Goal: Communication & Community: Participate in discussion

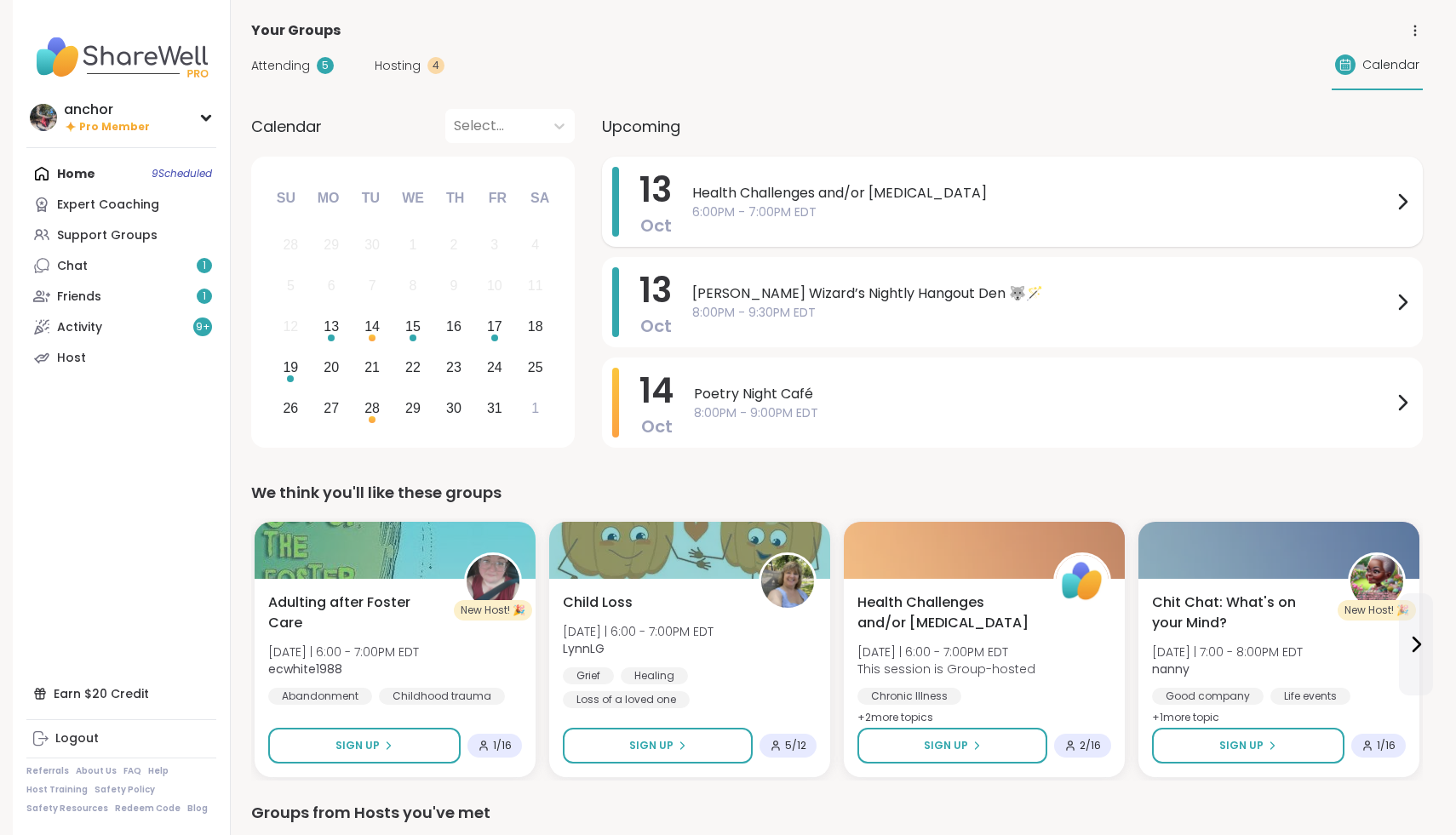
click at [711, 198] on span "Health Challenges and/or [MEDICAL_DATA]" at bounding box center [1043, 193] width 700 height 21
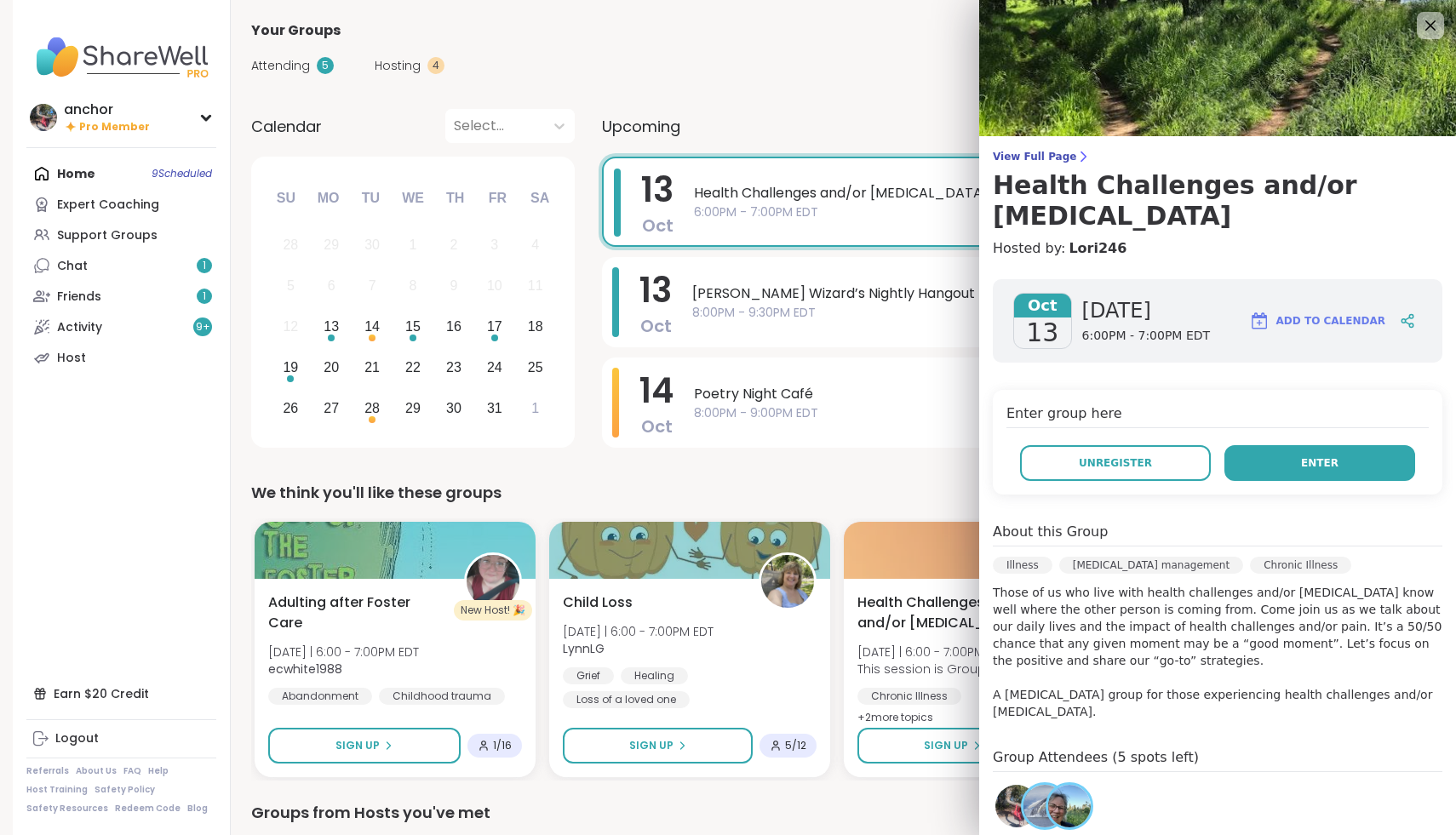
click at [1313, 455] on span "Enter" at bounding box center [1320, 463] width 38 height 15
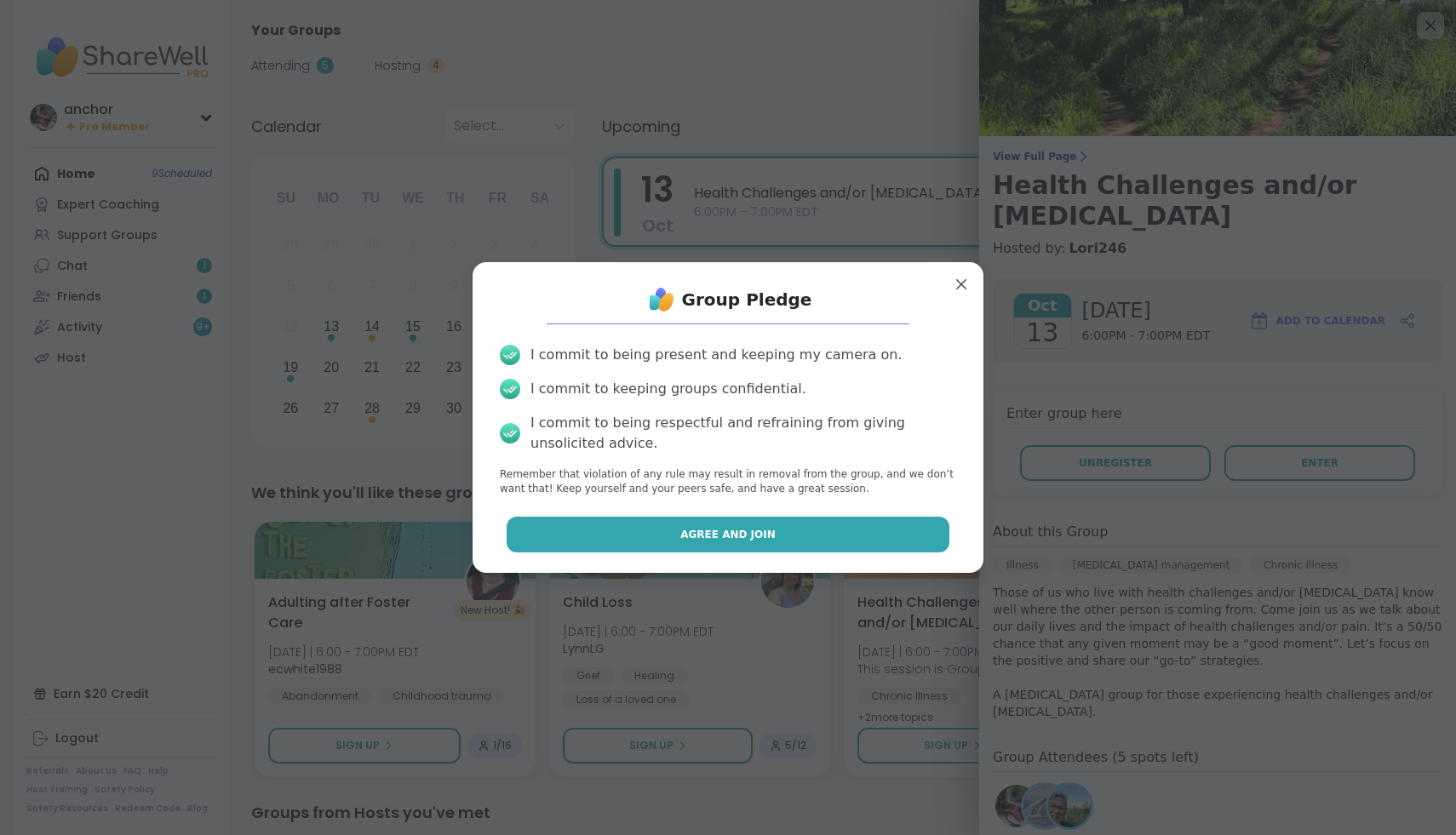
click at [892, 525] on button "Agree and Join" at bounding box center [728, 535] width 443 height 36
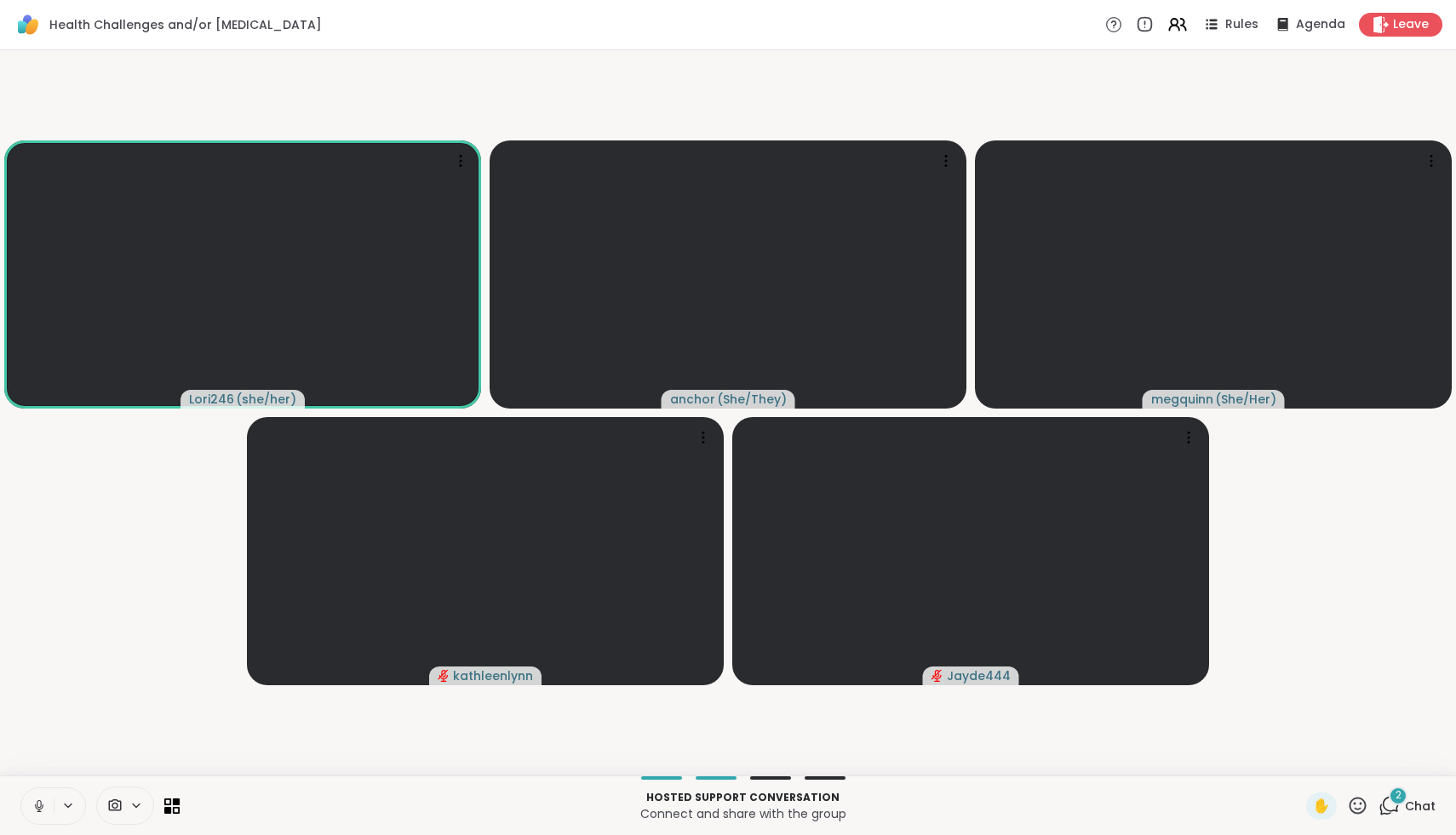
click at [46, 805] on icon at bounding box center [39, 806] width 15 height 15
click at [32, 805] on icon at bounding box center [39, 806] width 15 height 15
click at [44, 806] on icon at bounding box center [39, 806] width 15 height 15
click at [120, 805] on icon at bounding box center [115, 805] width 13 height 12
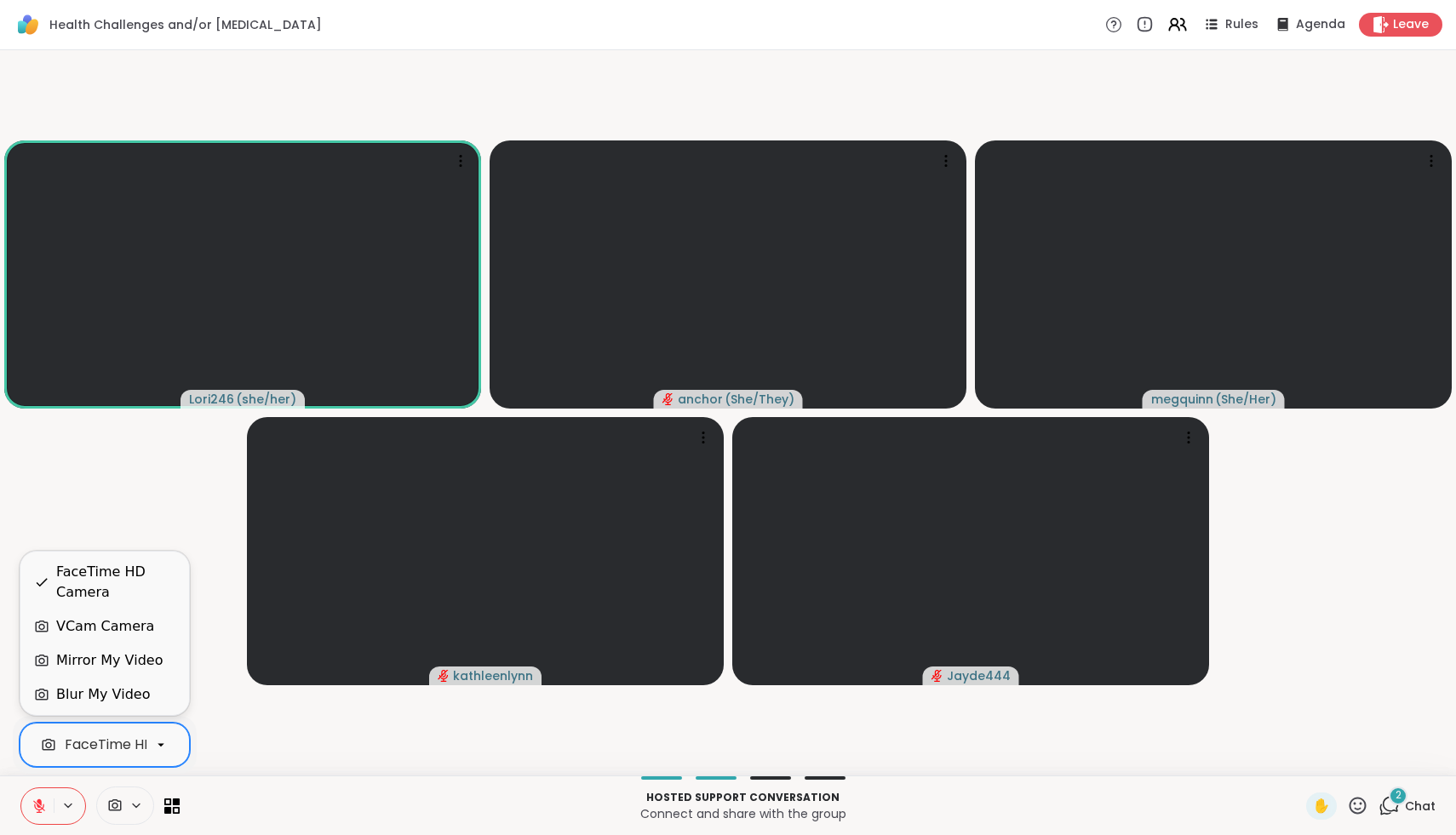
click at [84, 753] on div "FaceTime HD Camera" at bounding box center [139, 745] width 148 height 21
click at [52, 637] on div "VCam Camera" at bounding box center [104, 626] width 169 height 34
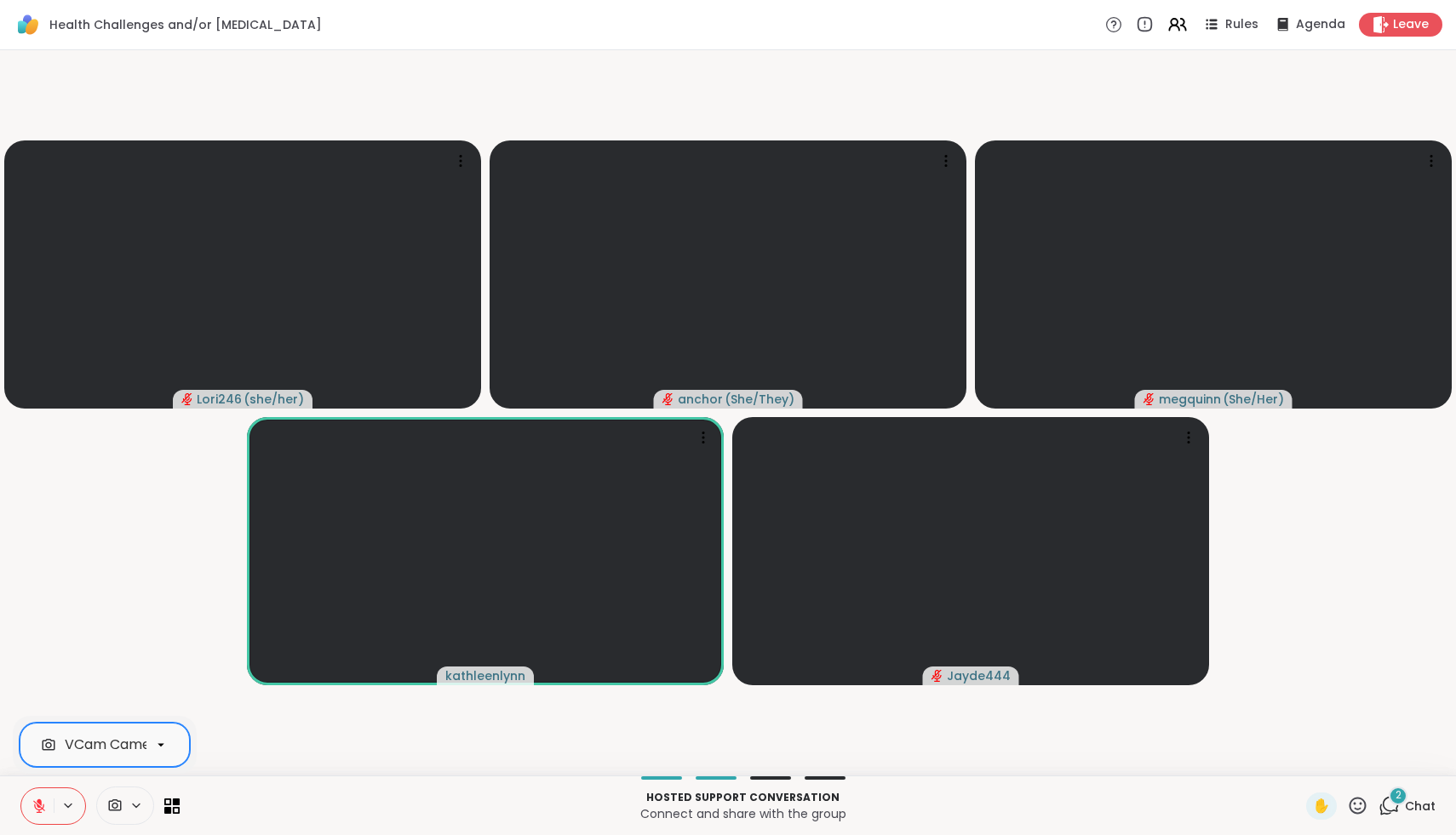
click at [39, 807] on icon at bounding box center [39, 806] width 15 height 15
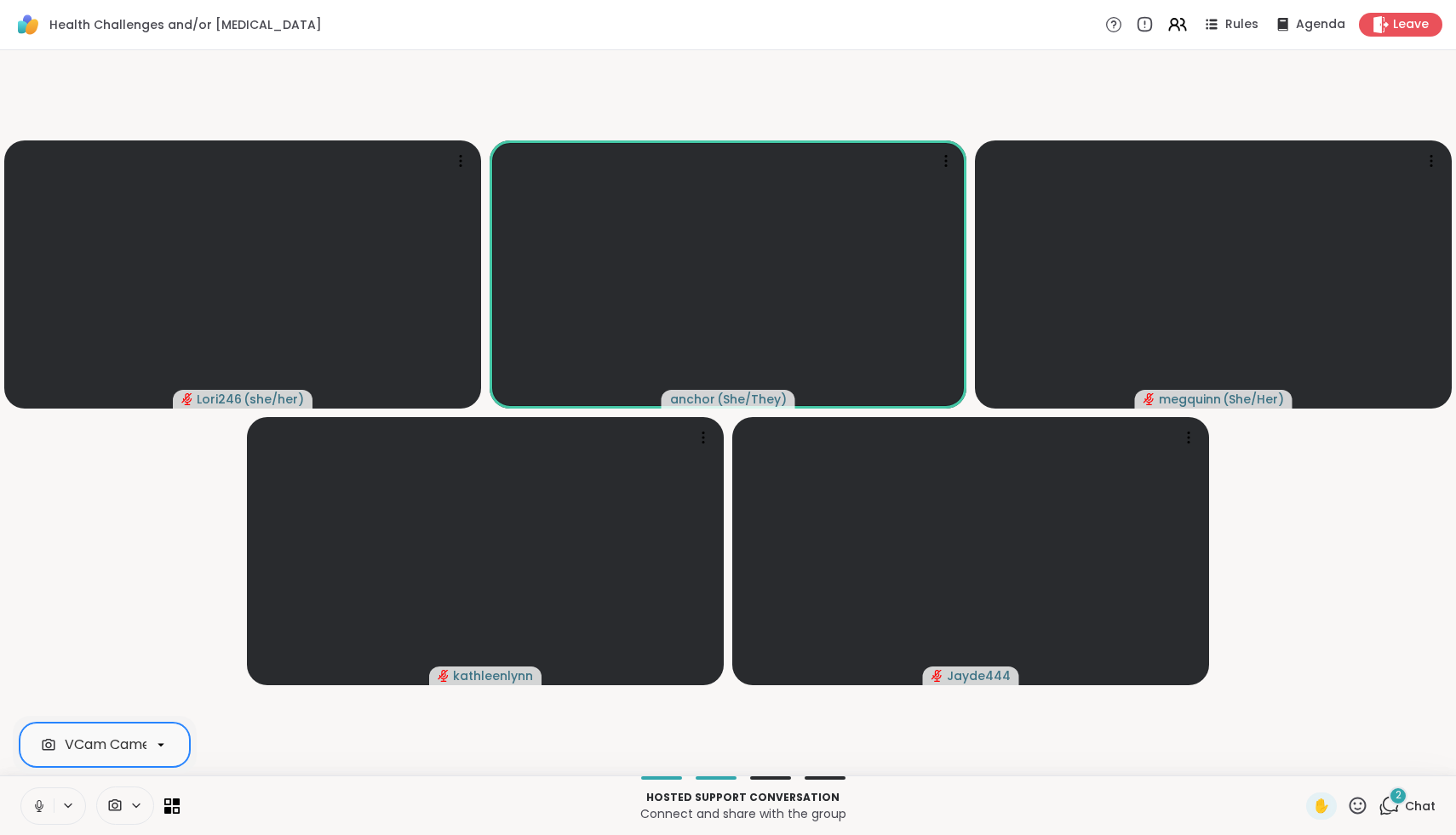
click at [39, 808] on icon at bounding box center [39, 806] width 9 height 5
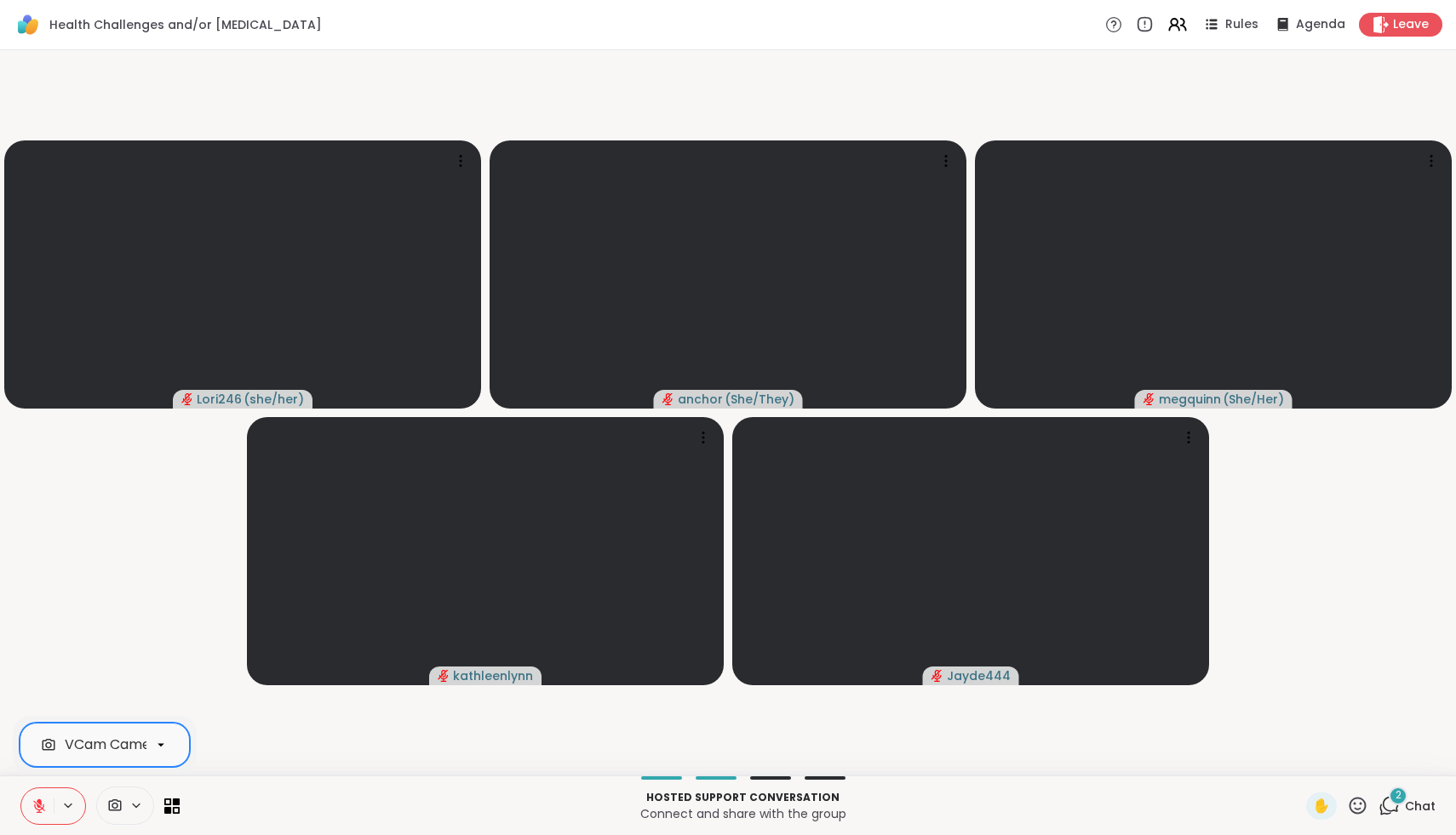
click at [39, 808] on icon at bounding box center [39, 806] width 12 height 12
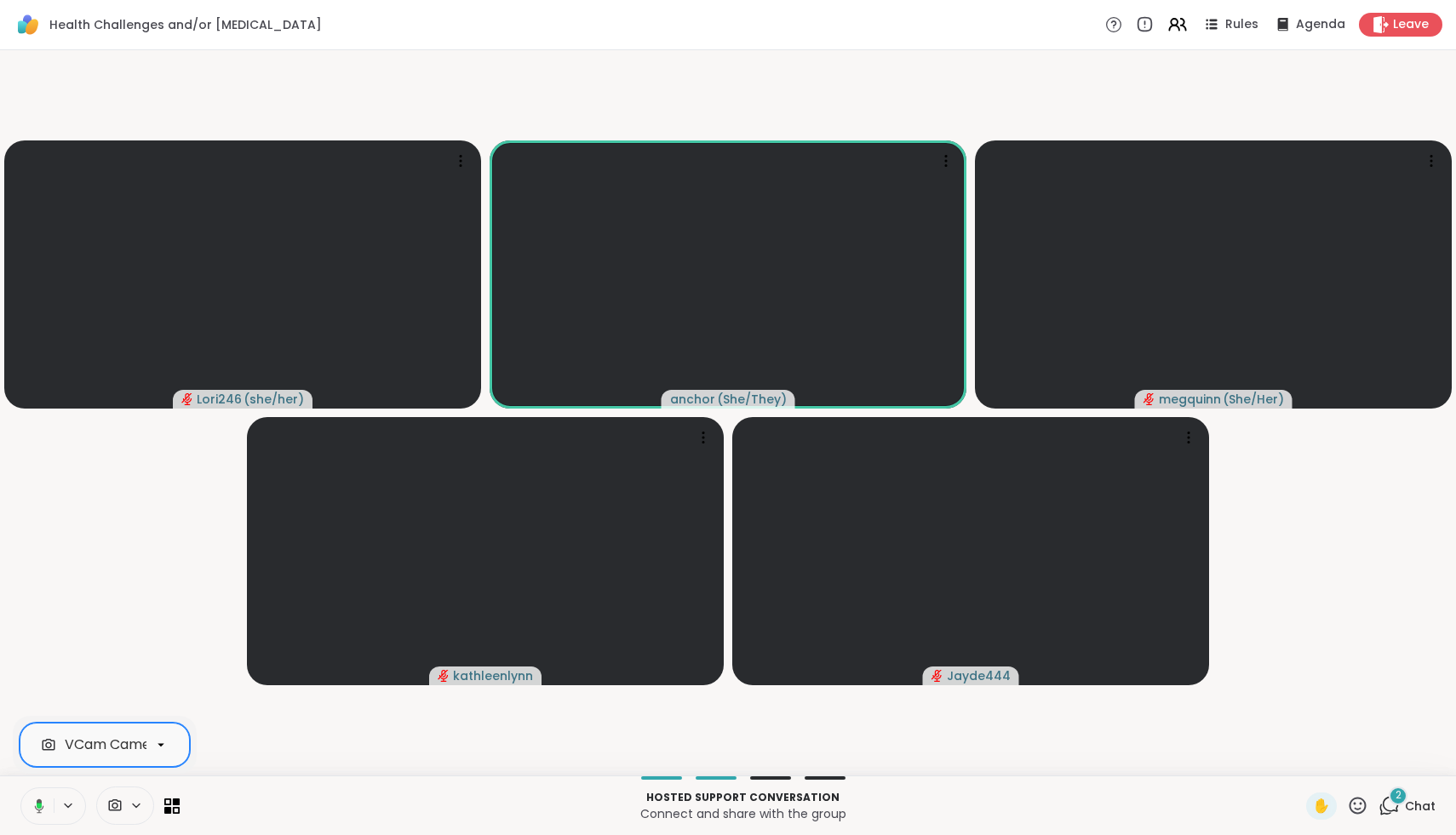
click at [39, 808] on icon at bounding box center [37, 806] width 15 height 15
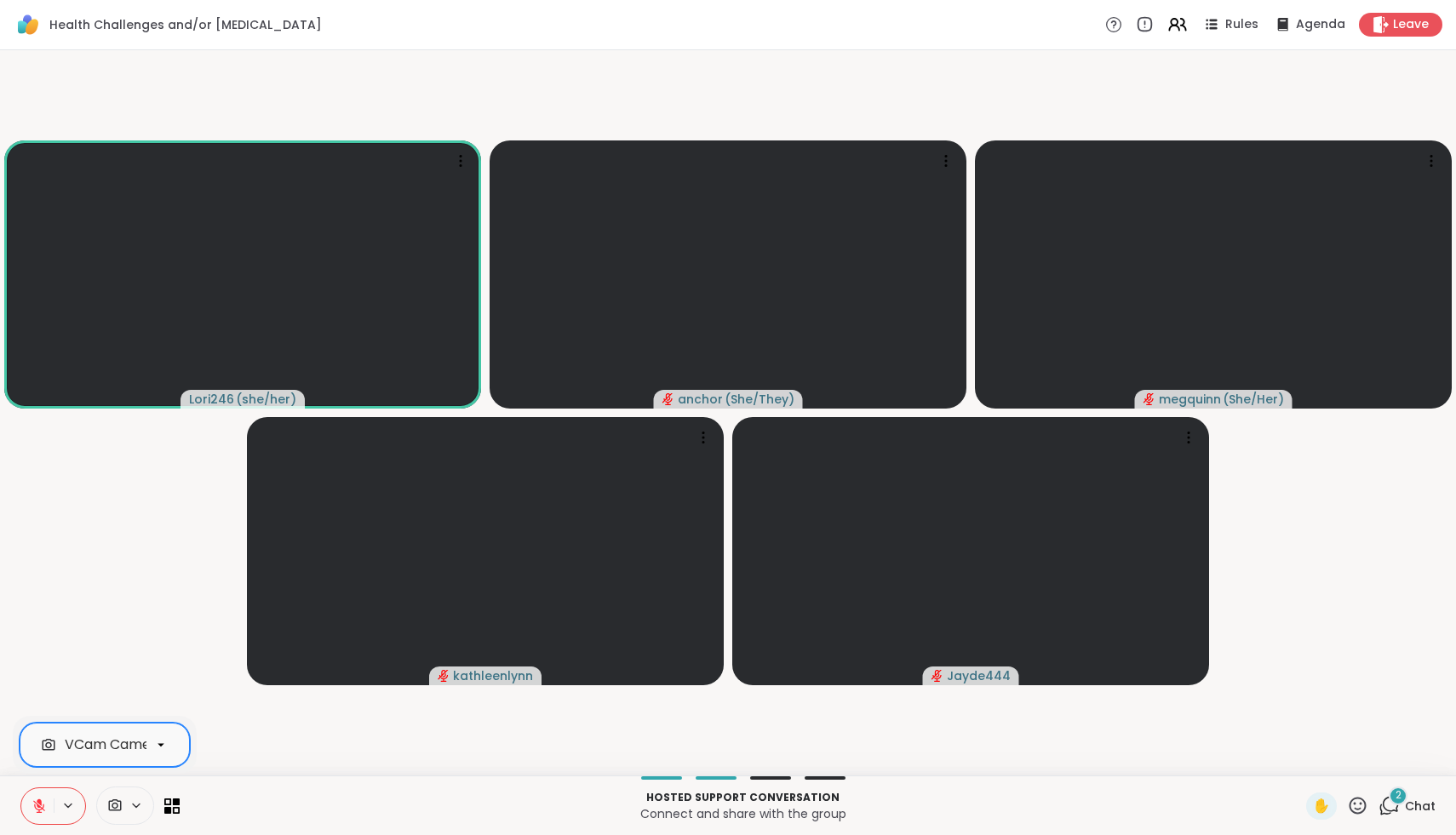
click at [40, 808] on icon at bounding box center [39, 806] width 12 height 12
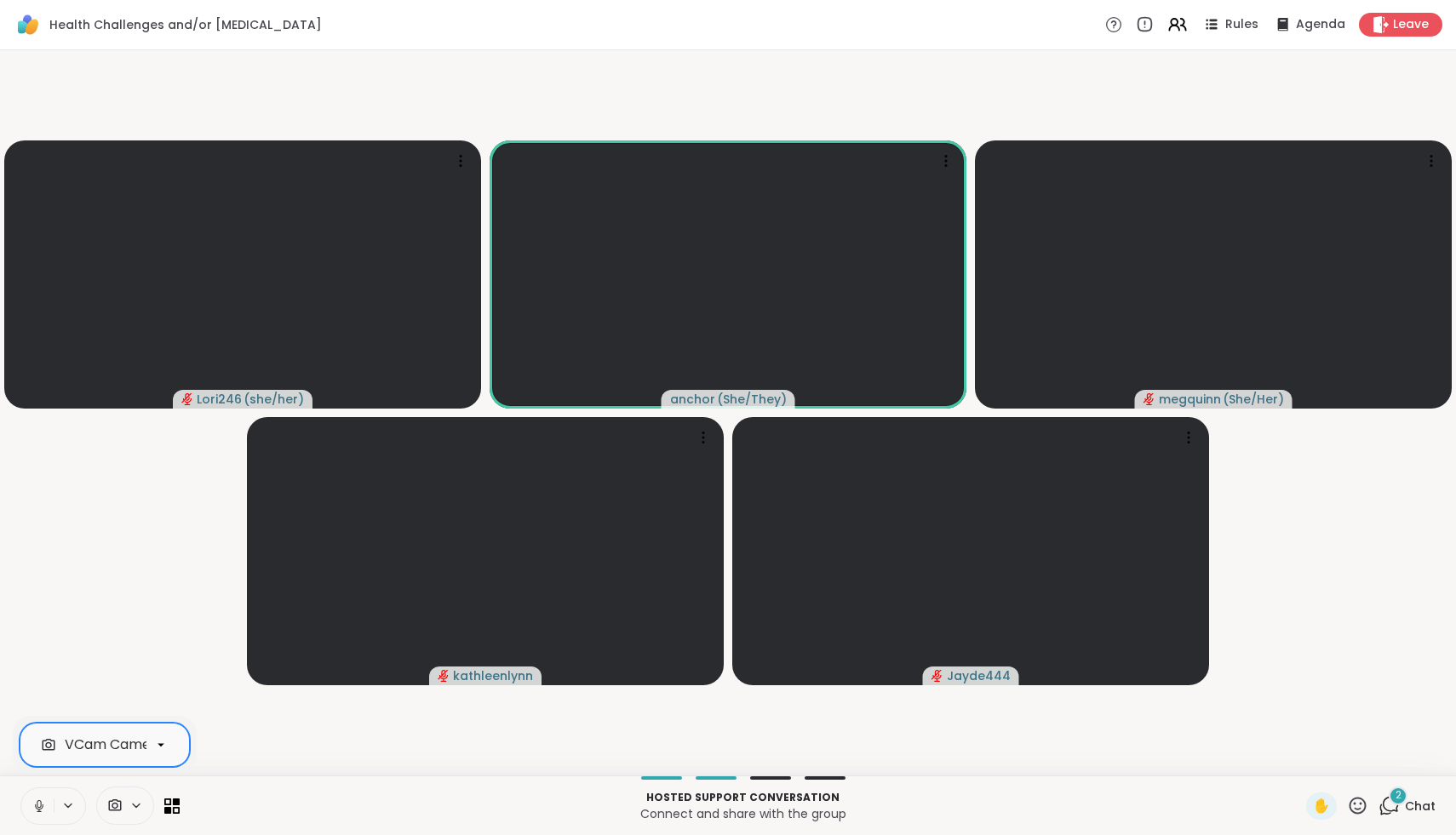
click at [40, 808] on icon at bounding box center [39, 806] width 9 height 5
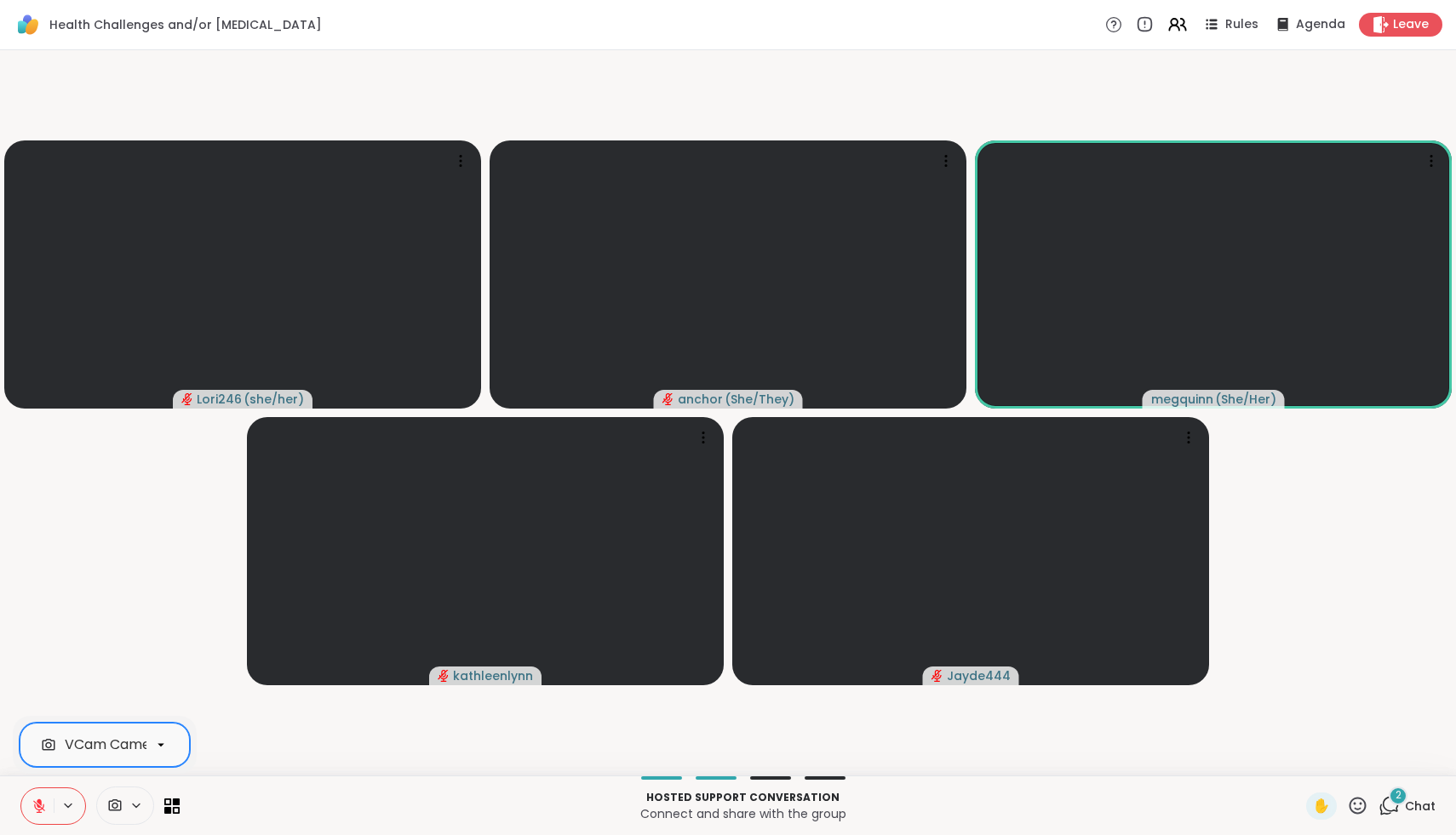
click at [42, 809] on icon at bounding box center [39, 806] width 15 height 15
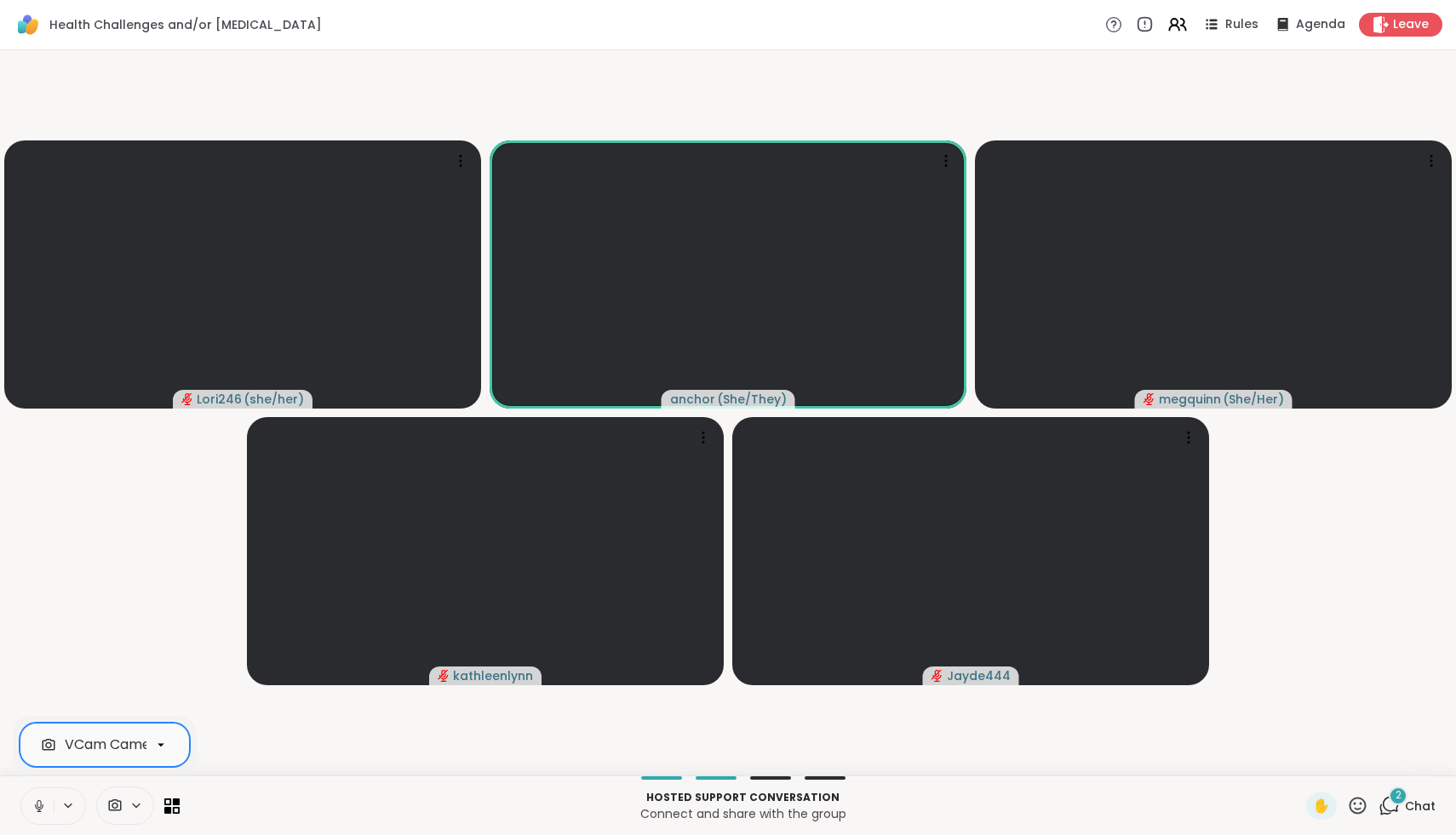
click at [42, 809] on icon at bounding box center [39, 806] width 15 height 15
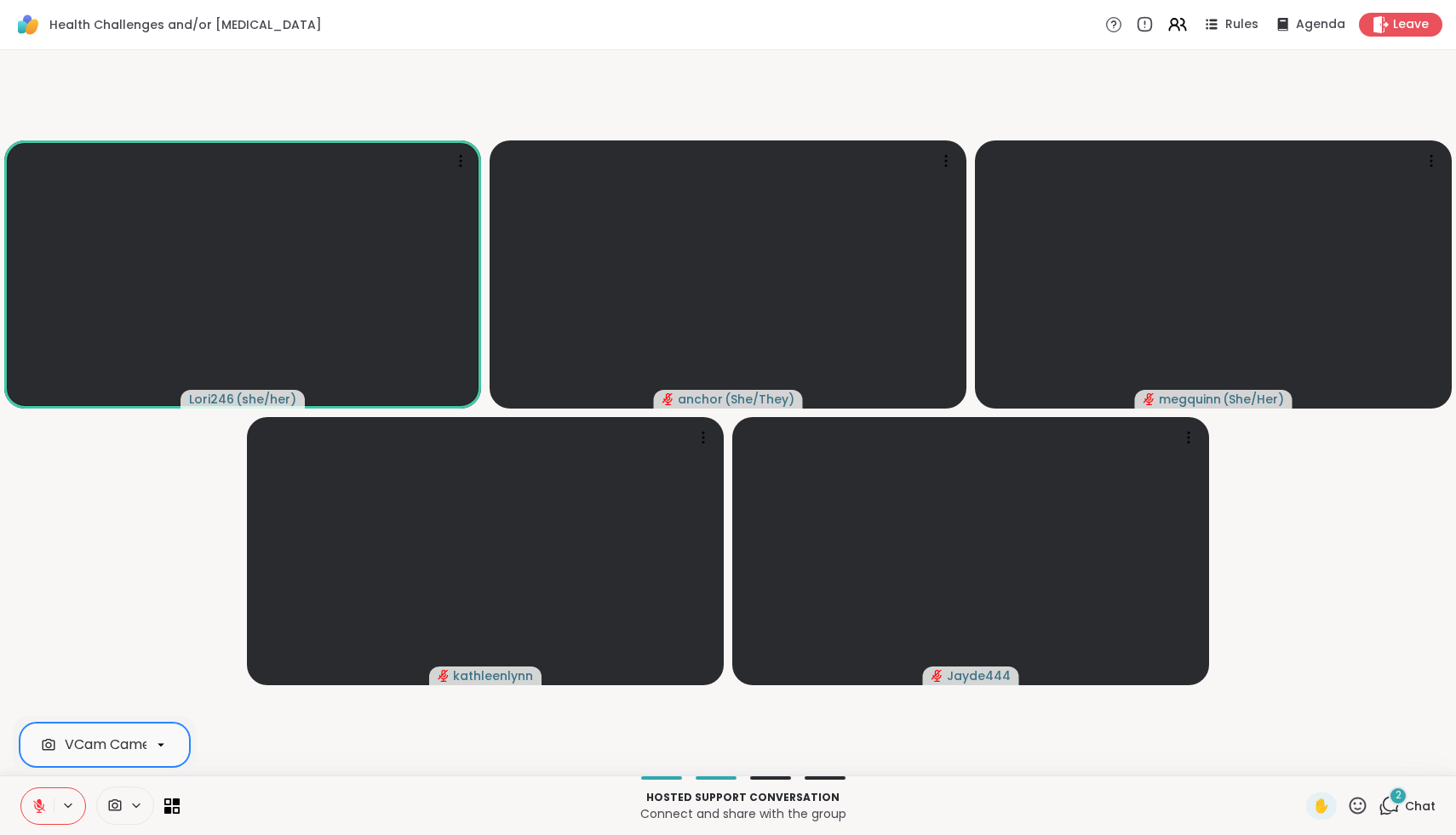
click at [42, 809] on icon at bounding box center [39, 806] width 15 height 15
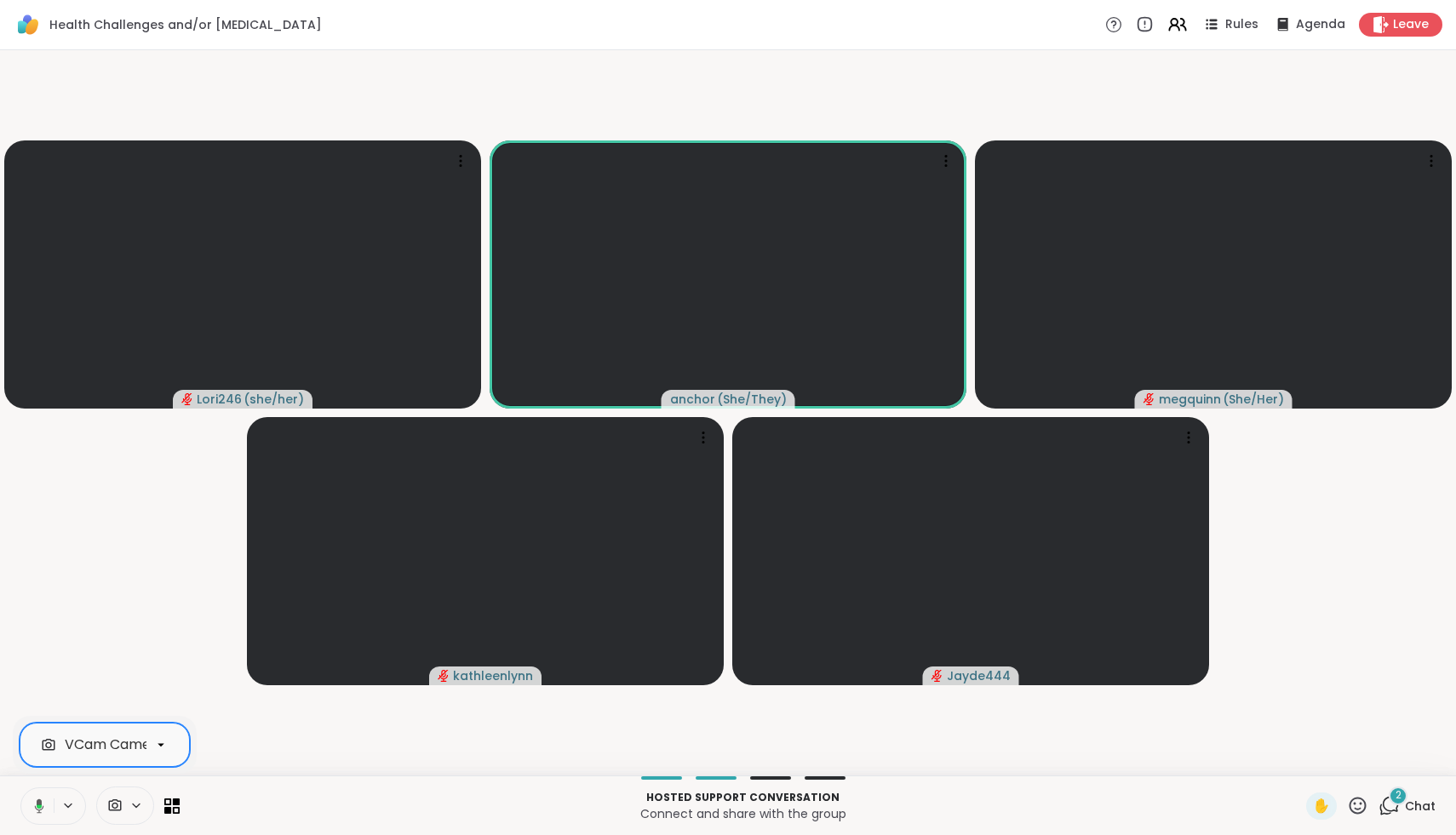
click at [32, 803] on icon at bounding box center [37, 806] width 15 height 15
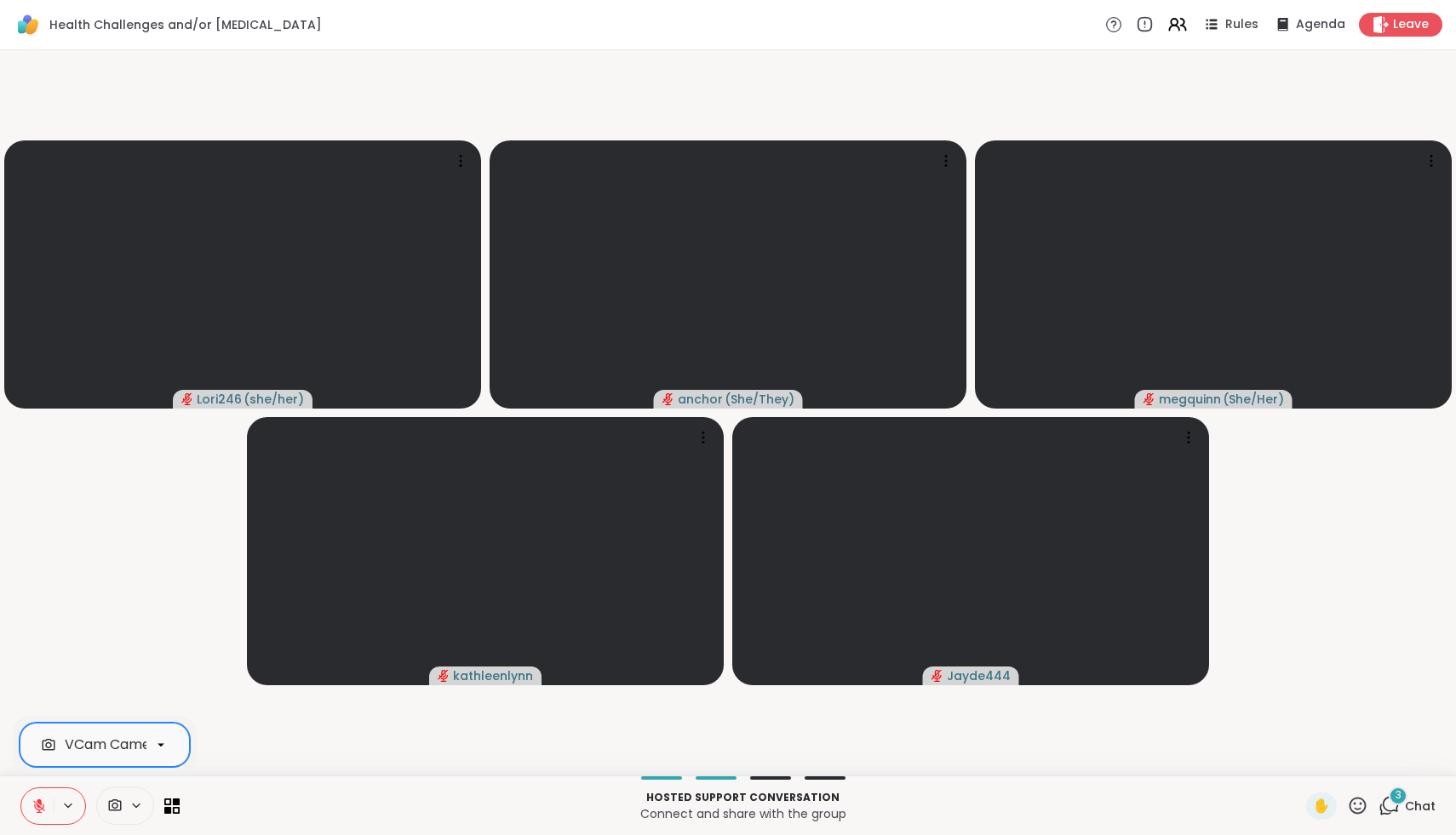
click at [41, 816] on button at bounding box center [38, 806] width 33 height 36
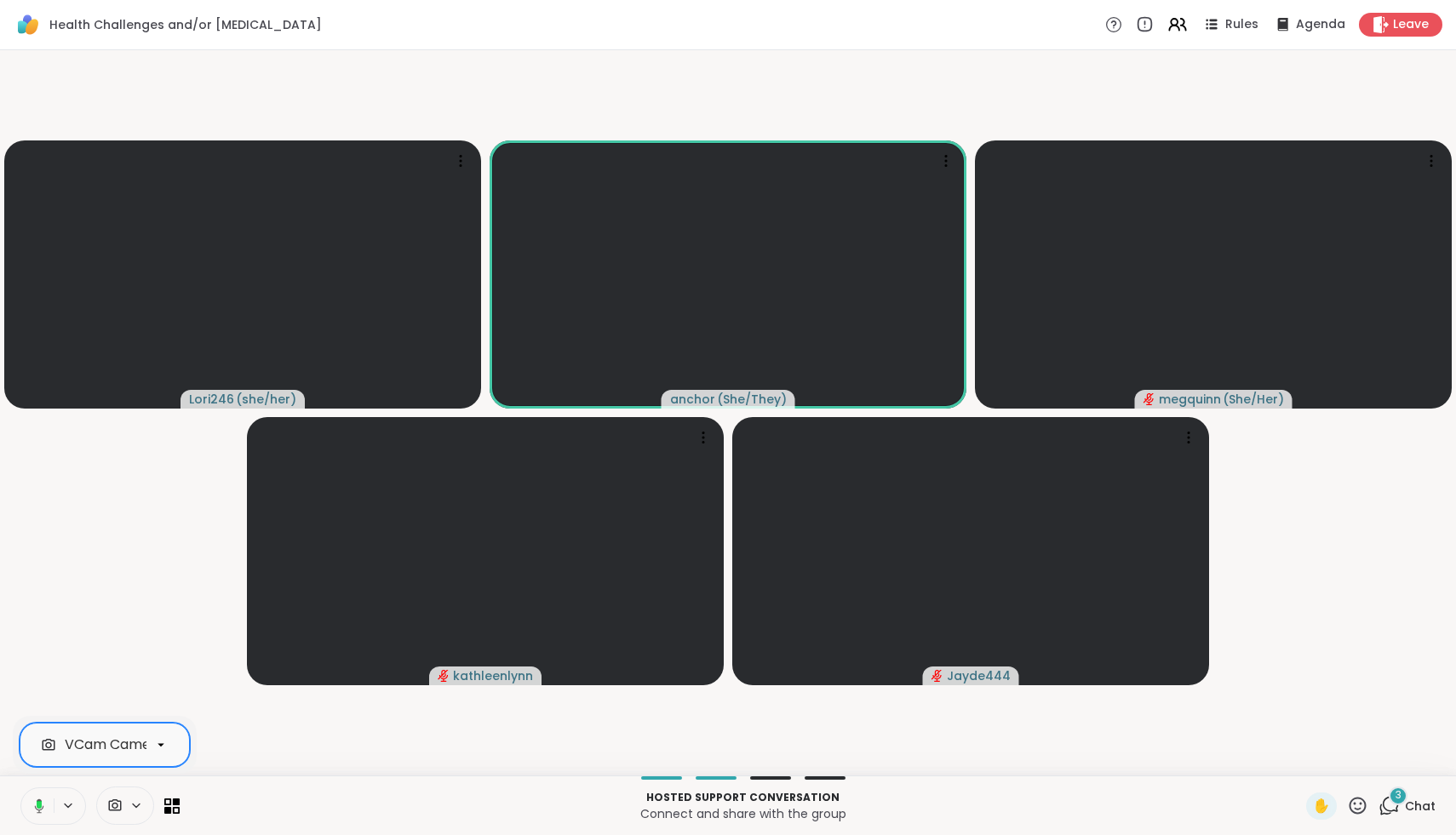
click at [41, 810] on icon at bounding box center [37, 806] width 15 height 15
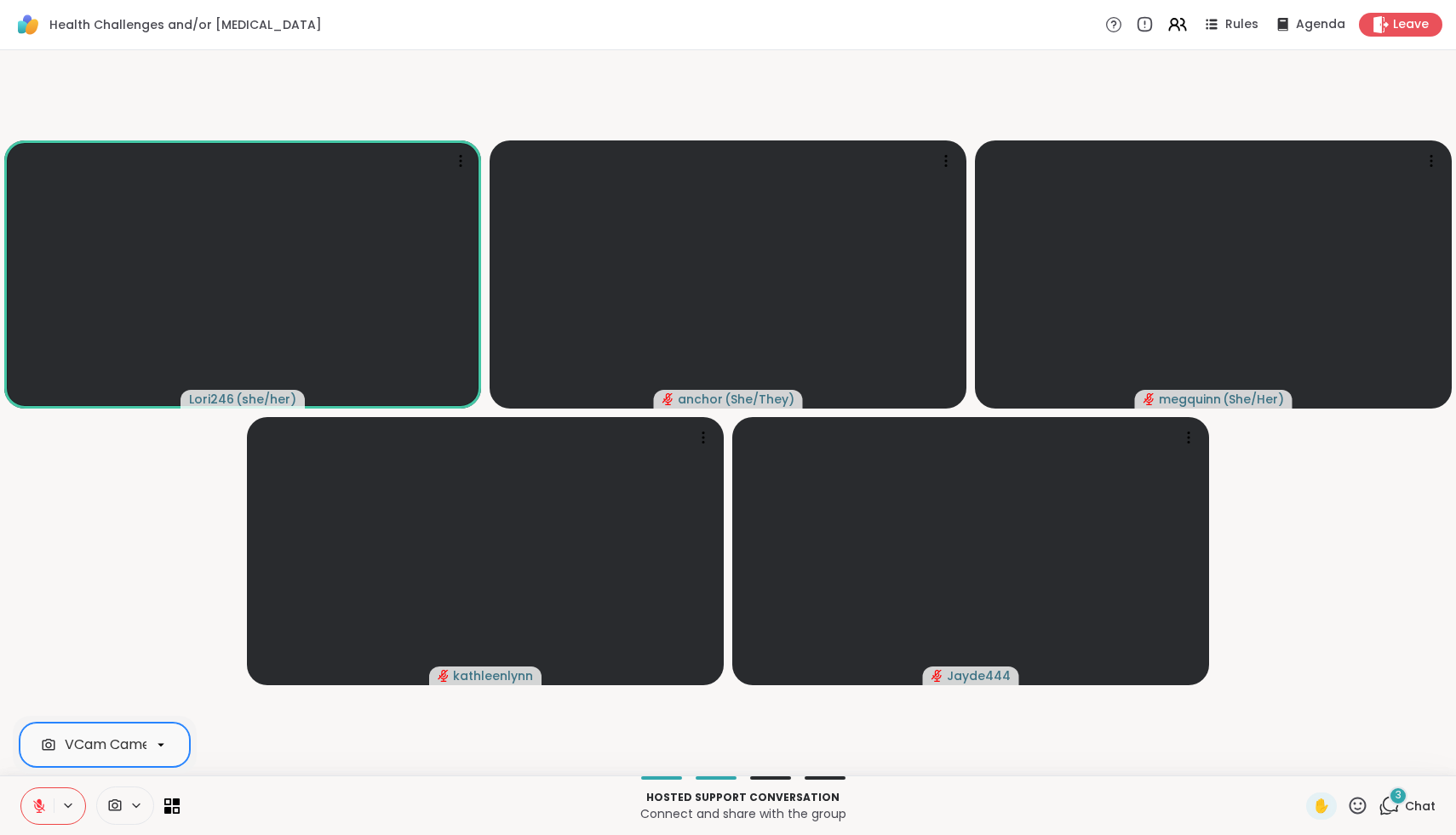
click at [1358, 807] on icon at bounding box center [1358, 805] width 21 height 21
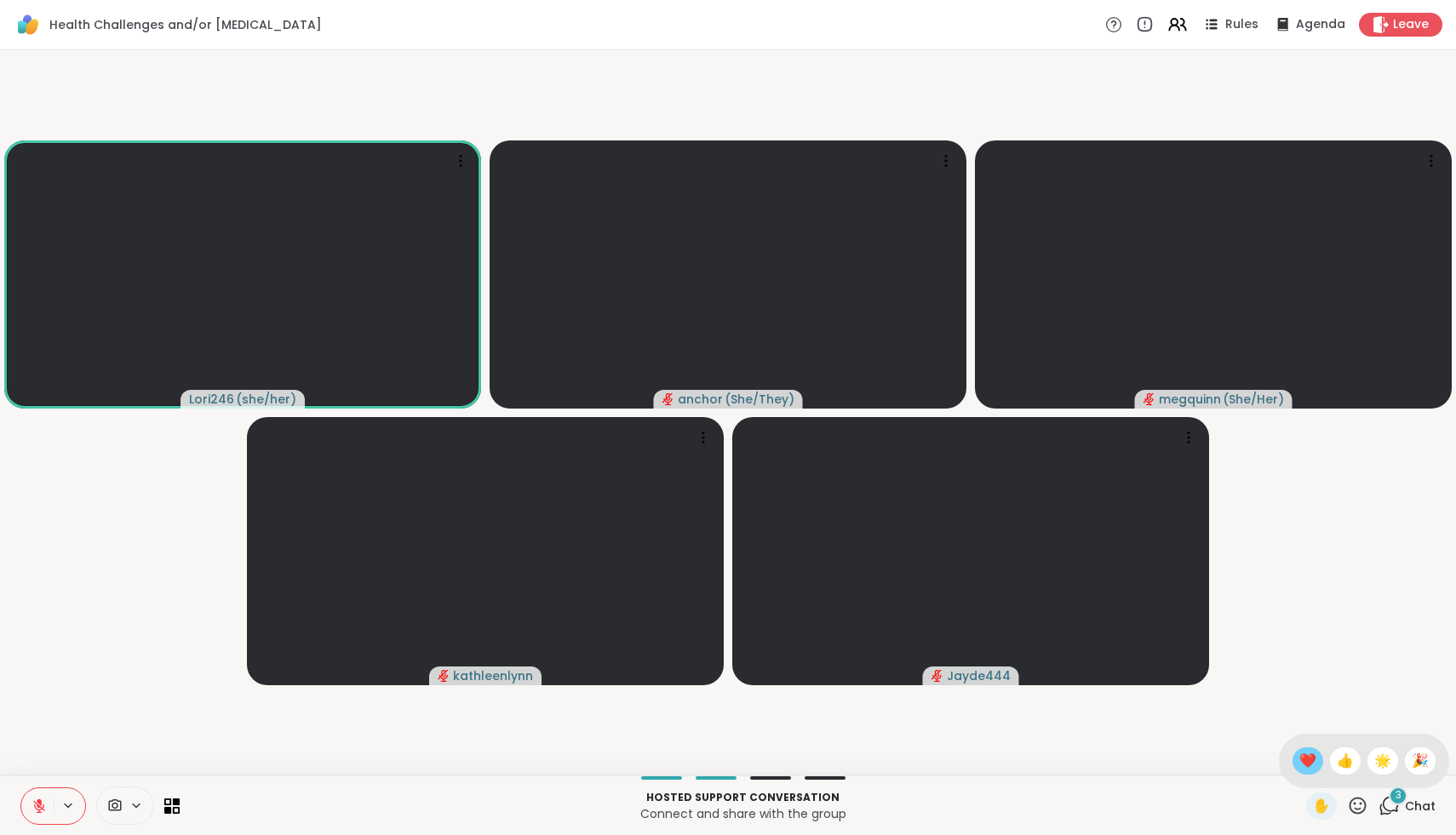
click at [1314, 755] on span "❤️" at bounding box center [1308, 761] width 17 height 21
click at [1364, 806] on icon at bounding box center [1358, 805] width 21 height 21
click at [1352, 767] on span "👍" at bounding box center [1346, 761] width 17 height 21
click at [1359, 814] on icon at bounding box center [1358, 805] width 21 height 21
click at [1316, 761] on span "❤️" at bounding box center [1308, 761] width 17 height 21
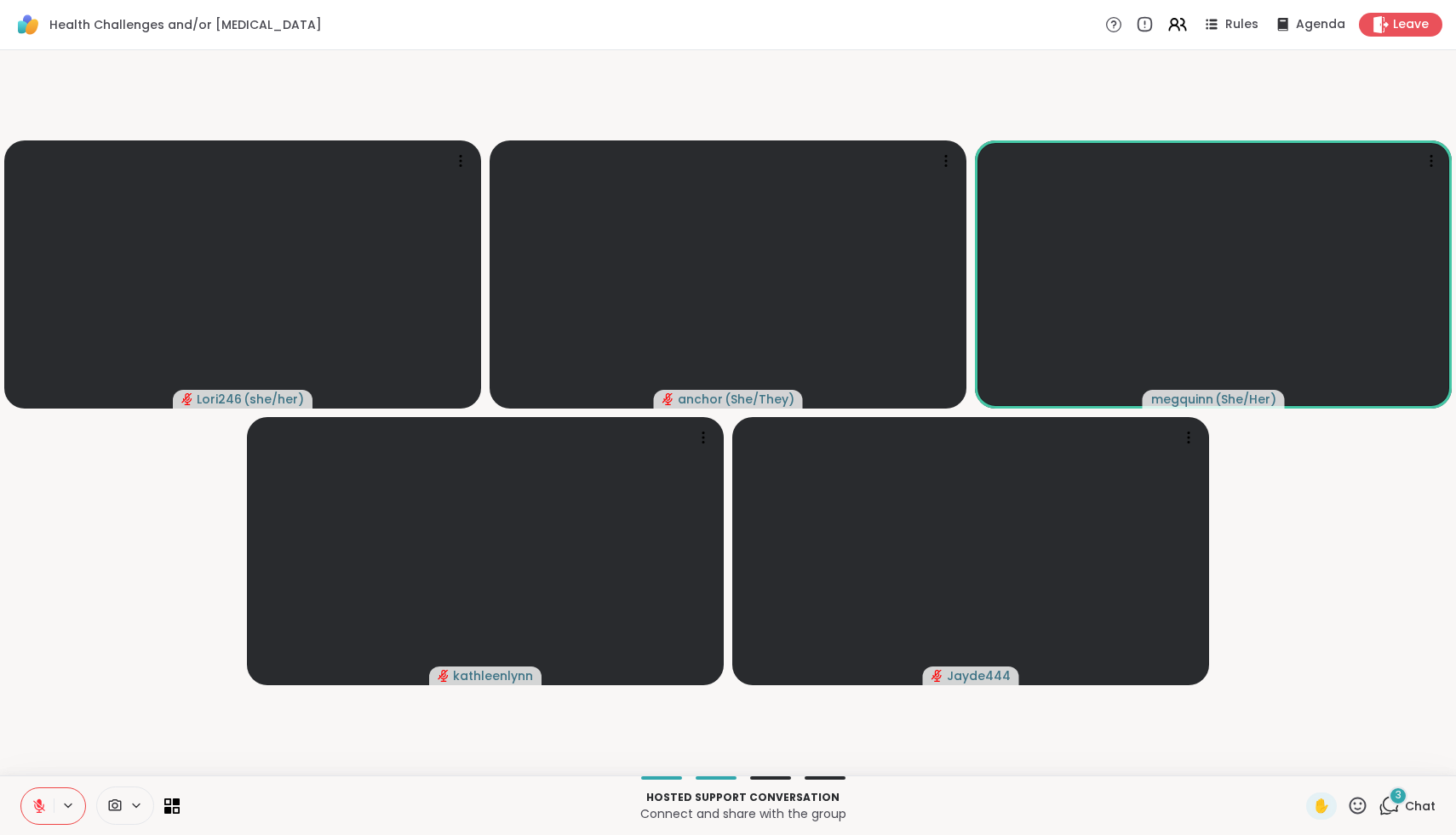
click at [1352, 801] on icon at bounding box center [1358, 805] width 17 height 17
click at [1310, 763] on div "❤️" at bounding box center [1308, 761] width 31 height 27
click at [1397, 800] on span "4" at bounding box center [1399, 795] width 7 height 15
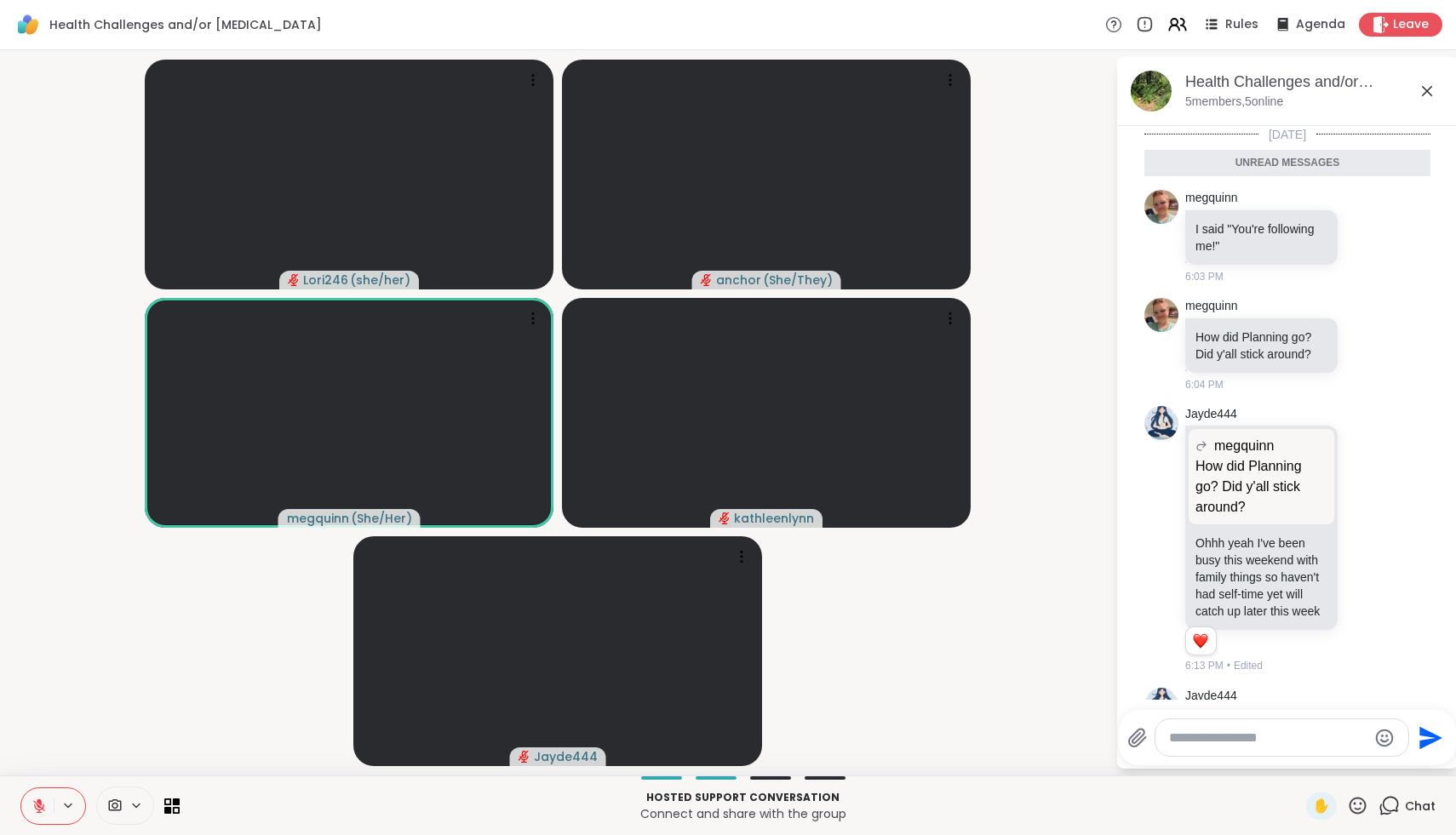
click at [1433, 86] on icon at bounding box center [1428, 92] width 21 height 21
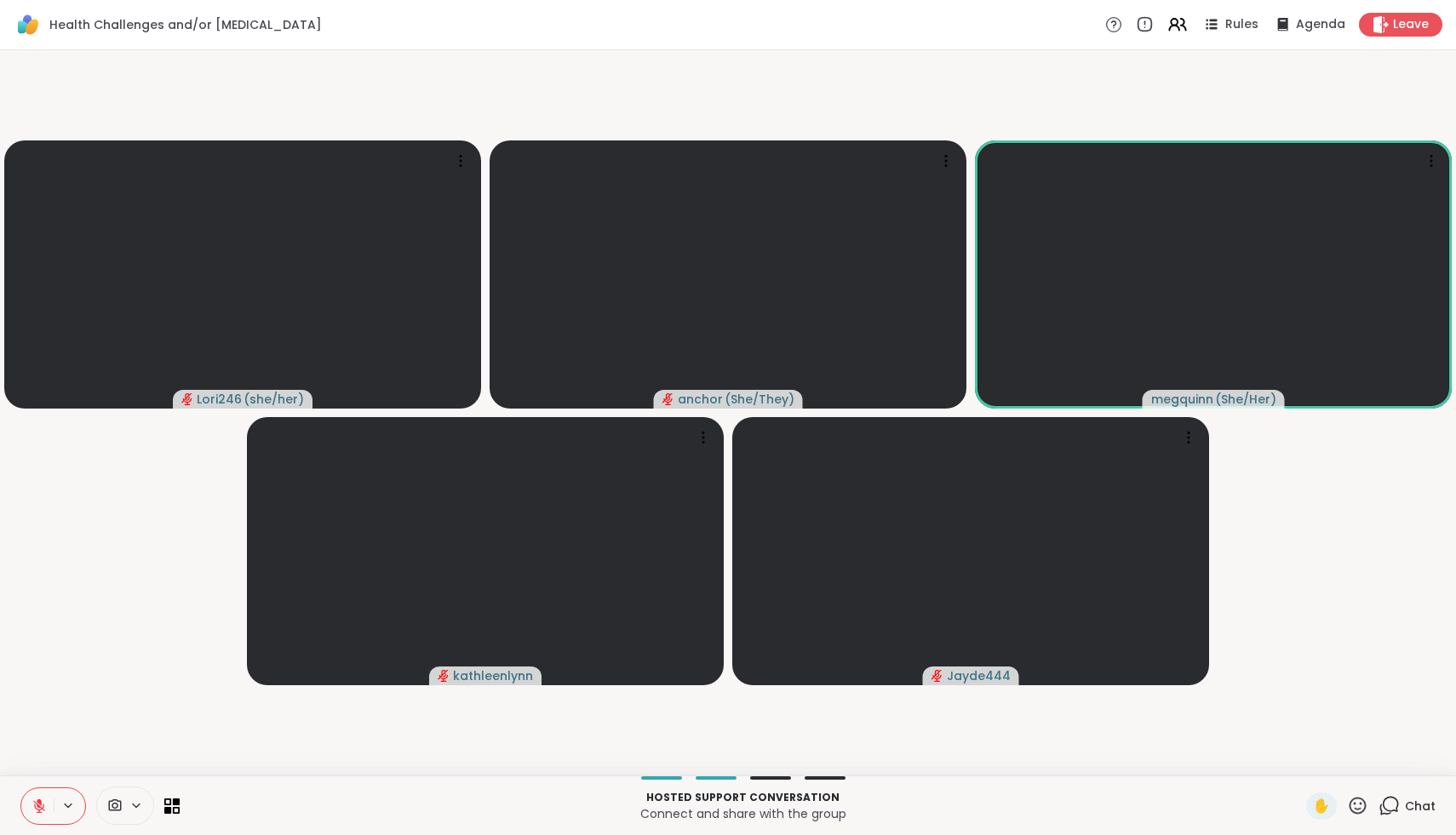
click at [1359, 808] on icon at bounding box center [1358, 805] width 17 height 17
click at [1316, 767] on span "❤️" at bounding box center [1308, 761] width 17 height 21
click at [1359, 802] on icon at bounding box center [1358, 805] width 21 height 21
click at [1351, 768] on span "👍" at bounding box center [1346, 761] width 17 height 21
click at [1366, 808] on icon at bounding box center [1358, 805] width 17 height 17
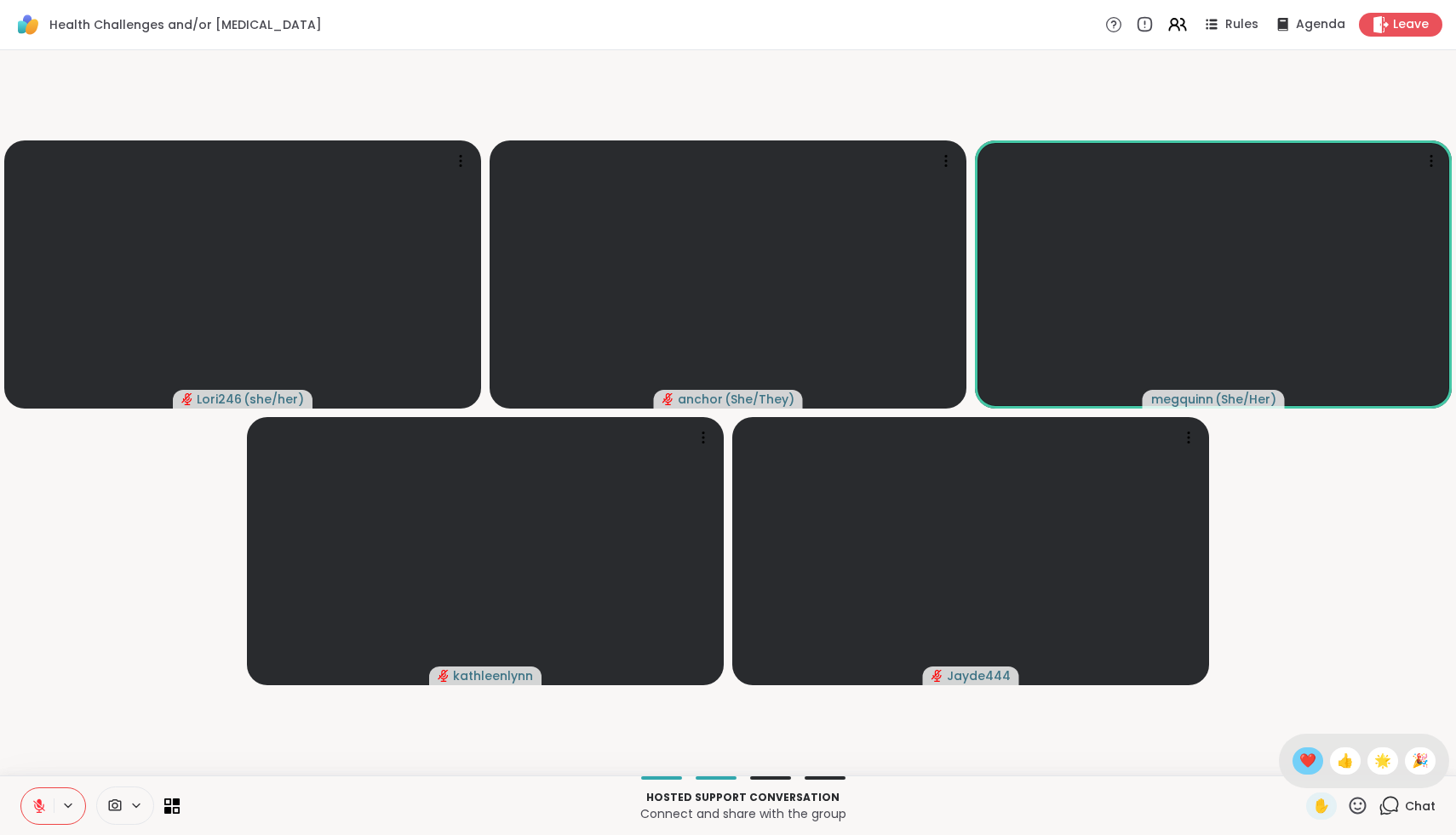
click at [1316, 769] on span "❤️" at bounding box center [1308, 761] width 17 height 21
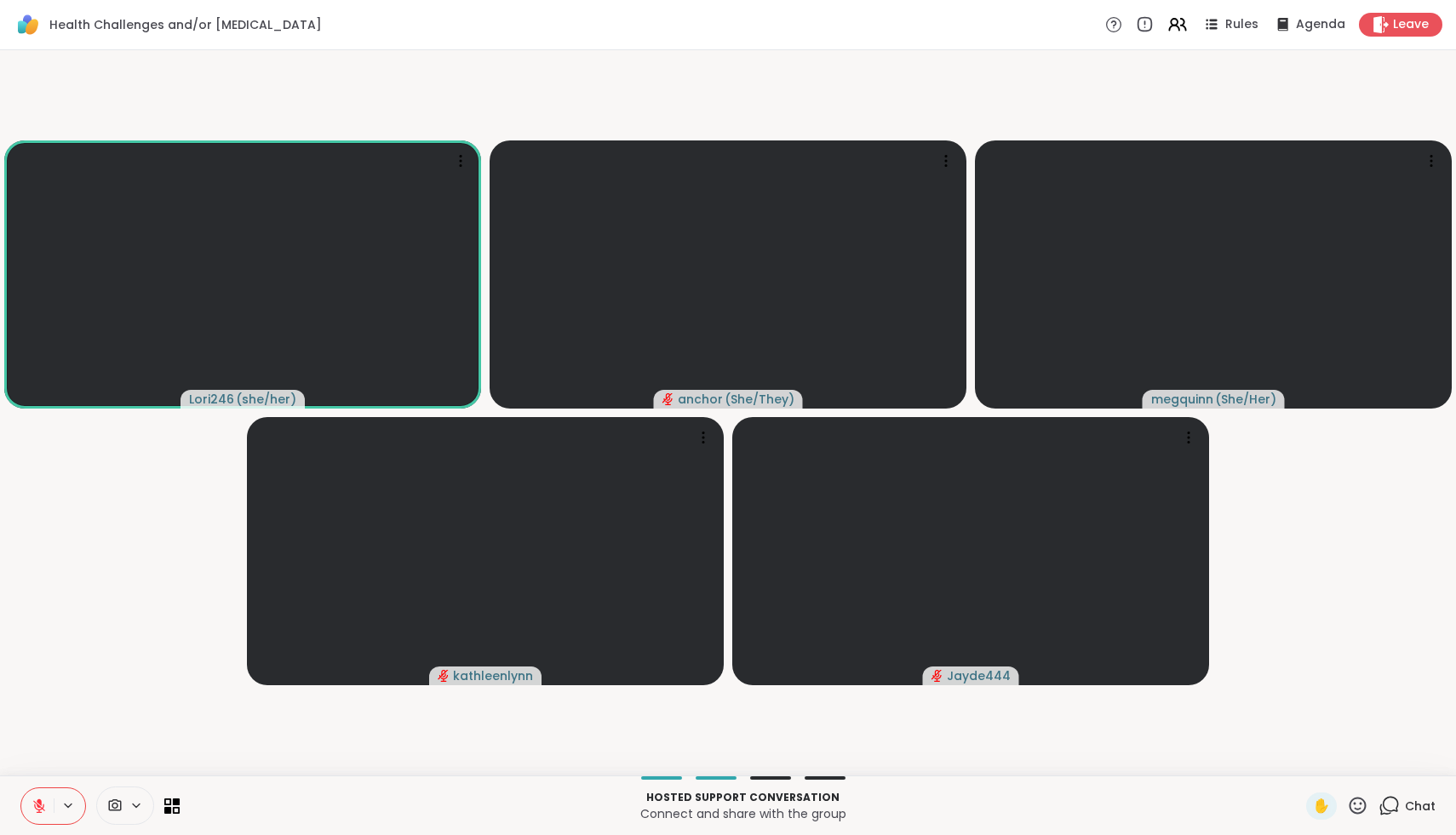
click at [1360, 802] on icon at bounding box center [1358, 805] width 21 height 21
click at [1316, 756] on span "❤️" at bounding box center [1308, 761] width 17 height 21
click at [1330, 814] on span "✋" at bounding box center [1322, 806] width 17 height 21
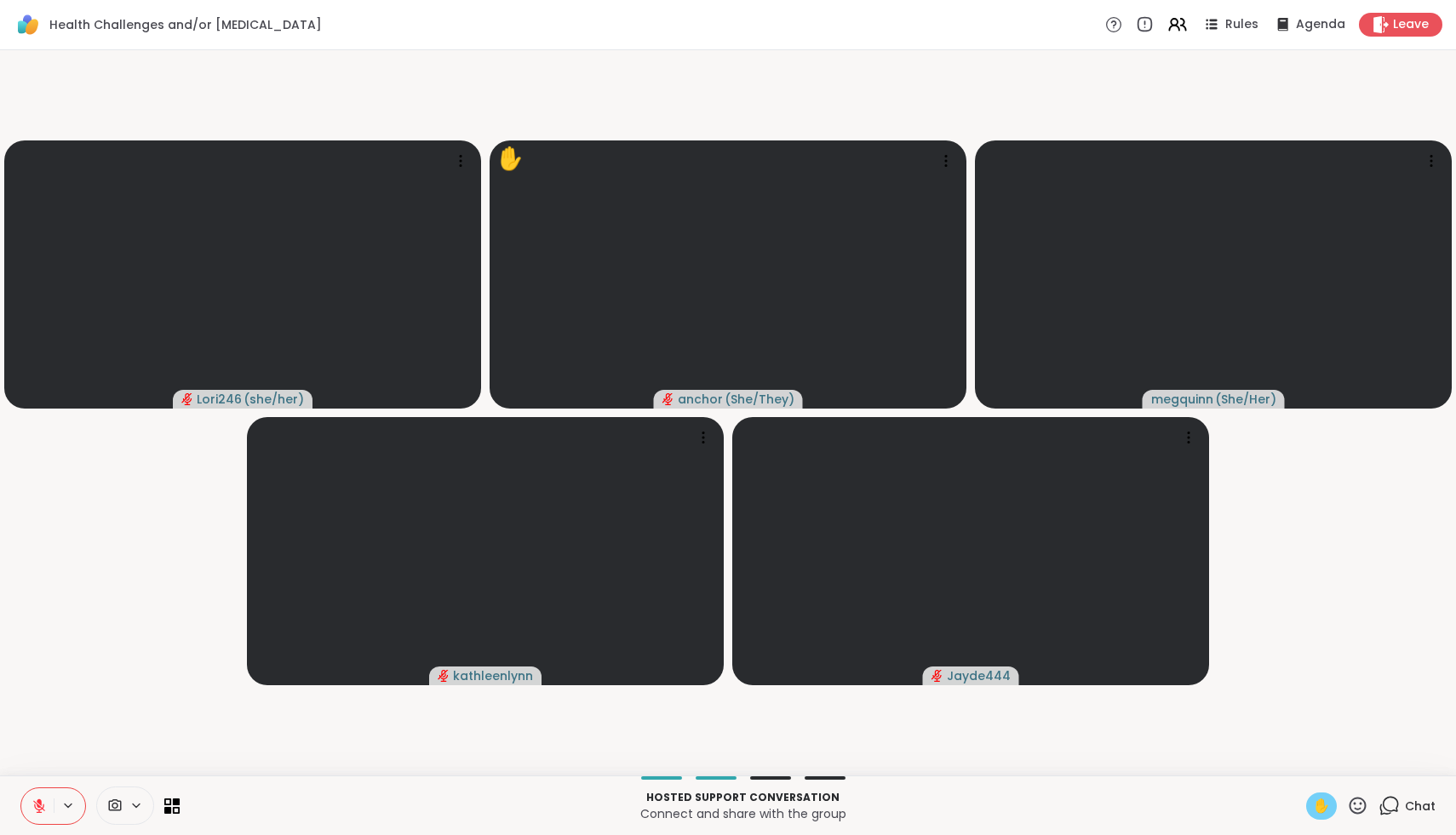
click at [40, 811] on icon at bounding box center [39, 806] width 12 height 12
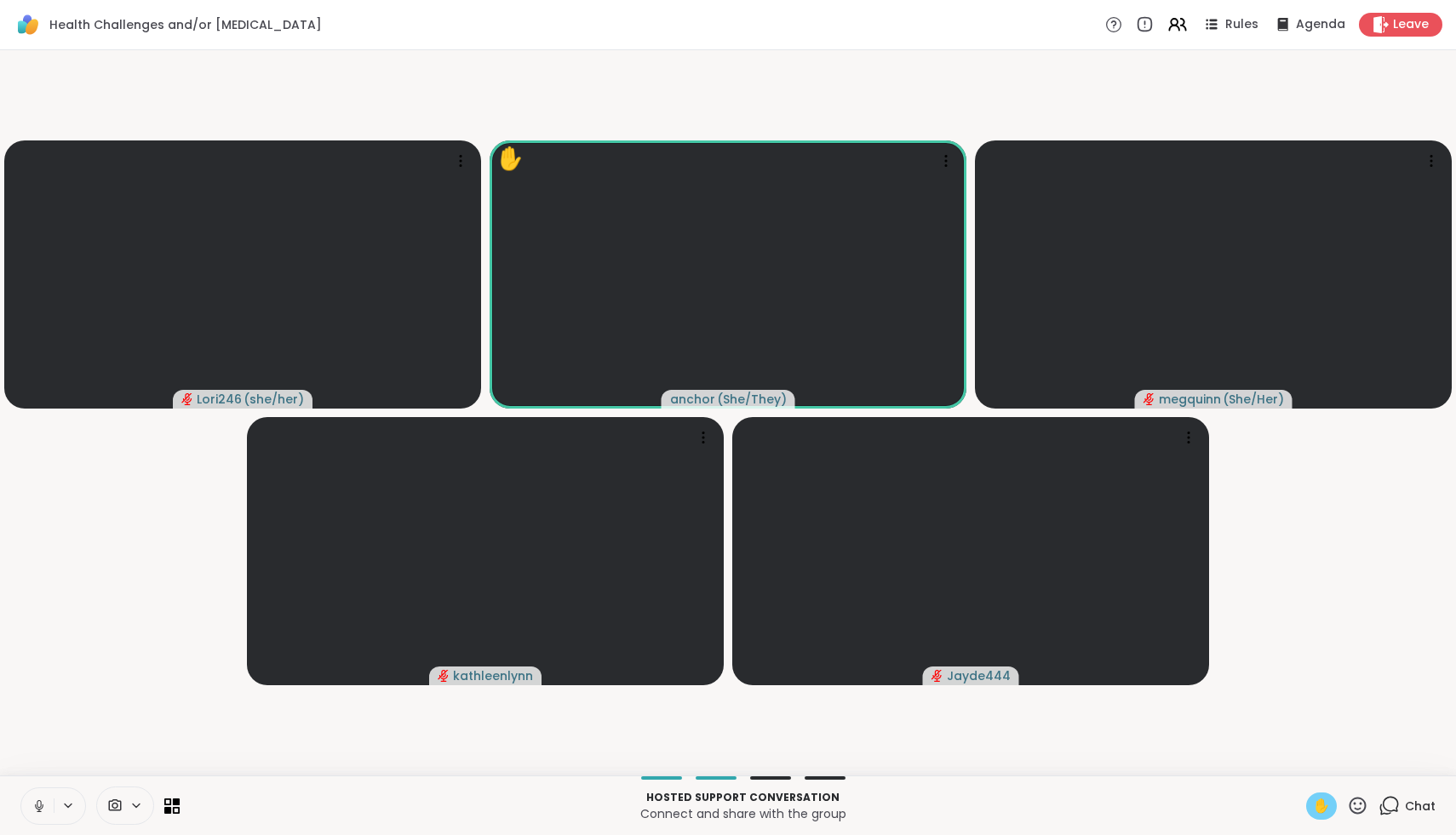
click at [41, 812] on icon at bounding box center [39, 806] width 15 height 15
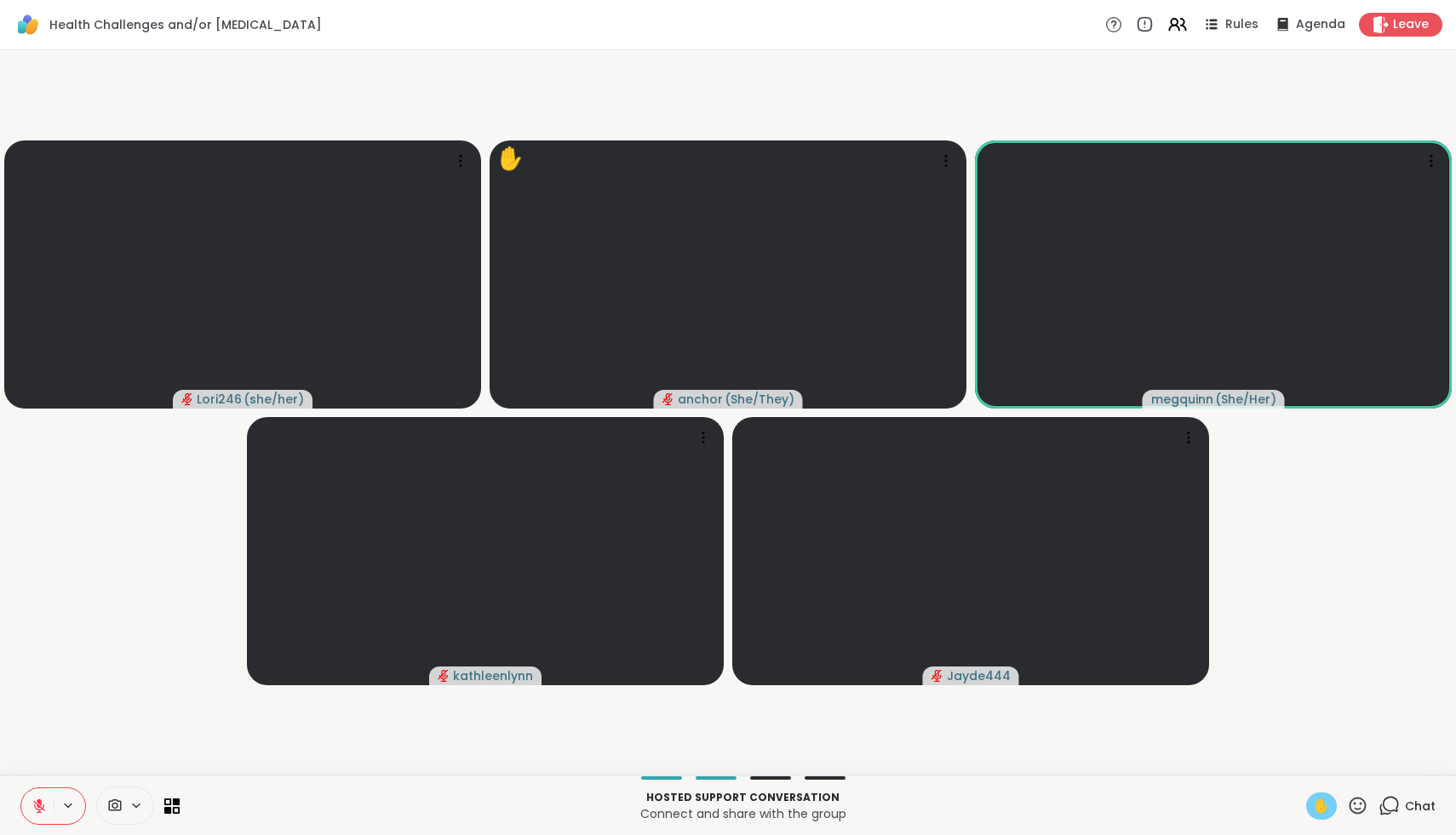
click at [1326, 803] on span "✋" at bounding box center [1322, 806] width 17 height 21
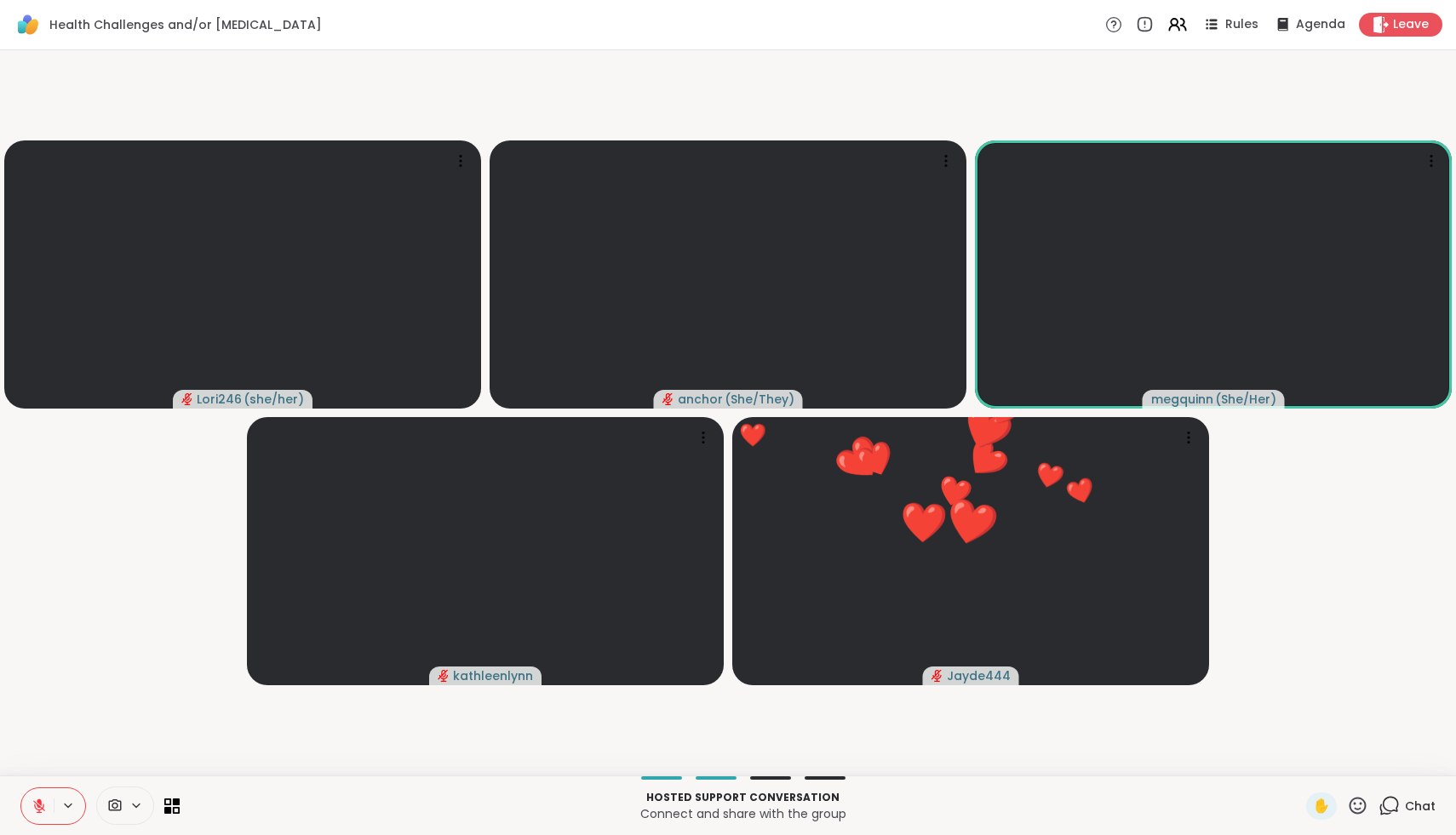
click at [1359, 815] on icon at bounding box center [1358, 805] width 21 height 21
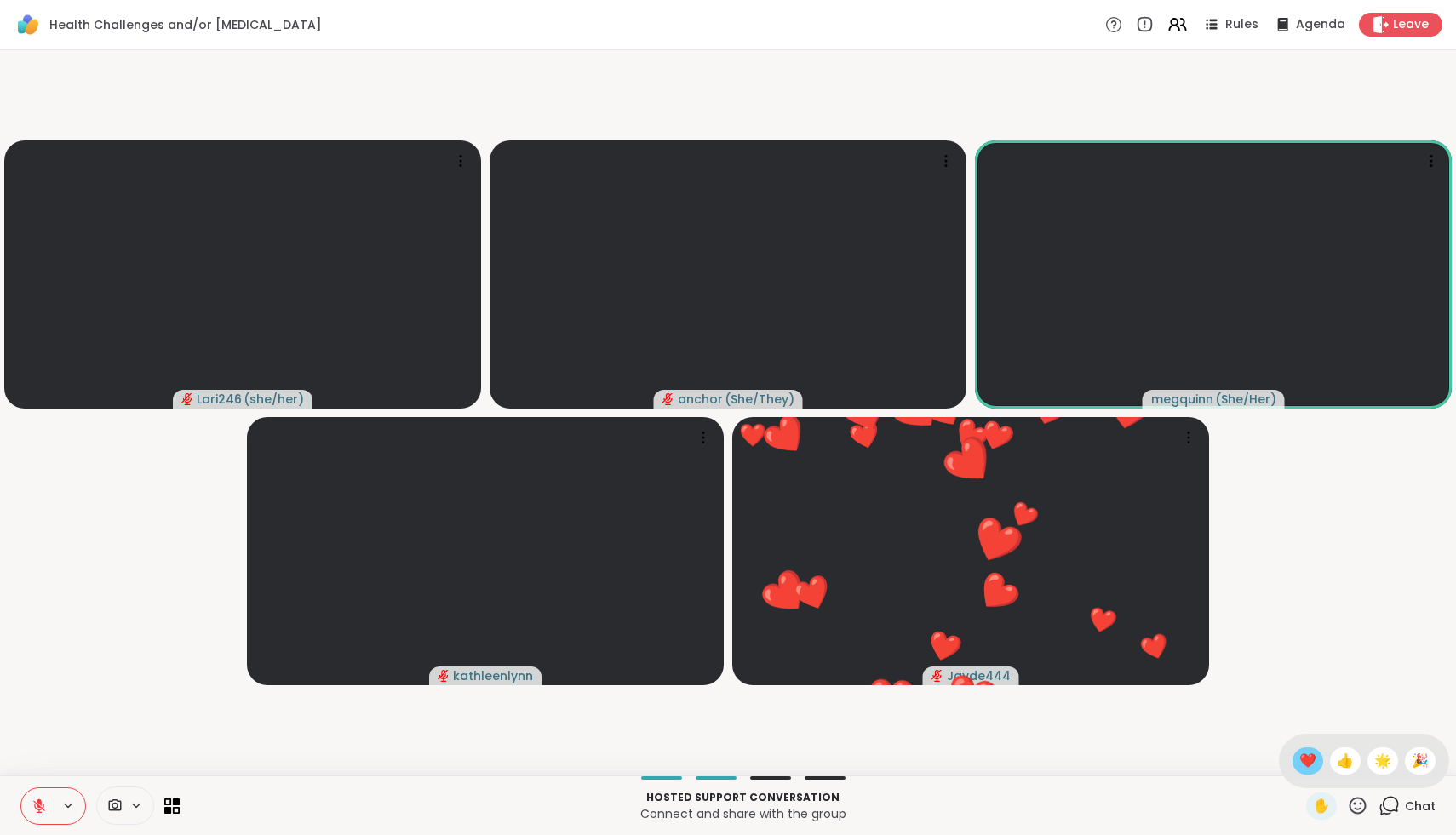
click at [1316, 752] on span "❤️" at bounding box center [1308, 761] width 17 height 21
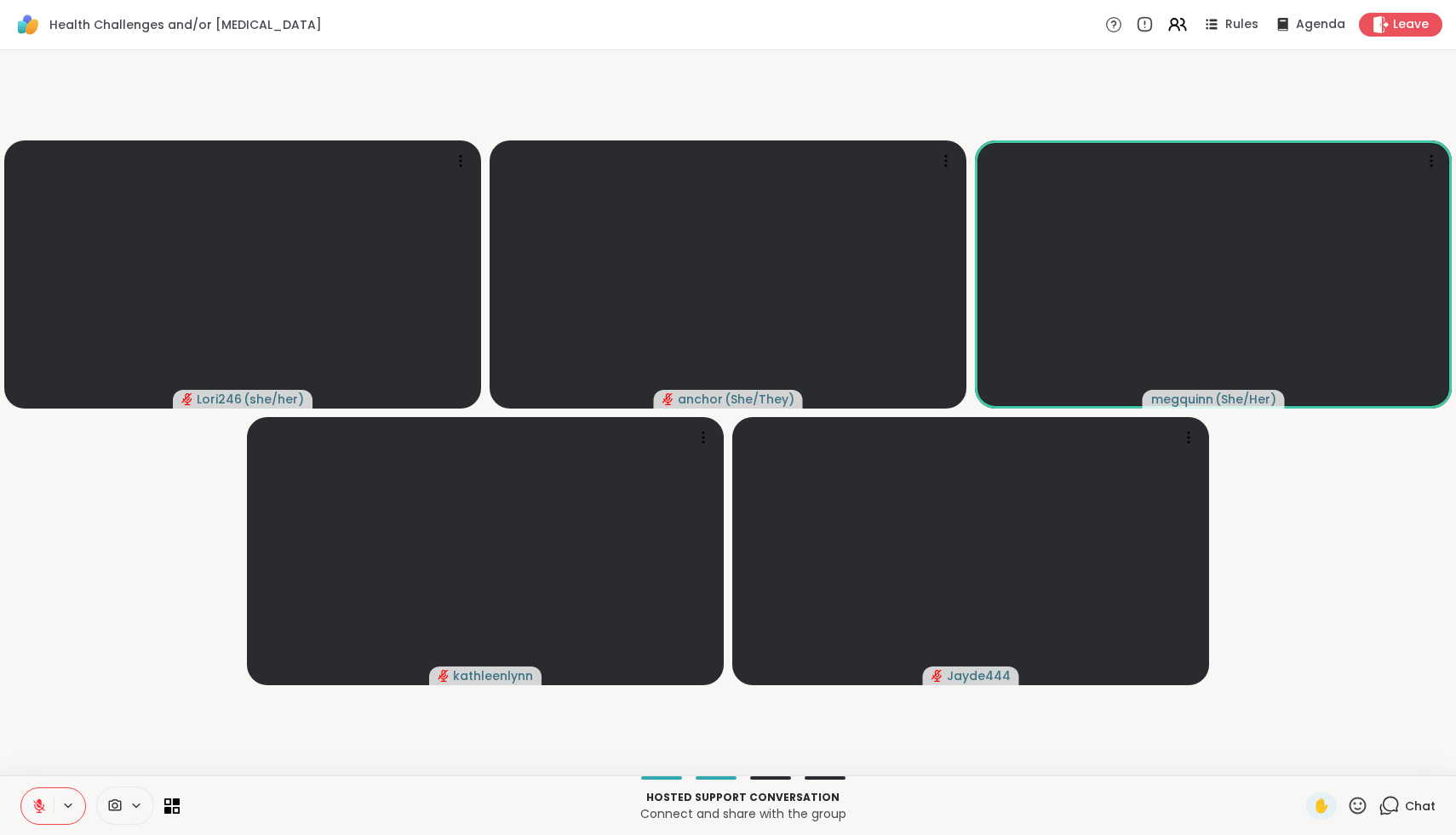
click at [1365, 808] on icon at bounding box center [1358, 805] width 17 height 17
click at [1355, 720] on video-player-container "Lori246 ( she/her ) anchor ( She/They ) megquinn ( She/Her ) kathleenlynn Jayde…" at bounding box center [728, 413] width 1436 height 712
click at [1358, 807] on icon at bounding box center [1358, 805] width 21 height 21
click at [1352, 714] on video-player-container "Lori246 ( she/her ) anchor ( She/They ) megquinn ( She/Her ) kathleenlynn Jayde…" at bounding box center [728, 413] width 1436 height 712
click at [1361, 807] on icon at bounding box center [1358, 805] width 21 height 21
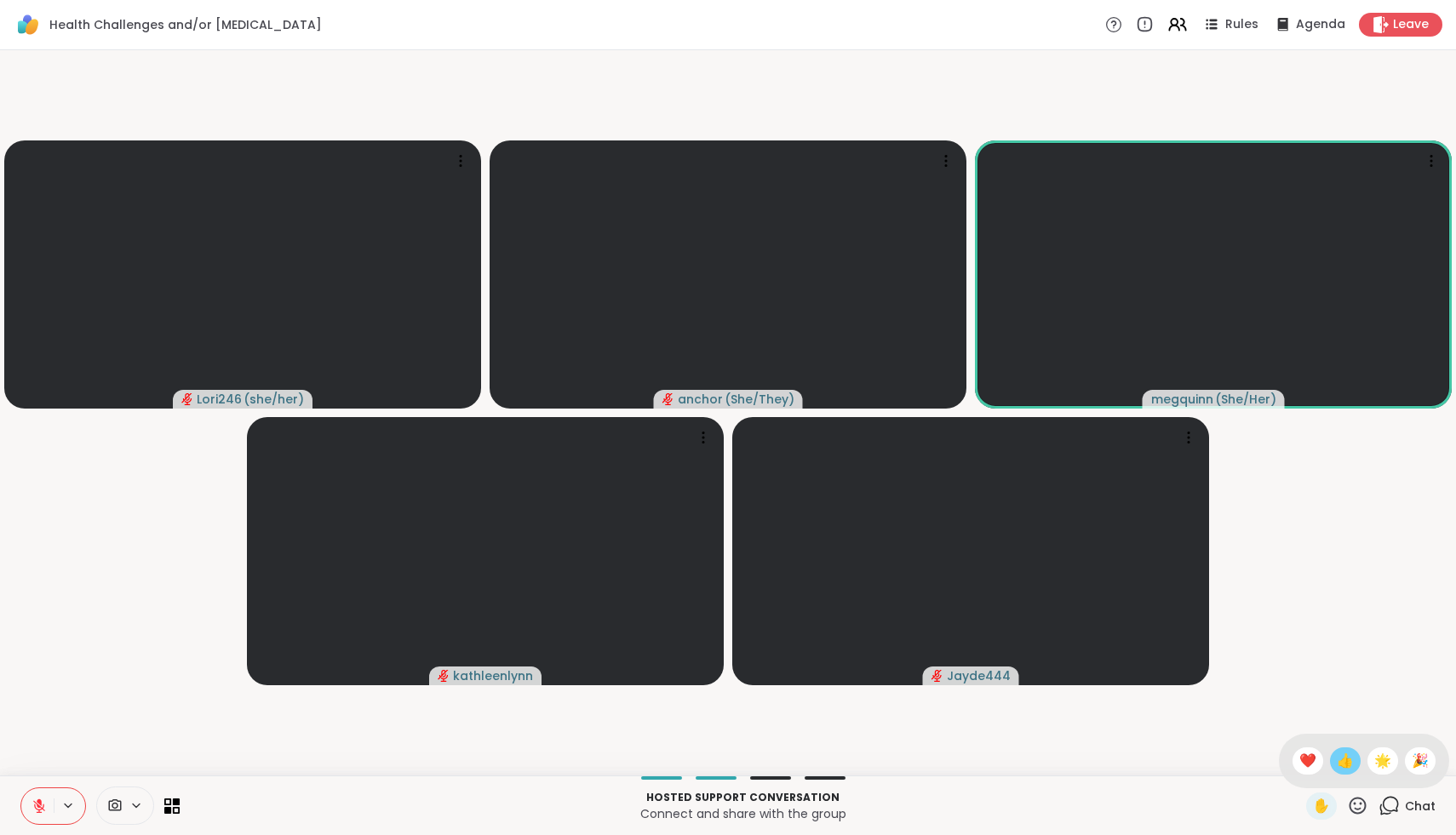
click at [1354, 768] on span "👍" at bounding box center [1346, 761] width 17 height 21
click at [1361, 811] on icon at bounding box center [1358, 805] width 21 height 21
click at [1316, 763] on span "❤️" at bounding box center [1308, 761] width 17 height 21
click at [1359, 806] on icon at bounding box center [1358, 805] width 21 height 21
click at [1316, 770] on span "❤️" at bounding box center [1308, 761] width 17 height 21
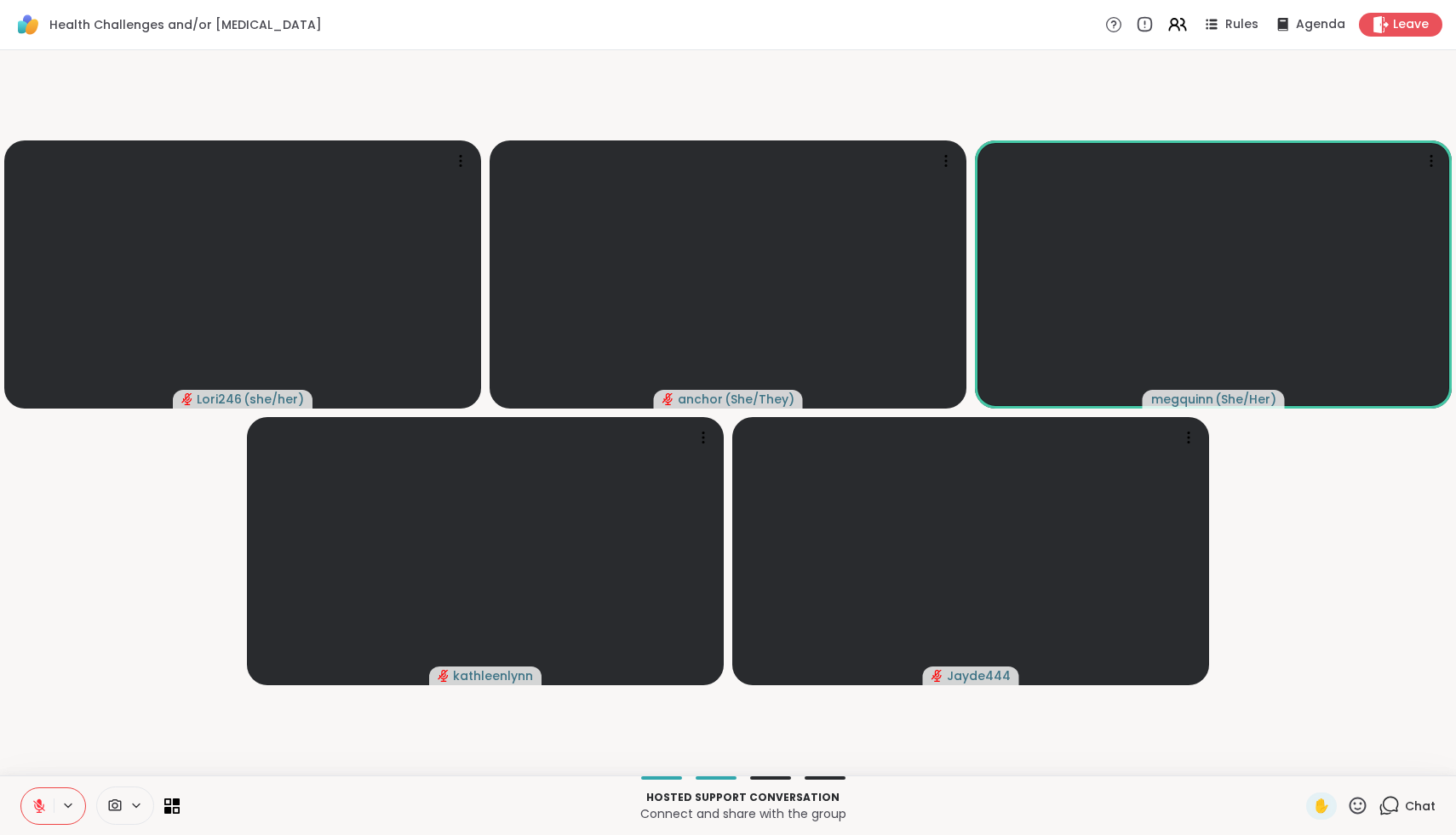
click at [1358, 813] on icon at bounding box center [1358, 805] width 17 height 17
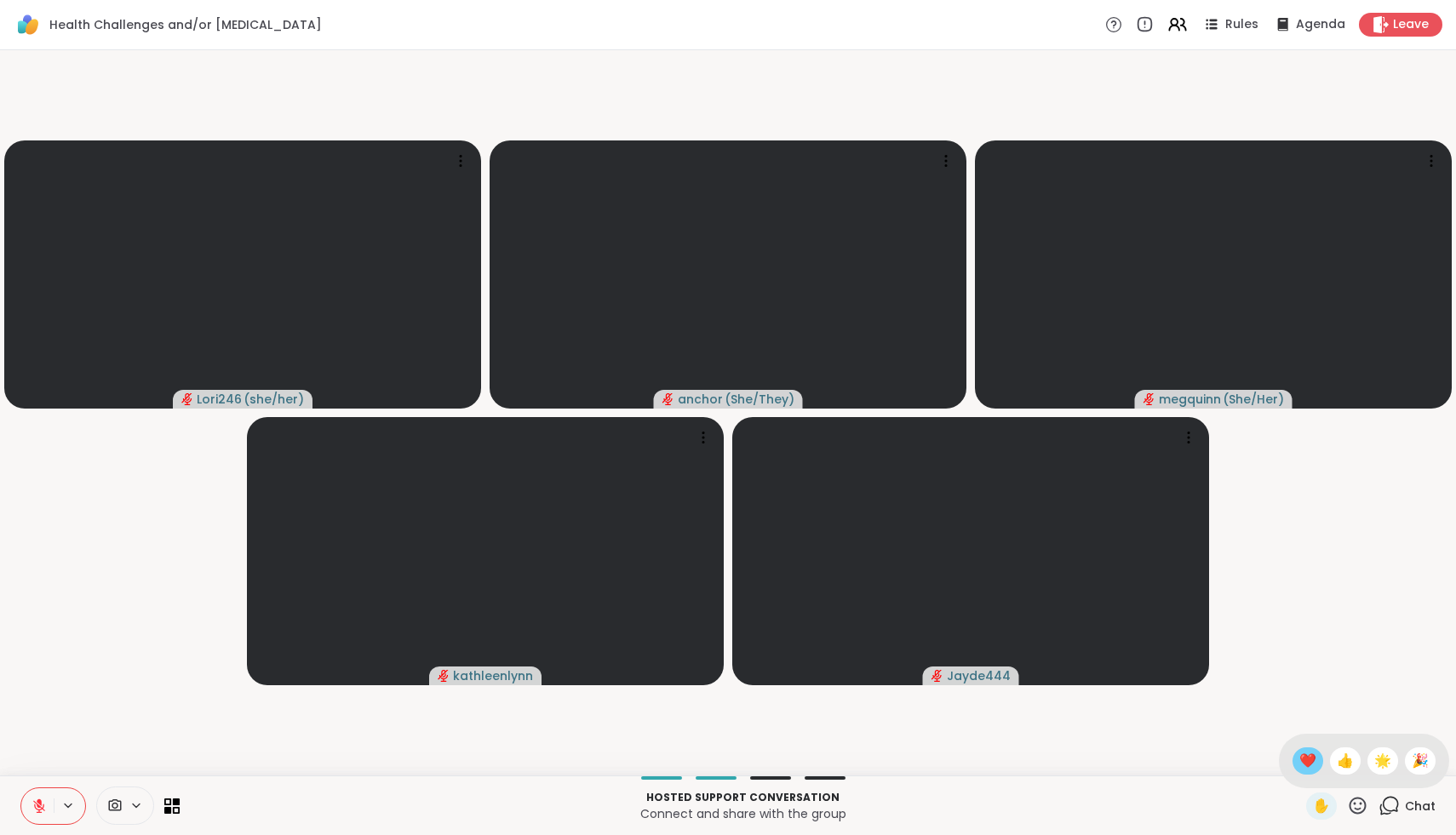
click at [1316, 765] on span "❤️" at bounding box center [1308, 761] width 17 height 21
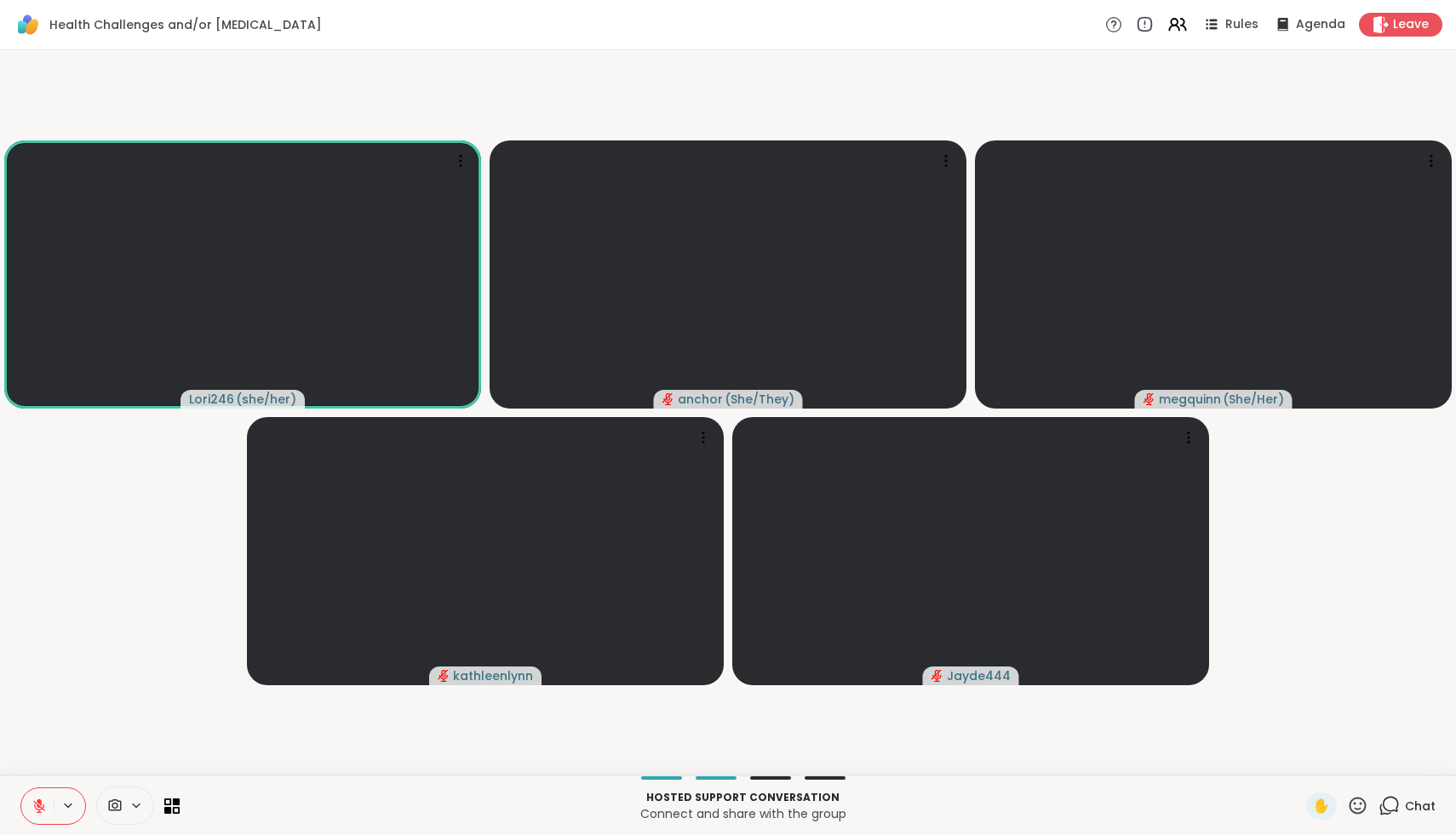
click at [1363, 797] on icon at bounding box center [1358, 805] width 21 height 21
click at [1323, 754] on div "❤️" at bounding box center [1308, 761] width 31 height 27
click at [1356, 809] on icon at bounding box center [1358, 805] width 21 height 21
click at [1391, 767] on span "🌟" at bounding box center [1383, 761] width 17 height 21
click at [1364, 805] on icon at bounding box center [1358, 805] width 21 height 21
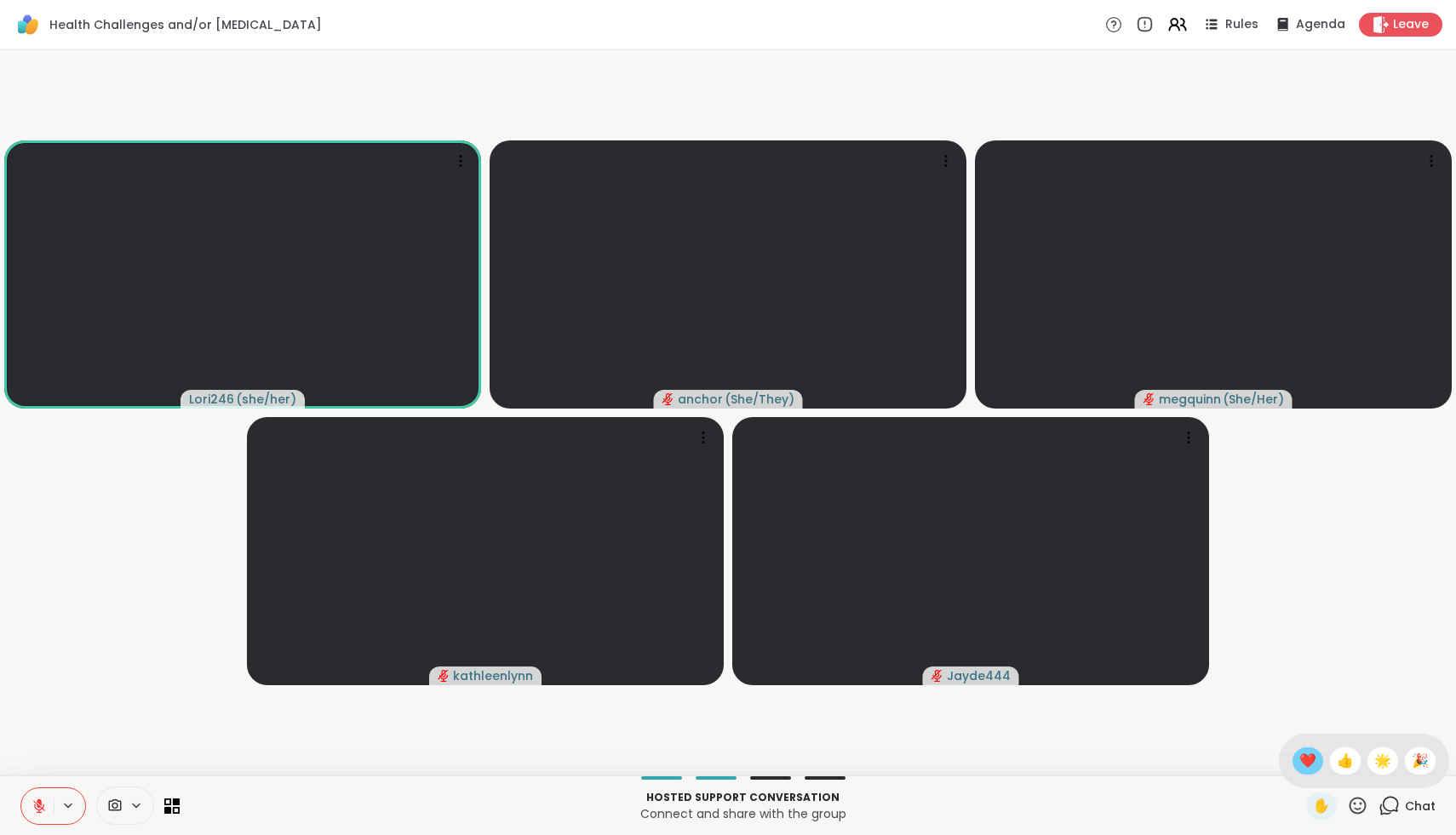
click at [1316, 761] on span "❤️" at bounding box center [1308, 761] width 17 height 21
click at [1326, 813] on span "✋" at bounding box center [1322, 806] width 17 height 21
click at [1323, 807] on span "✋" at bounding box center [1322, 806] width 17 height 21
click at [36, 804] on icon at bounding box center [39, 806] width 15 height 15
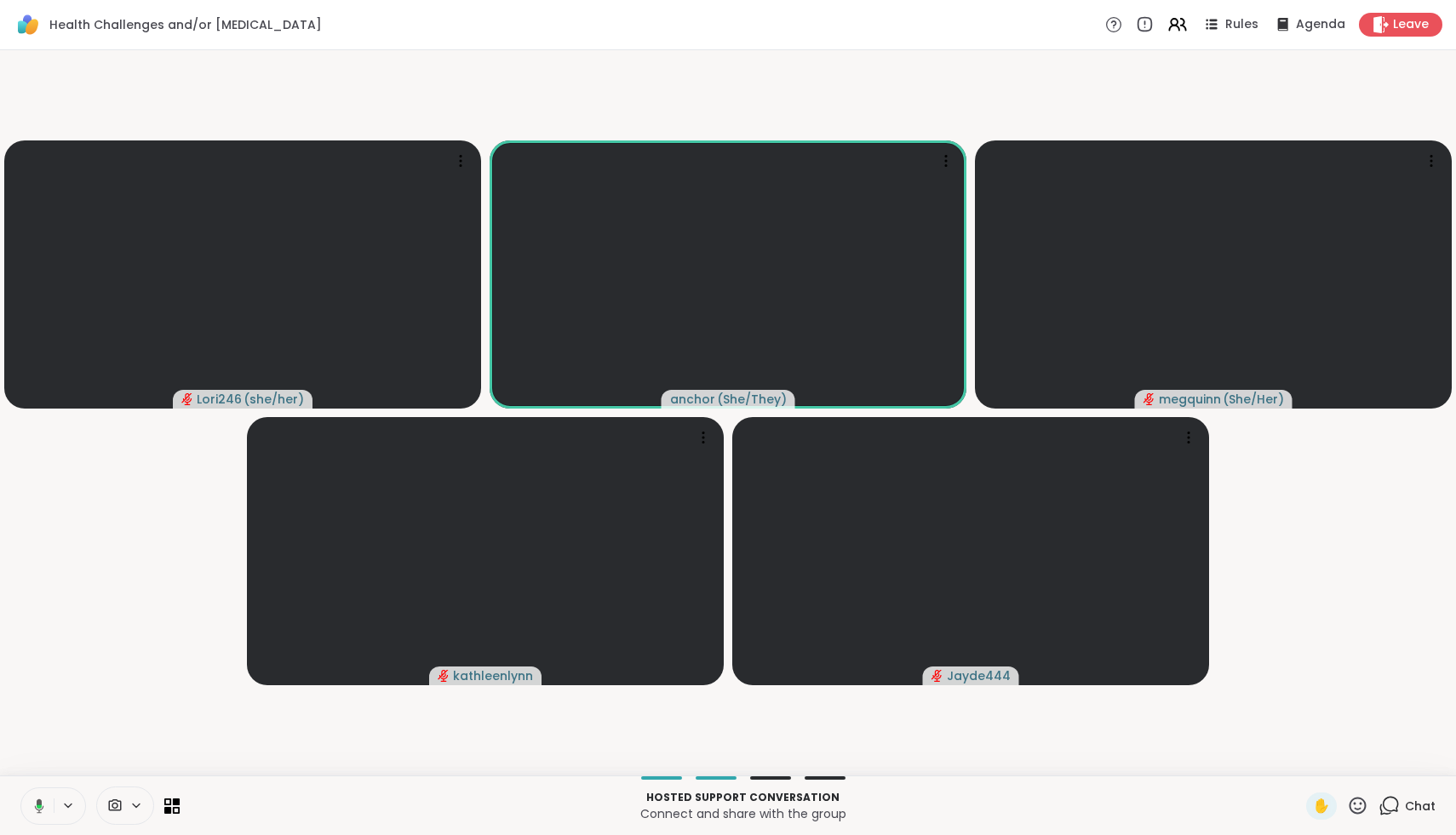
click at [47, 803] on button at bounding box center [36, 806] width 35 height 36
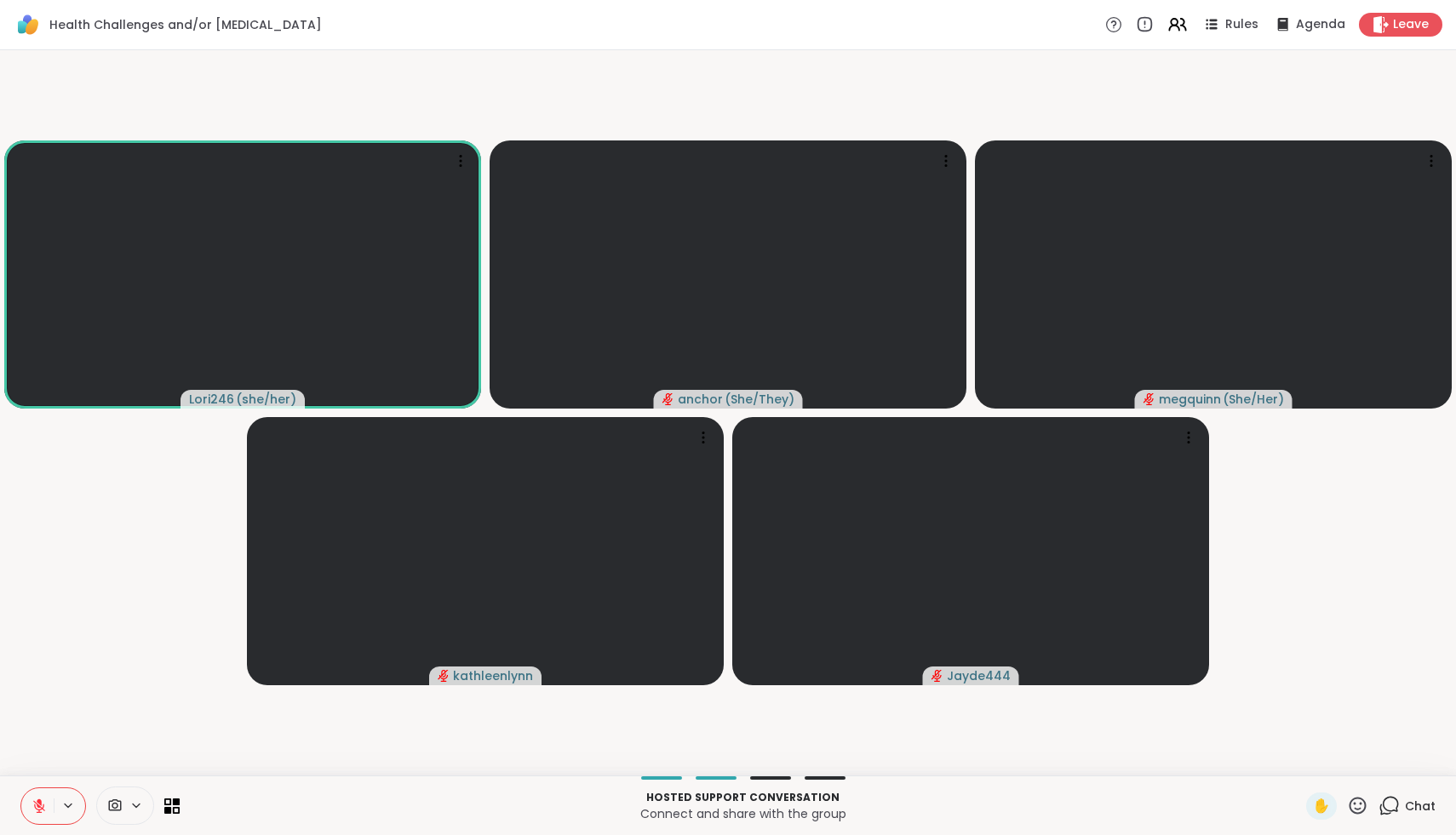
click at [47, 803] on button at bounding box center [38, 806] width 33 height 36
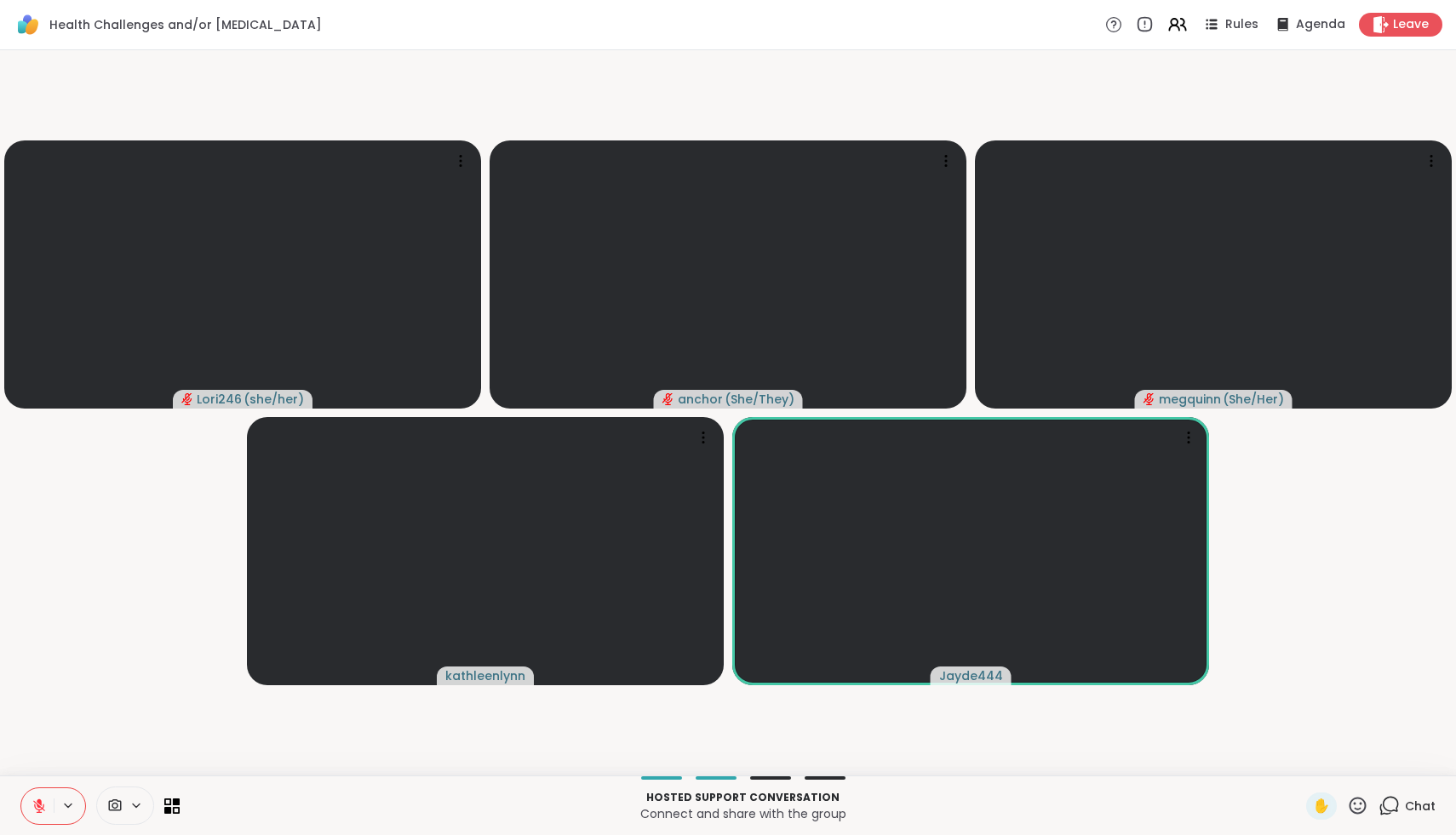
click at [1357, 807] on icon at bounding box center [1358, 805] width 17 height 17
click at [1380, 702] on video-player-container "Lori246 ( she/her ) anchor ( She/They ) megquinn ( She/Her ) kathleenlynn Jayde…" at bounding box center [728, 413] width 1436 height 712
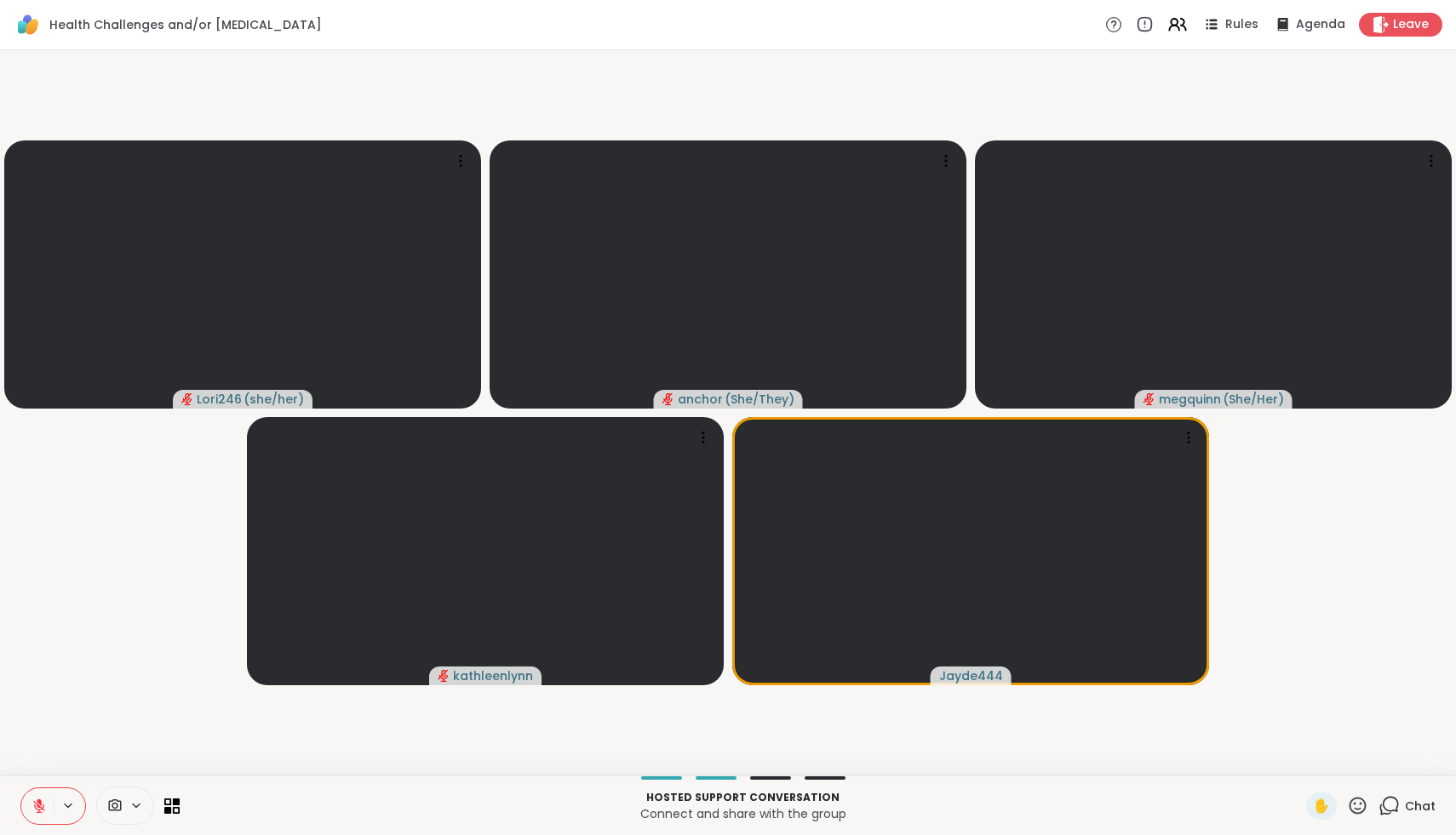
click at [1355, 807] on icon at bounding box center [1358, 805] width 21 height 21
click at [1316, 763] on span "❤️" at bounding box center [1308, 761] width 17 height 21
click at [1363, 800] on icon at bounding box center [1358, 805] width 21 height 21
click at [1323, 763] on div "❤️" at bounding box center [1308, 761] width 31 height 27
click at [1353, 813] on icon at bounding box center [1358, 805] width 21 height 21
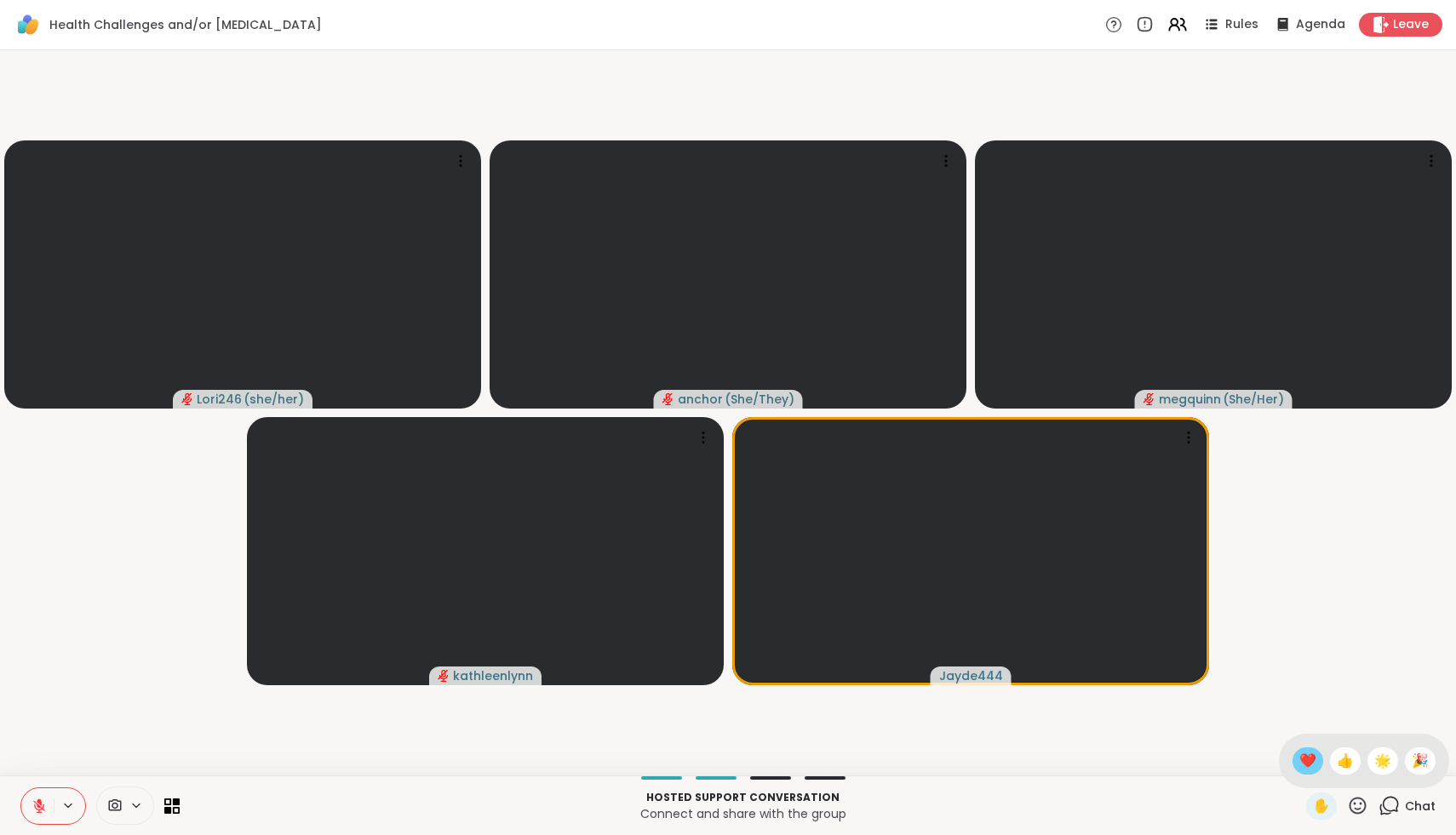
click at [1316, 761] on span "❤️" at bounding box center [1308, 761] width 17 height 21
click at [1365, 800] on icon at bounding box center [1358, 805] width 17 height 17
click at [1421, 767] on span "🎉" at bounding box center [1421, 761] width 17 height 21
click at [1364, 802] on icon at bounding box center [1358, 805] width 21 height 21
click at [1380, 764] on div "🌟" at bounding box center [1383, 761] width 31 height 27
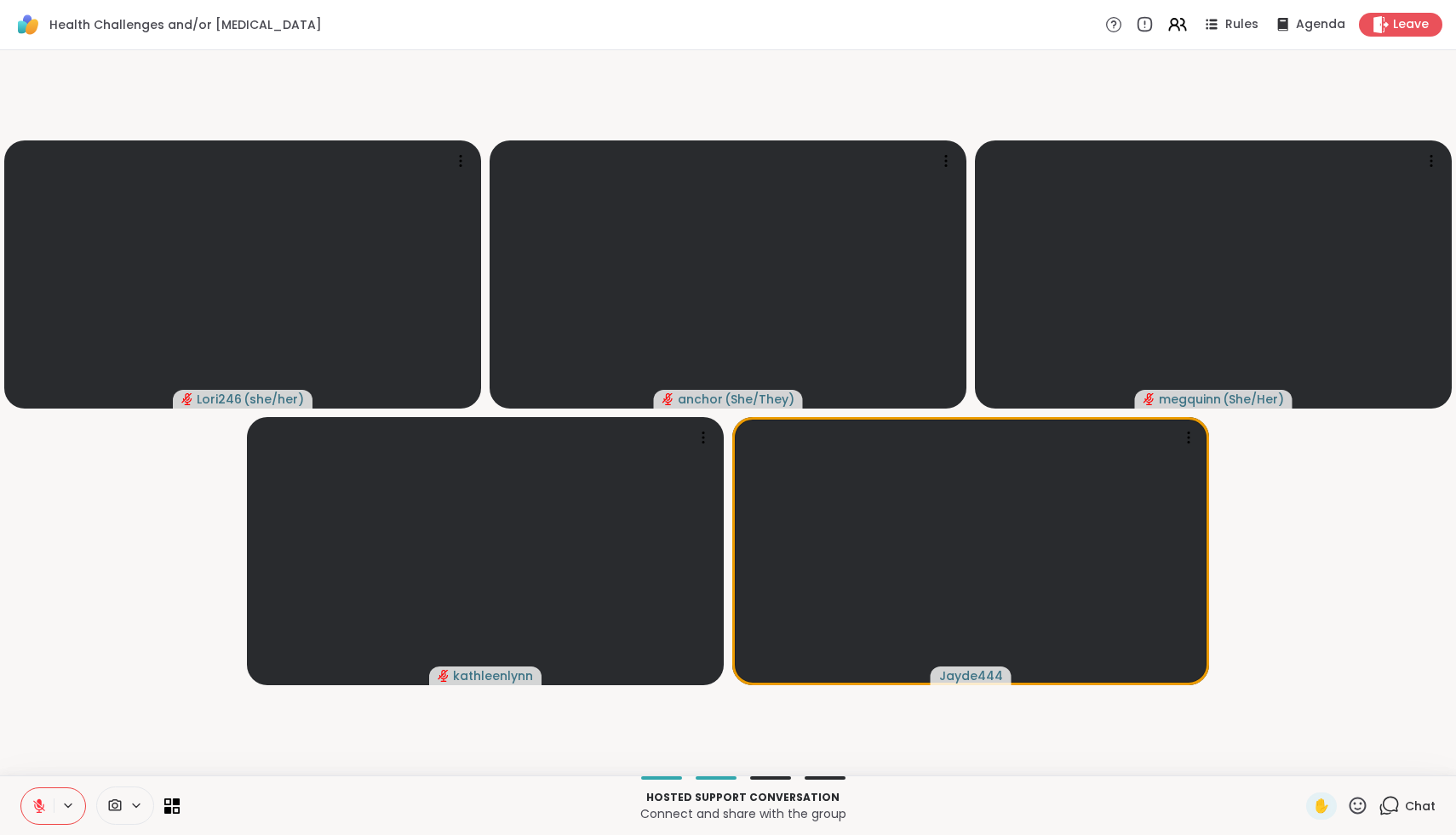
click at [1364, 811] on icon at bounding box center [1358, 805] width 17 height 17
click at [1316, 762] on span "❤️" at bounding box center [1308, 761] width 17 height 21
click at [1357, 809] on icon at bounding box center [1358, 805] width 21 height 21
click at [1256, 715] on video-player-container "Lori246 ( she/her ) anchor ( She/They ) megquinn ( She/Her ) kathleenlynn Jayde…" at bounding box center [728, 413] width 1436 height 712
click at [1323, 807] on span "✋" at bounding box center [1322, 806] width 17 height 21
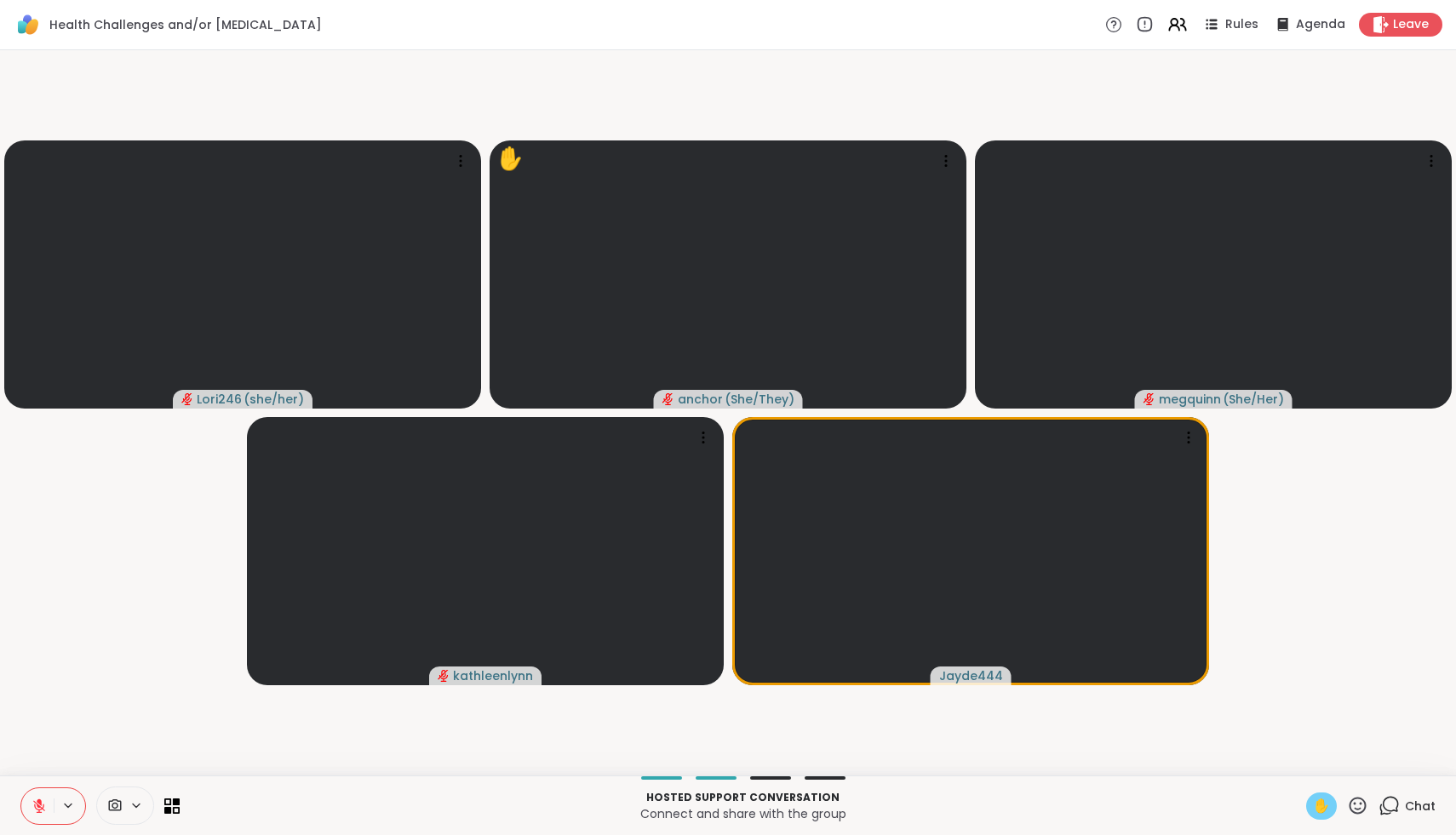
click at [1323, 807] on span "✋" at bounding box center [1322, 806] width 17 height 21
click at [1316, 811] on div "✋" at bounding box center [1322, 806] width 31 height 27
click at [39, 801] on icon at bounding box center [39, 802] width 5 height 7
click at [39, 801] on icon at bounding box center [39, 806] width 15 height 15
click at [39, 801] on icon at bounding box center [39, 802] width 5 height 7
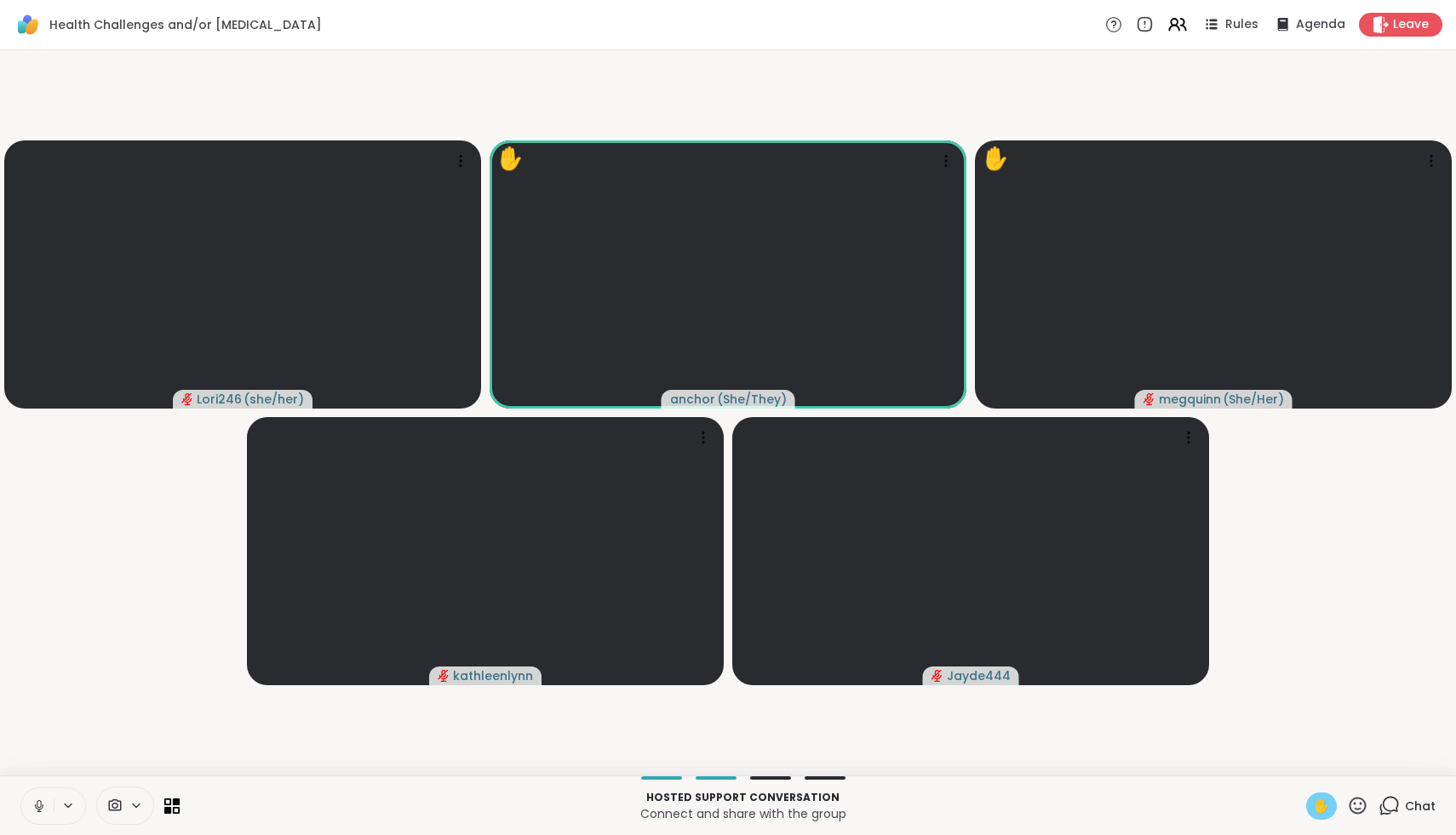
click at [38, 804] on icon at bounding box center [39, 803] width 4 height 8
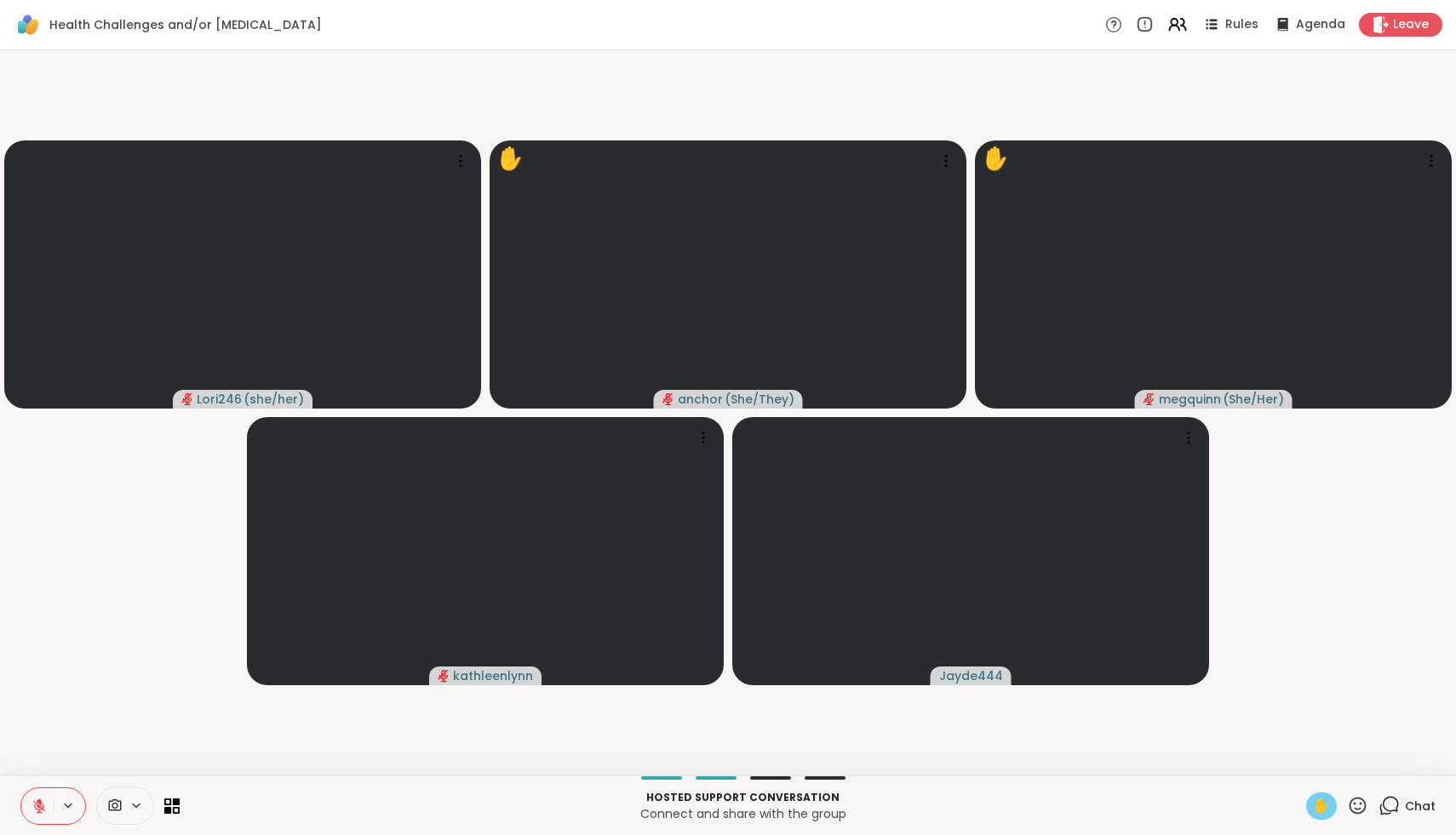
click at [1322, 800] on span "✋" at bounding box center [1322, 806] width 17 height 21
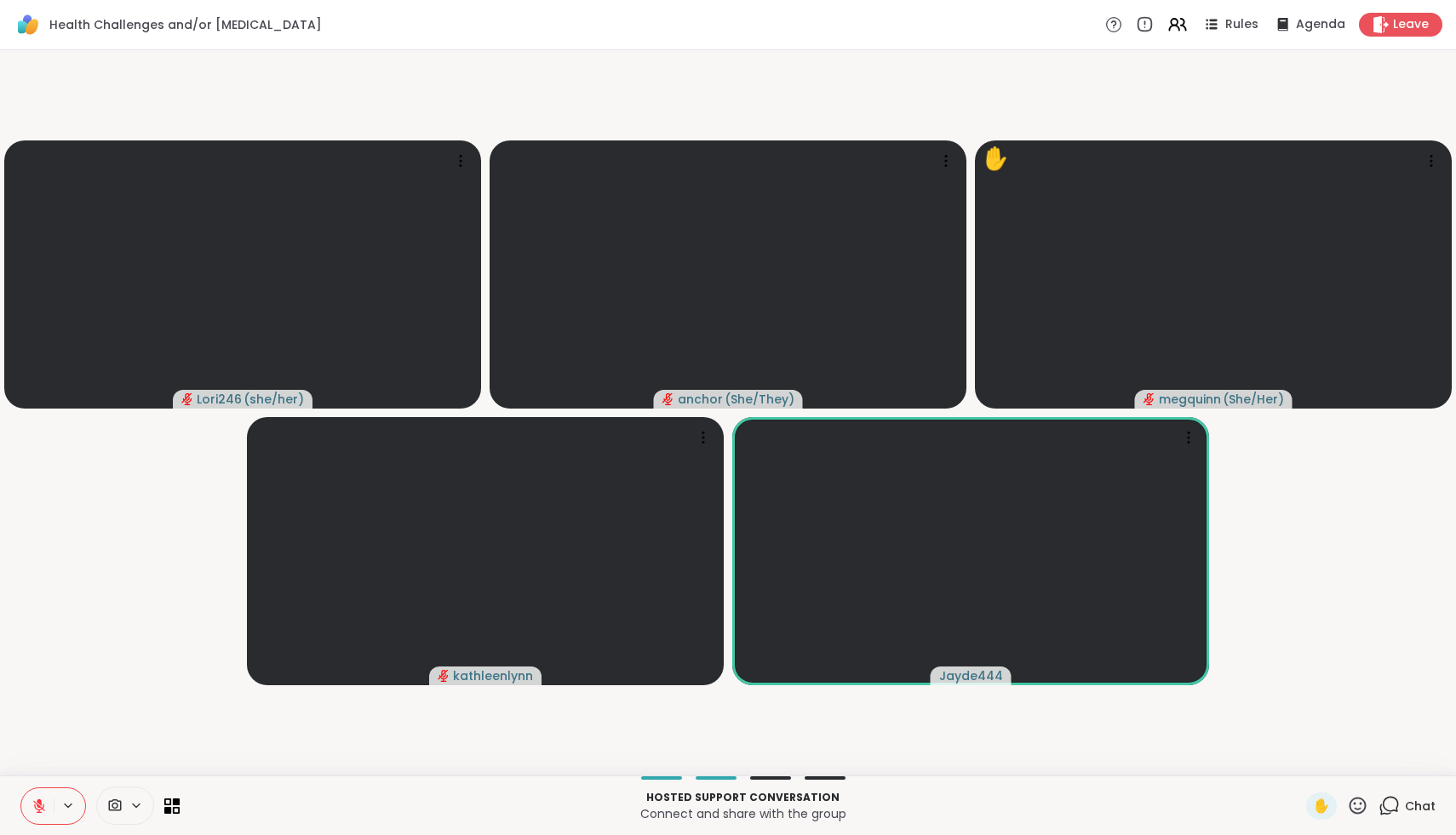
click at [1364, 810] on icon at bounding box center [1358, 805] width 17 height 17
click at [1316, 766] on span "❤️" at bounding box center [1308, 761] width 17 height 21
click at [1354, 813] on icon at bounding box center [1358, 805] width 21 height 21
click at [1315, 763] on span "❤️" at bounding box center [1308, 761] width 17 height 21
click at [1357, 803] on icon at bounding box center [1358, 805] width 17 height 17
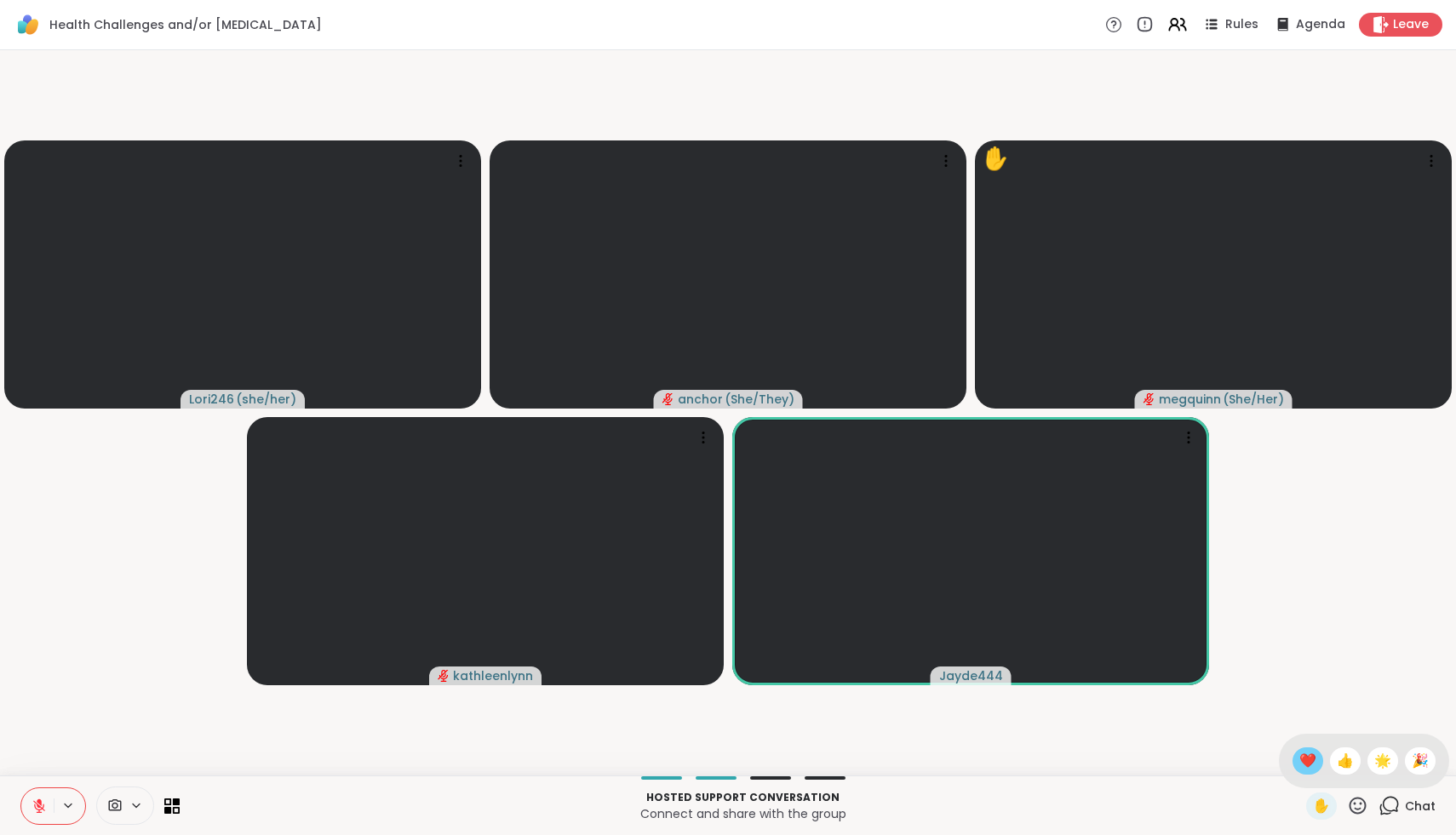
click at [1316, 761] on span "❤️" at bounding box center [1308, 761] width 17 height 21
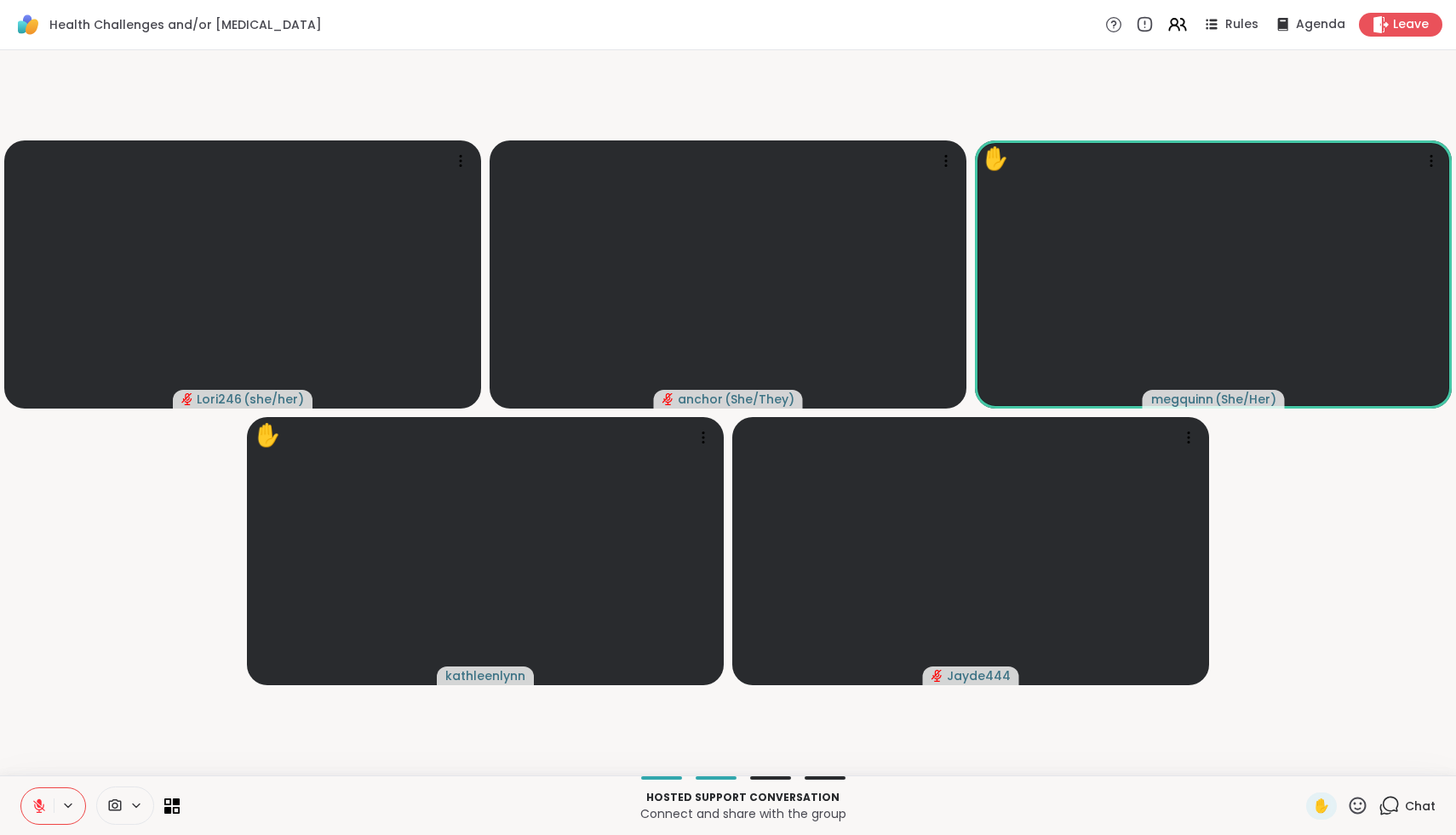
click at [1364, 809] on icon at bounding box center [1358, 805] width 21 height 21
click at [1322, 772] on div "❤️" at bounding box center [1308, 761] width 31 height 27
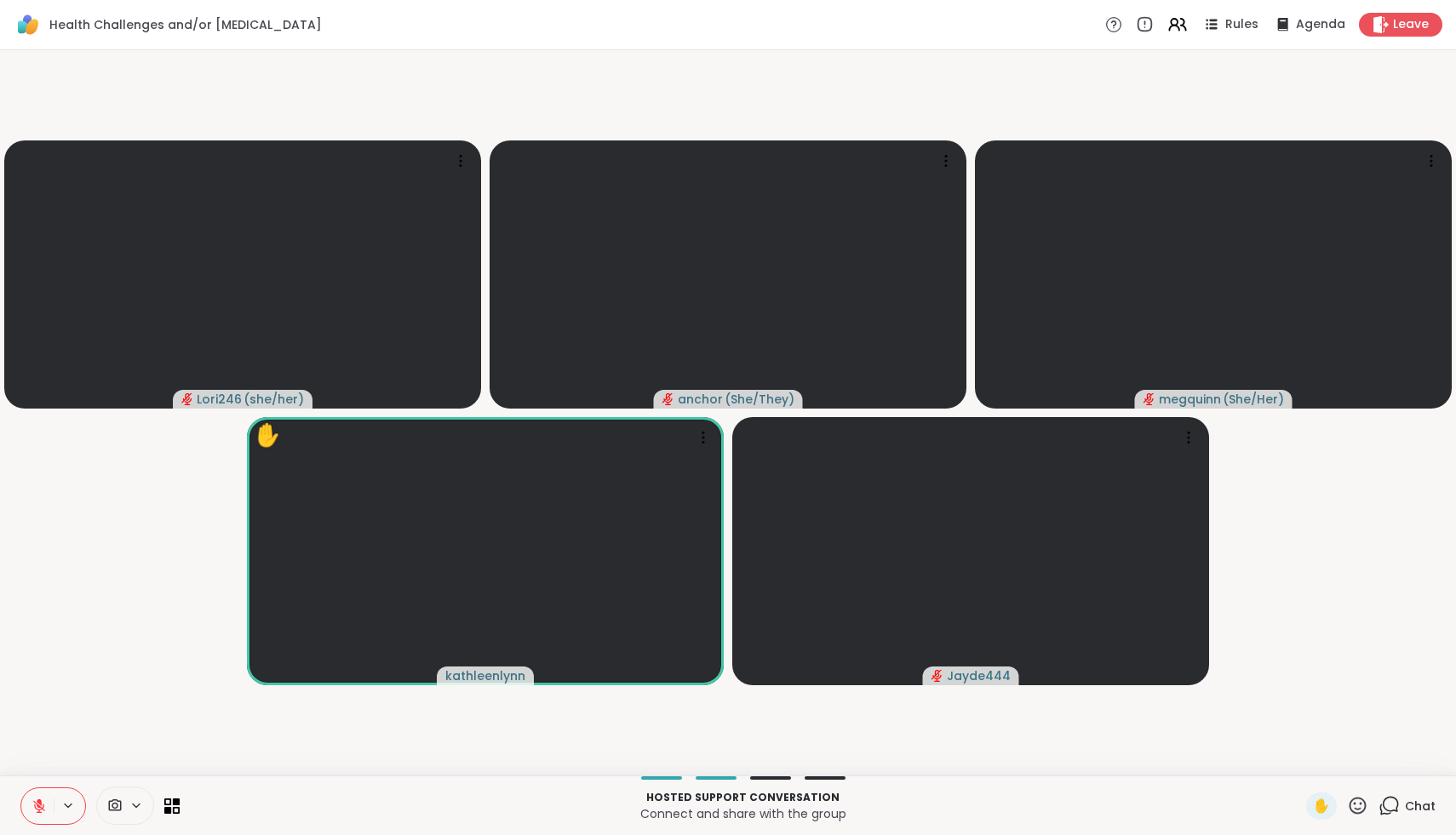
click at [1360, 807] on icon at bounding box center [1358, 805] width 21 height 21
click at [1316, 764] on span "❤️" at bounding box center [1308, 761] width 17 height 21
click at [1357, 802] on icon at bounding box center [1358, 805] width 17 height 17
click at [1316, 764] on span "❤️" at bounding box center [1308, 761] width 17 height 21
click at [1427, 802] on span "Chat" at bounding box center [1421, 806] width 31 height 17
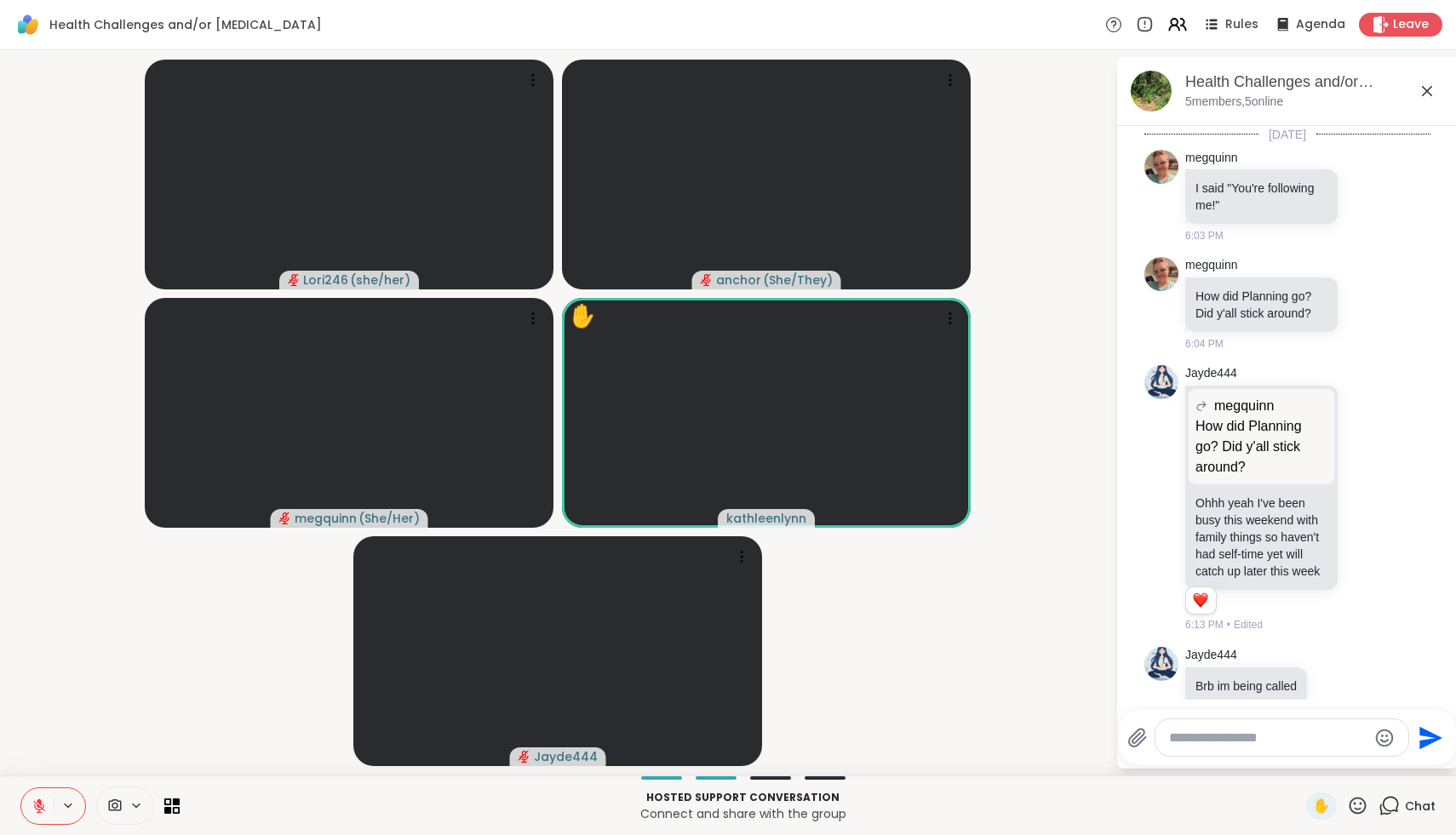
scroll to position [197, 0]
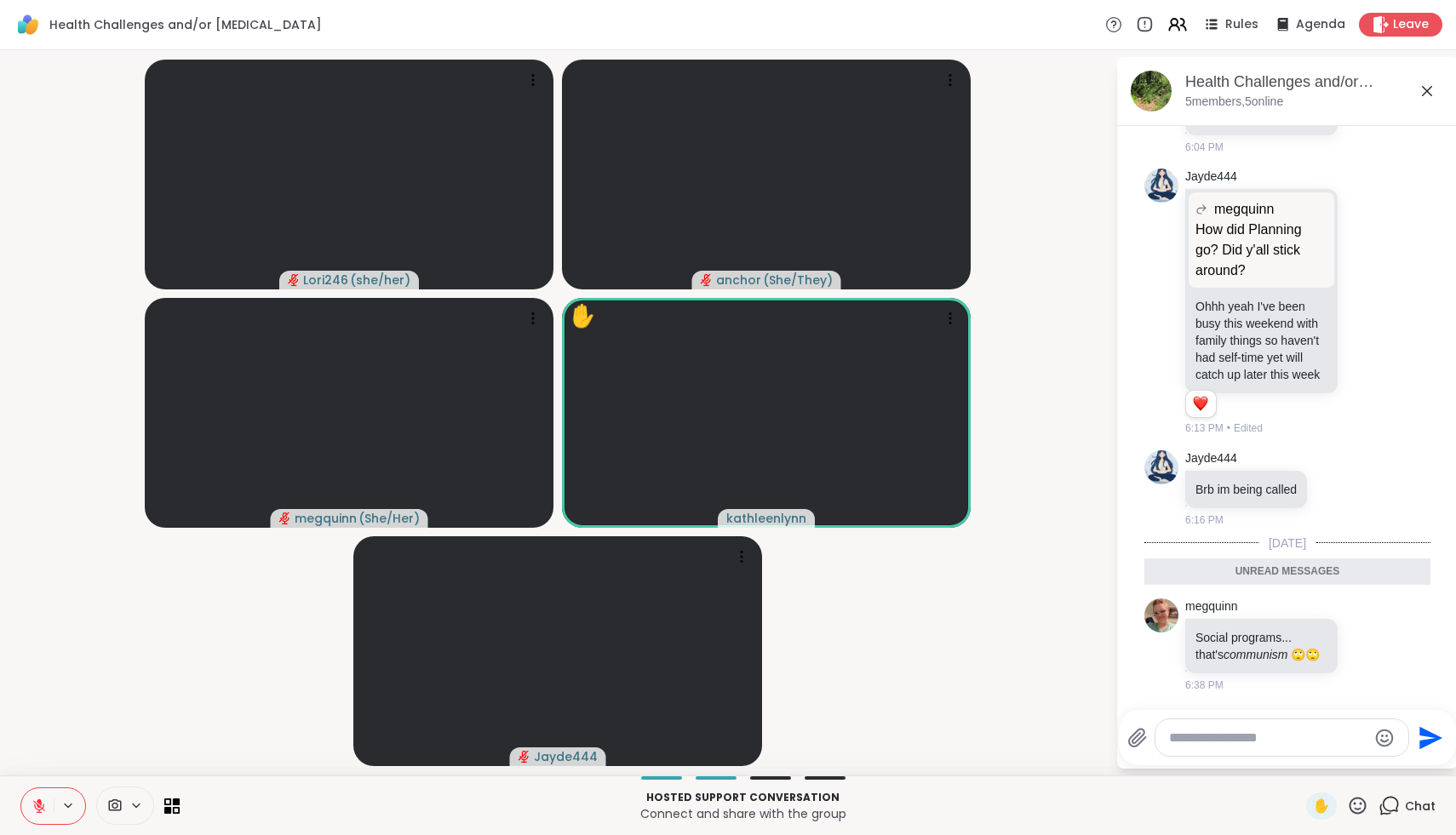
click at [1362, 804] on icon at bounding box center [1358, 805] width 21 height 21
click at [1307, 759] on div "❤️" at bounding box center [1308, 761] width 31 height 27
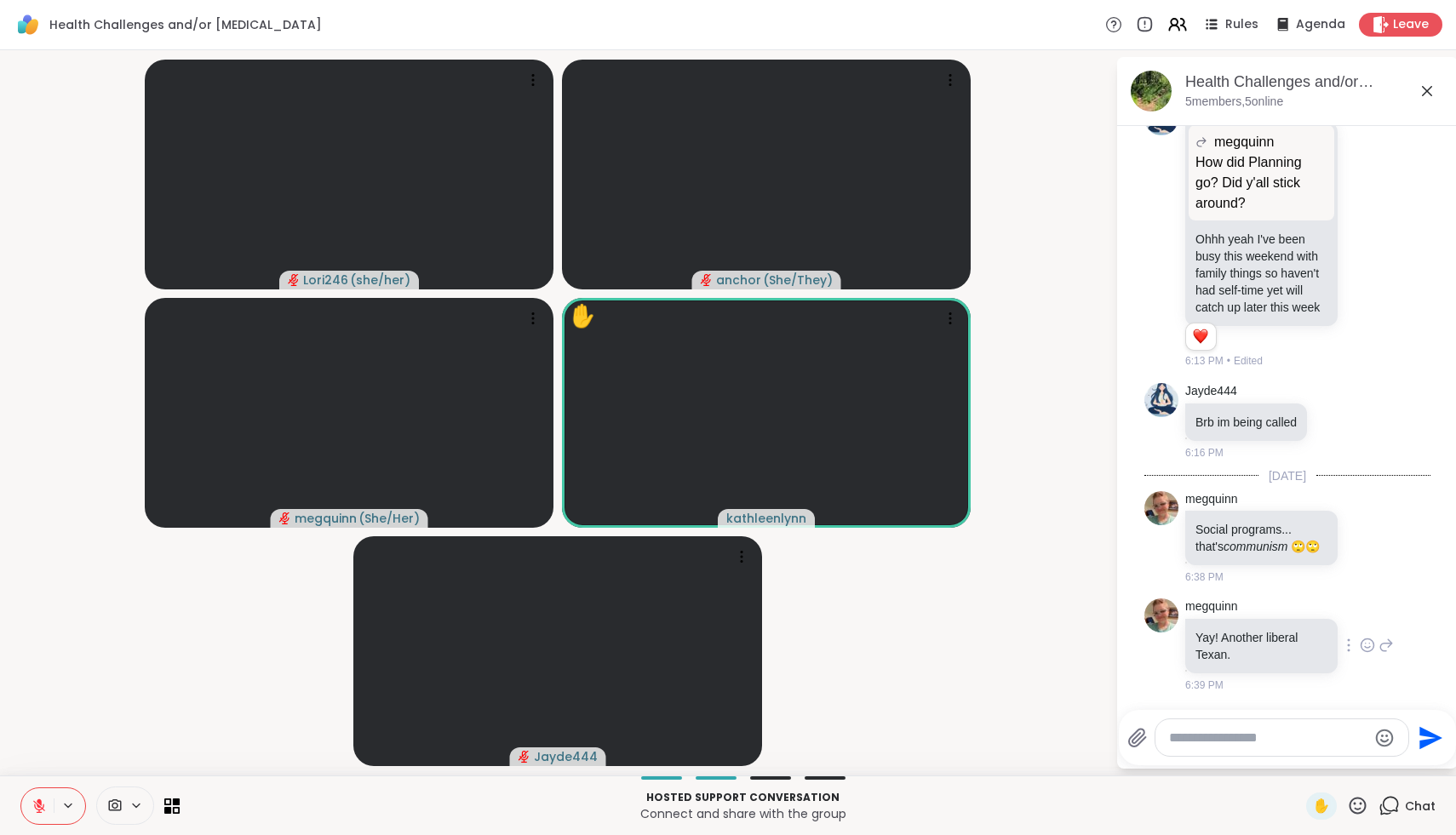
click at [1366, 640] on icon at bounding box center [1368, 645] width 15 height 17
click at [1230, 623] on div "Select Reaction: Heart" at bounding box center [1233, 618] width 15 height 15
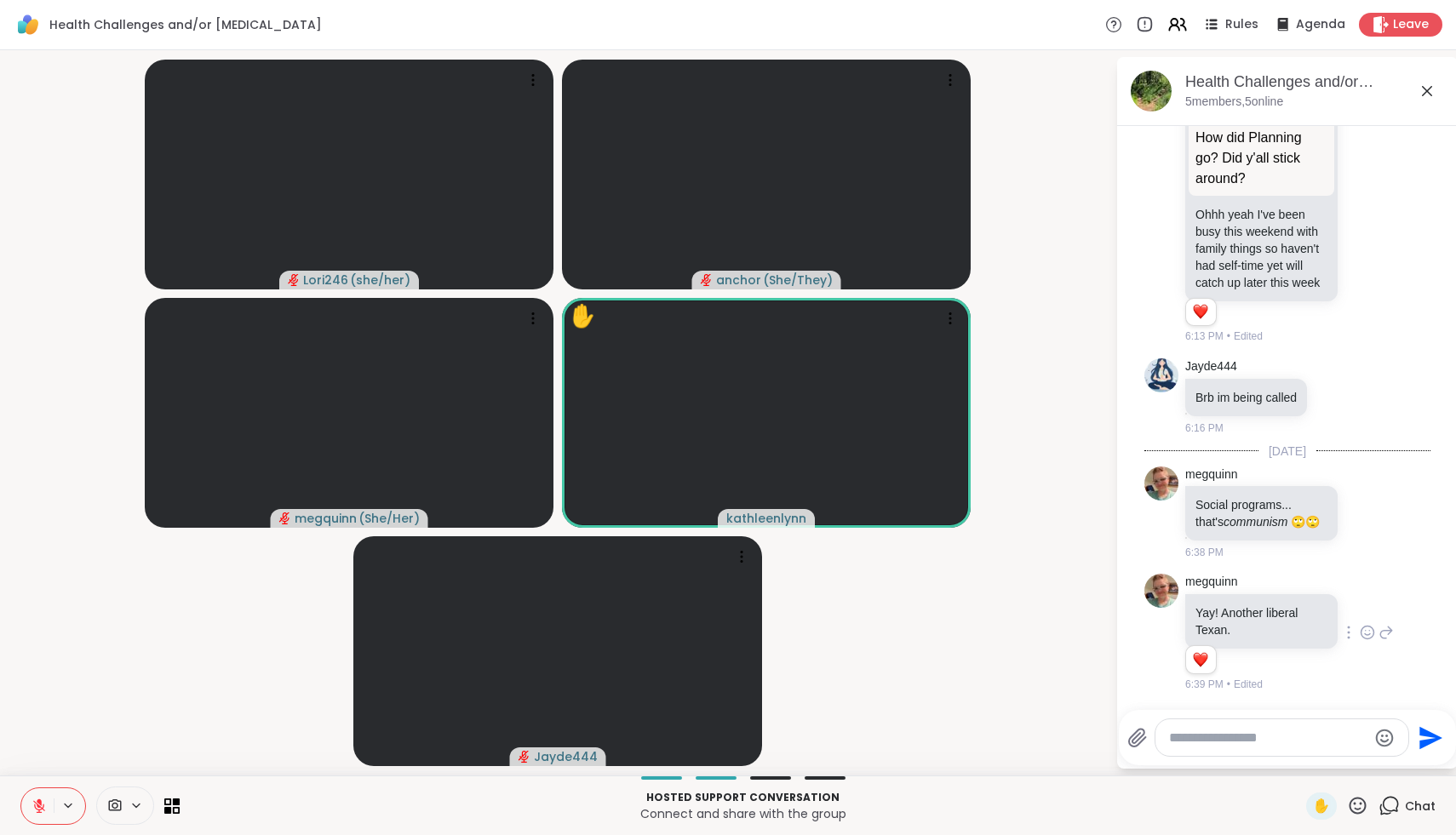
click at [1361, 809] on icon at bounding box center [1358, 805] width 21 height 21
click at [1323, 761] on div "❤️" at bounding box center [1308, 761] width 31 height 27
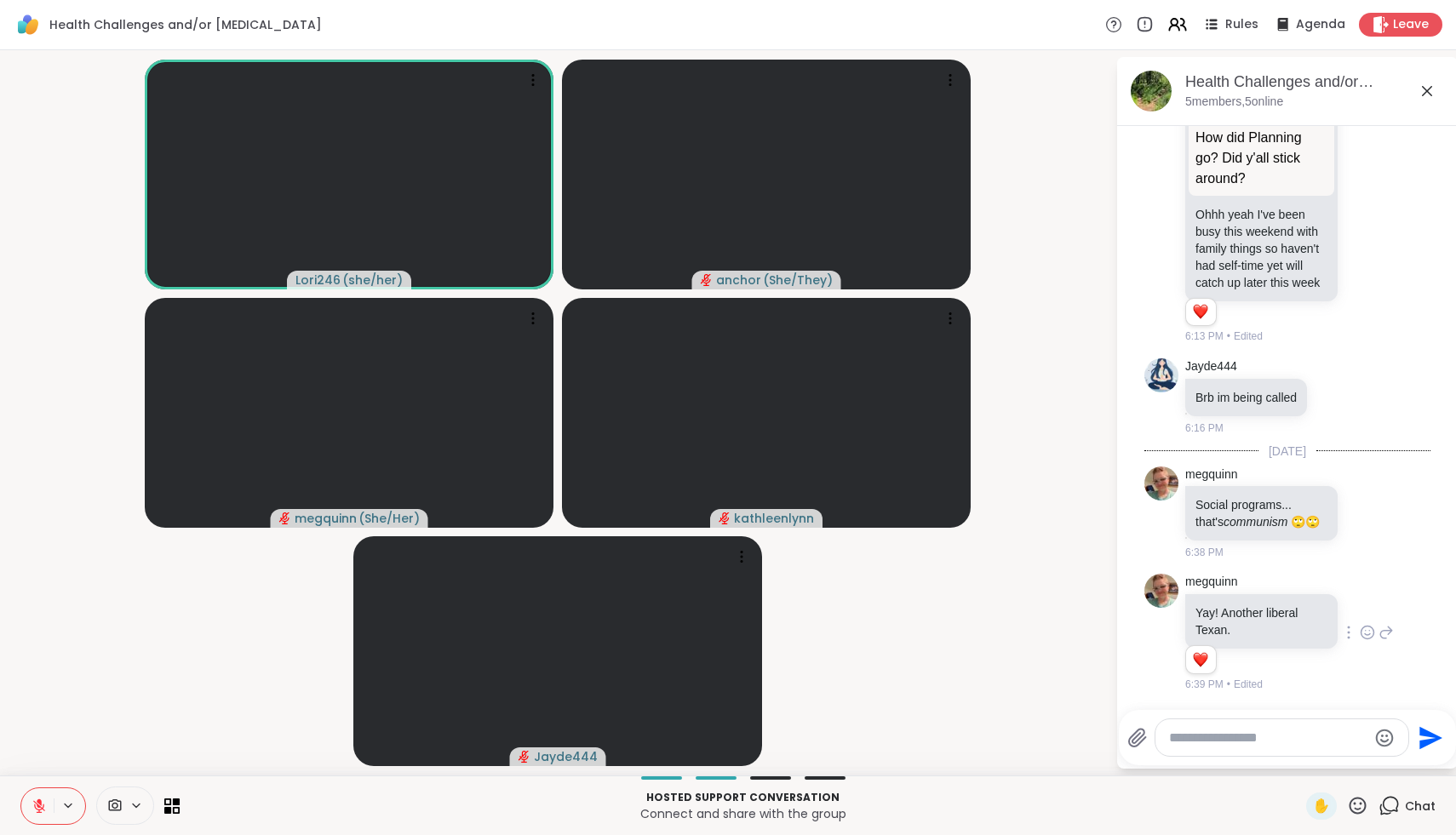
click at [1359, 812] on icon at bounding box center [1358, 805] width 17 height 17
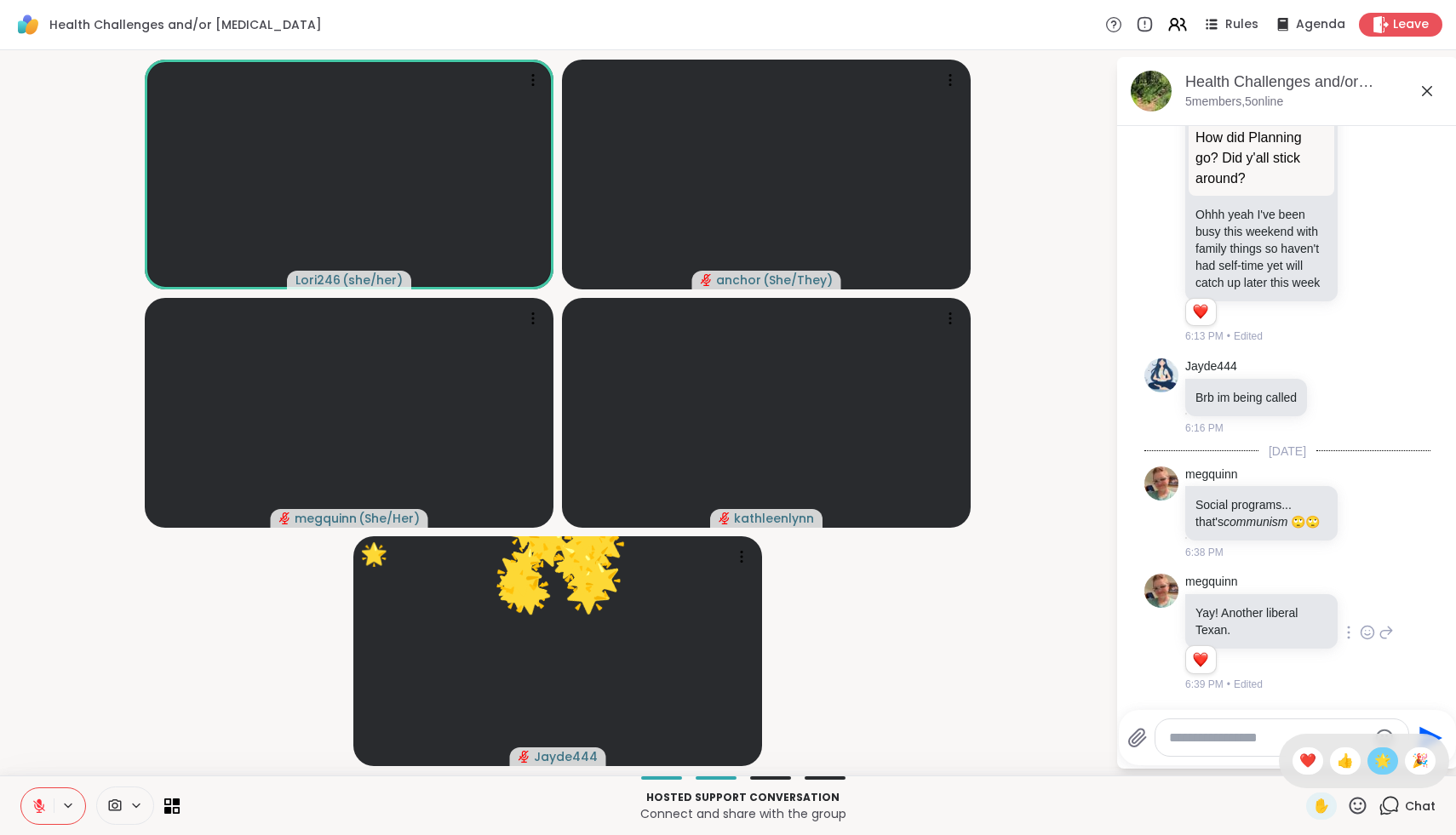
click at [1382, 761] on span "🌟" at bounding box center [1383, 761] width 17 height 21
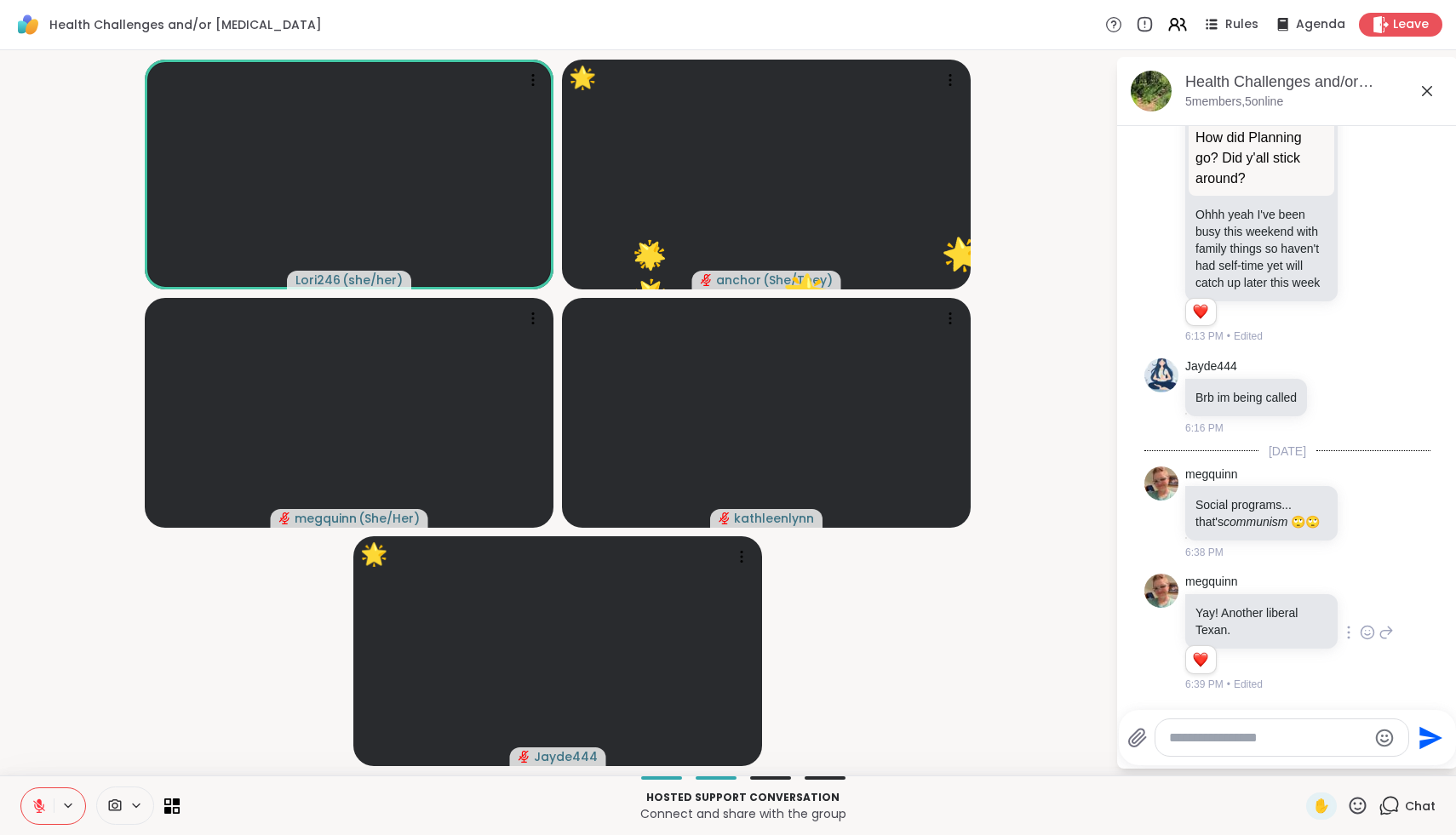
click at [1352, 809] on icon at bounding box center [1358, 805] width 17 height 17
click at [1322, 773] on div "❤️" at bounding box center [1308, 761] width 31 height 27
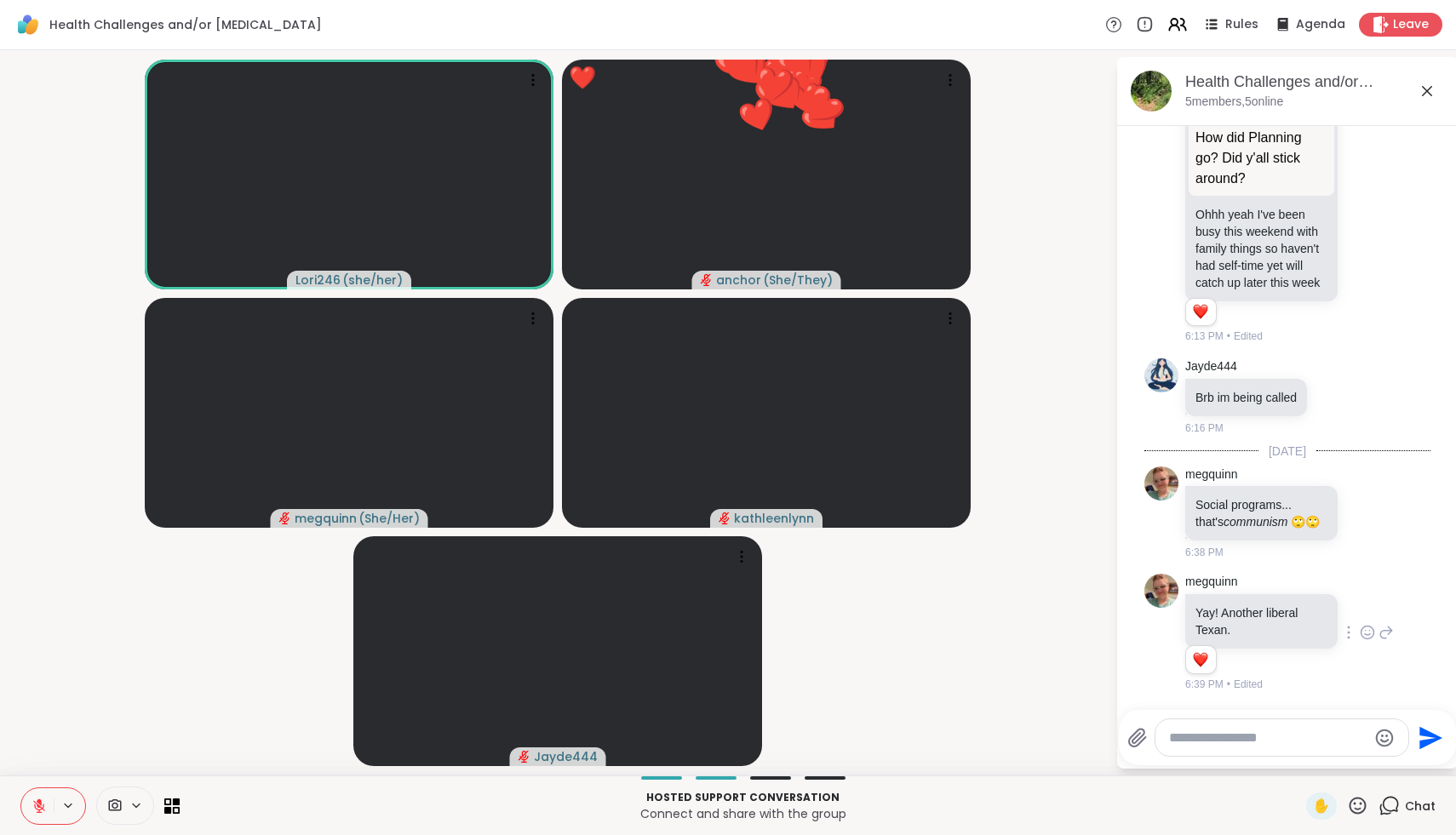
click at [1354, 807] on icon at bounding box center [1358, 805] width 21 height 21
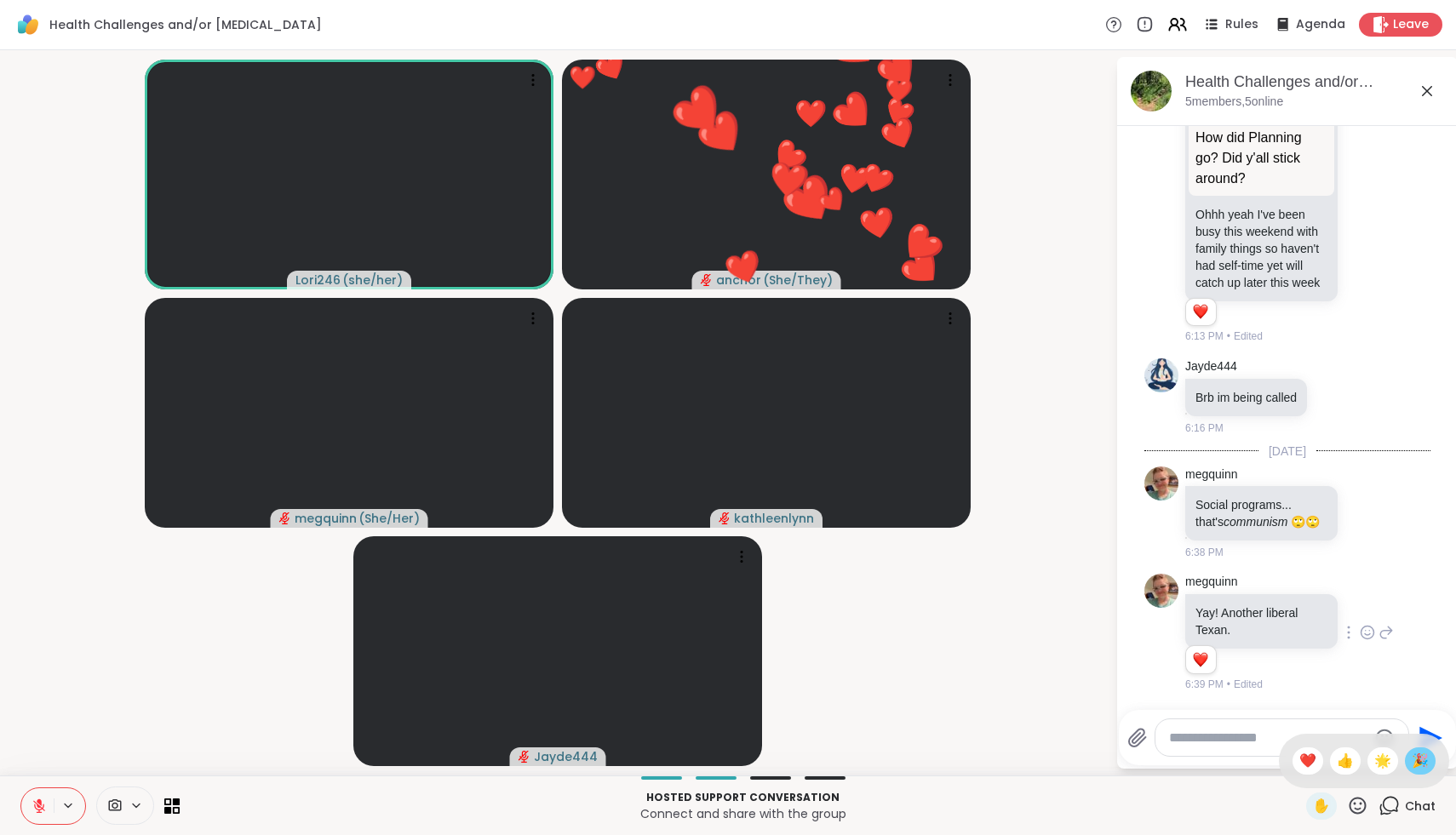
click at [1409, 762] on div "🎉" at bounding box center [1421, 761] width 31 height 27
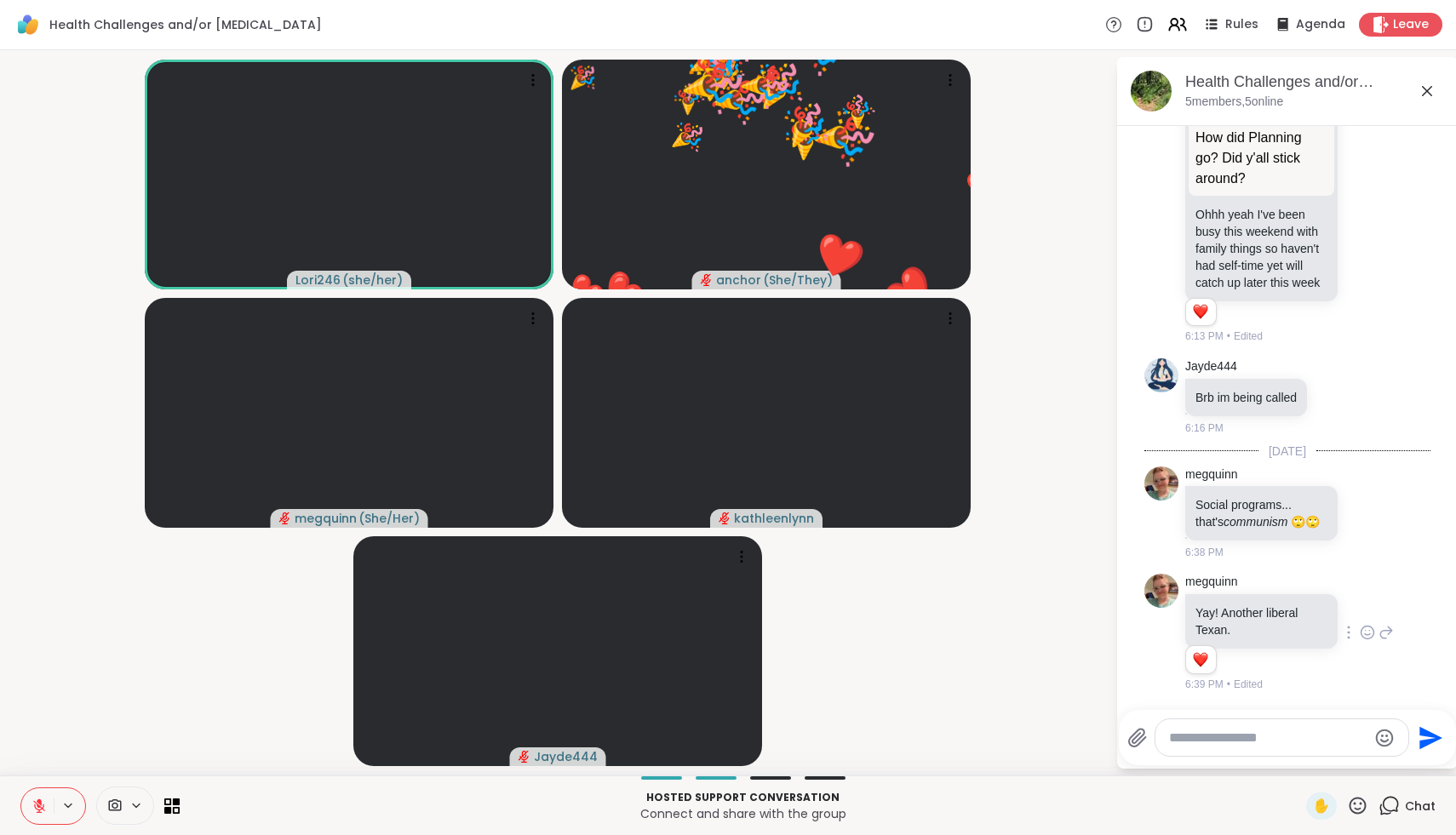
click at [1365, 811] on icon at bounding box center [1358, 805] width 21 height 21
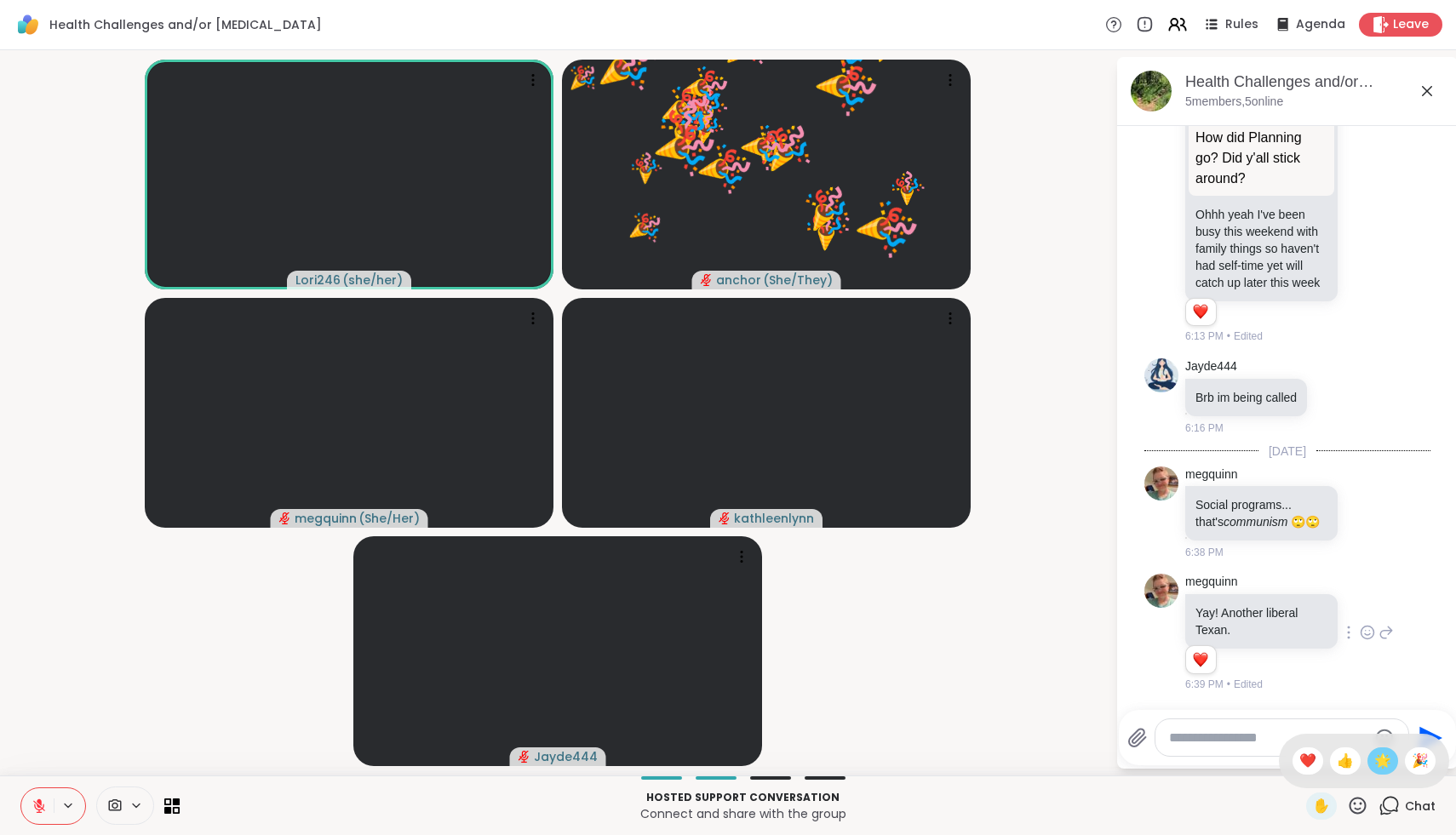
click at [1384, 767] on span "🌟" at bounding box center [1383, 761] width 17 height 21
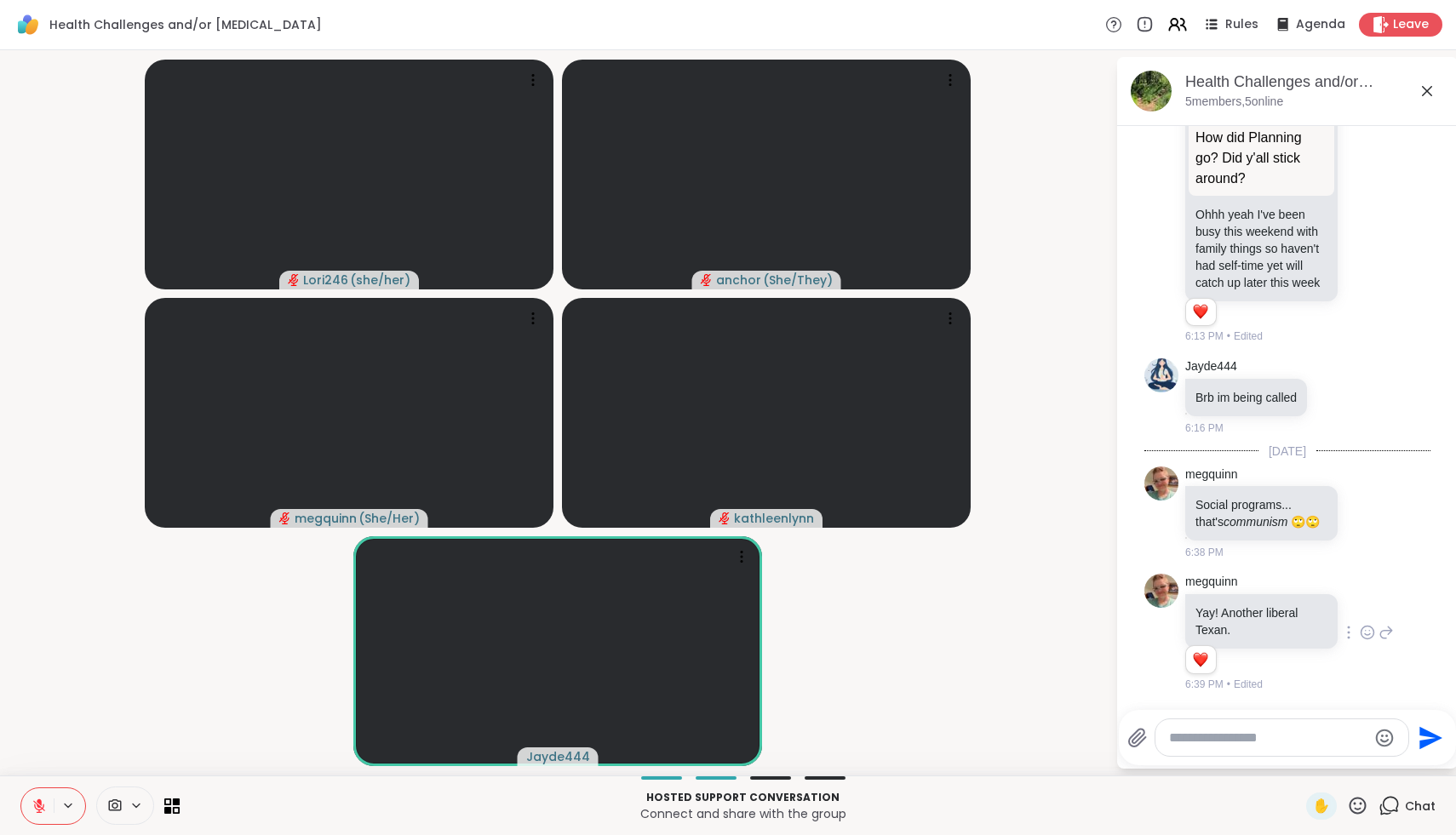
click at [1364, 803] on icon at bounding box center [1358, 805] width 21 height 21
click at [1316, 761] on span "❤️" at bounding box center [1308, 761] width 17 height 21
click at [1359, 806] on icon at bounding box center [1358, 805] width 21 height 21
click at [1389, 767] on span "🌟" at bounding box center [1383, 761] width 17 height 21
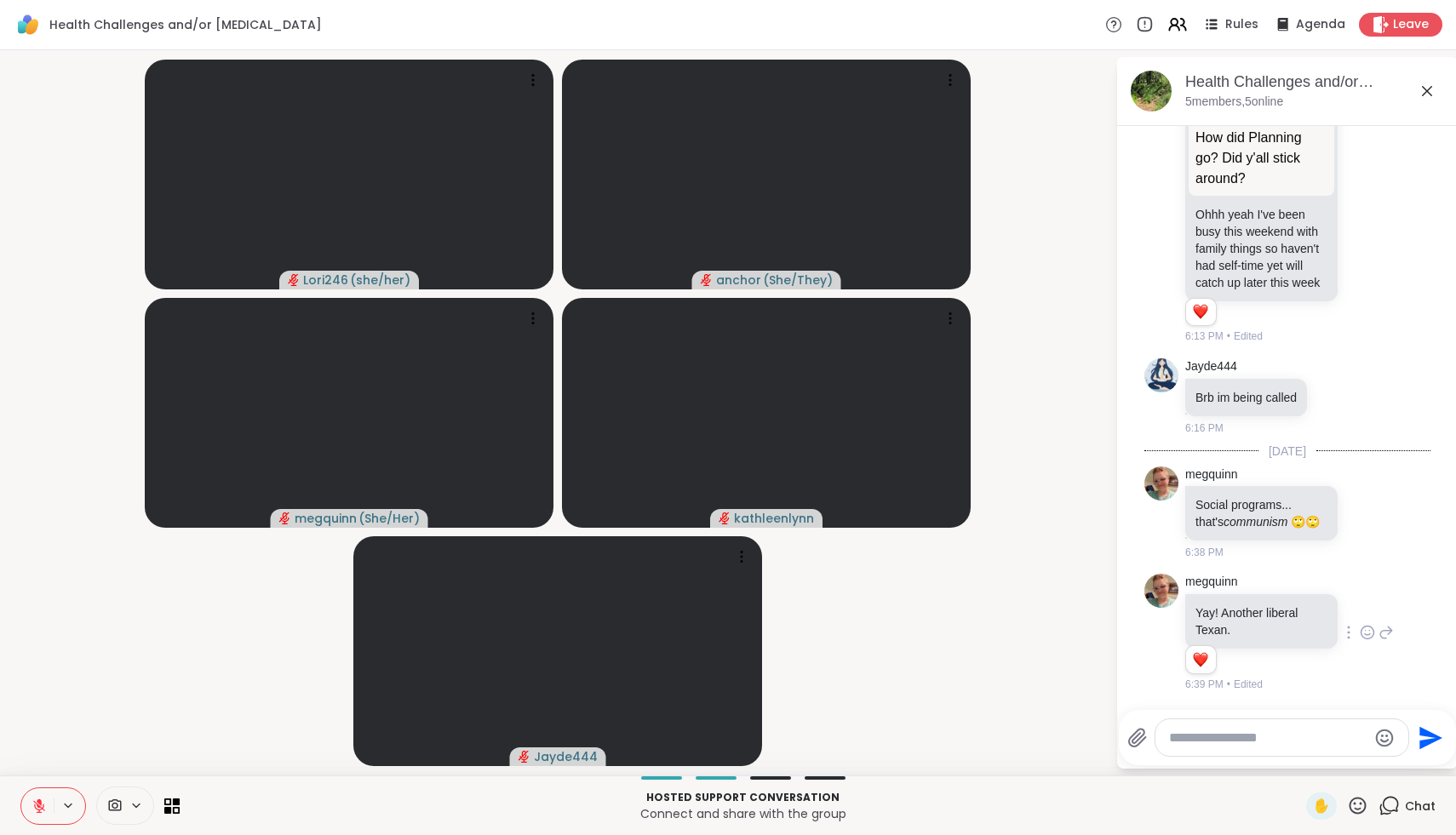
click at [40, 808] on icon at bounding box center [39, 806] width 15 height 15
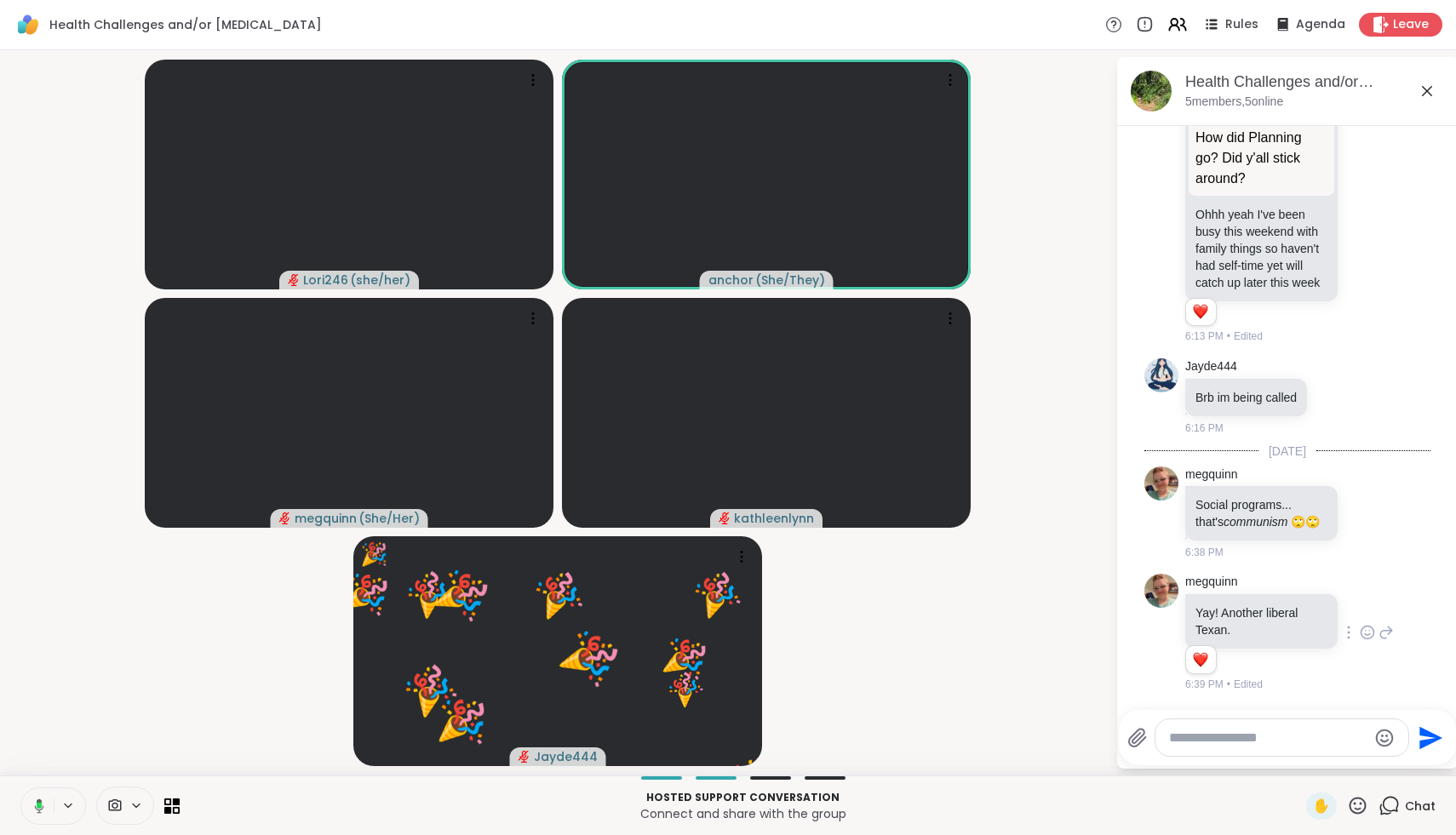
click at [46, 801] on button at bounding box center [36, 806] width 35 height 36
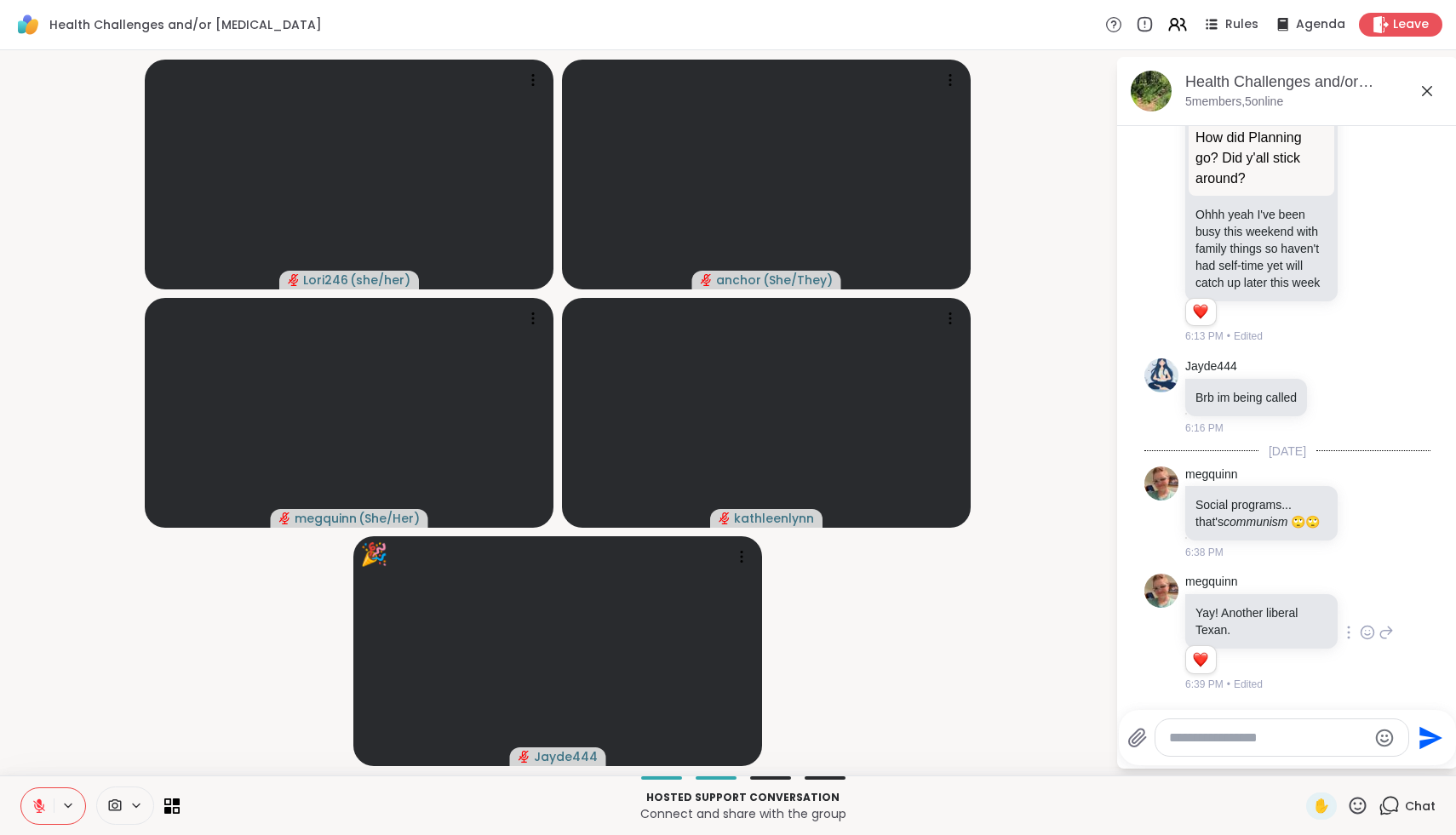
click at [46, 801] on icon at bounding box center [39, 806] width 15 height 15
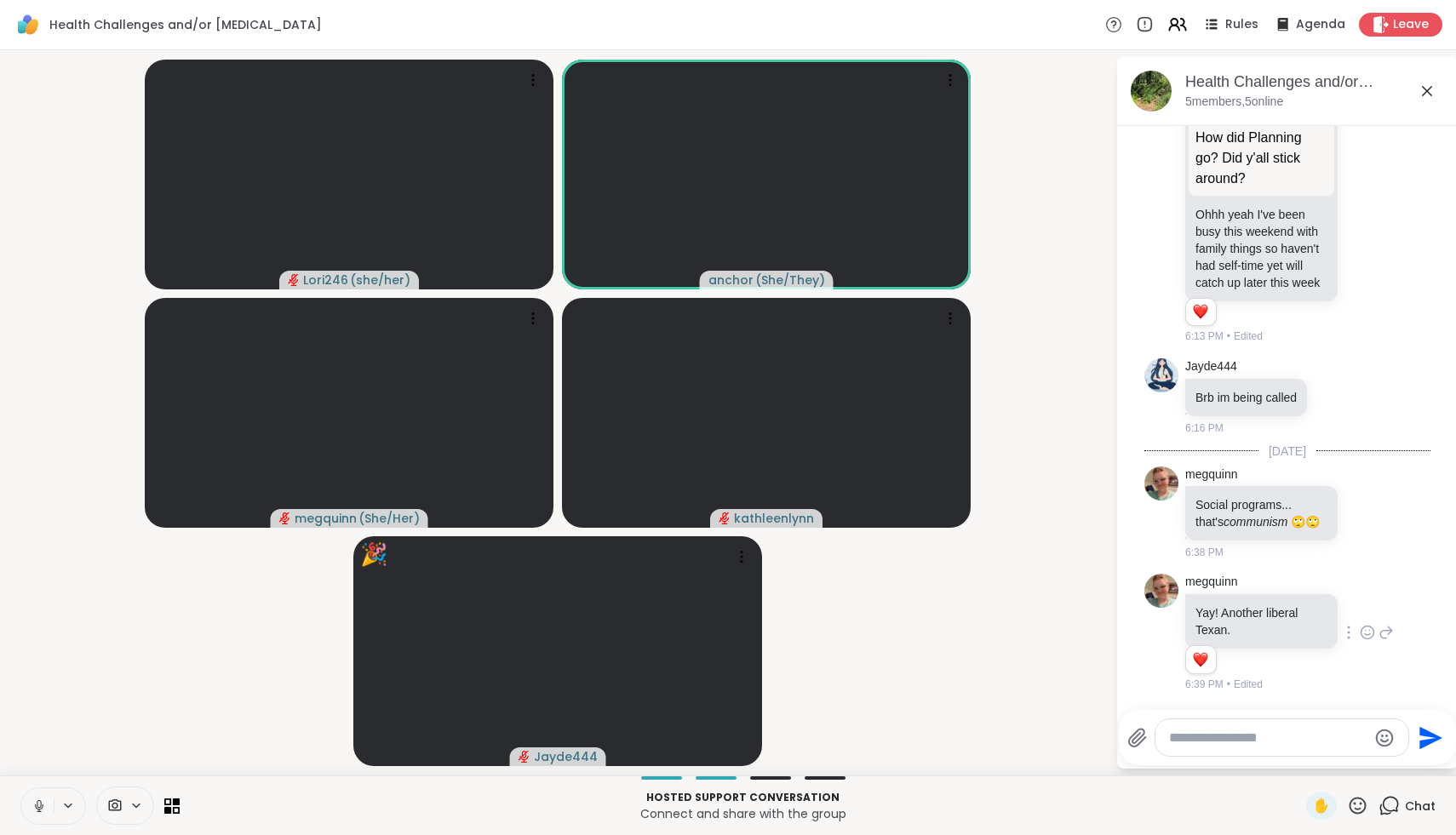
click at [46, 801] on icon at bounding box center [39, 806] width 15 height 15
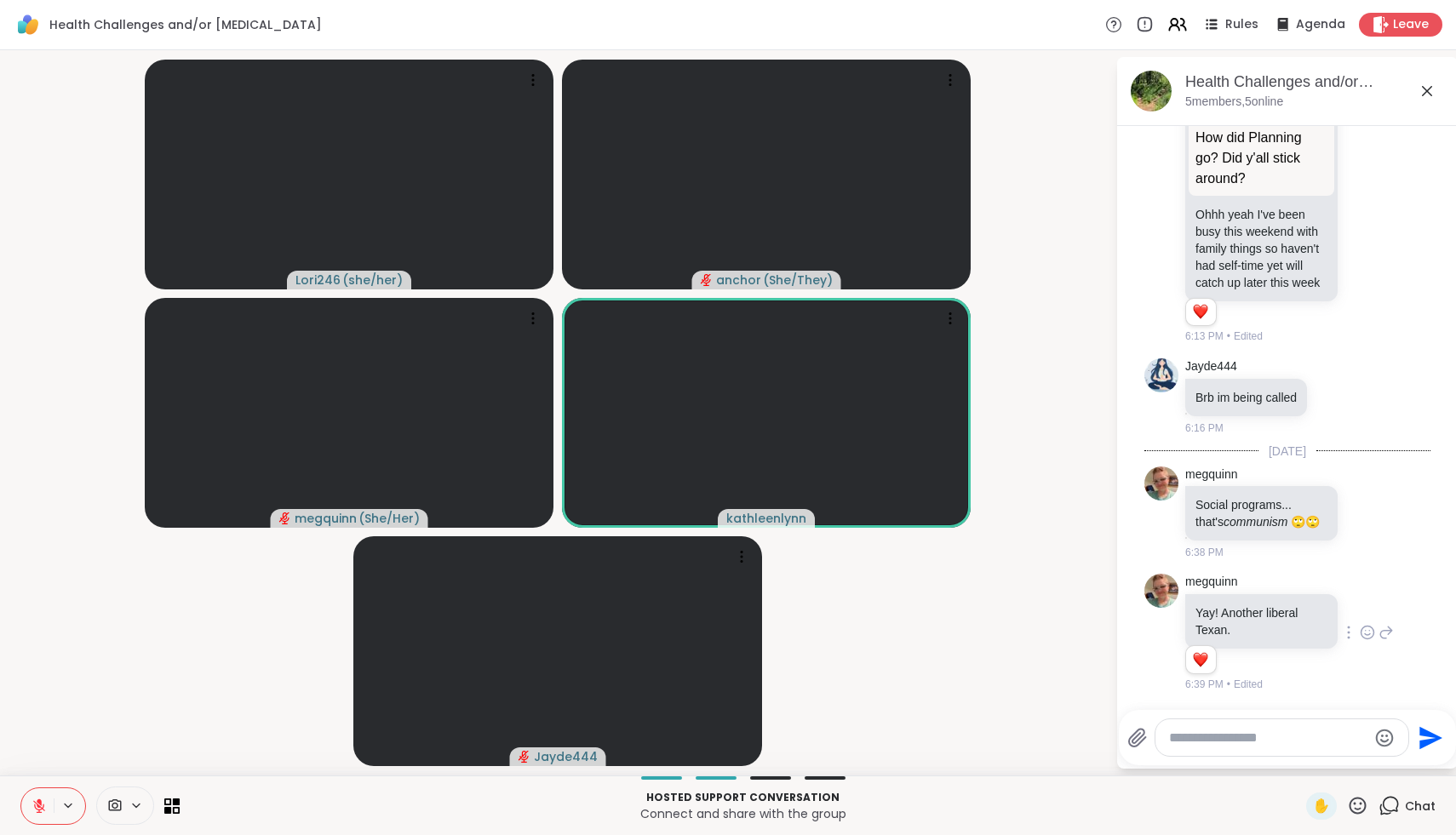
click at [1222, 737] on textarea "Type your message" at bounding box center [1269, 738] width 199 height 17
type textarea "**********"
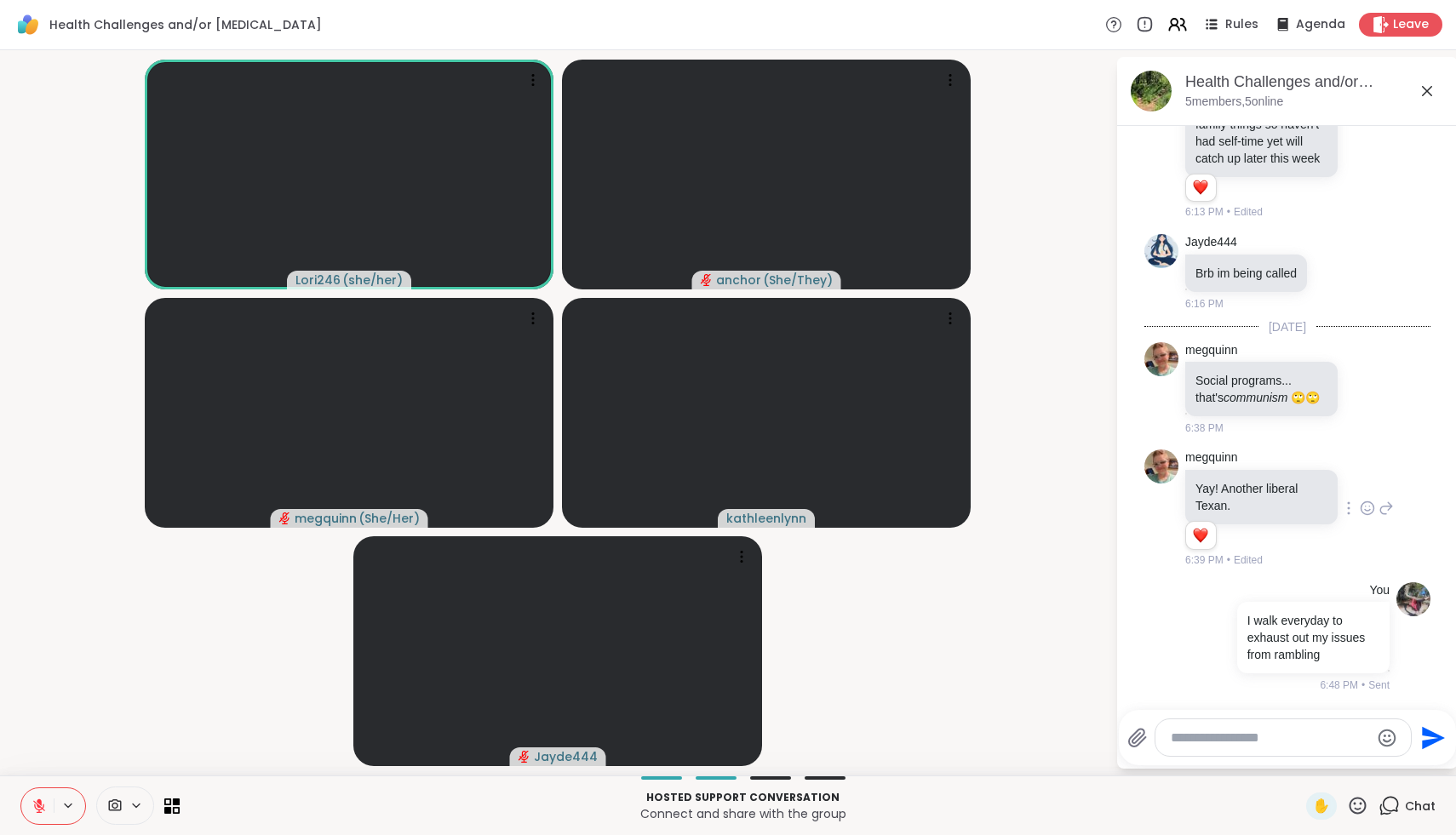
click at [1358, 808] on icon at bounding box center [1358, 805] width 21 height 21
click at [1380, 760] on div "🌟" at bounding box center [1383, 761] width 31 height 27
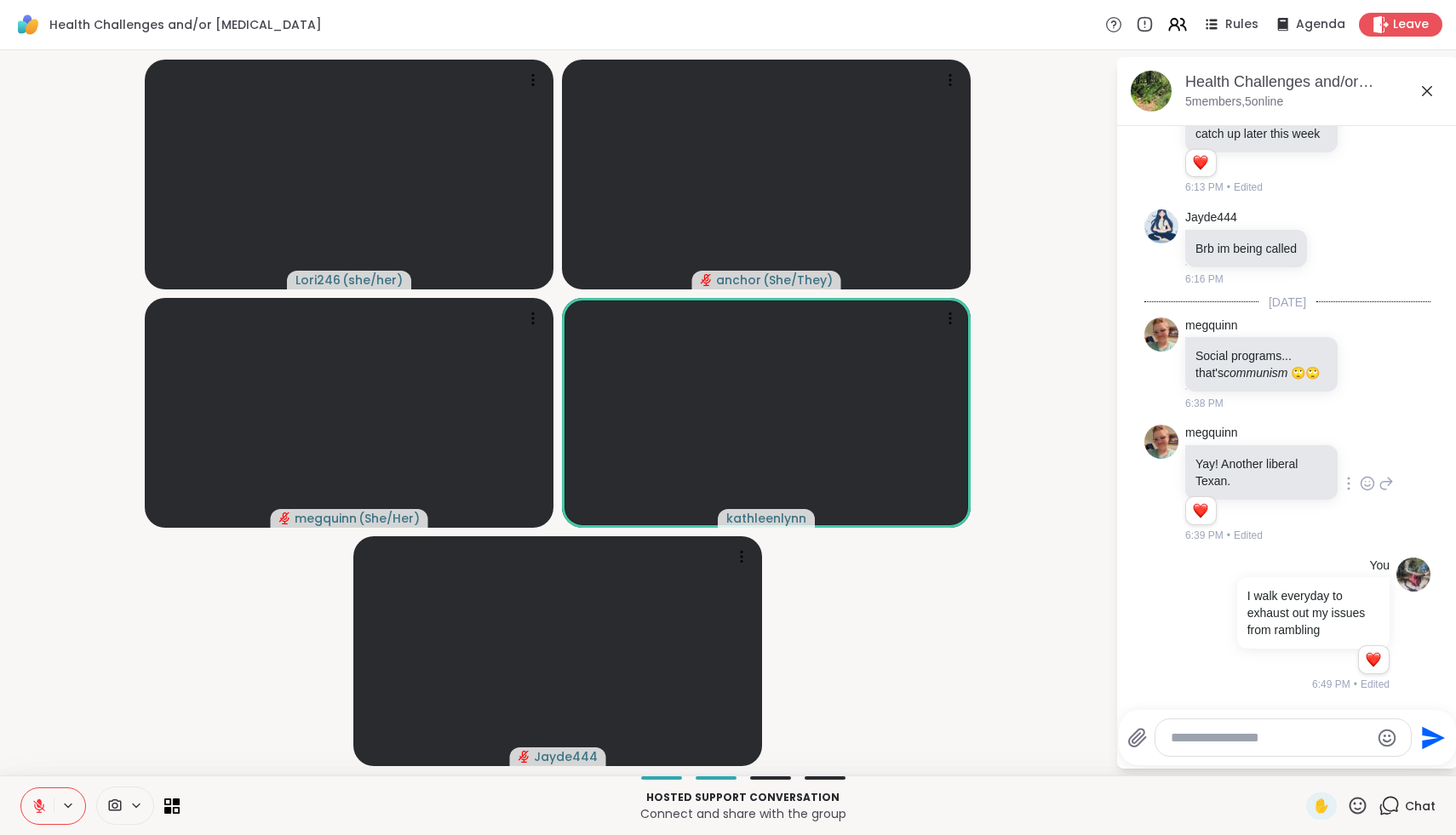
click at [1362, 810] on icon at bounding box center [1358, 805] width 21 height 21
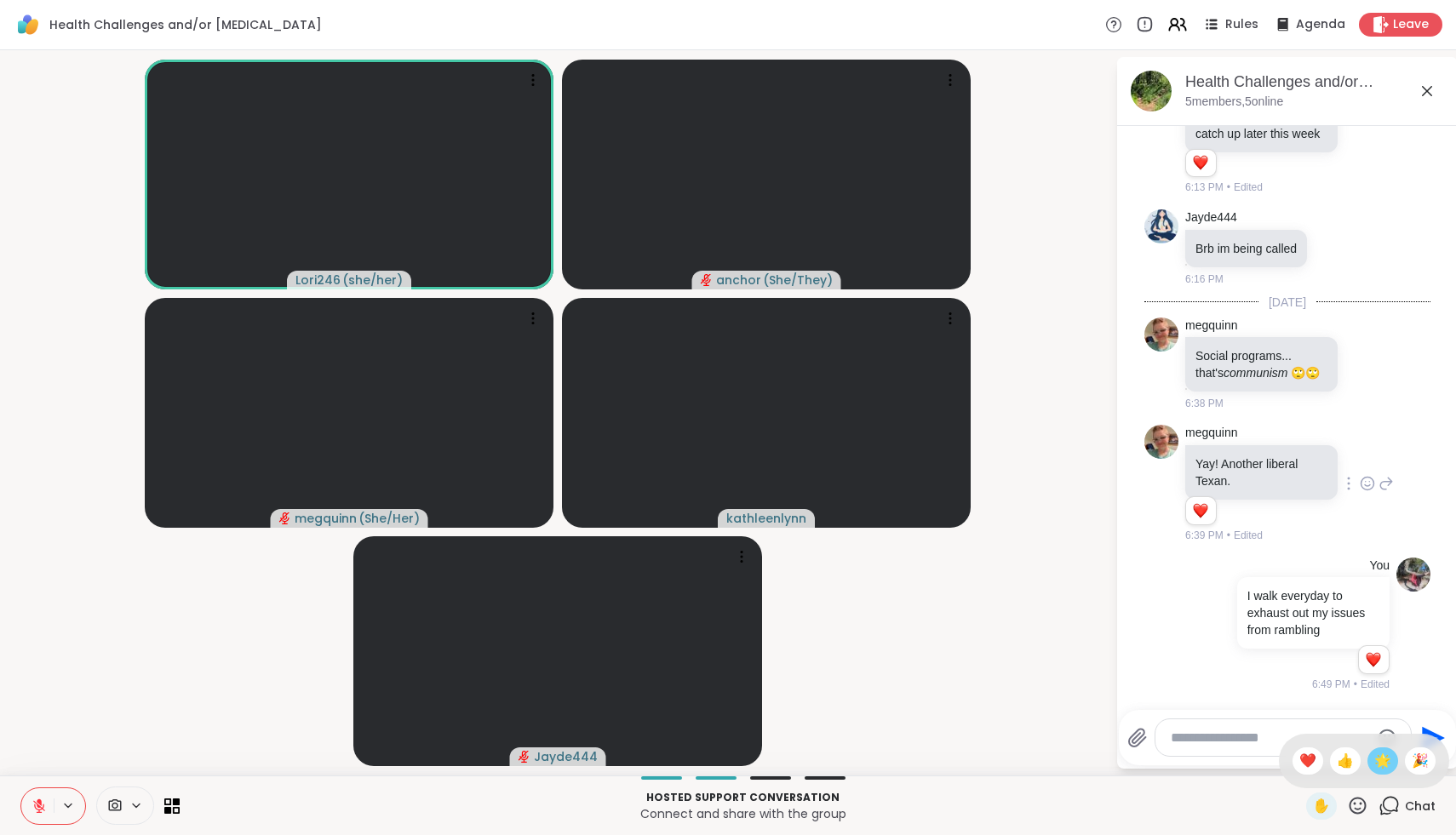
click at [1389, 760] on span "🌟" at bounding box center [1383, 761] width 17 height 21
click at [1361, 814] on icon at bounding box center [1358, 805] width 21 height 21
click at [1316, 763] on span "❤️" at bounding box center [1308, 761] width 17 height 21
click at [1362, 801] on icon at bounding box center [1358, 805] width 21 height 21
click at [1427, 758] on span "🎉" at bounding box center [1421, 761] width 17 height 21
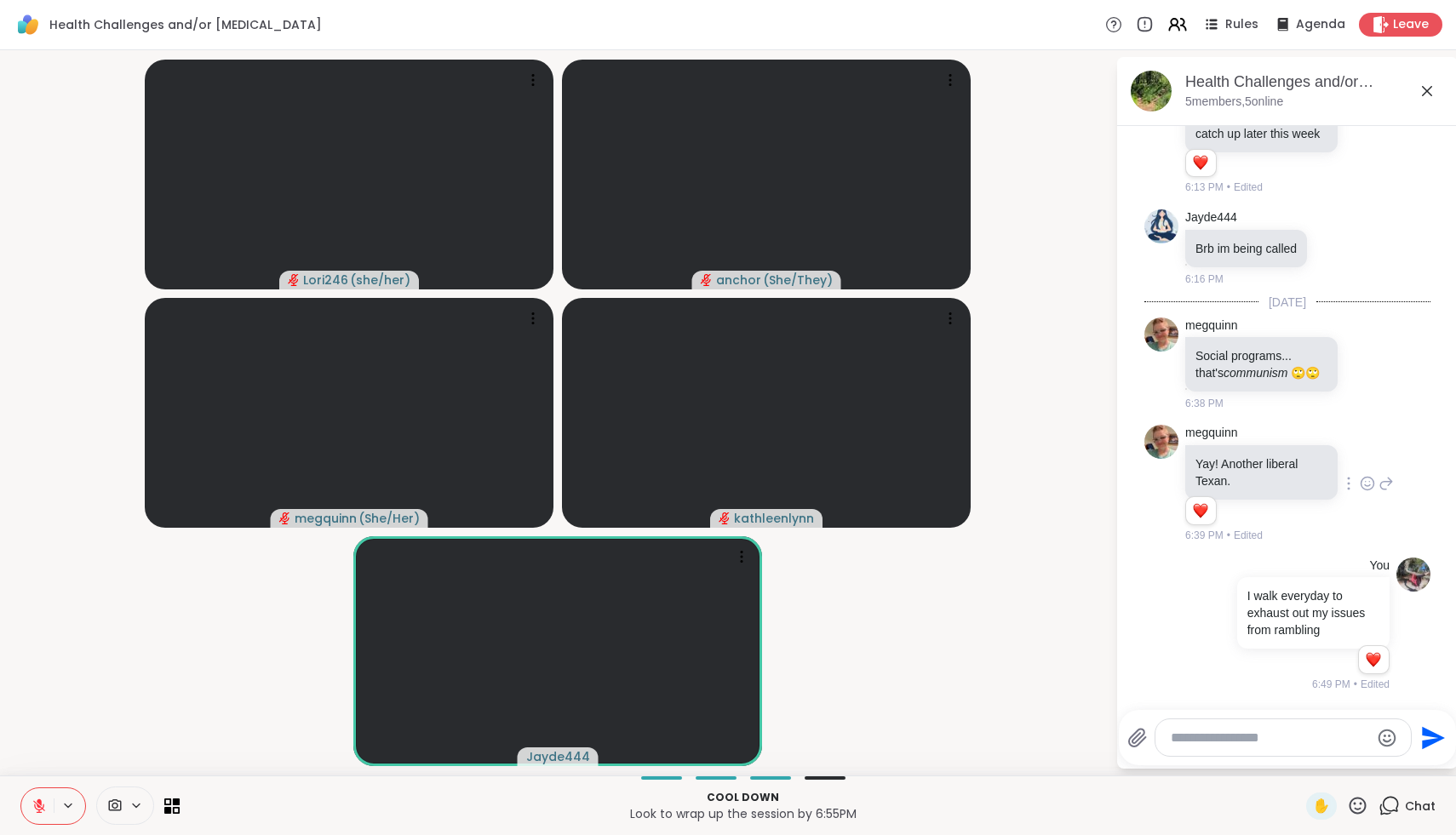
click at [1363, 804] on icon at bounding box center [1358, 805] width 21 height 21
click at [1316, 758] on span "❤️" at bounding box center [1308, 761] width 17 height 21
click at [1356, 814] on icon at bounding box center [1358, 805] width 21 height 21
drag, startPoint x: 1351, startPoint y: 761, endPoint x: 1387, endPoint y: 762, distance: 36.0
click at [1387, 762] on div "✋ ❤️ 👍 🌟 🎉" at bounding box center [1364, 761] width 170 height 55
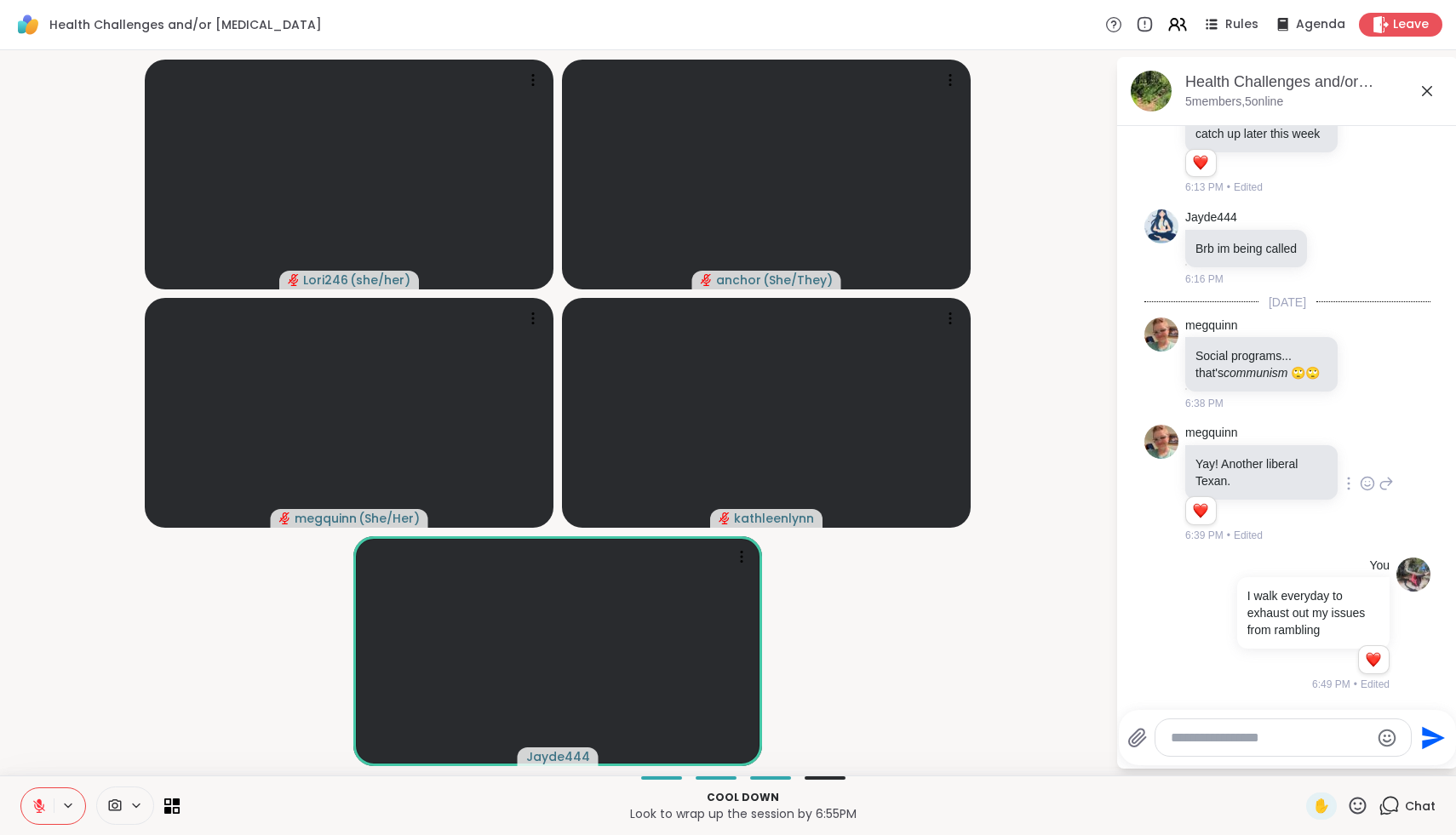
click at [1354, 799] on icon at bounding box center [1358, 805] width 17 height 17
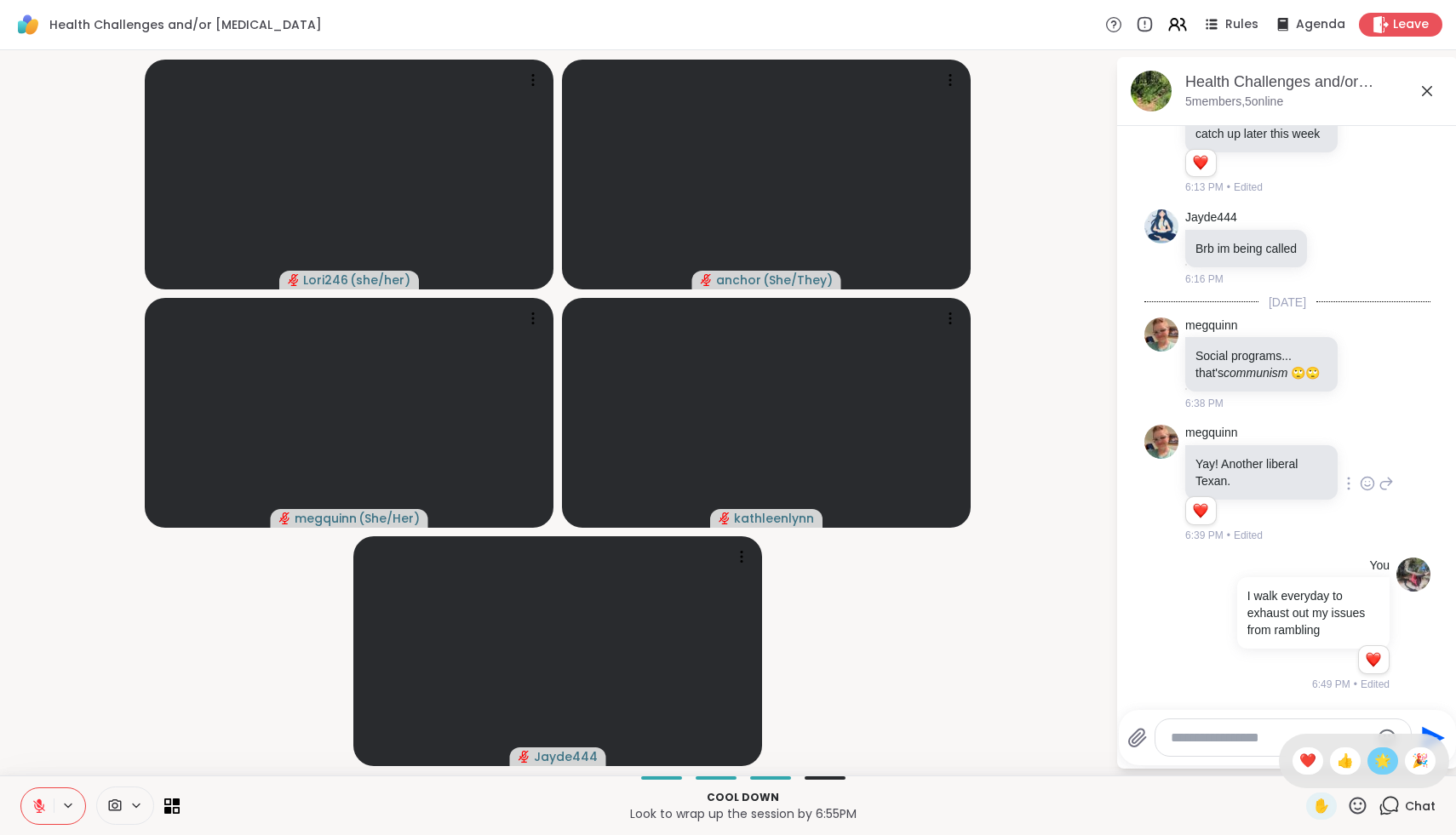
click at [1392, 753] on span "🌟" at bounding box center [1383, 761] width 17 height 21
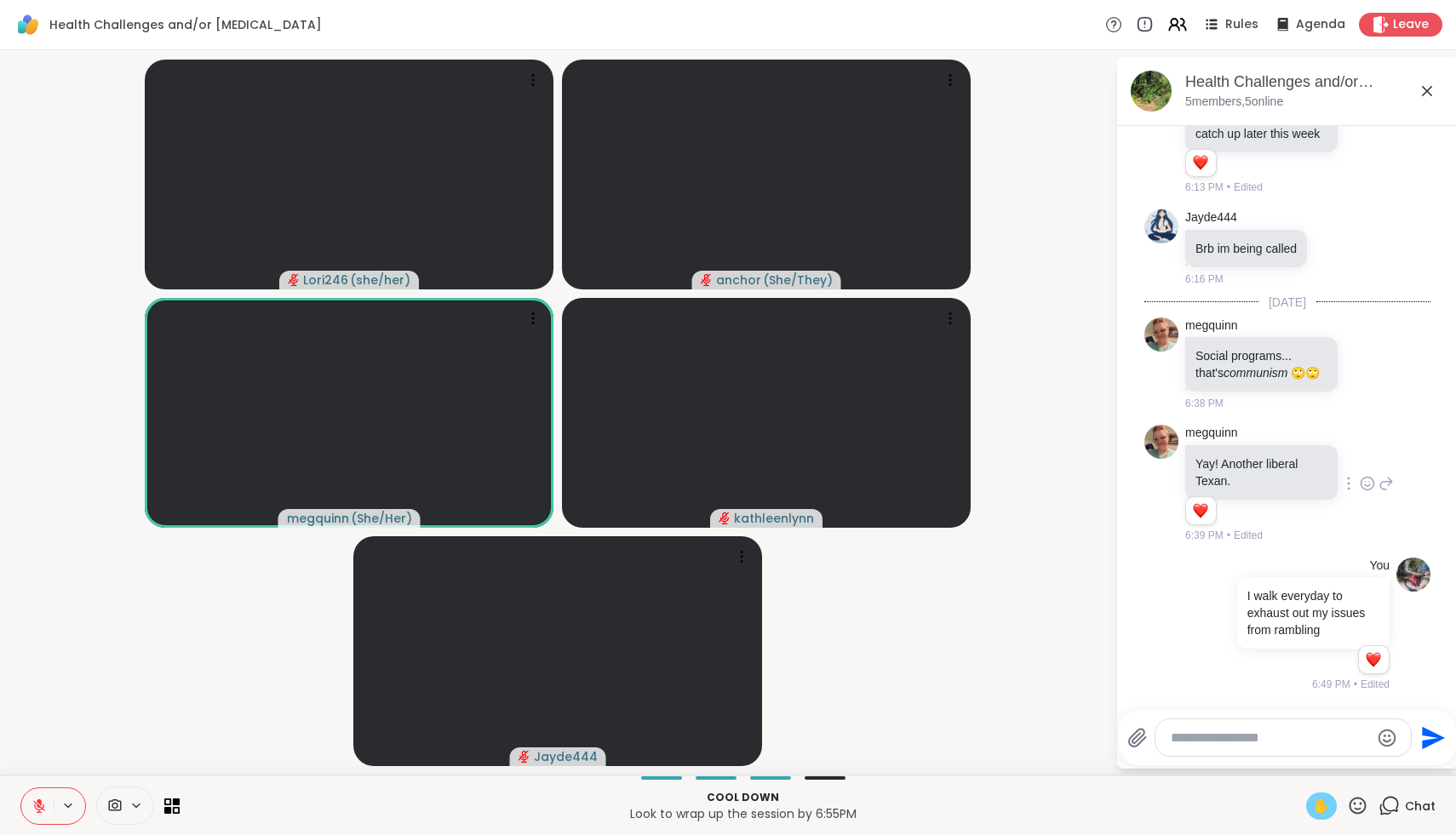
click at [1334, 807] on div "✋" at bounding box center [1322, 806] width 31 height 27
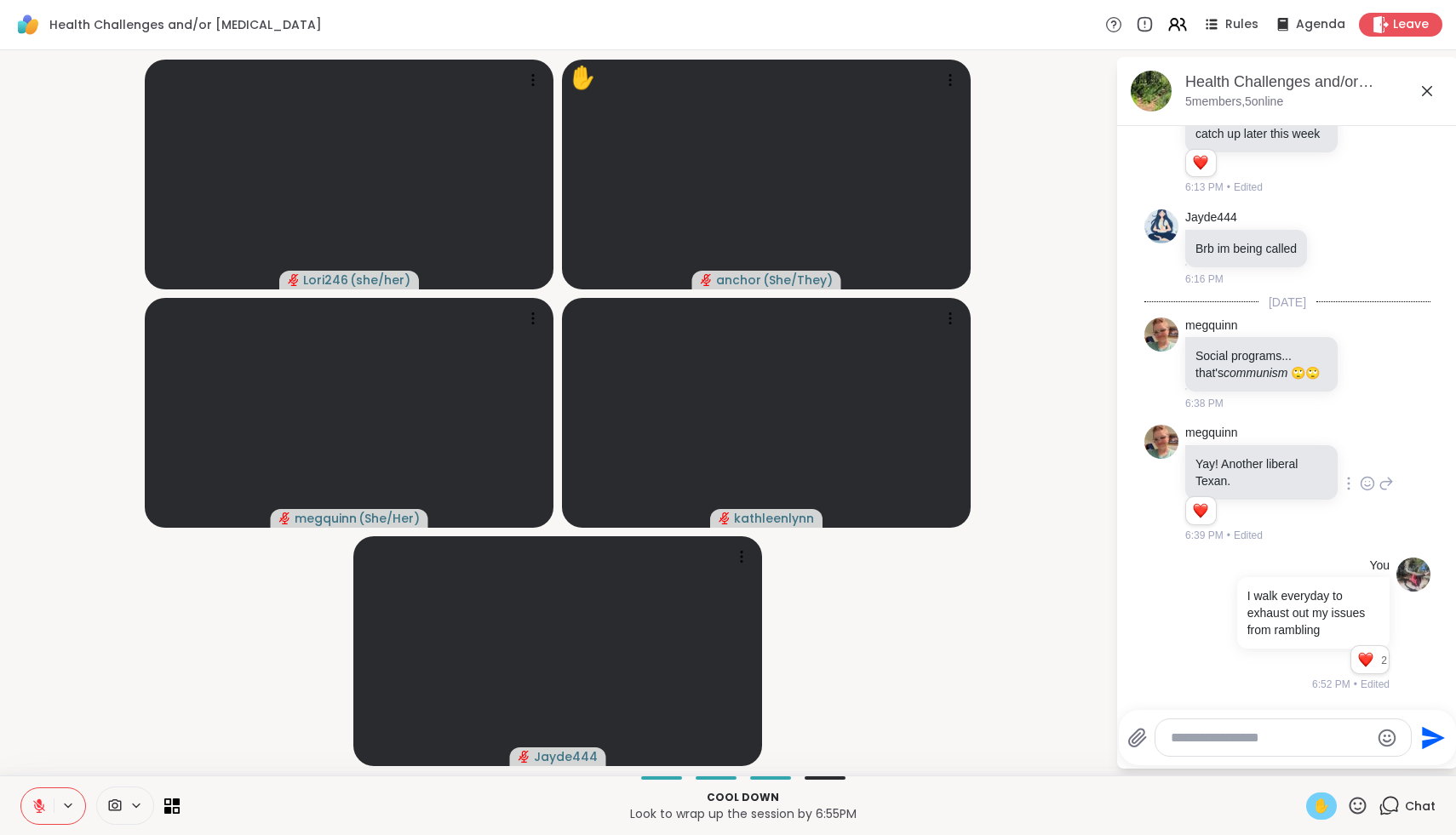
click at [36, 812] on icon at bounding box center [39, 806] width 15 height 15
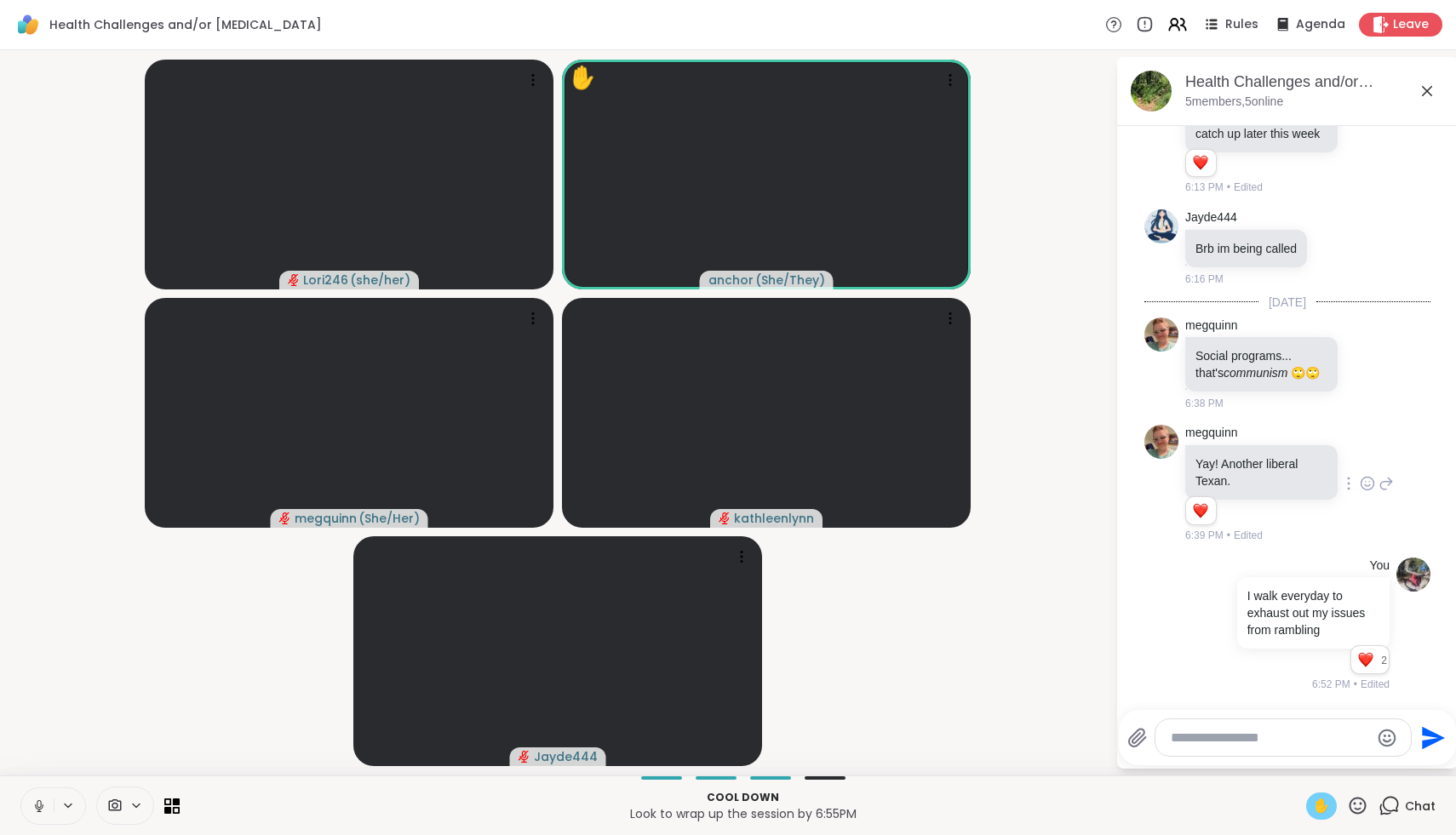
click at [36, 812] on icon at bounding box center [39, 806] width 15 height 15
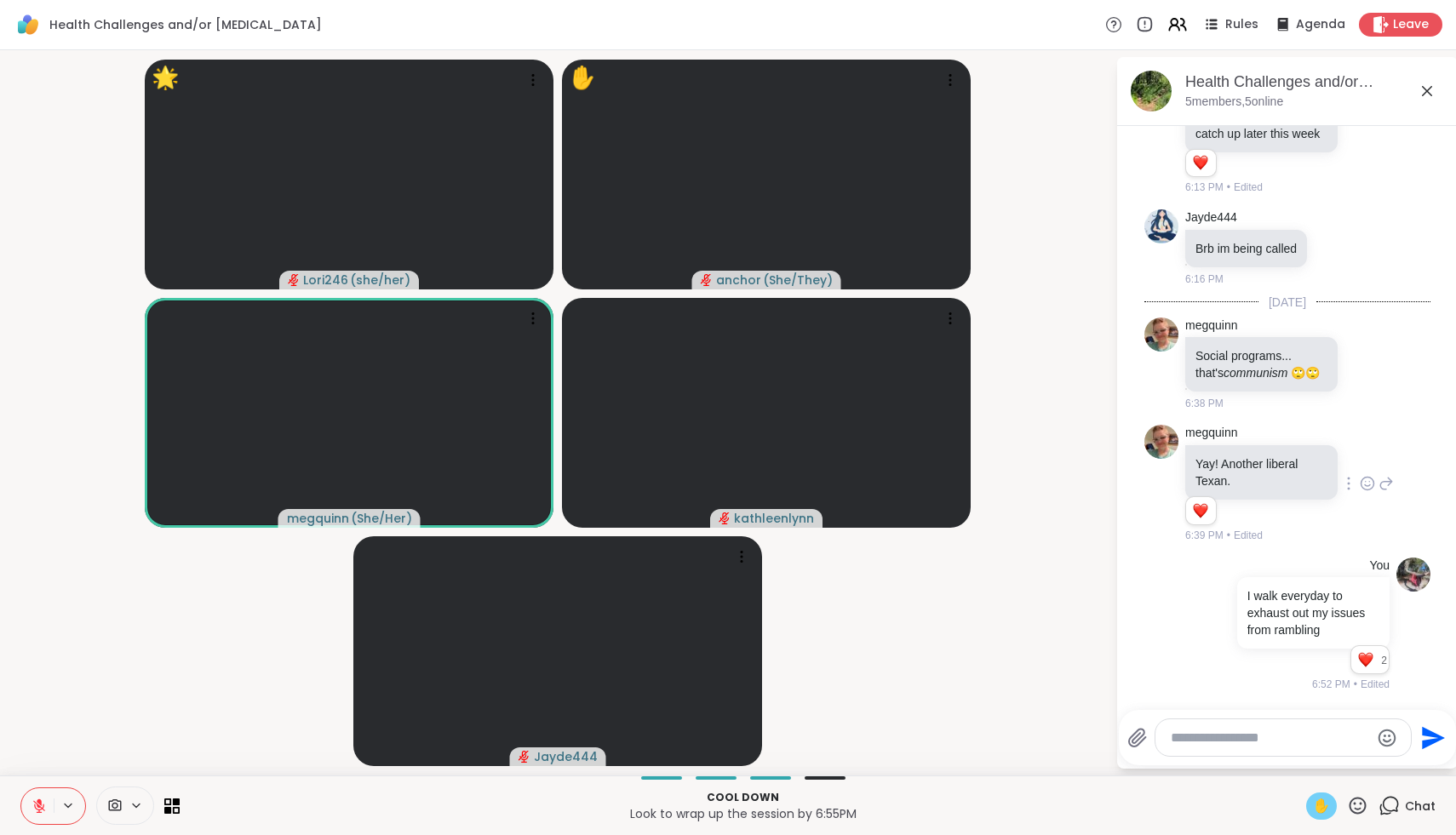
click at [40, 811] on icon at bounding box center [39, 806] width 12 height 12
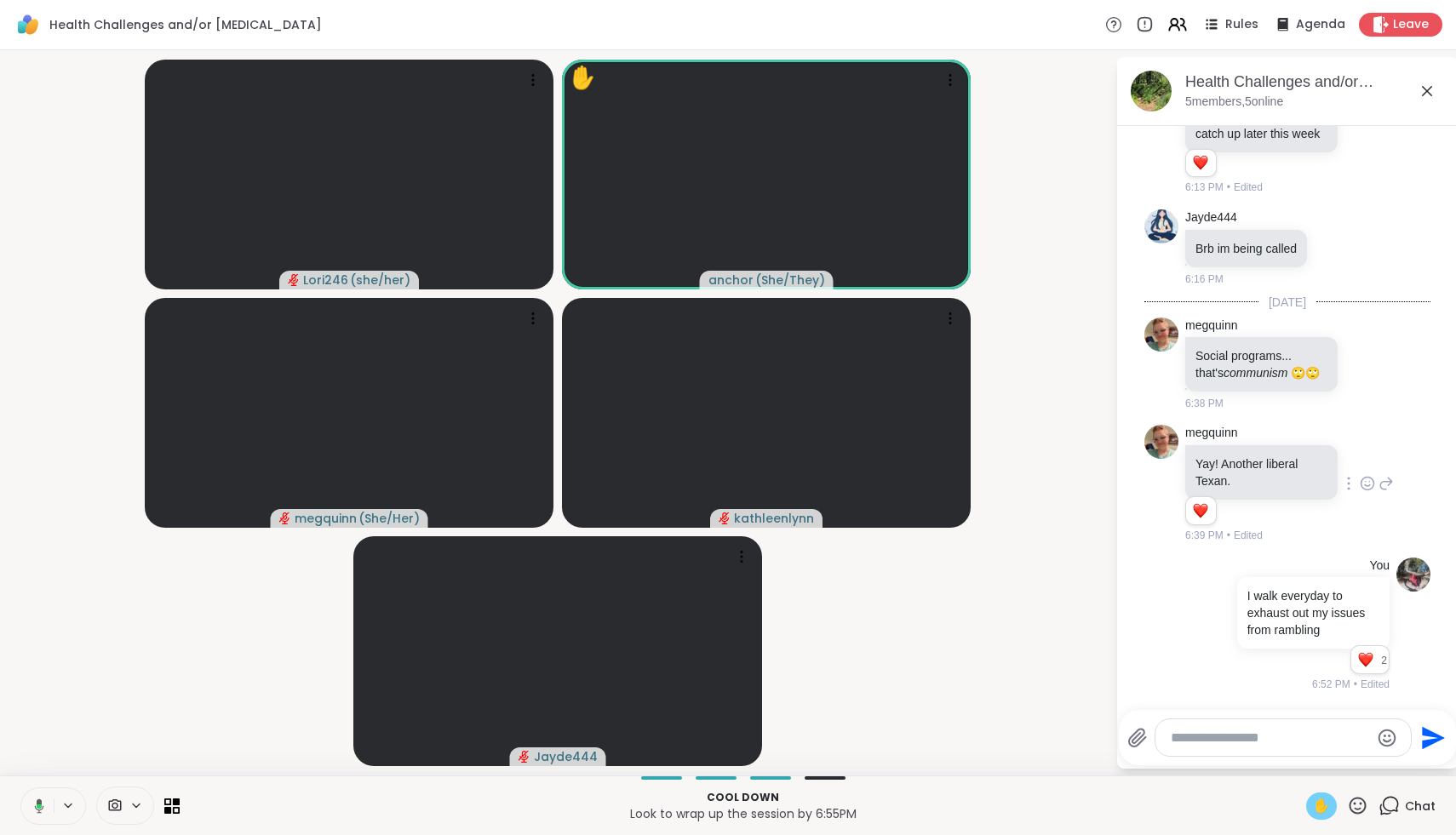
click at [40, 811] on icon at bounding box center [39, 805] width 9 height 15
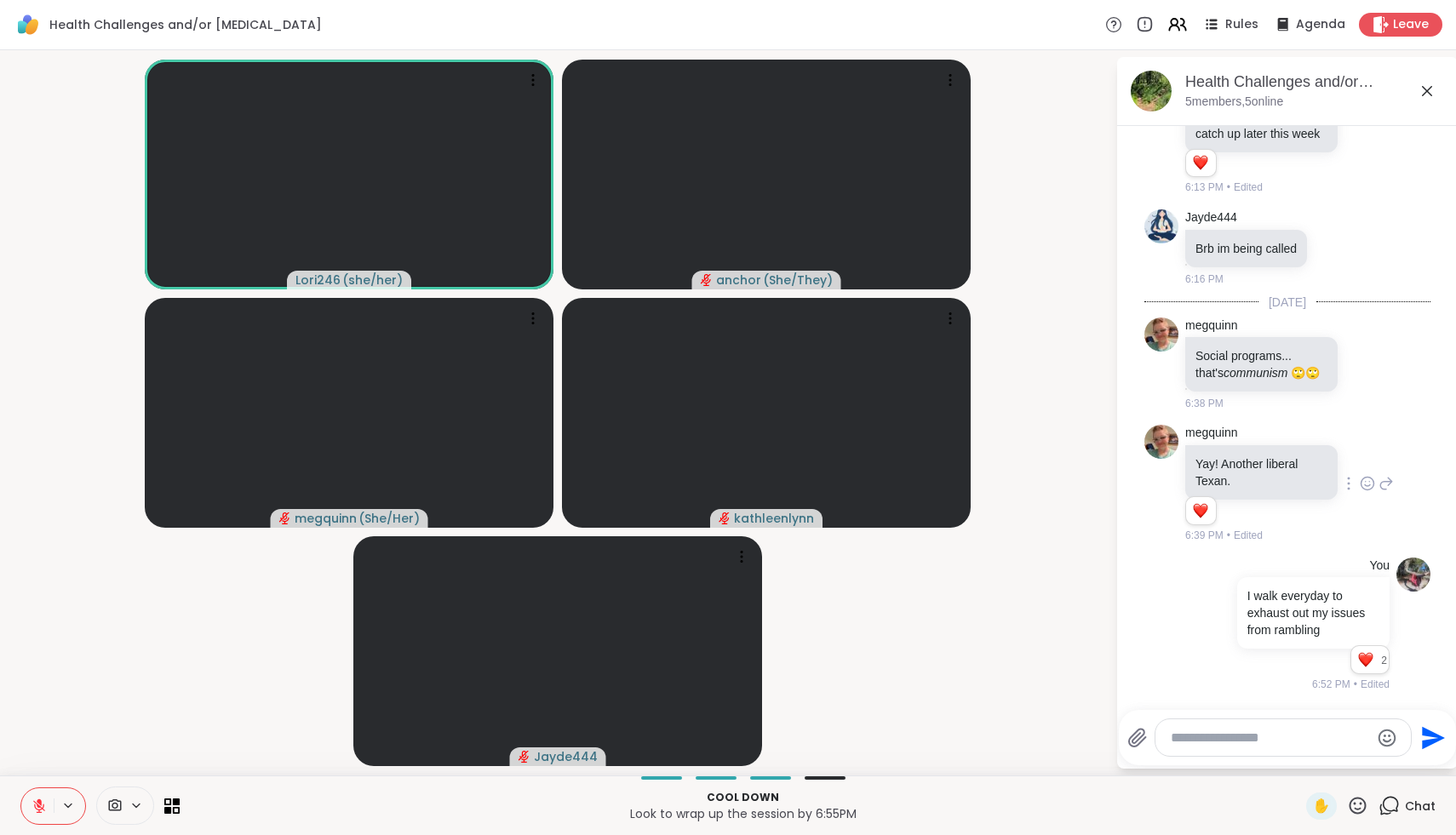
click at [33, 810] on icon at bounding box center [39, 806] width 15 height 15
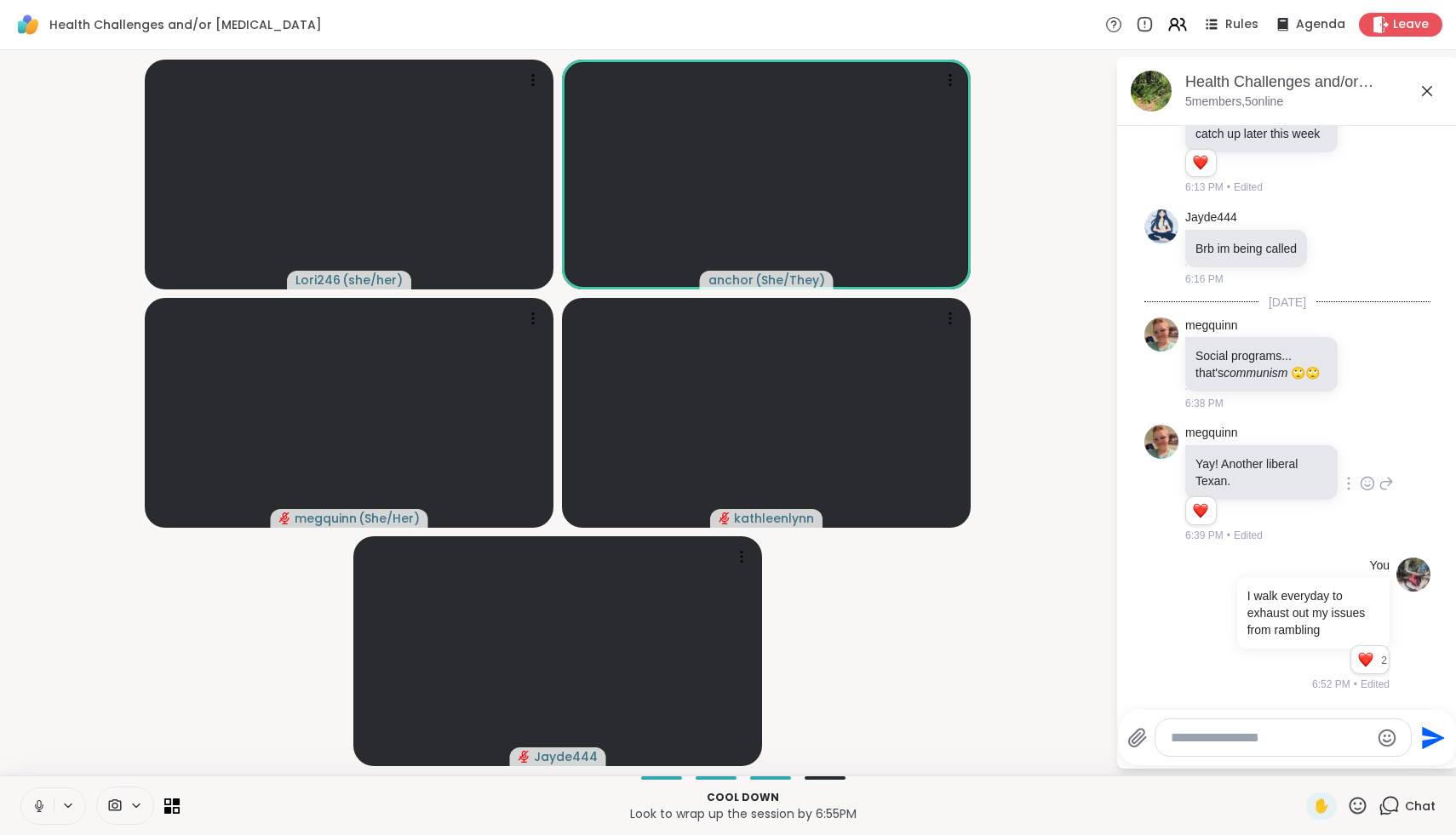
click at [1291, 746] on textarea "Type your message" at bounding box center [1270, 738] width 199 height 17
paste textarea "**********"
type textarea "**********"
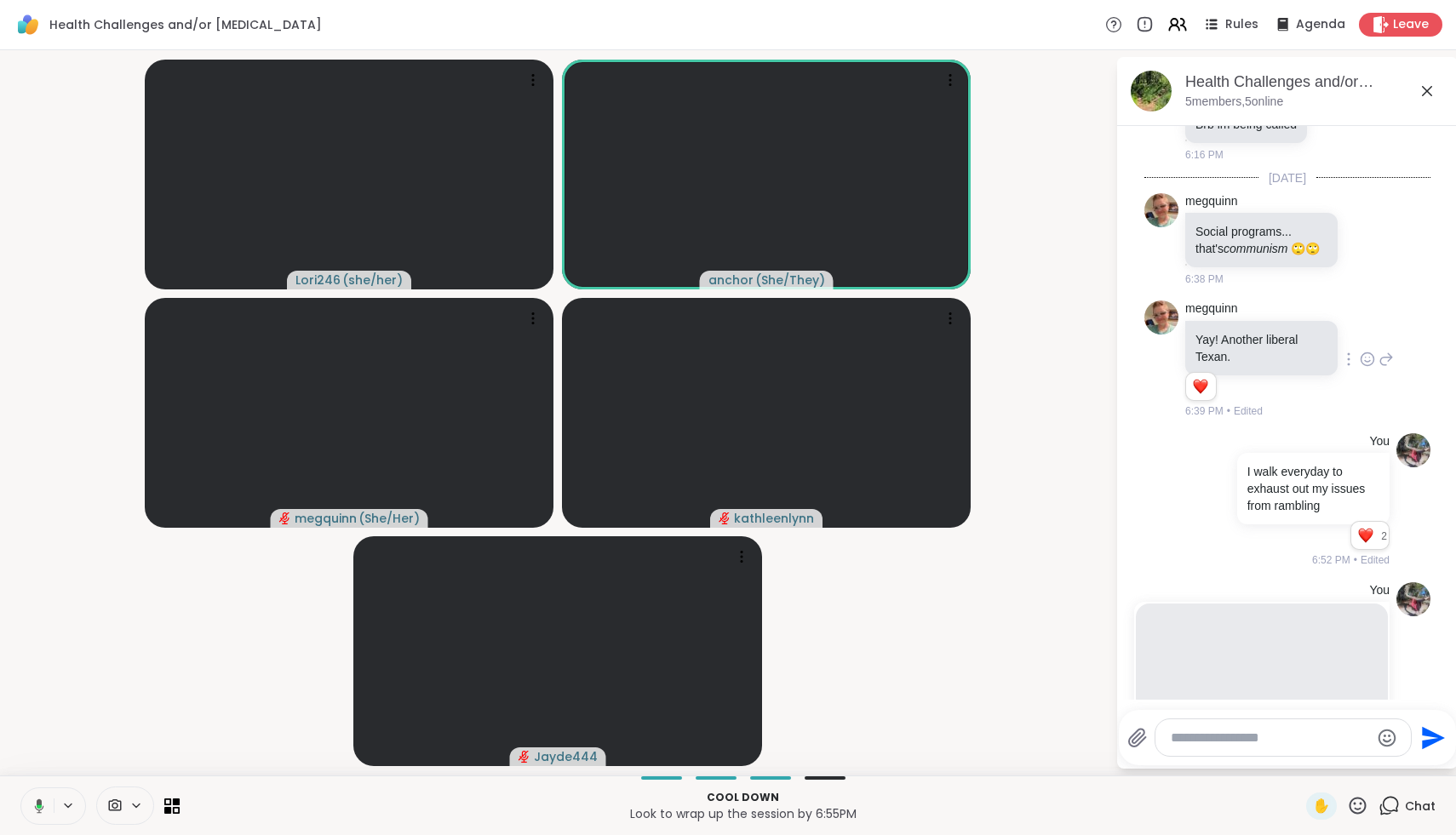
click at [36, 809] on icon at bounding box center [37, 806] width 15 height 15
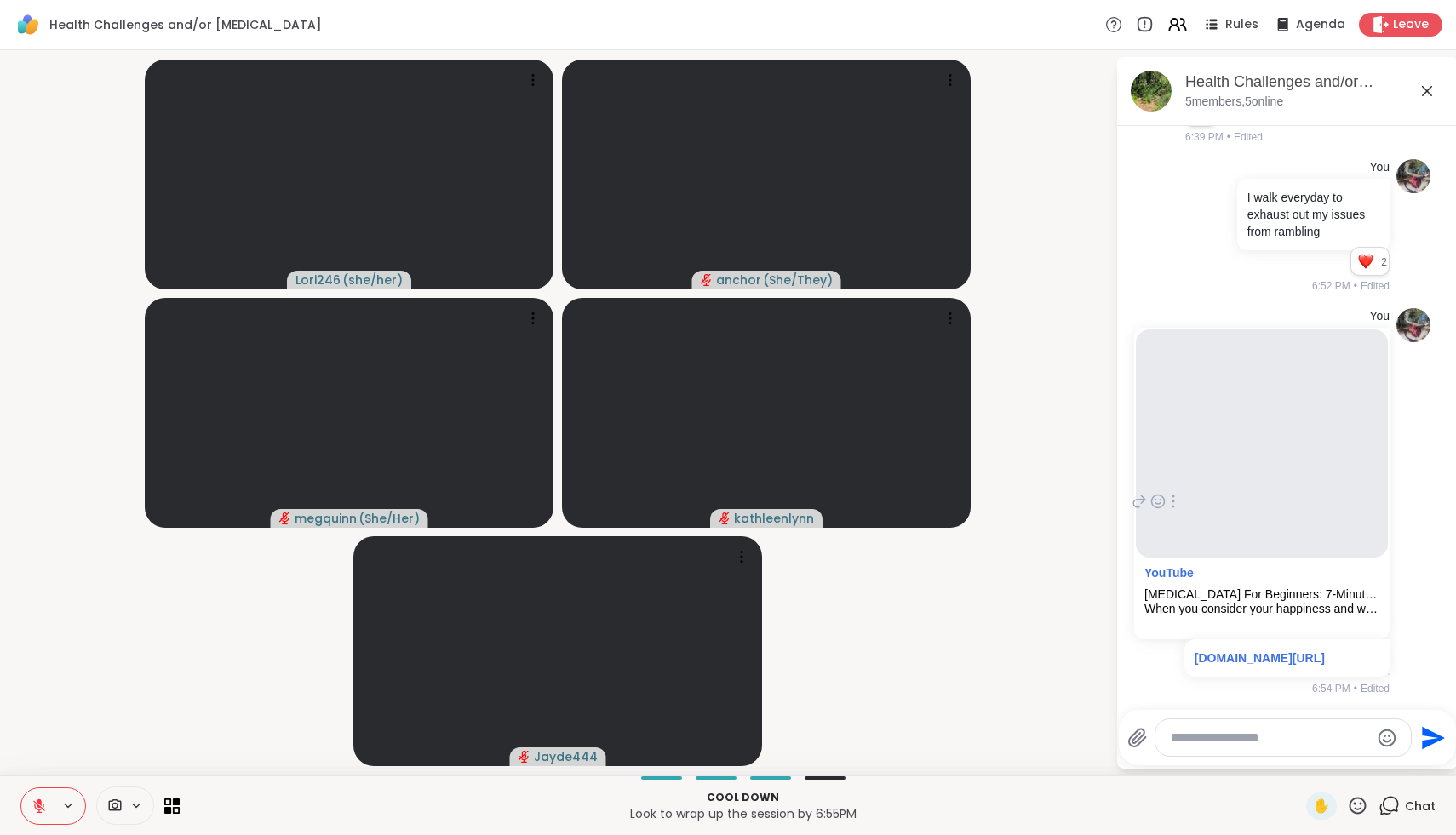
scroll to position [856, 0]
click at [39, 804] on icon at bounding box center [39, 806] width 15 height 15
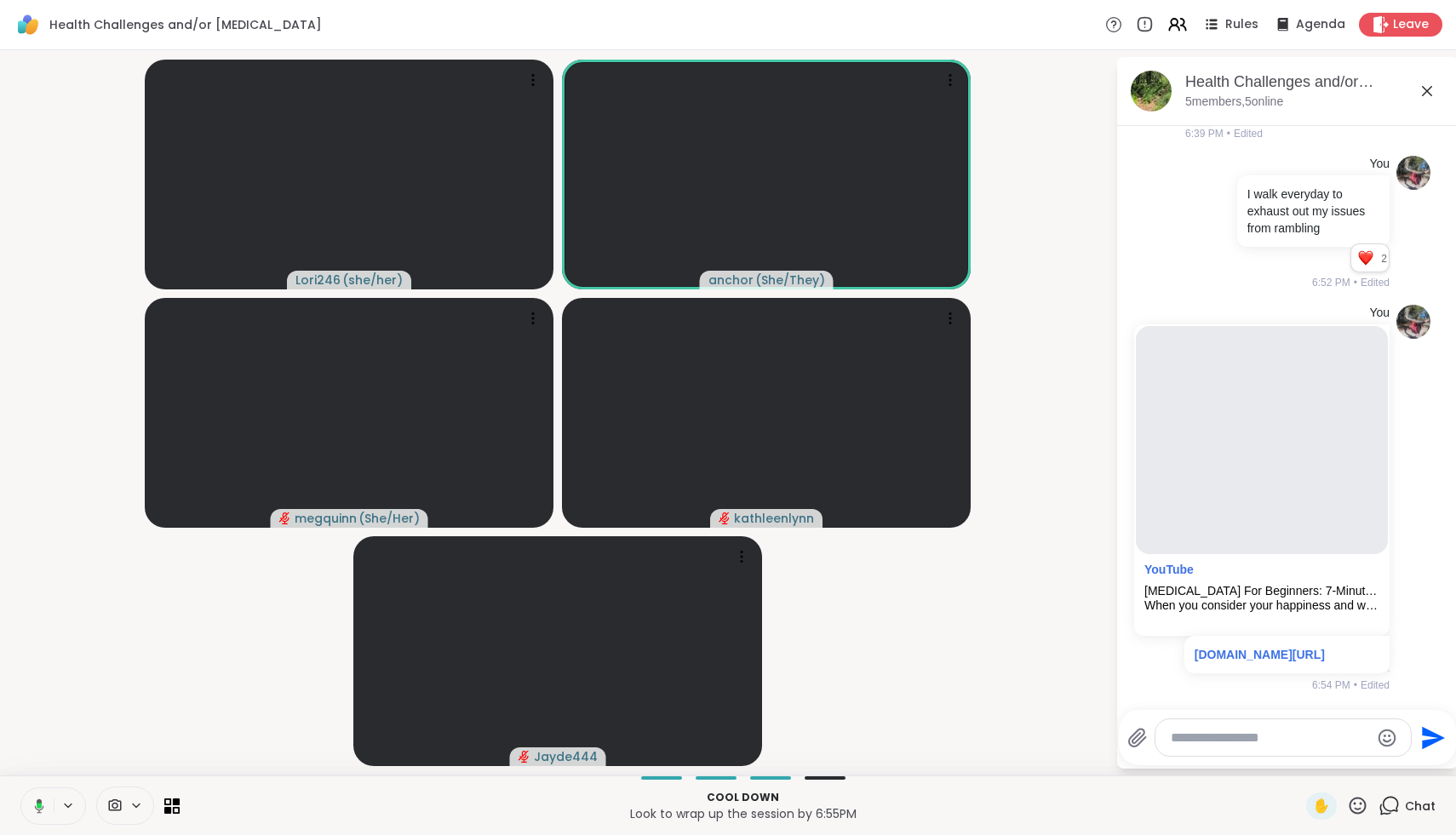
click at [39, 804] on icon at bounding box center [39, 805] width 5 height 6
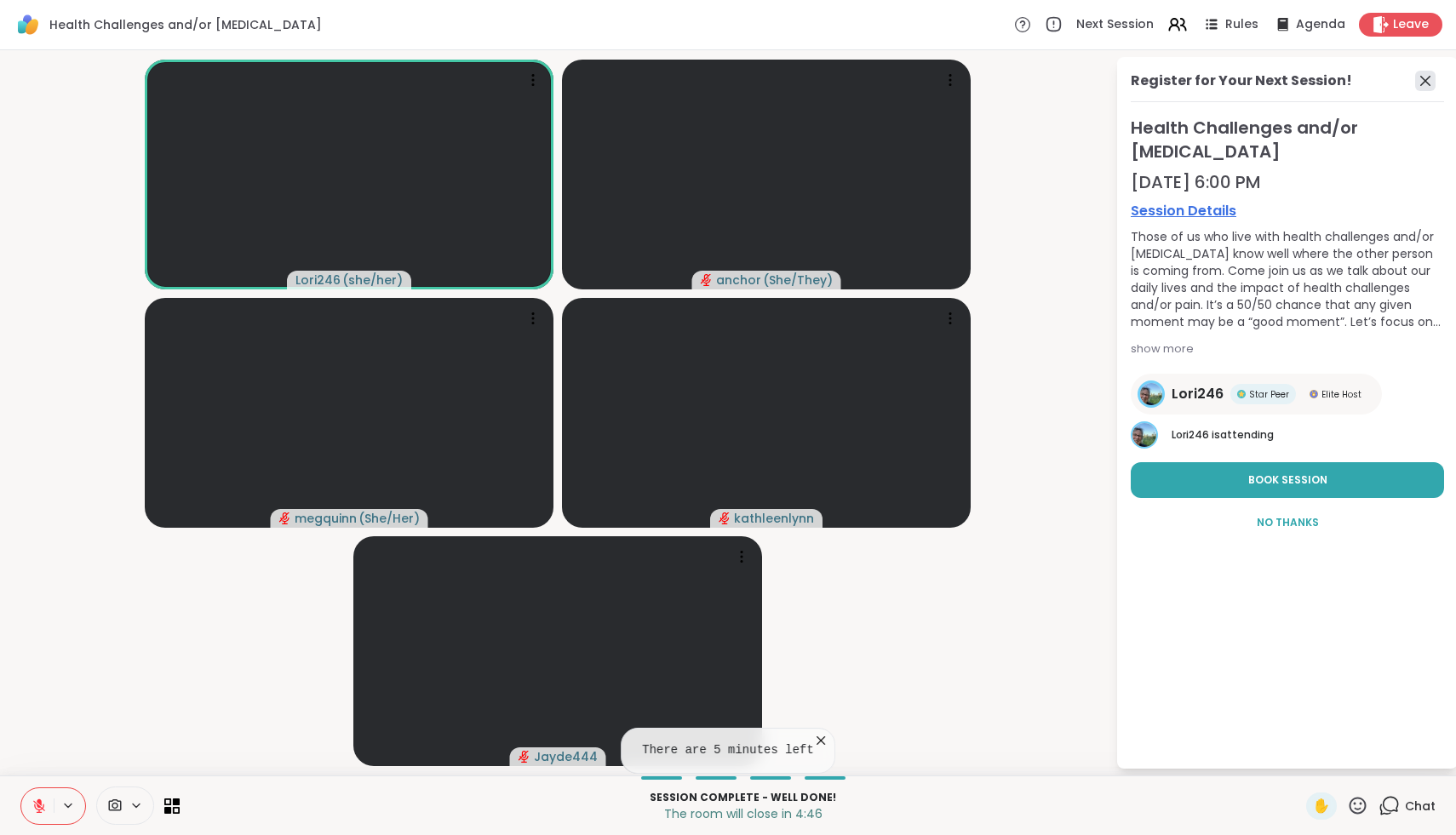
click at [1425, 75] on icon at bounding box center [1426, 81] width 21 height 21
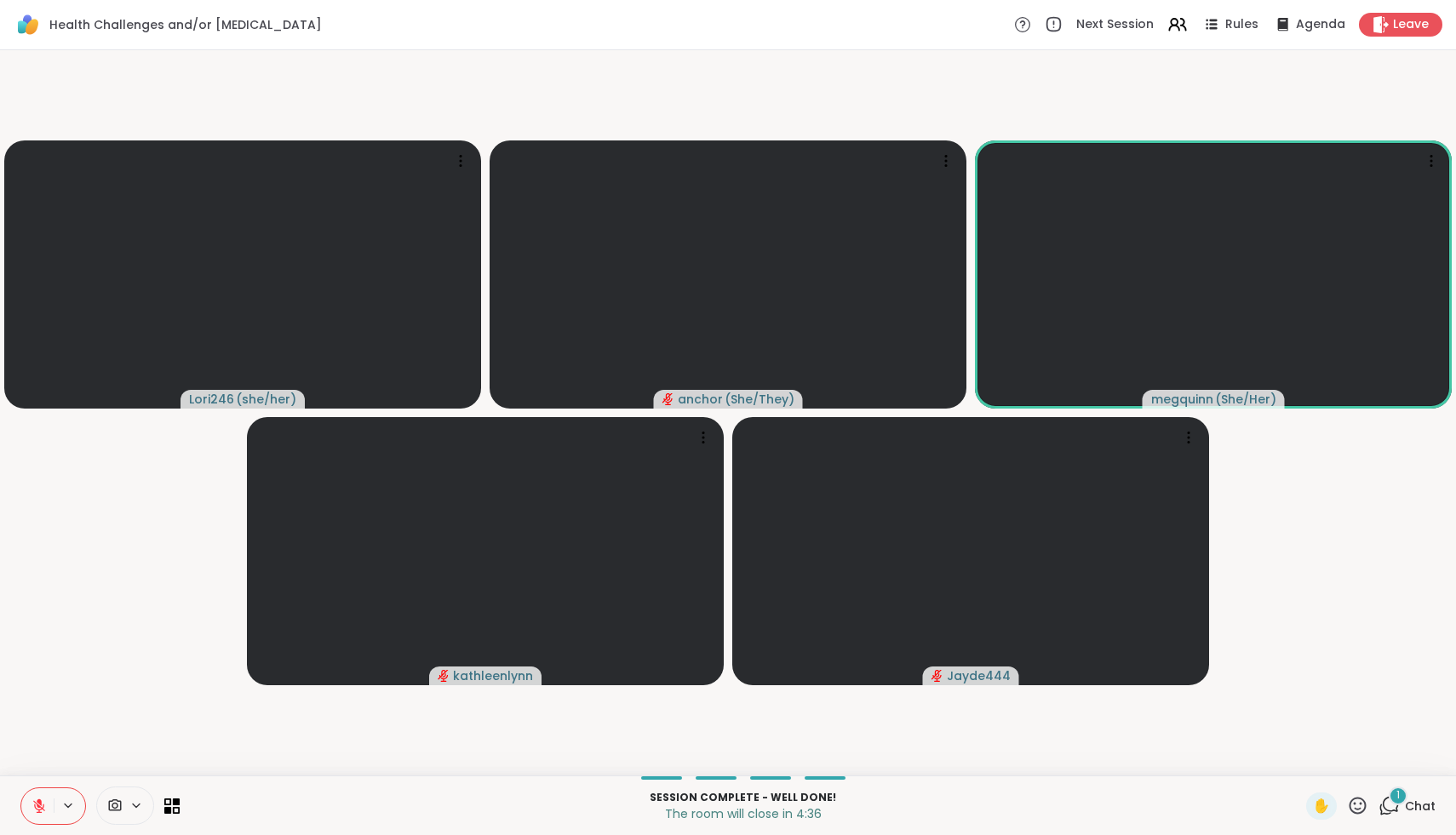
click at [1435, 812] on span "Chat" at bounding box center [1421, 806] width 31 height 17
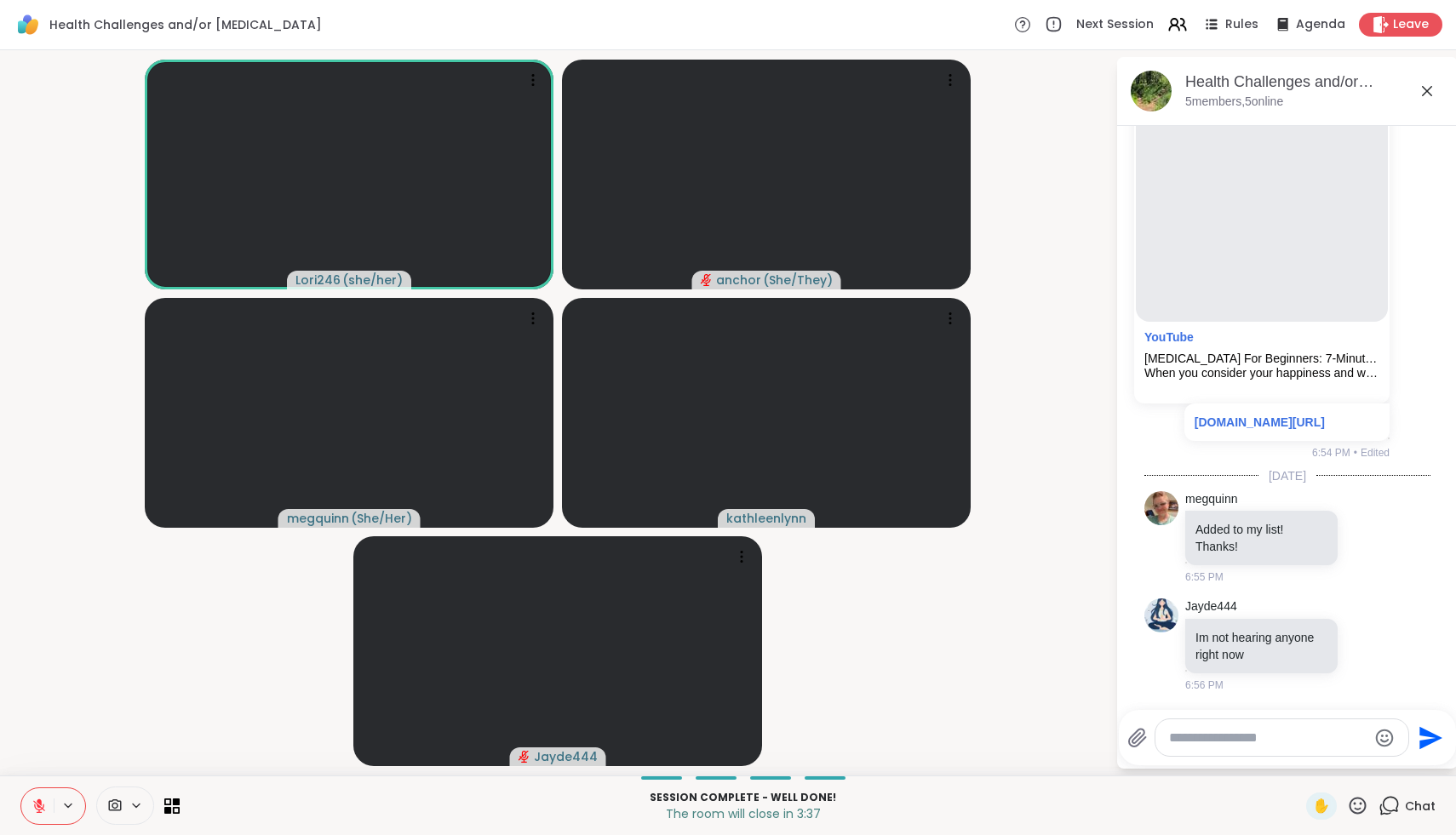
scroll to position [1072, 0]
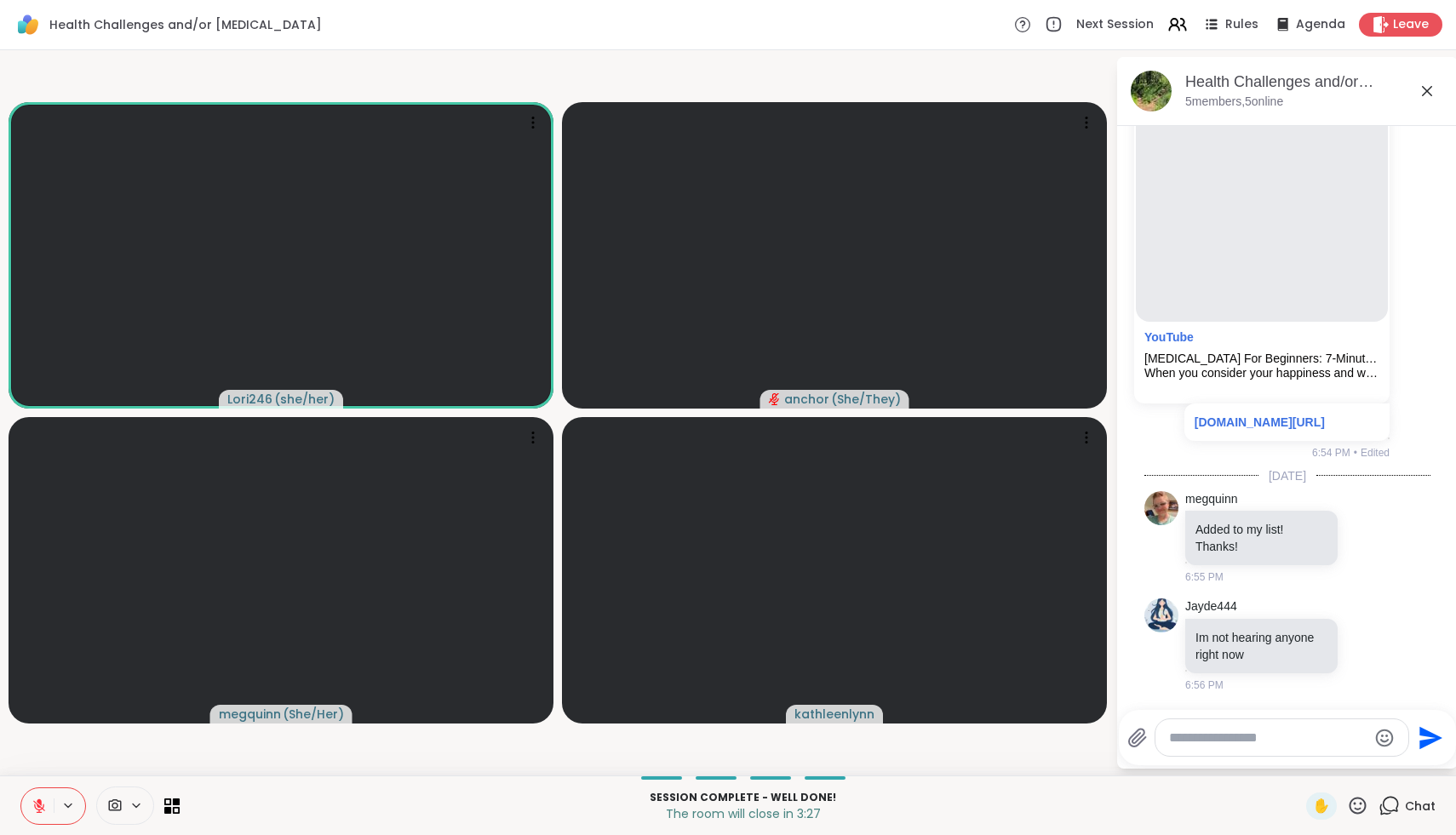
click at [43, 813] on button at bounding box center [38, 806] width 33 height 36
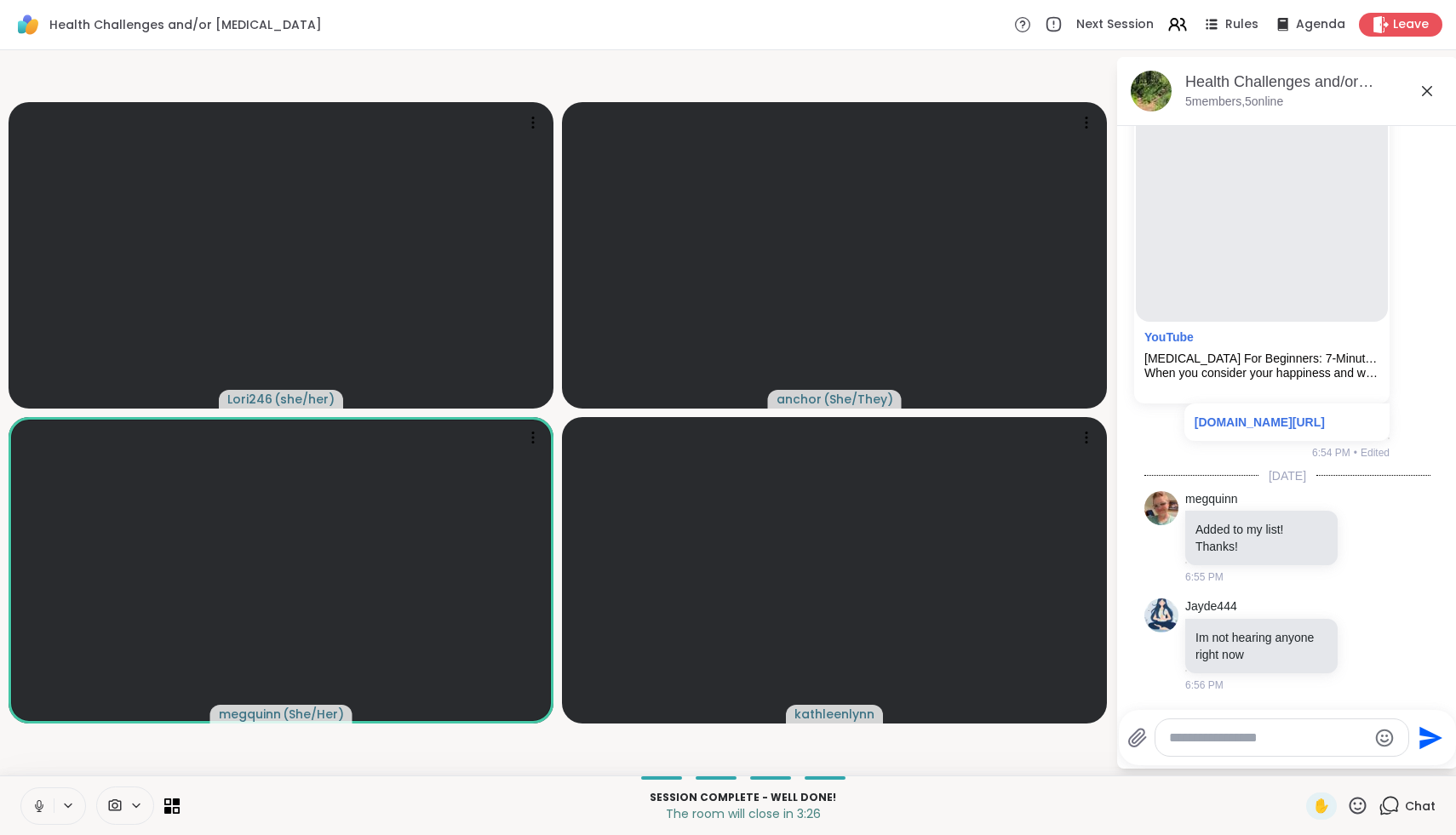
click at [42, 813] on button at bounding box center [38, 806] width 33 height 36
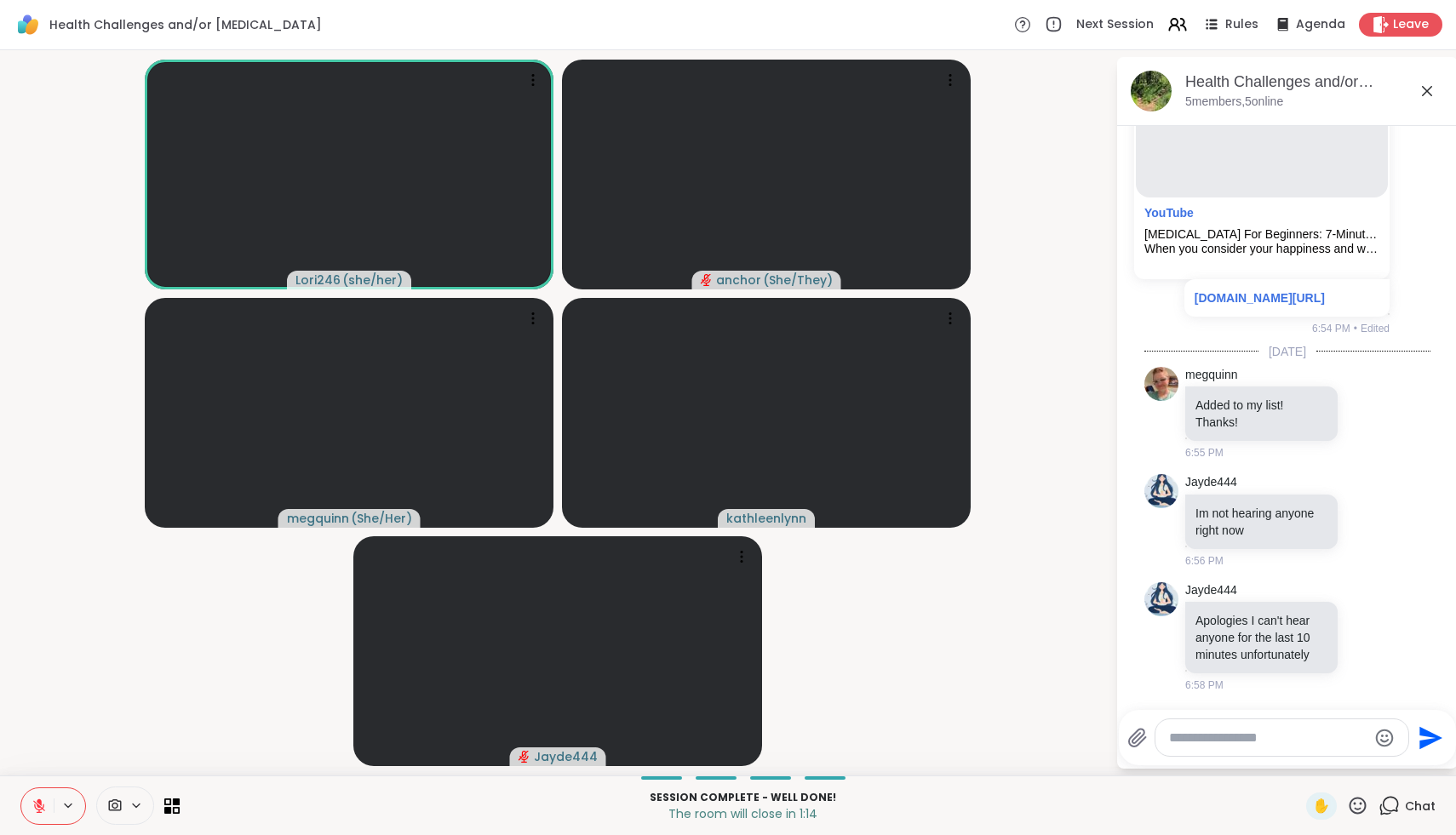
scroll to position [1338, 0]
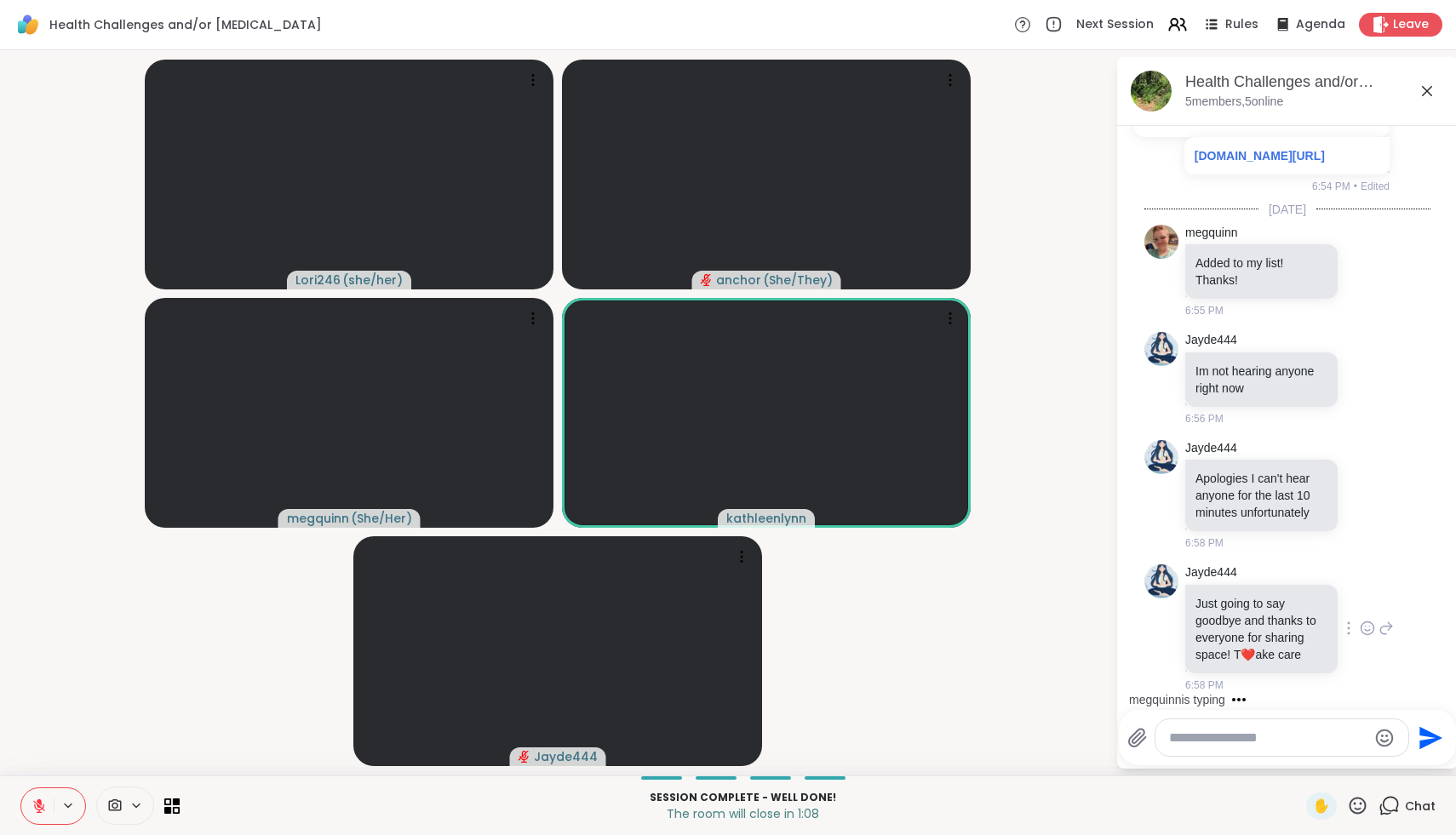
click at [1367, 625] on icon at bounding box center [1368, 628] width 15 height 17
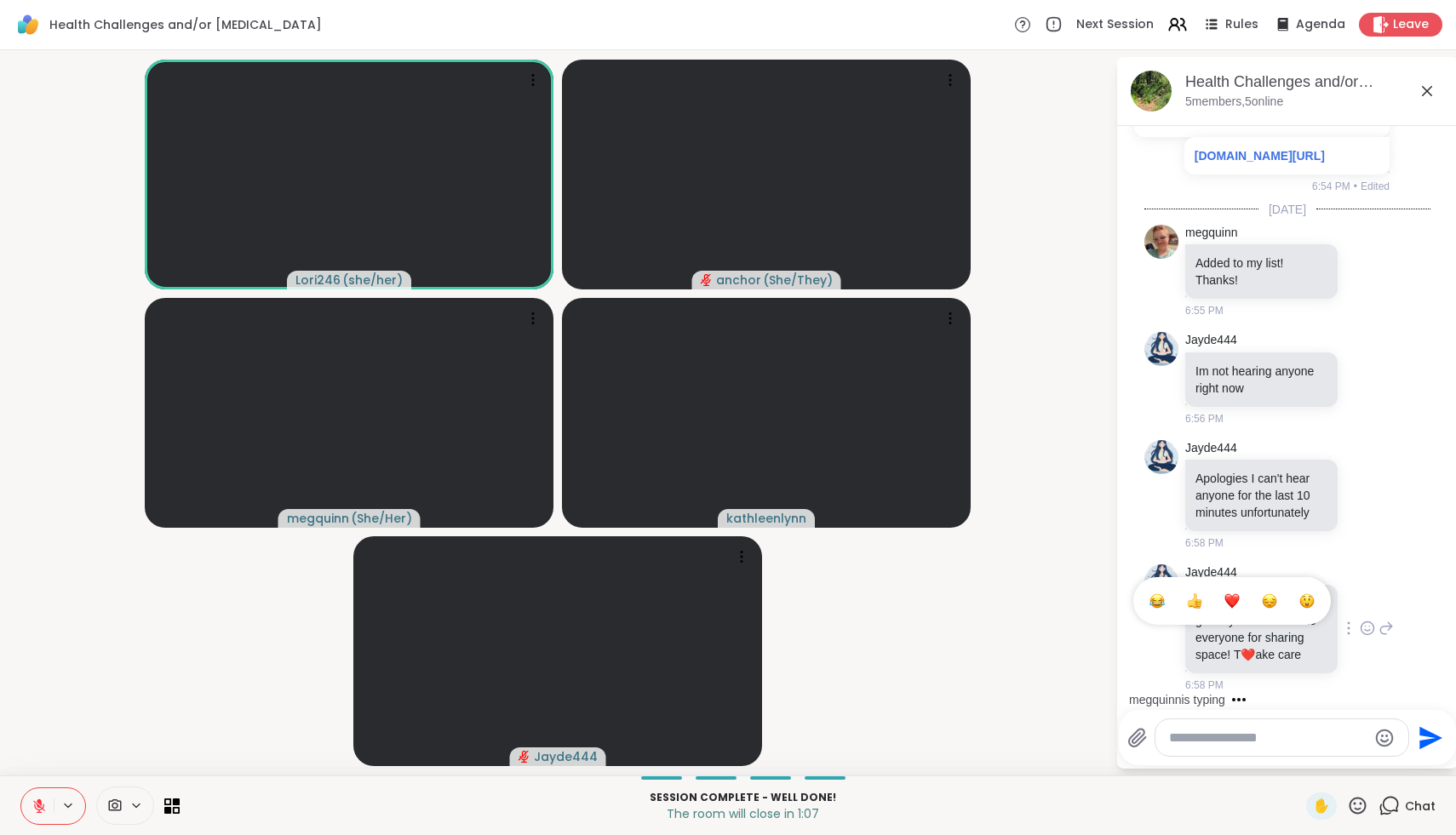
click at [1227, 601] on div "Select Reaction: Heart" at bounding box center [1233, 601] width 15 height 15
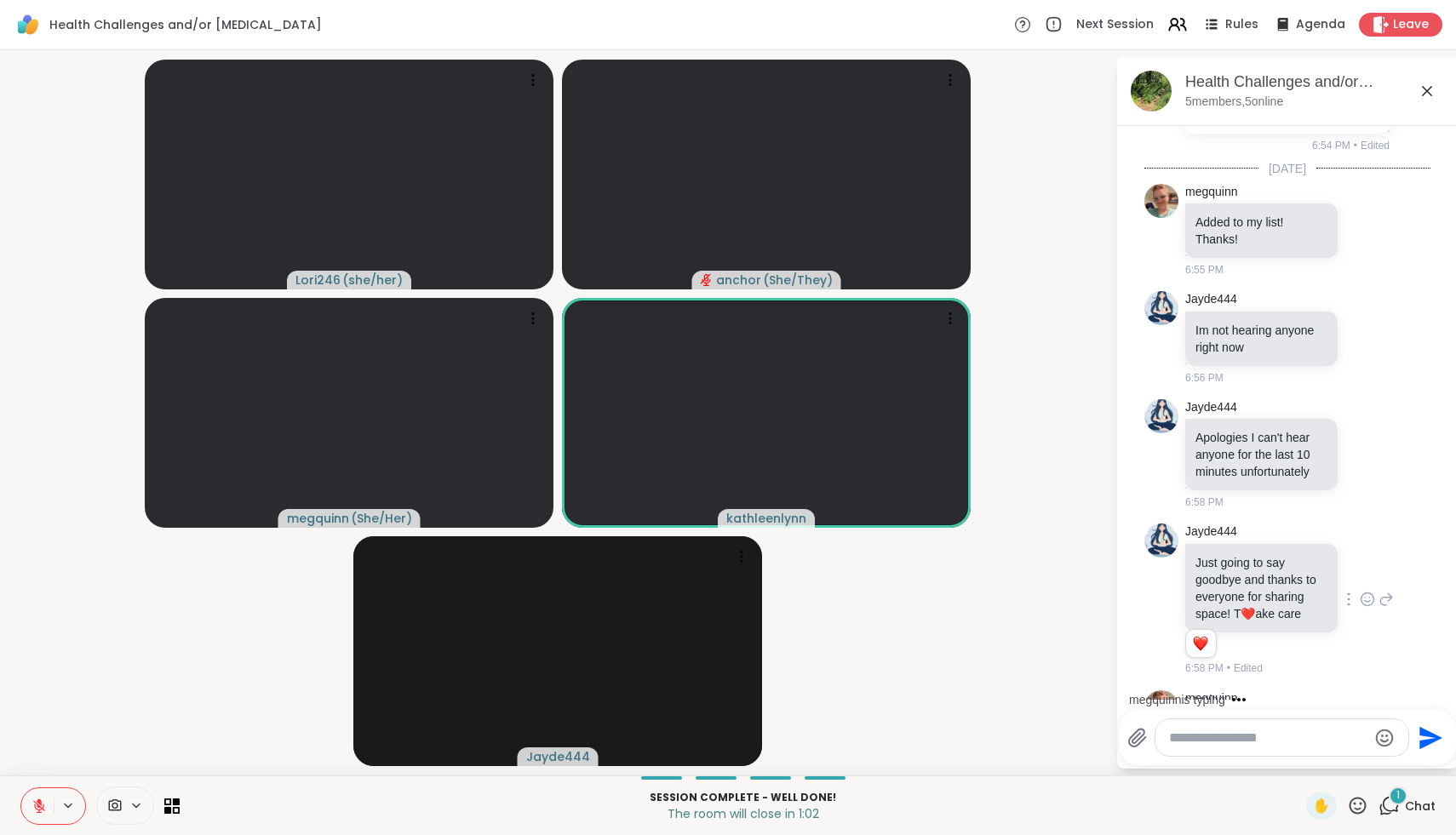
scroll to position [1453, 0]
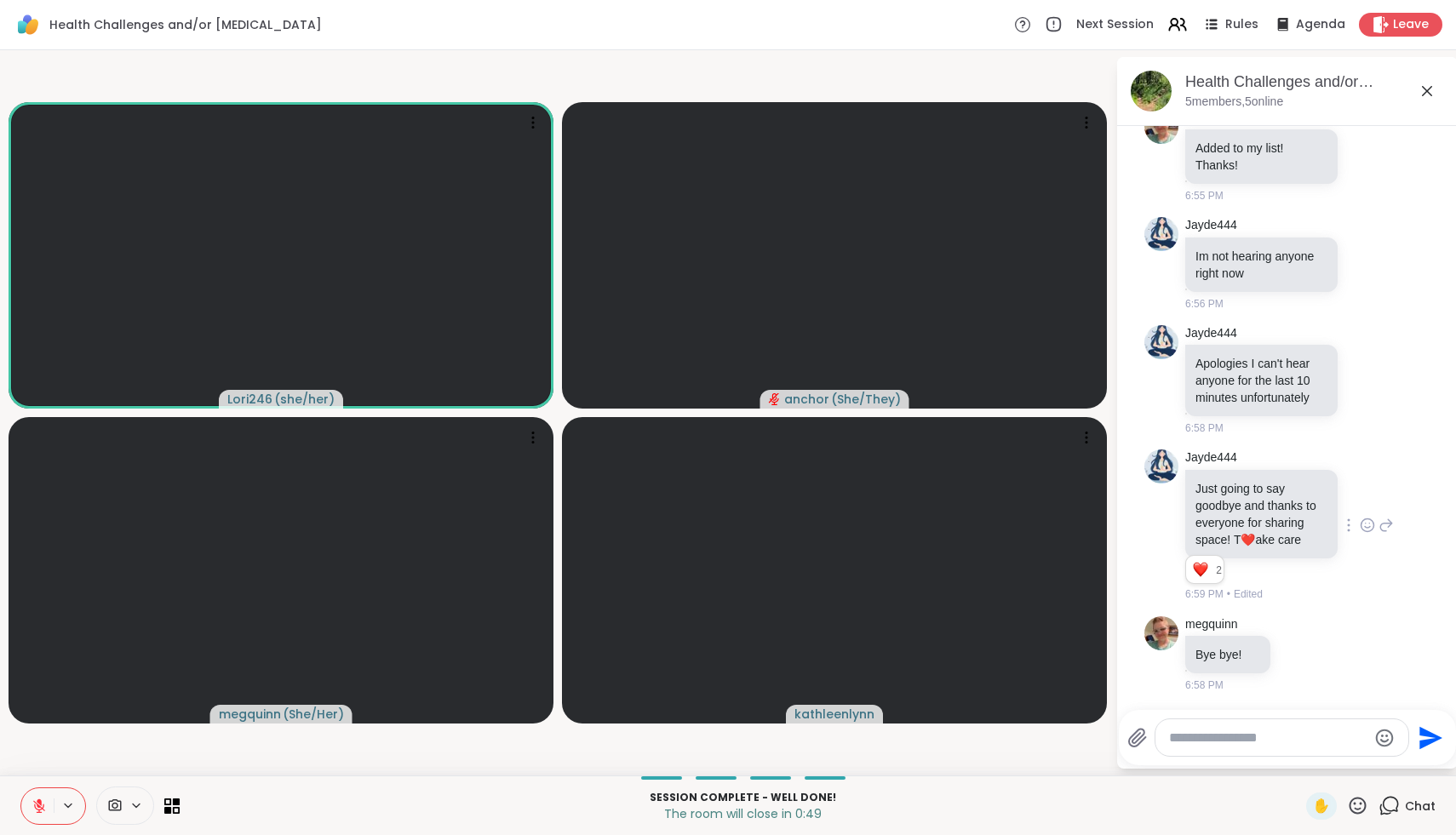
click at [31, 811] on button at bounding box center [38, 806] width 33 height 36
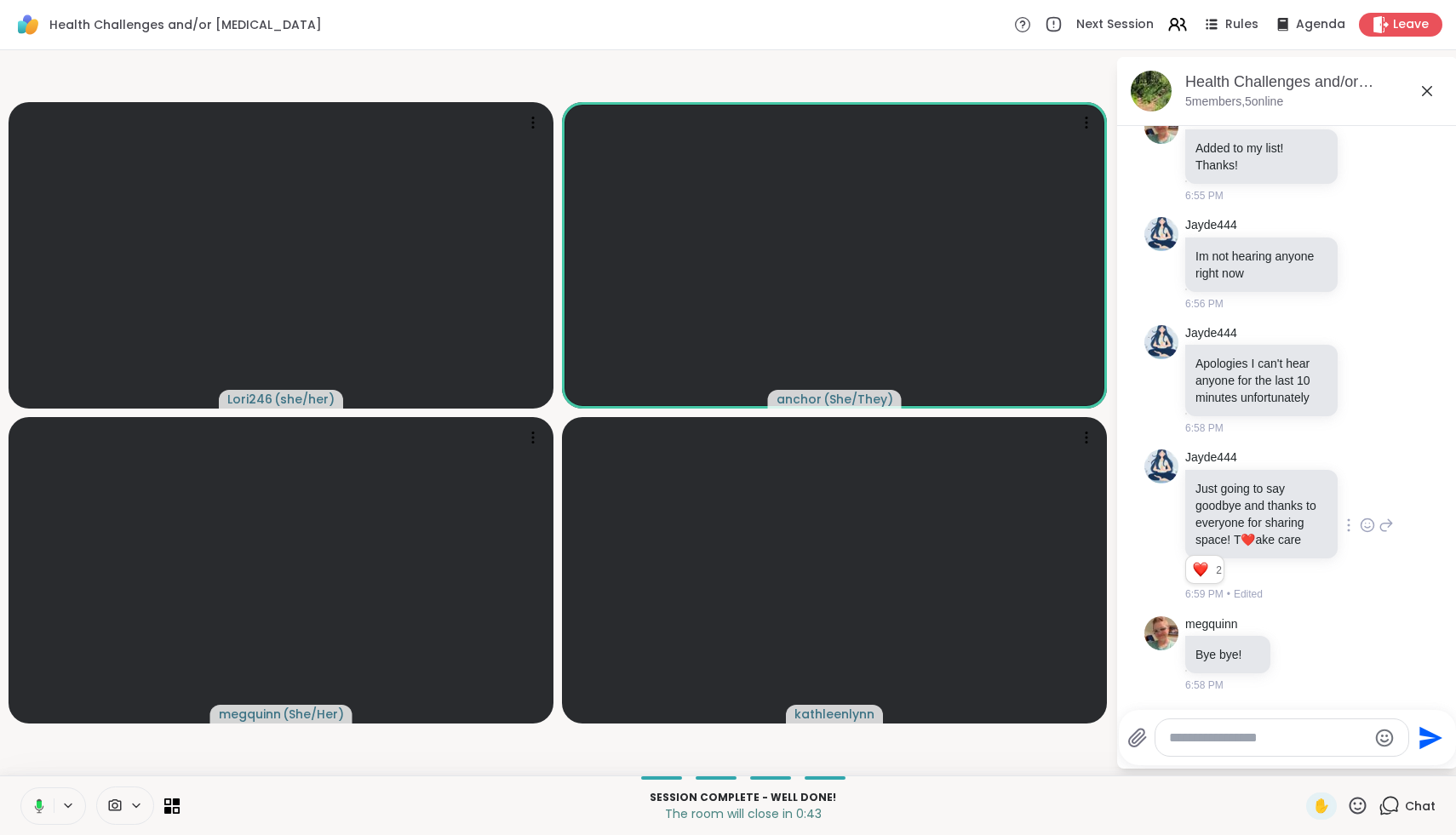
click at [31, 811] on icon at bounding box center [37, 806] width 15 height 15
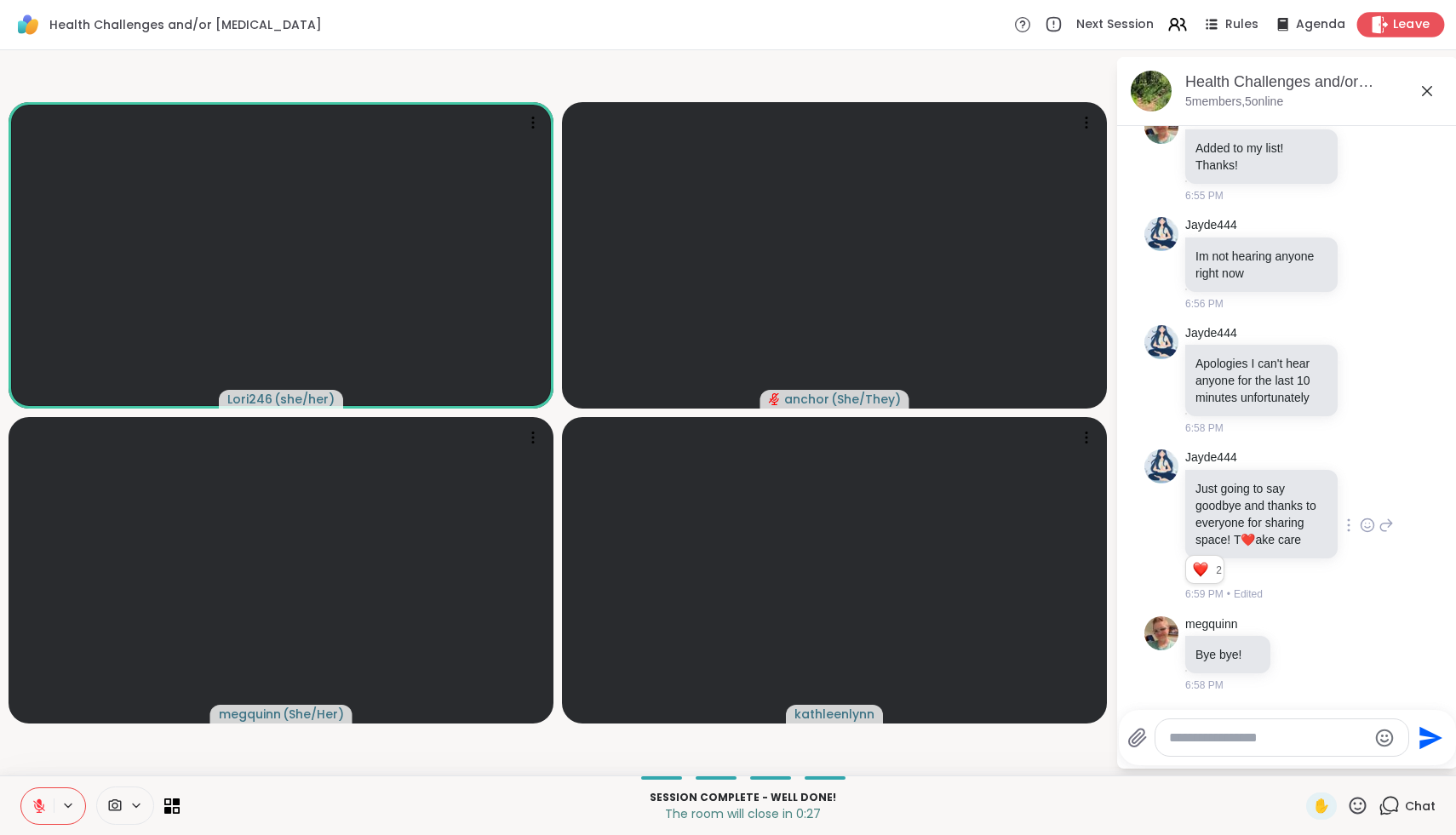
click at [1407, 34] on div "Leave" at bounding box center [1401, 24] width 87 height 25
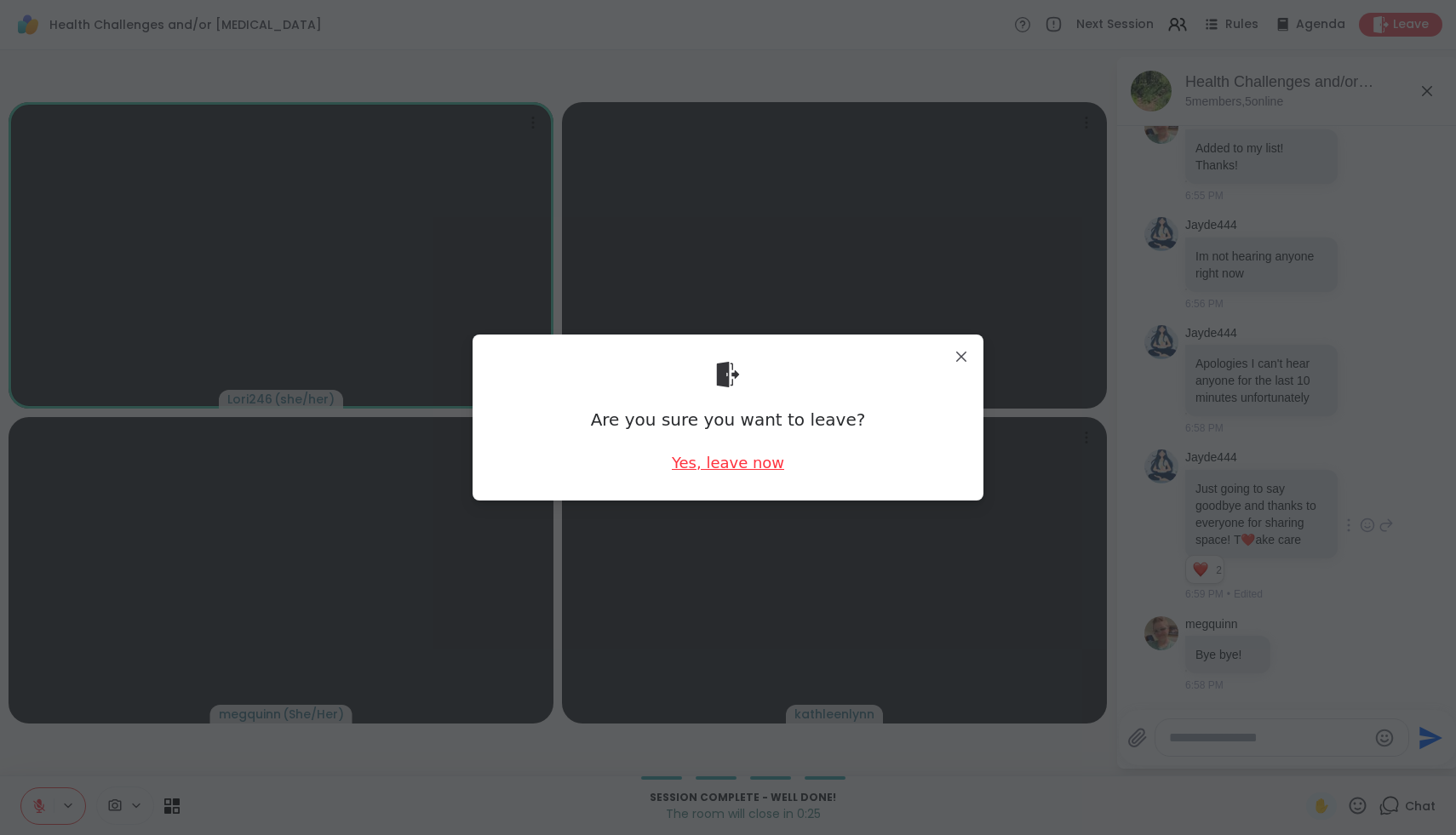
click at [732, 464] on div "Yes, leave now" at bounding box center [728, 462] width 112 height 21
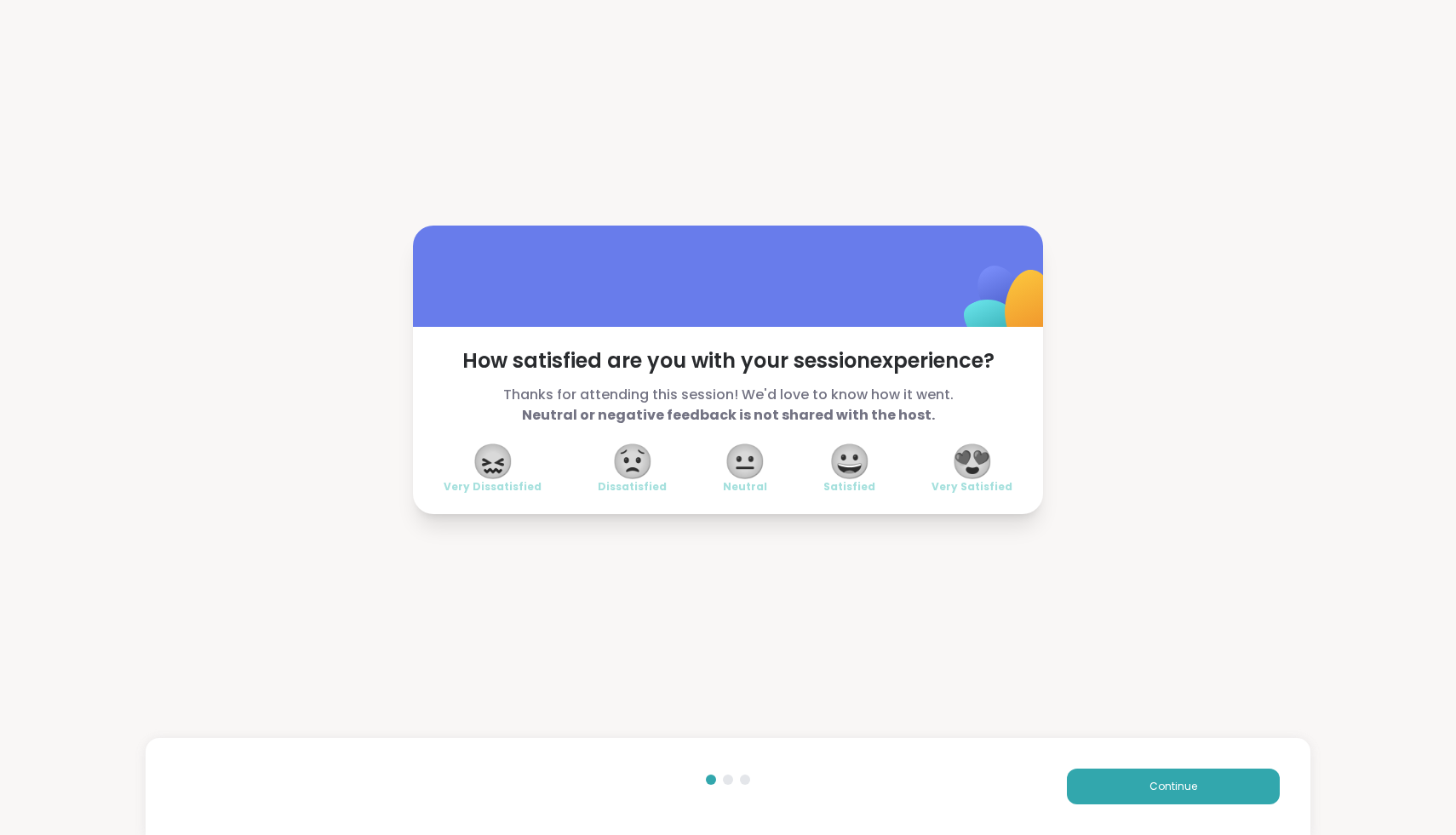
click at [966, 477] on span "😍" at bounding box center [972, 461] width 43 height 31
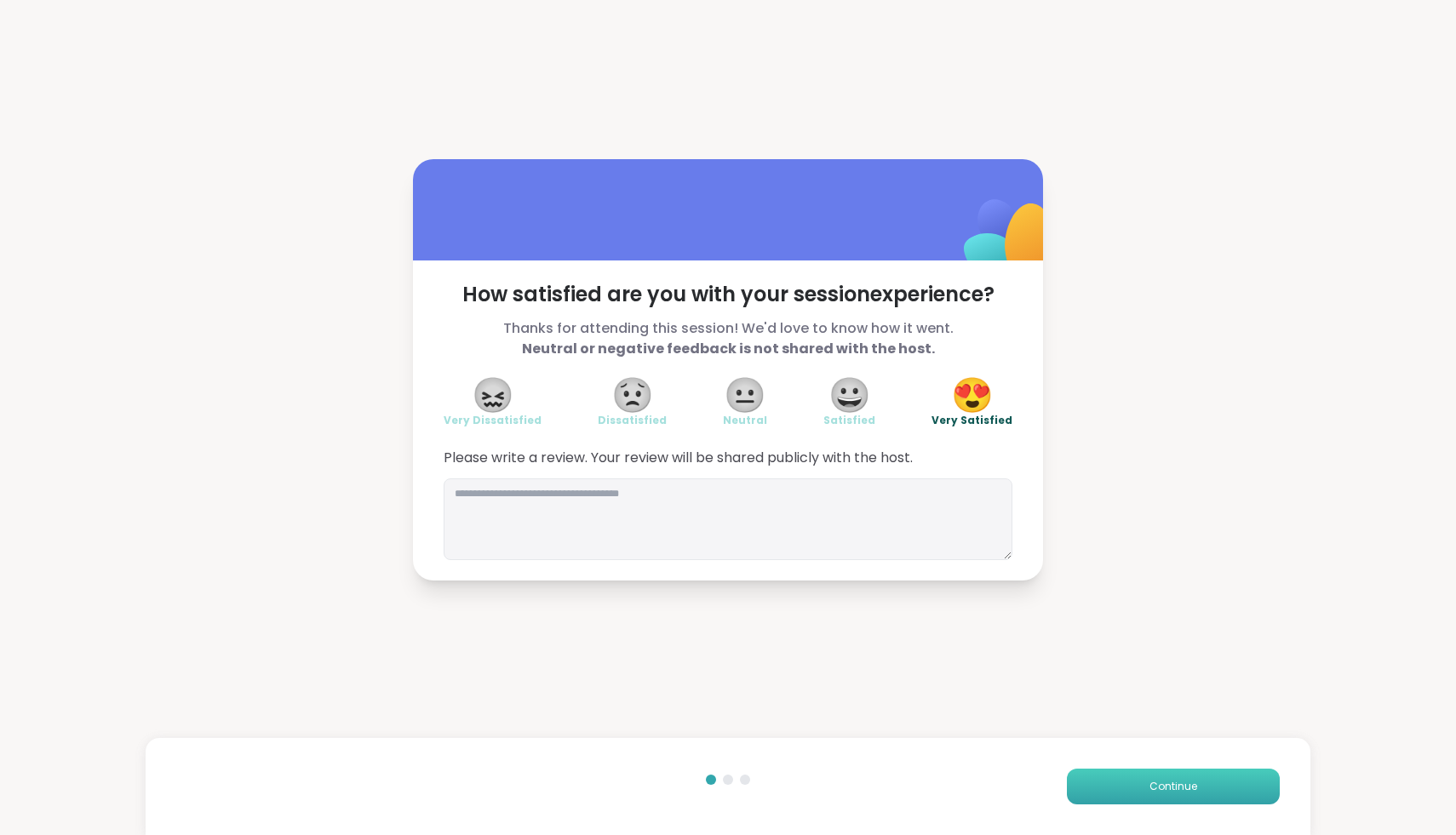
click at [1122, 782] on button "Continue" at bounding box center [1174, 786] width 213 height 36
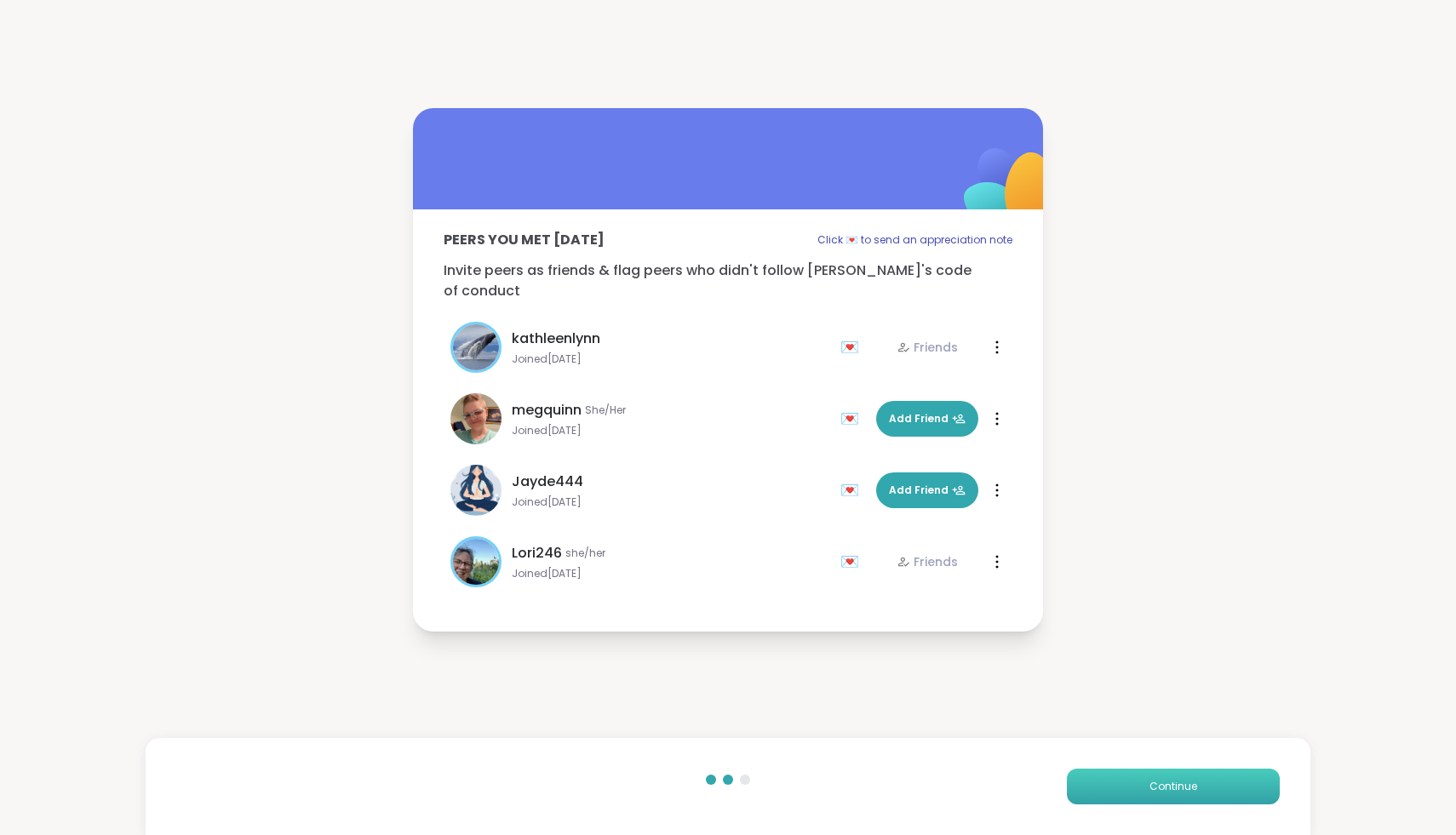
click at [1122, 782] on button "Continue" at bounding box center [1174, 786] width 213 height 36
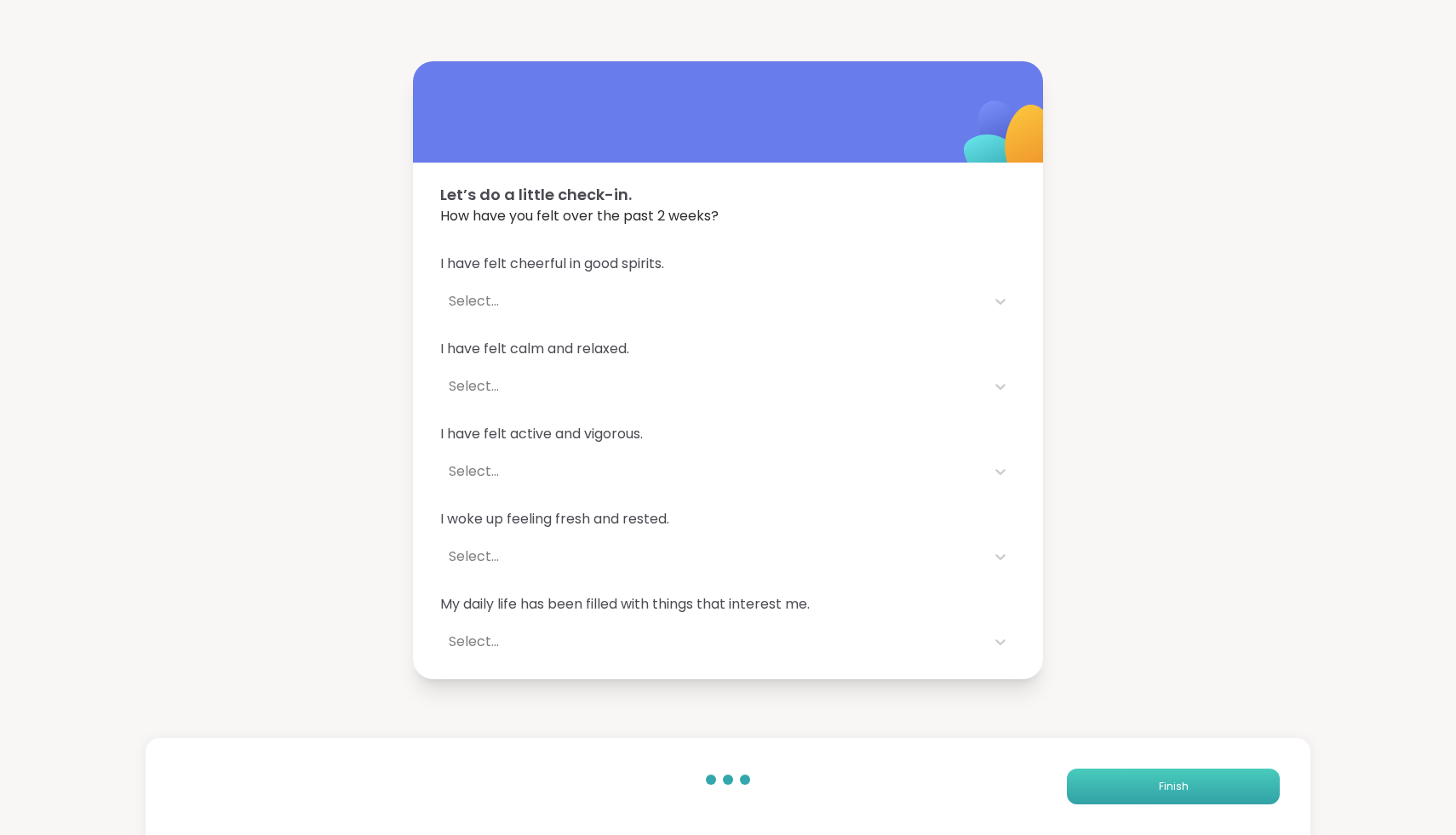
click at [1251, 781] on button "Finish" at bounding box center [1174, 786] width 213 height 36
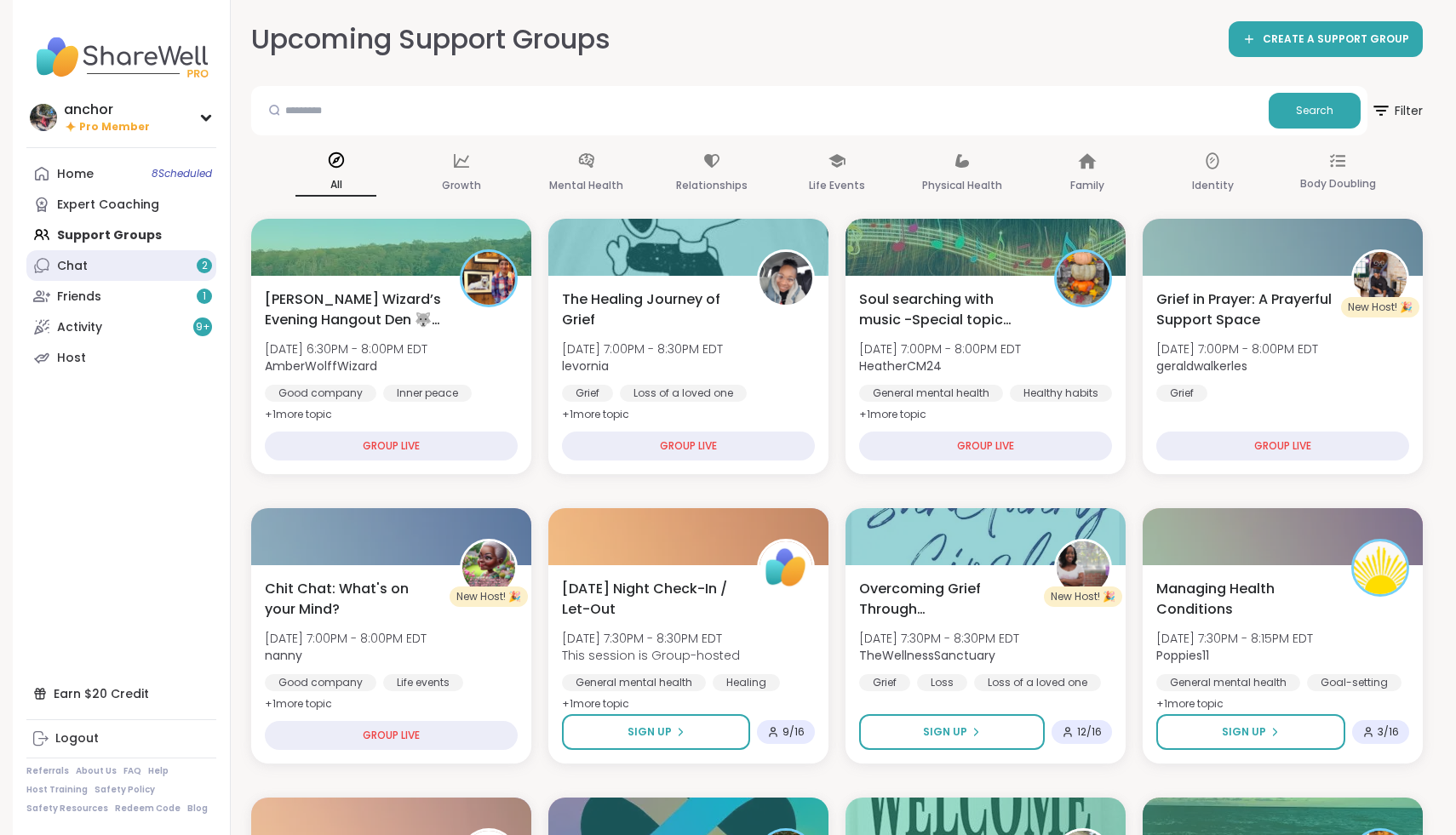
click at [147, 266] on link "Chat 2" at bounding box center [122, 266] width 190 height 31
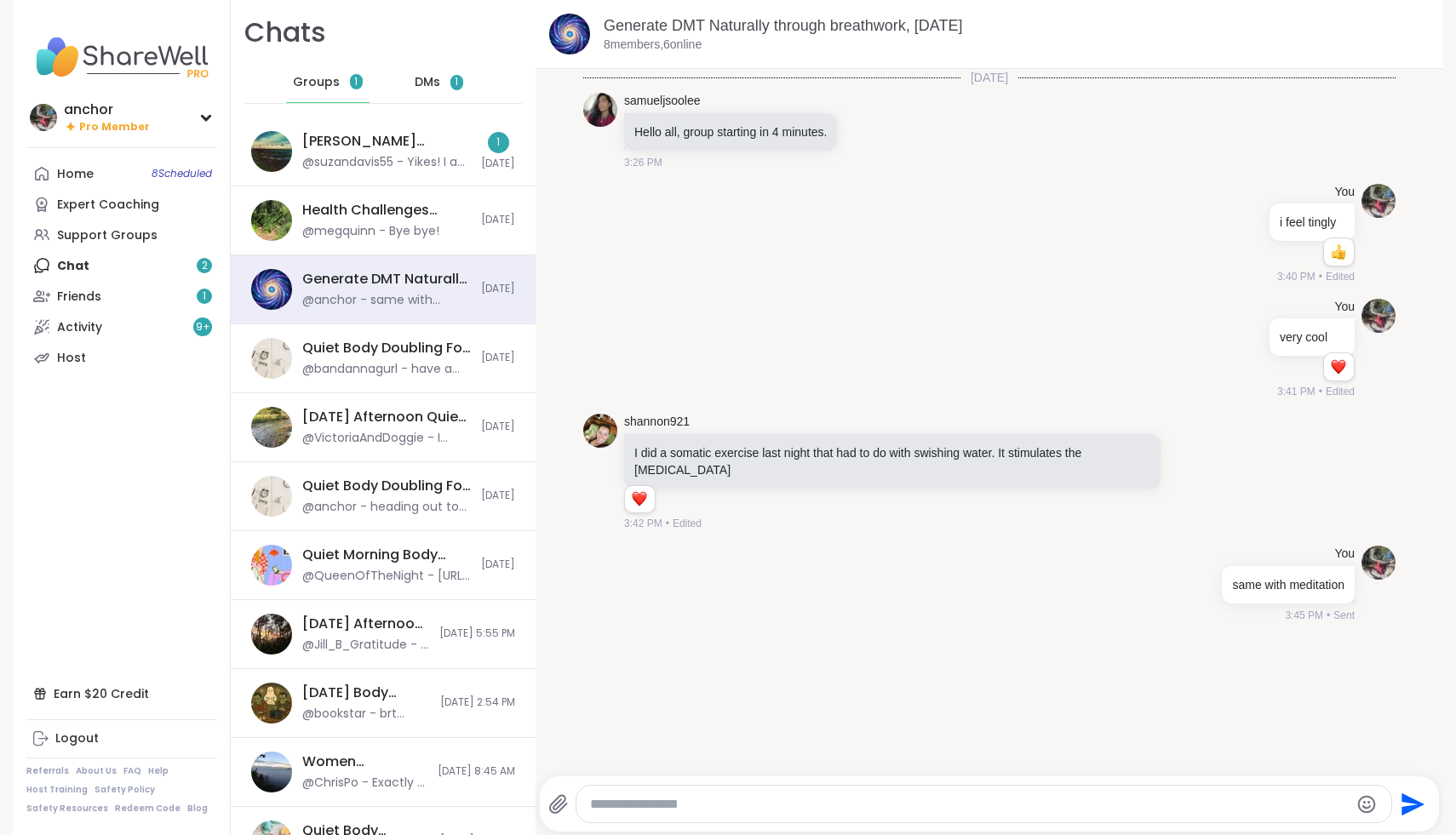
click at [360, 77] on div "Groups 1" at bounding box center [328, 83] width 84 height 41
click at [390, 133] on div "[PERSON_NAME] Wizard’s Nightly Hangout Den 🐺🪄, [DATE]" at bounding box center [386, 141] width 169 height 19
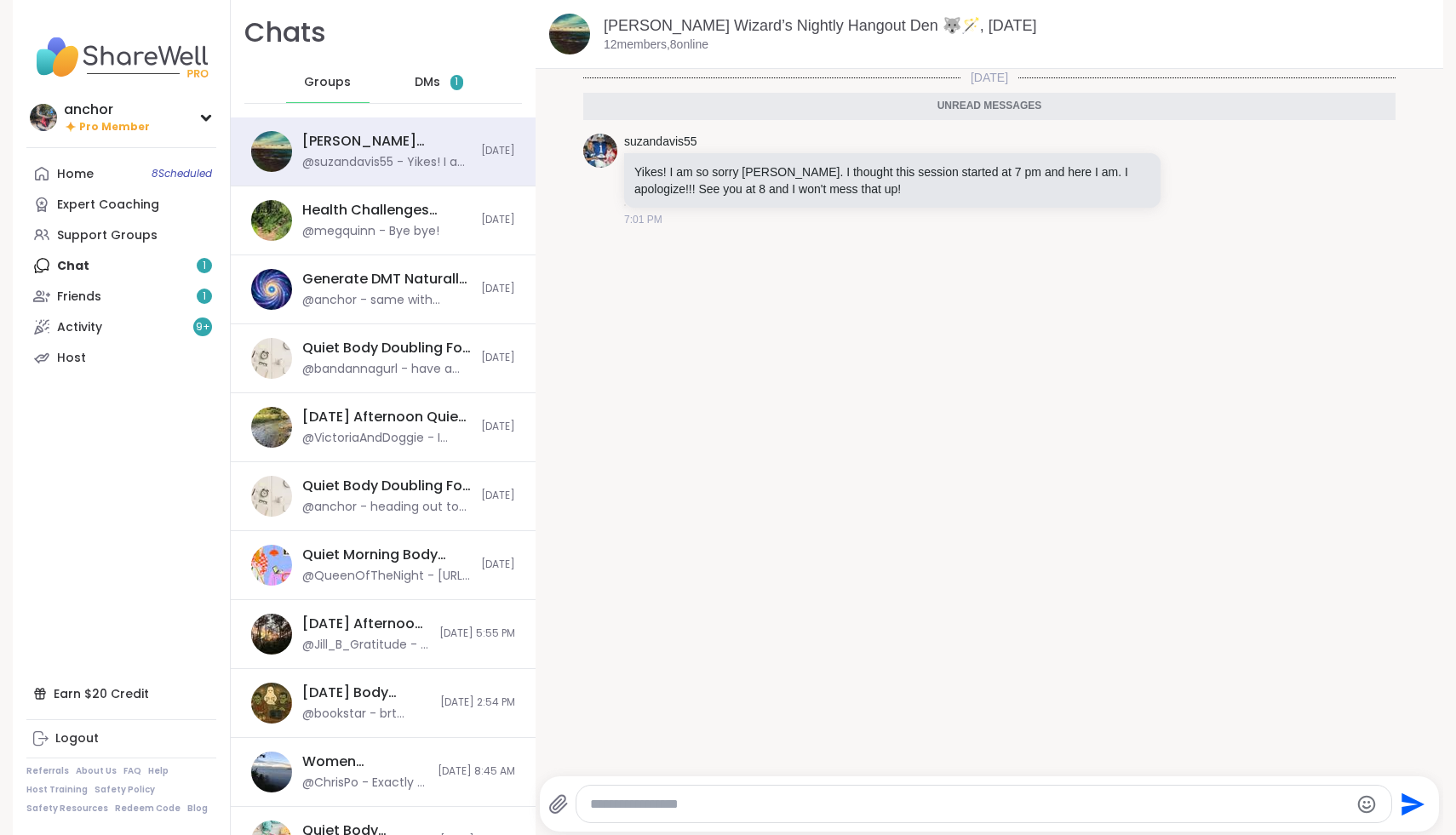
click at [182, 277] on div "Home 8 Scheduled Expert Coaching Support Groups Chat 1 Friends 1 Activity 9 + H…" at bounding box center [122, 265] width 190 height 215
click at [182, 290] on link "Friends 1" at bounding box center [122, 296] width 190 height 31
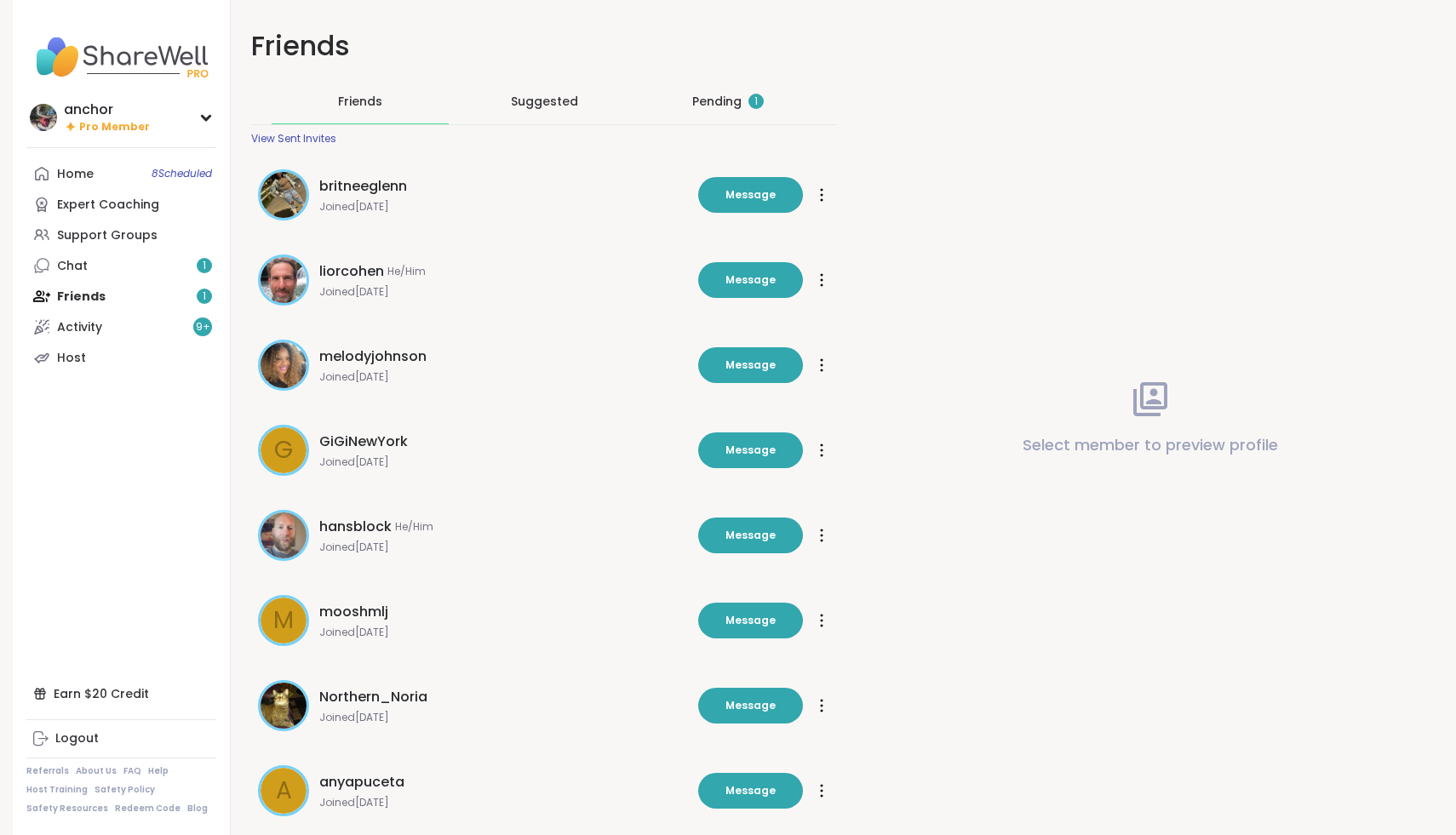
click at [726, 101] on div "Pending 1" at bounding box center [728, 101] width 72 height 17
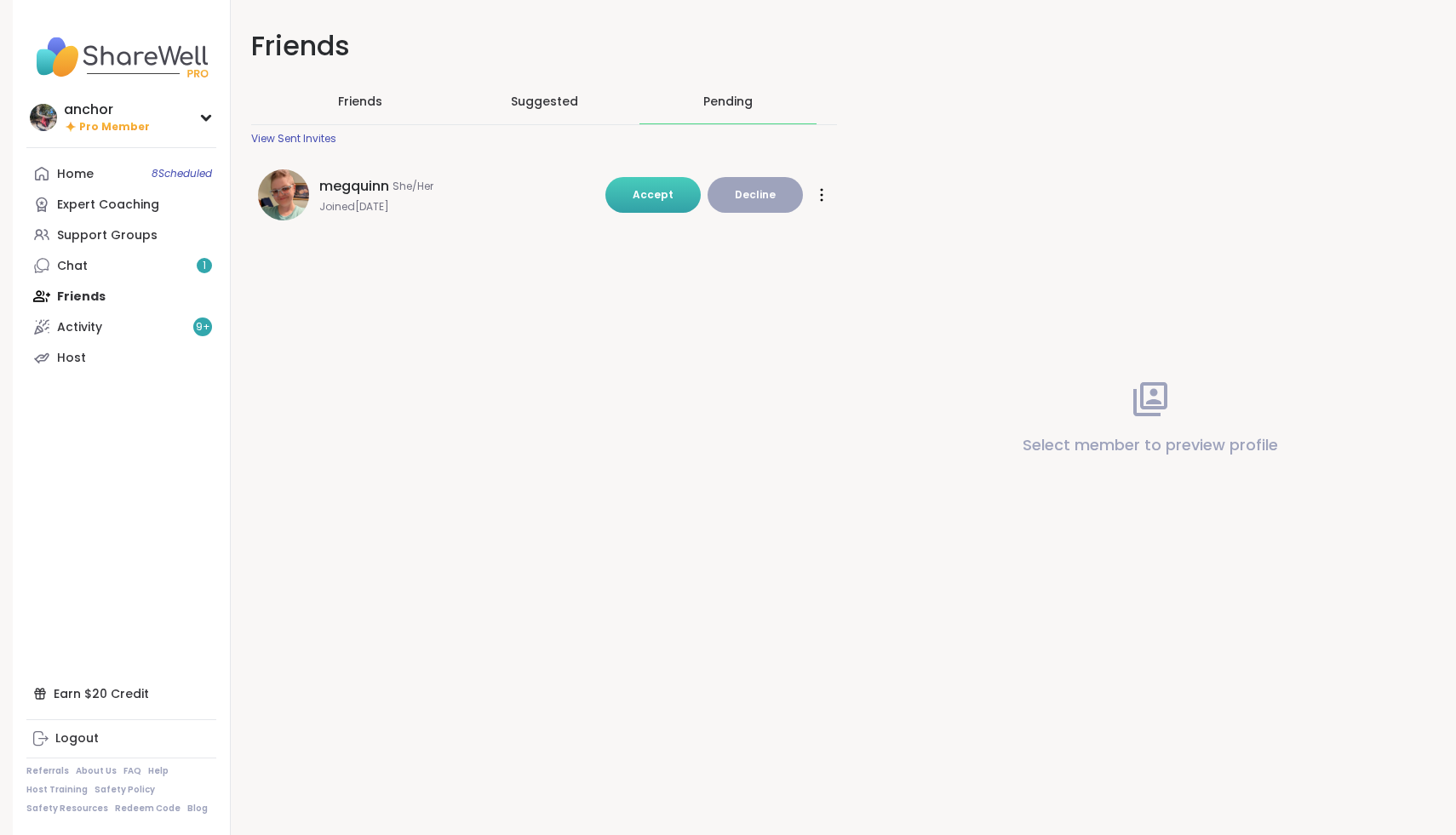
click at [648, 204] on button "Accept" at bounding box center [652, 195] width 95 height 36
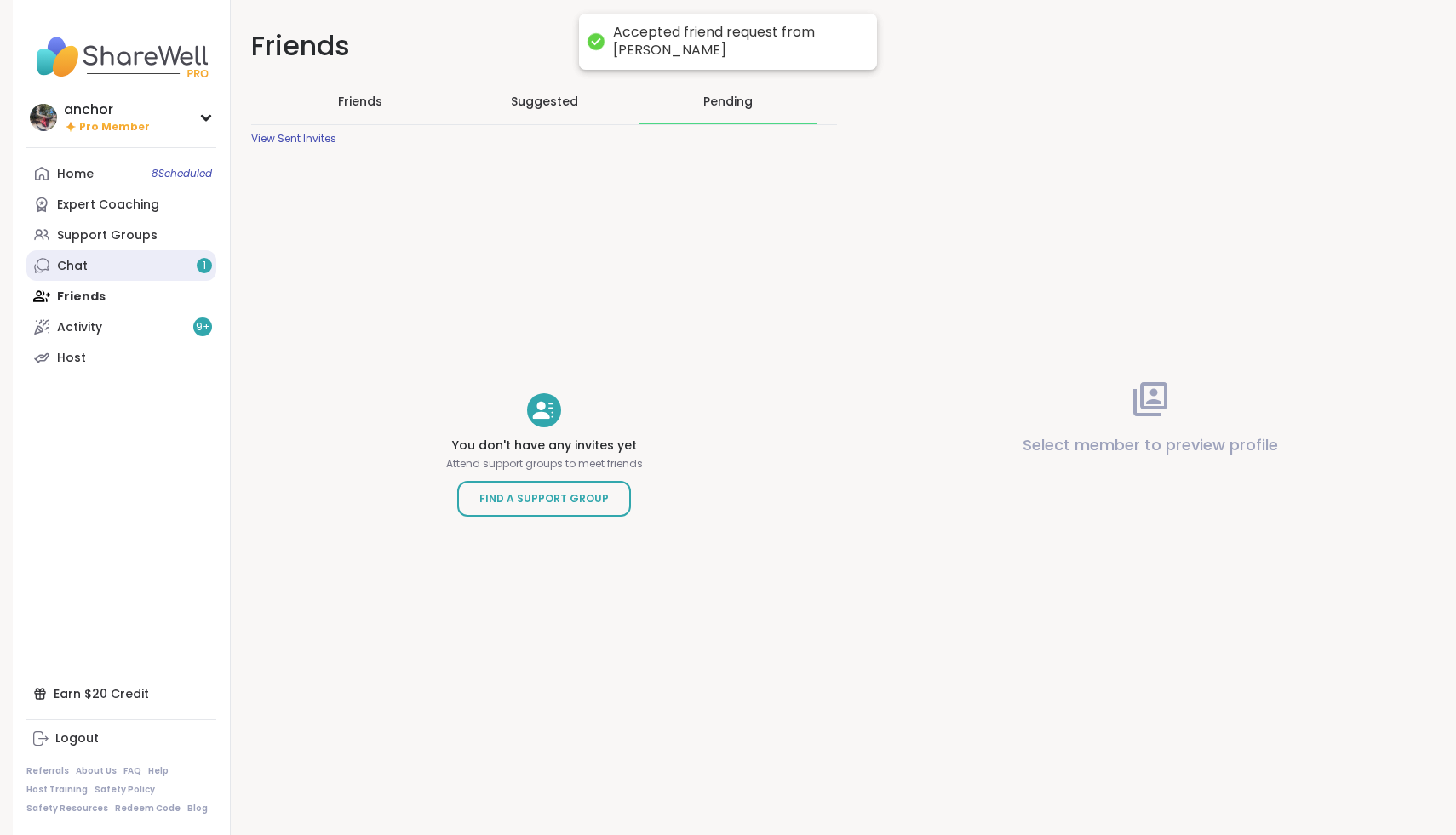
click at [146, 280] on link "Chat 1" at bounding box center [122, 266] width 190 height 31
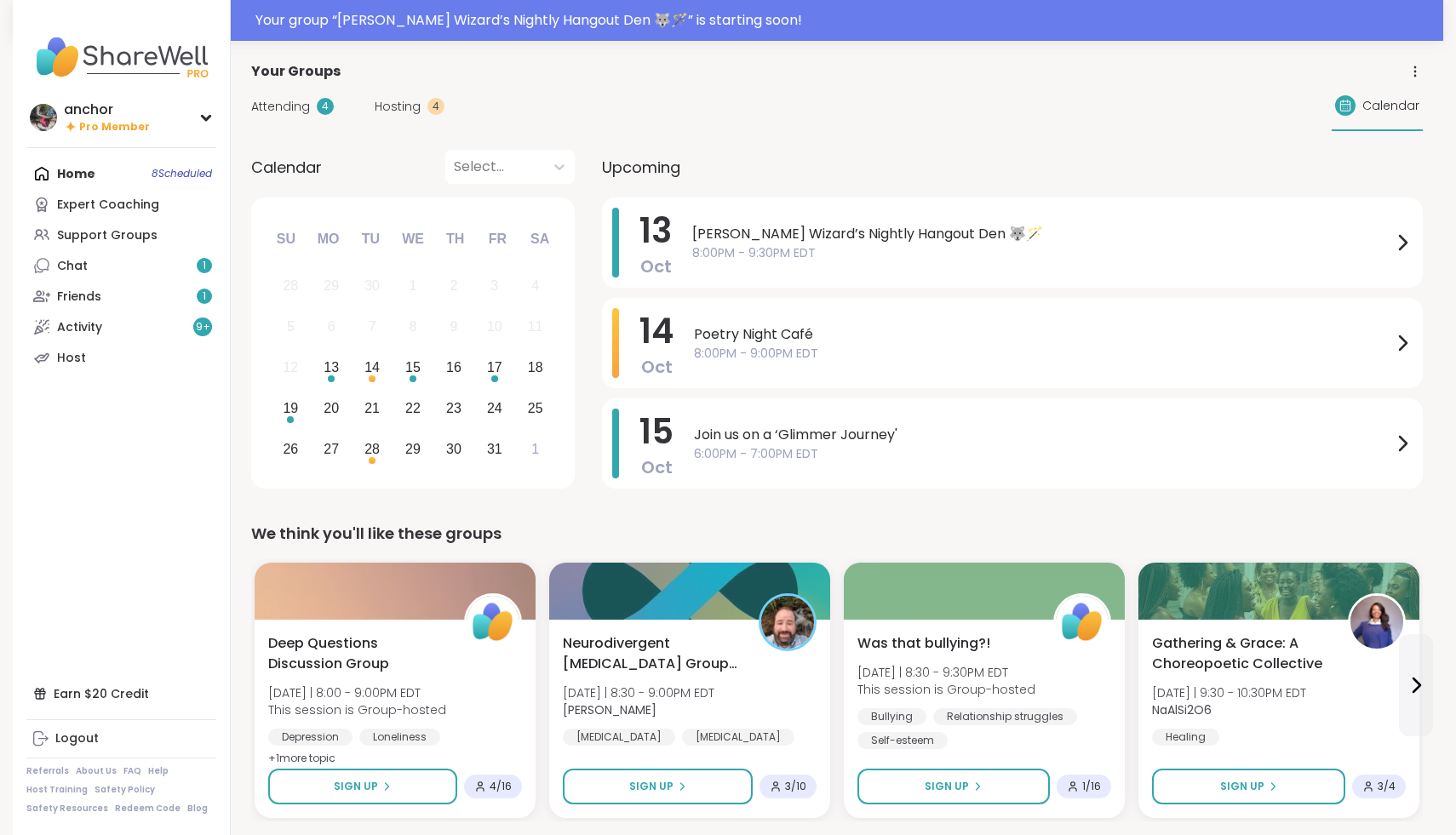
click at [687, 21] on div "Your group “ Wolff Wizard’s Nightly Hangout Den 🐺🪄 ” is starting soon!" at bounding box center [844, 21] width 1178 height 21
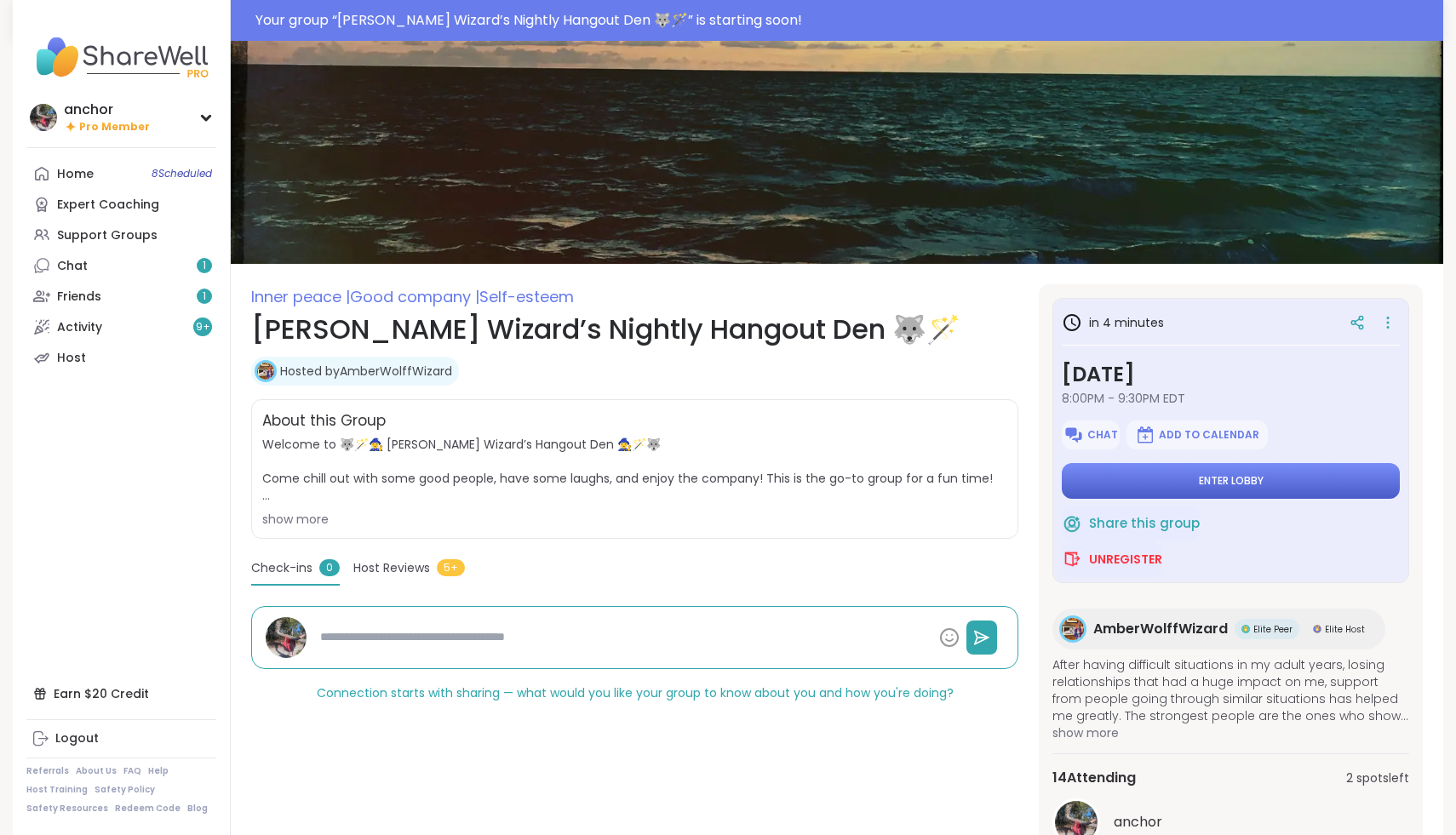
click at [1151, 474] on button "Enter lobby" at bounding box center [1231, 481] width 338 height 36
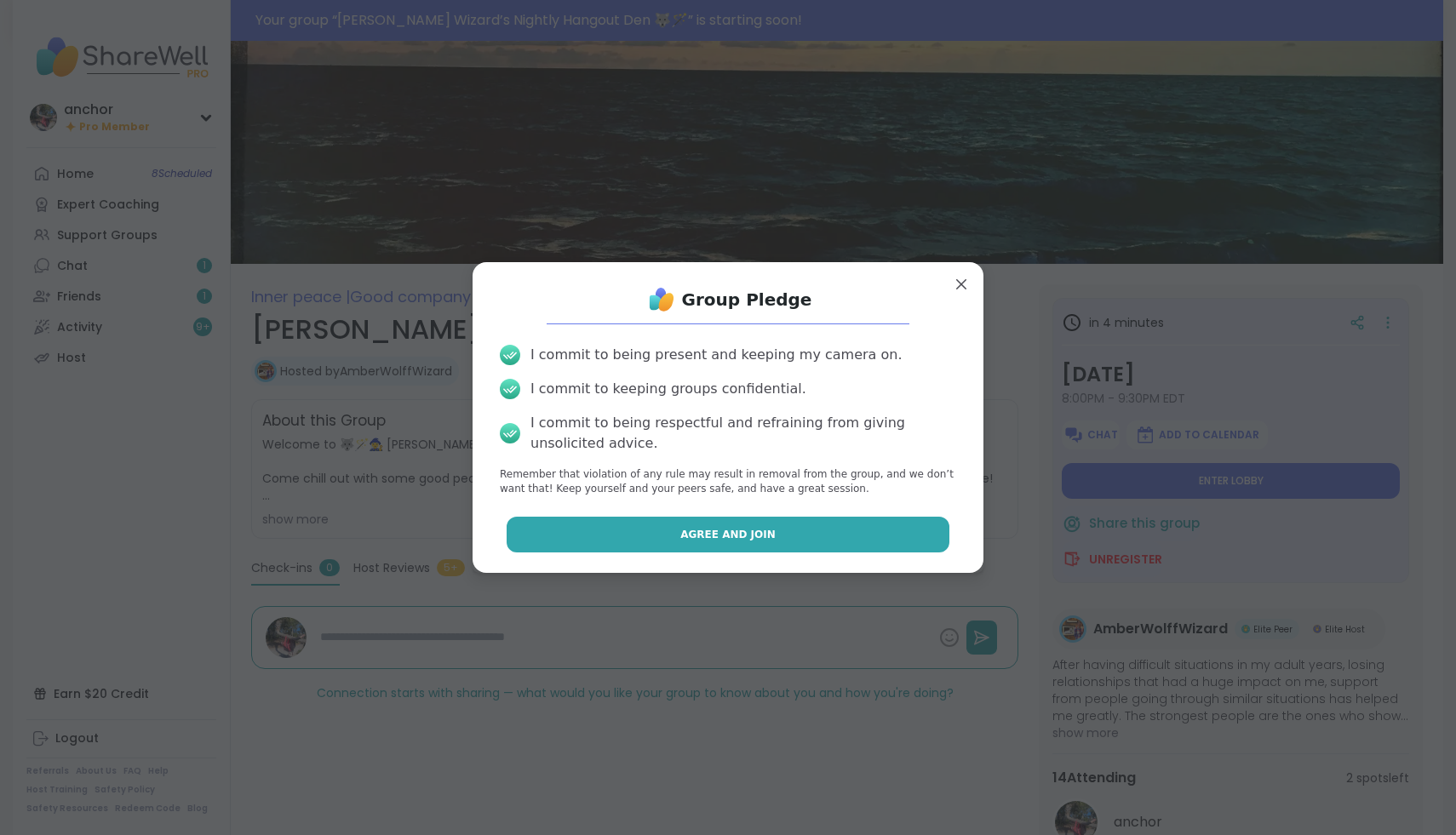
click at [825, 526] on button "Agree and Join" at bounding box center [728, 535] width 443 height 36
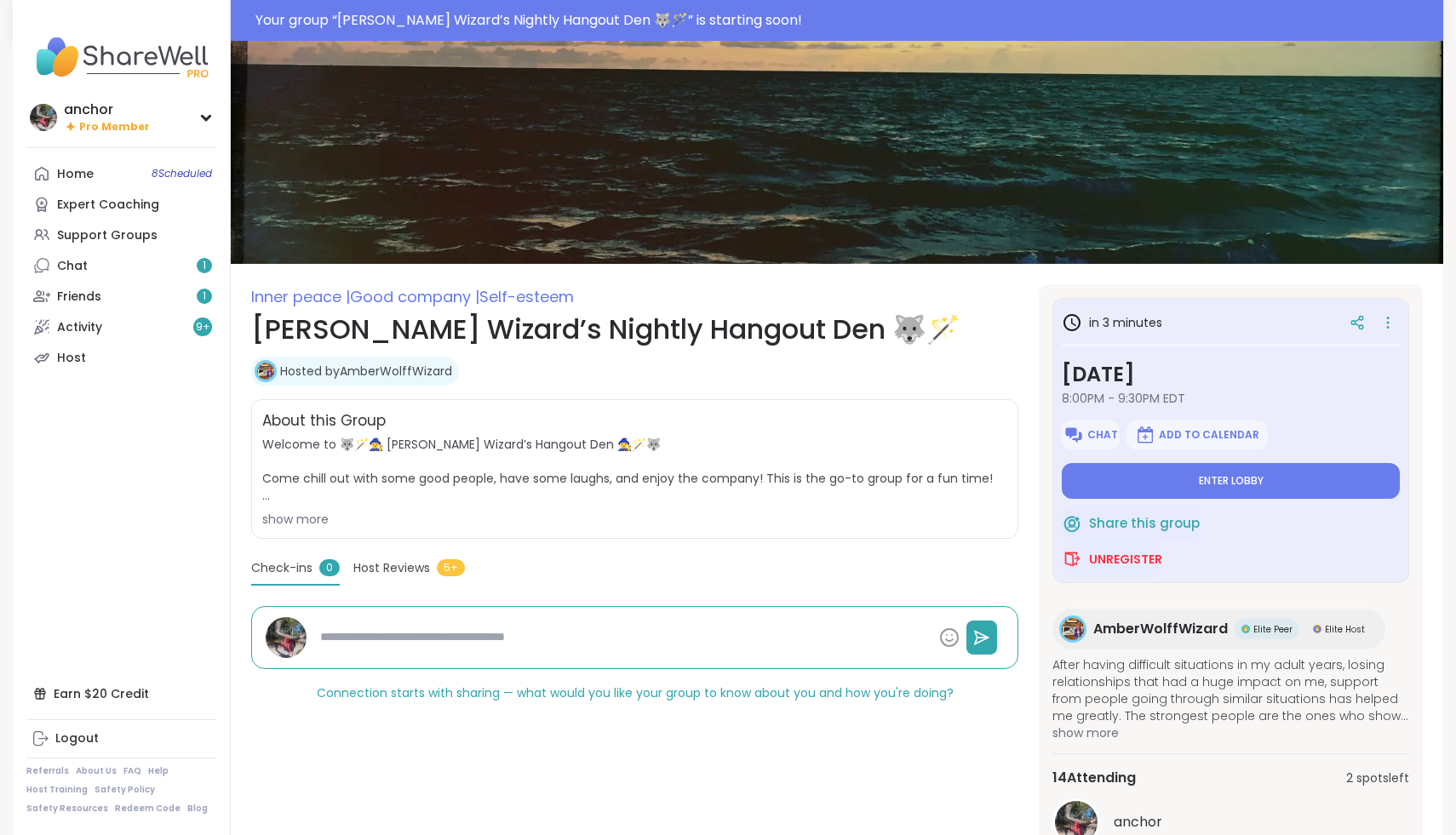
type textarea "*"
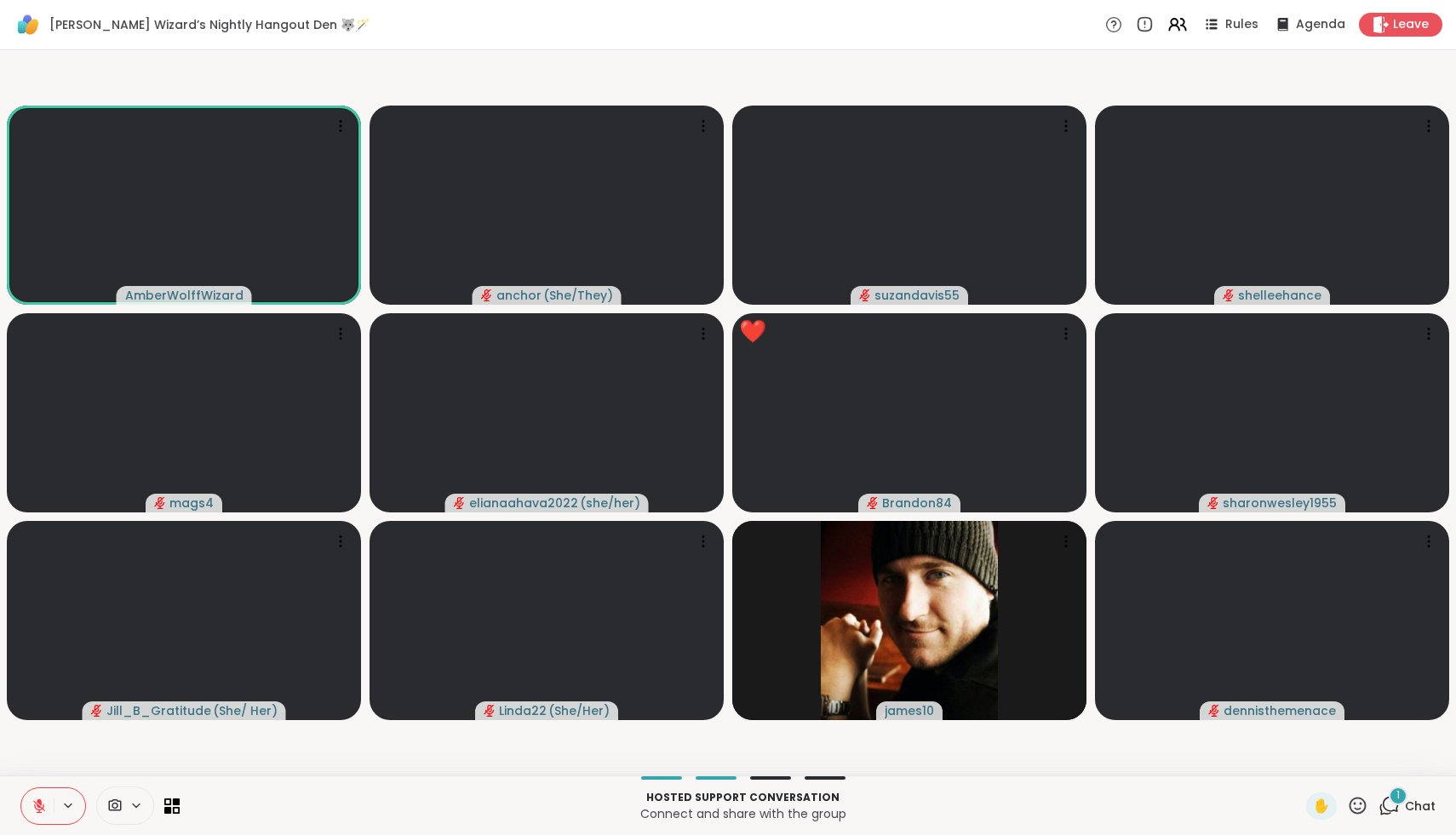
click at [124, 797] on span at bounding box center [113, 805] width 33 height 16
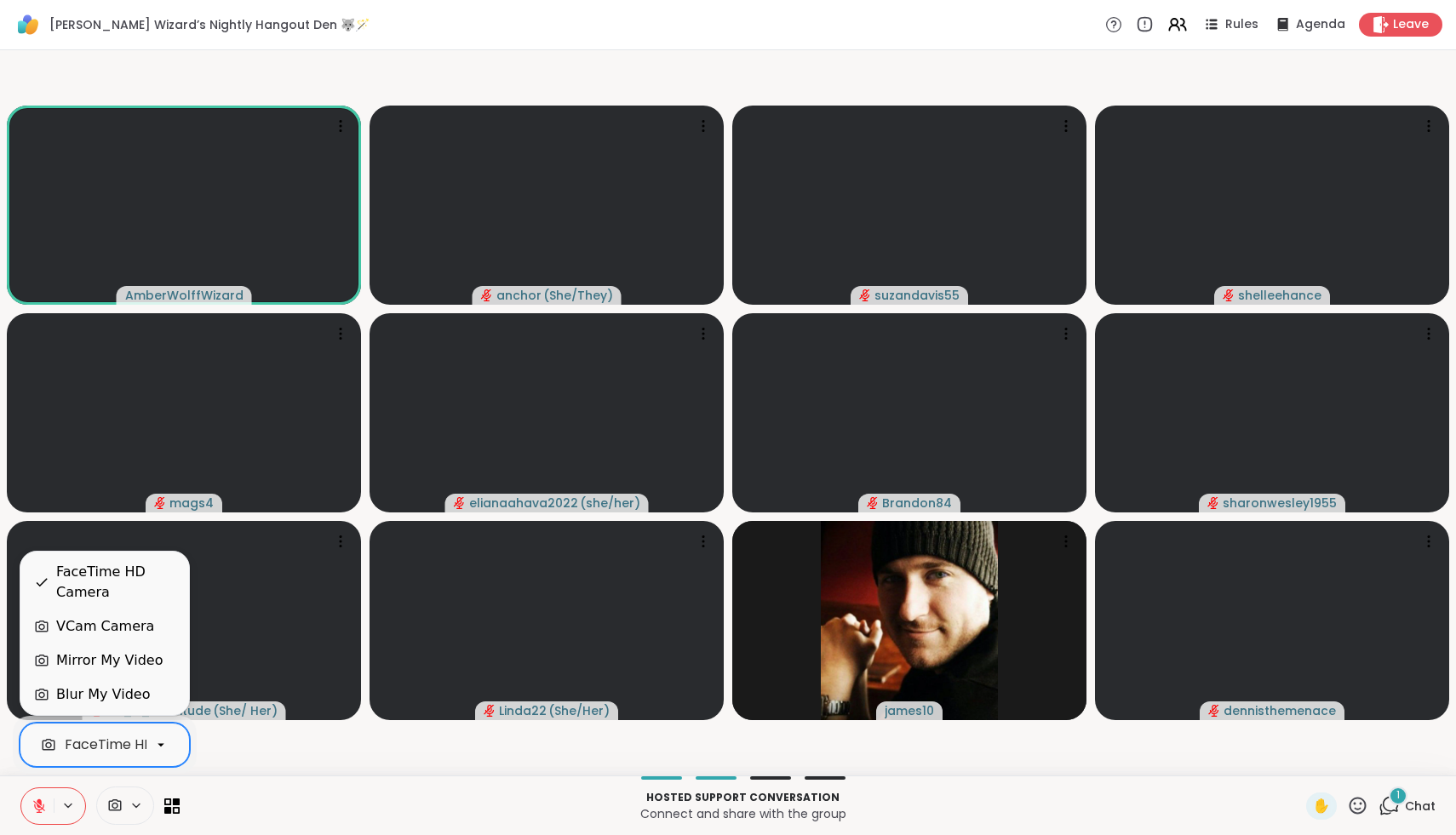
click at [121, 747] on div "FaceTime HD Camera" at bounding box center [139, 745] width 148 height 21
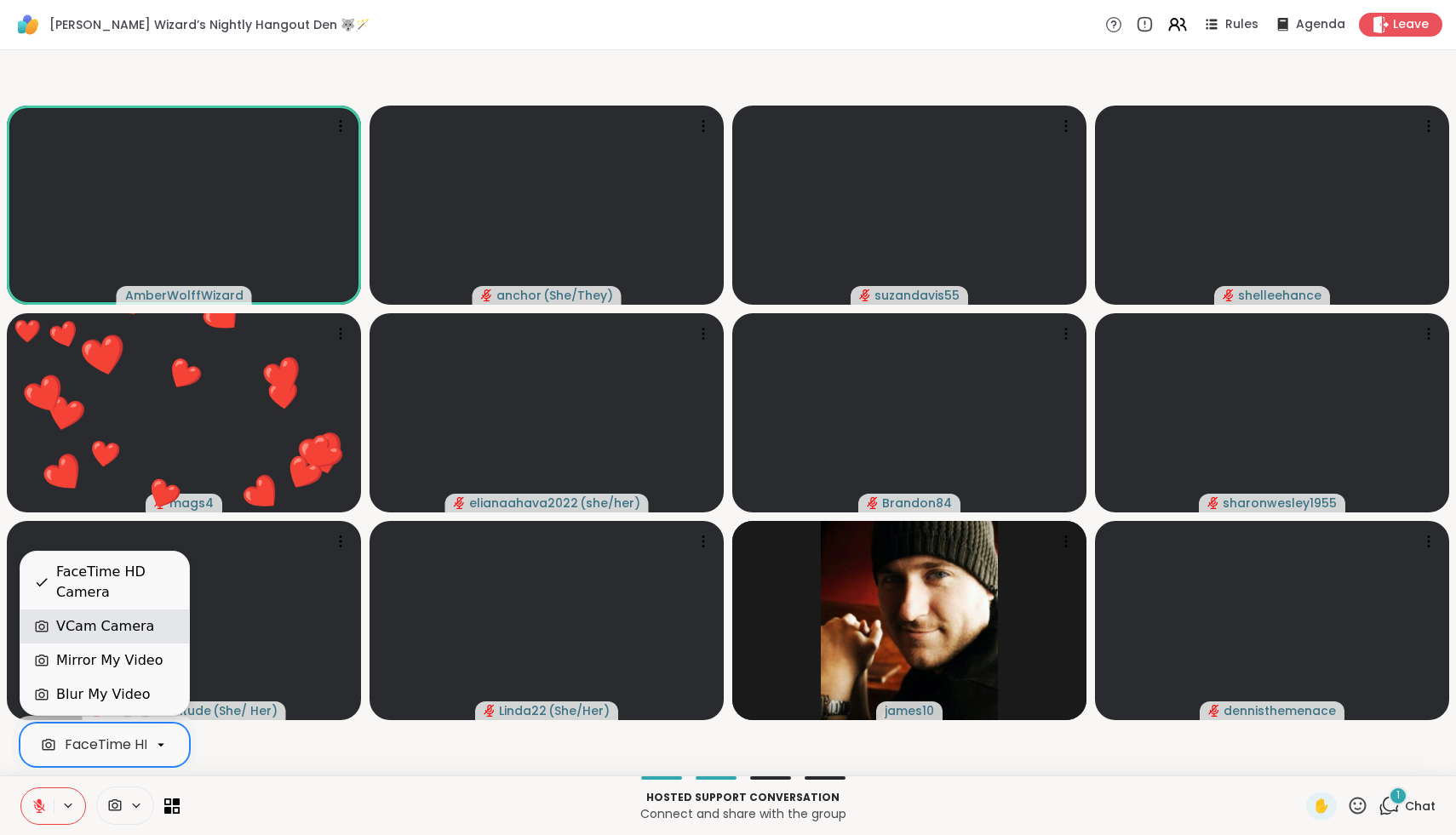
drag, startPoint x: 122, startPoint y: 607, endPoint x: 125, endPoint y: 624, distance: 17.3
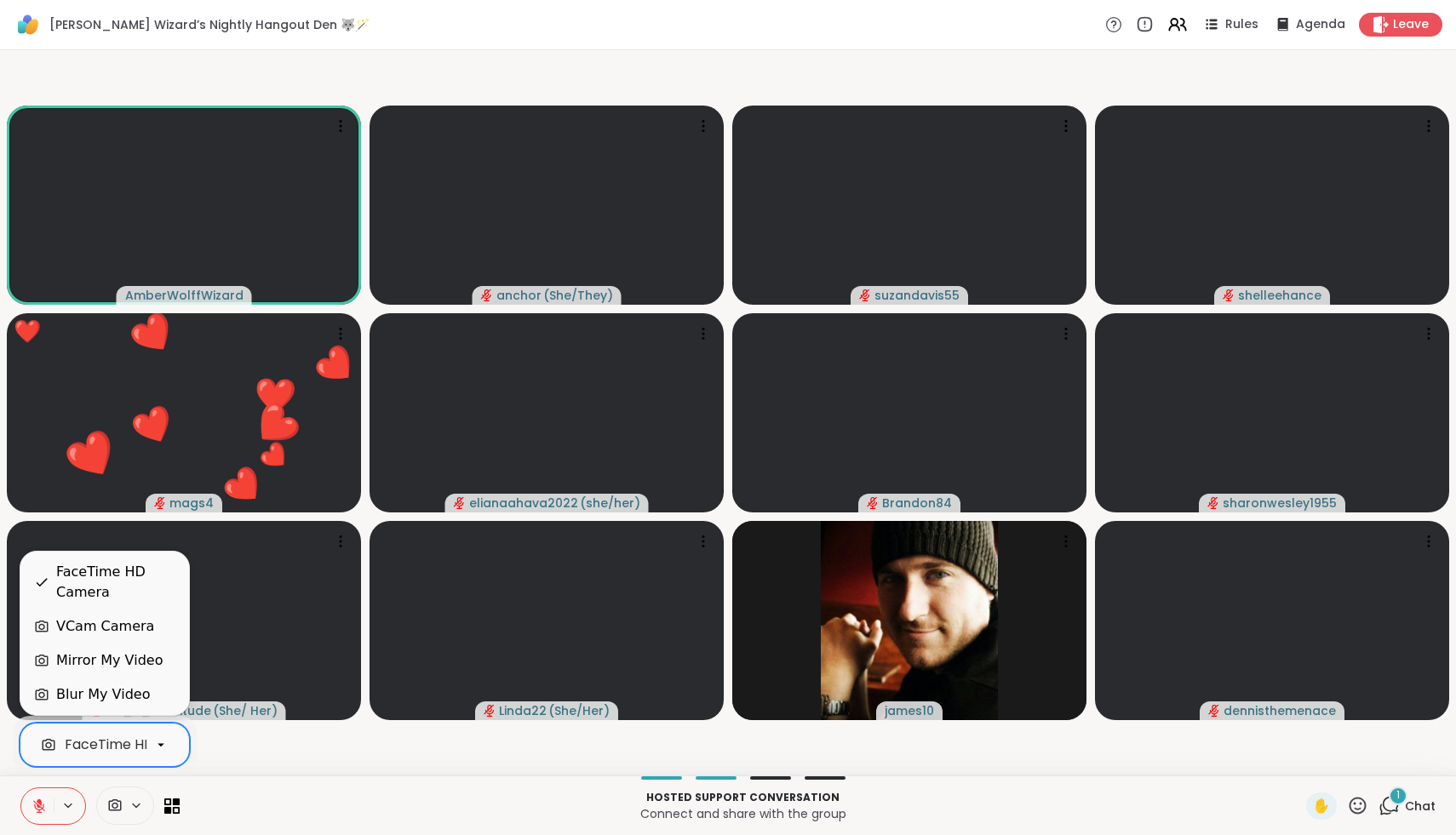
click at [125, 624] on div "VCam Camera" at bounding box center [105, 626] width 98 height 21
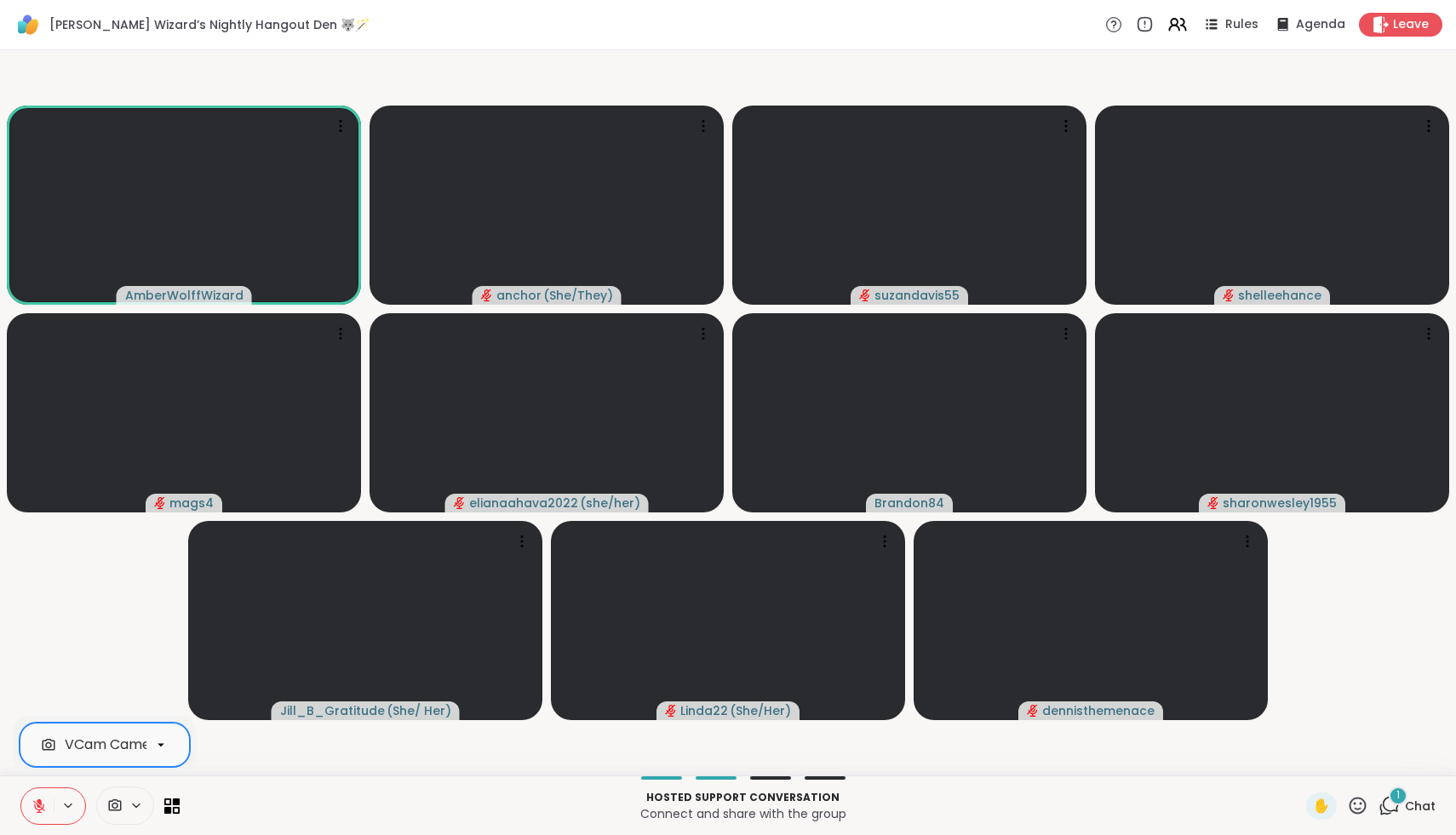
click at [1429, 801] on span "Chat" at bounding box center [1421, 806] width 31 height 17
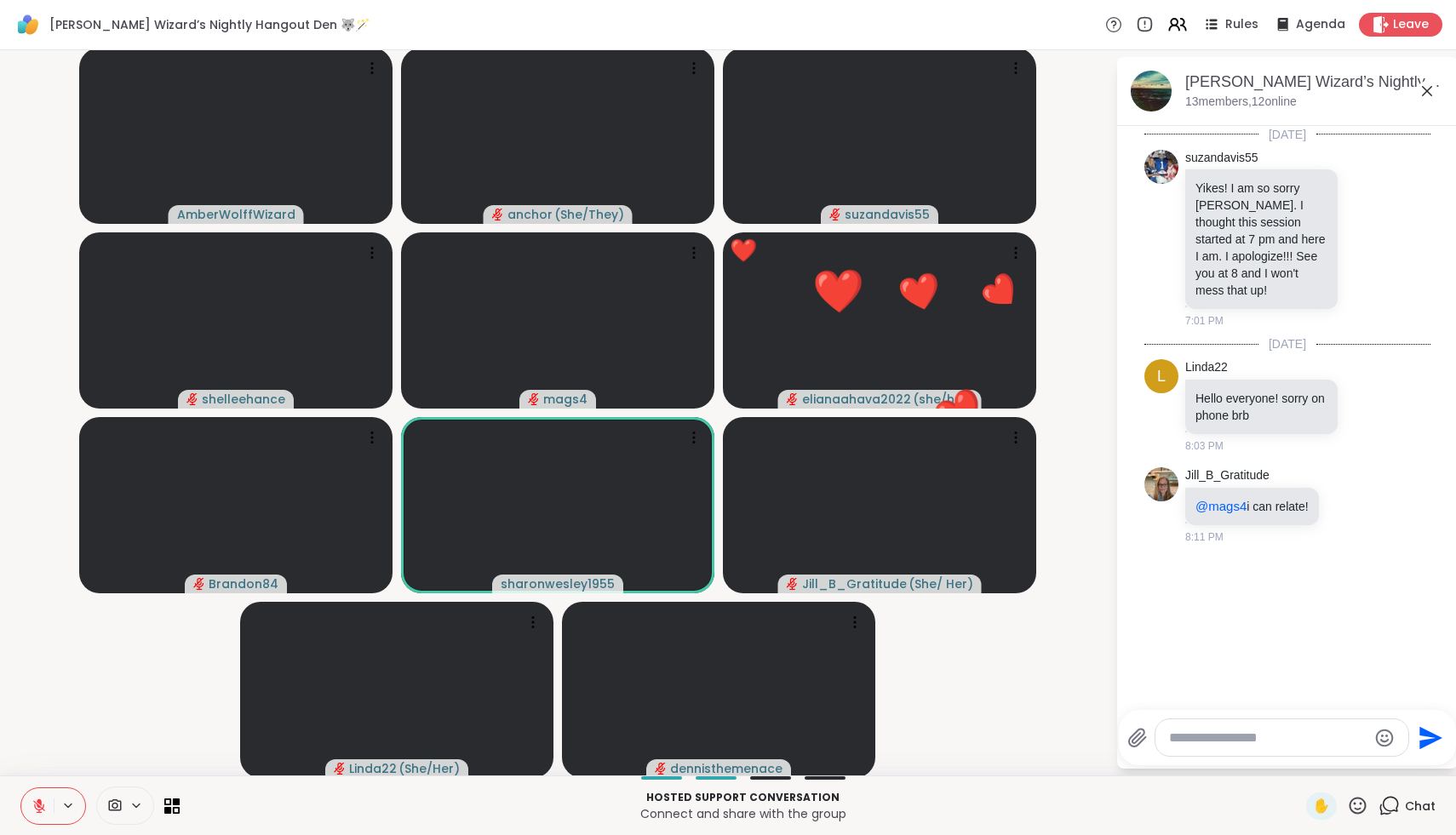
click at [1370, 802] on div "✋ Chat" at bounding box center [1370, 806] width 129 height 27
click at [1361, 807] on icon at bounding box center [1358, 805] width 21 height 21
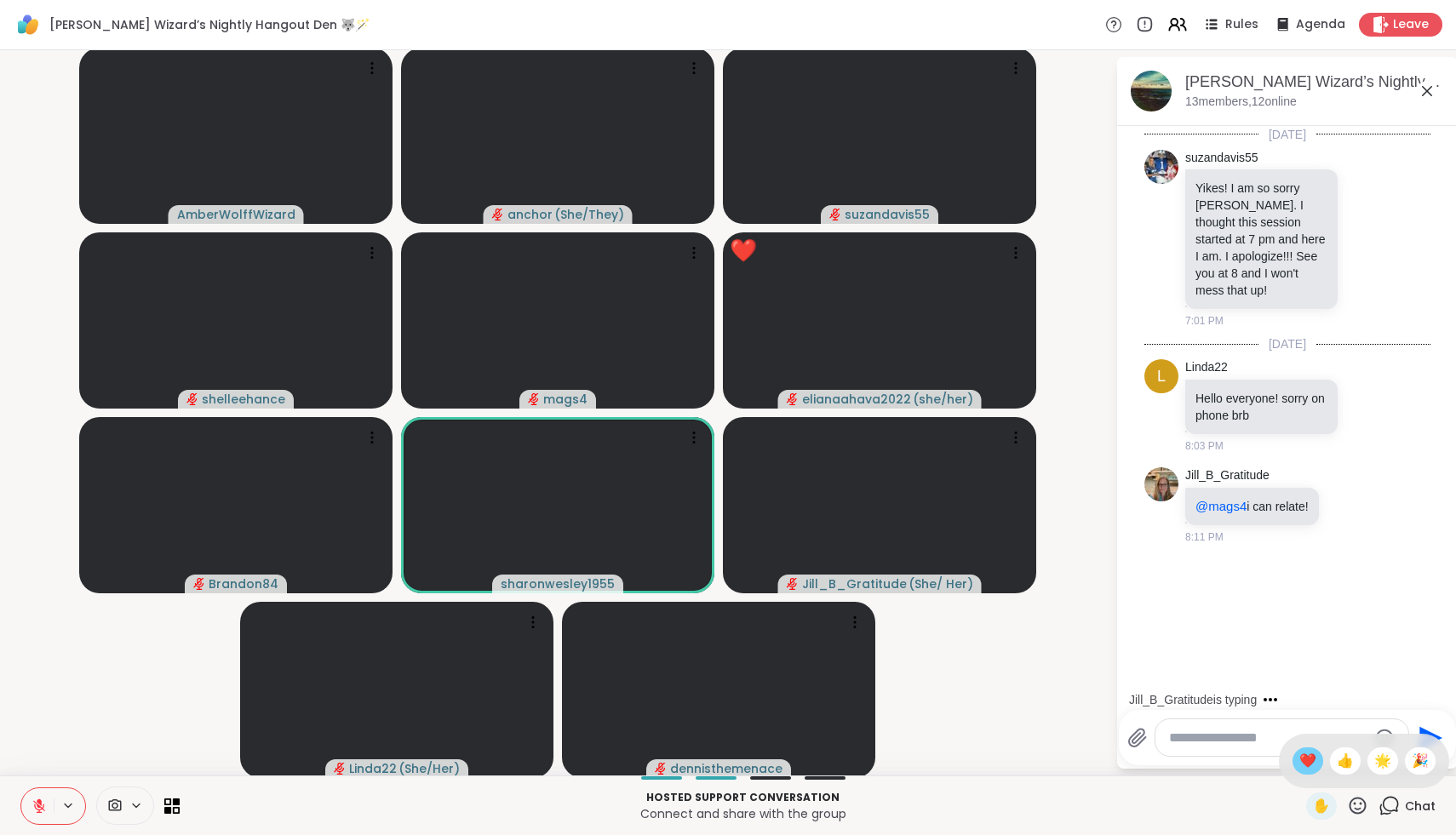
click at [1313, 764] on span "❤️" at bounding box center [1308, 761] width 17 height 21
click at [1358, 808] on icon at bounding box center [1358, 805] width 17 height 17
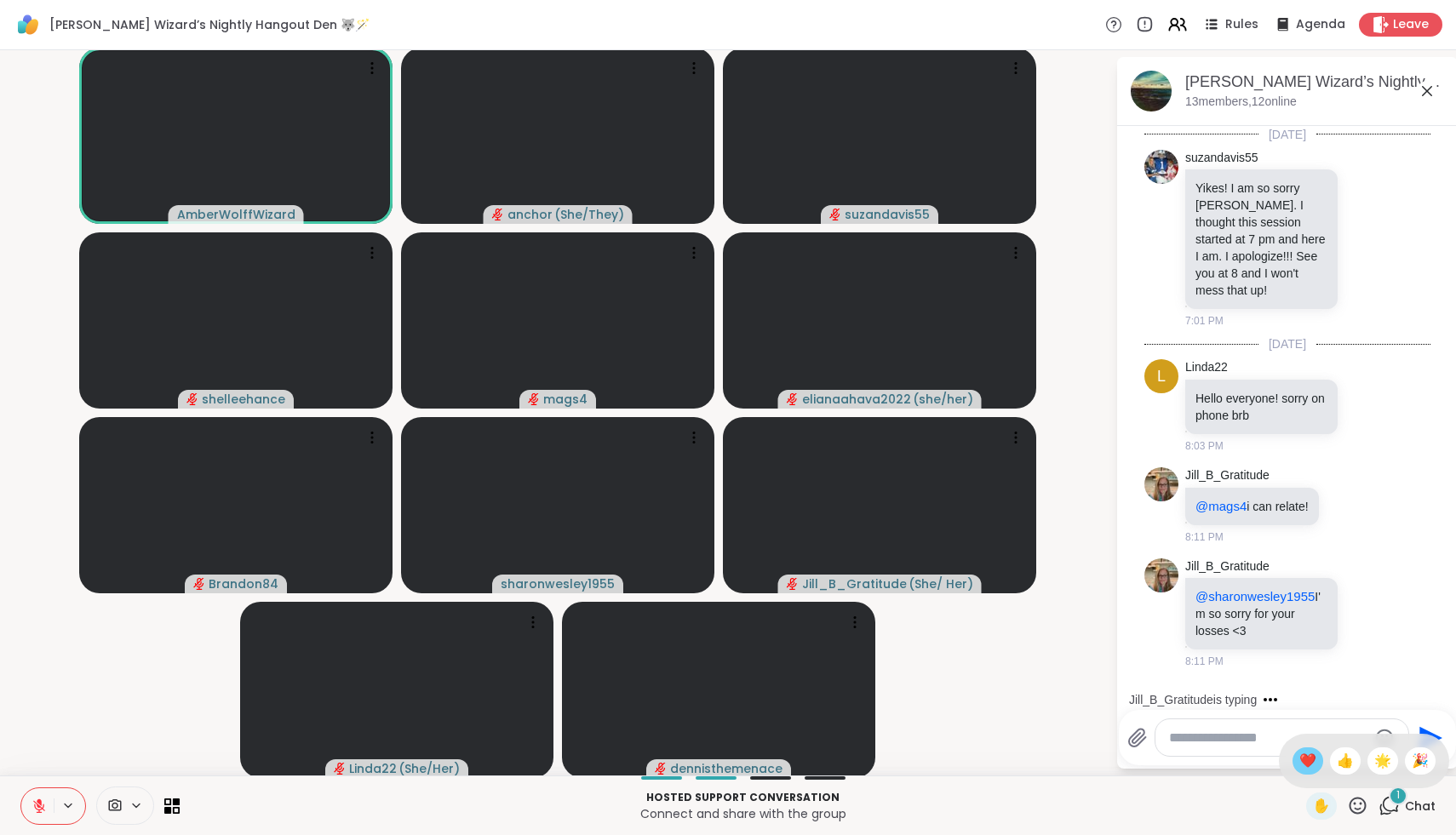
click at [1311, 763] on div "❤️" at bounding box center [1308, 761] width 31 height 27
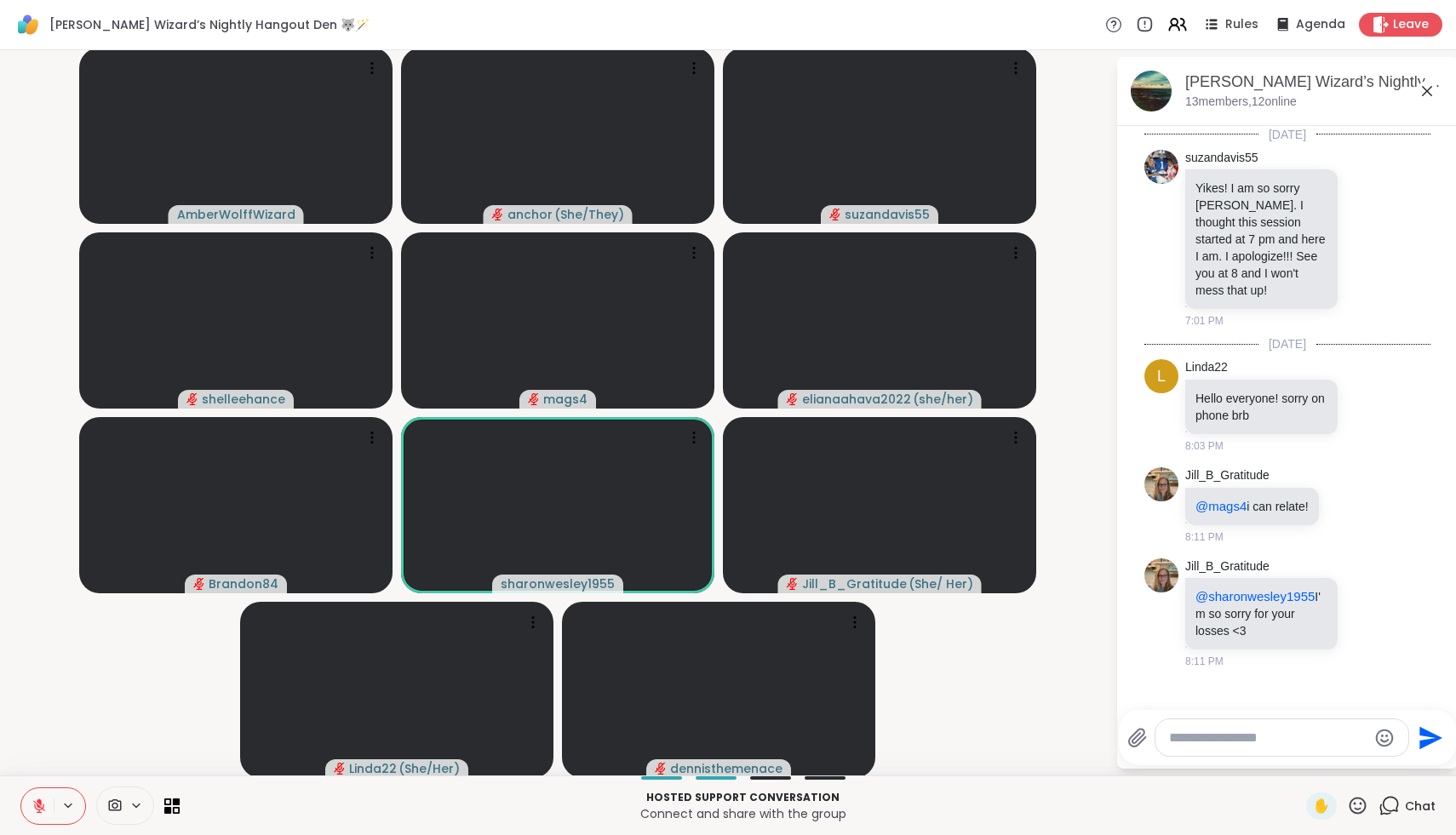
click at [40, 807] on icon at bounding box center [39, 806] width 15 height 15
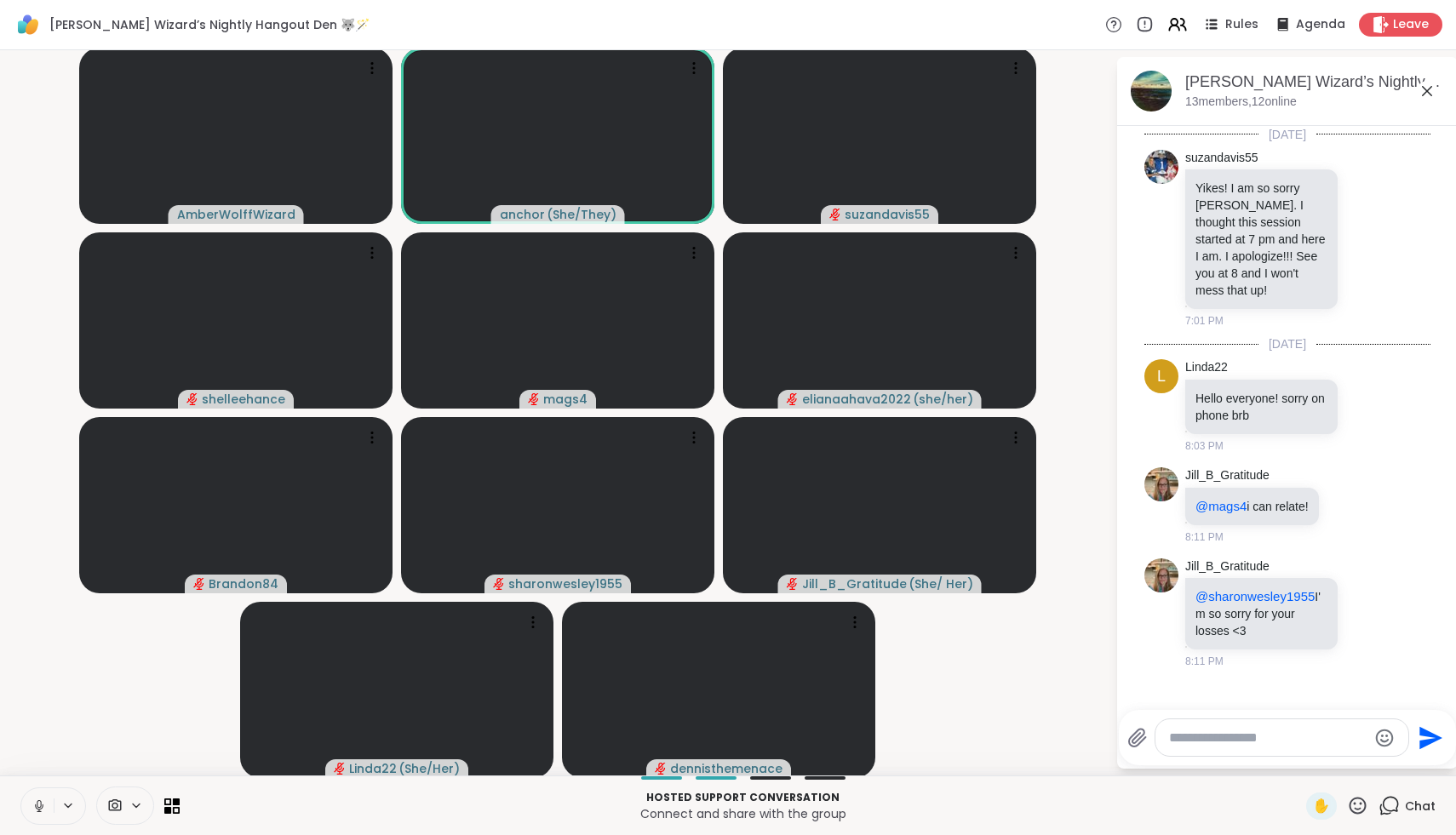
click at [38, 802] on icon at bounding box center [39, 803] width 4 height 8
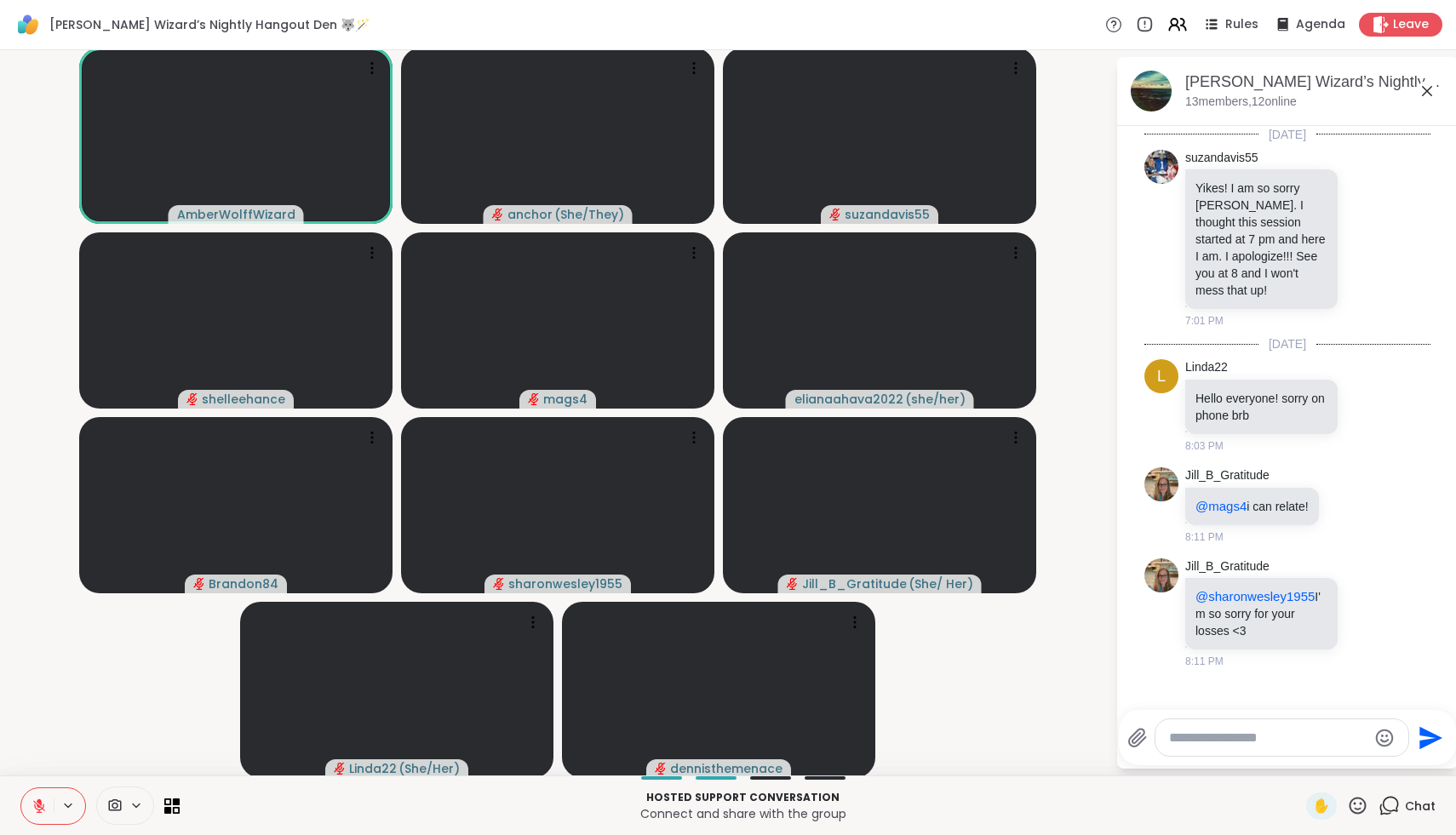
click at [40, 808] on icon at bounding box center [39, 806] width 15 height 15
click at [39, 807] on icon at bounding box center [39, 806] width 5 height 4
click at [39, 804] on icon at bounding box center [39, 806] width 15 height 15
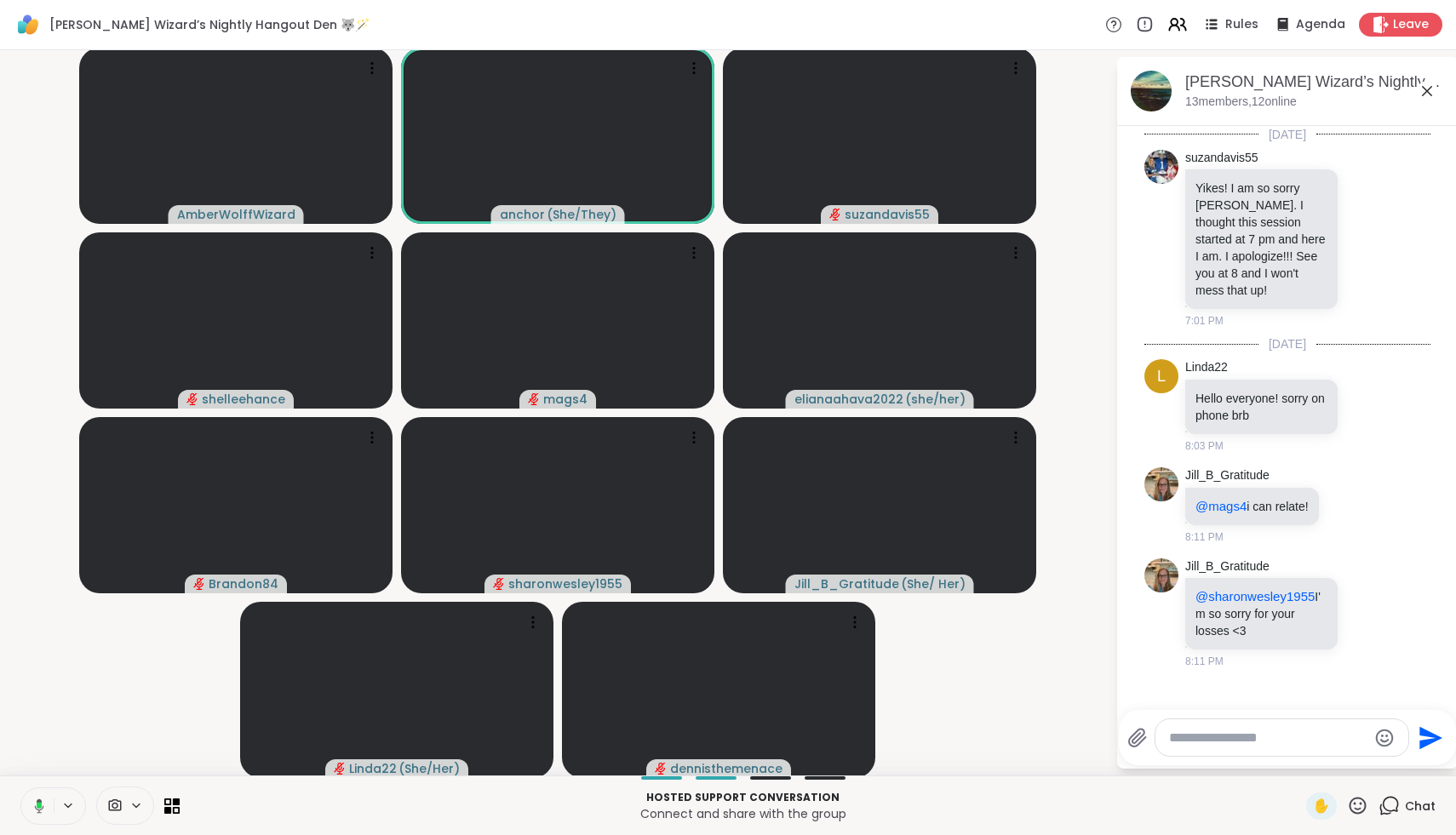
click at [39, 804] on icon at bounding box center [39, 805] width 5 height 7
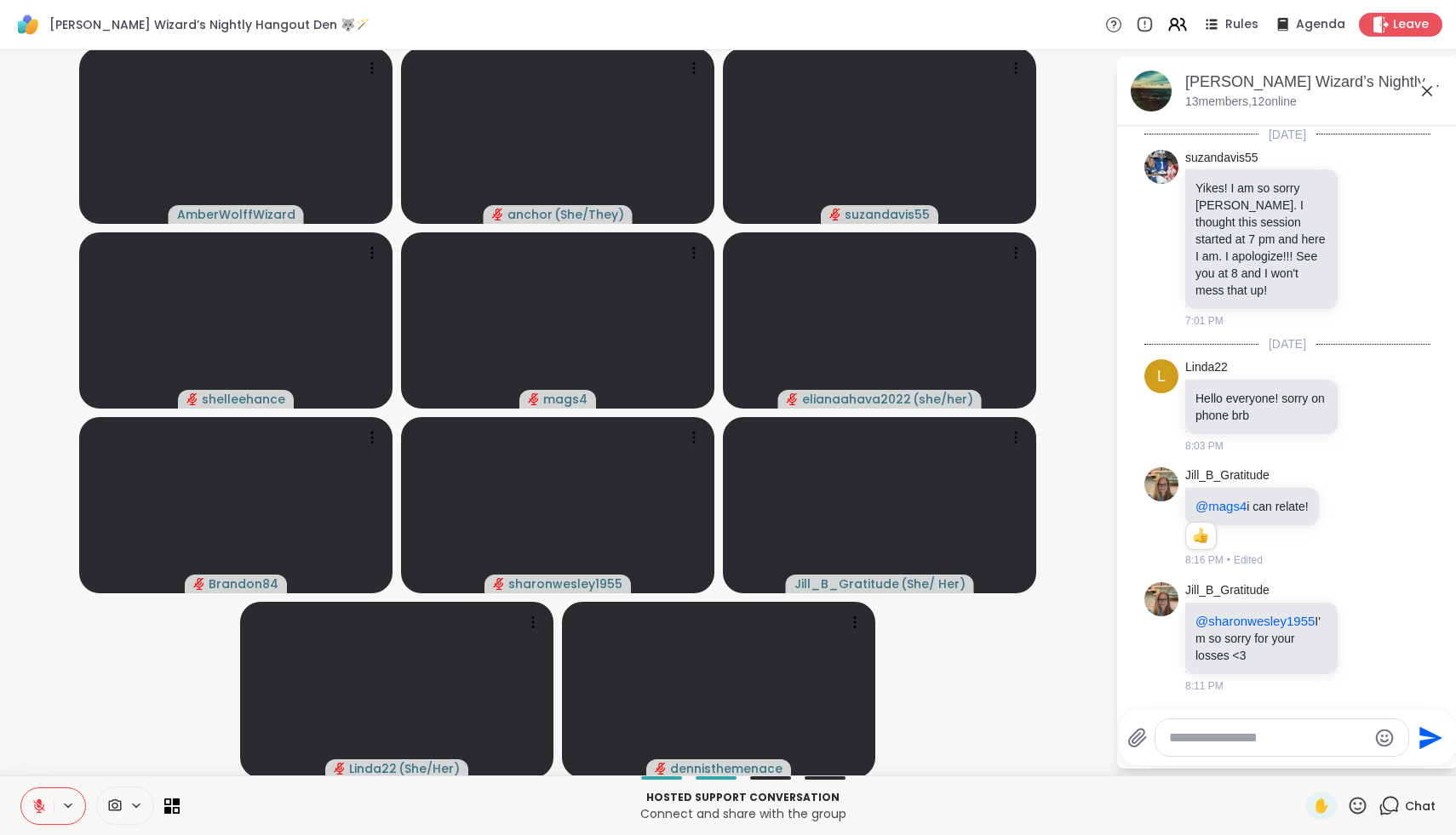
click at [32, 805] on icon at bounding box center [39, 806] width 15 height 15
click at [32, 805] on icon at bounding box center [37, 806] width 15 height 15
click at [33, 805] on icon at bounding box center [39, 806] width 15 height 15
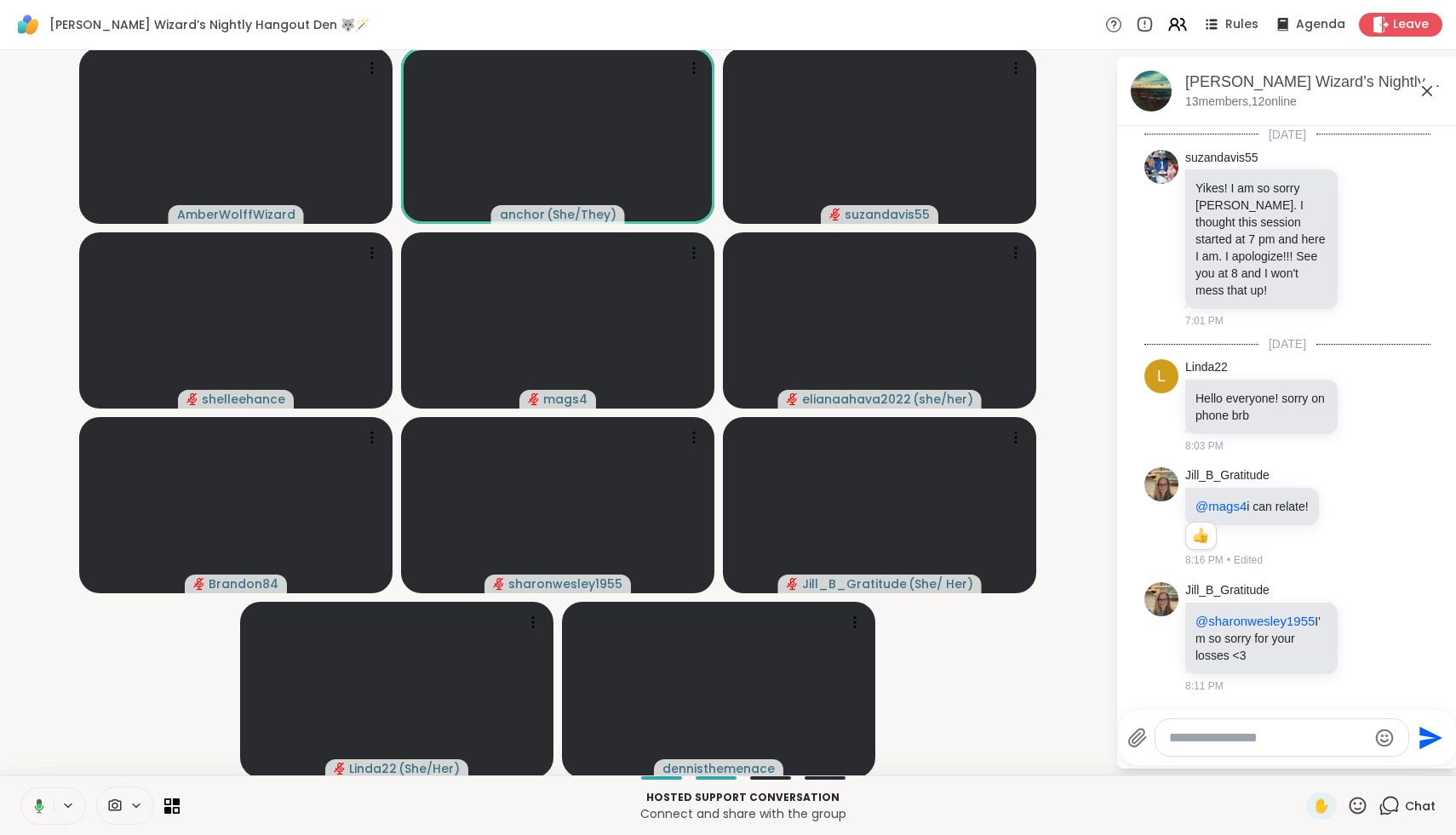
click at [33, 805] on icon at bounding box center [37, 806] width 15 height 15
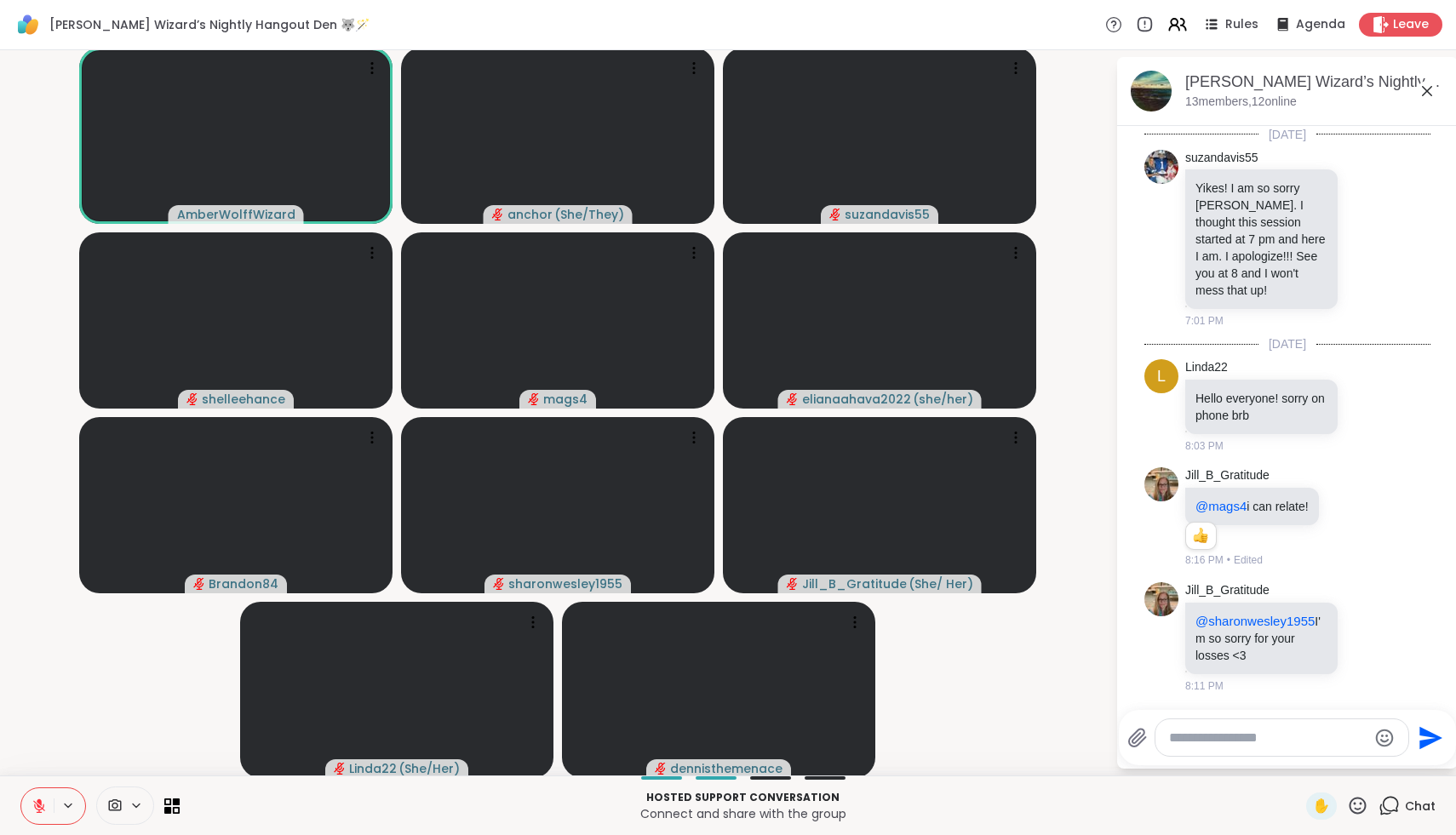
click at [33, 805] on icon at bounding box center [39, 806] width 15 height 15
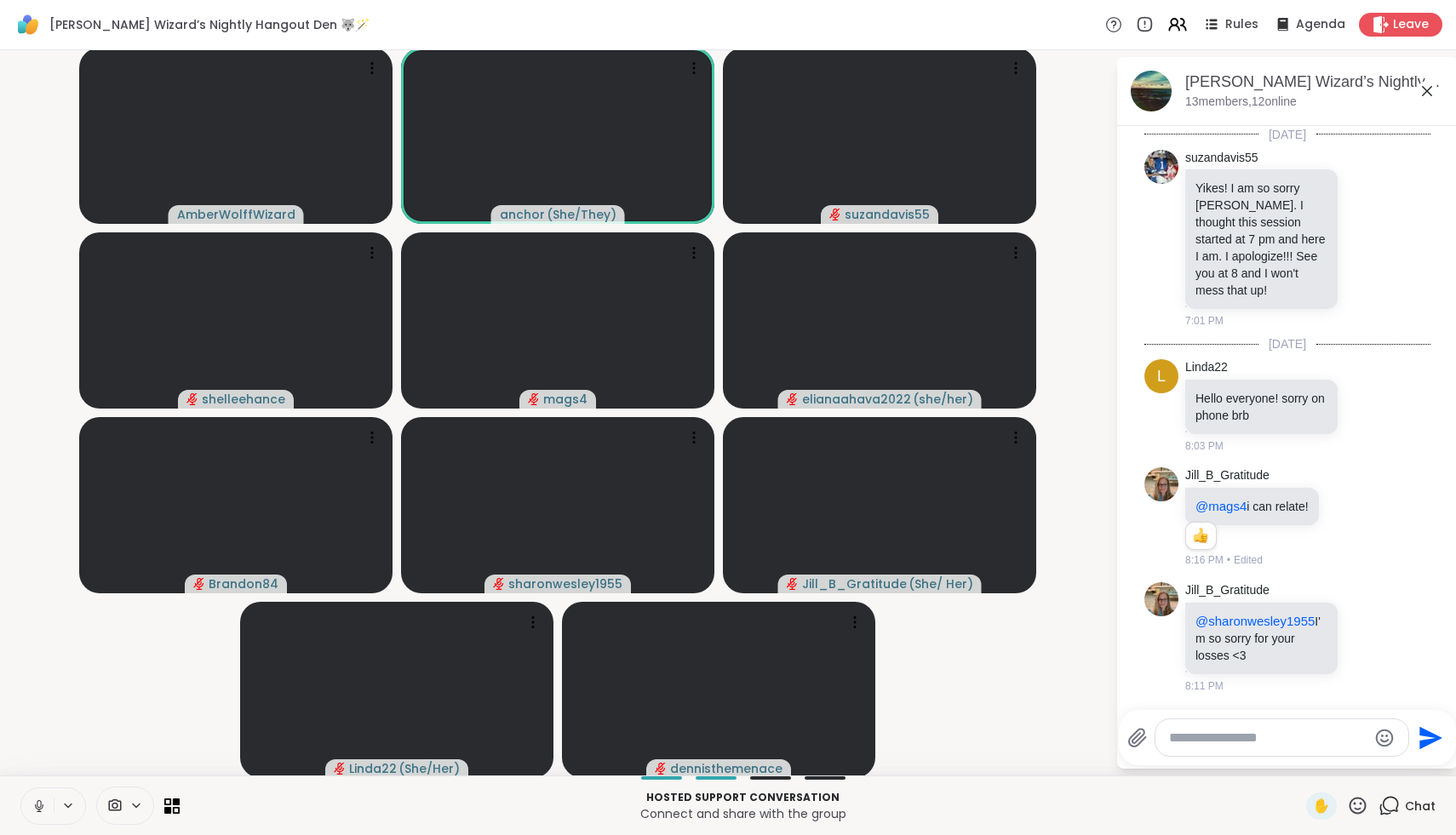
click at [33, 805] on icon at bounding box center [39, 806] width 15 height 15
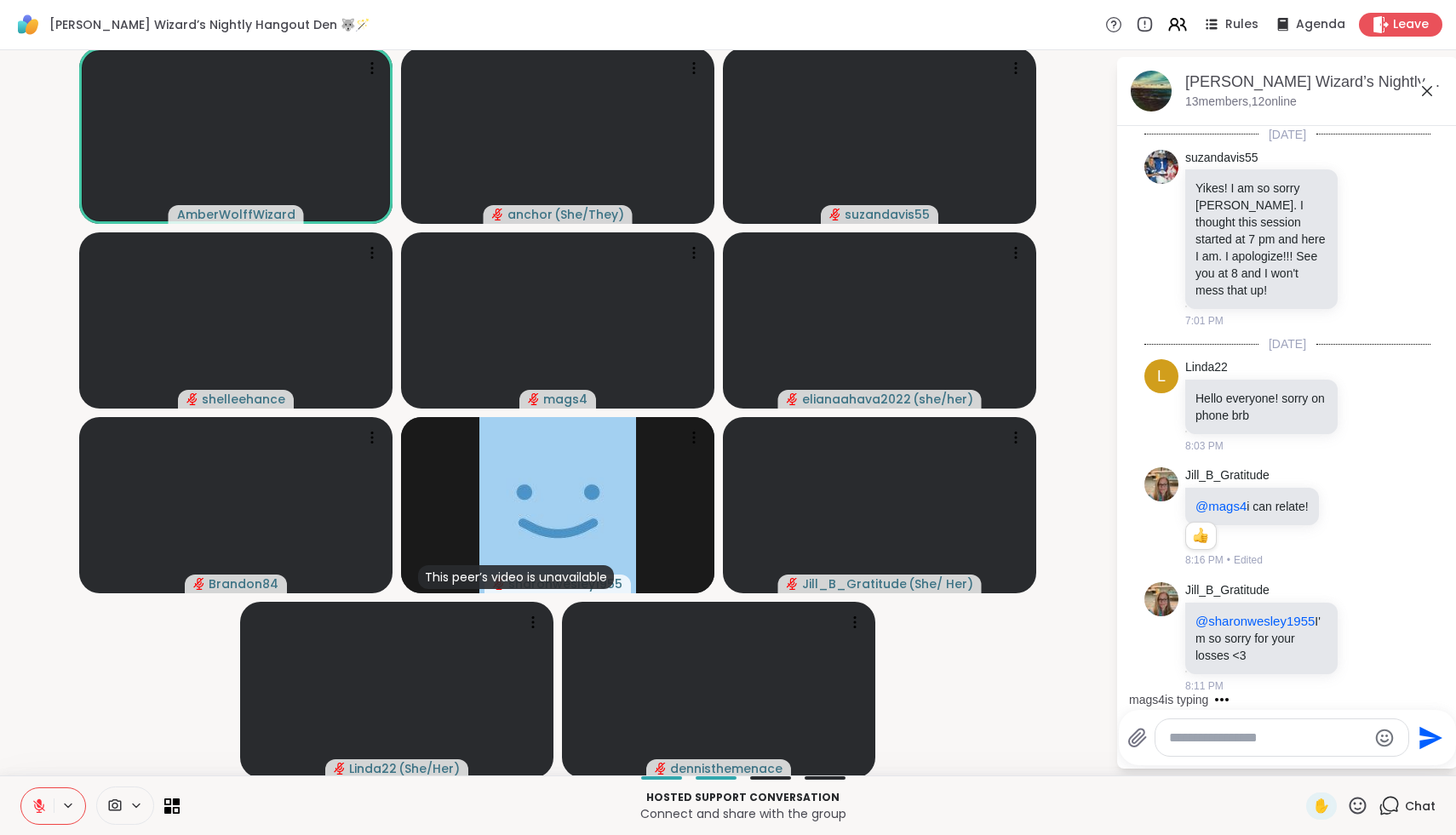
scroll to position [91, 0]
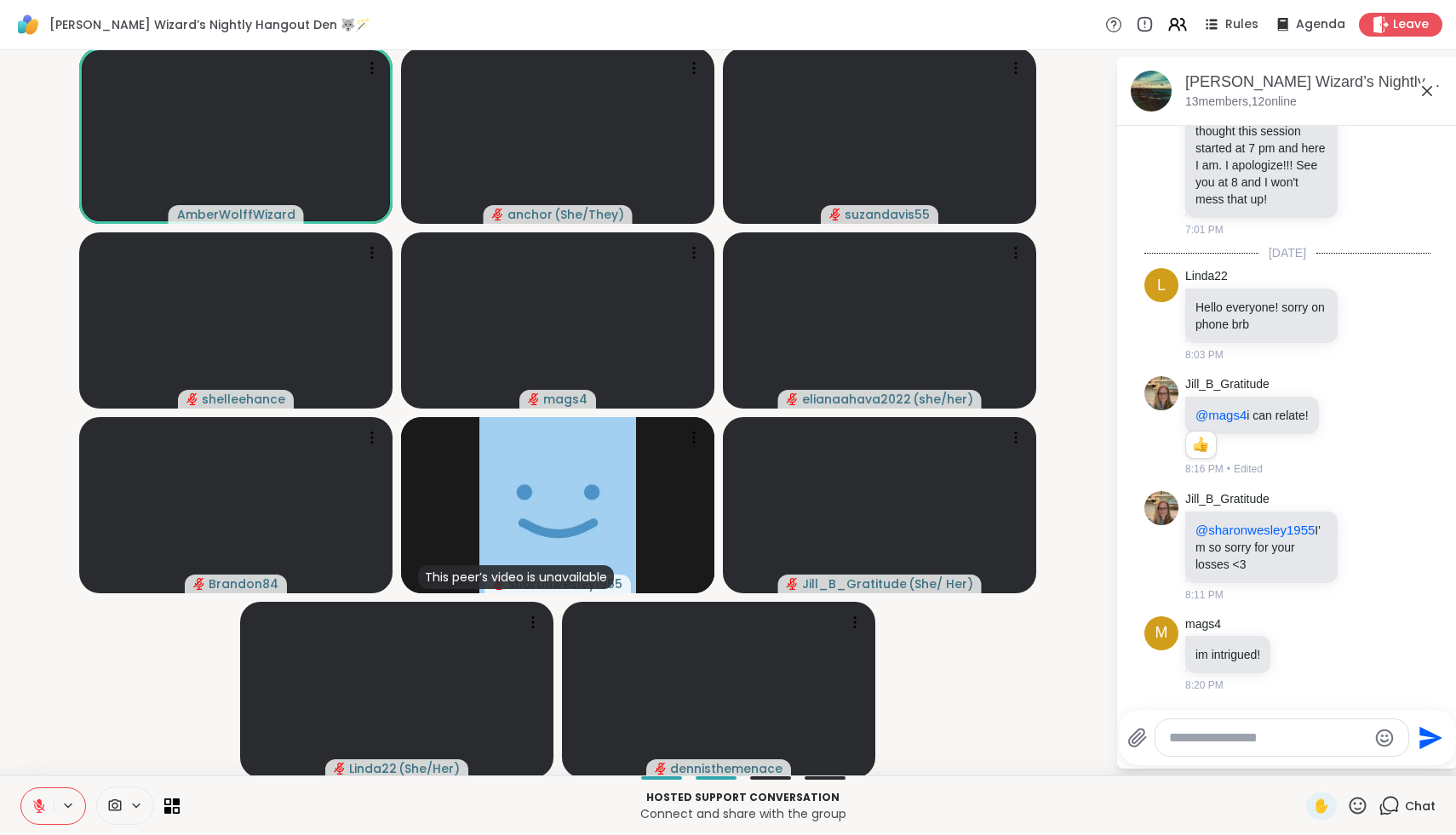
click at [33, 805] on icon at bounding box center [39, 806] width 15 height 15
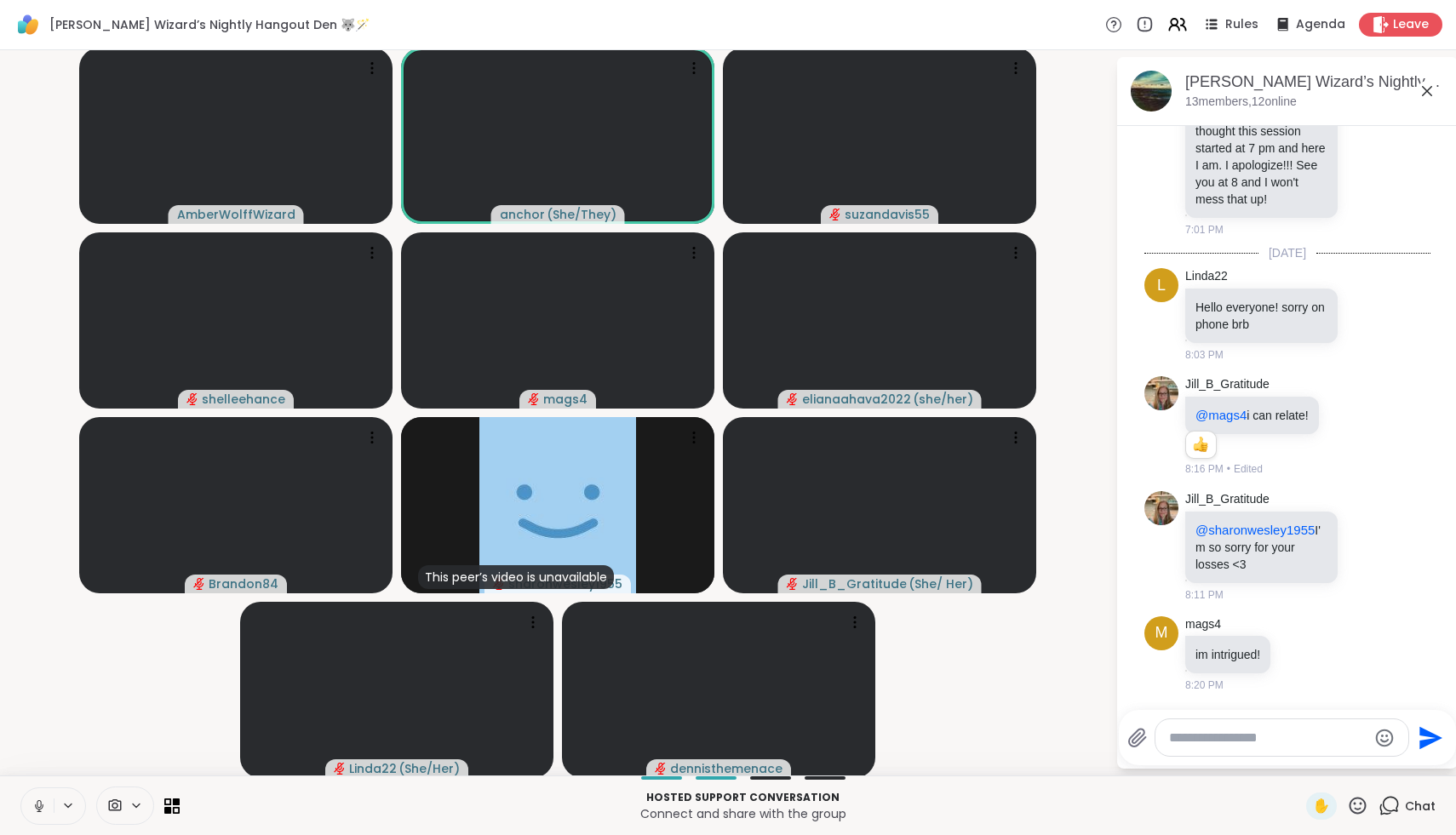
click at [33, 805] on icon at bounding box center [39, 806] width 15 height 15
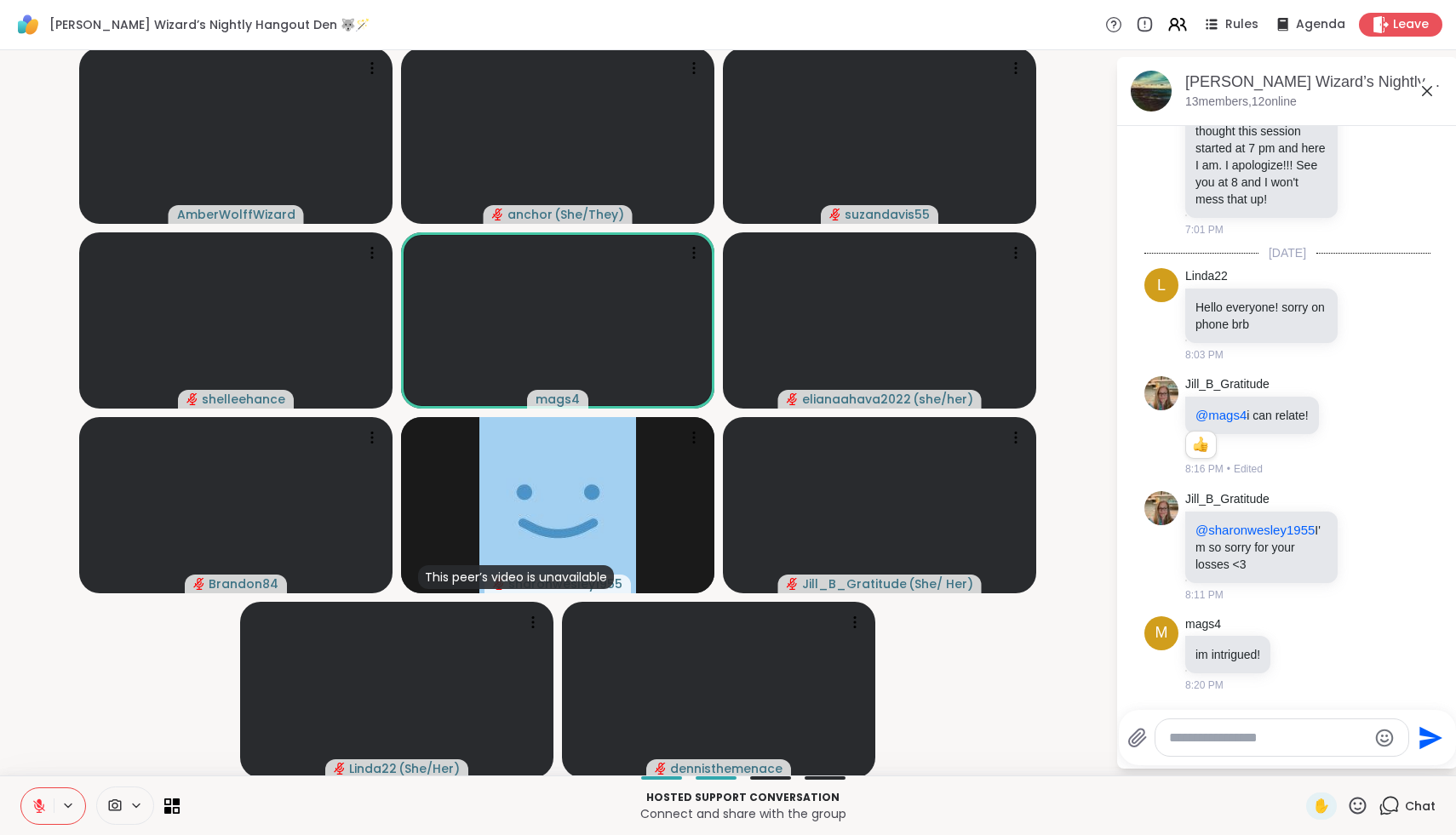
drag, startPoint x: 33, startPoint y: 805, endPoint x: 37, endPoint y: 747, distance: 58.1
click at [37, 746] on div "Wolff Wizard’s Nightly Hangout Den 🐺🪄 Rules Agenda Leave AmberWolffWizard ancho…" at bounding box center [728, 418] width 1456 height 835
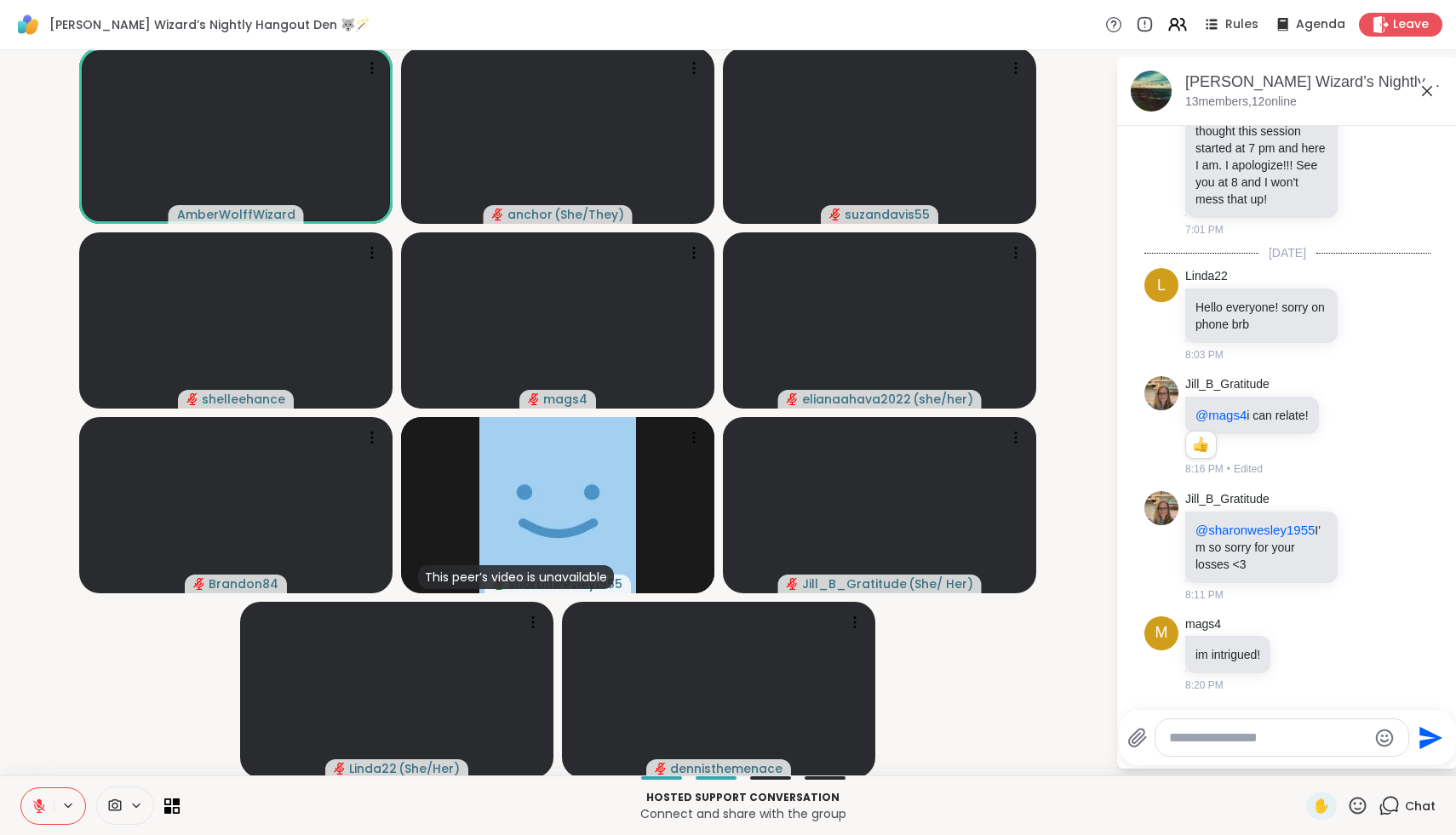
click at [39, 810] on icon at bounding box center [39, 806] width 12 height 12
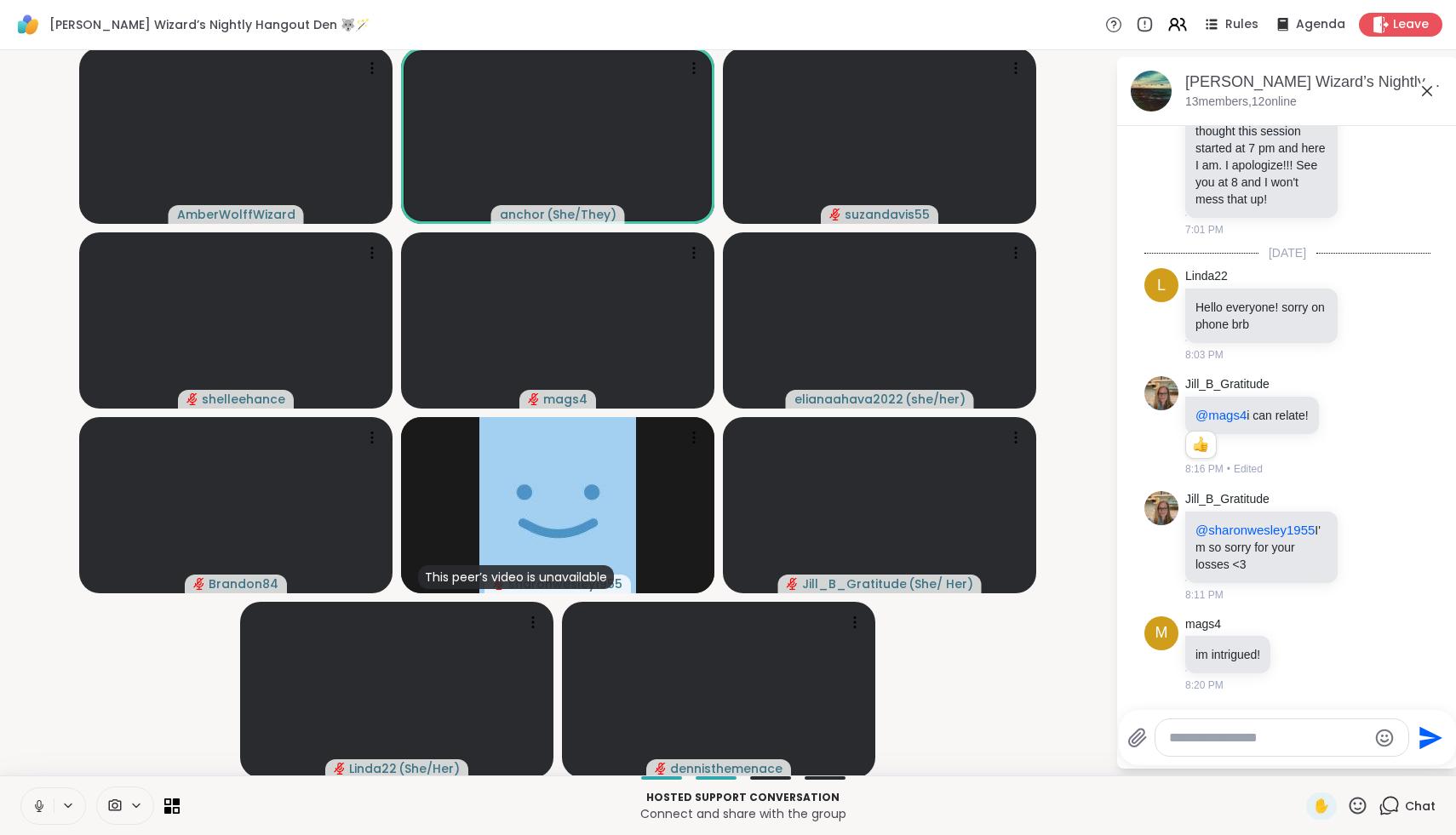
click at [42, 811] on icon at bounding box center [39, 806] width 15 height 15
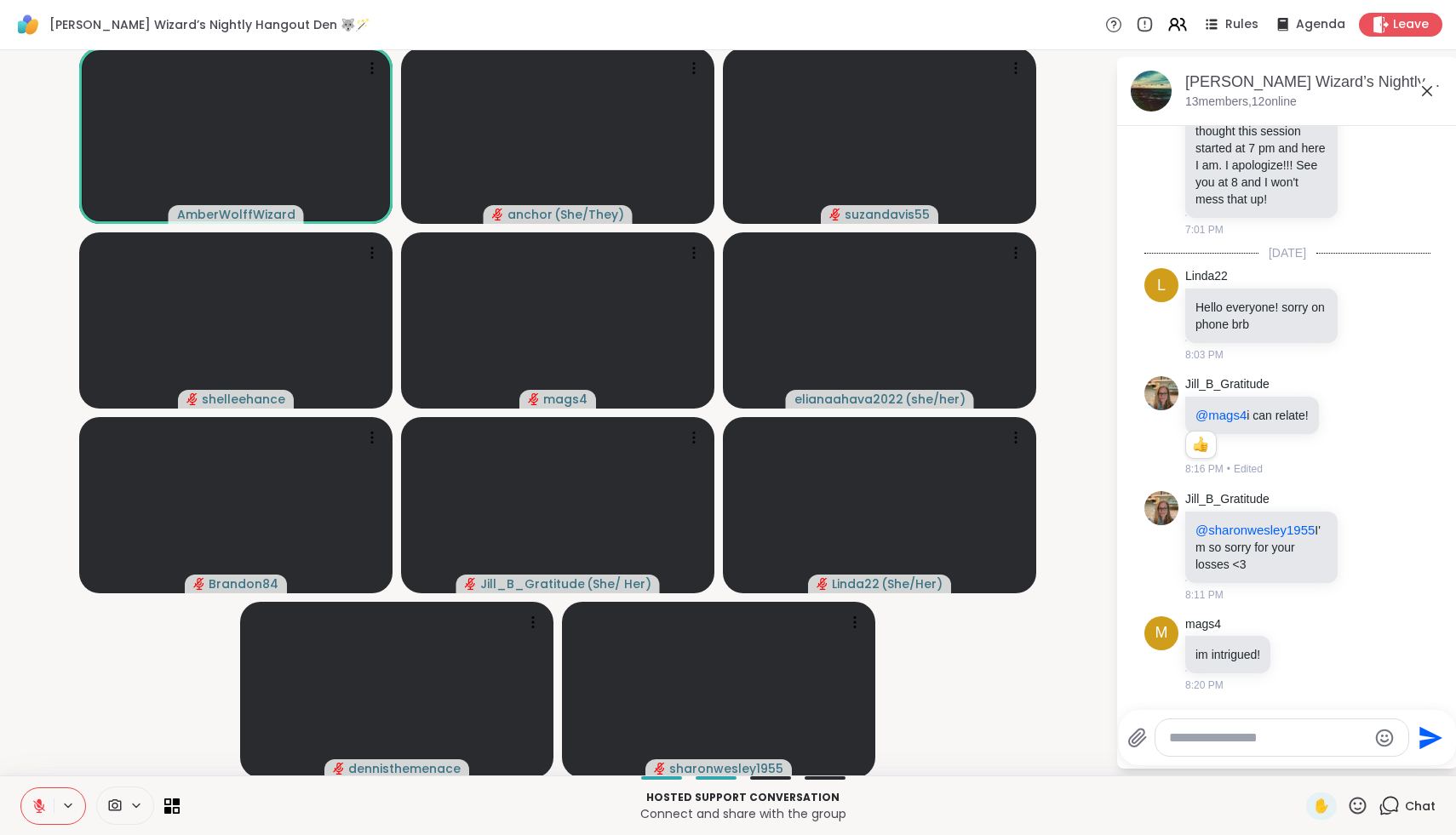
click at [42, 811] on icon at bounding box center [39, 806] width 15 height 15
click at [42, 811] on icon at bounding box center [37, 806] width 15 height 15
click at [42, 810] on icon at bounding box center [39, 806] width 15 height 15
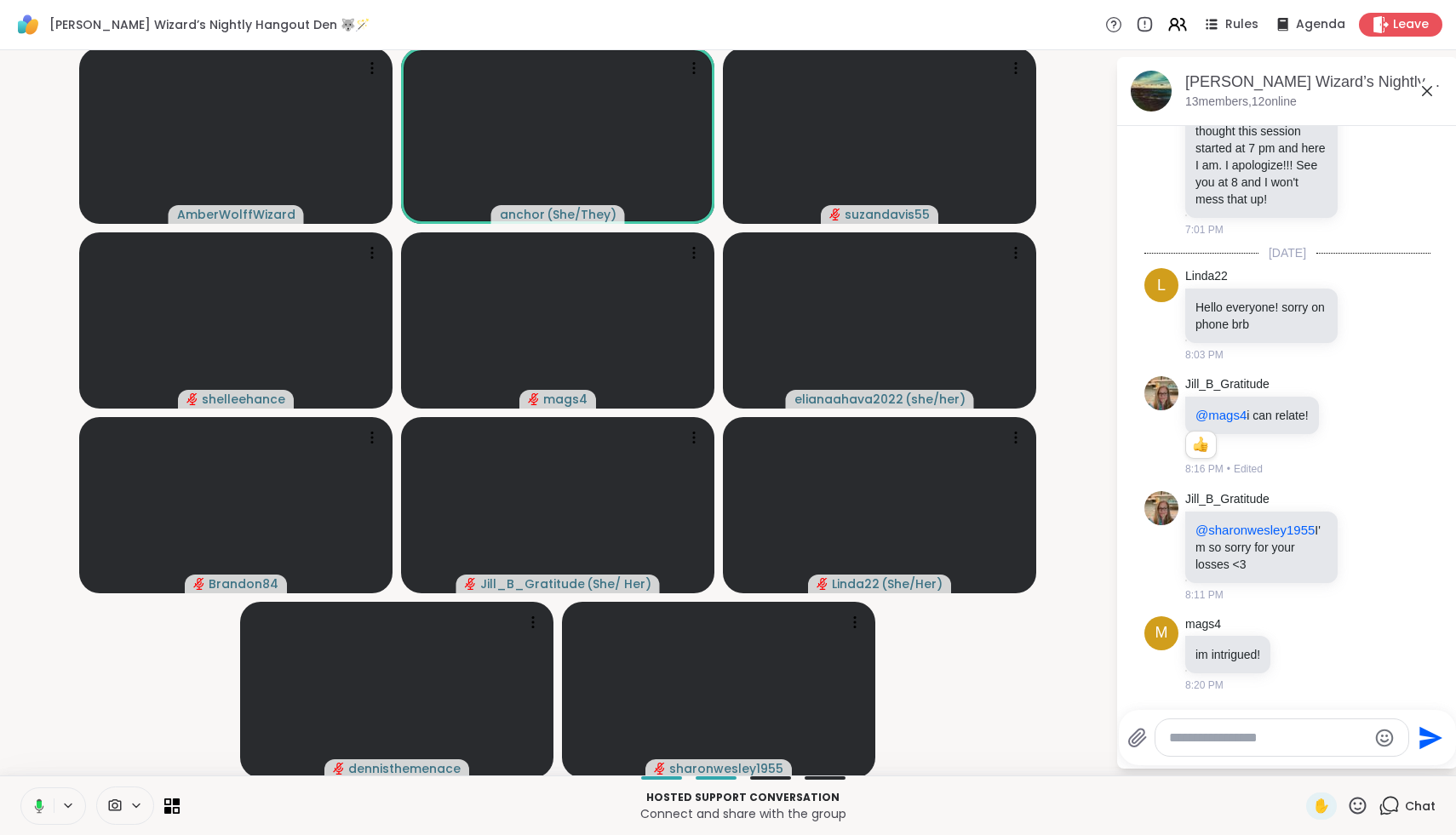
click at [42, 810] on icon at bounding box center [37, 806] width 15 height 15
click at [42, 810] on icon at bounding box center [39, 806] width 15 height 15
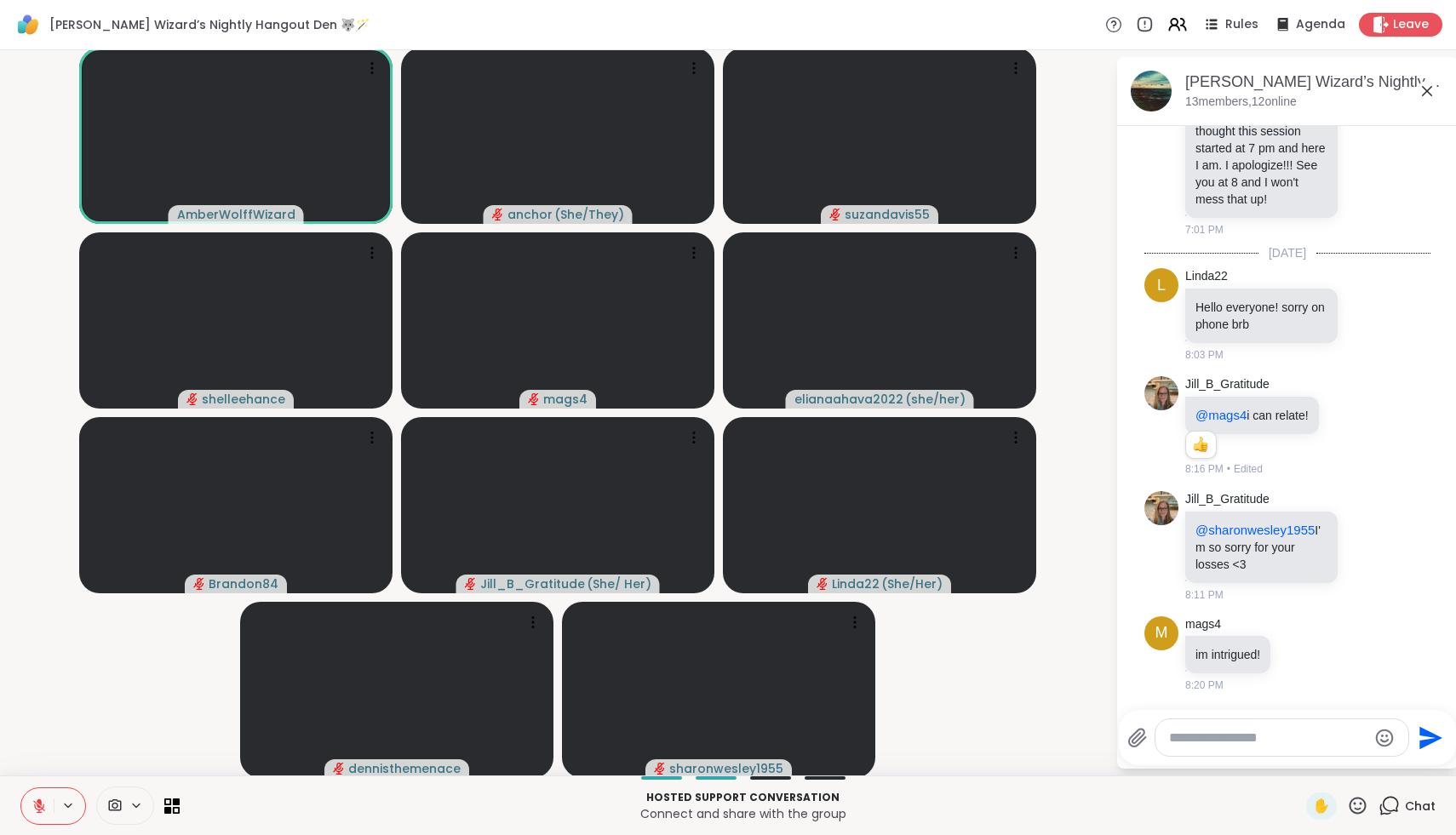
click at [42, 809] on icon at bounding box center [39, 806] width 15 height 15
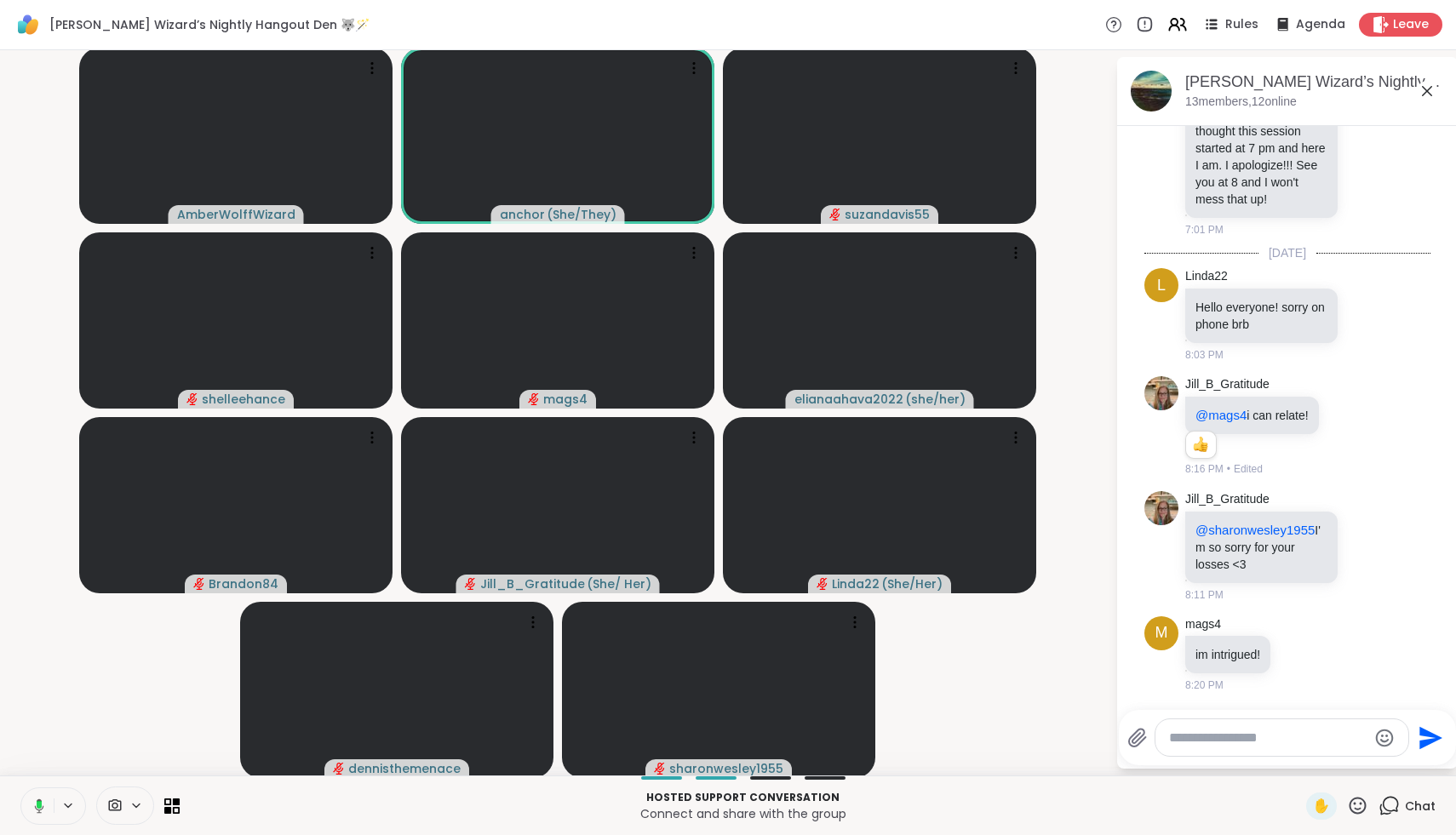
click at [42, 810] on icon at bounding box center [37, 806] width 15 height 15
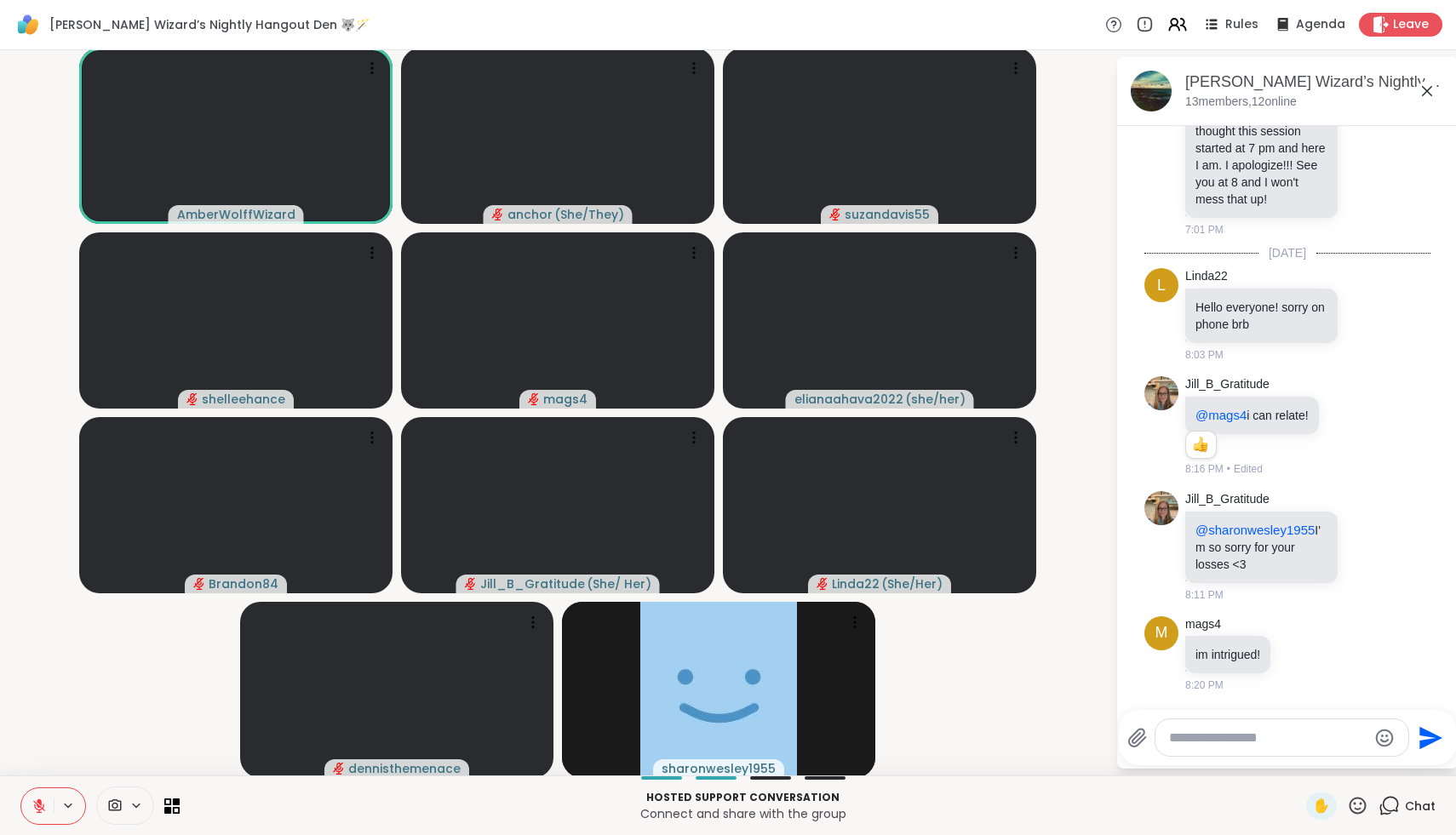
click at [42, 810] on icon at bounding box center [39, 806] width 15 height 15
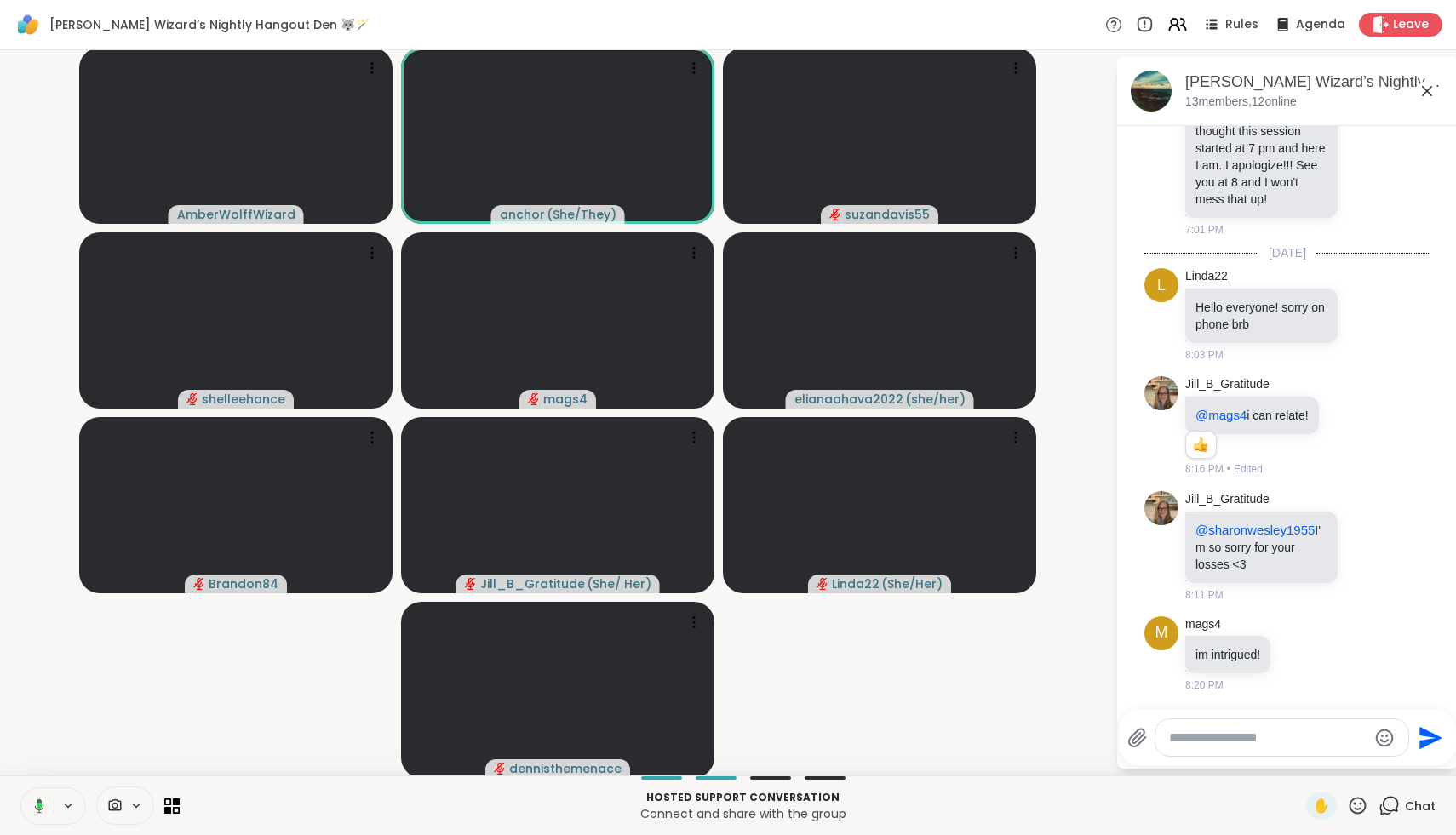
click at [42, 810] on icon at bounding box center [37, 806] width 15 height 15
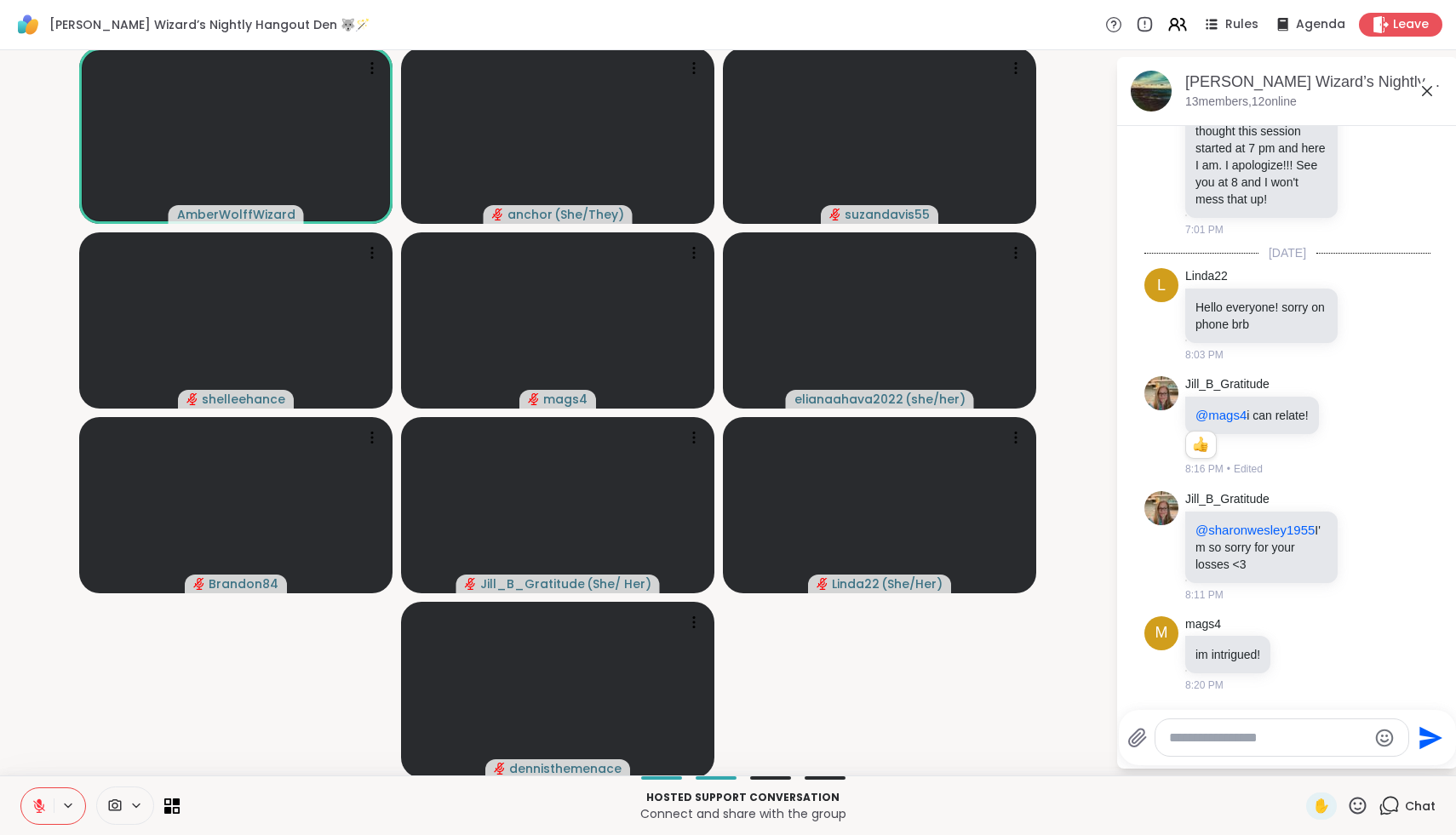
click at [40, 809] on icon at bounding box center [39, 806] width 12 height 12
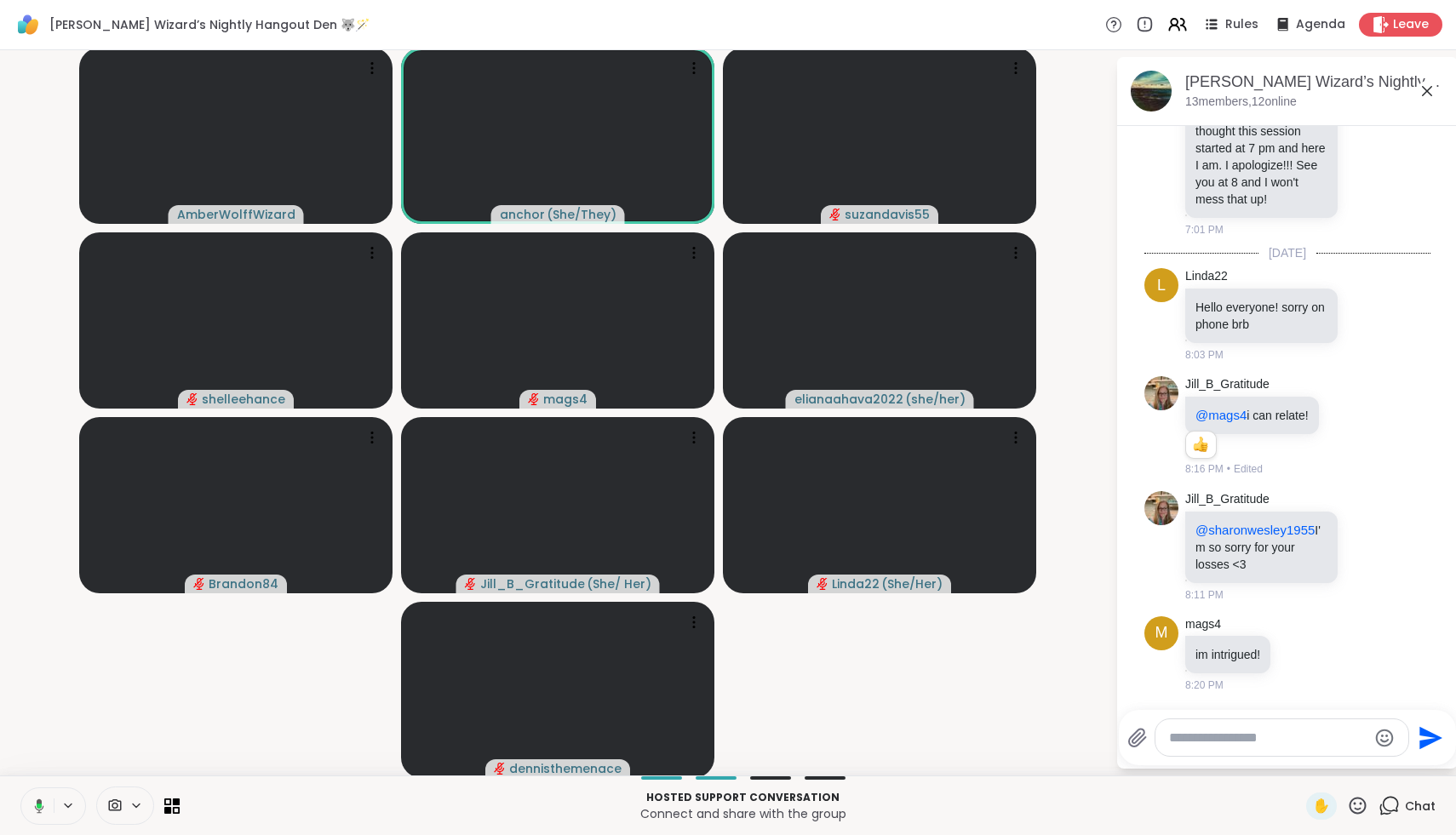
click at [40, 809] on icon at bounding box center [39, 805] width 9 height 15
click at [40, 809] on icon at bounding box center [39, 806] width 12 height 12
click at [40, 809] on icon at bounding box center [39, 805] width 9 height 15
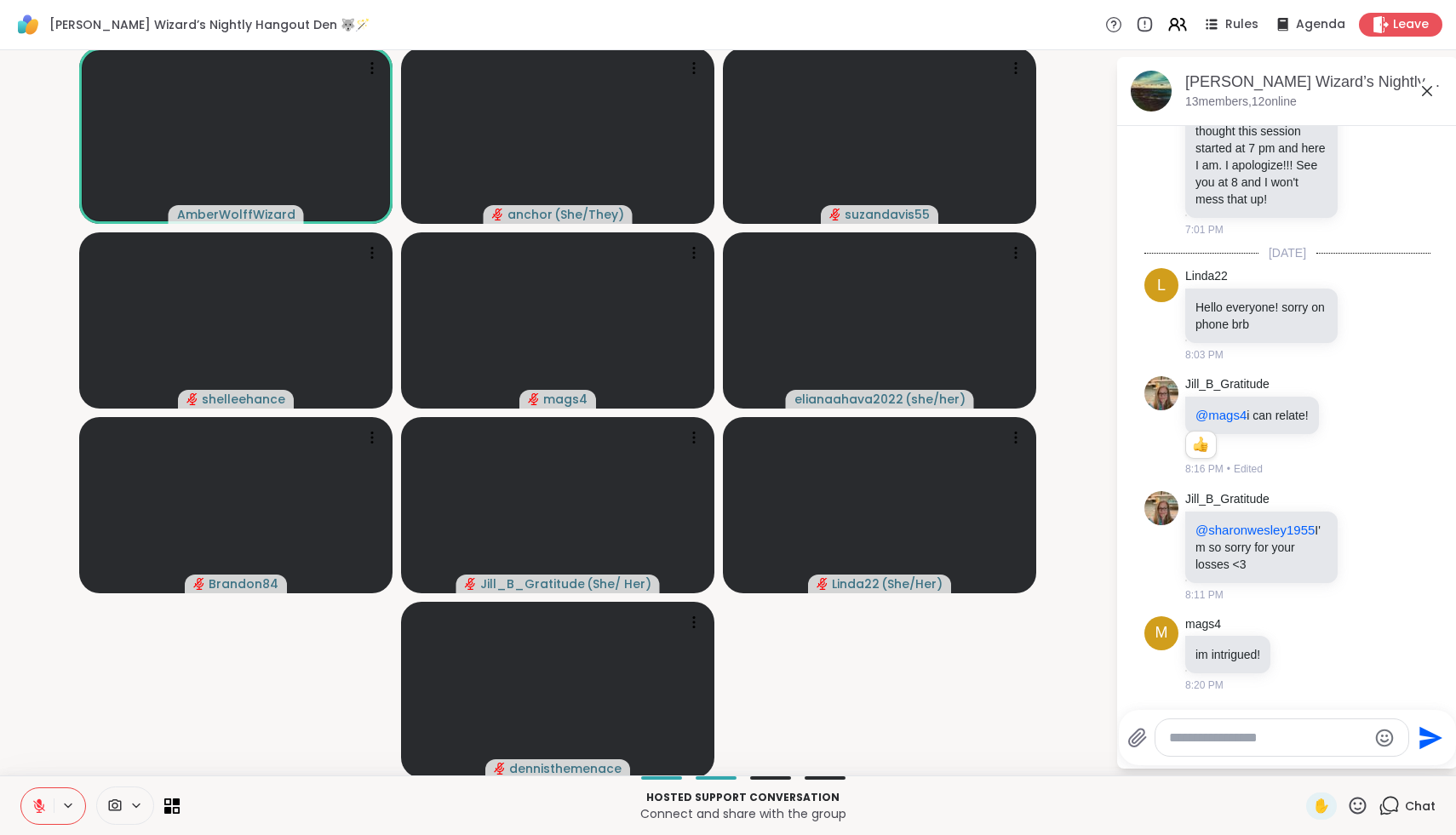
click at [39, 809] on icon at bounding box center [39, 806] width 12 height 12
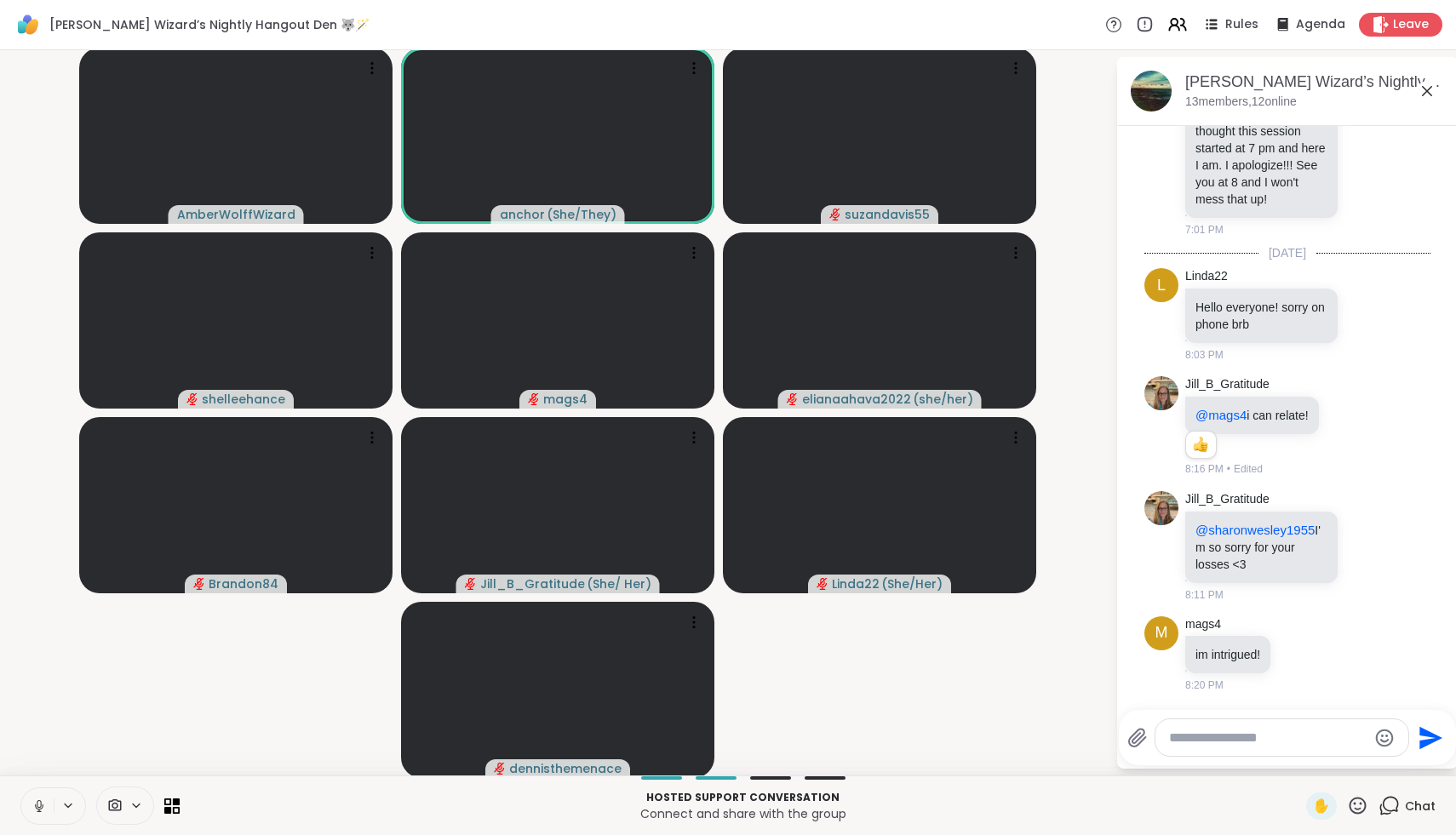
click at [33, 808] on icon at bounding box center [39, 806] width 15 height 15
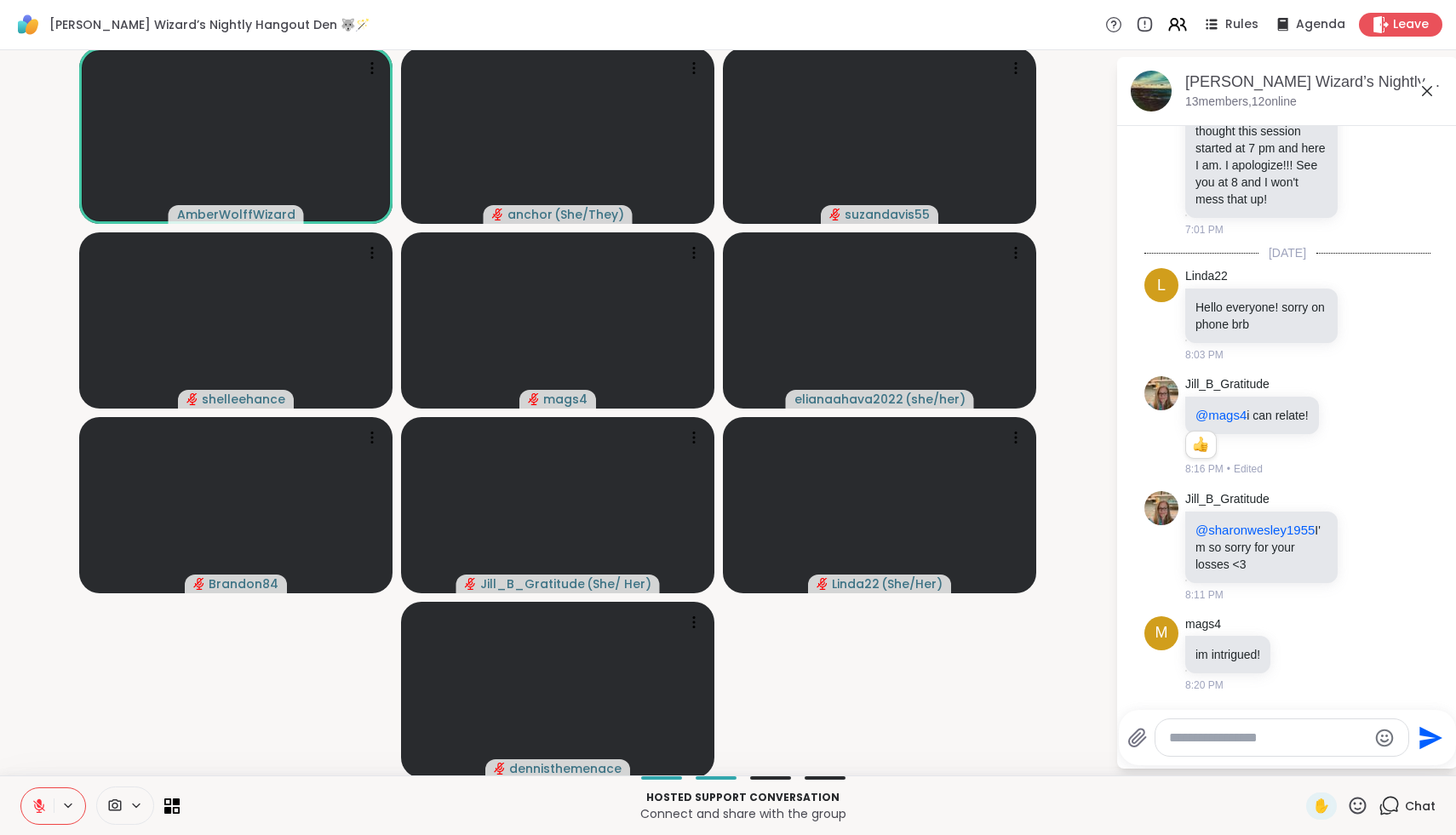
click at [34, 802] on icon at bounding box center [39, 806] width 12 height 12
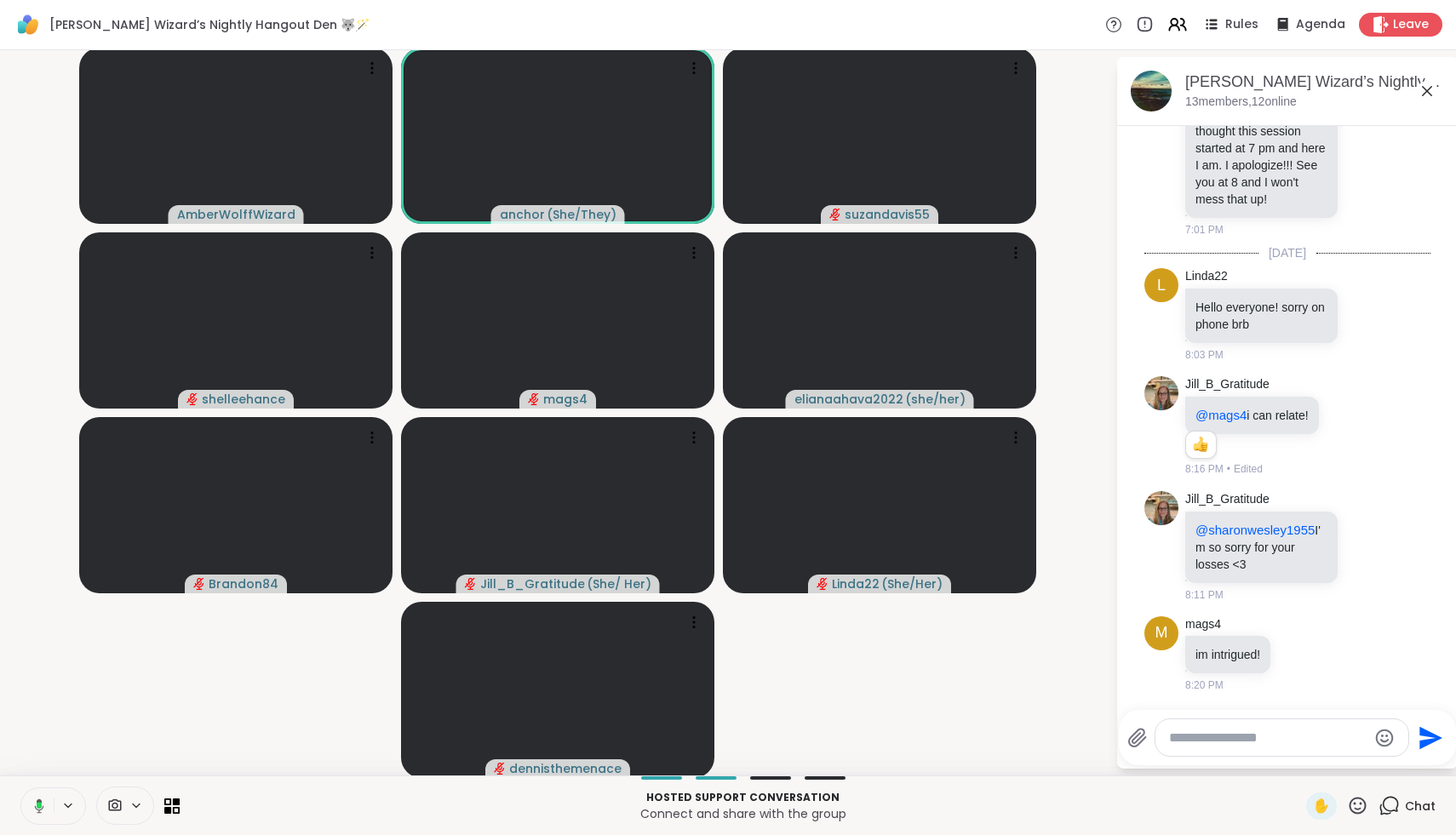
click at [39, 801] on icon at bounding box center [39, 805] width 9 height 15
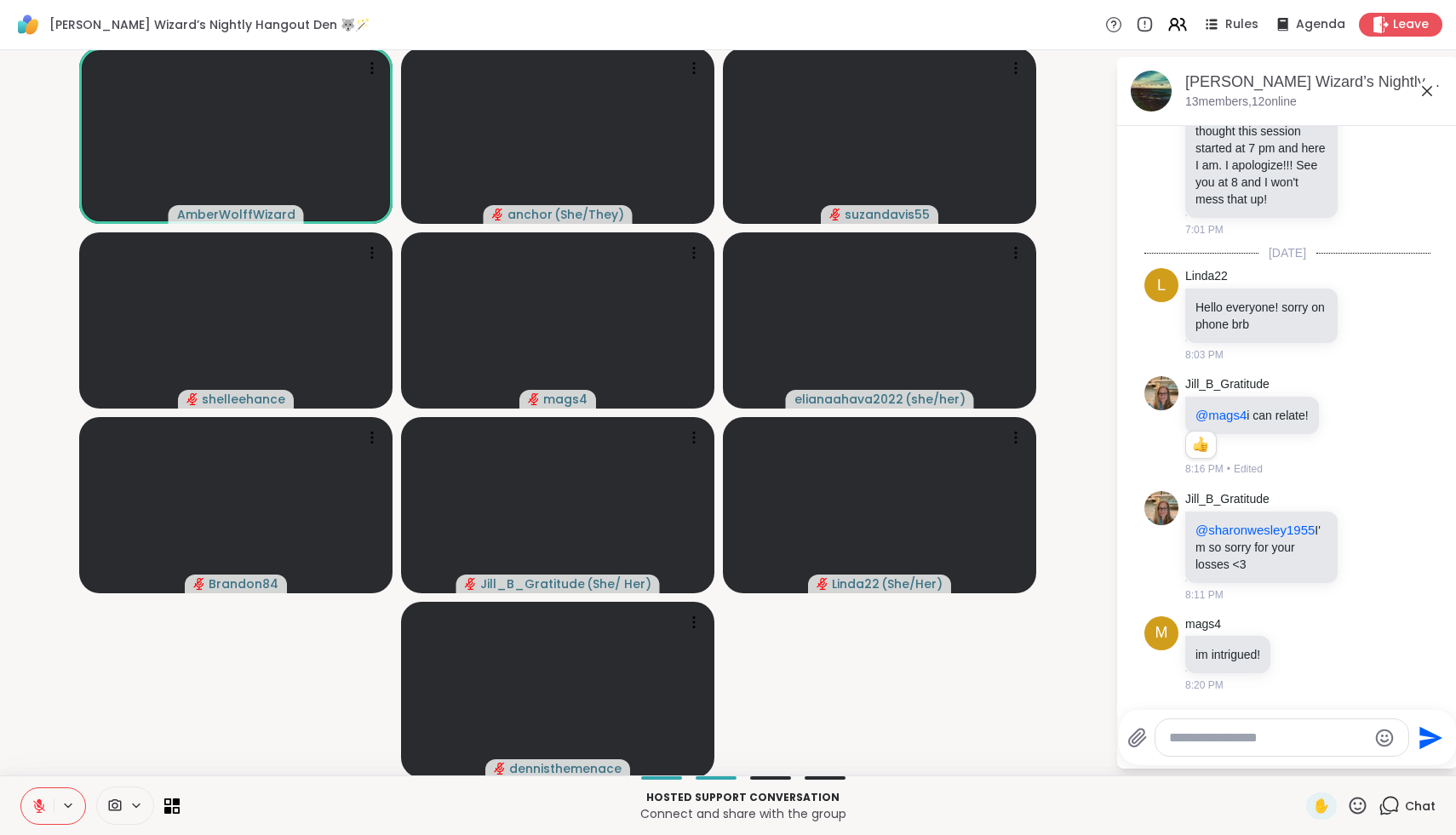
scroll to position [199, 0]
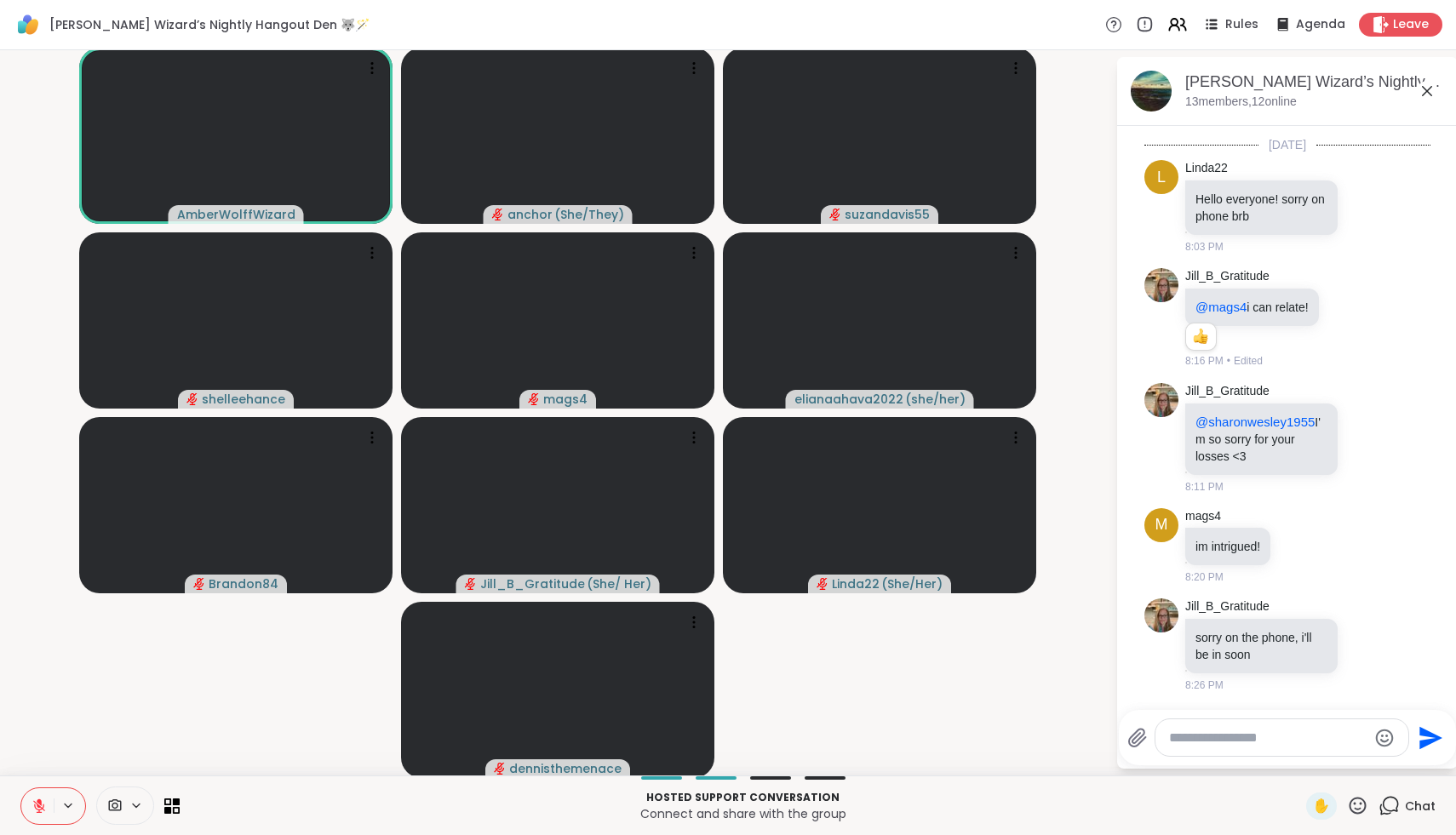
click at [39, 801] on icon at bounding box center [39, 802] width 5 height 7
click at [39, 801] on icon at bounding box center [39, 806] width 15 height 15
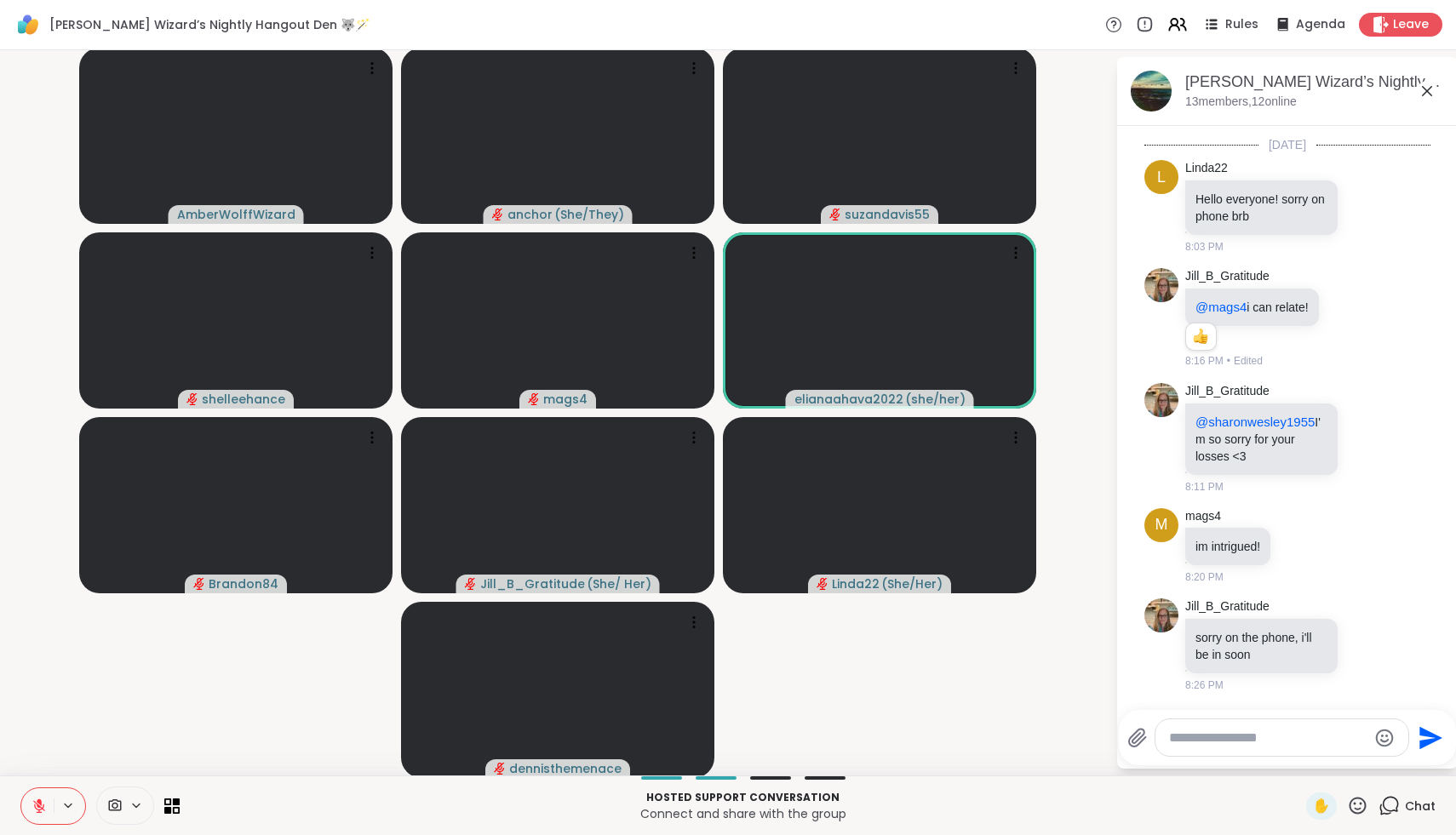
click at [39, 801] on icon at bounding box center [39, 802] width 5 height 7
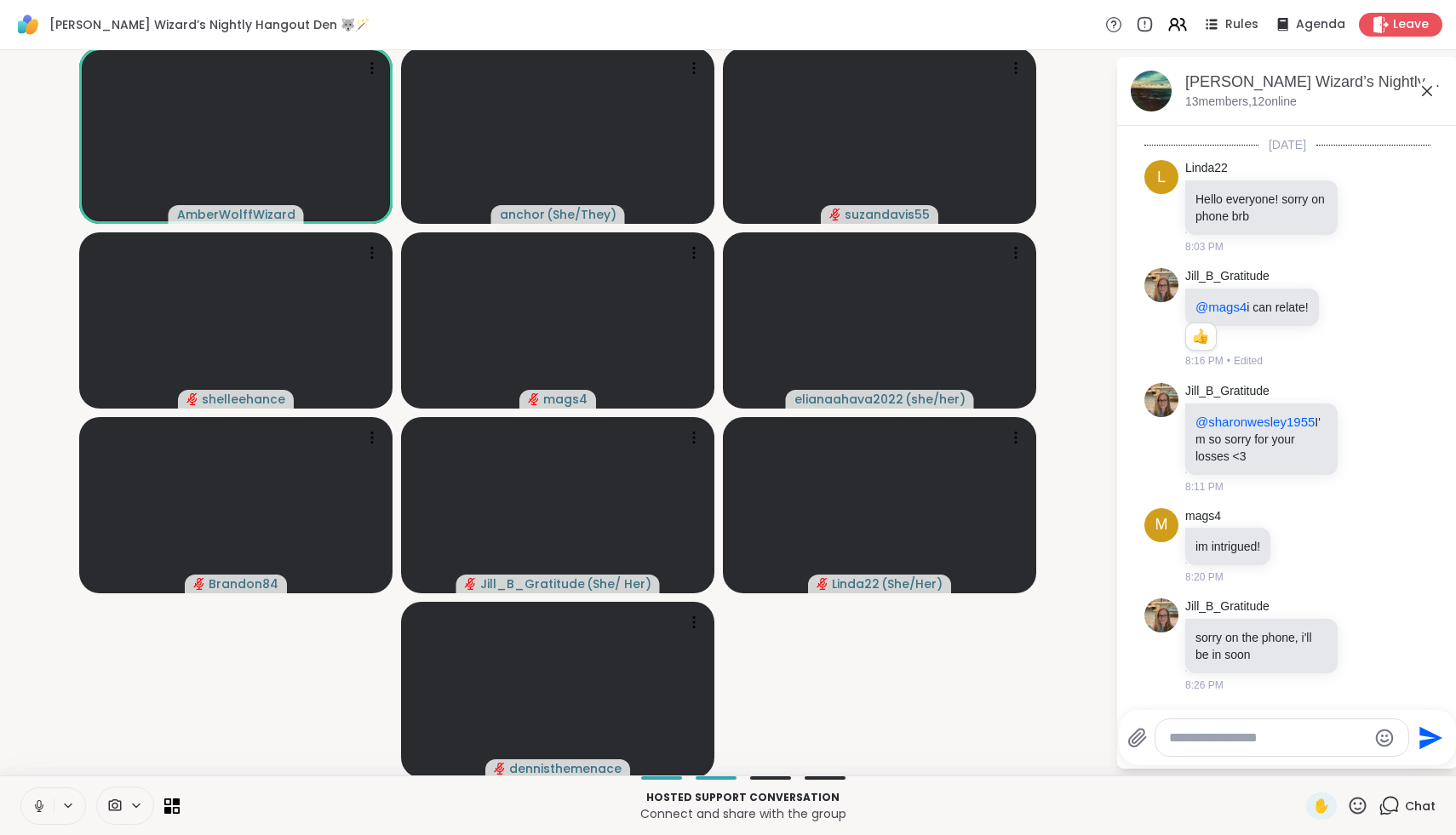
click at [39, 801] on icon at bounding box center [39, 806] width 15 height 15
click at [38, 801] on icon at bounding box center [39, 802] width 5 height 7
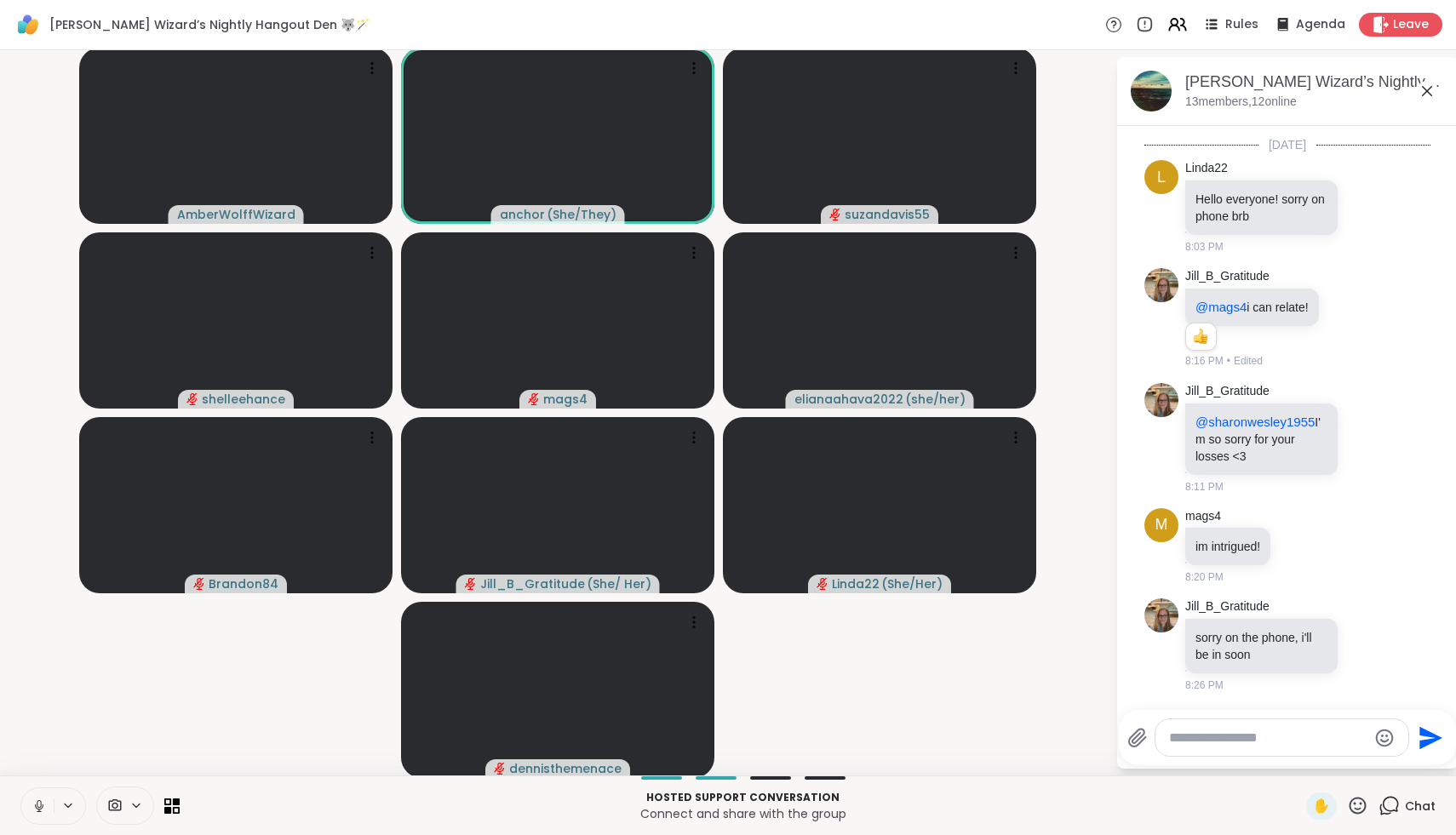
click at [38, 800] on icon at bounding box center [39, 803] width 4 height 8
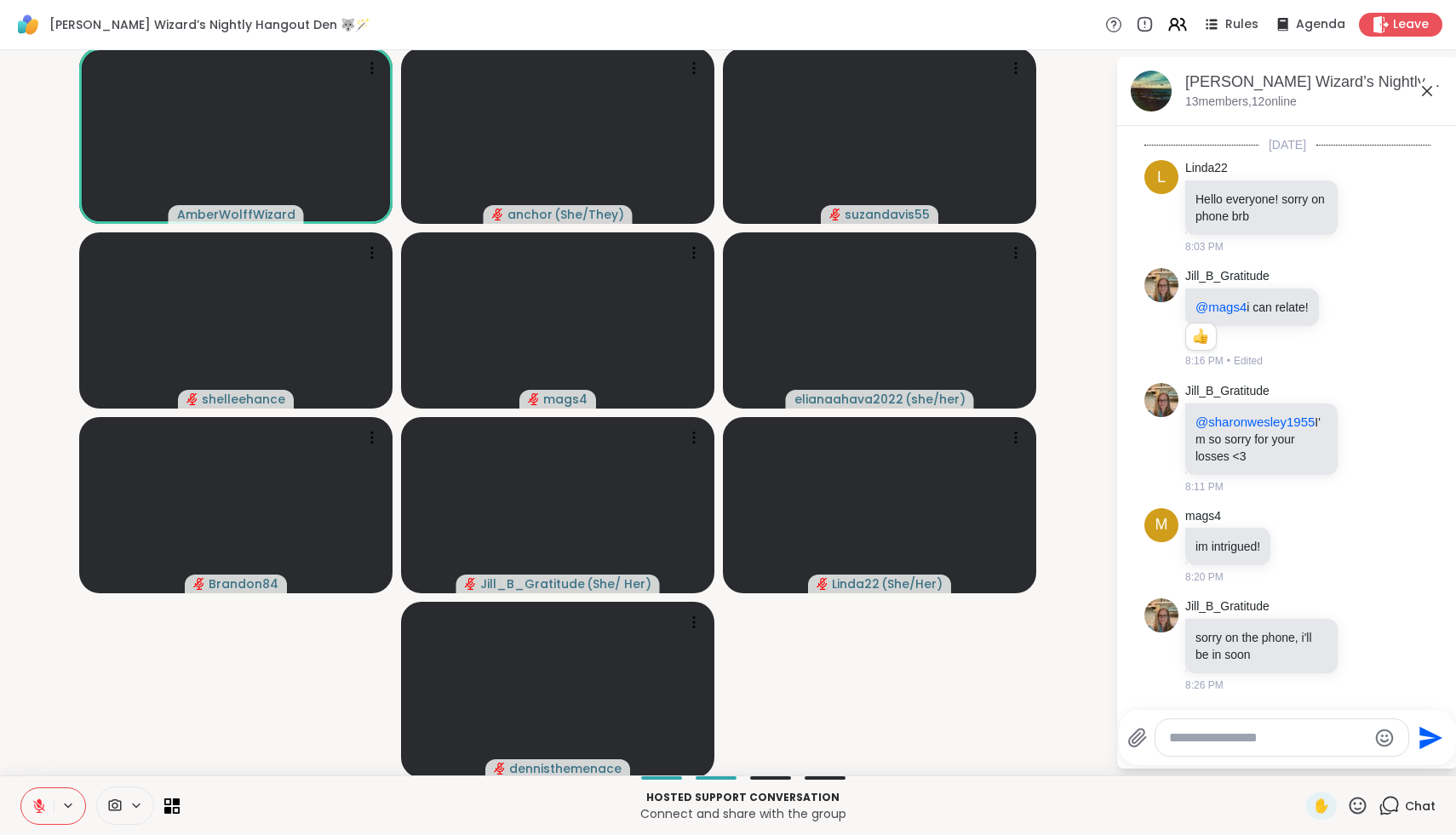
click at [39, 799] on icon at bounding box center [39, 802] width 5 height 7
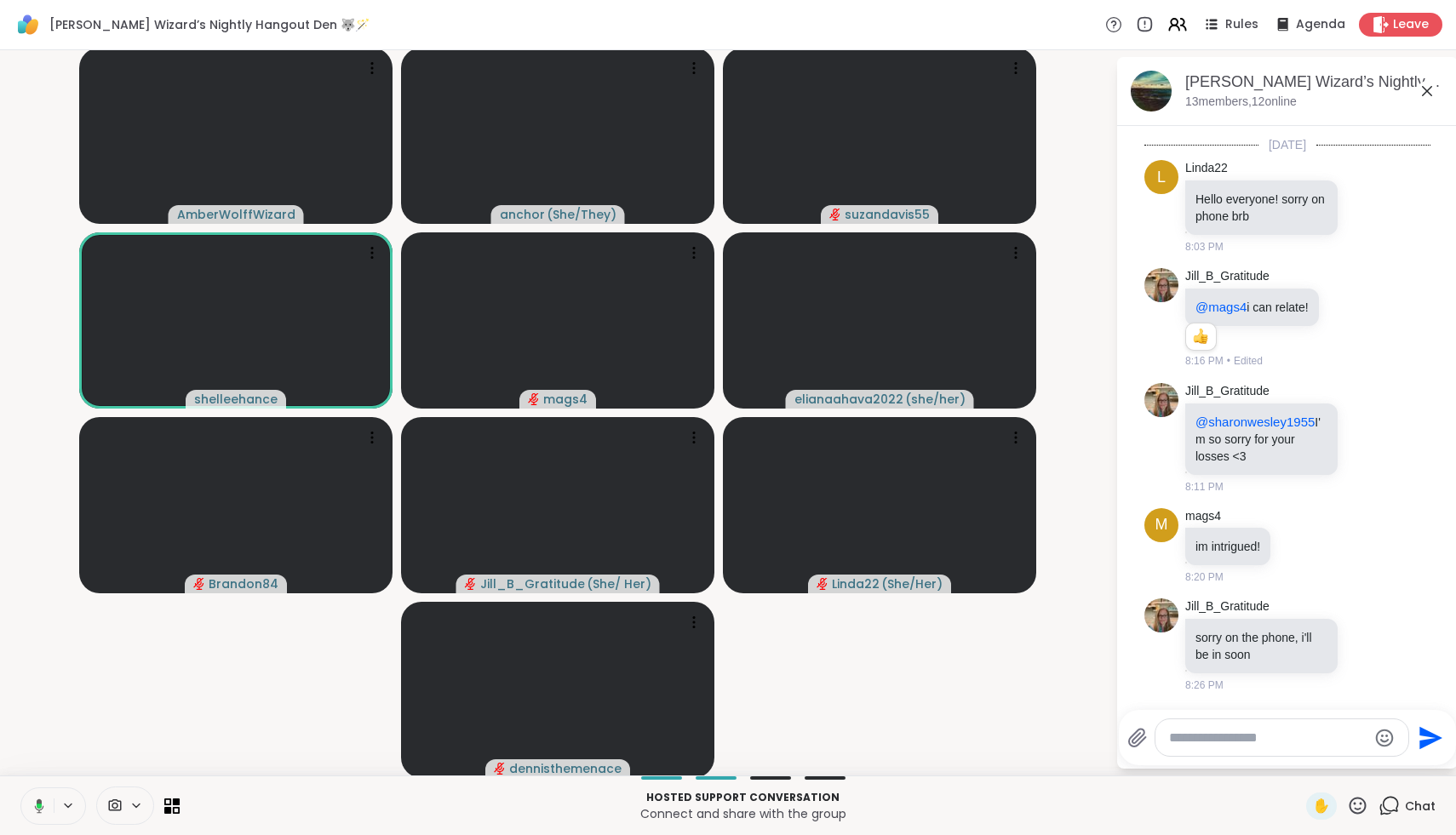
click at [39, 799] on icon at bounding box center [39, 805] width 9 height 15
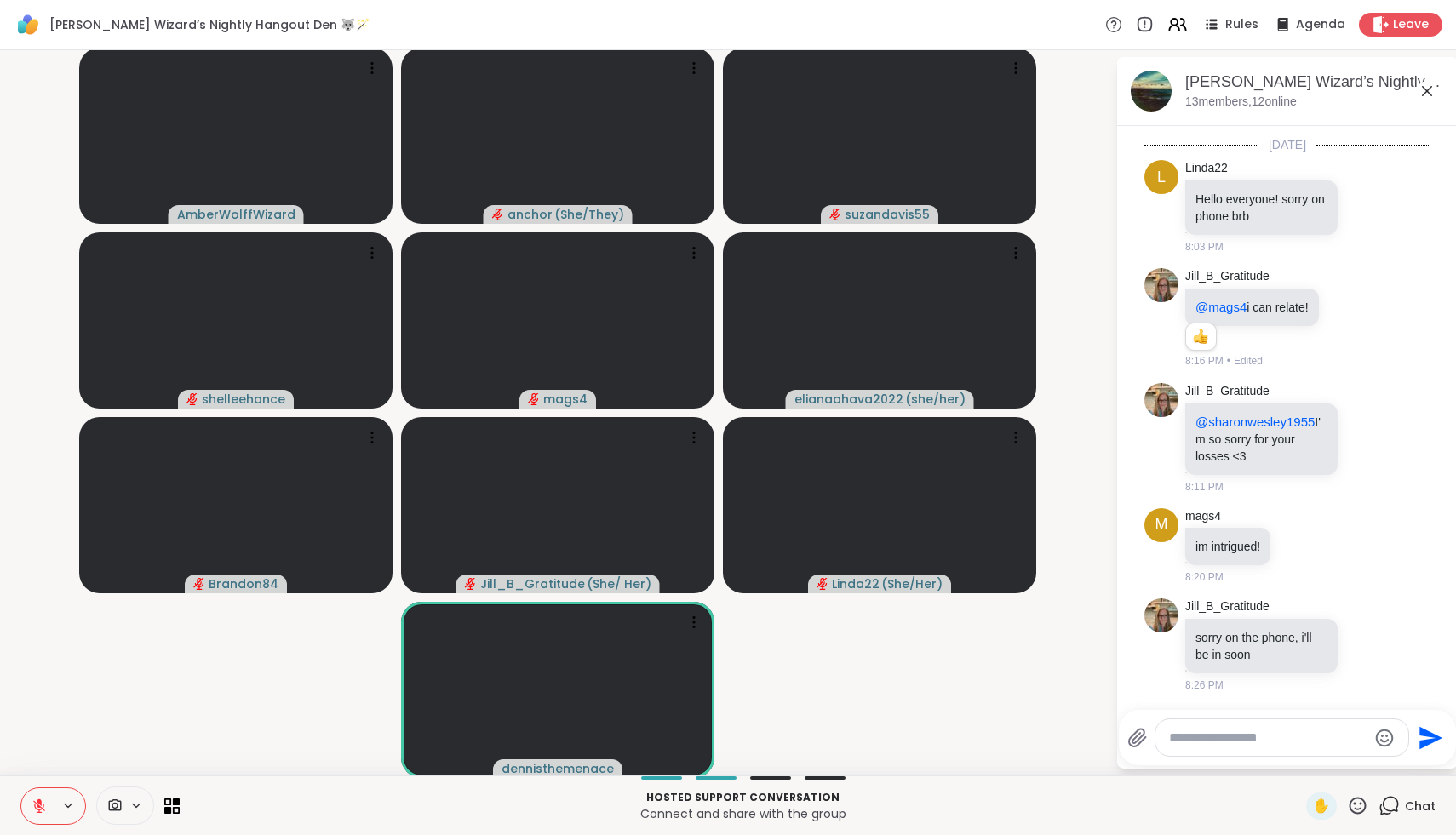
click at [1357, 804] on icon at bounding box center [1358, 805] width 17 height 17
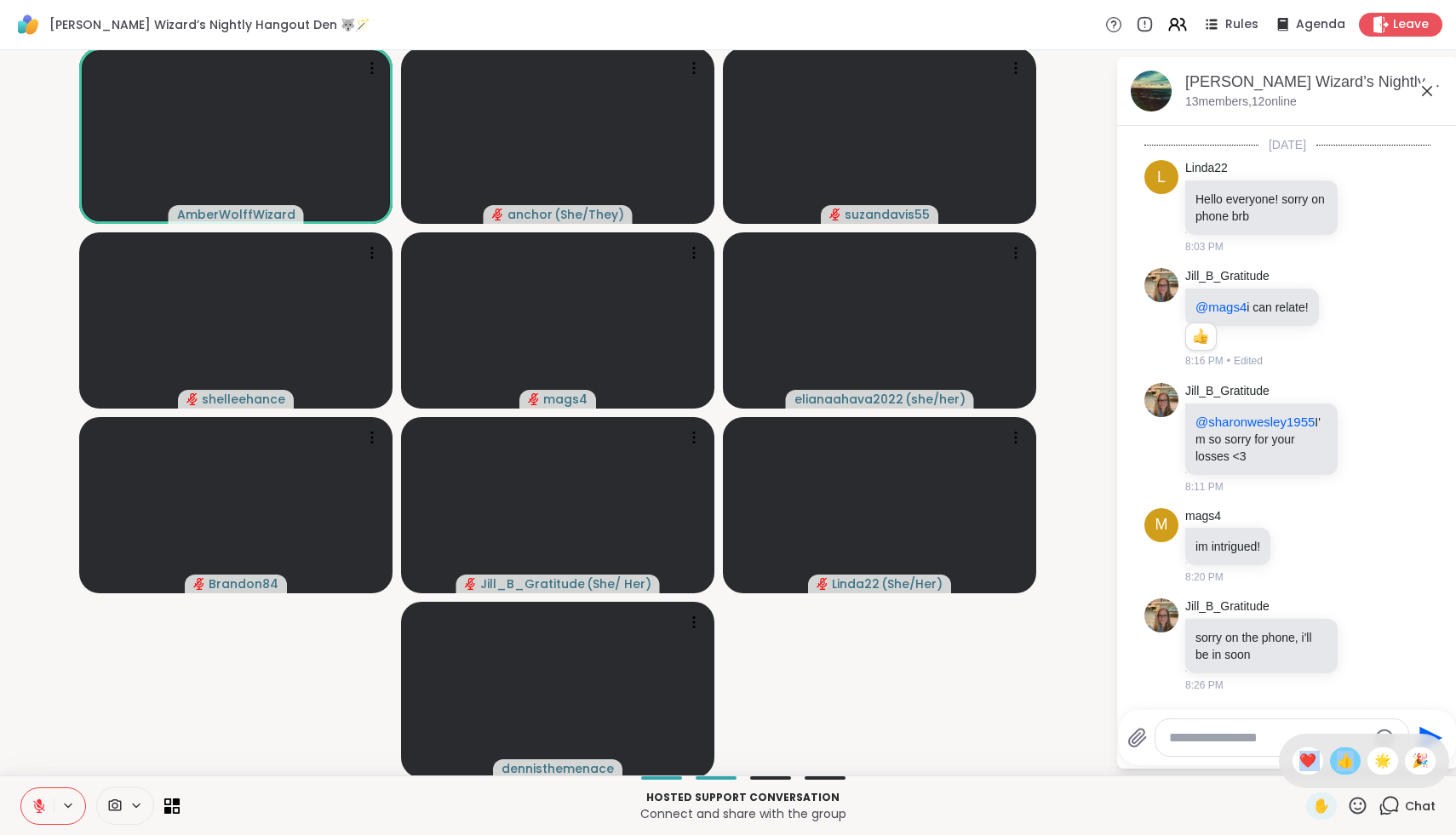
drag, startPoint x: 1311, startPoint y: 763, endPoint x: 1358, endPoint y: 764, distance: 47.0
click at [1358, 764] on div "✋ ❤️ 👍 🌟 🎉" at bounding box center [1364, 761] width 170 height 55
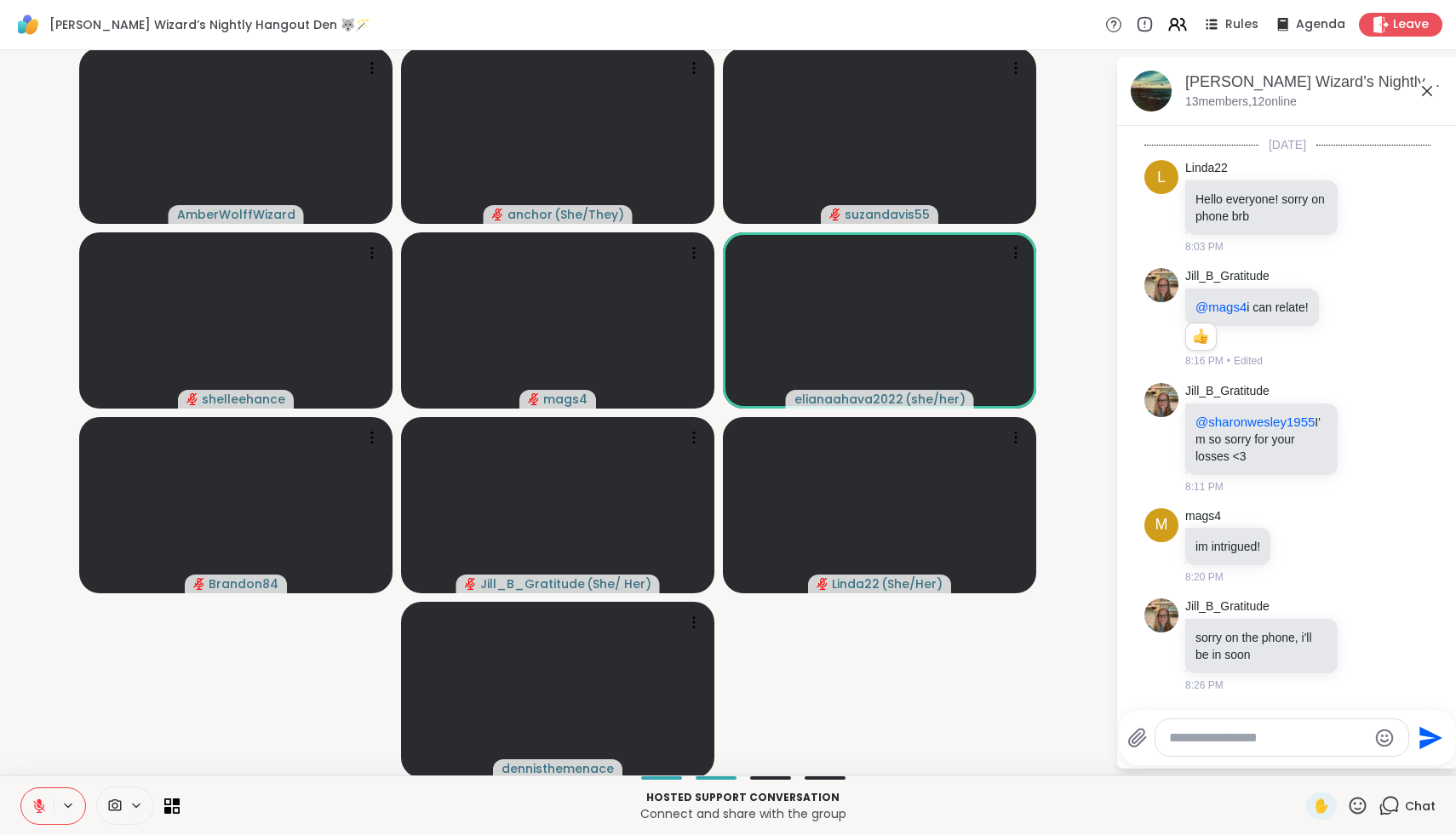
click at [1358, 813] on icon at bounding box center [1358, 805] width 17 height 17
click at [1390, 759] on span "🌟" at bounding box center [1383, 761] width 17 height 21
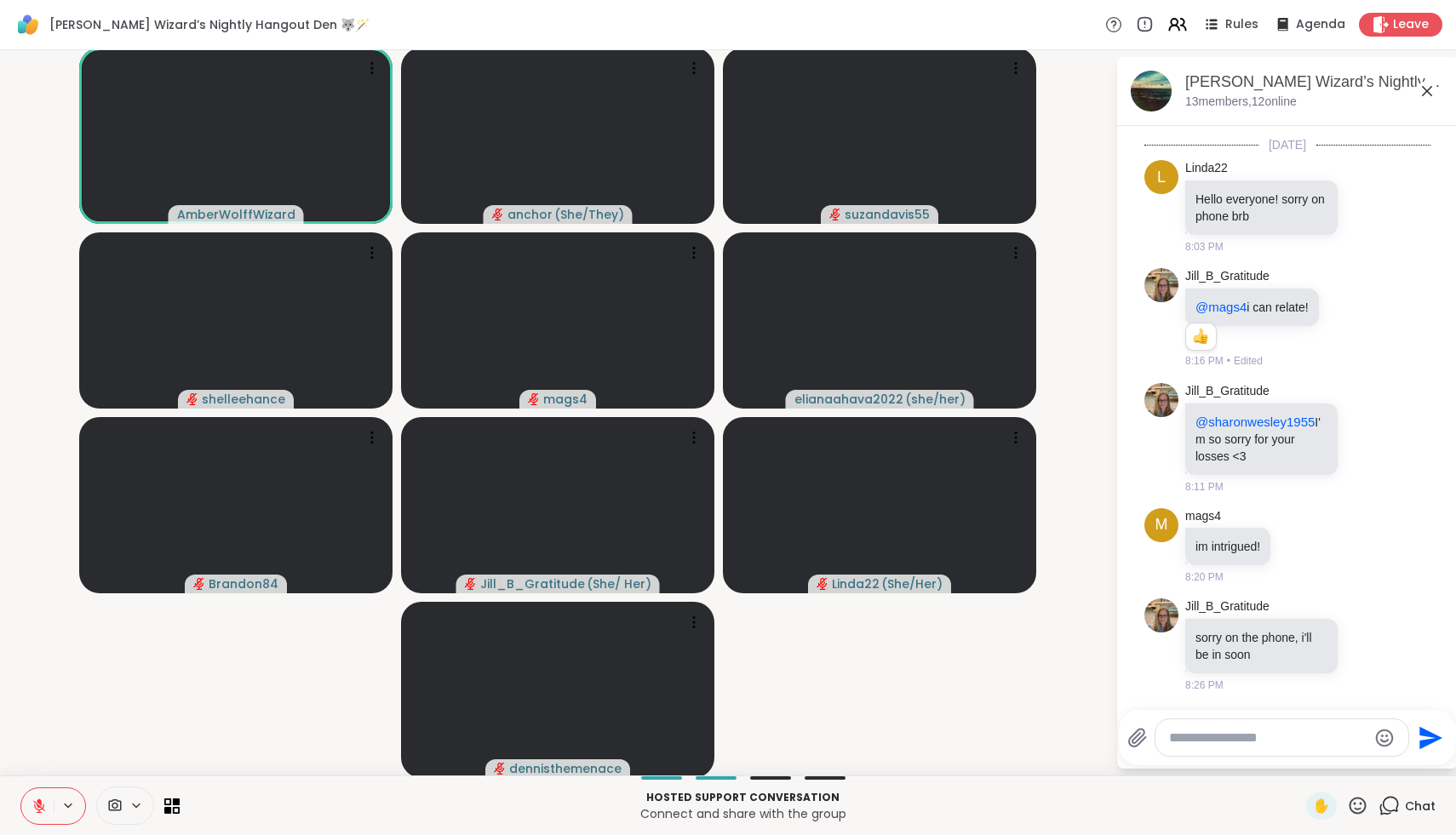
click at [38, 807] on icon at bounding box center [39, 806] width 15 height 15
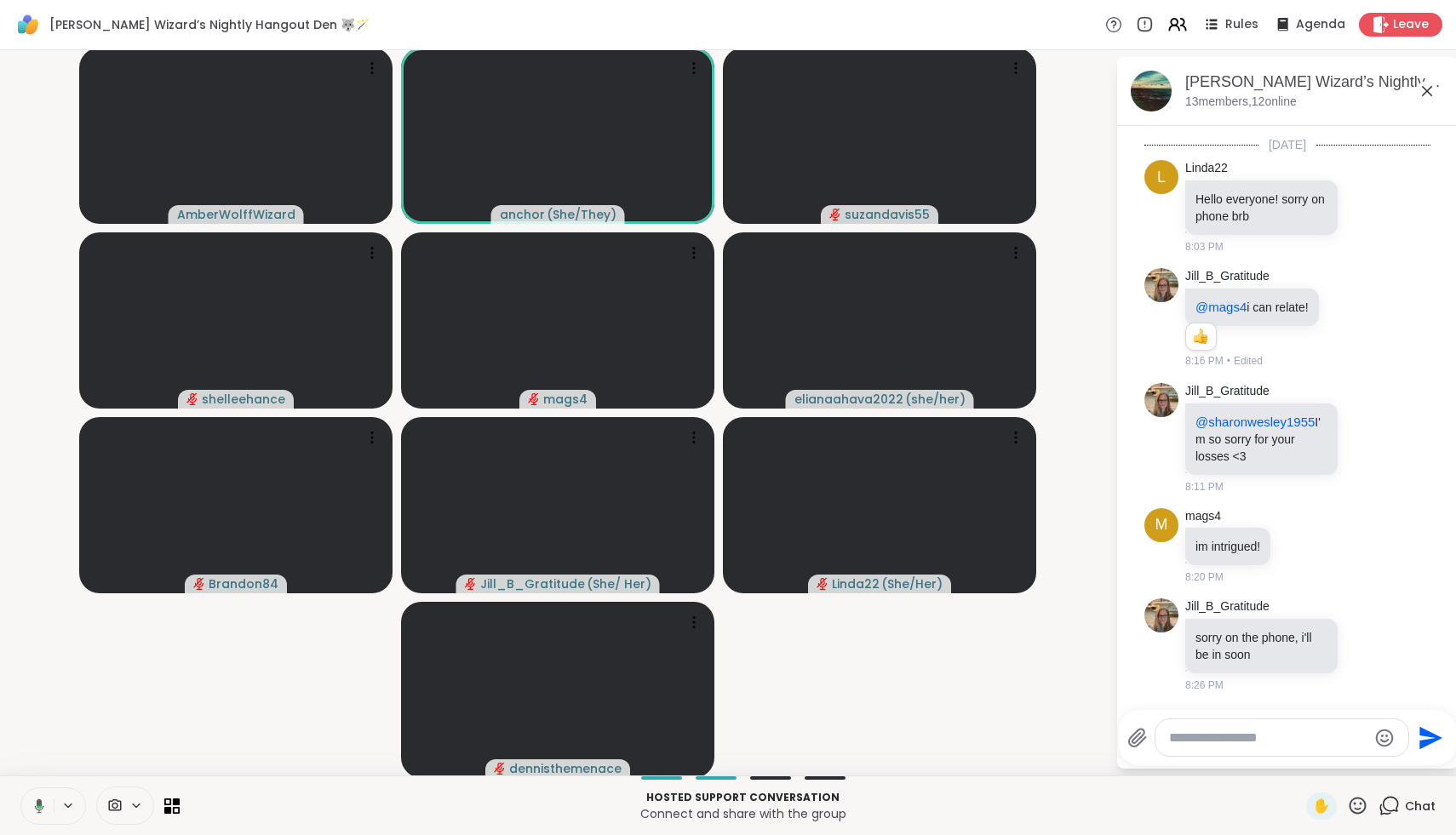
click at [39, 805] on icon at bounding box center [39, 807] width 5 height 3
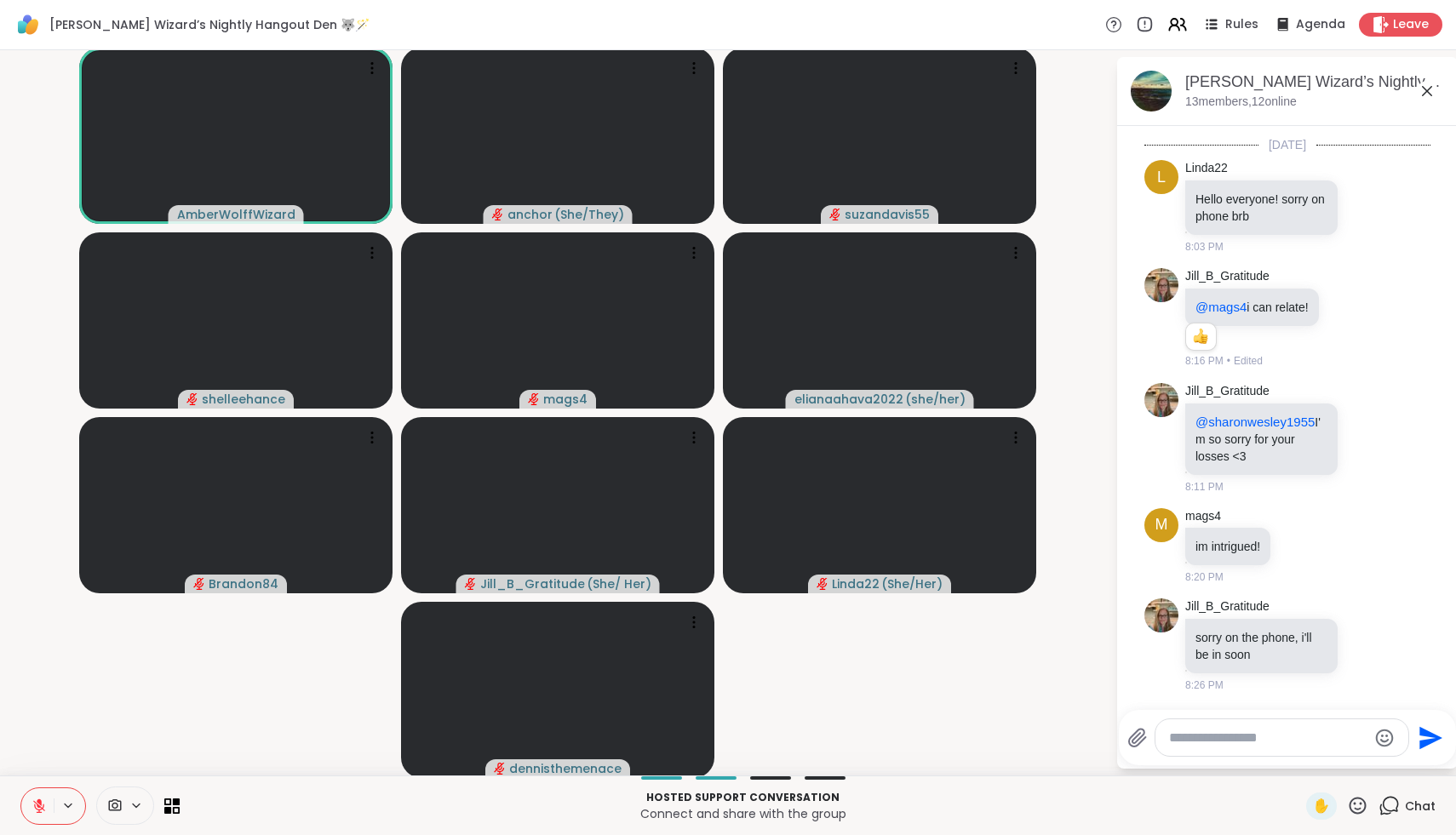
click at [38, 805] on icon at bounding box center [39, 806] width 12 height 12
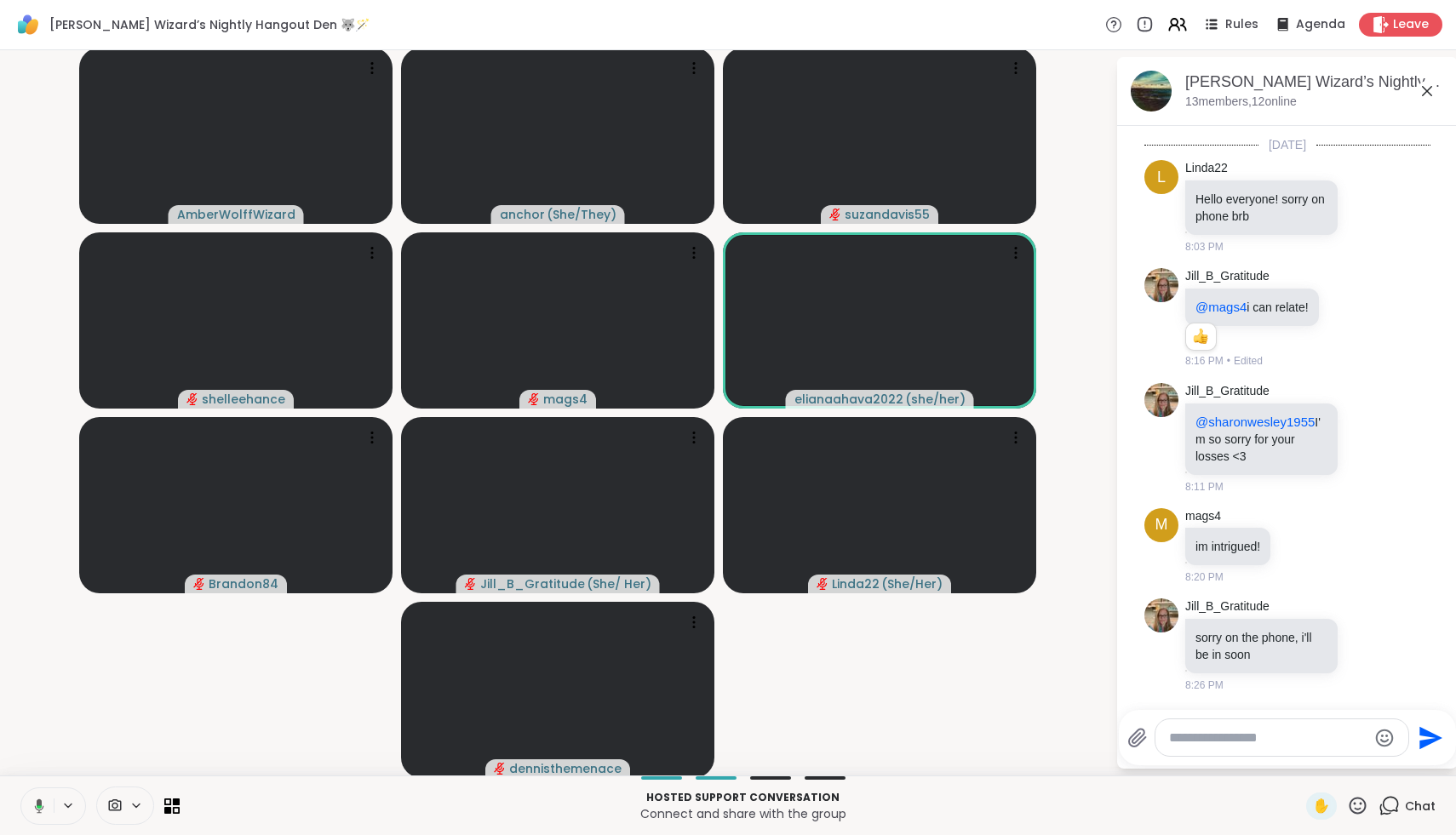
click at [38, 805] on icon at bounding box center [39, 807] width 5 height 3
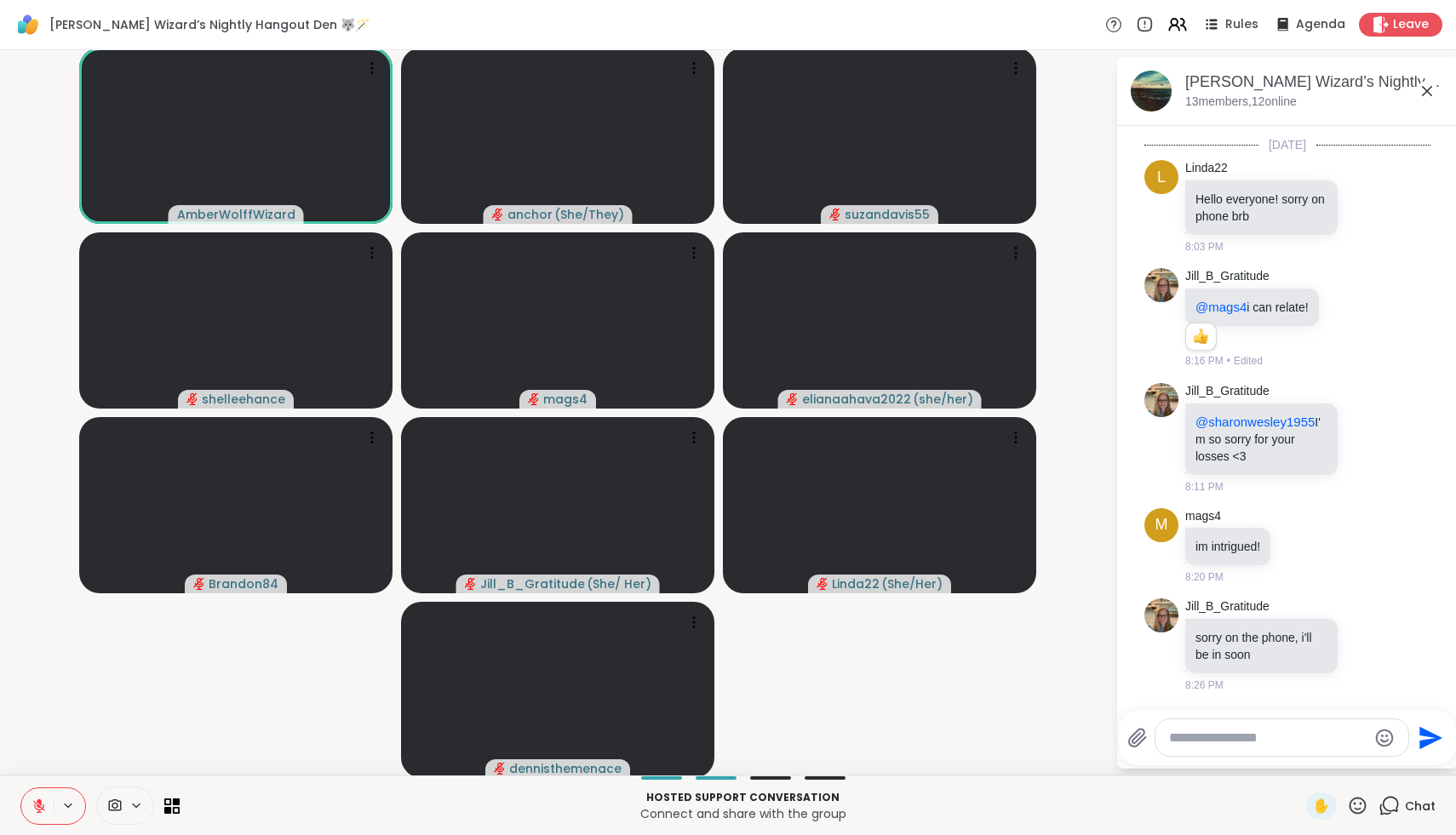
click at [38, 805] on icon at bounding box center [39, 806] width 12 height 12
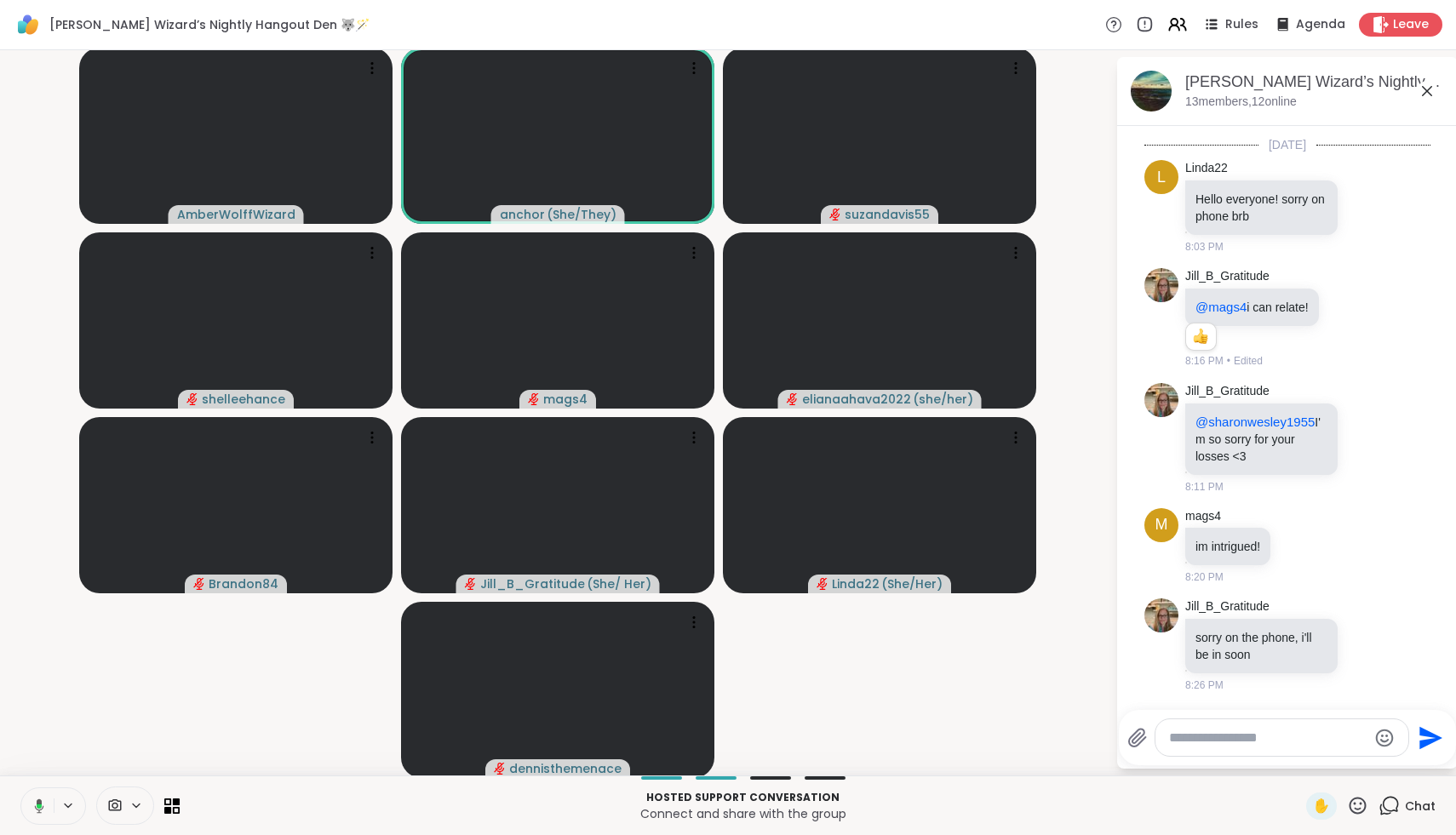
click at [38, 805] on icon at bounding box center [39, 805] width 5 height 4
click at [38, 805] on icon at bounding box center [39, 806] width 12 height 12
click at [38, 805] on icon at bounding box center [39, 805] width 5 height 7
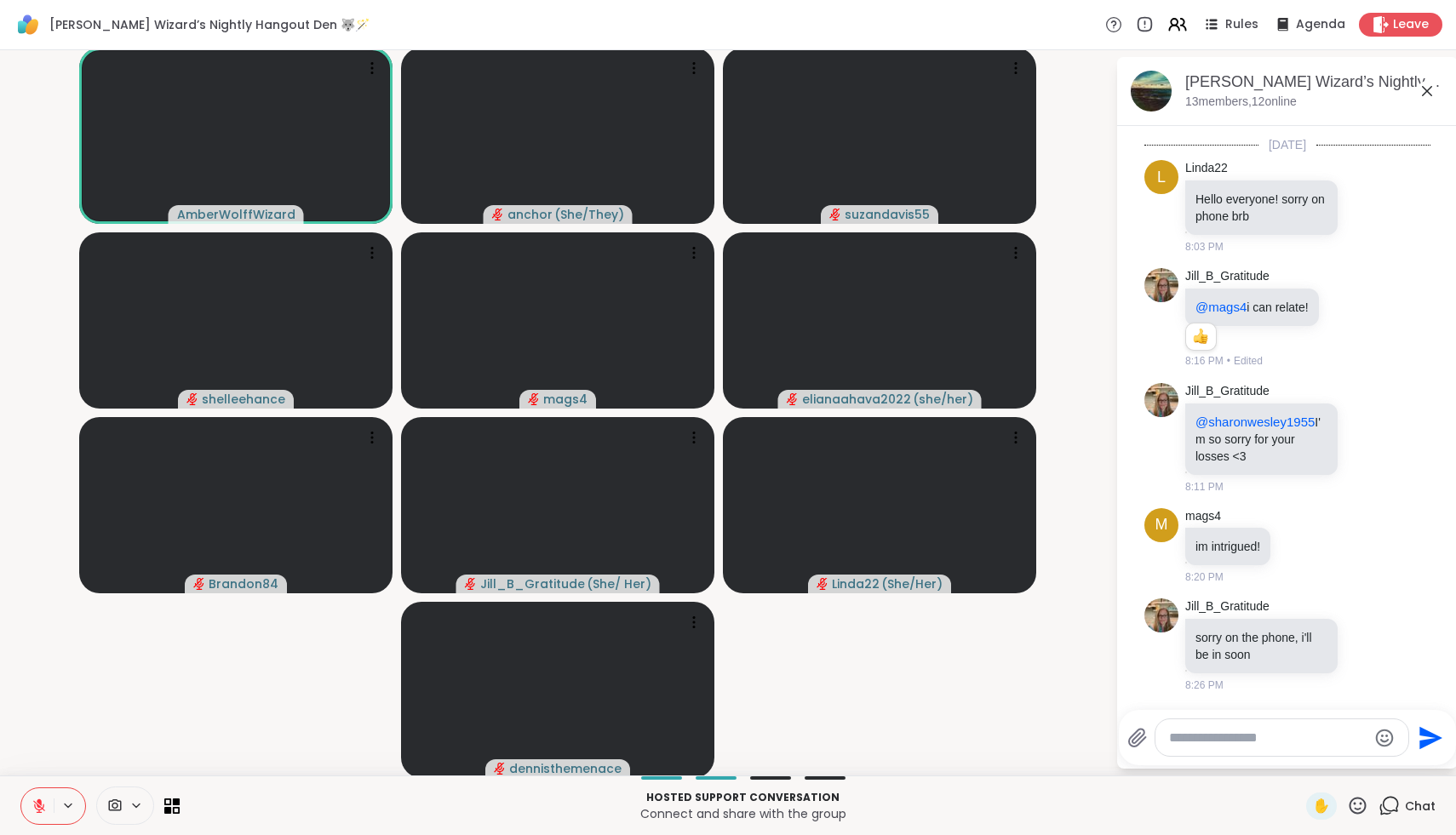
click at [38, 805] on icon at bounding box center [39, 806] width 12 height 12
click at [38, 805] on icon at bounding box center [39, 806] width 5 height 4
click at [38, 805] on icon at bounding box center [39, 806] width 12 height 12
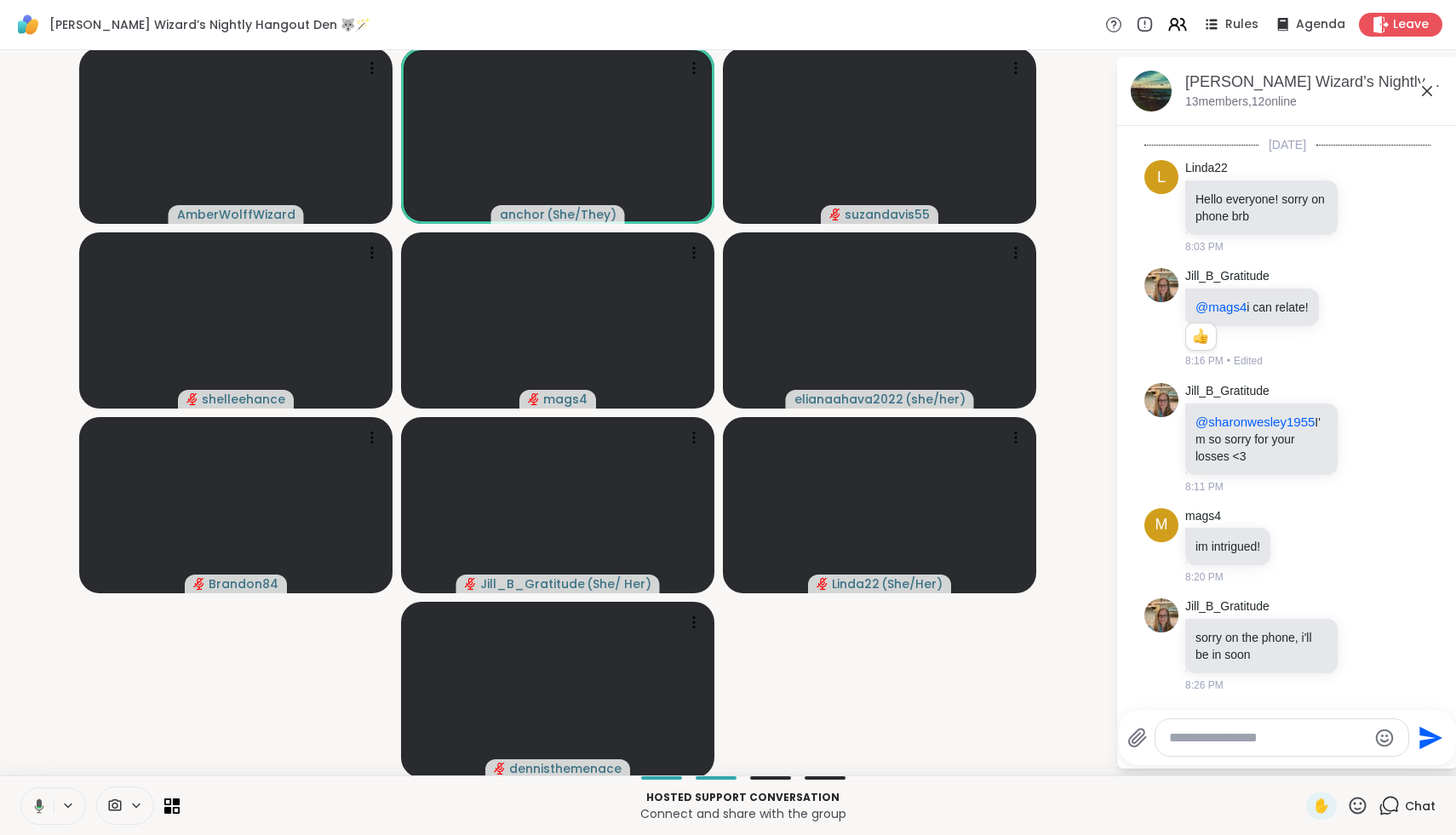
click at [38, 805] on icon at bounding box center [39, 805] width 9 height 15
drag, startPoint x: 33, startPoint y: 805, endPoint x: 50, endPoint y: 713, distance: 93.6
click at [51, 713] on div "Wolff Wizard’s Nightly Hangout Den 🐺🪄 Rules Agenda Leave AmberWolffWizard ancho…" at bounding box center [728, 418] width 1456 height 835
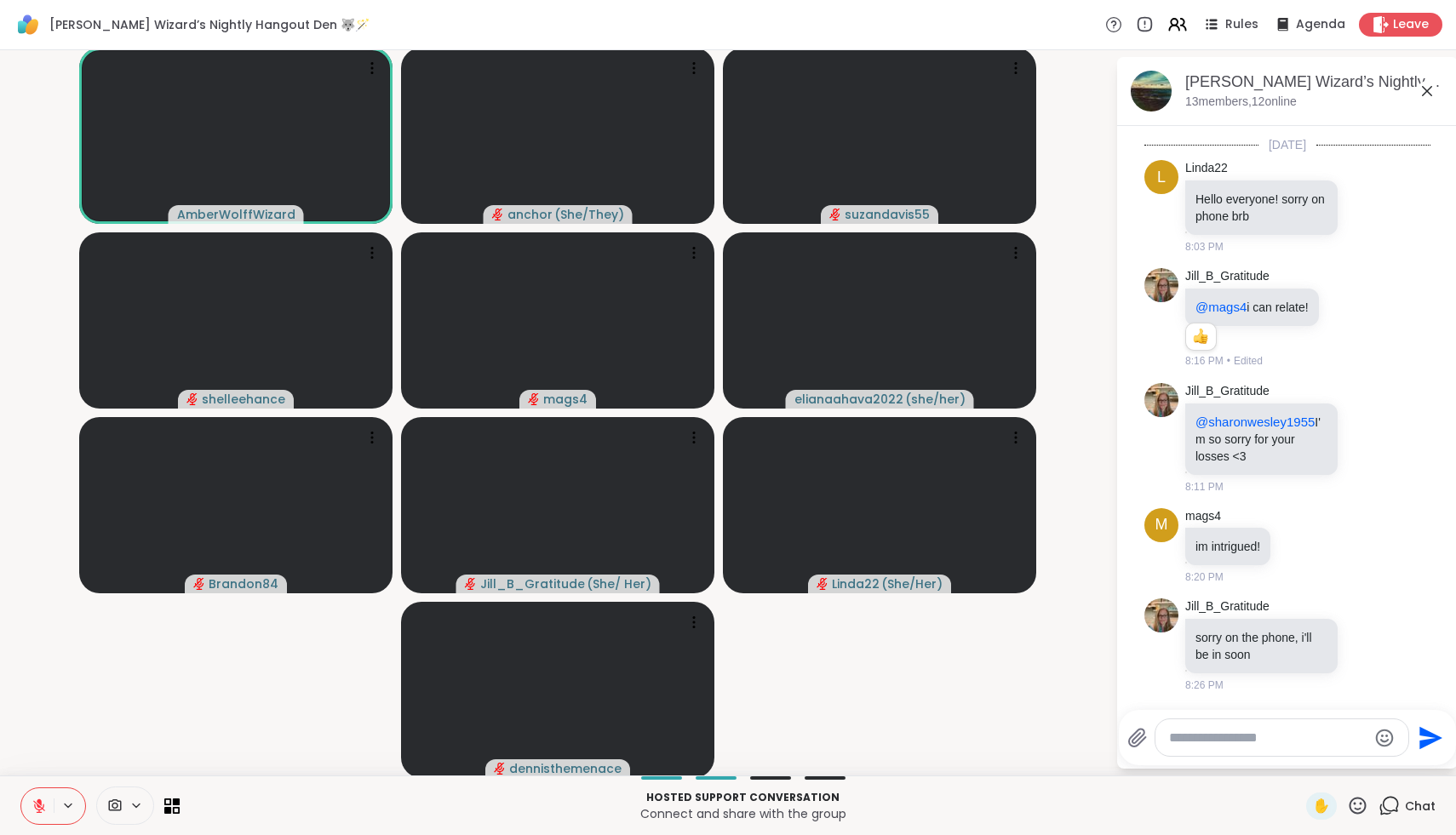
click at [1185, 728] on div at bounding box center [1282, 737] width 253 height 37
click at [1192, 741] on textarea "Type your message" at bounding box center [1269, 738] width 199 height 17
type textarea "***"
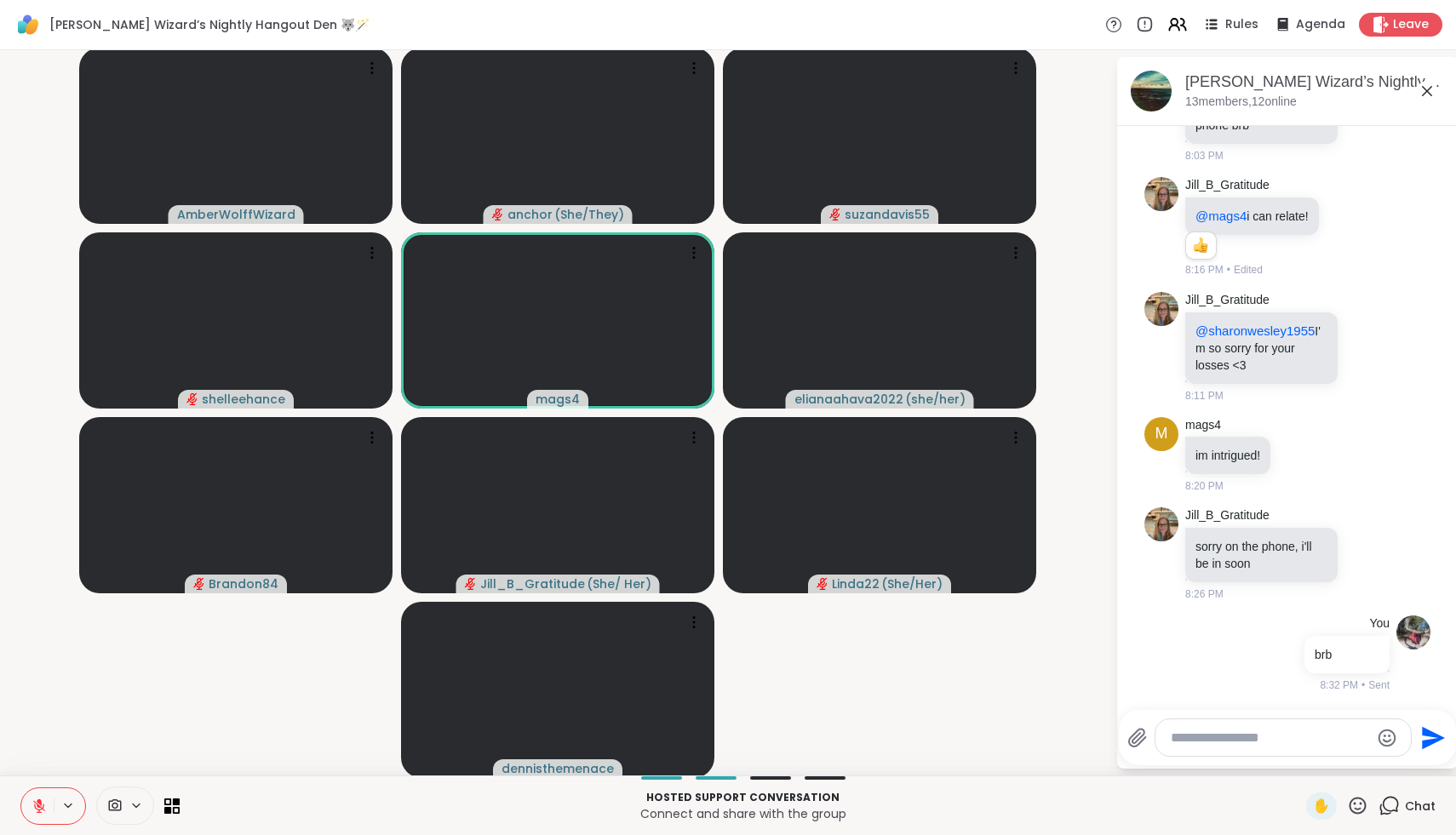
click at [35, 806] on icon at bounding box center [39, 806] width 12 height 12
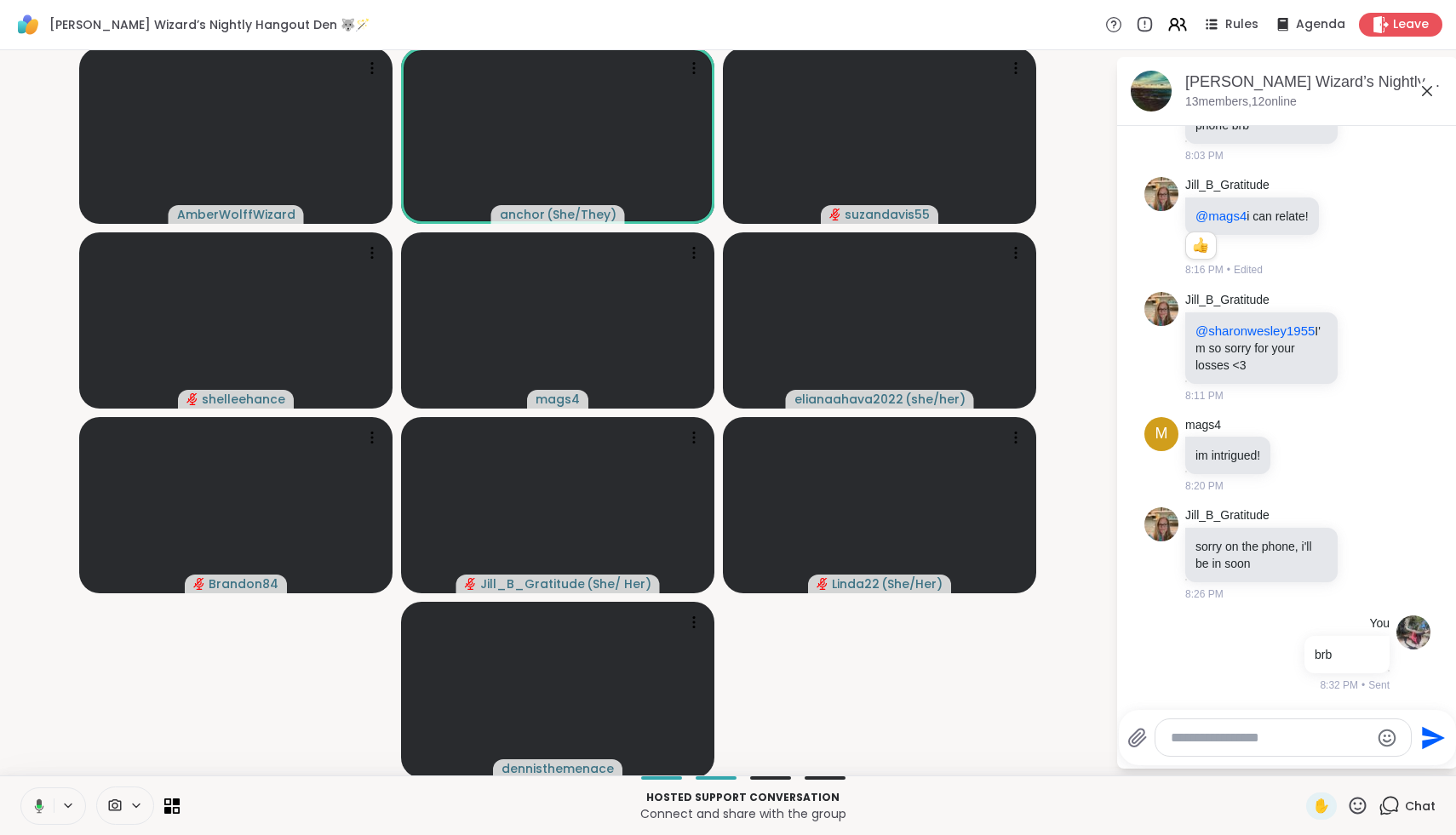
click at [35, 806] on icon at bounding box center [39, 805] width 9 height 15
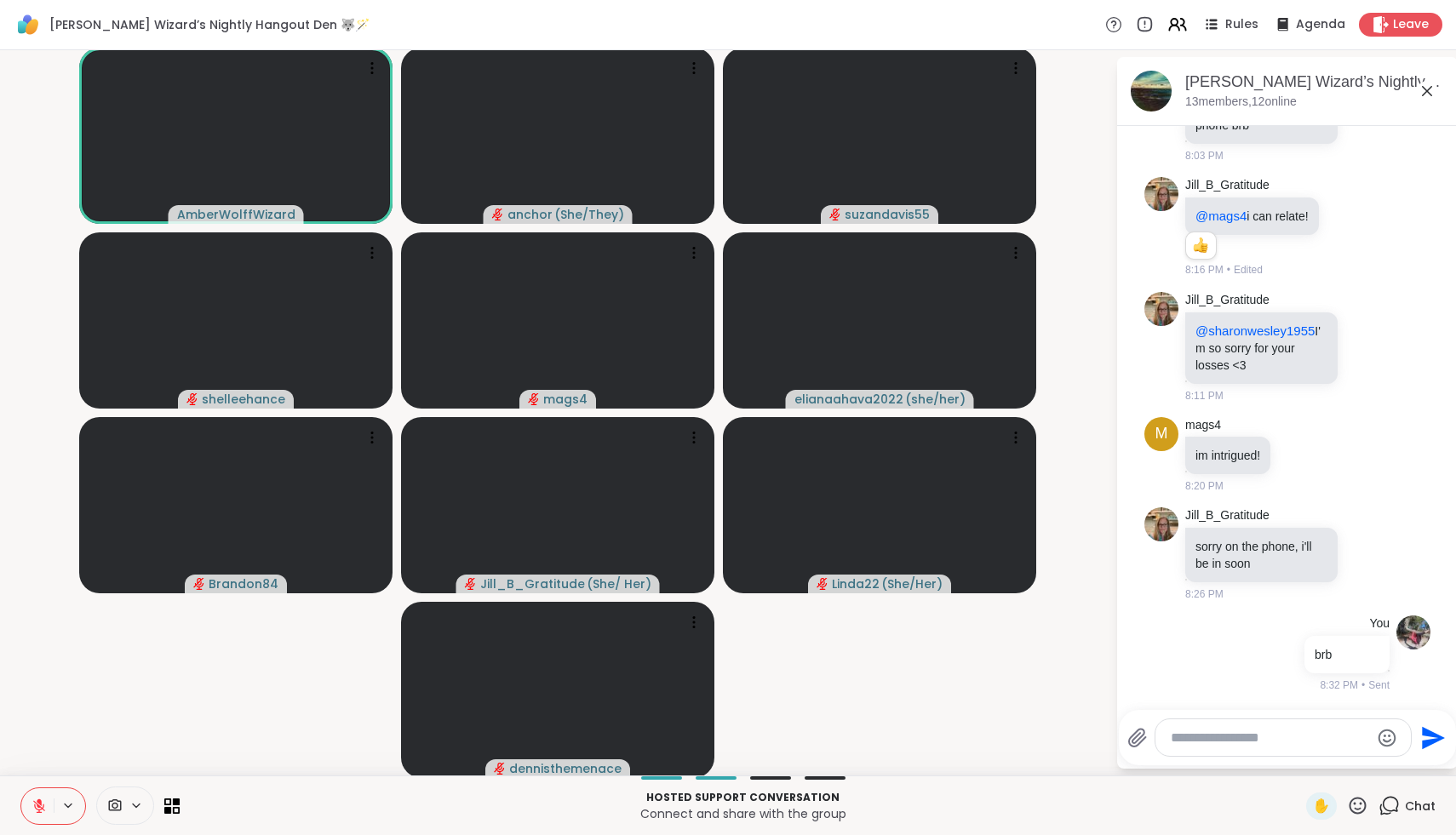
click at [35, 806] on icon at bounding box center [39, 806] width 12 height 12
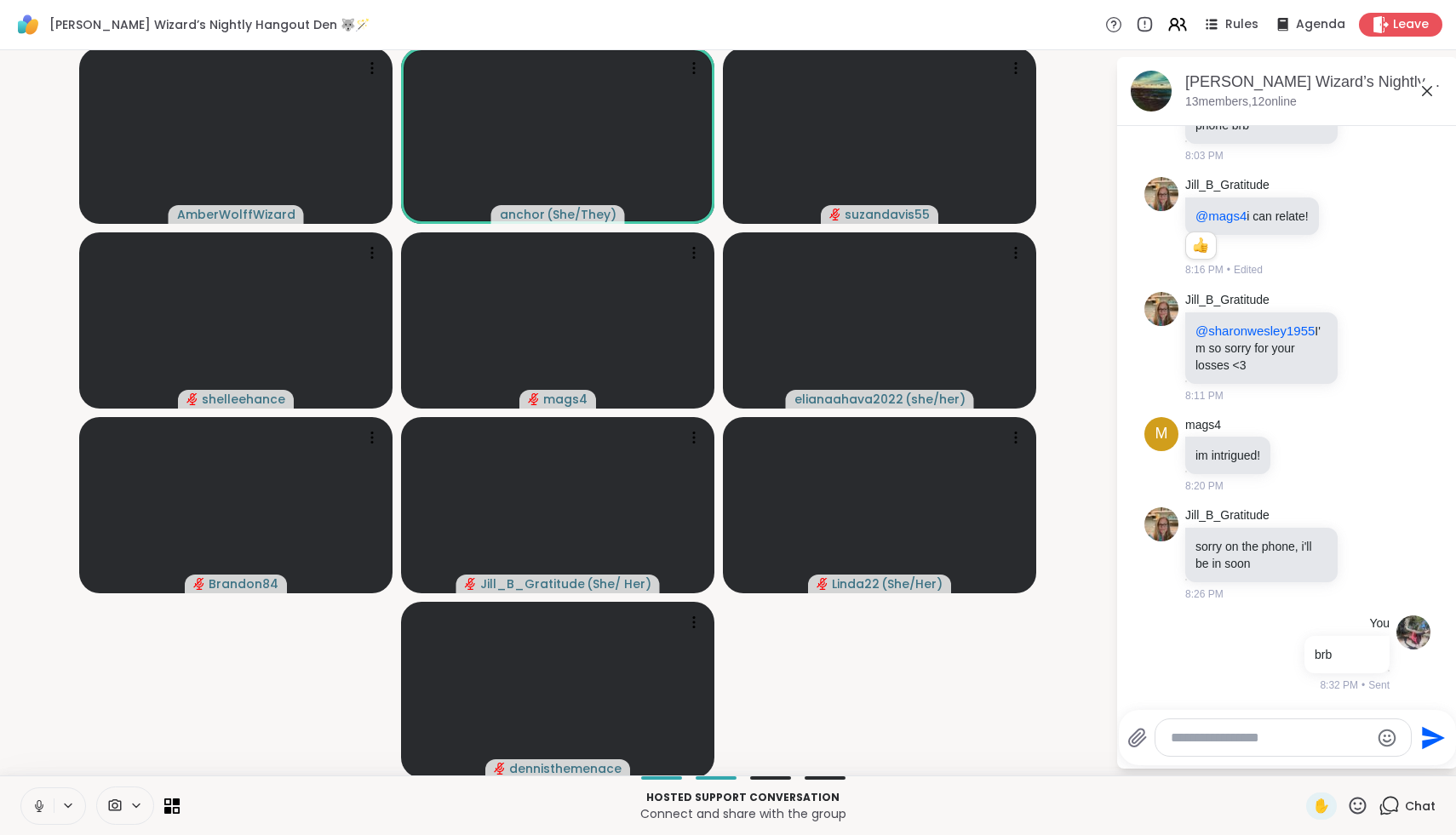
click at [35, 806] on icon at bounding box center [39, 806] width 9 height 5
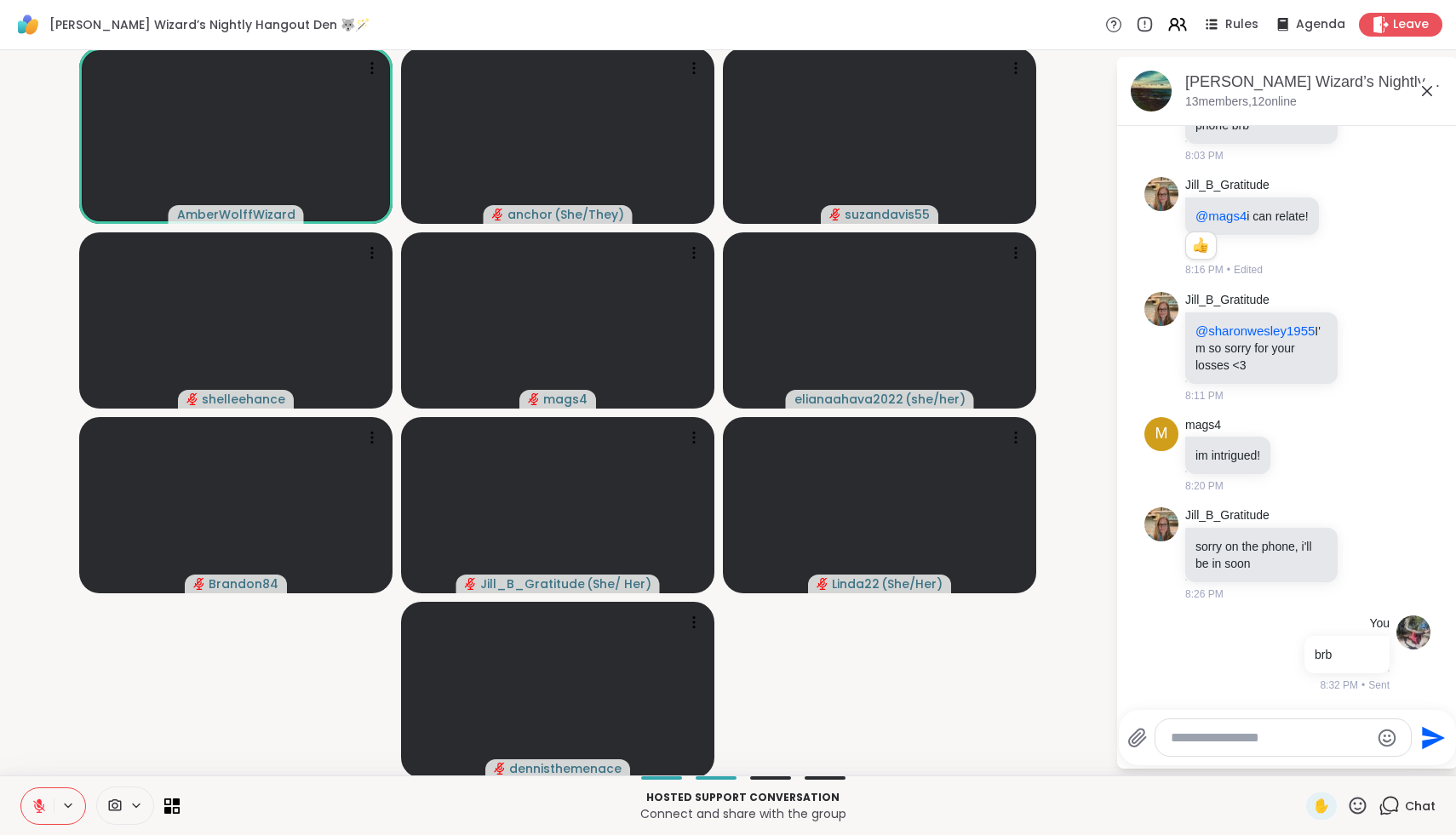
click at [35, 806] on icon at bounding box center [39, 806] width 12 height 12
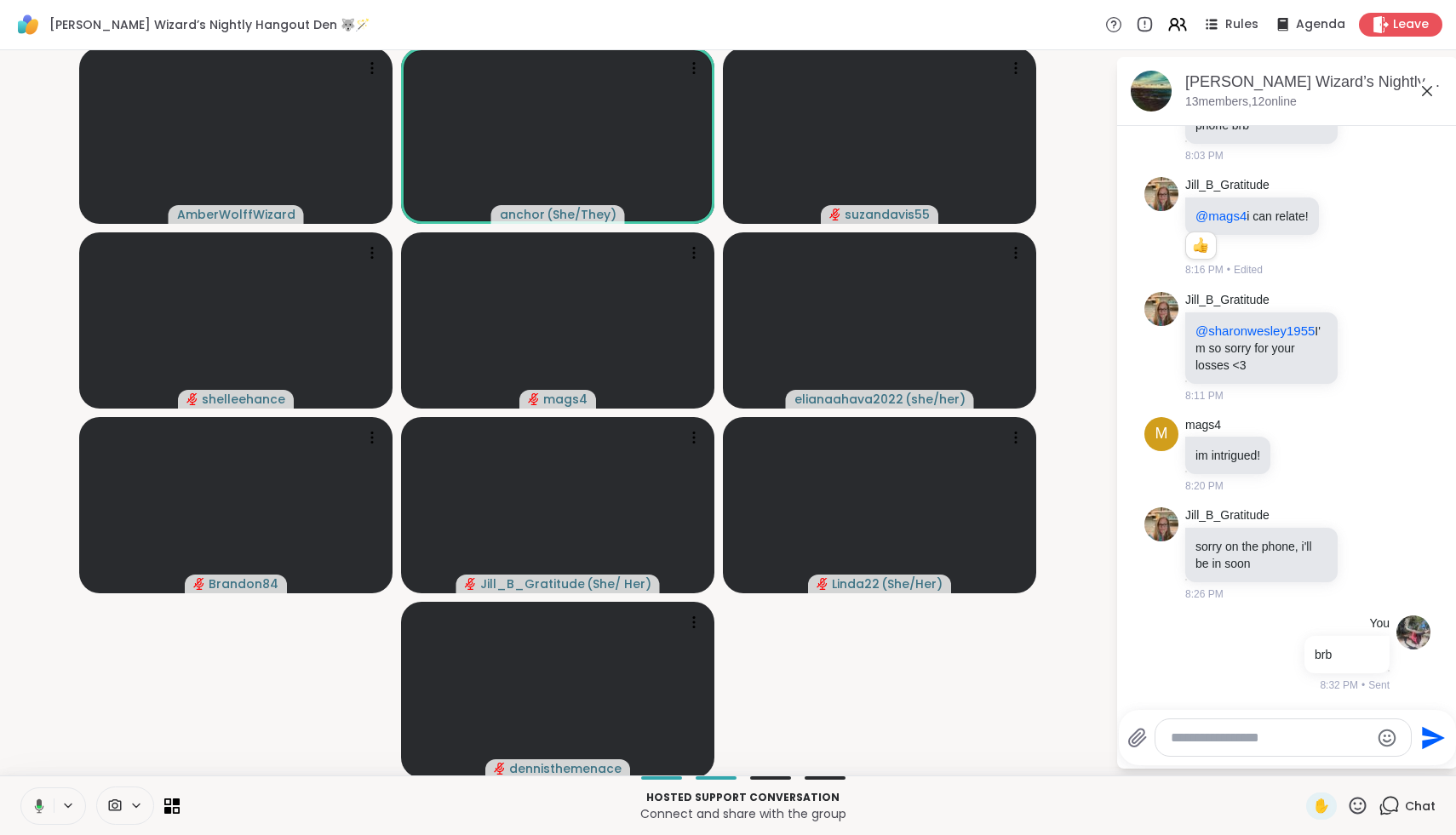
click at [36, 806] on icon at bounding box center [37, 806] width 15 height 15
click at [36, 806] on icon at bounding box center [39, 806] width 15 height 15
click at [36, 806] on icon at bounding box center [39, 806] width 9 height 5
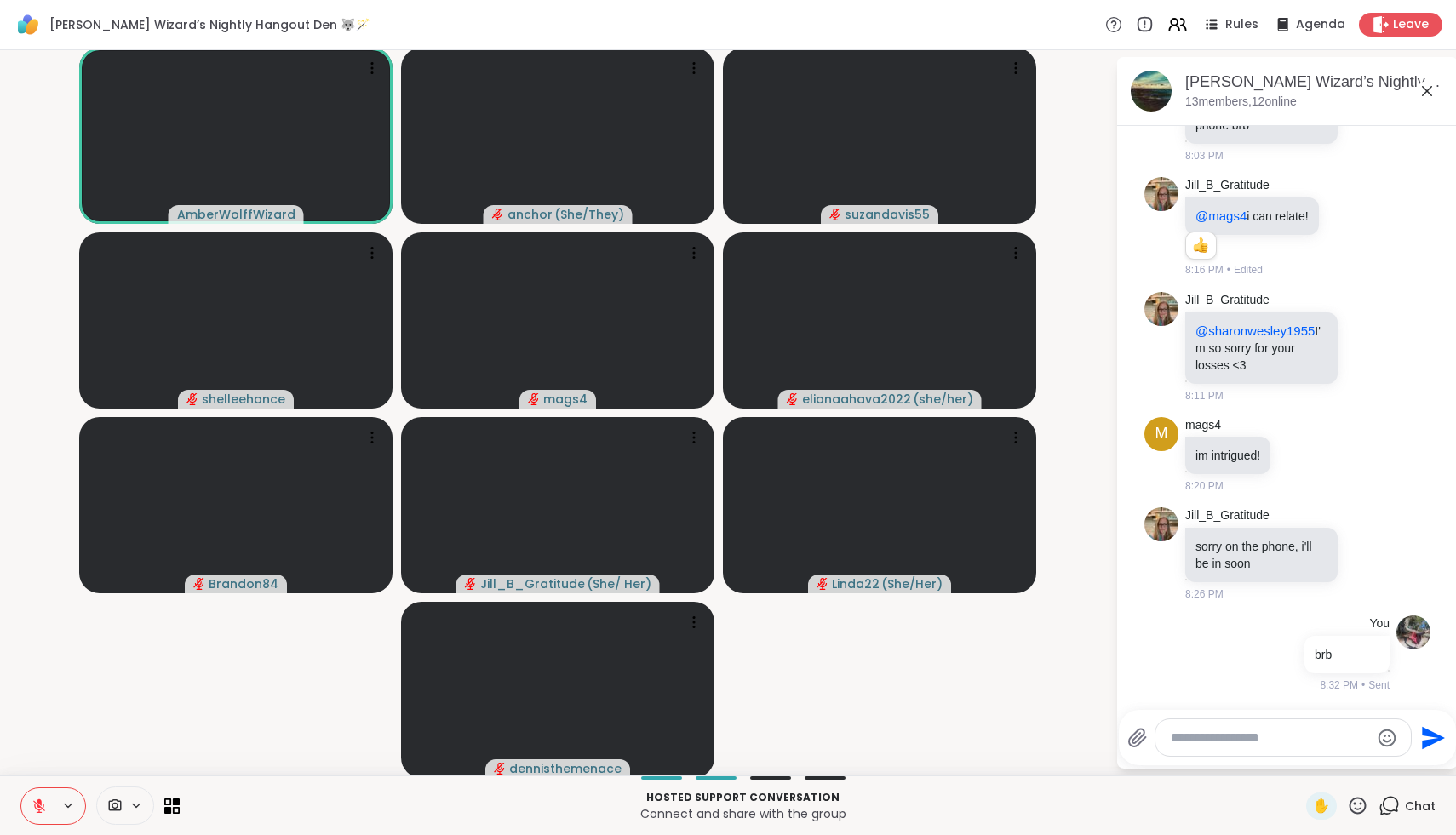
click at [36, 806] on icon at bounding box center [39, 806] width 15 height 15
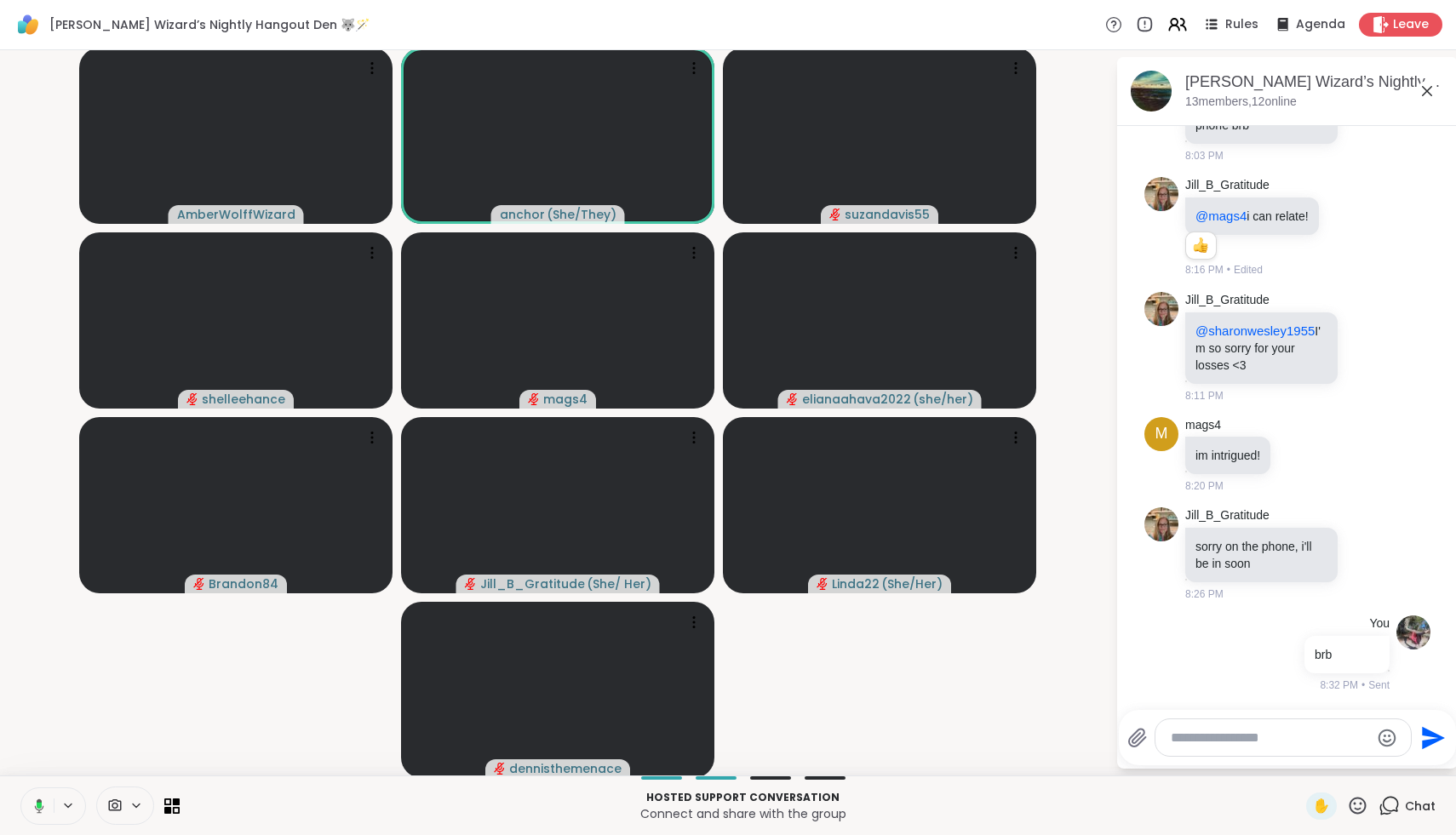
click at [36, 806] on icon at bounding box center [37, 806] width 15 height 15
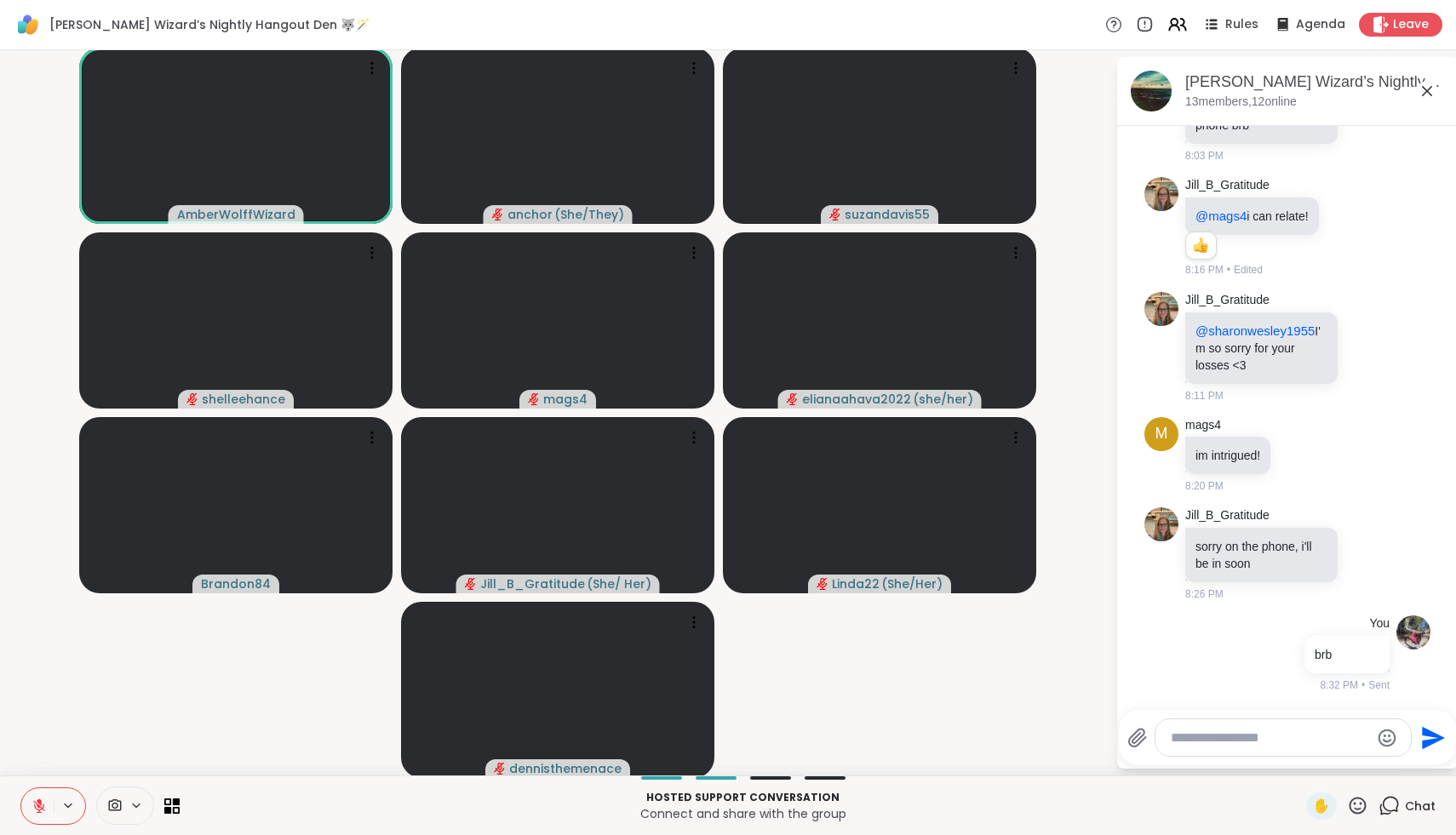
click at [36, 806] on icon at bounding box center [39, 806] width 15 height 15
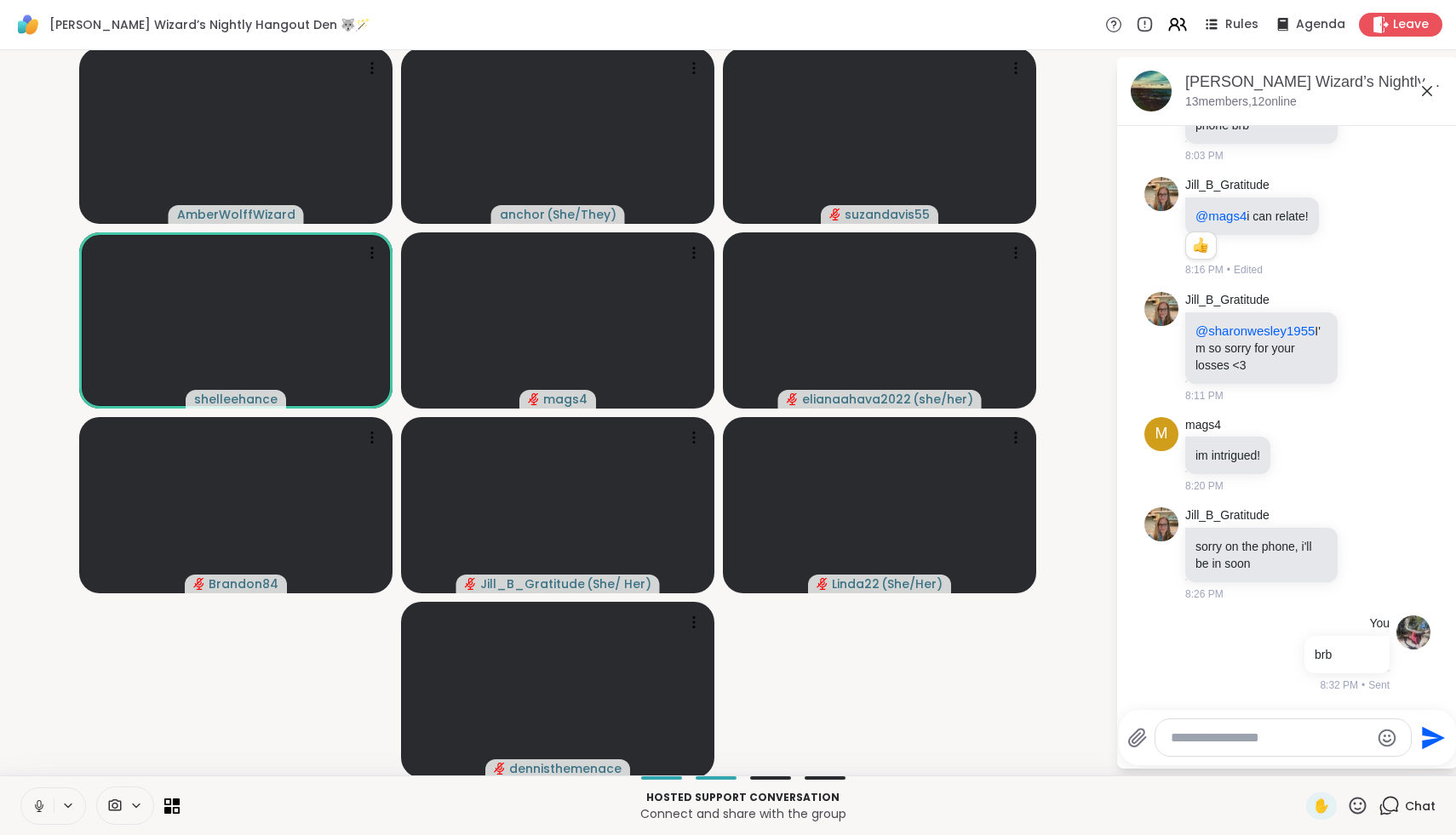
click at [36, 806] on icon at bounding box center [39, 806] width 9 height 5
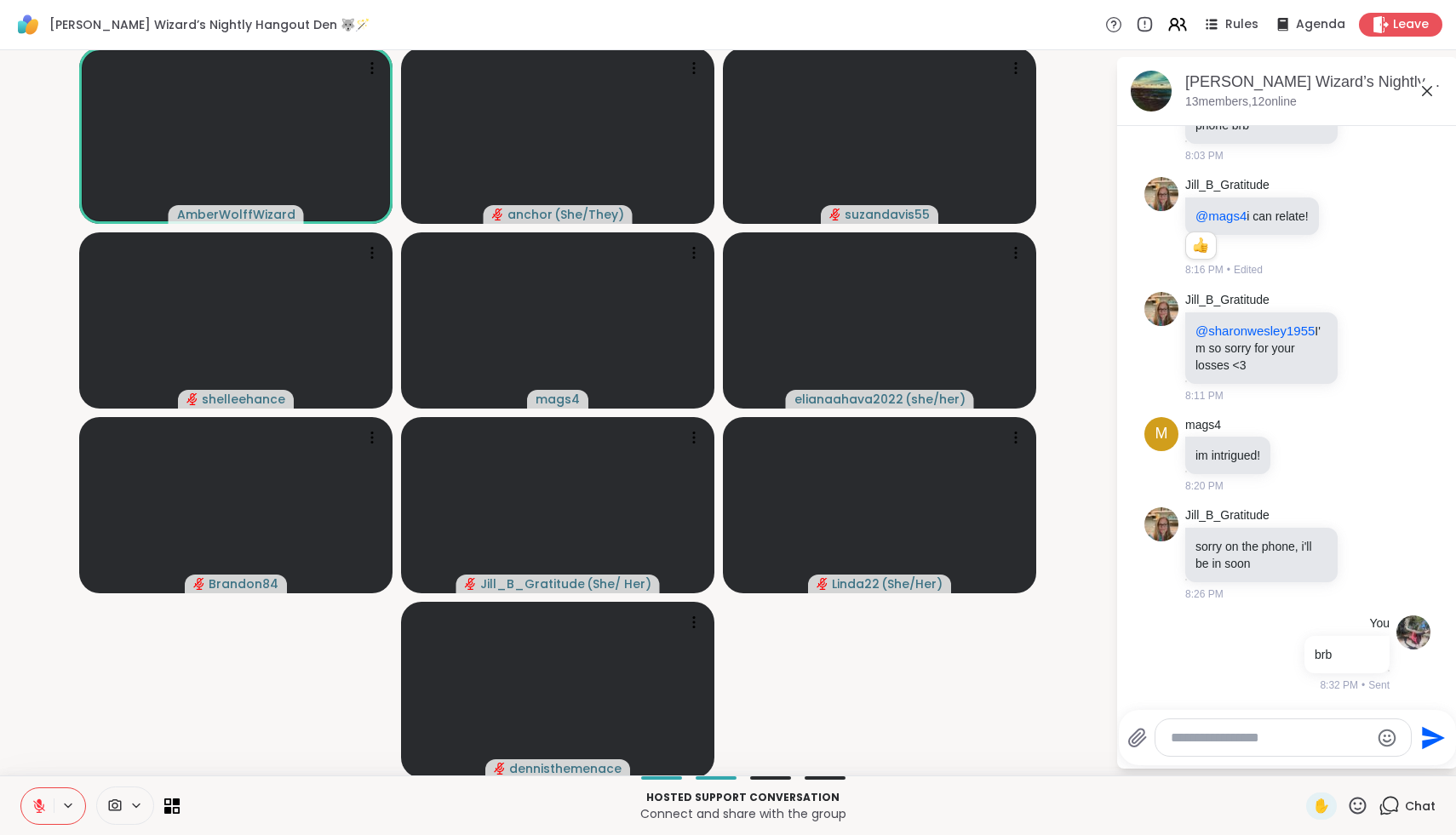
click at [36, 806] on icon at bounding box center [39, 806] width 15 height 15
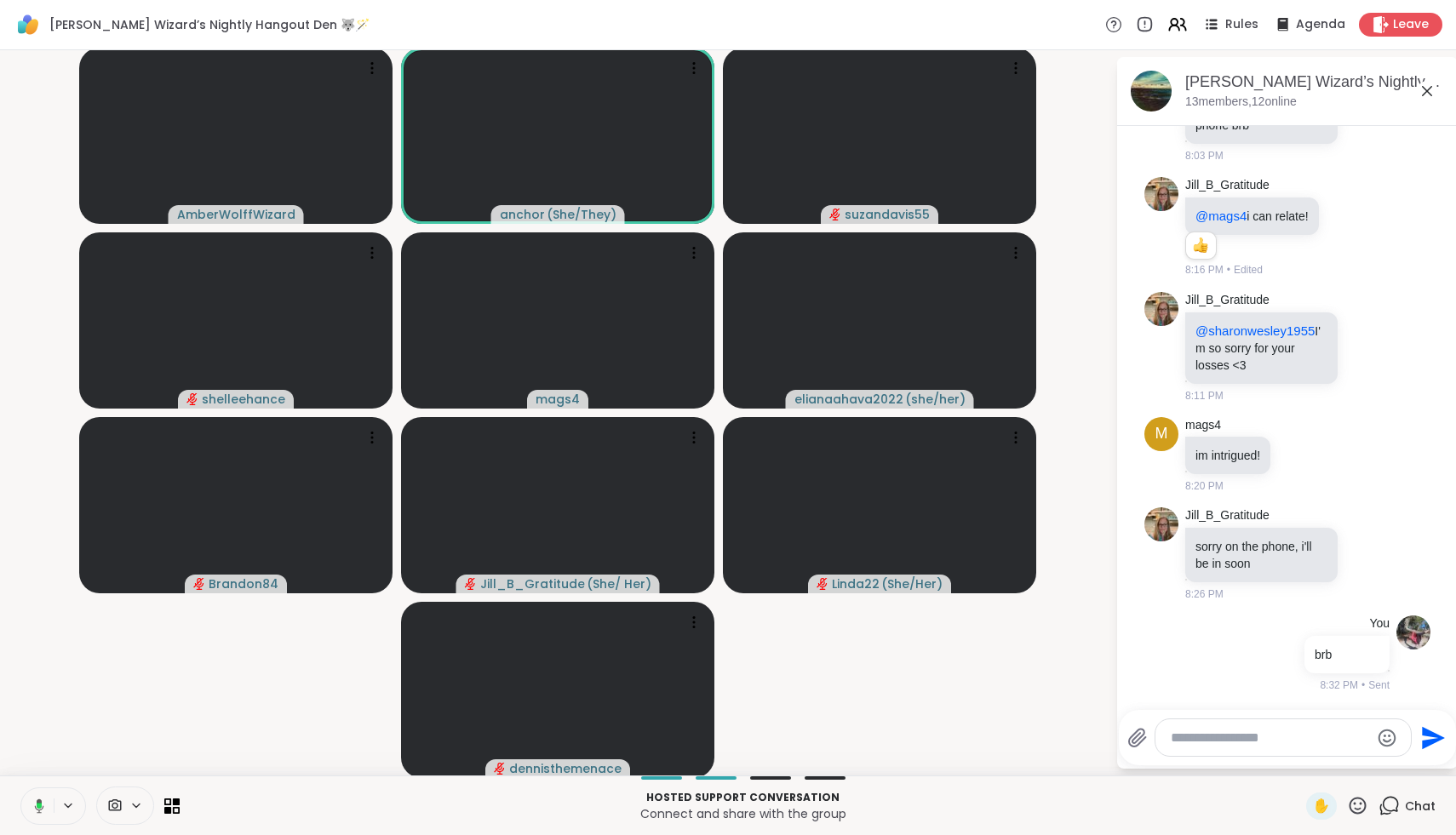
click at [36, 806] on icon at bounding box center [37, 806] width 15 height 15
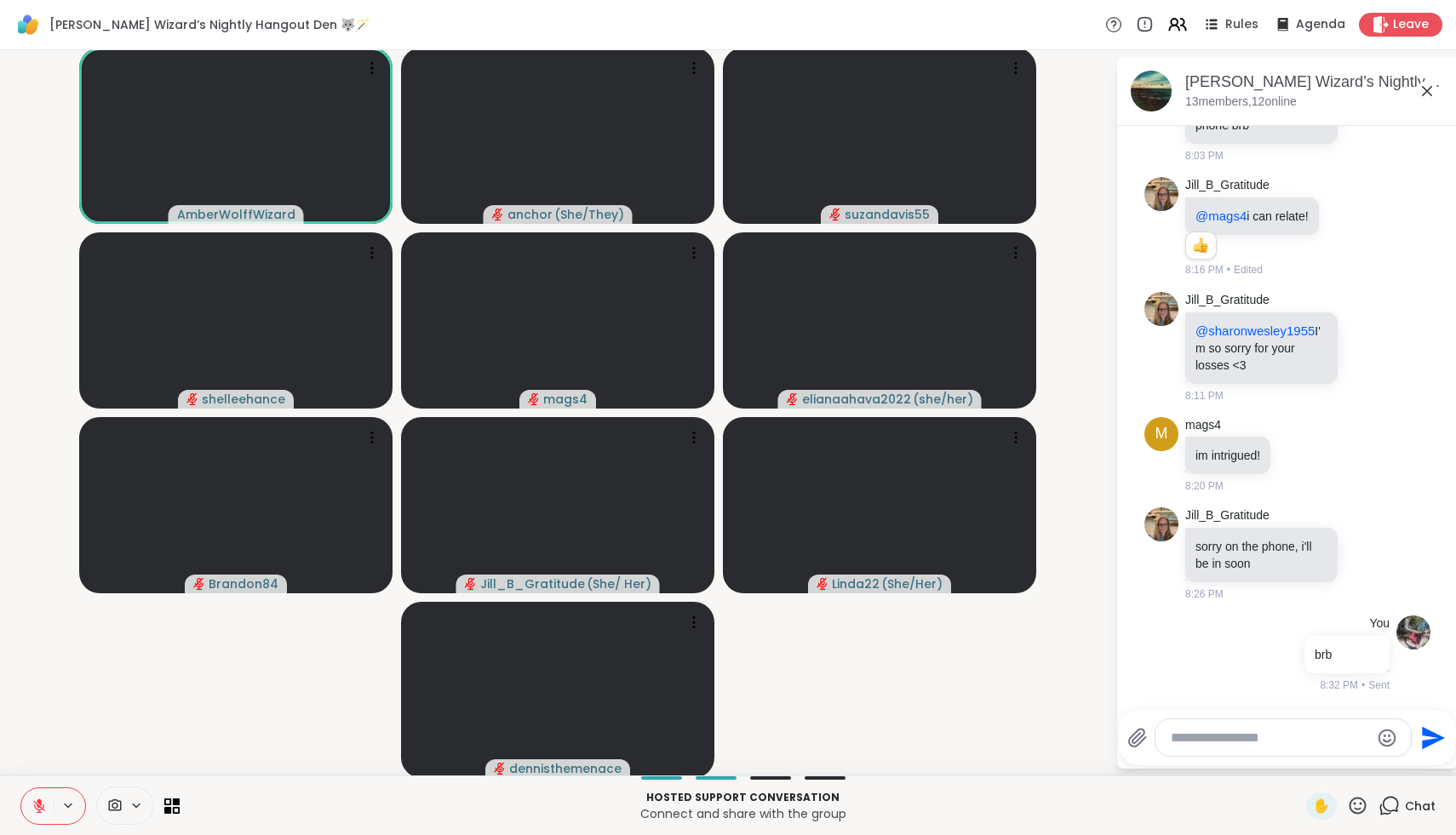
click at [36, 806] on icon at bounding box center [39, 806] width 15 height 15
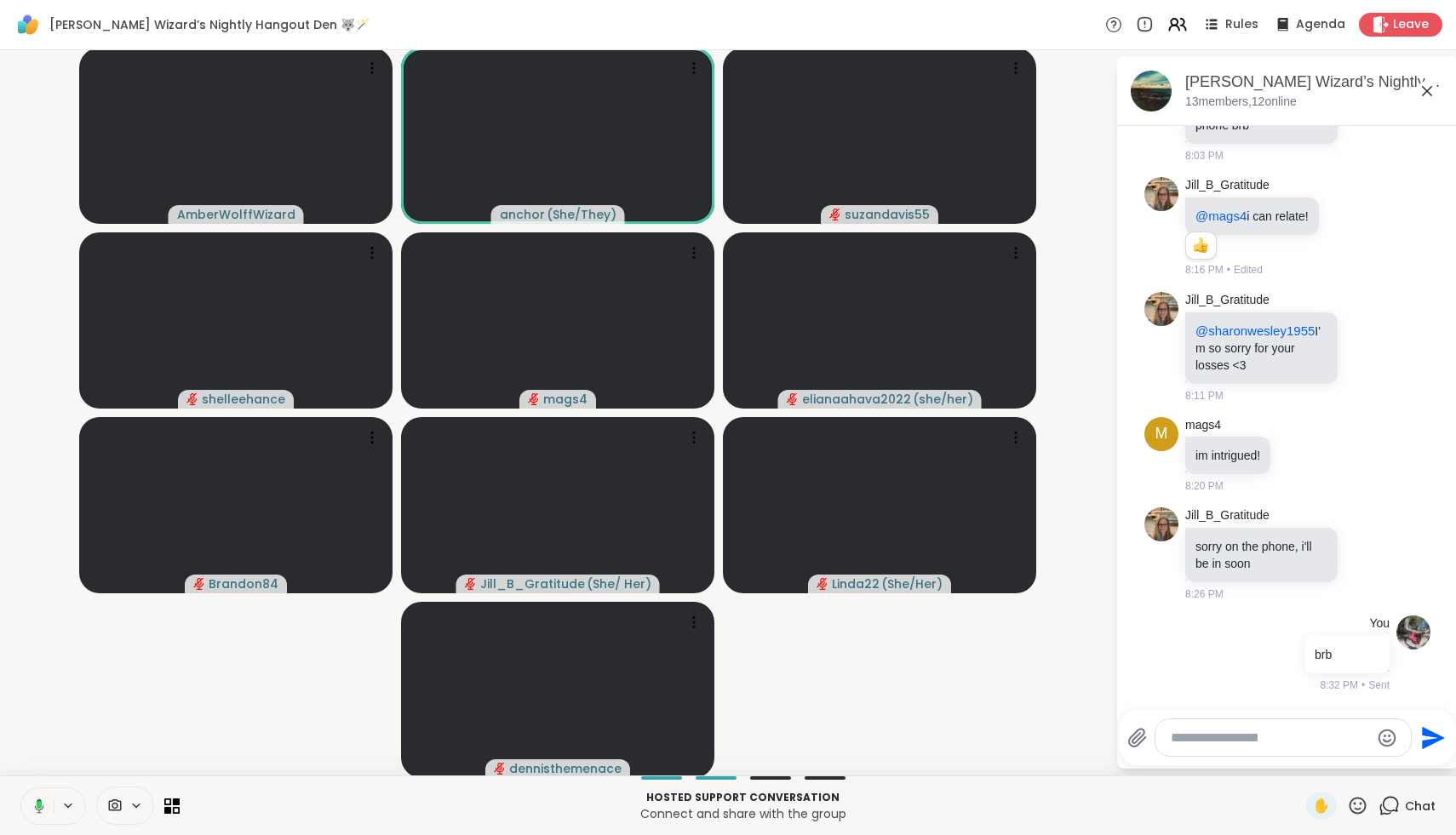
click at [36, 806] on icon at bounding box center [37, 806] width 15 height 15
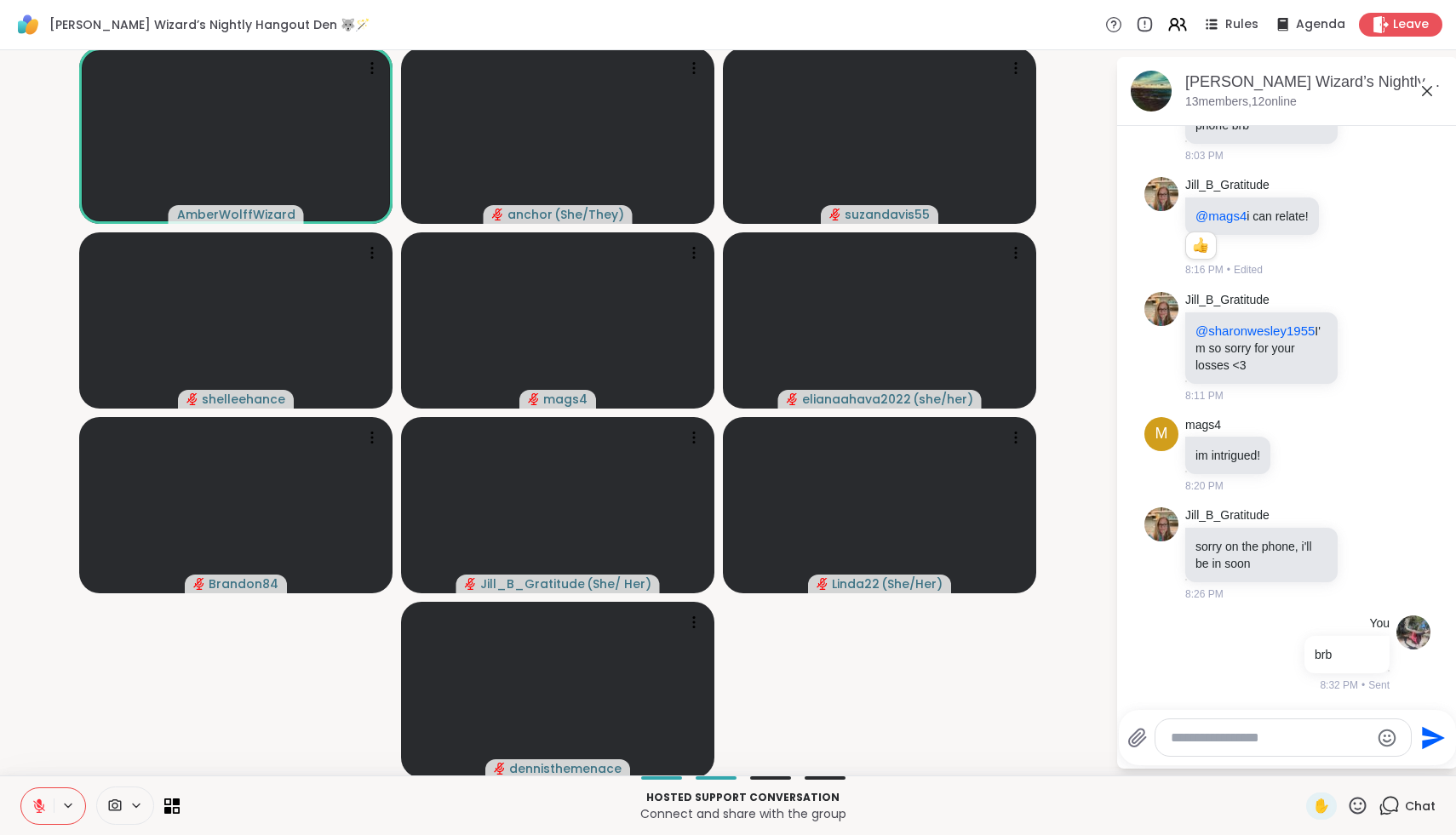
click at [36, 806] on icon at bounding box center [39, 806] width 15 height 15
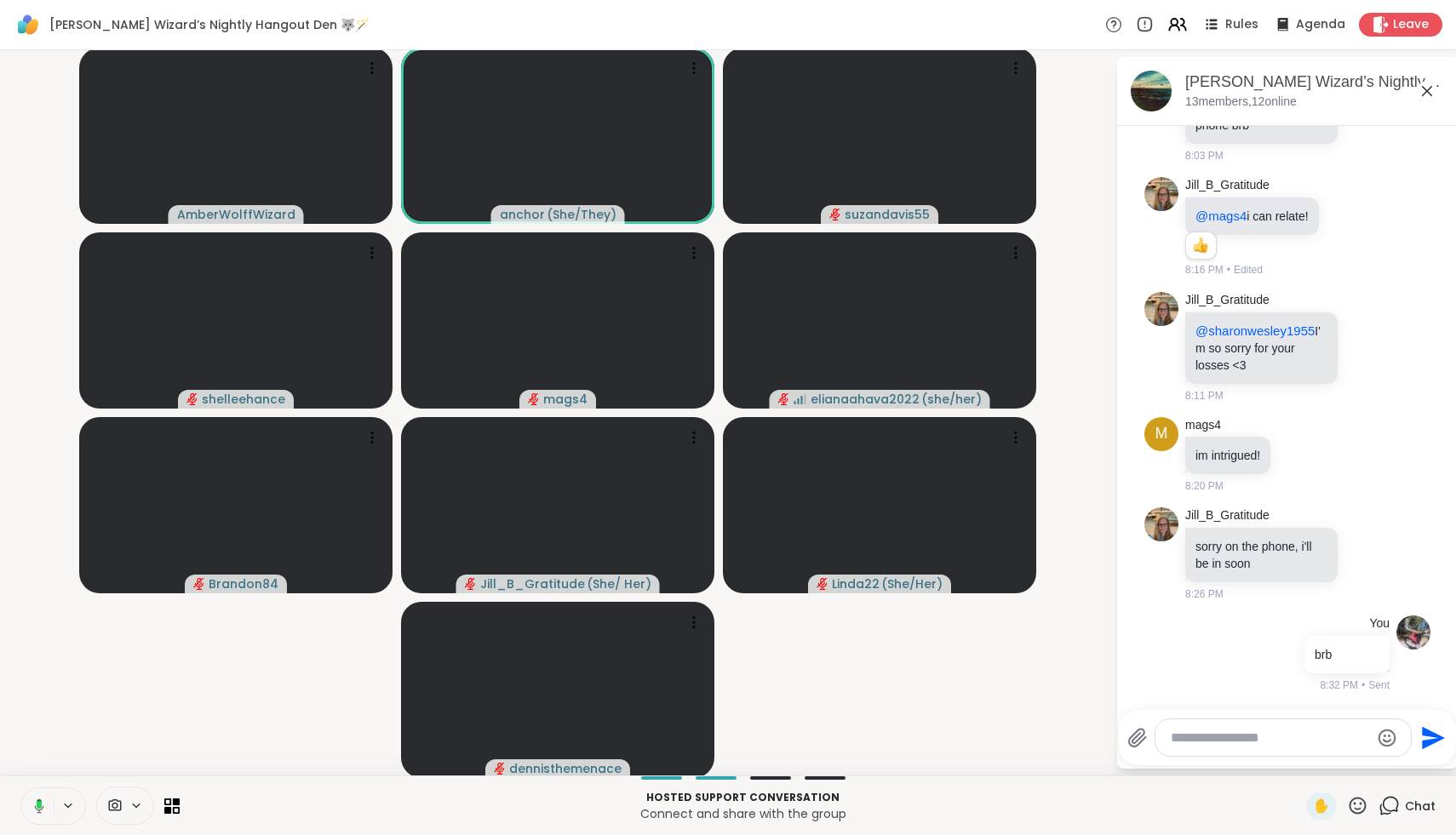
click at [36, 806] on icon at bounding box center [37, 806] width 15 height 15
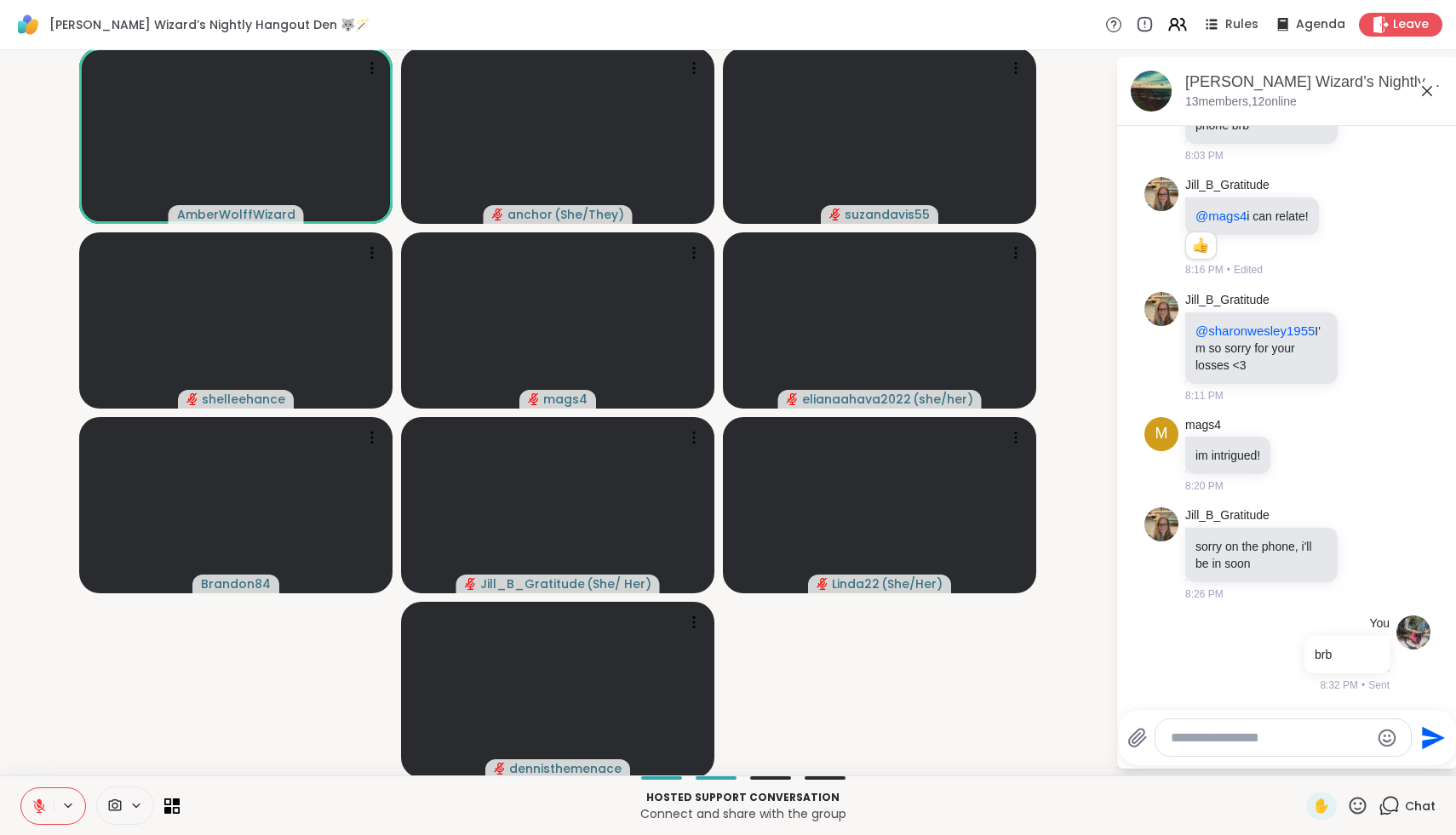
click at [36, 805] on icon at bounding box center [39, 806] width 15 height 15
click at [36, 805] on icon at bounding box center [39, 806] width 9 height 5
click at [41, 806] on icon at bounding box center [39, 806] width 12 height 12
click at [41, 802] on icon at bounding box center [39, 803] width 4 height 8
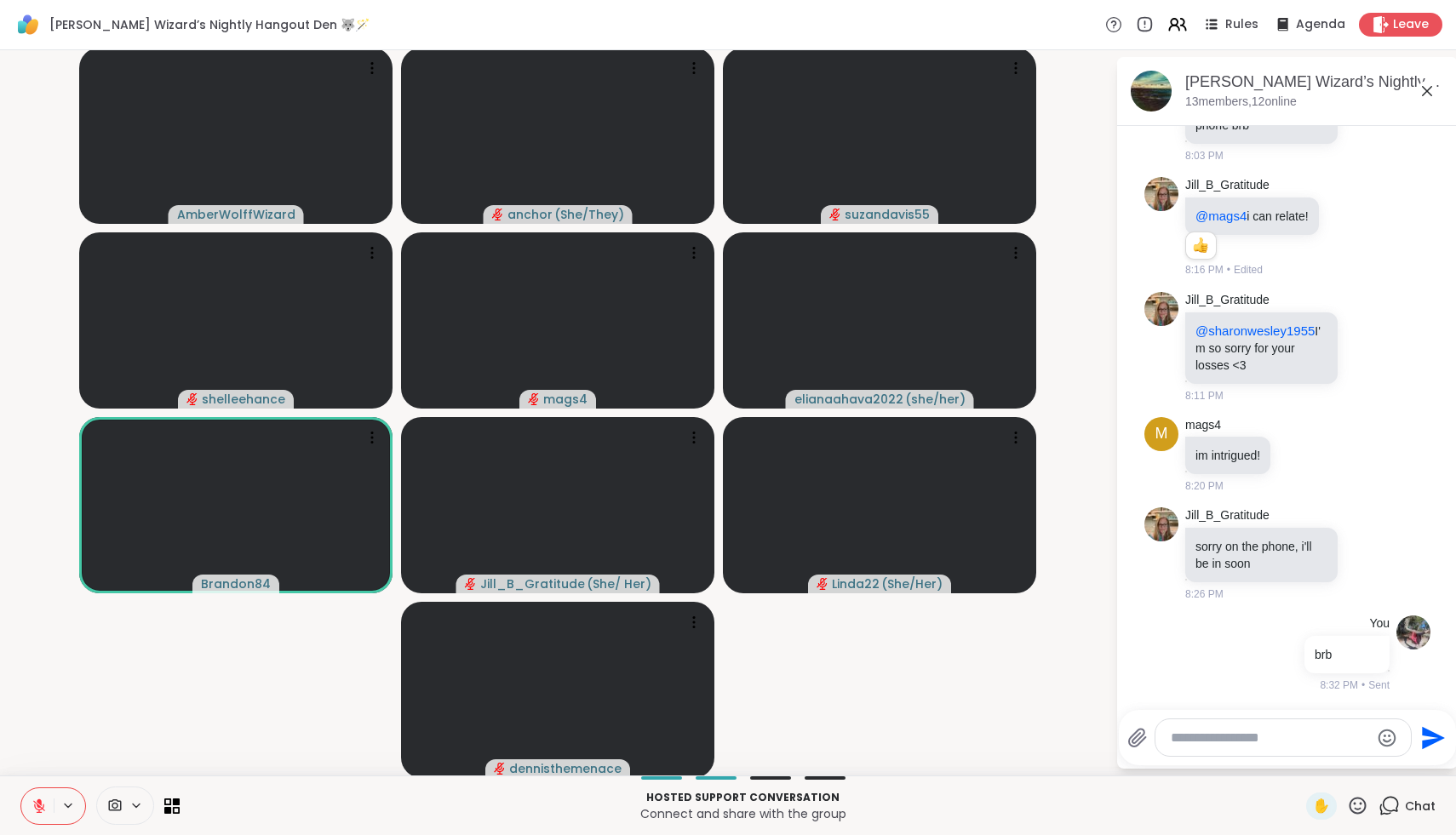
click at [39, 807] on icon at bounding box center [39, 806] width 15 height 15
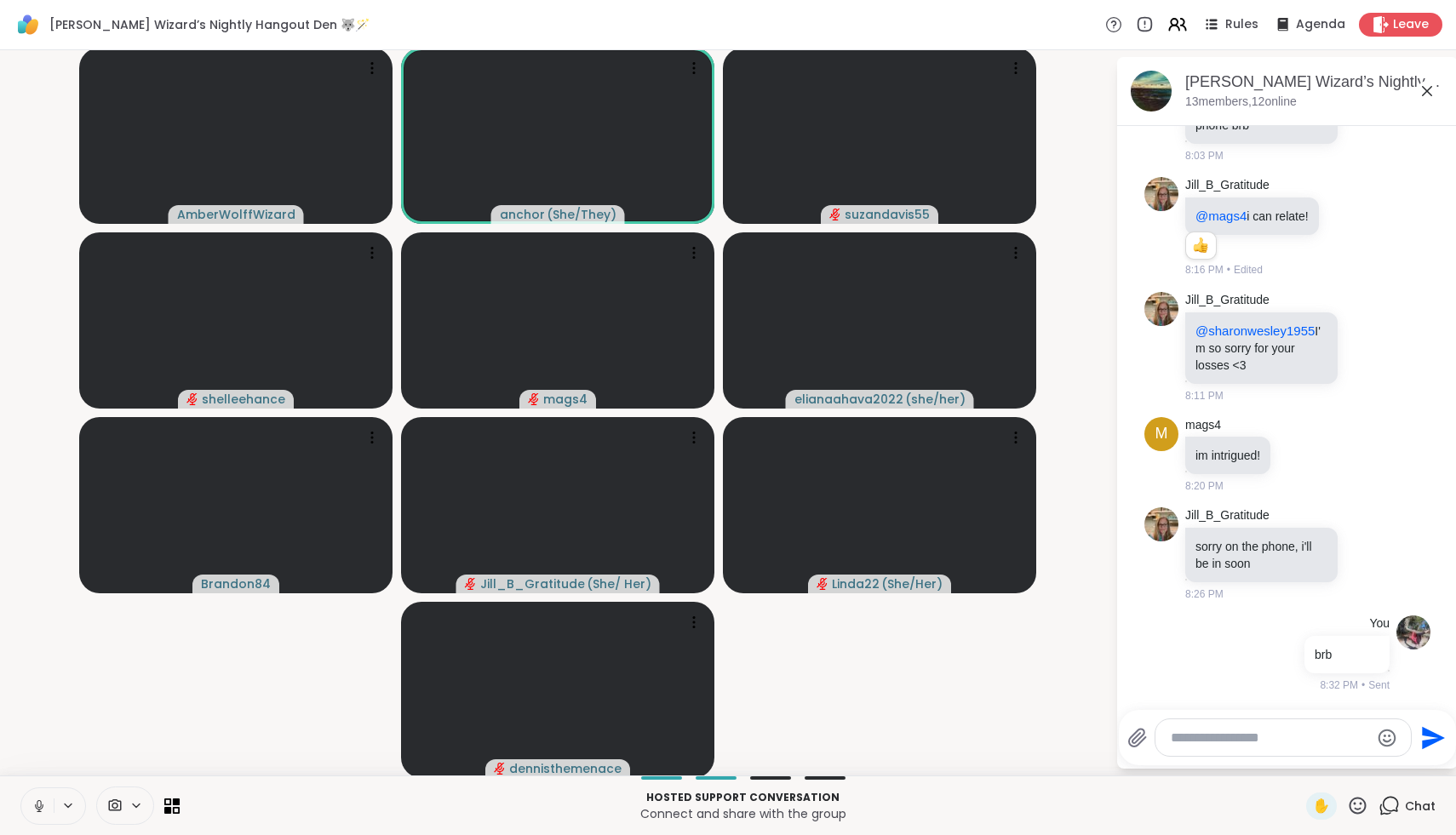
click at [39, 807] on icon at bounding box center [39, 806] width 15 height 15
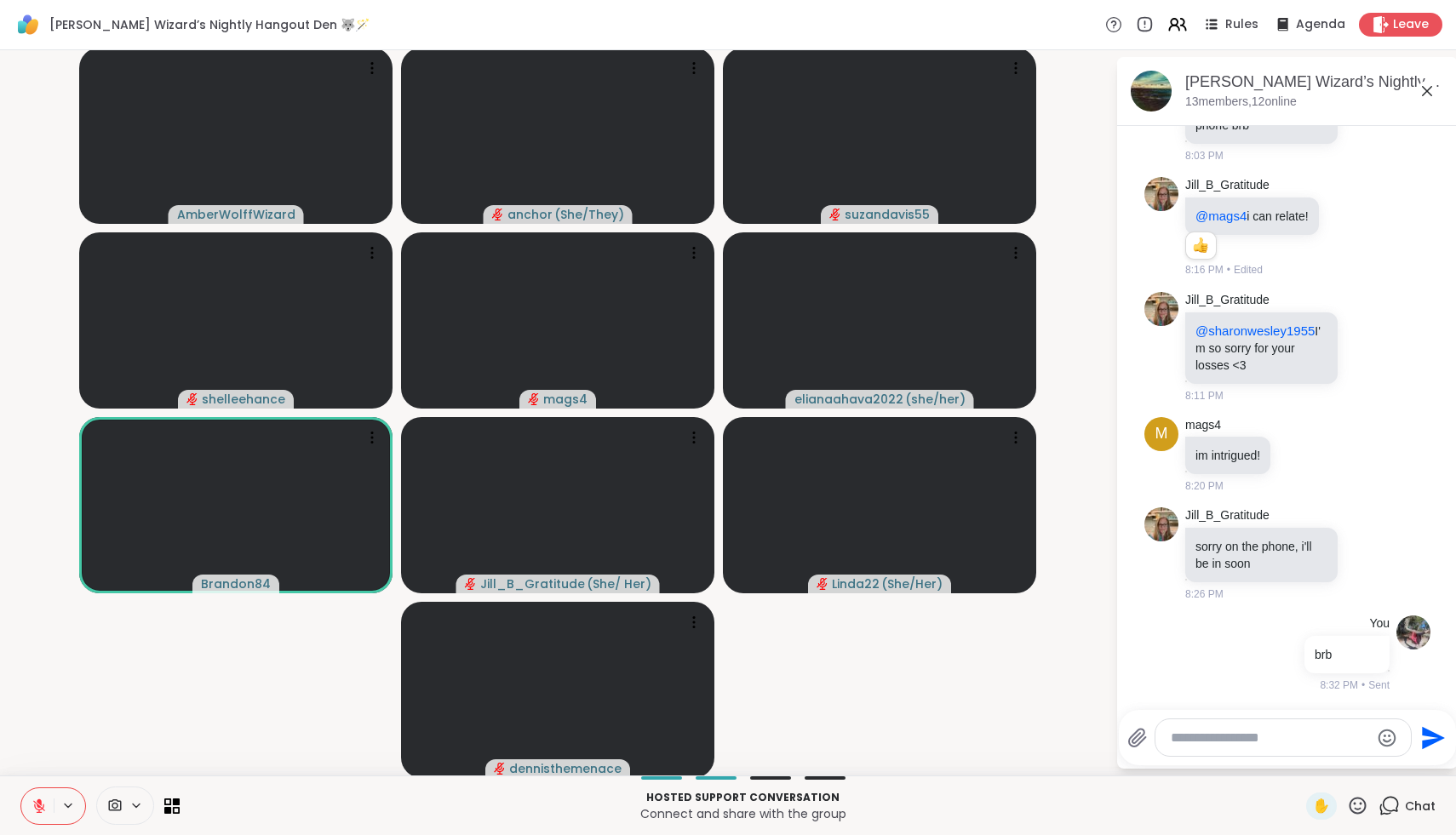
click at [39, 807] on icon at bounding box center [39, 806] width 15 height 15
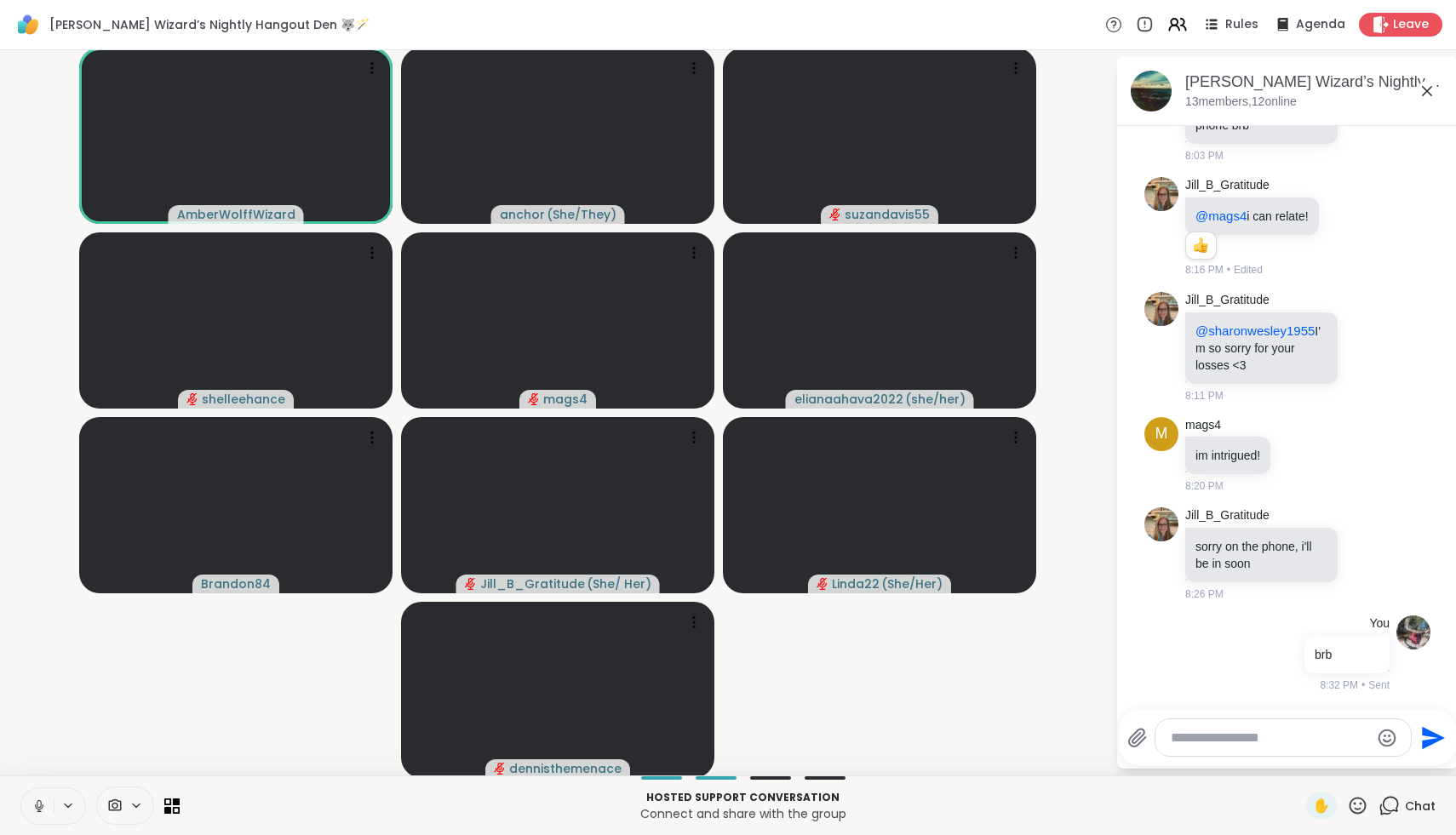
click at [39, 807] on icon at bounding box center [39, 806] width 15 height 15
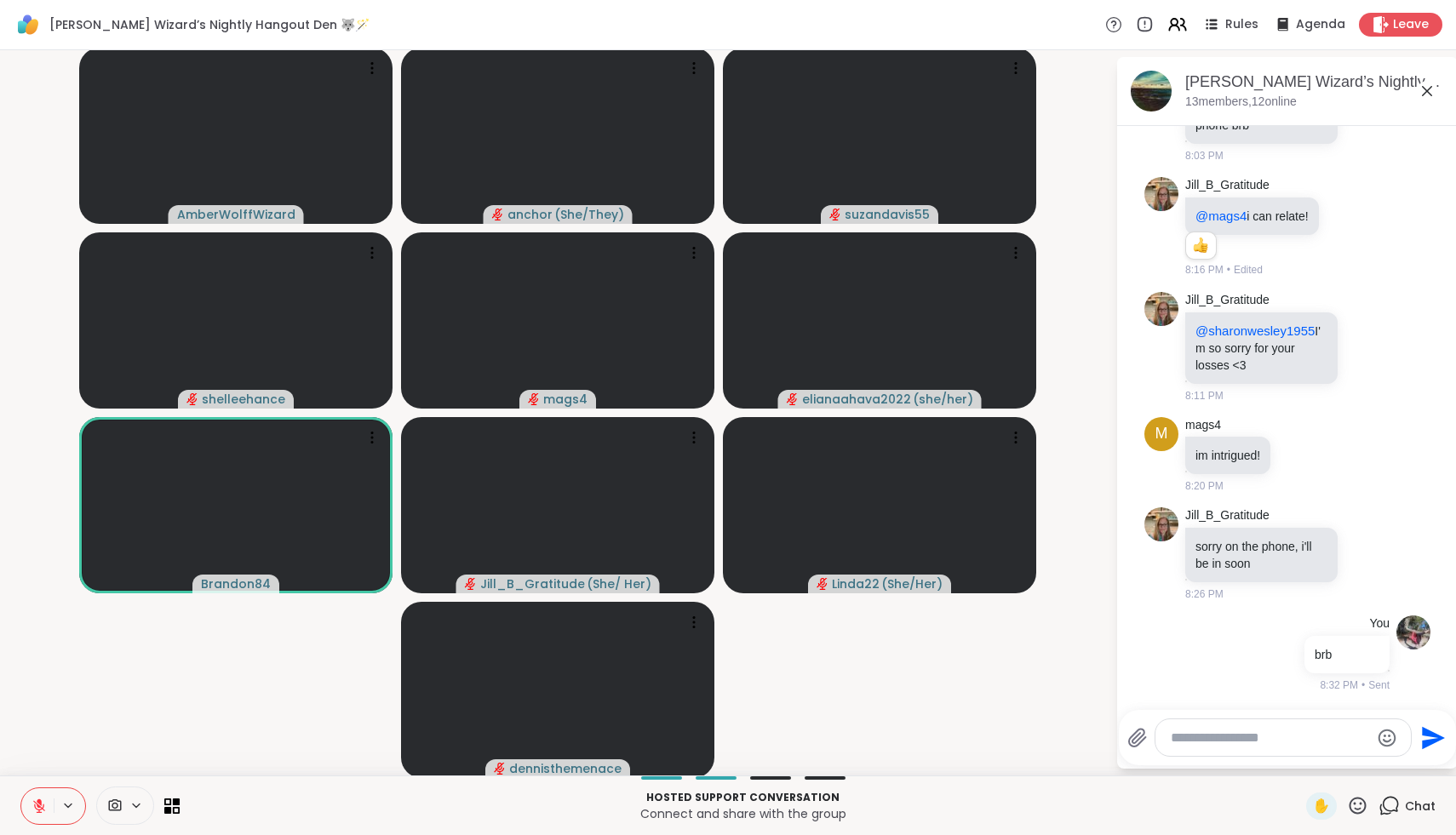
click at [39, 806] on icon at bounding box center [39, 806] width 12 height 12
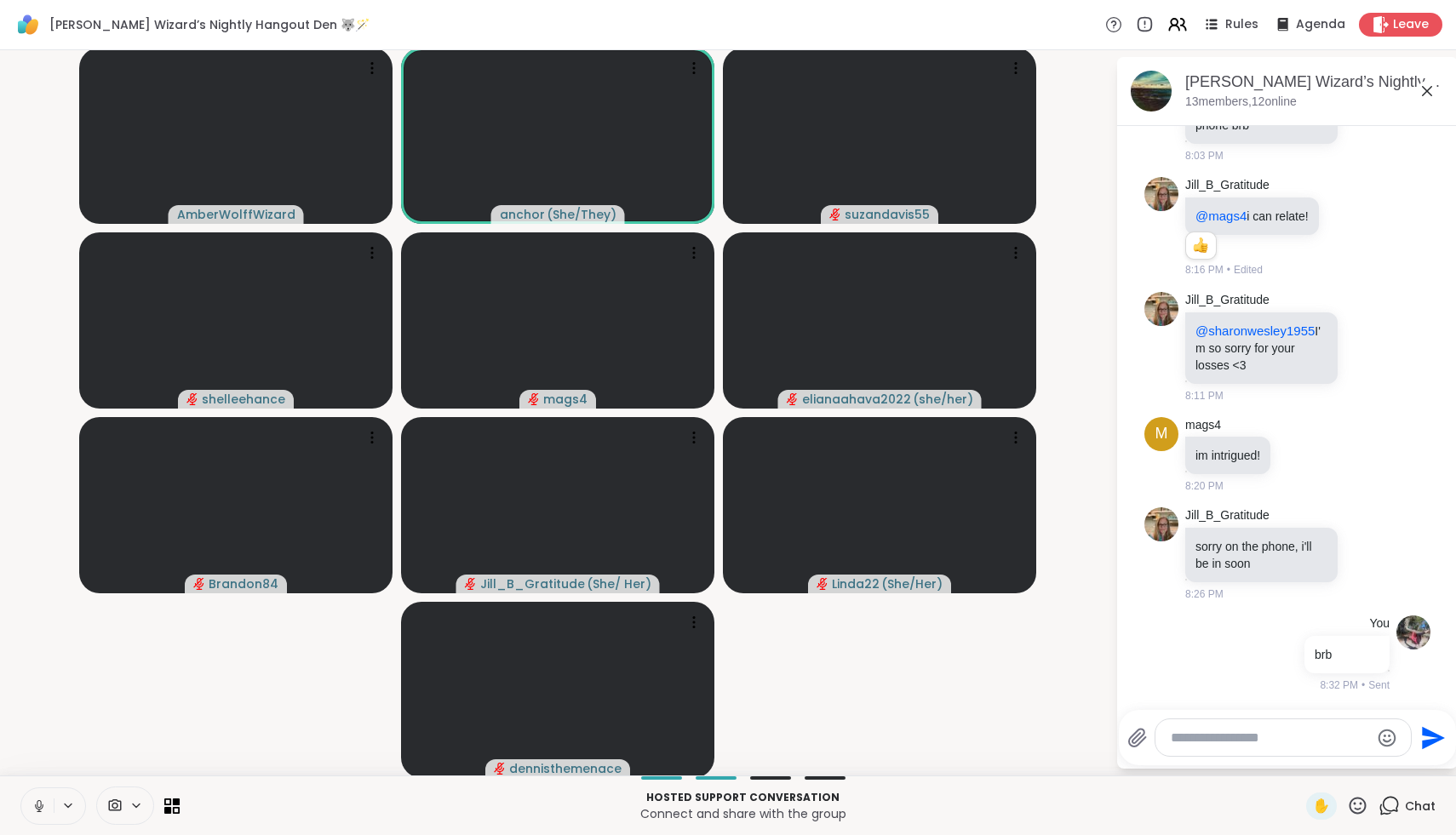
click at [39, 806] on icon at bounding box center [39, 803] width 4 height 8
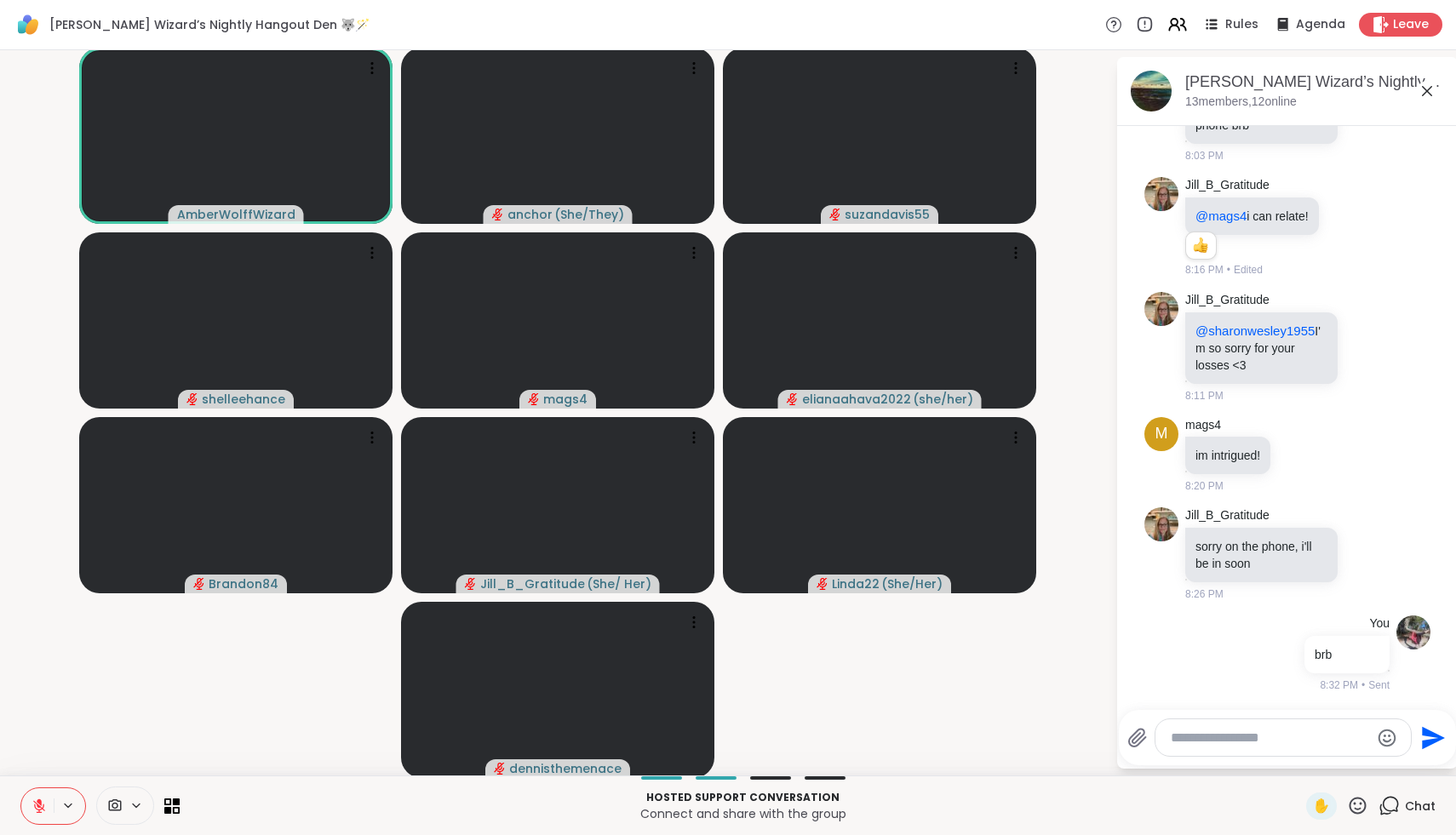
click at [39, 806] on icon at bounding box center [39, 806] width 12 height 12
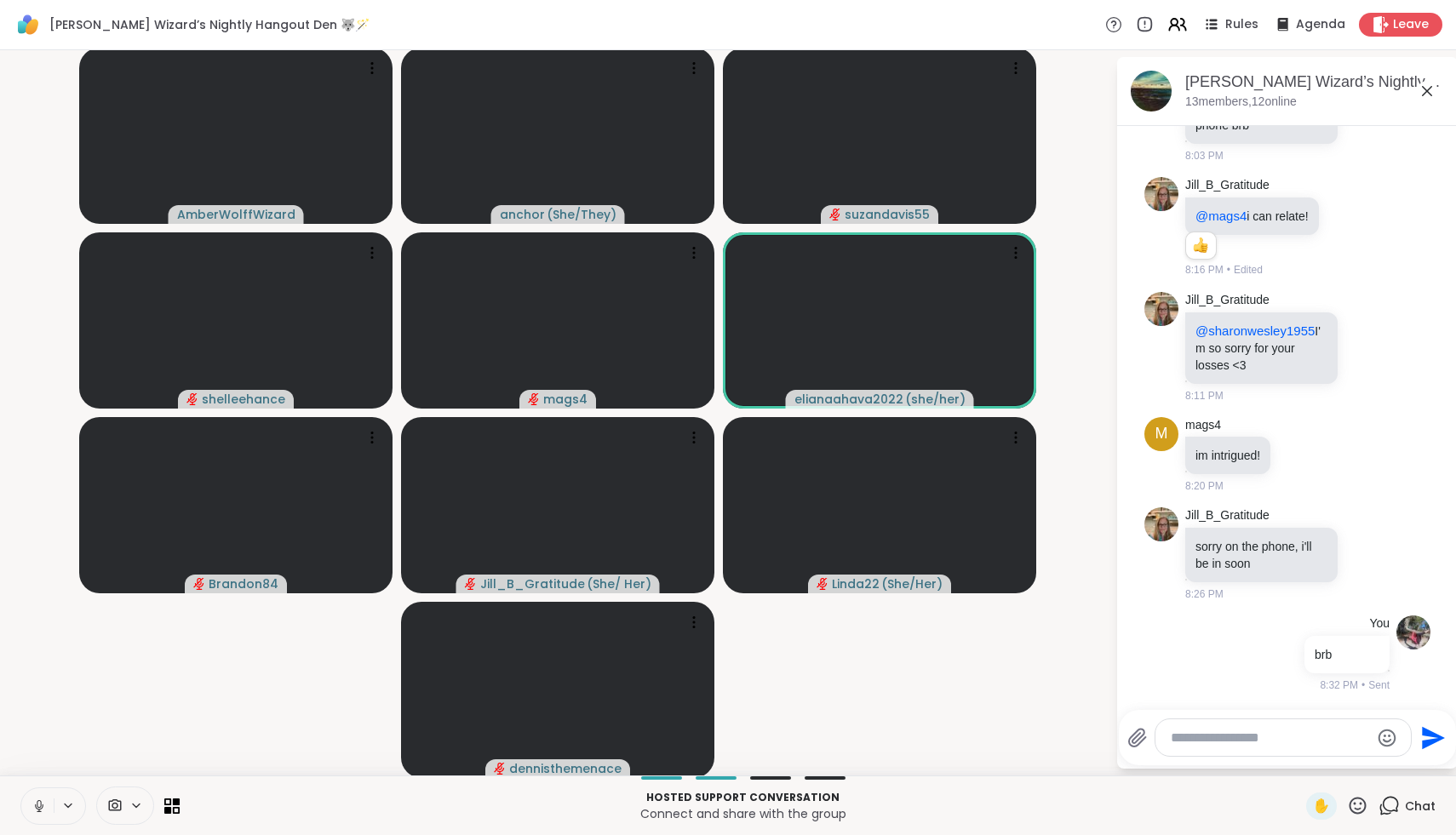
click at [39, 806] on icon at bounding box center [39, 803] width 4 height 8
click at [39, 806] on icon at bounding box center [39, 806] width 12 height 12
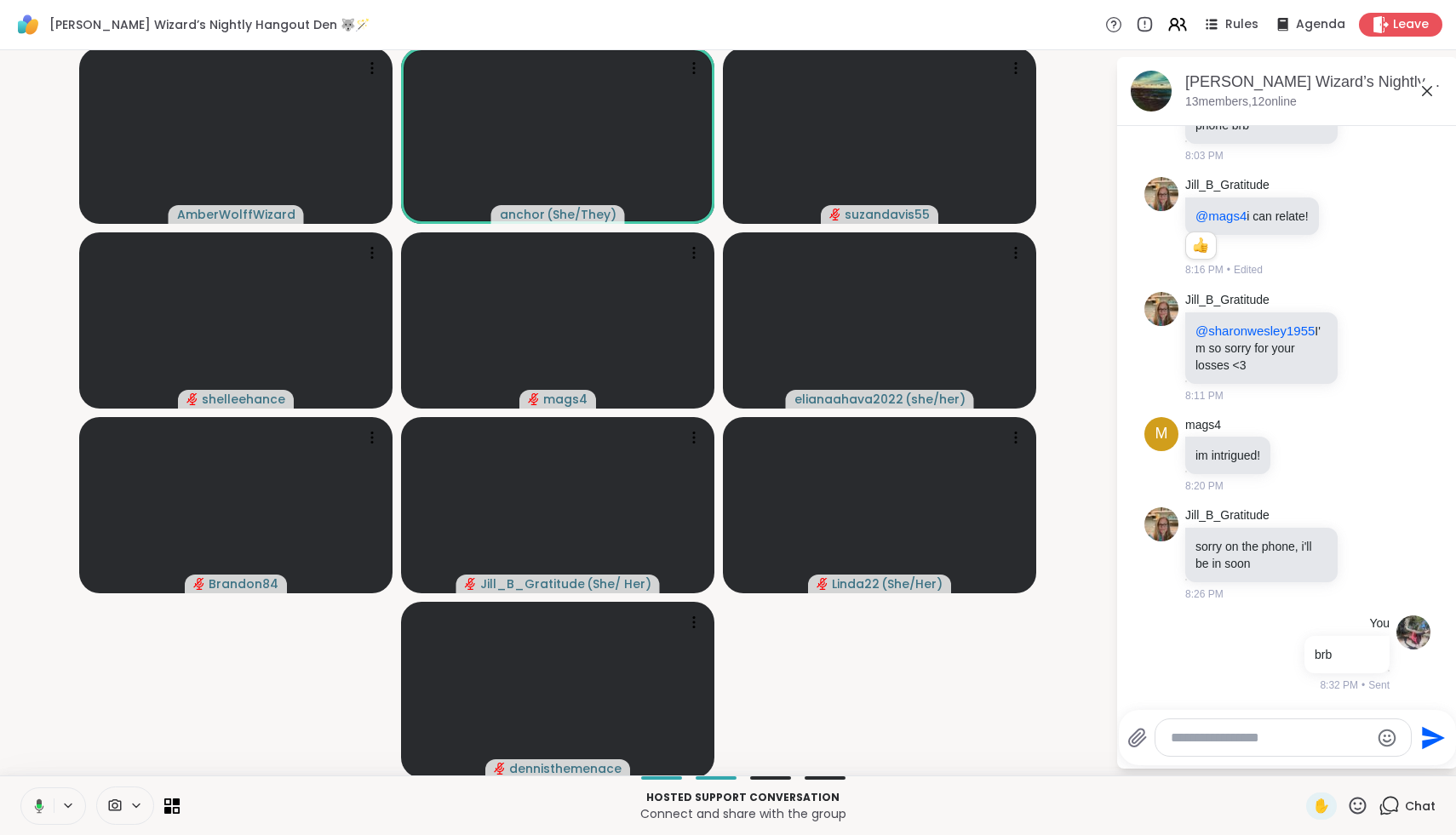
click at [39, 806] on icon at bounding box center [39, 805] width 5 height 4
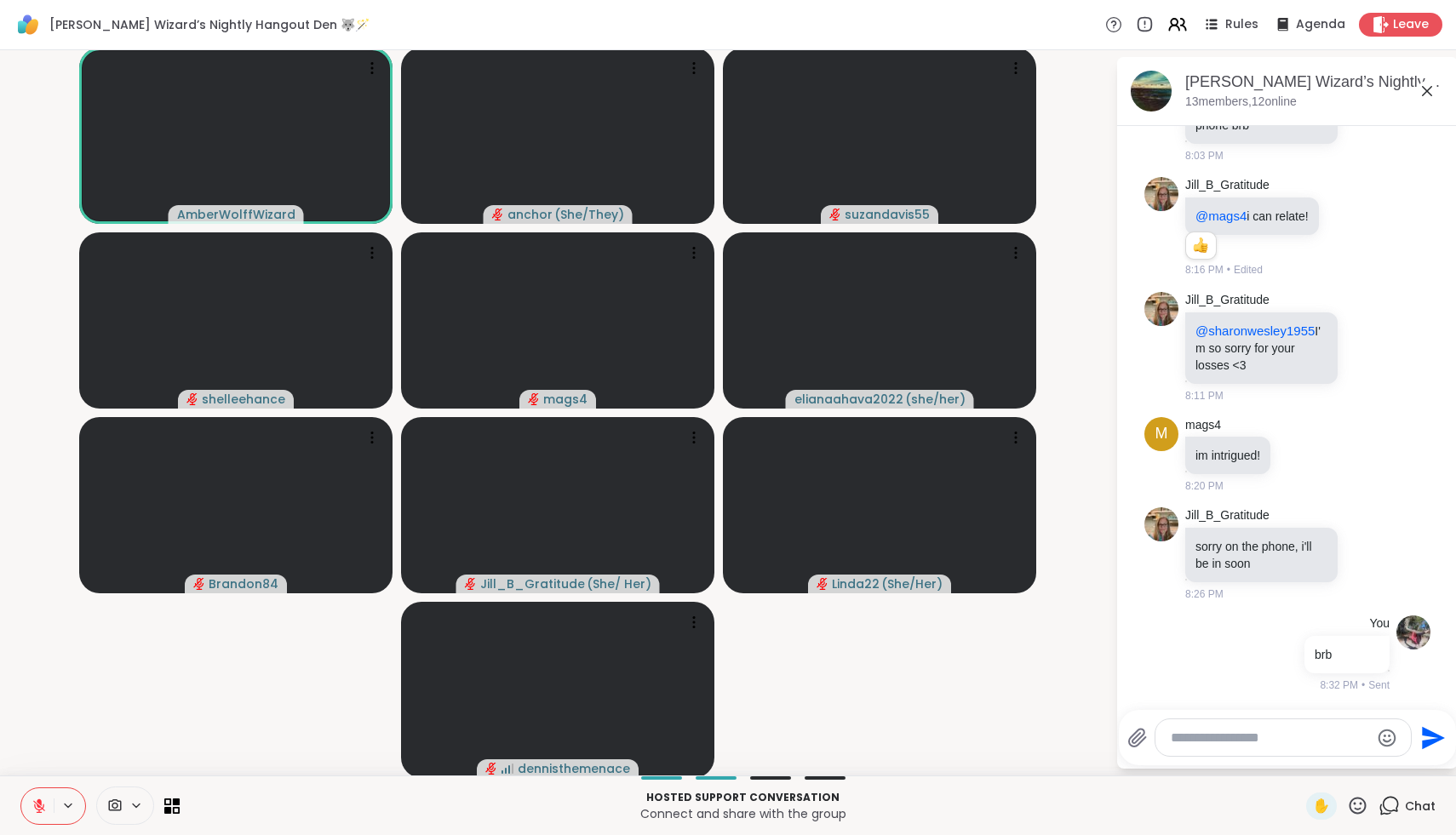
click at [33, 814] on button at bounding box center [38, 806] width 33 height 36
click at [39, 808] on icon at bounding box center [39, 810] width 1 height 3
click at [36, 802] on icon at bounding box center [39, 806] width 15 height 15
click at [36, 801] on icon at bounding box center [37, 806] width 15 height 15
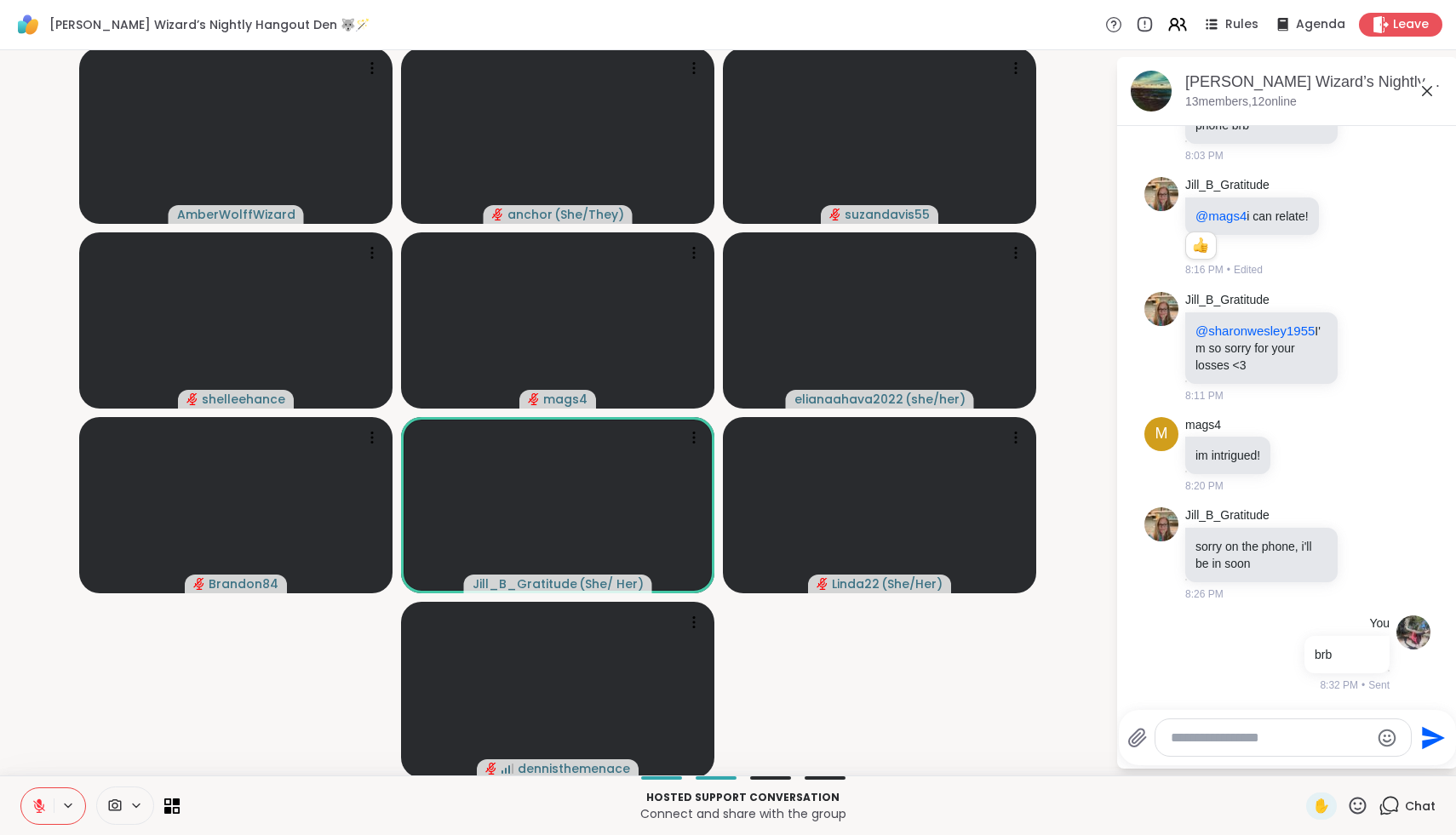
click at [42, 807] on icon at bounding box center [39, 806] width 12 height 12
click at [40, 802] on icon at bounding box center [39, 806] width 15 height 15
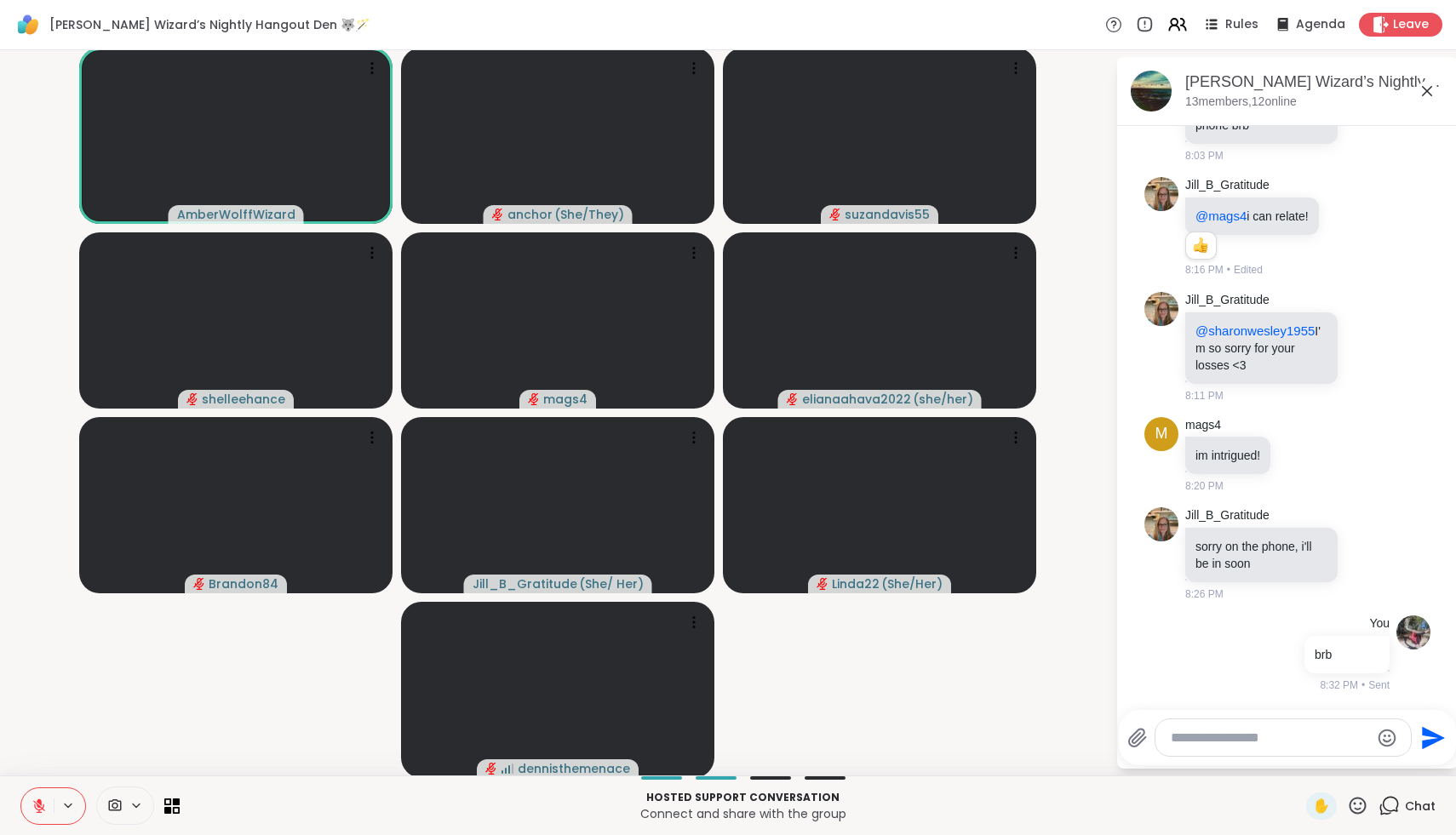
click at [39, 807] on icon at bounding box center [39, 806] width 15 height 15
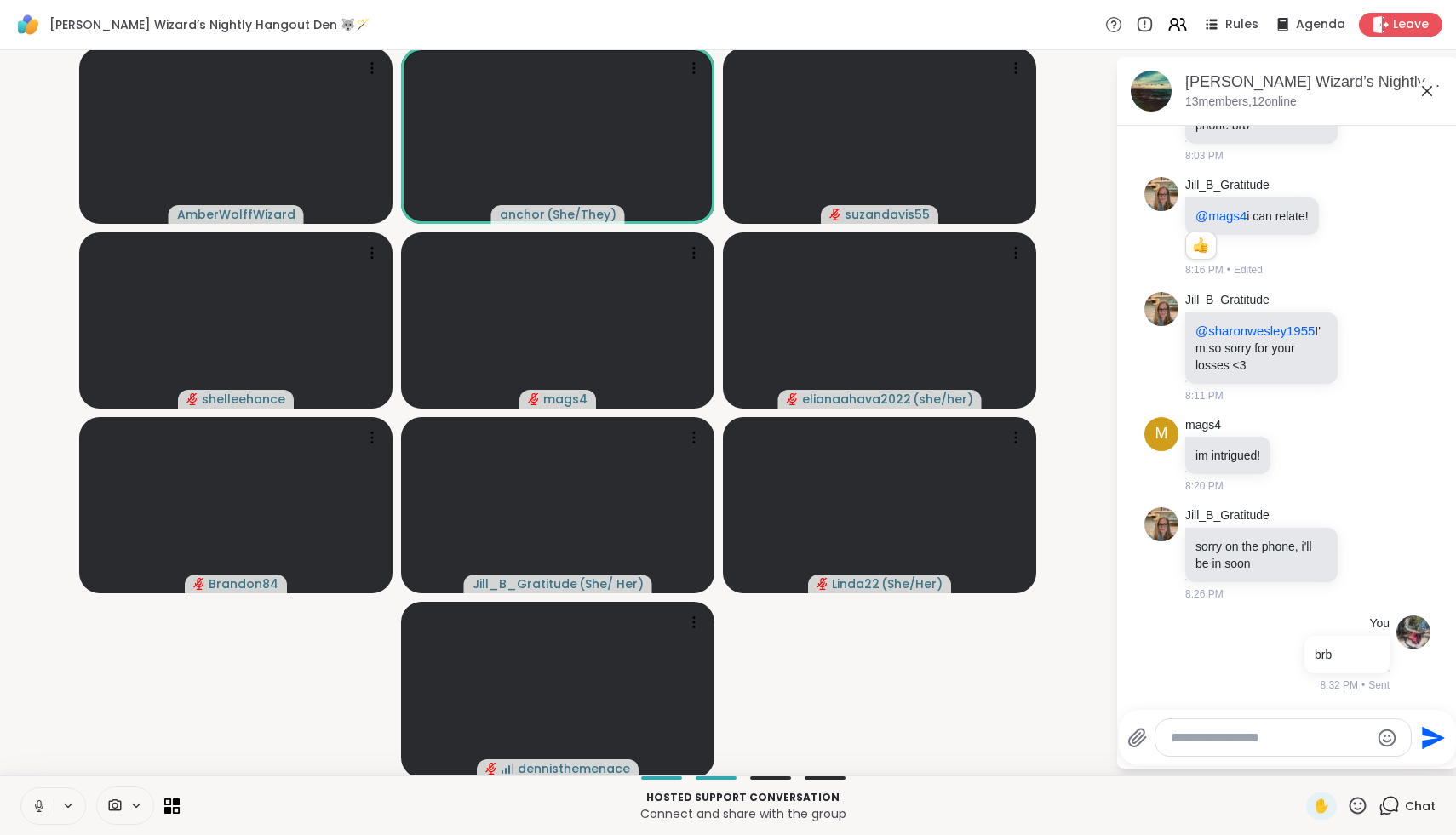
click at [39, 807] on icon at bounding box center [39, 803] width 4 height 8
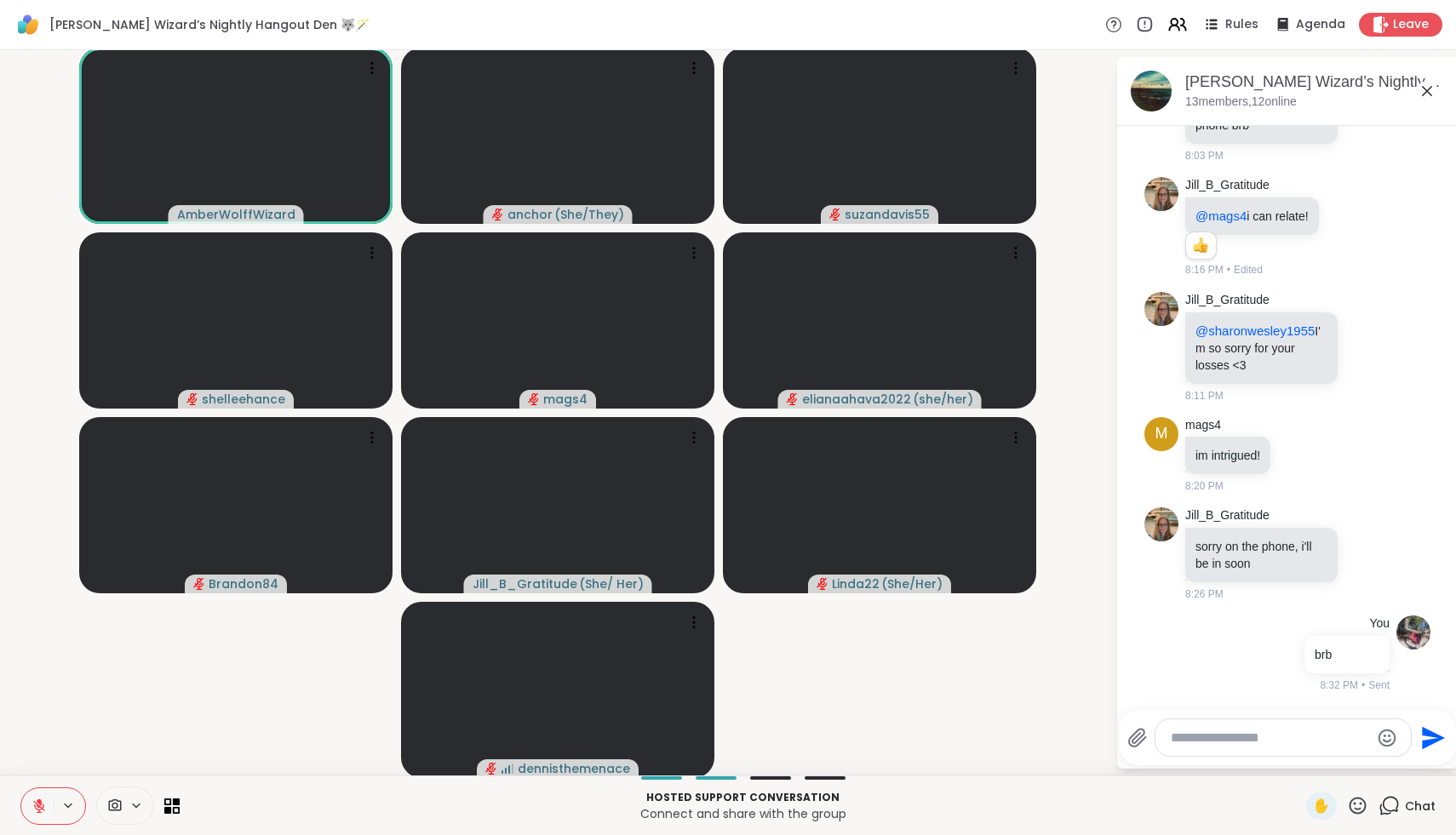
click at [39, 806] on icon at bounding box center [39, 806] width 12 height 12
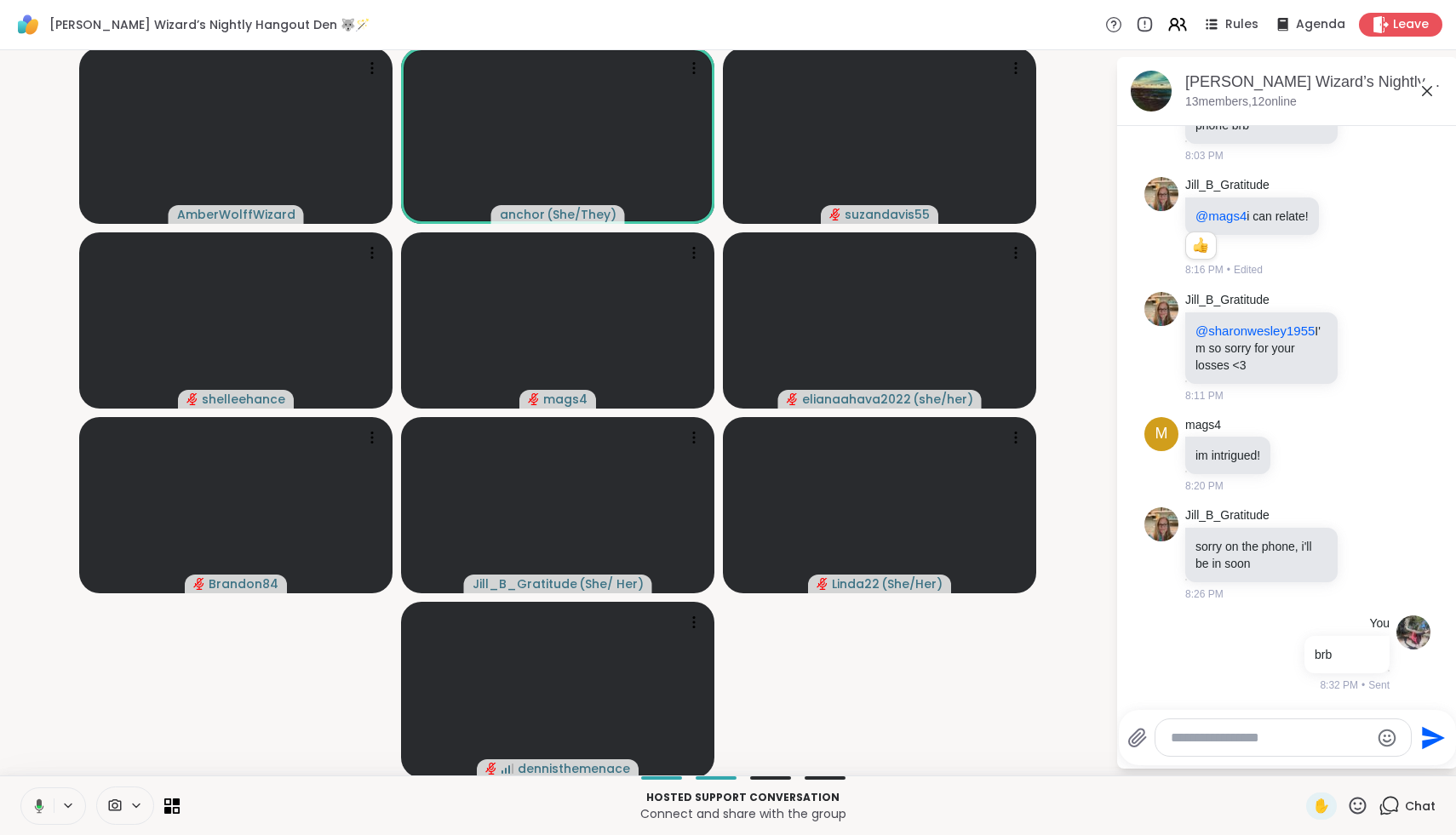
click at [39, 805] on icon at bounding box center [39, 807] width 5 height 3
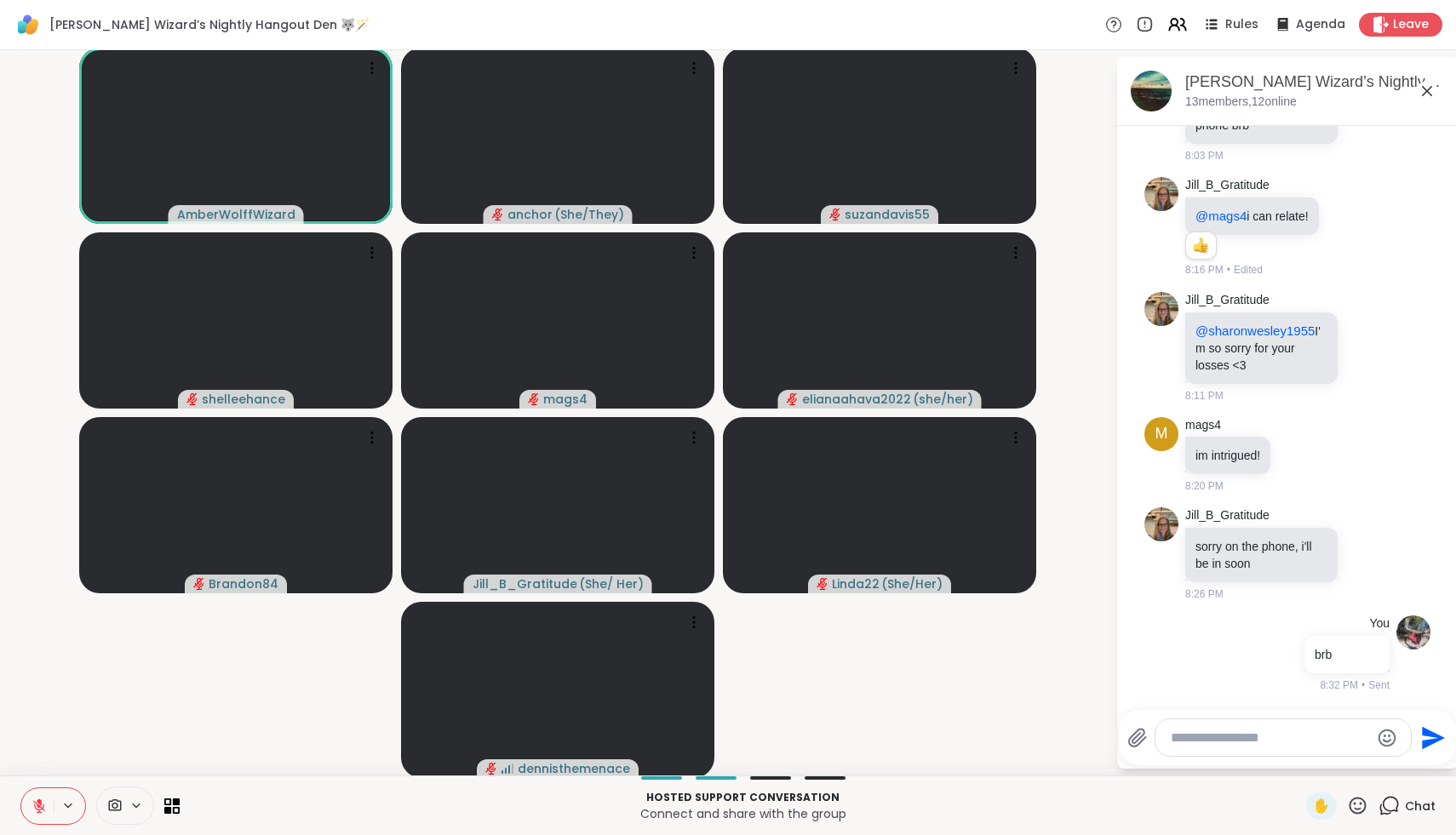
click at [39, 805] on icon at bounding box center [39, 806] width 12 height 12
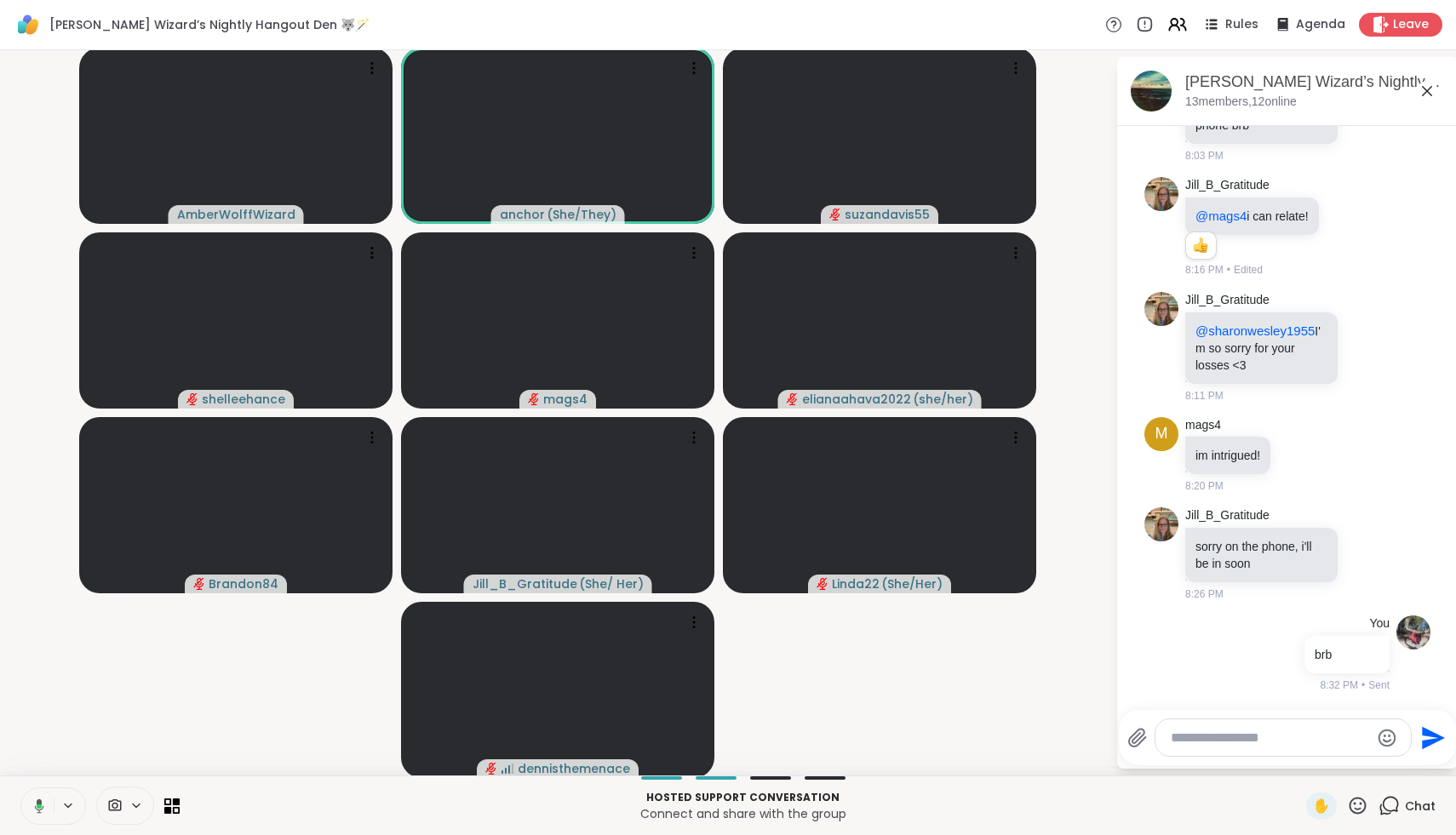
click at [39, 805] on icon at bounding box center [39, 805] width 5 height 4
click at [39, 805] on icon at bounding box center [39, 806] width 12 height 12
click at [39, 805] on icon at bounding box center [39, 806] width 5 height 4
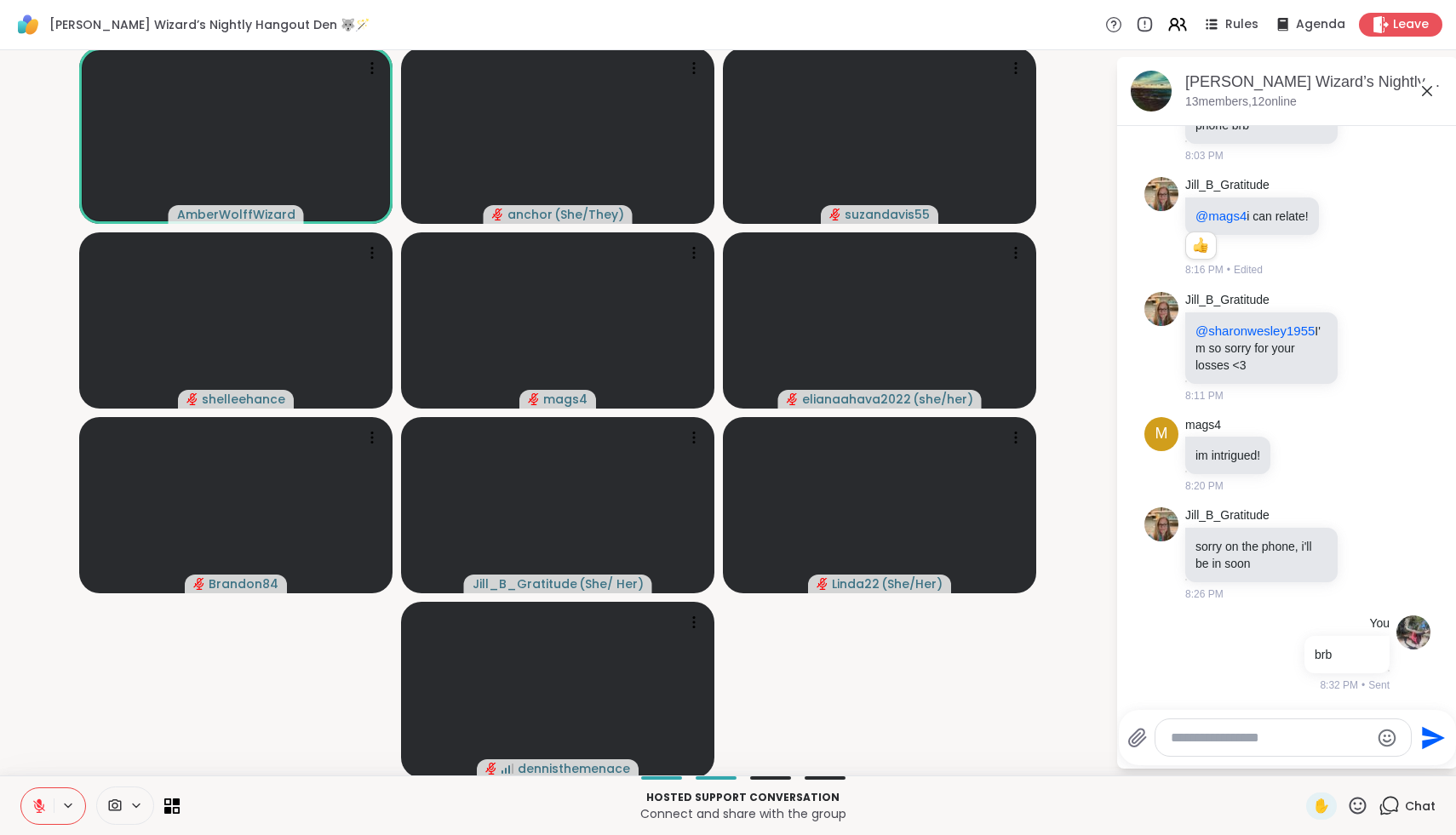
click at [41, 808] on icon at bounding box center [39, 806] width 15 height 15
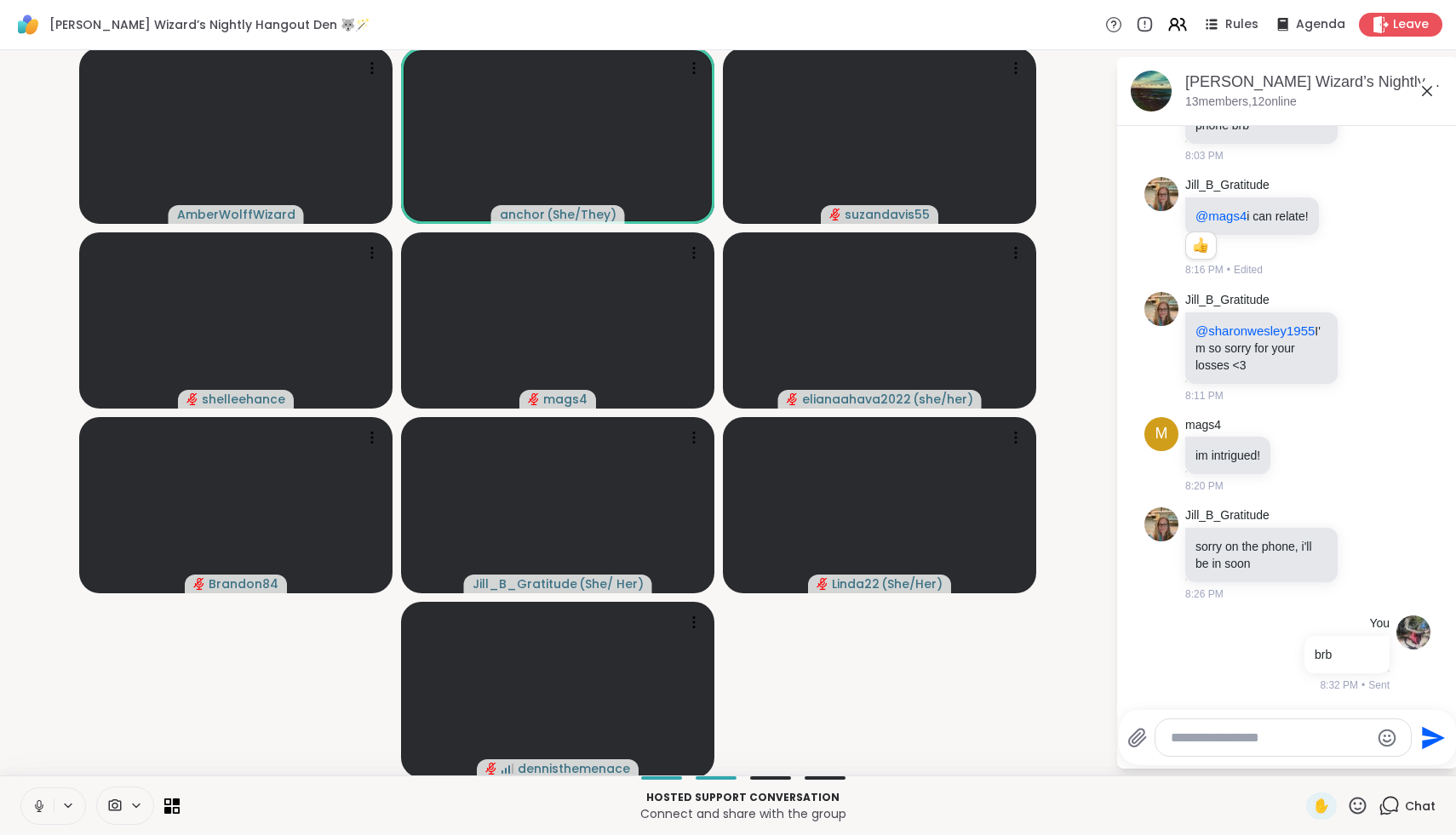
click at [40, 802] on icon at bounding box center [39, 806] width 15 height 15
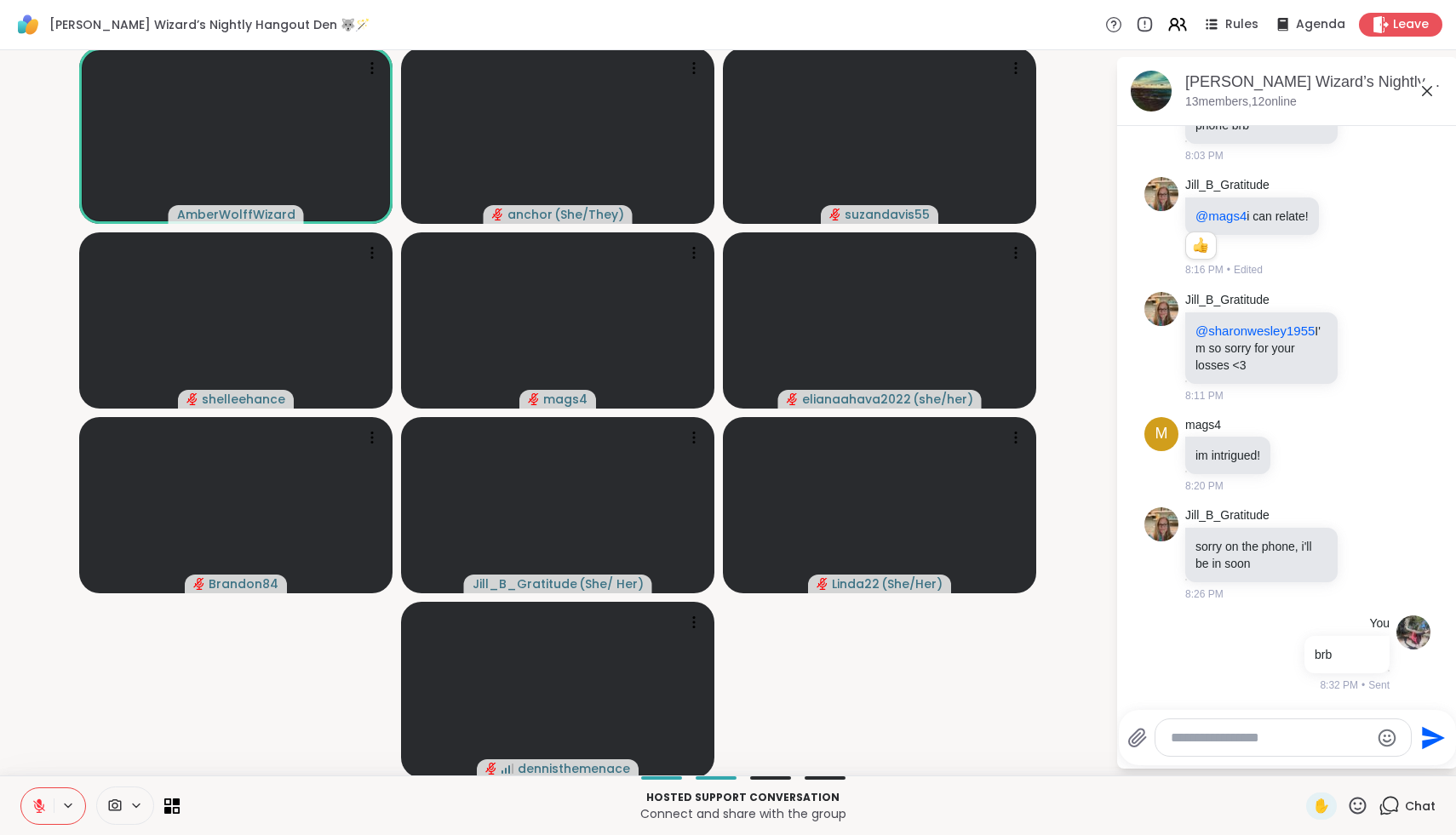
click at [40, 806] on icon at bounding box center [39, 806] width 12 height 12
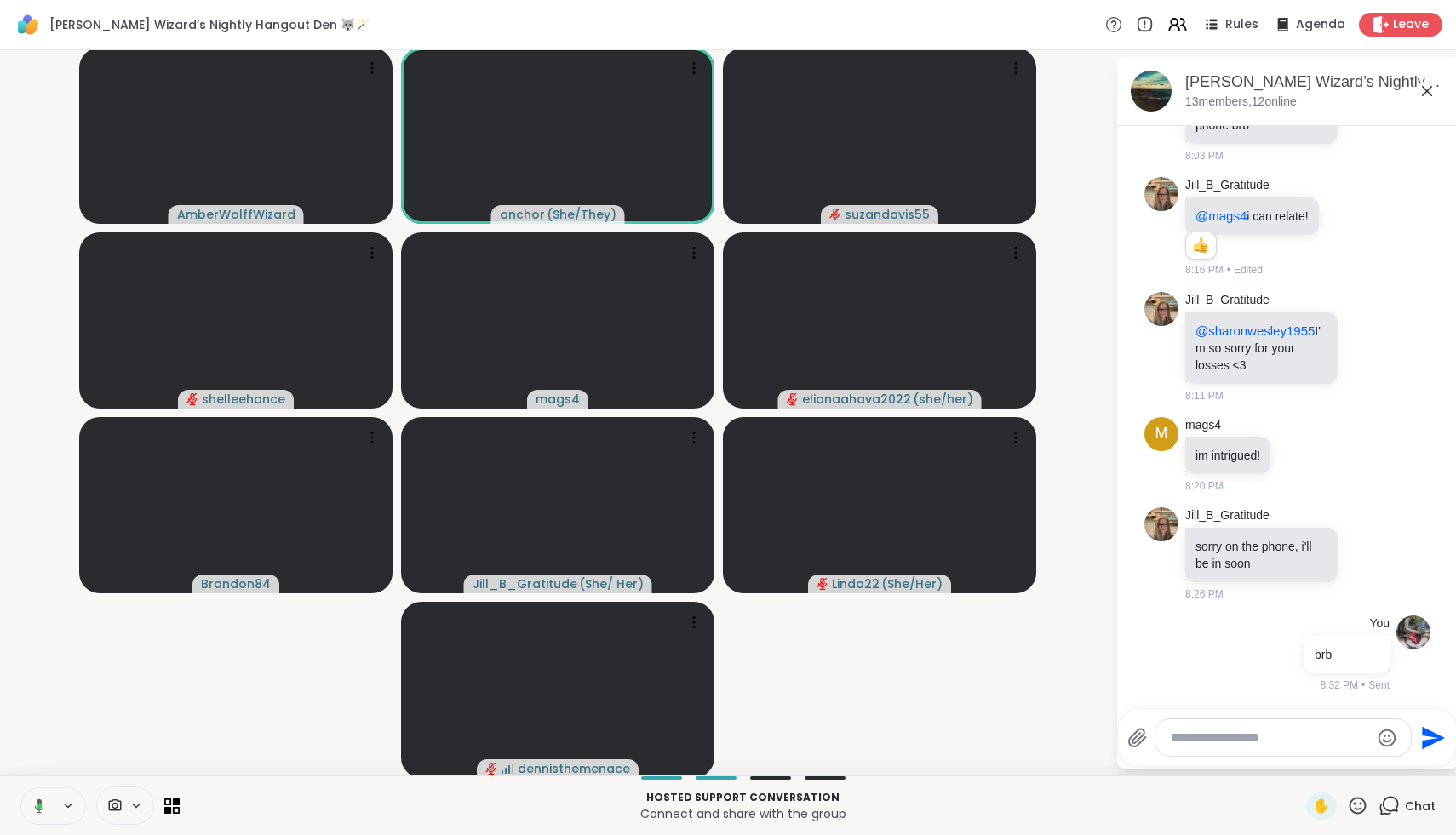
click at [40, 806] on icon at bounding box center [39, 805] width 5 height 6
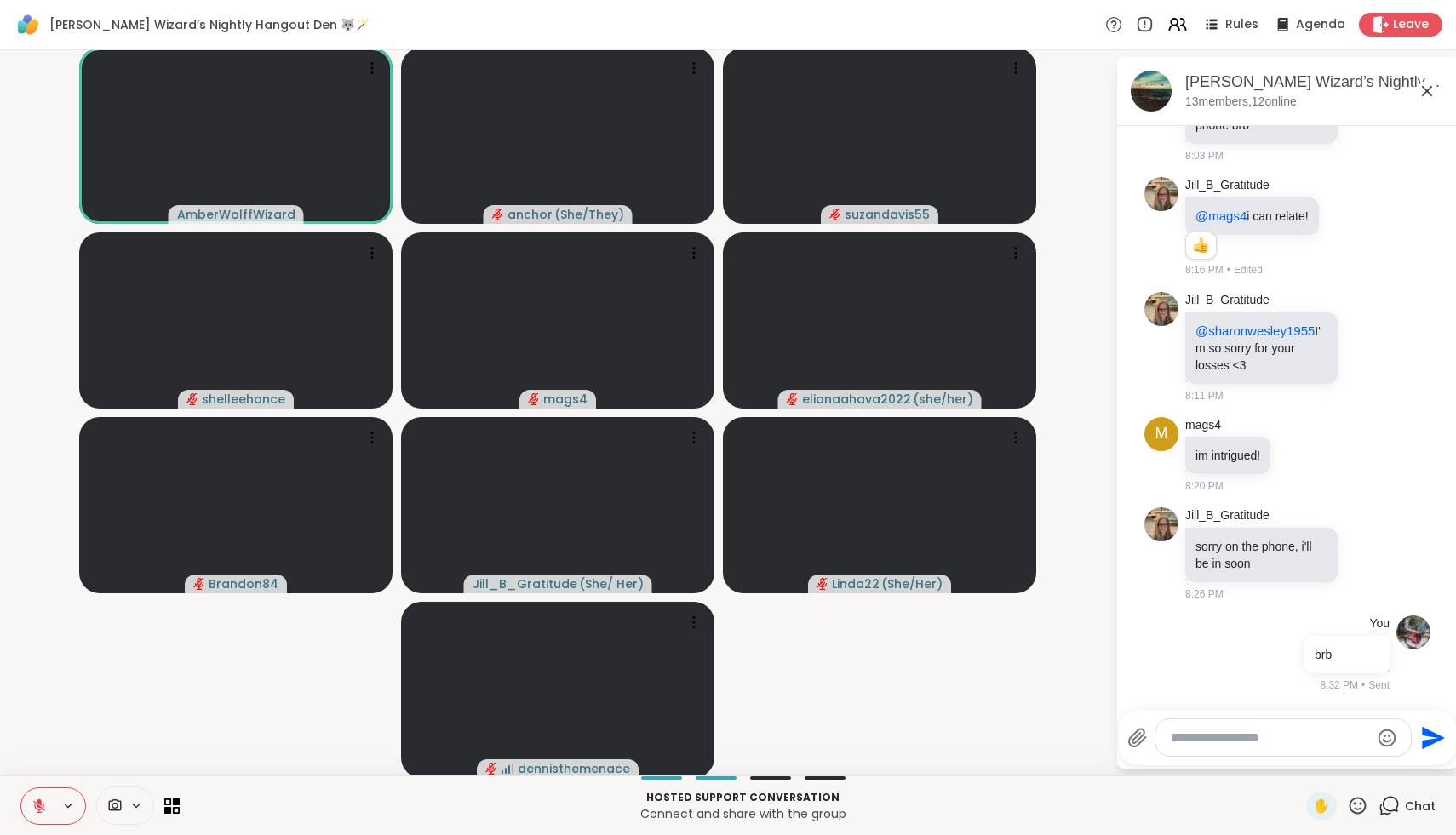
click at [40, 804] on icon at bounding box center [39, 802] width 5 height 7
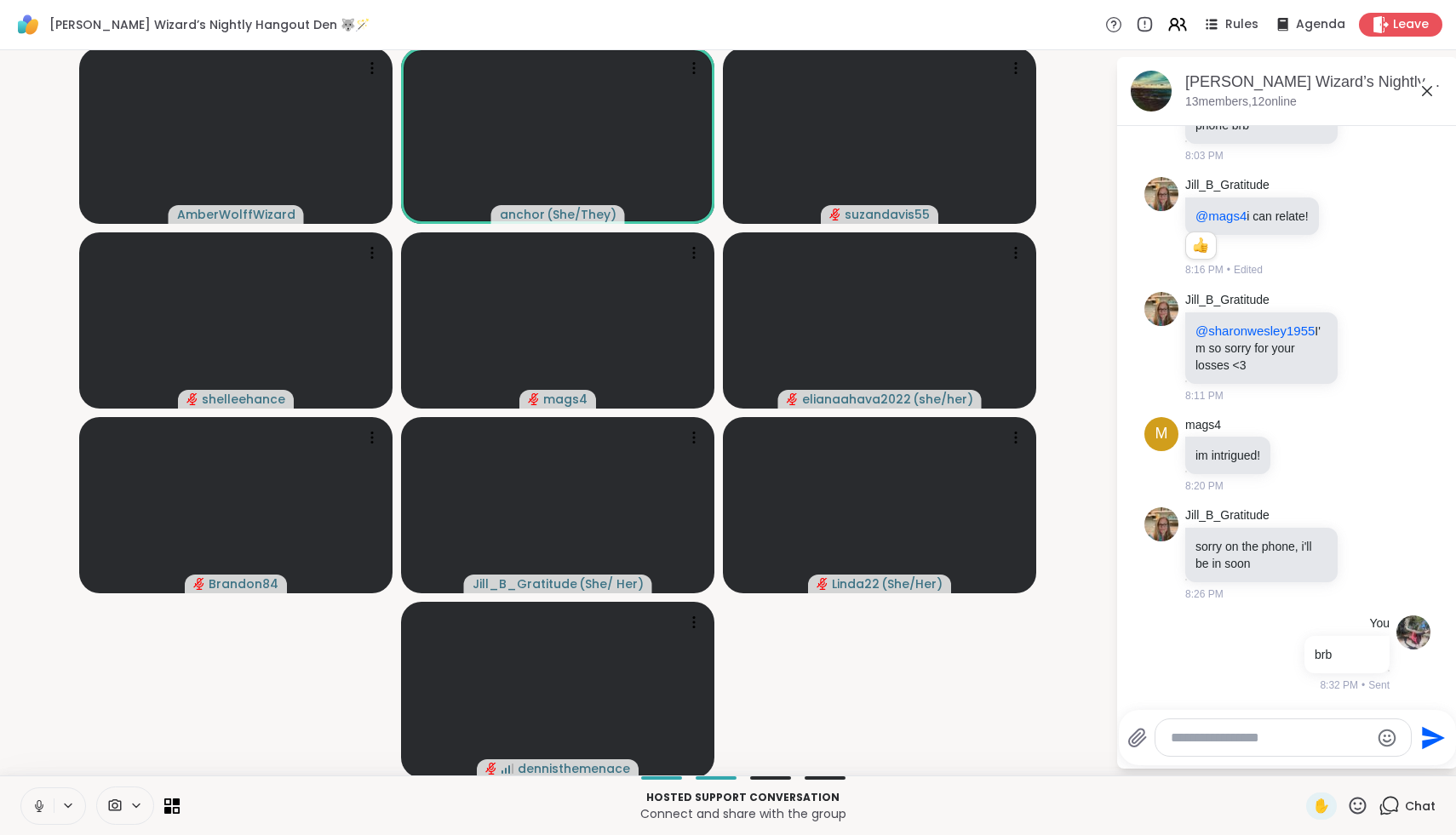
click at [40, 804] on icon at bounding box center [39, 803] width 4 height 8
click at [40, 804] on icon at bounding box center [39, 802] width 5 height 7
click at [40, 804] on icon at bounding box center [39, 806] width 5 height 5
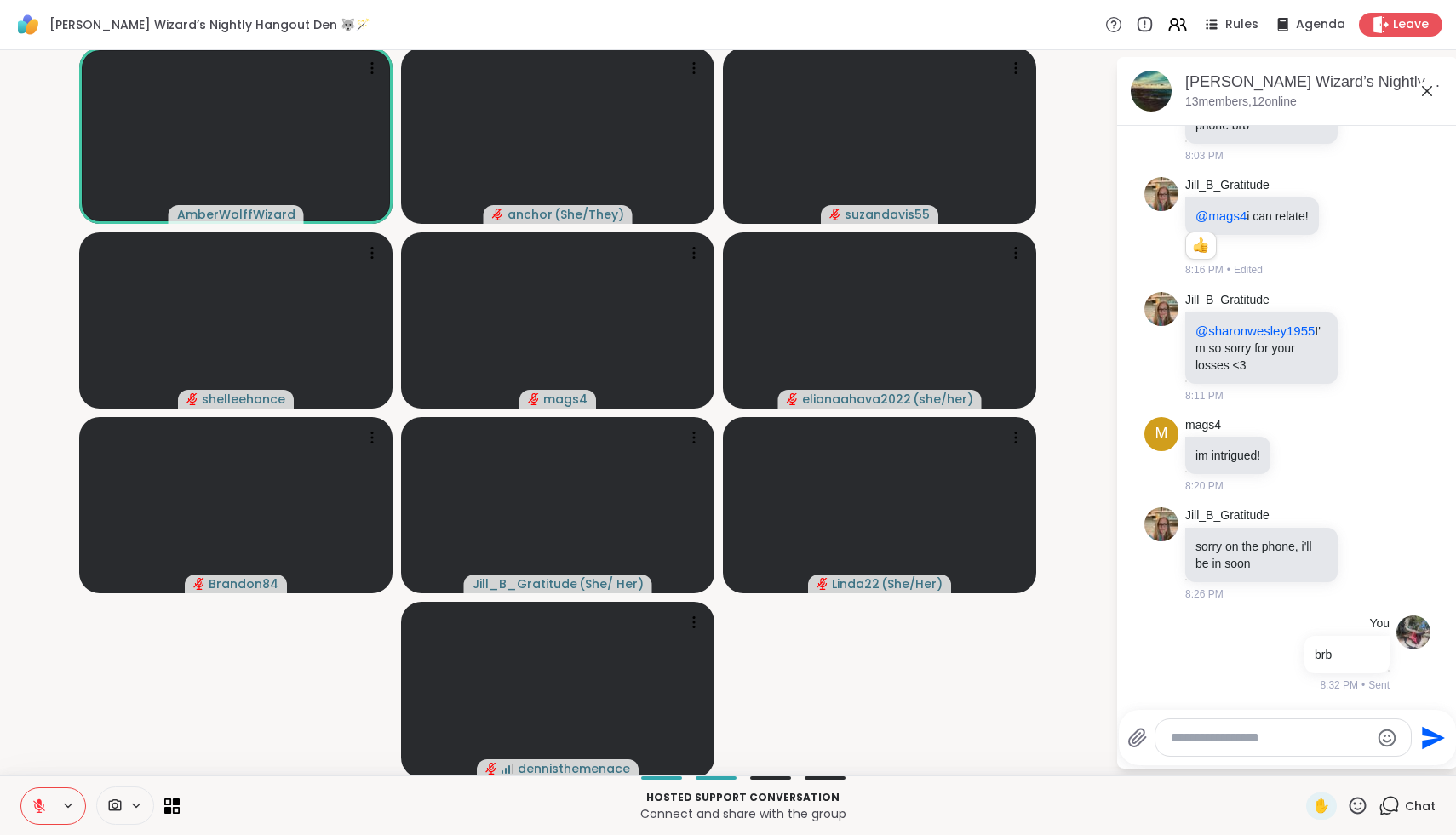
click at [40, 804] on icon at bounding box center [39, 802] width 5 height 7
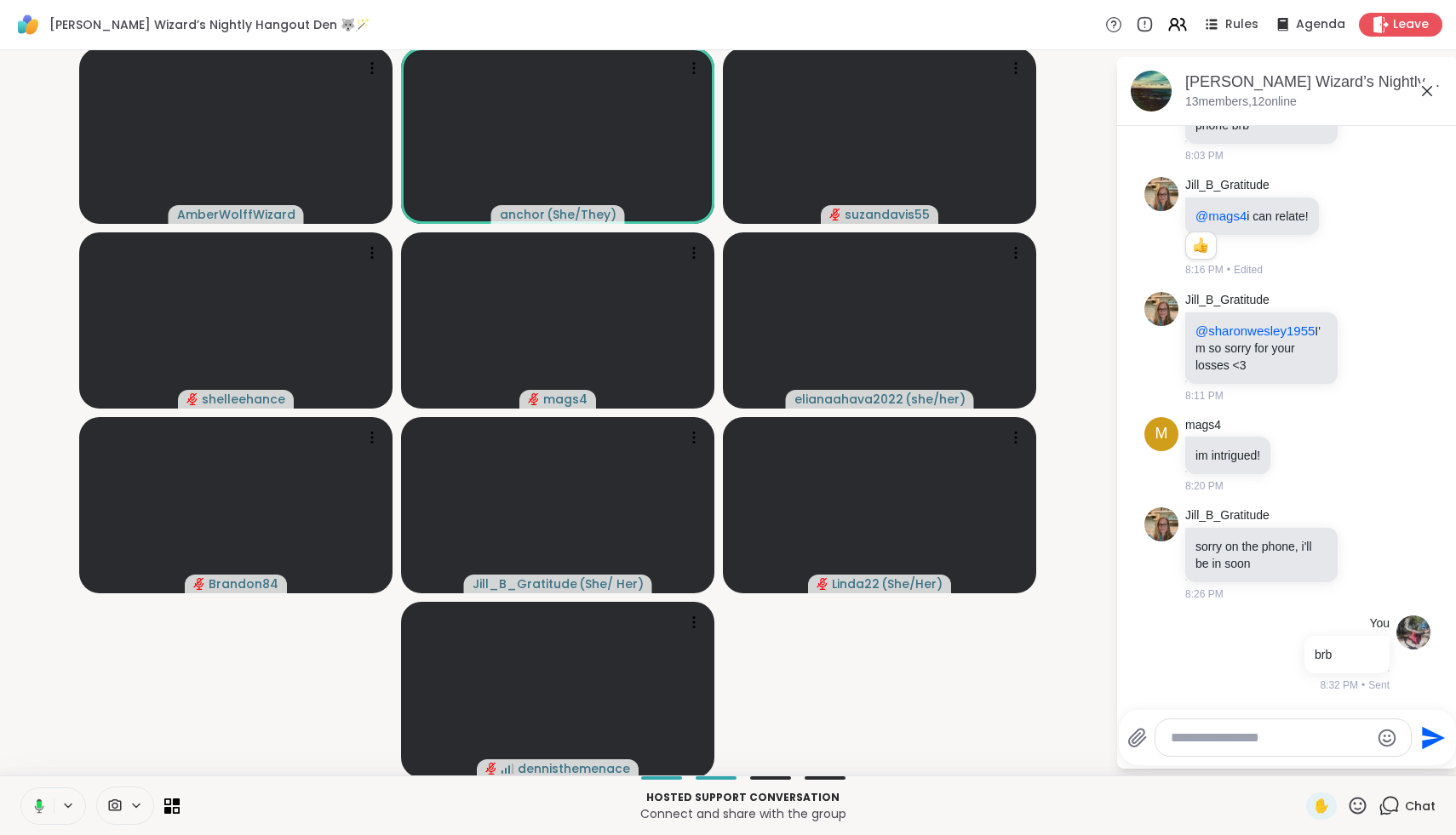
click at [40, 804] on rect at bounding box center [39, 804] width 5 height 8
click at [40, 804] on icon at bounding box center [39, 802] width 5 height 7
click at [40, 804] on rect at bounding box center [39, 804] width 5 height 8
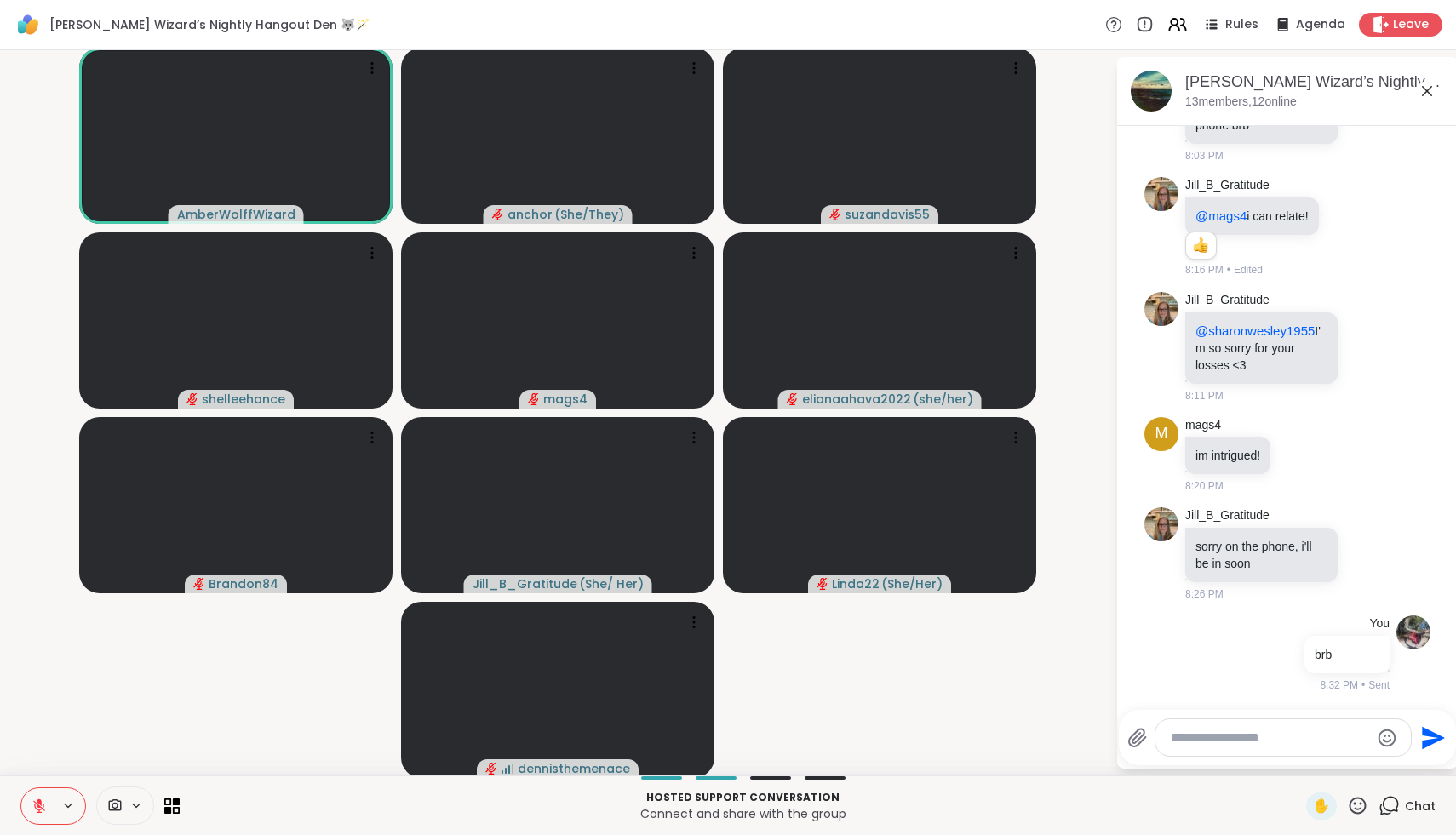
click at [40, 804] on icon at bounding box center [39, 802] width 5 height 7
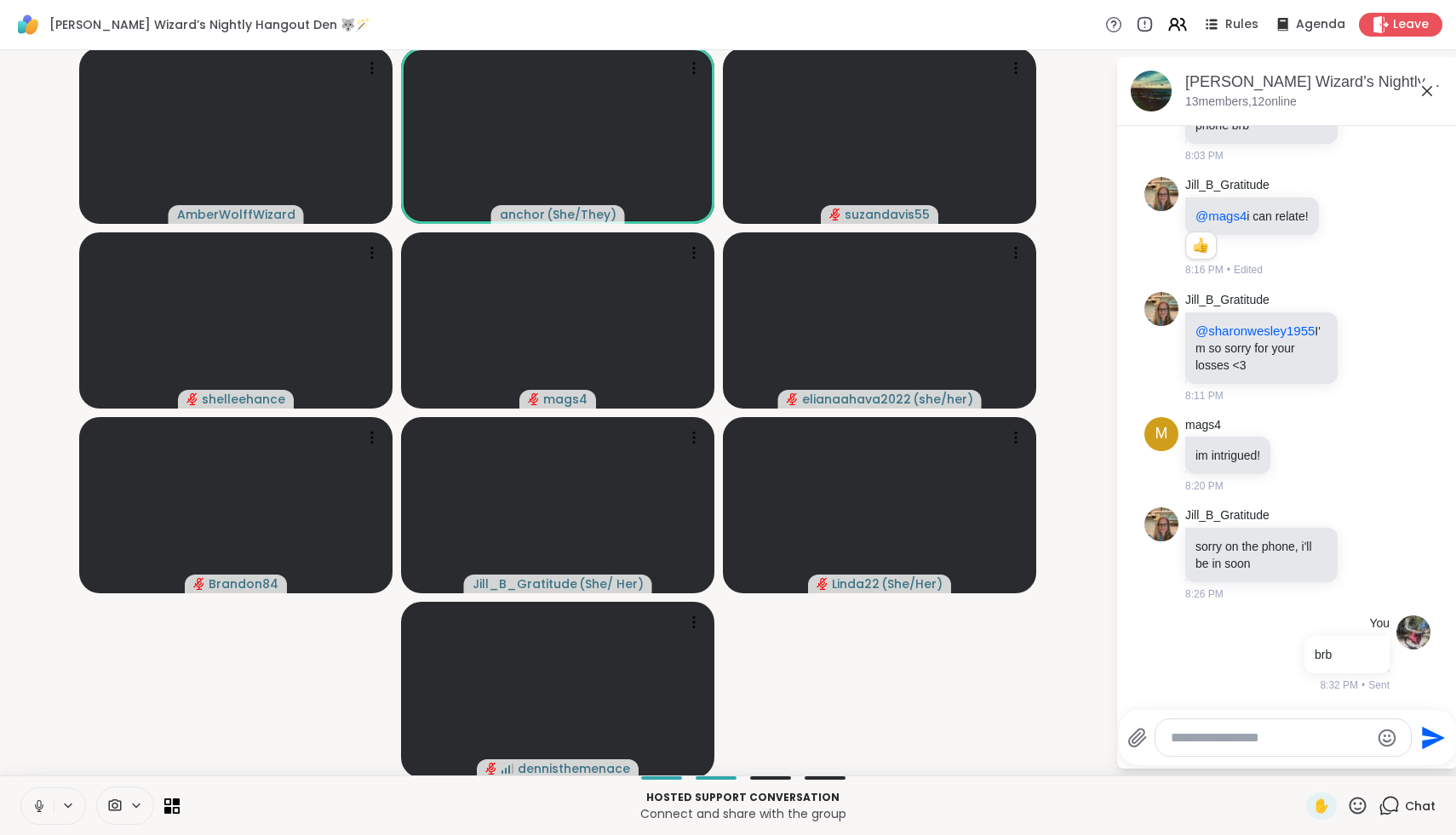
click at [40, 804] on icon at bounding box center [39, 803] width 4 height 8
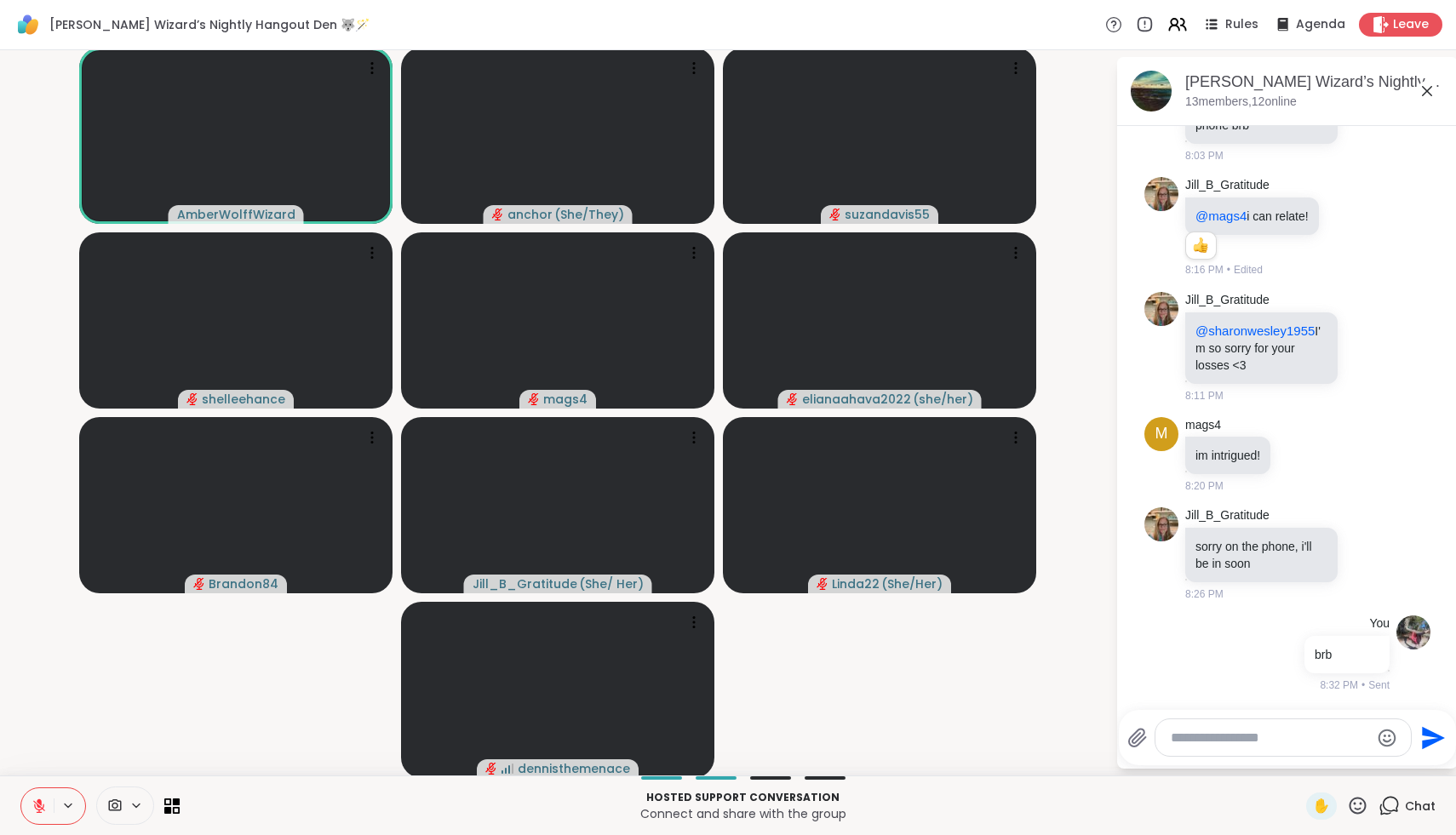
click at [40, 804] on icon at bounding box center [39, 802] width 5 height 7
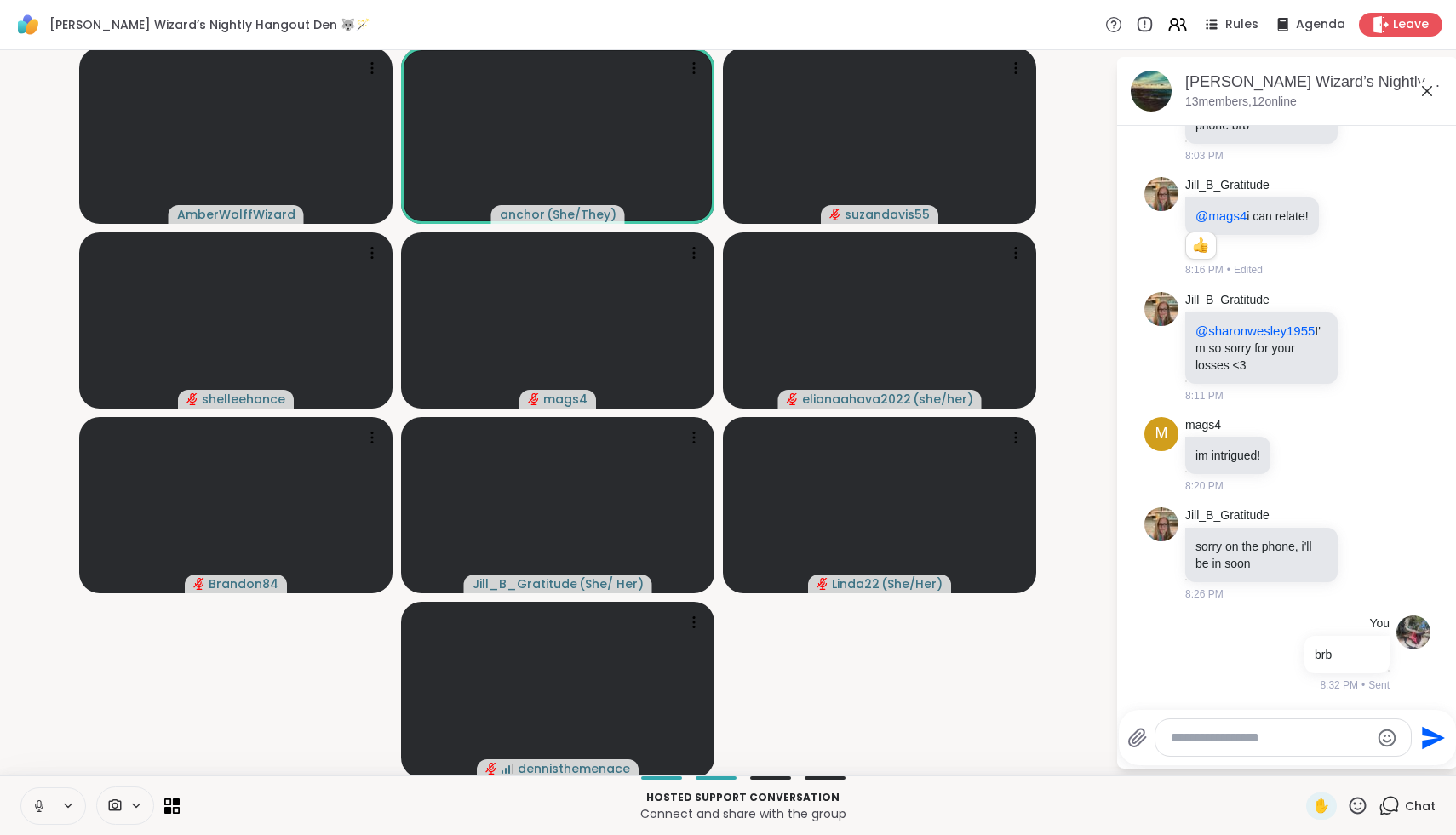
click at [40, 804] on icon at bounding box center [39, 803] width 4 height 8
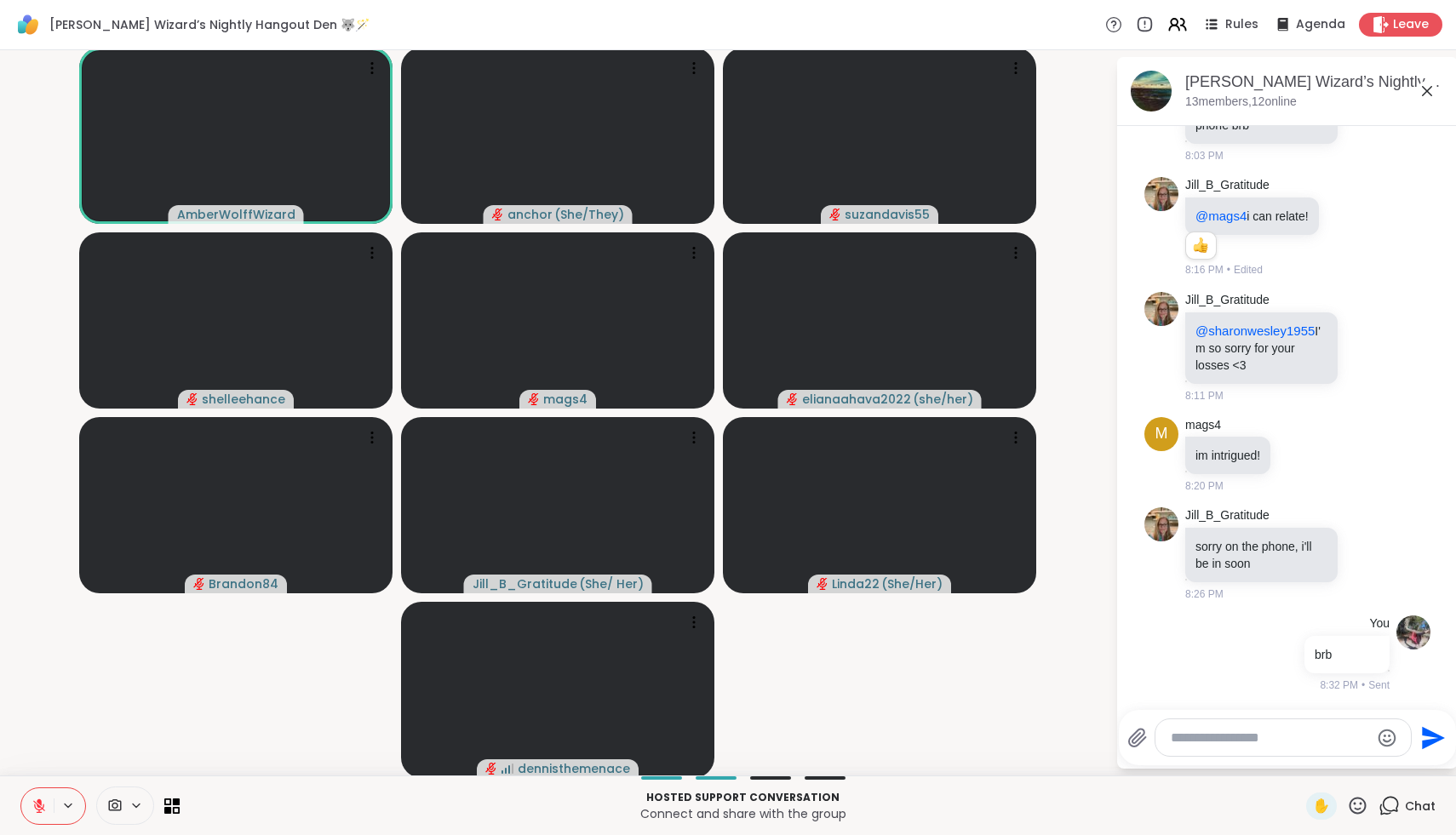
click at [36, 813] on icon at bounding box center [39, 806] width 15 height 15
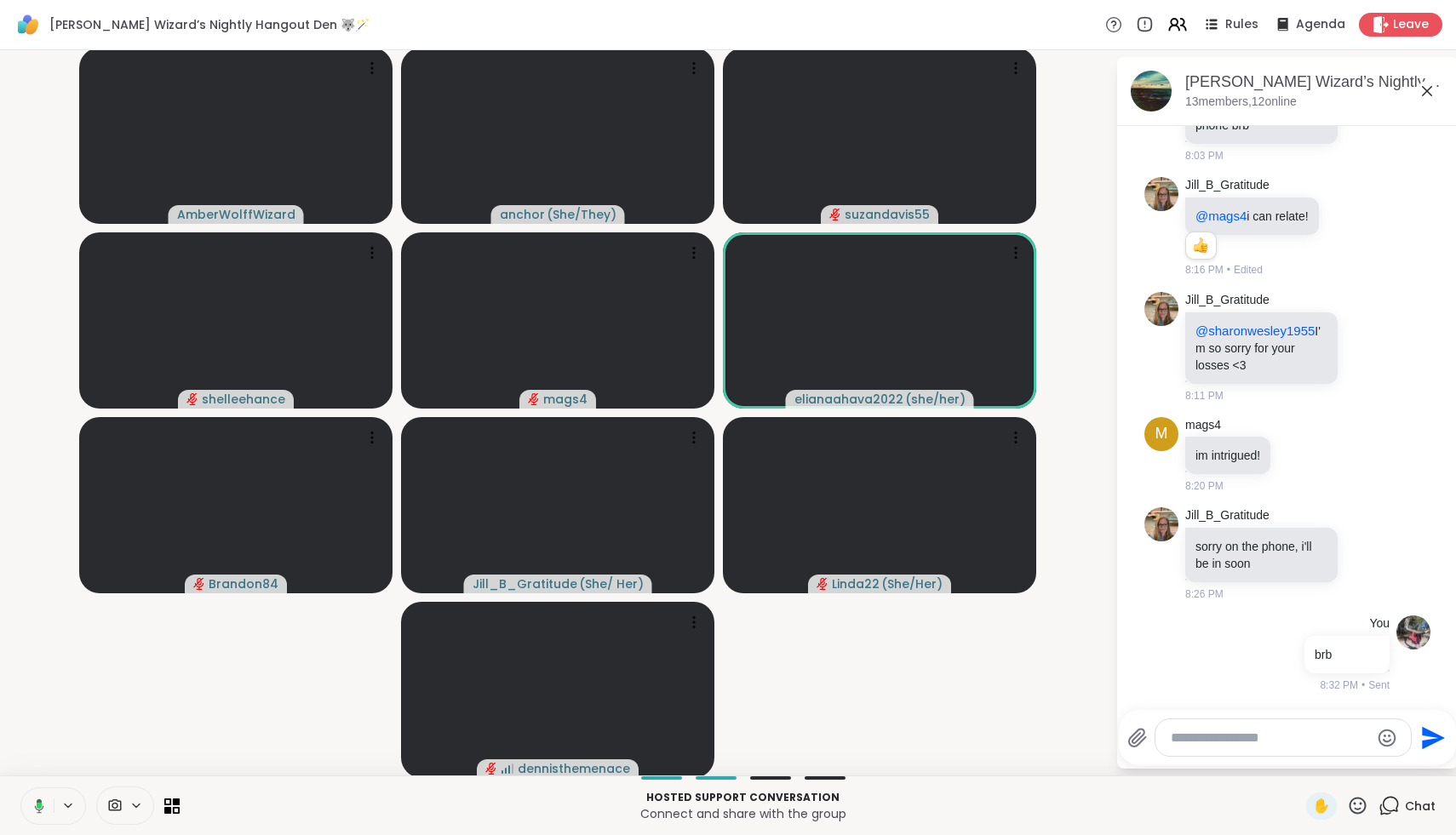
click at [36, 813] on icon at bounding box center [37, 806] width 15 height 15
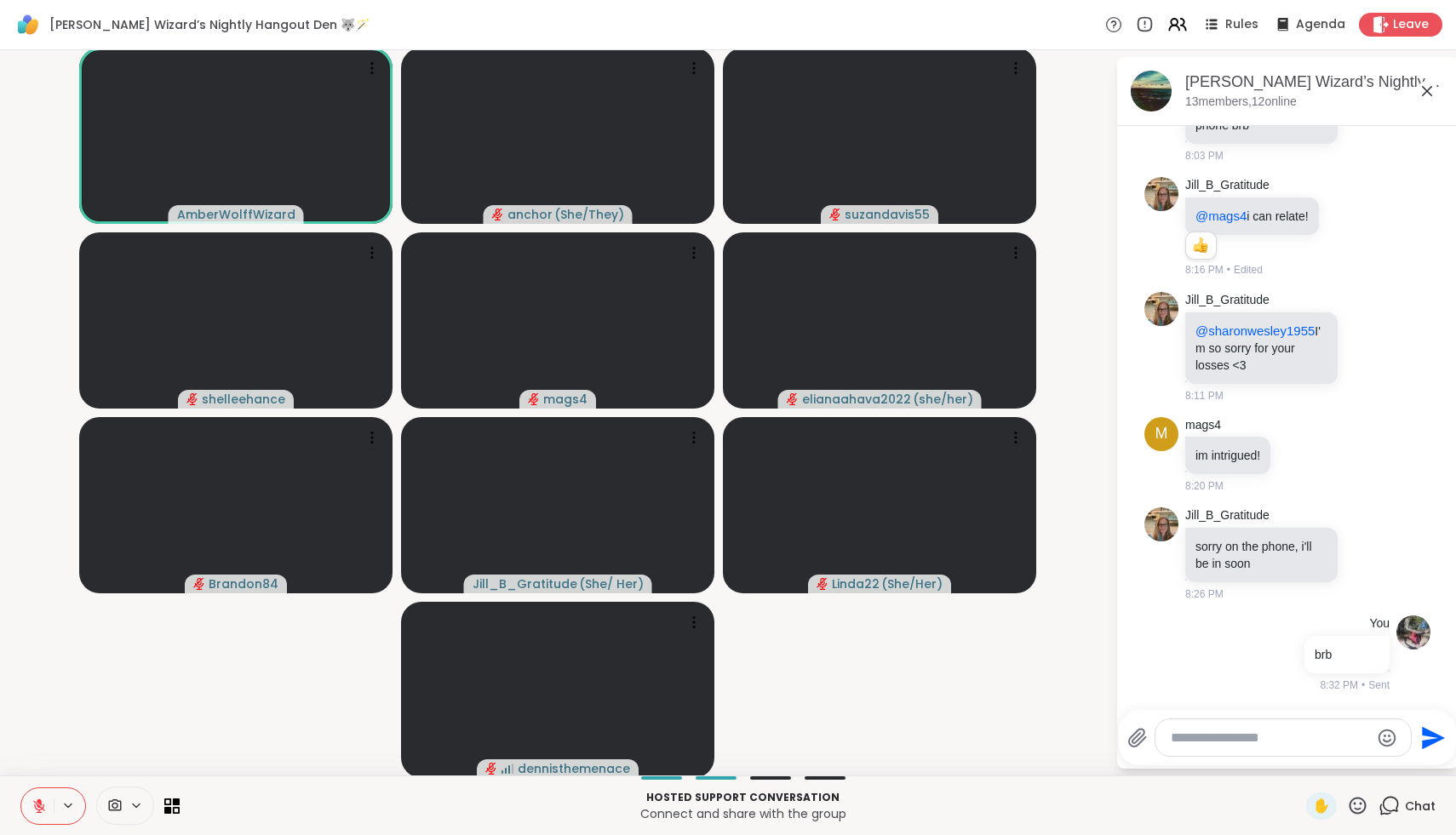
click at [36, 813] on icon at bounding box center [39, 806] width 15 height 15
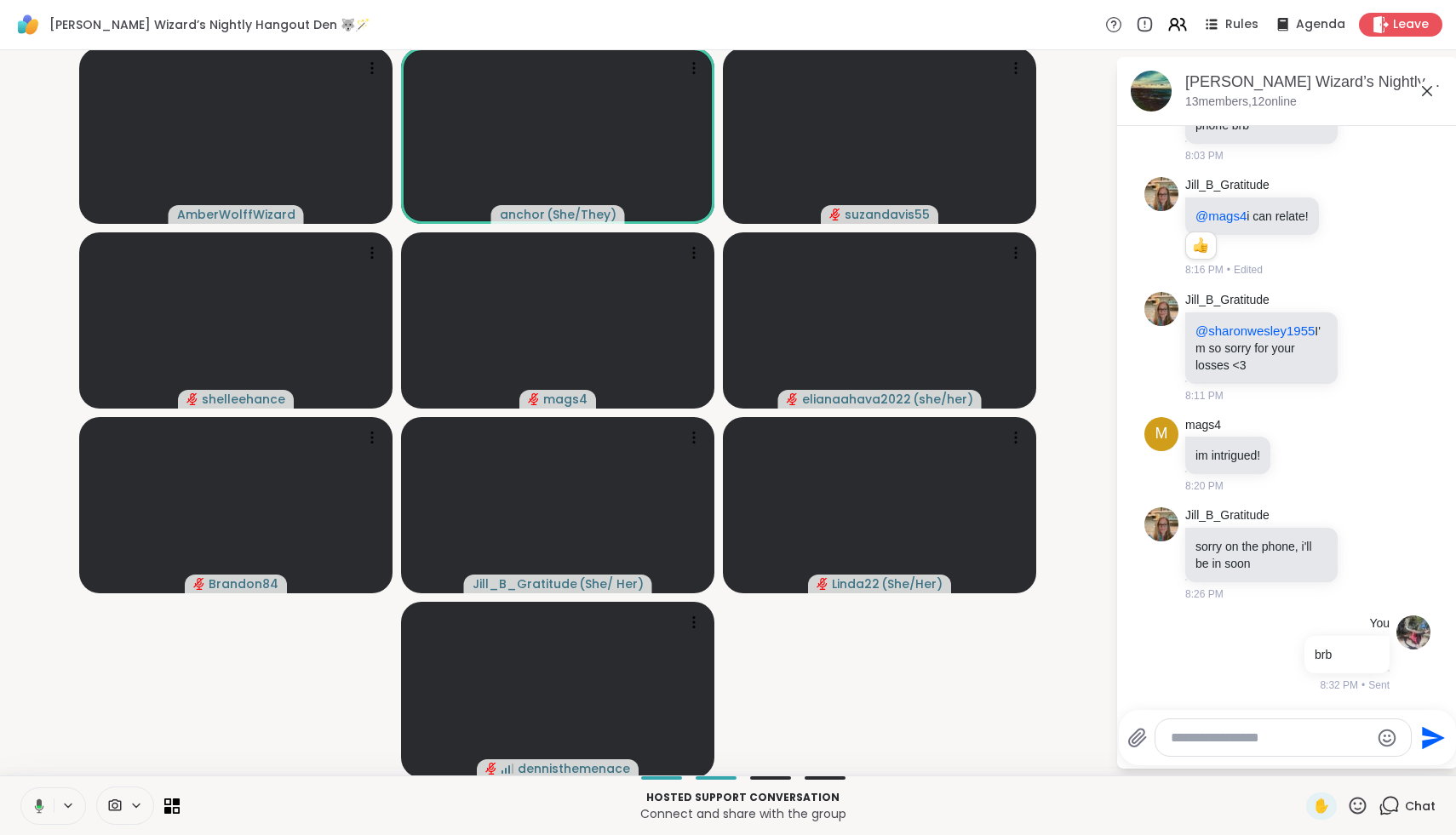
click at [36, 807] on icon at bounding box center [39, 805] width 9 height 15
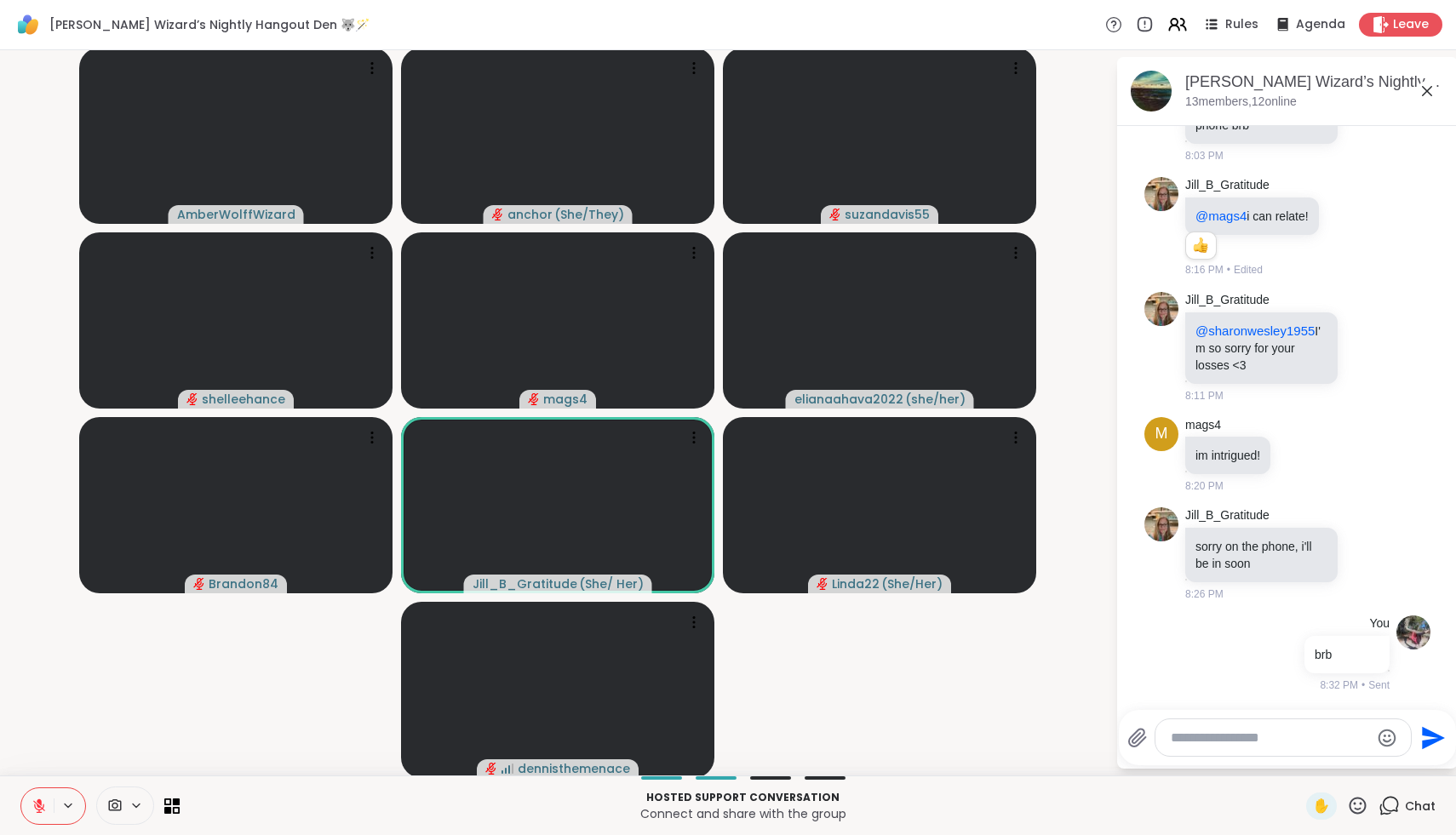
drag, startPoint x: 36, startPoint y: 807, endPoint x: 76, endPoint y: 758, distance: 63.3
click at [76, 758] on div "Wolff Wizard’s Nightly Hangout Den 🐺🪄 Rules Agenda Leave AmberWolffWizard ancho…" at bounding box center [728, 418] width 1456 height 835
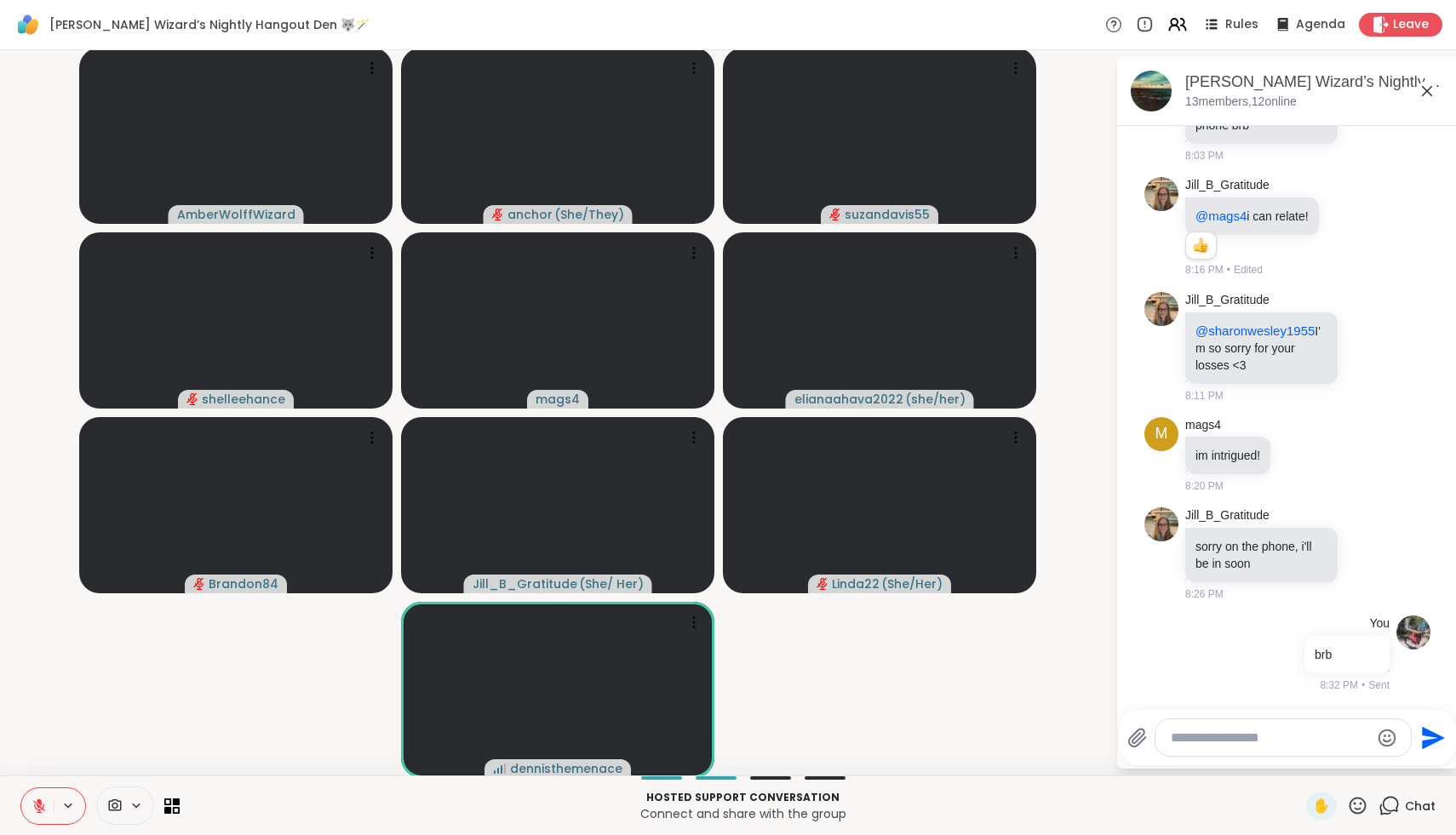
click at [37, 804] on icon at bounding box center [39, 806] width 12 height 12
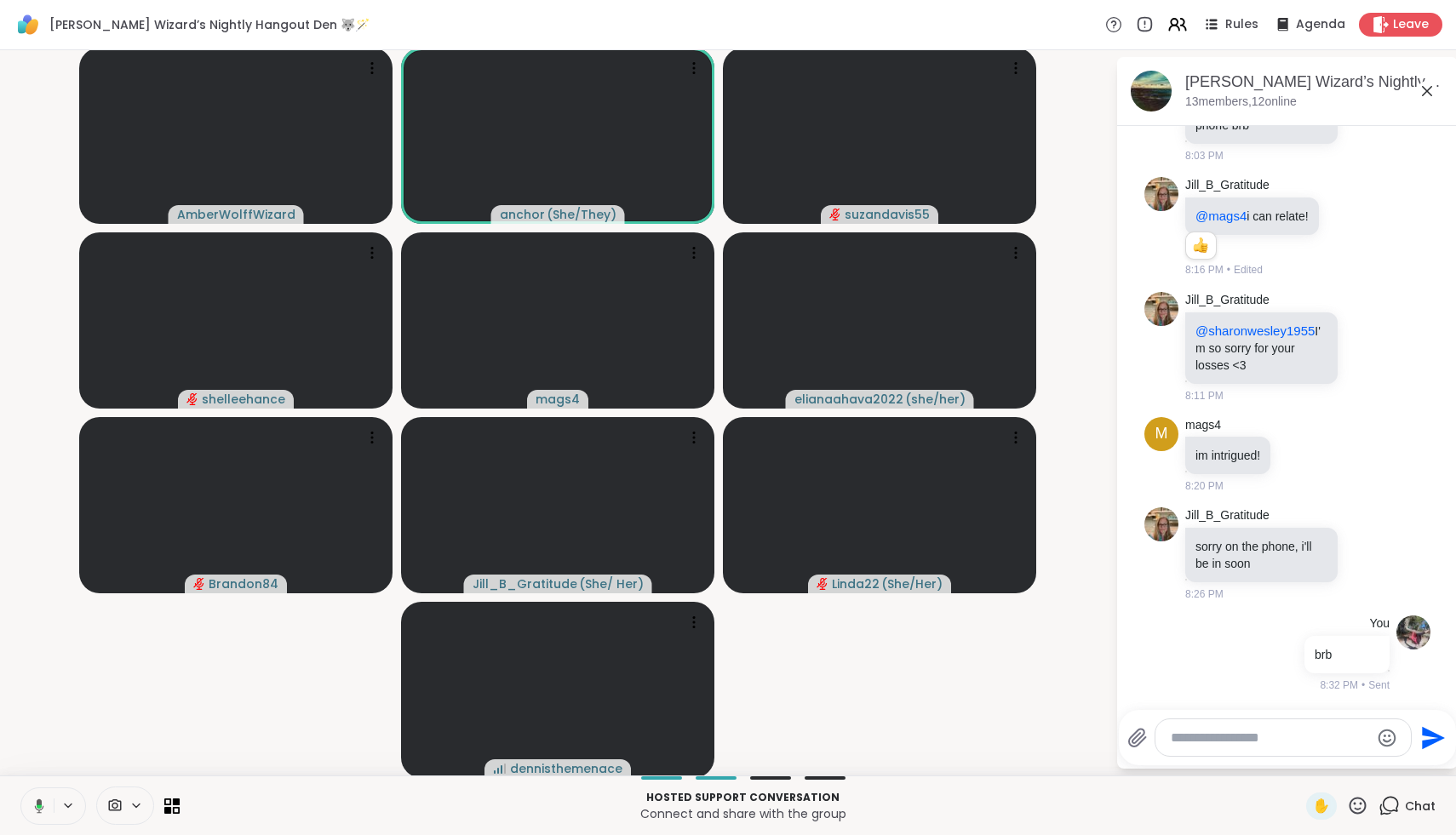
click at [41, 800] on icon at bounding box center [39, 805] width 9 height 15
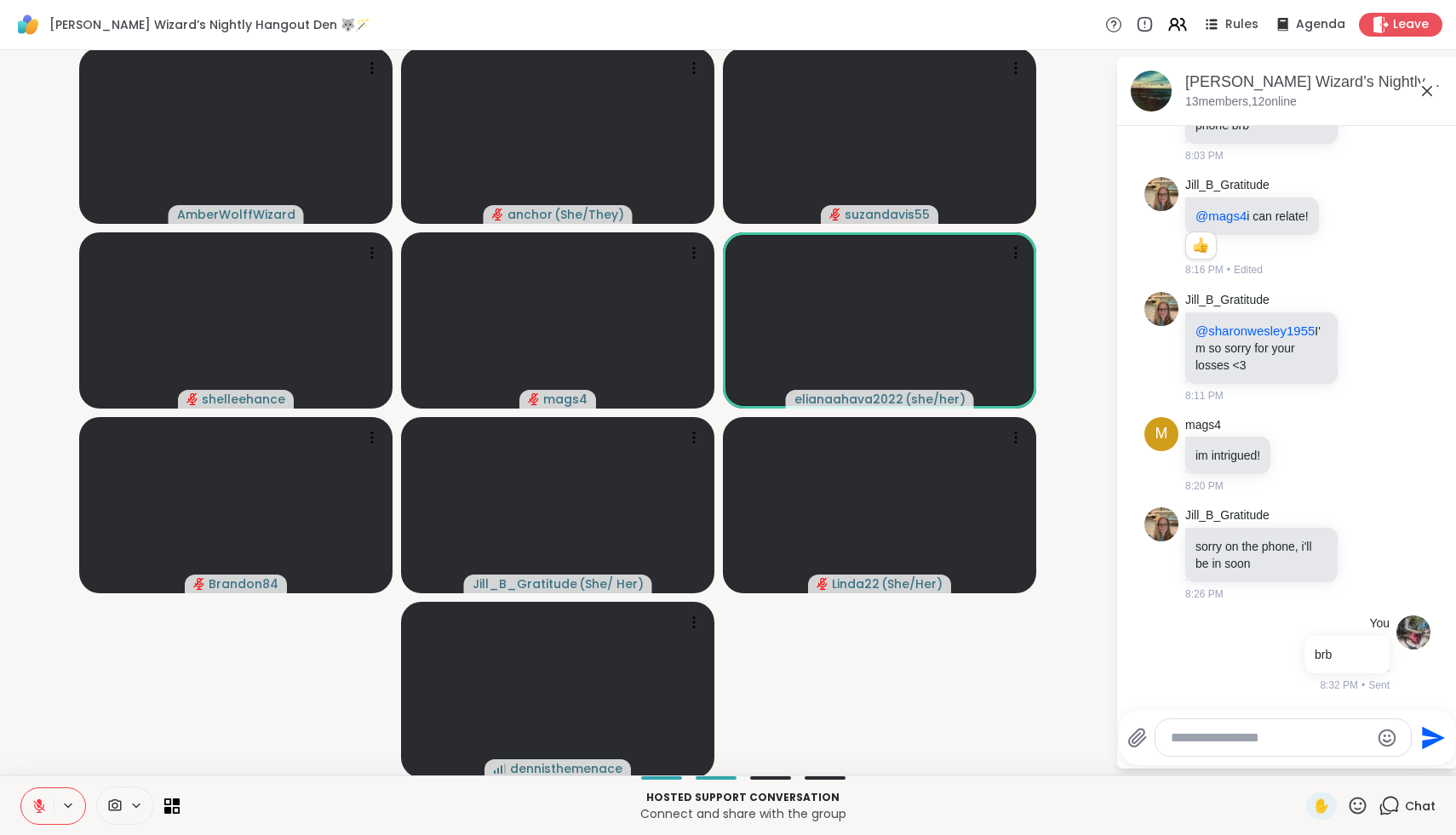
click at [45, 834] on div "Hosted support conversation Connect and share with the group ✋ Chat" at bounding box center [728, 805] width 1456 height 60
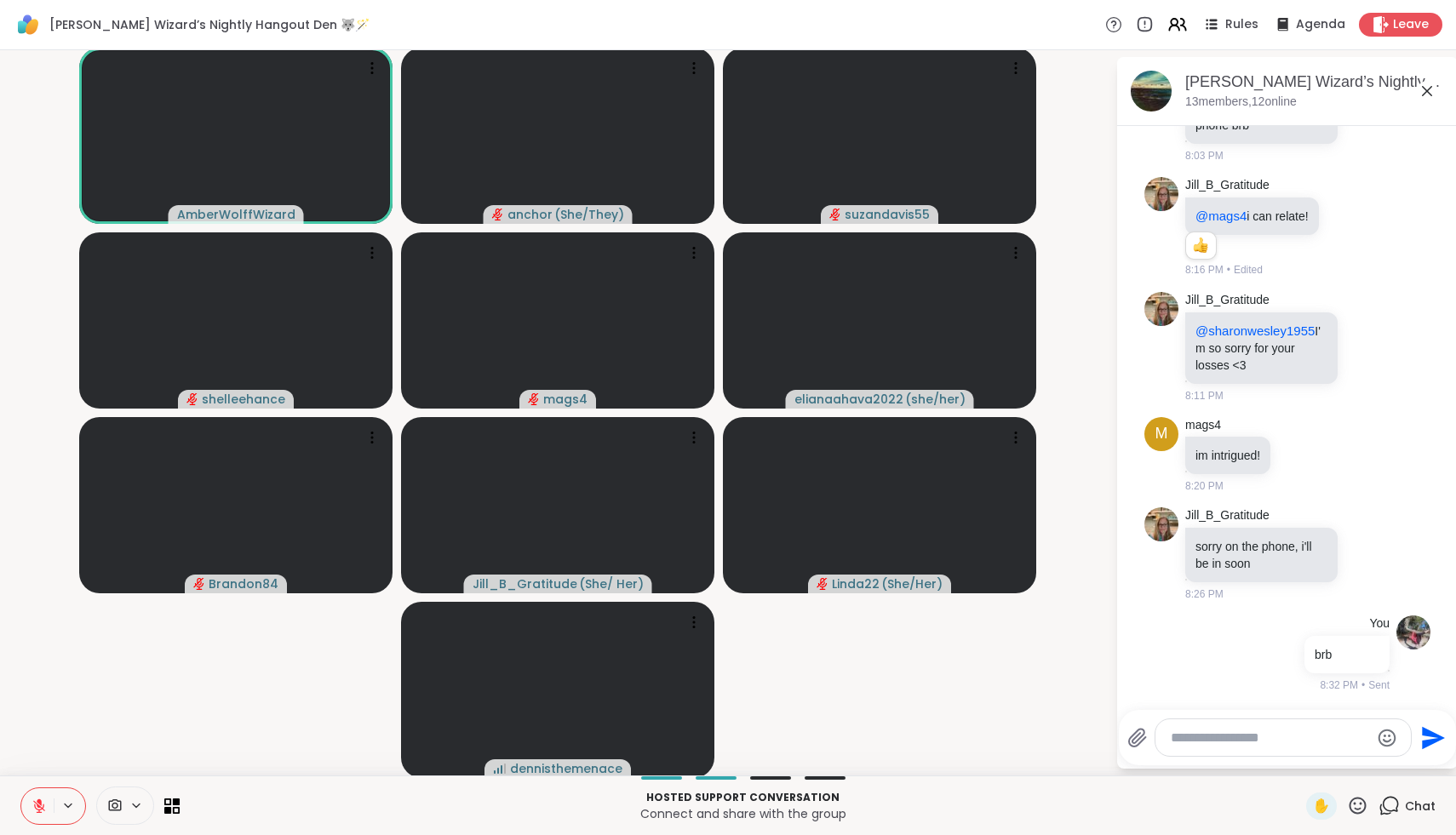
click at [44, 804] on icon at bounding box center [39, 806] width 15 height 15
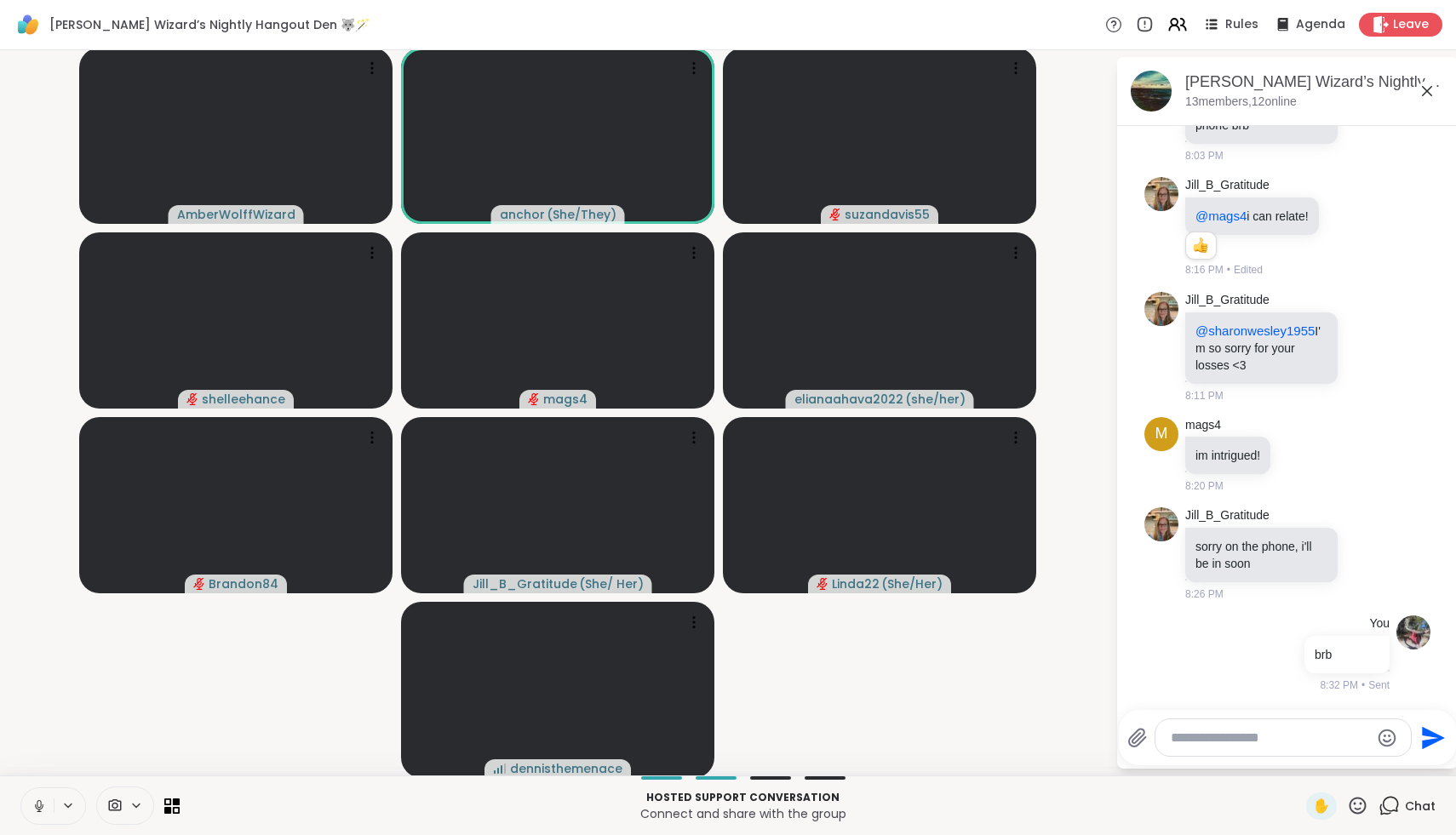
click at [45, 801] on icon at bounding box center [39, 806] width 15 height 15
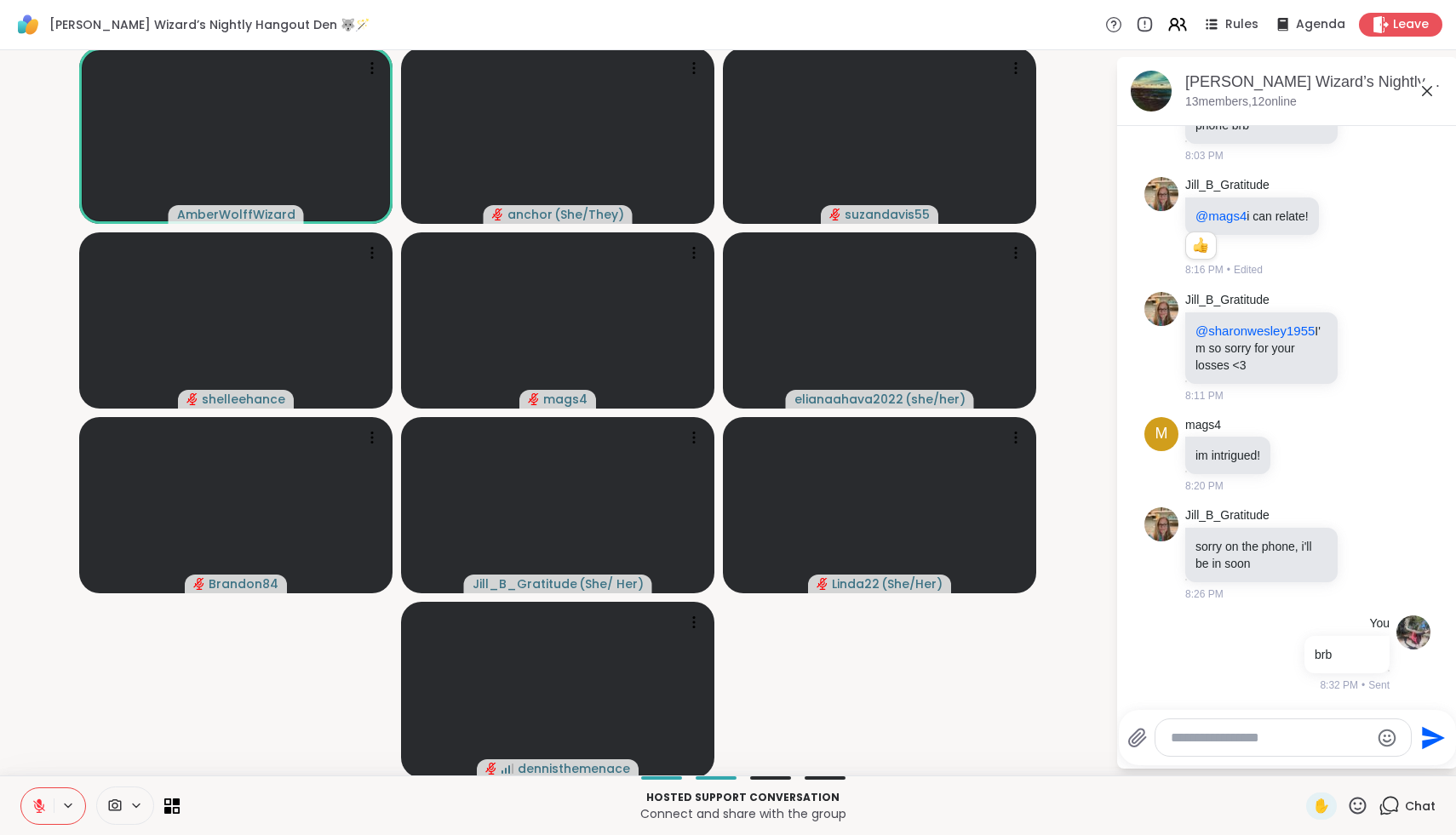
click at [40, 805] on icon at bounding box center [39, 806] width 12 height 12
click at [40, 805] on icon at bounding box center [39, 806] width 15 height 15
click at [40, 805] on icon at bounding box center [39, 806] width 12 height 12
click at [40, 805] on icon at bounding box center [39, 806] width 15 height 15
click at [45, 808] on icon at bounding box center [39, 806] width 15 height 15
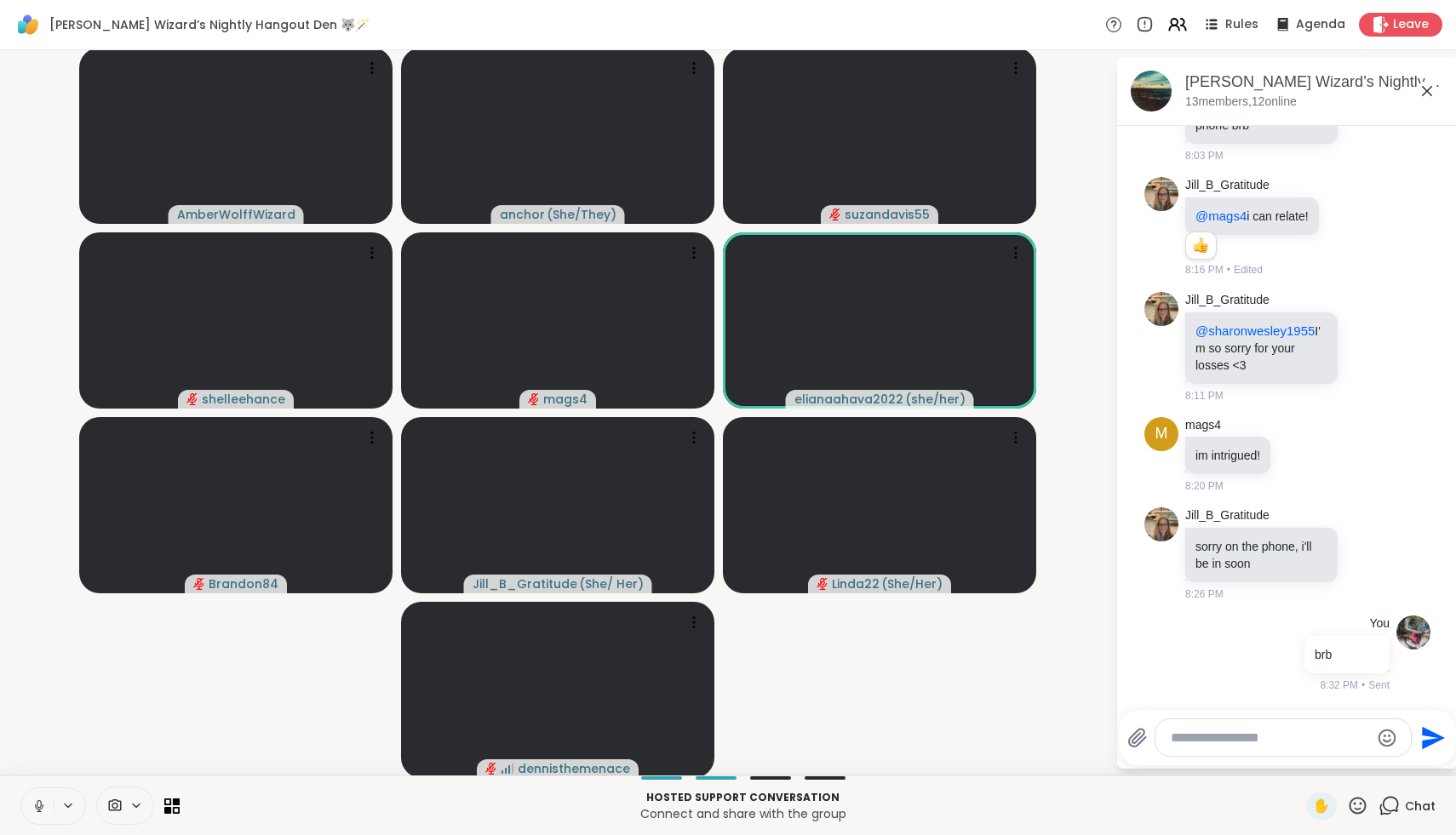
click at [45, 808] on icon at bounding box center [39, 806] width 15 height 15
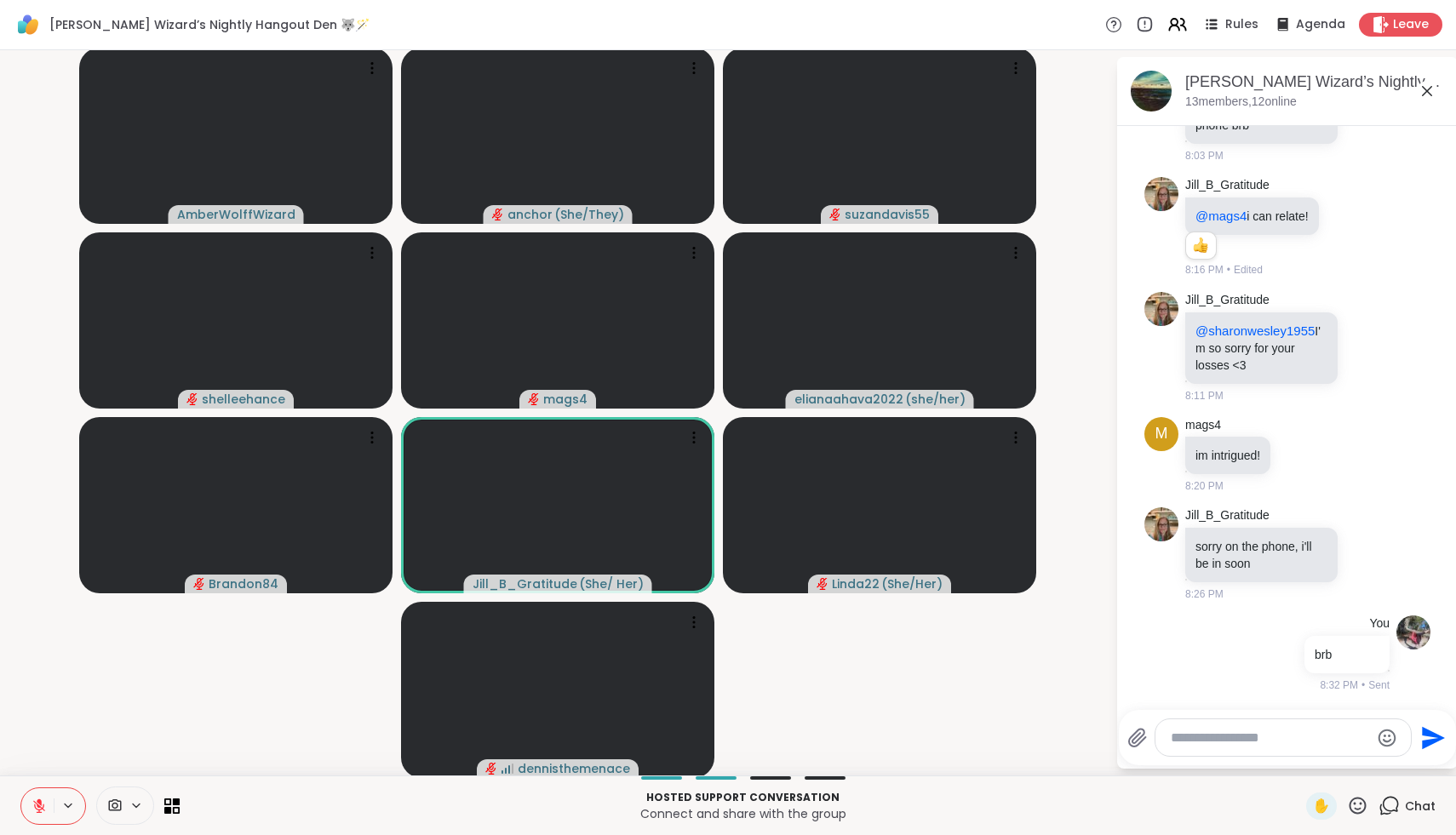
click at [1354, 809] on icon at bounding box center [1358, 805] width 21 height 21
click at [1316, 767] on span "❤️" at bounding box center [1308, 761] width 17 height 21
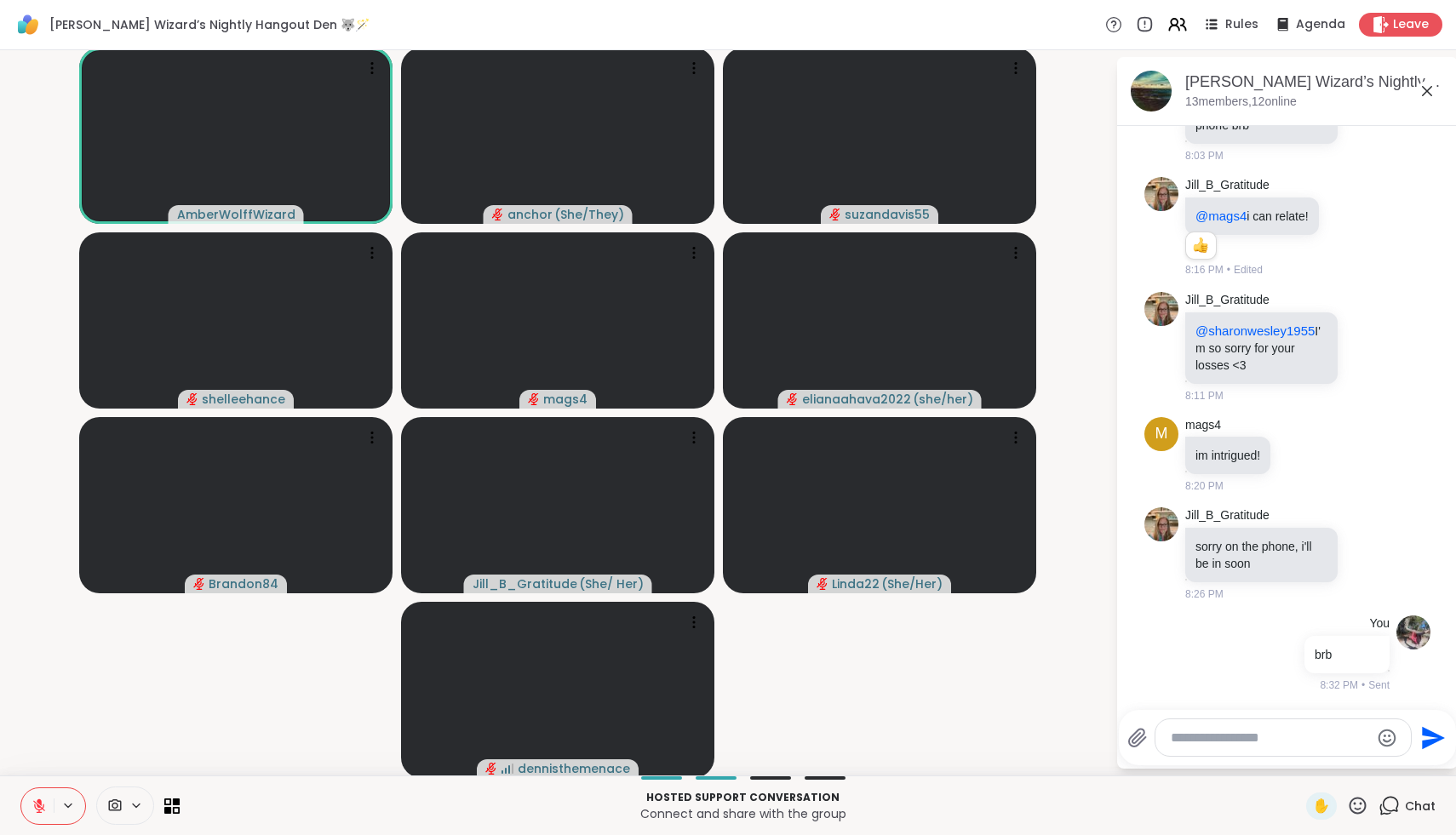
click at [43, 802] on icon at bounding box center [39, 806] width 15 height 15
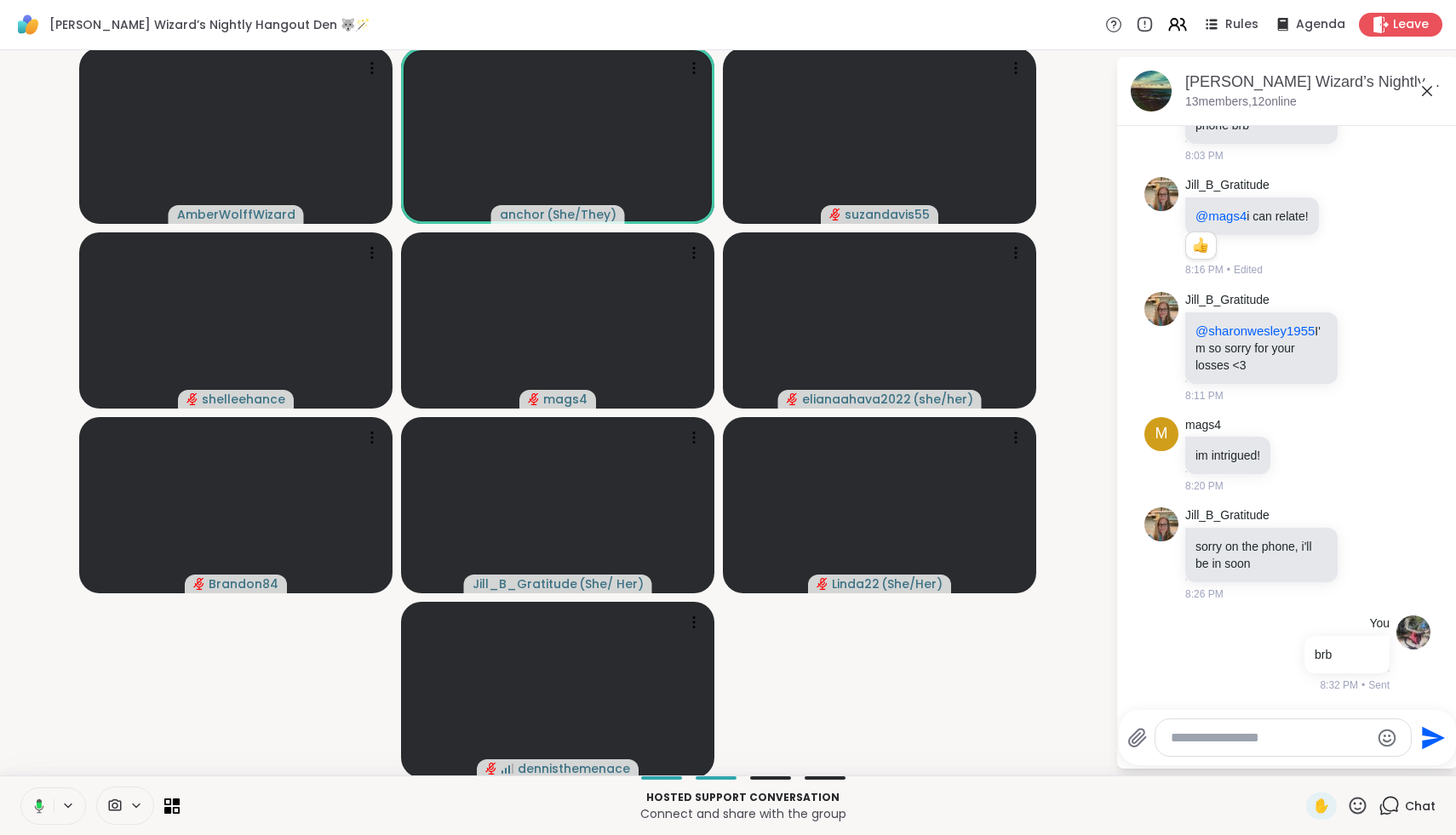
click at [43, 802] on icon at bounding box center [37, 806] width 15 height 15
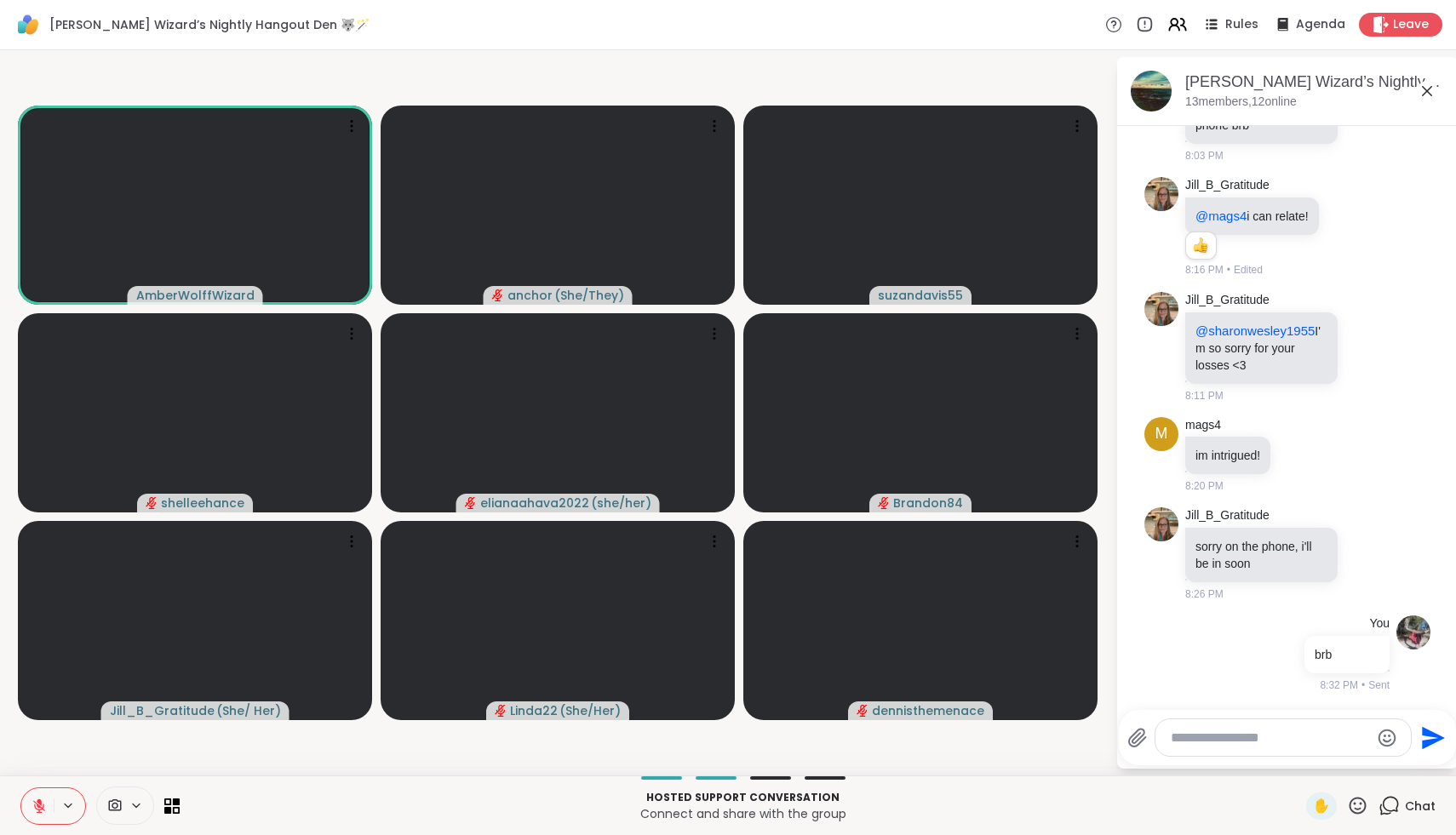
click at [39, 804] on icon at bounding box center [39, 806] width 15 height 15
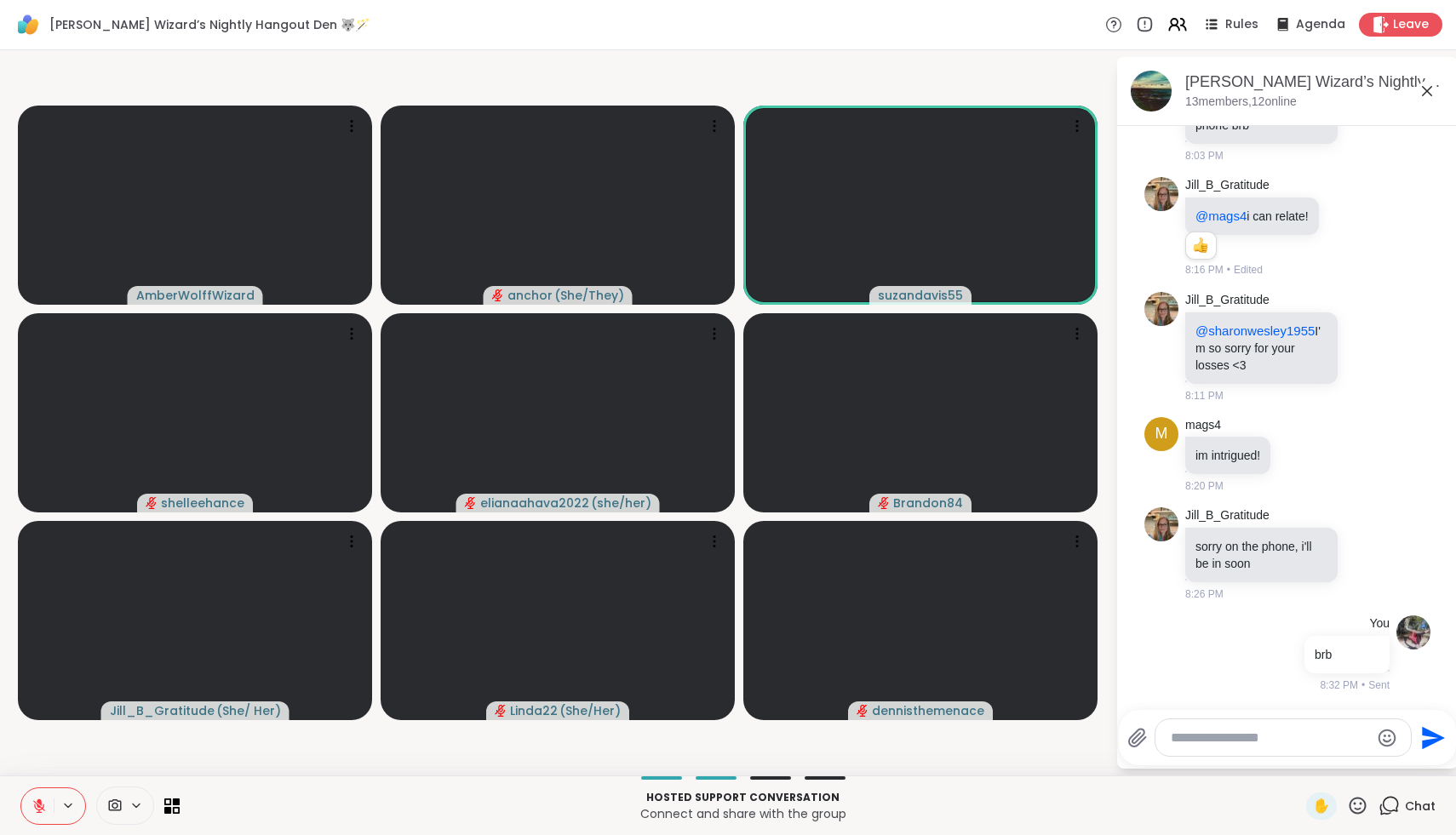
click at [39, 804] on icon at bounding box center [39, 806] width 15 height 15
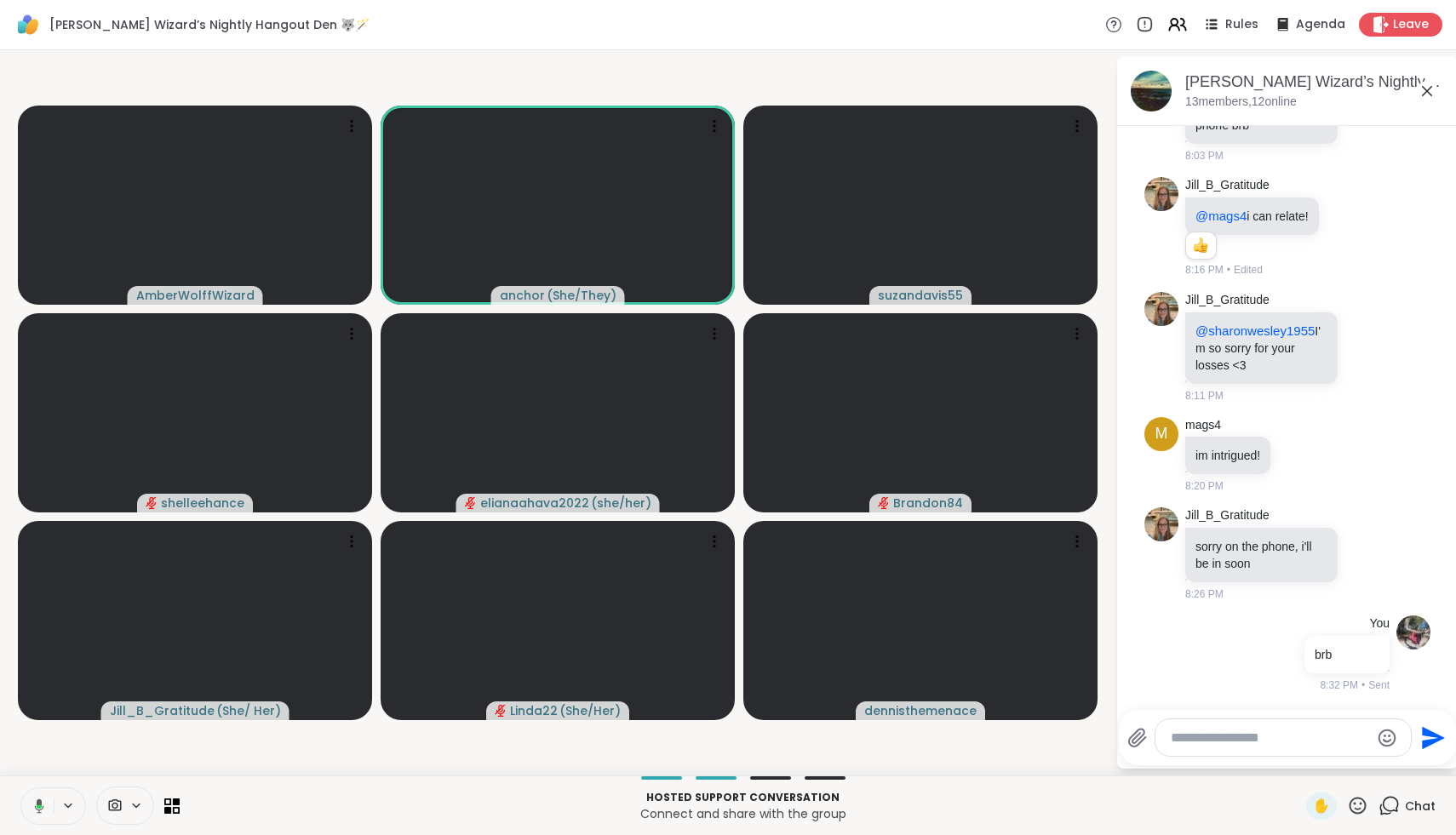
click at [39, 804] on icon at bounding box center [39, 806] width 5 height 4
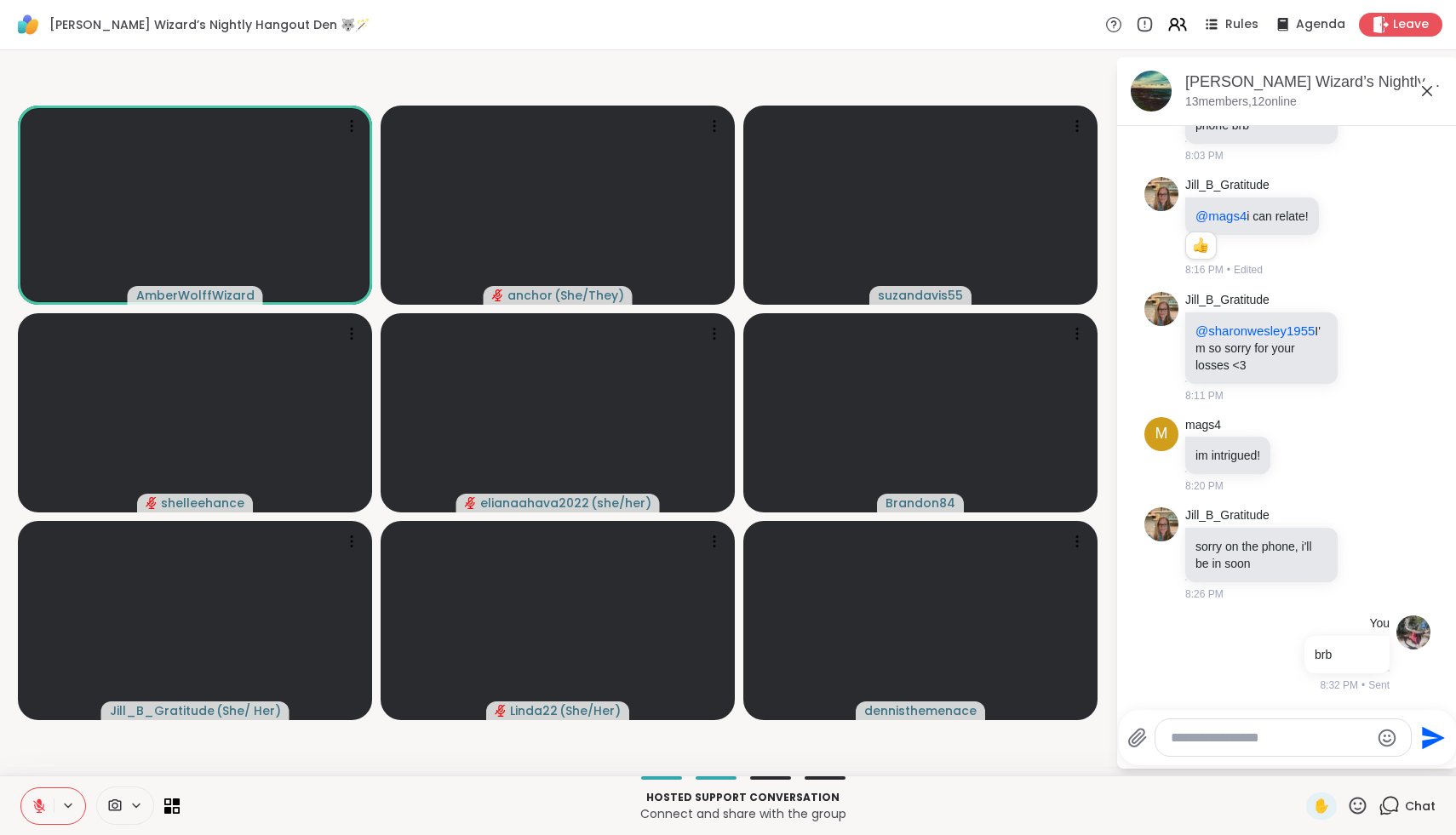
click at [39, 804] on icon at bounding box center [39, 806] width 15 height 15
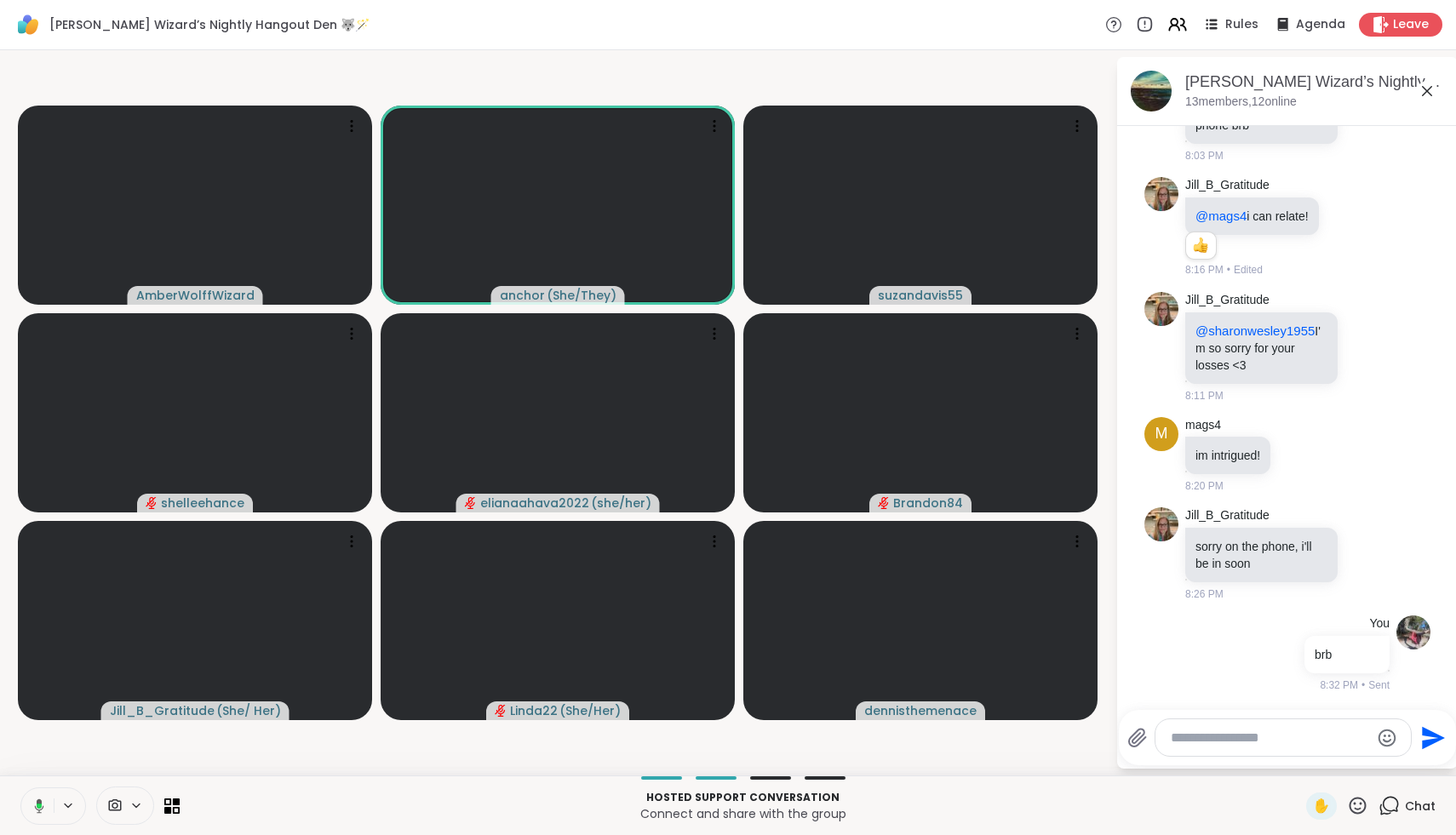
click at [39, 804] on icon at bounding box center [39, 806] width 5 height 5
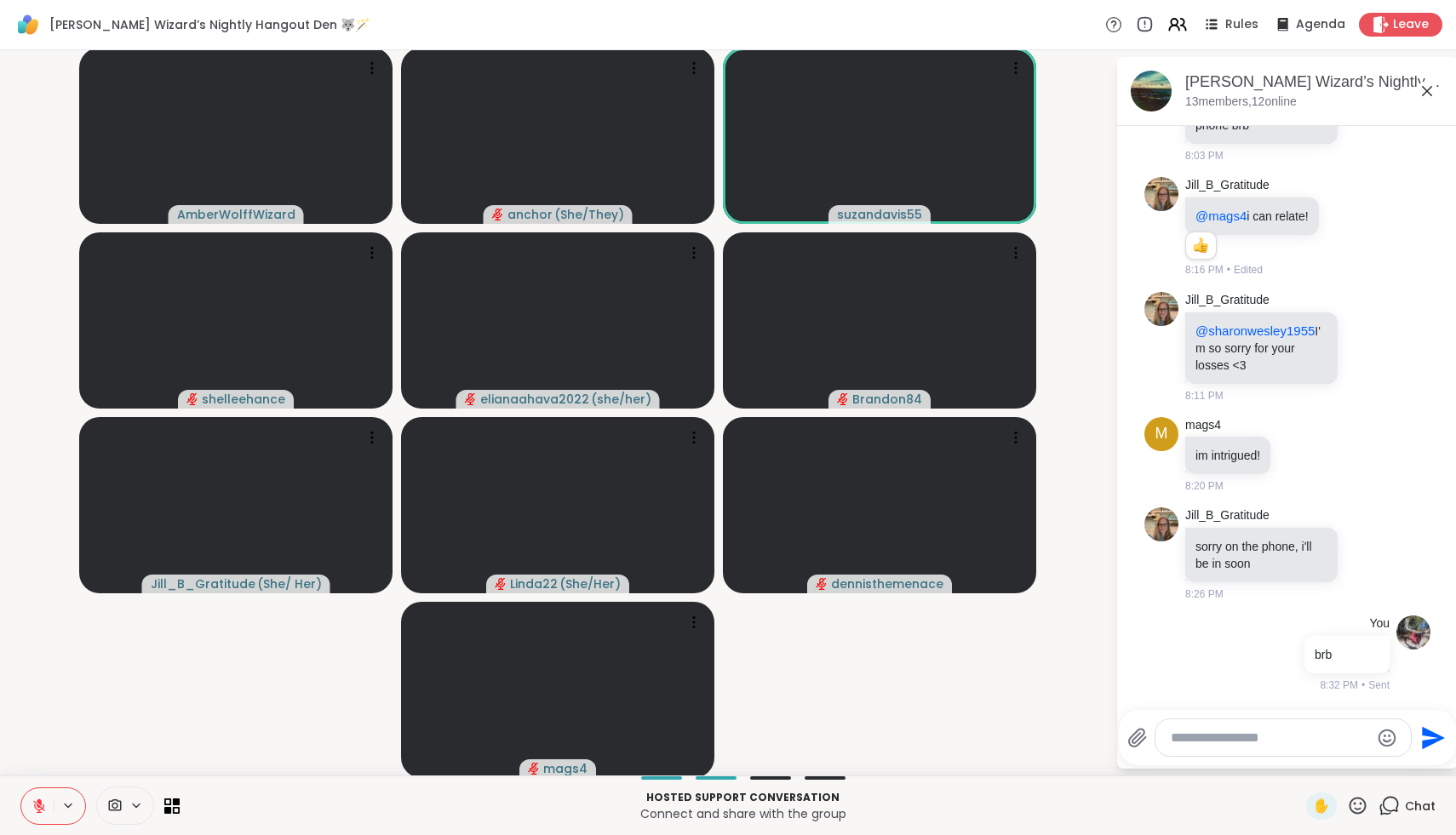
click at [36, 809] on icon at bounding box center [39, 806] width 15 height 15
click at [39, 811] on icon at bounding box center [39, 806] width 15 height 15
click at [39, 811] on icon at bounding box center [39, 806] width 12 height 12
click at [39, 811] on icon at bounding box center [39, 806] width 15 height 15
click at [39, 811] on icon at bounding box center [39, 806] width 12 height 12
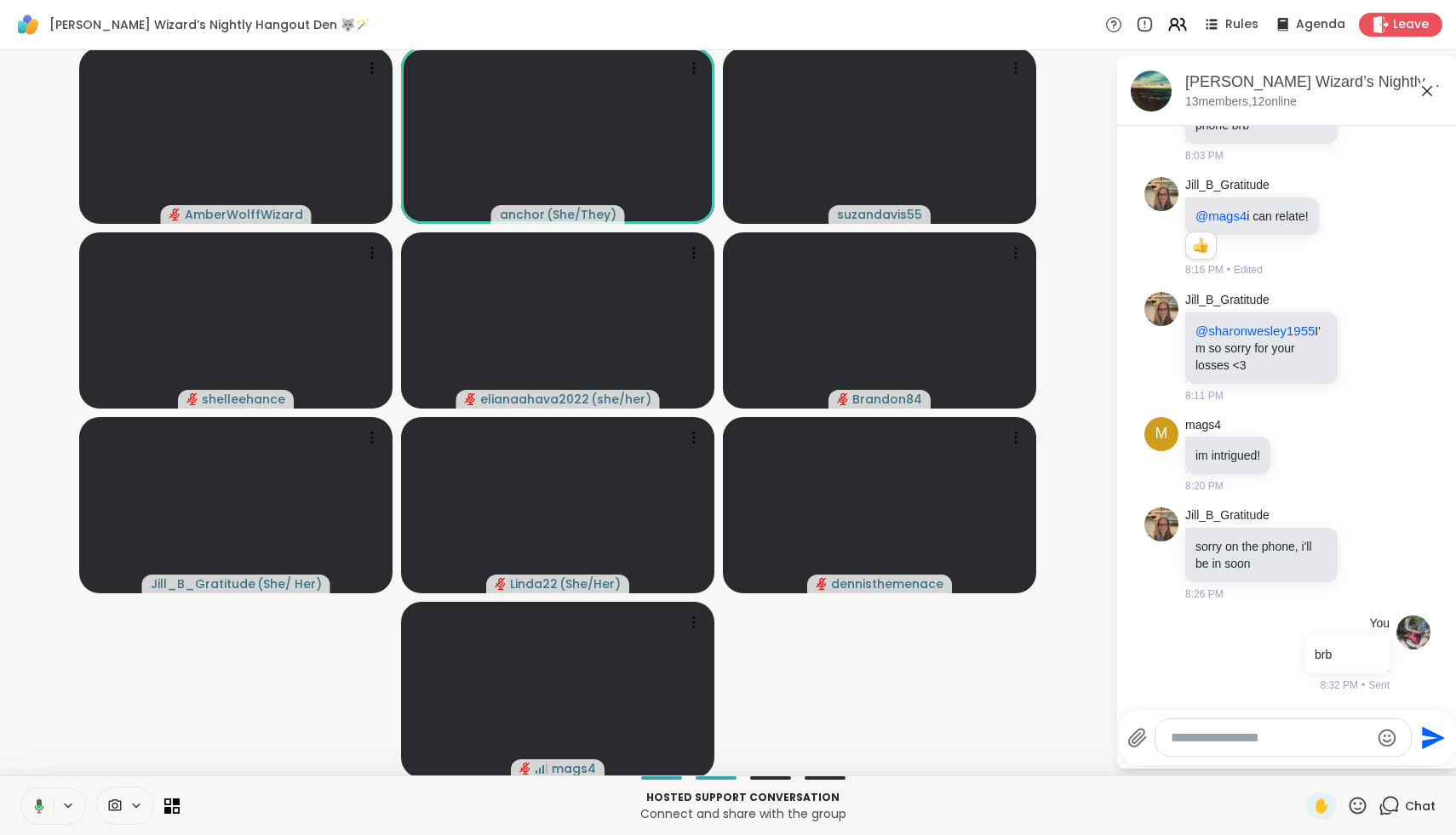
click at [39, 811] on icon at bounding box center [39, 805] width 9 height 15
click at [39, 811] on icon at bounding box center [39, 806] width 12 height 12
click at [39, 811] on icon at bounding box center [39, 805] width 9 height 15
click at [39, 811] on icon at bounding box center [39, 806] width 12 height 12
click at [39, 811] on icon at bounding box center [39, 805] width 9 height 15
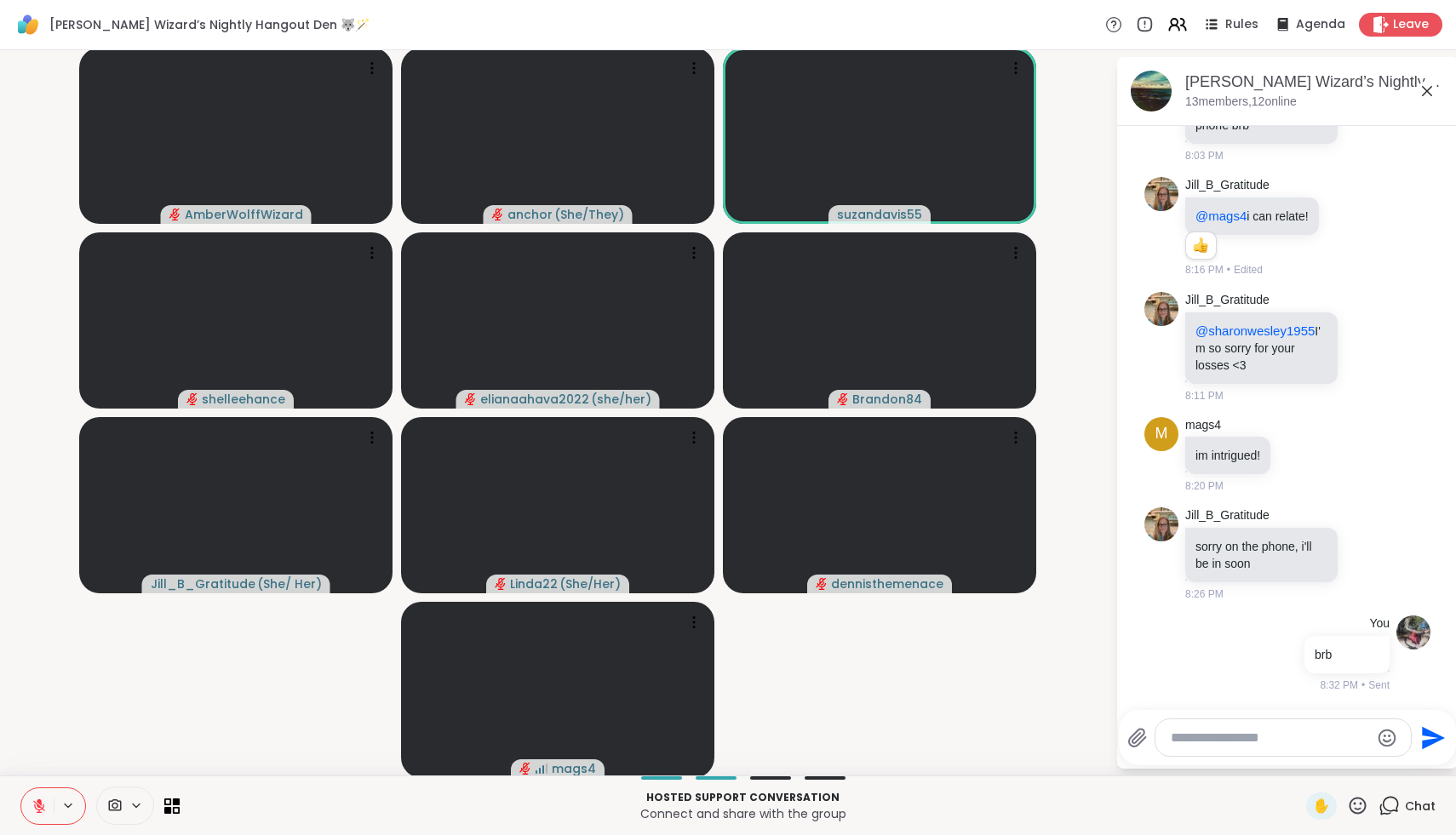
click at [39, 811] on icon at bounding box center [39, 806] width 12 height 12
click at [39, 811] on icon at bounding box center [39, 805] width 9 height 15
click at [39, 811] on icon at bounding box center [39, 806] width 12 height 12
click at [39, 811] on icon at bounding box center [37, 806] width 15 height 15
click at [30, 804] on button at bounding box center [38, 806] width 33 height 36
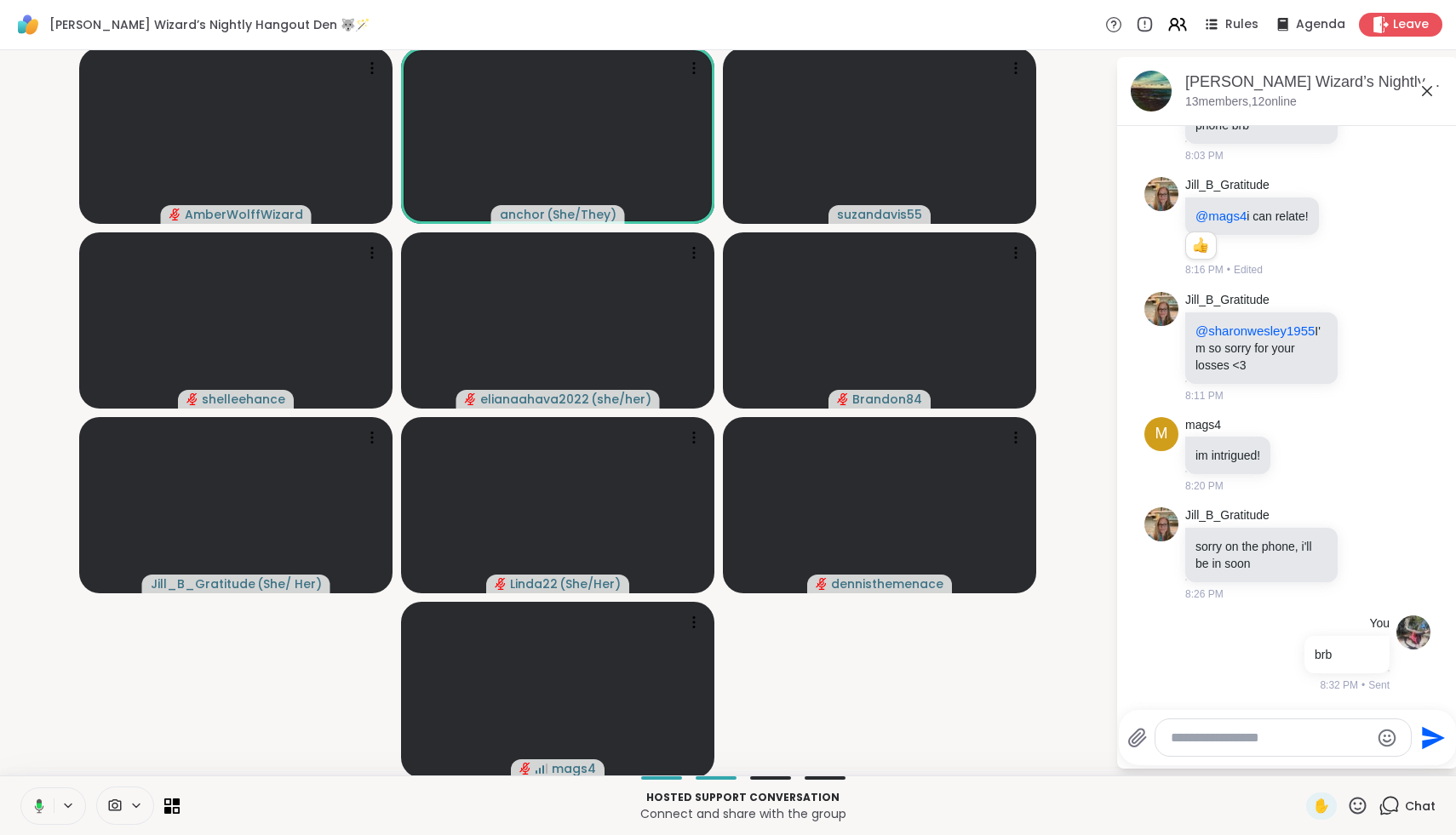
click at [30, 804] on icon at bounding box center [37, 806] width 15 height 15
click at [40, 807] on icon at bounding box center [39, 806] width 12 height 12
click at [40, 803] on icon at bounding box center [39, 803] width 4 height 8
click at [1365, 808] on icon at bounding box center [1358, 805] width 17 height 17
click at [1035, 741] on video-player-container "AmberWolffWizard anchor ( She/They ) suzandavis55 shelleehance elianaahava2022 …" at bounding box center [558, 413] width 1096 height 712
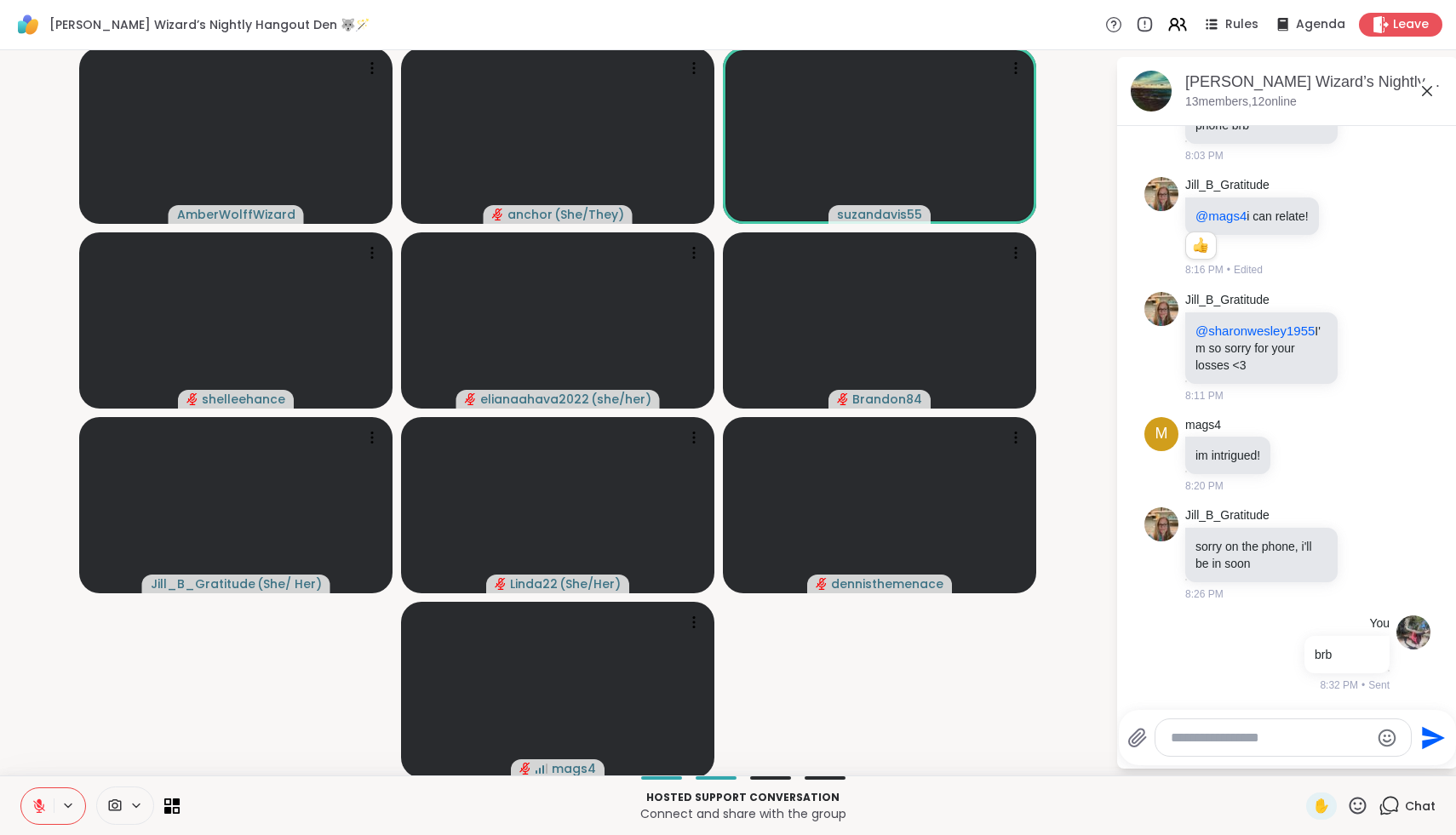
drag, startPoint x: 43, startPoint y: 804, endPoint x: 74, endPoint y: 742, distance: 69.3
click at [74, 742] on div "Wolff Wizard’s Nightly Hangout Den 🐺🪄 Rules Agenda Leave AmberWolffWizard ancho…" at bounding box center [728, 418] width 1456 height 835
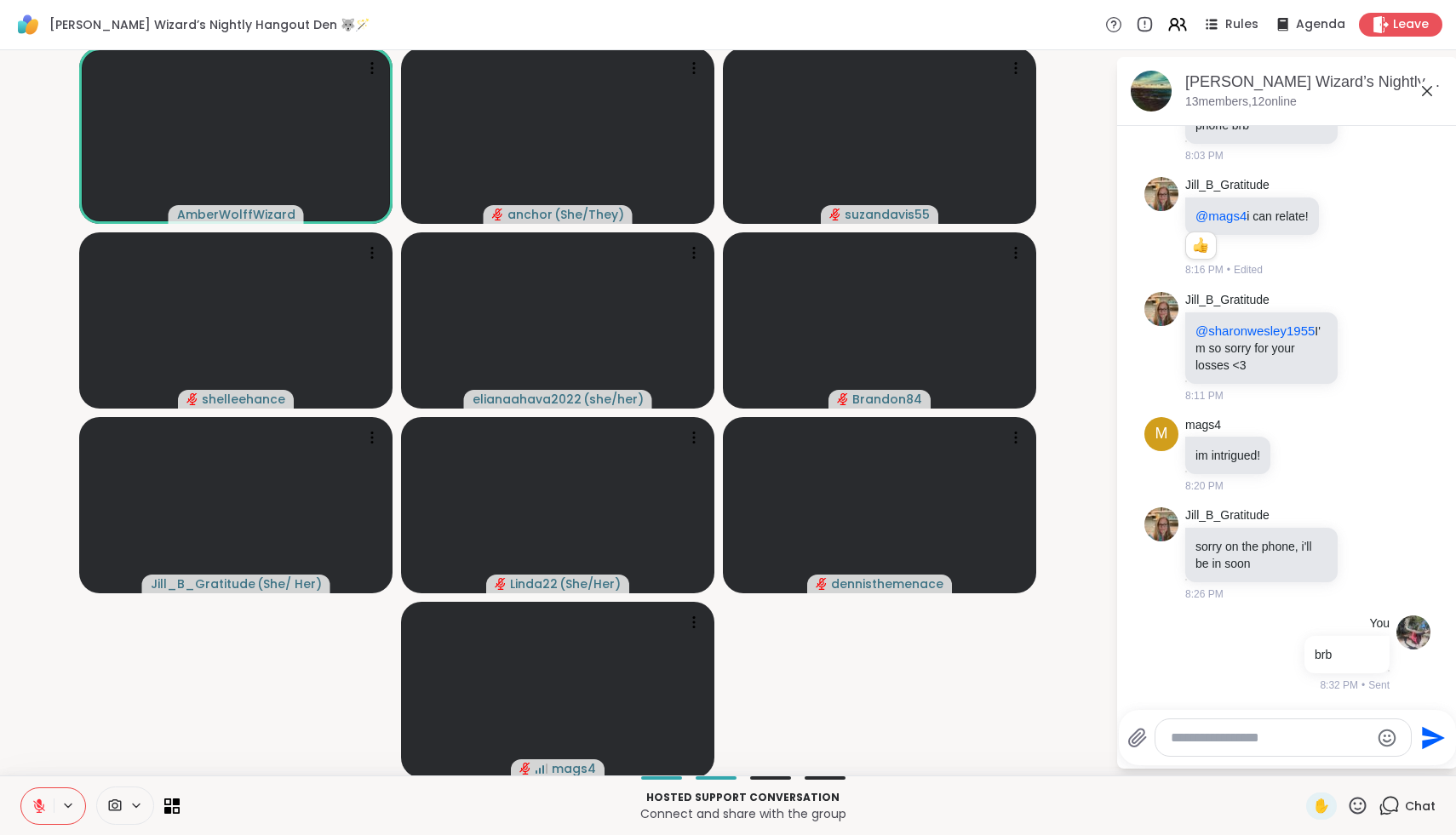
click at [42, 808] on icon at bounding box center [39, 806] width 15 height 15
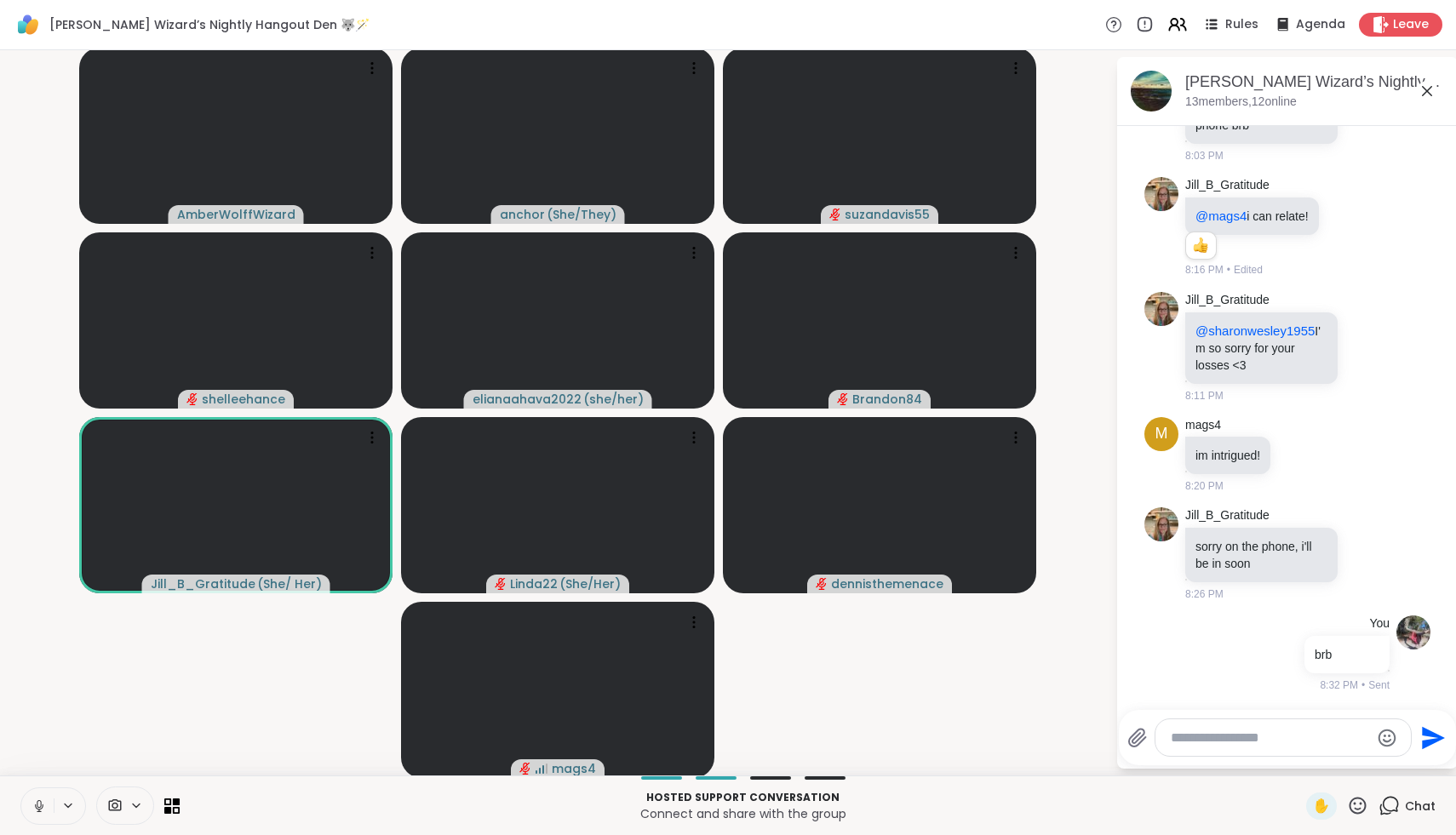
click at [42, 808] on icon at bounding box center [39, 806] width 15 height 15
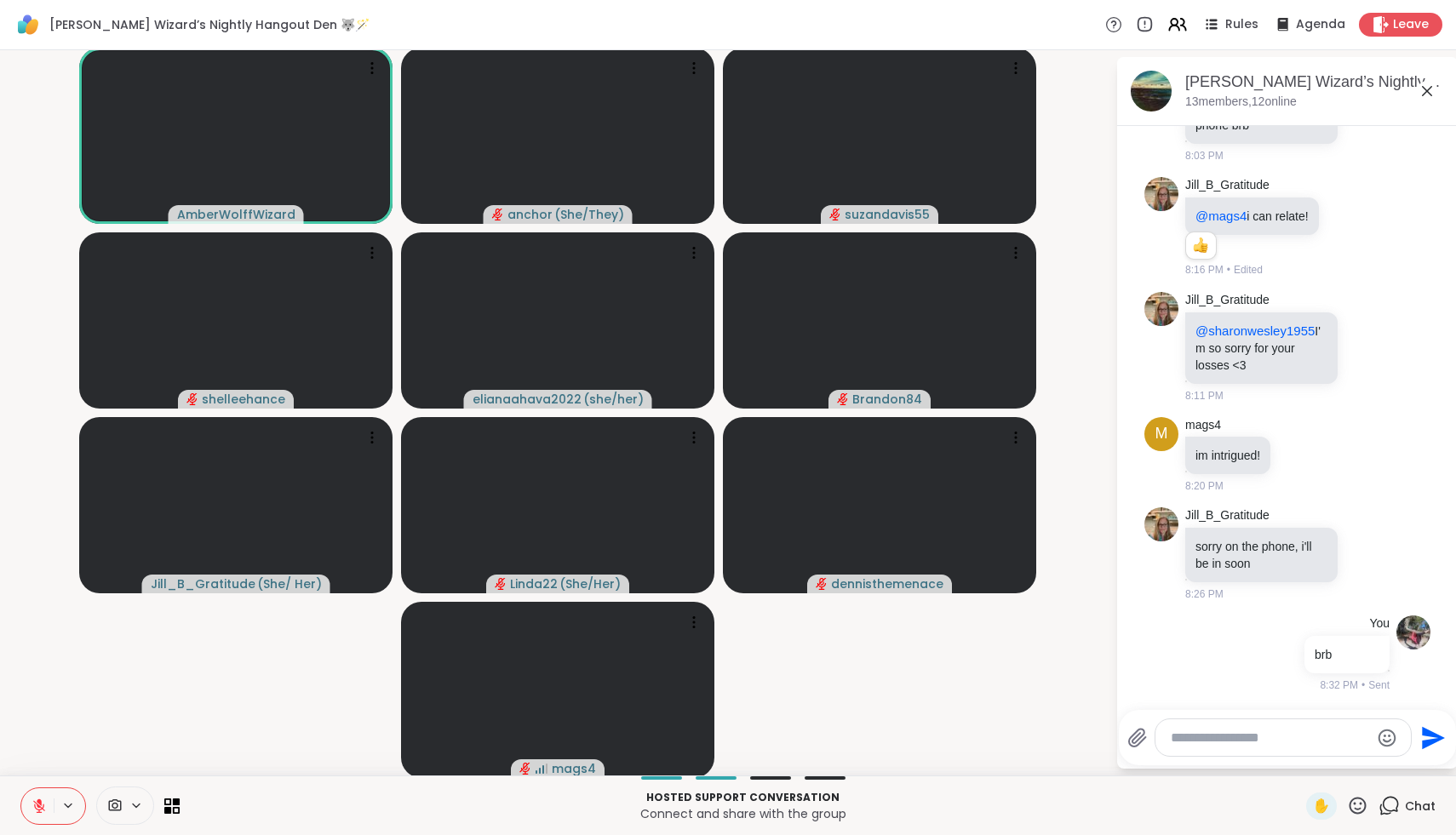
click at [42, 808] on icon at bounding box center [39, 806] width 15 height 15
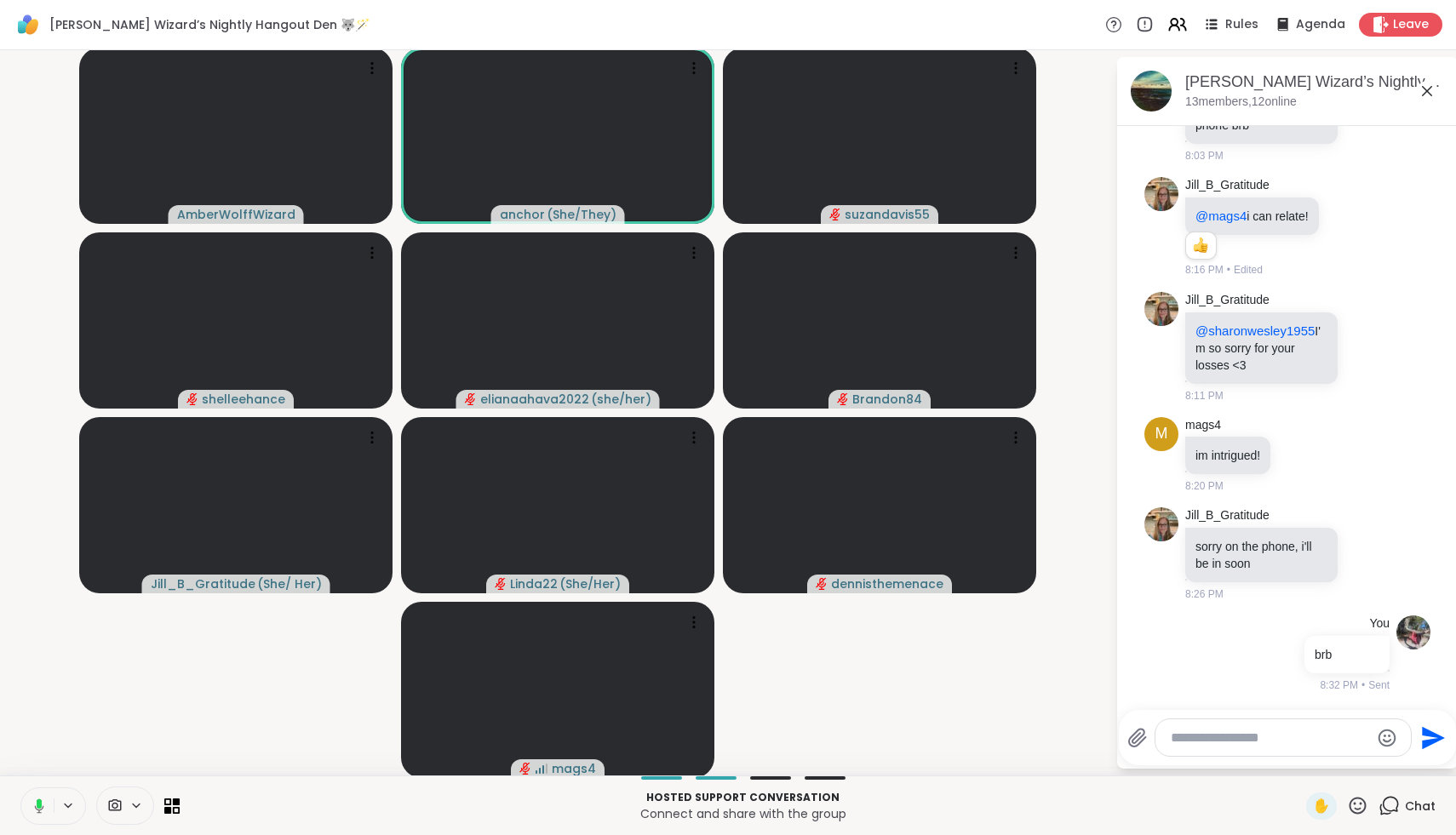
click at [42, 808] on icon at bounding box center [37, 806] width 15 height 15
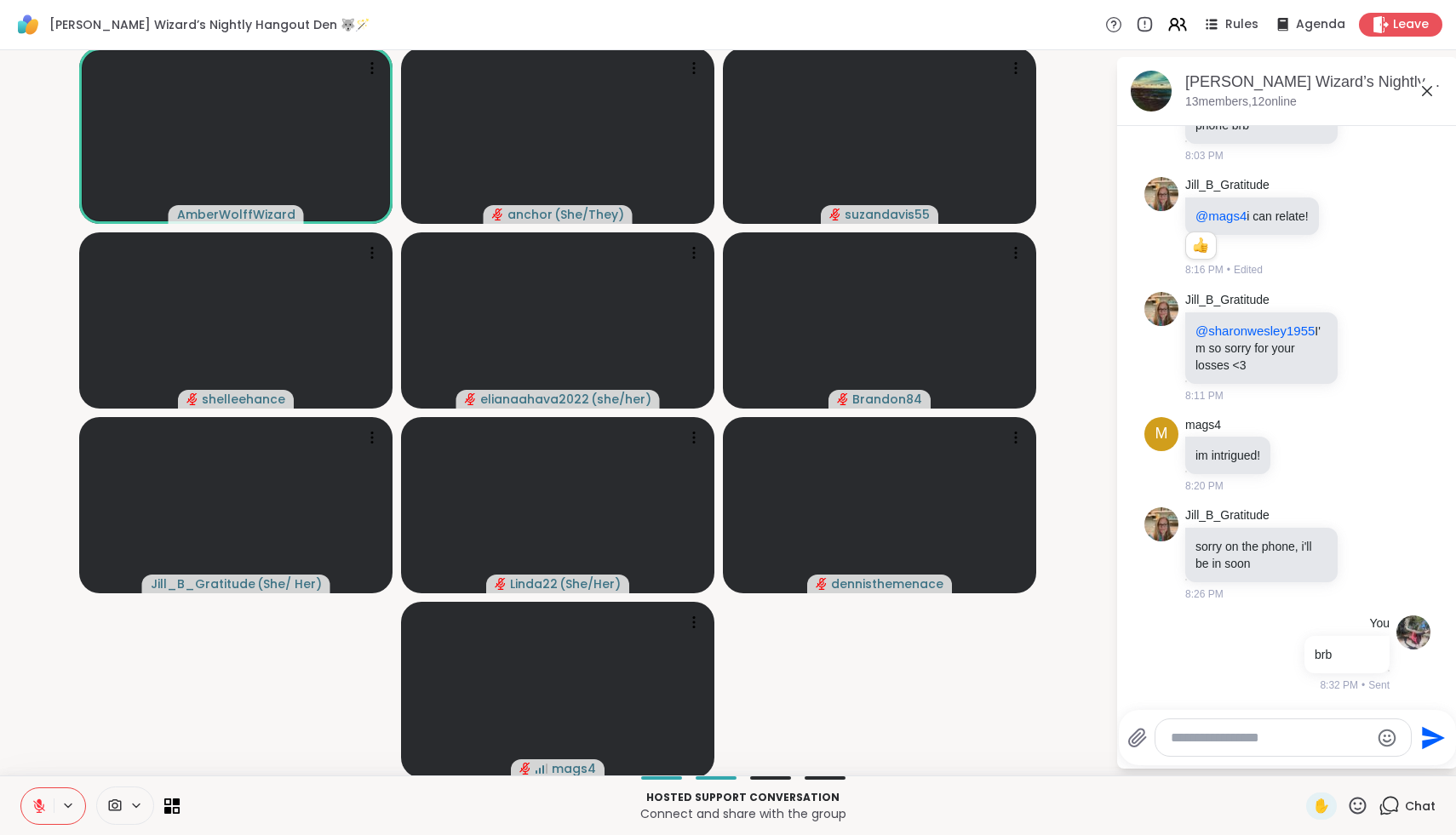
click at [42, 808] on icon at bounding box center [39, 806] width 15 height 15
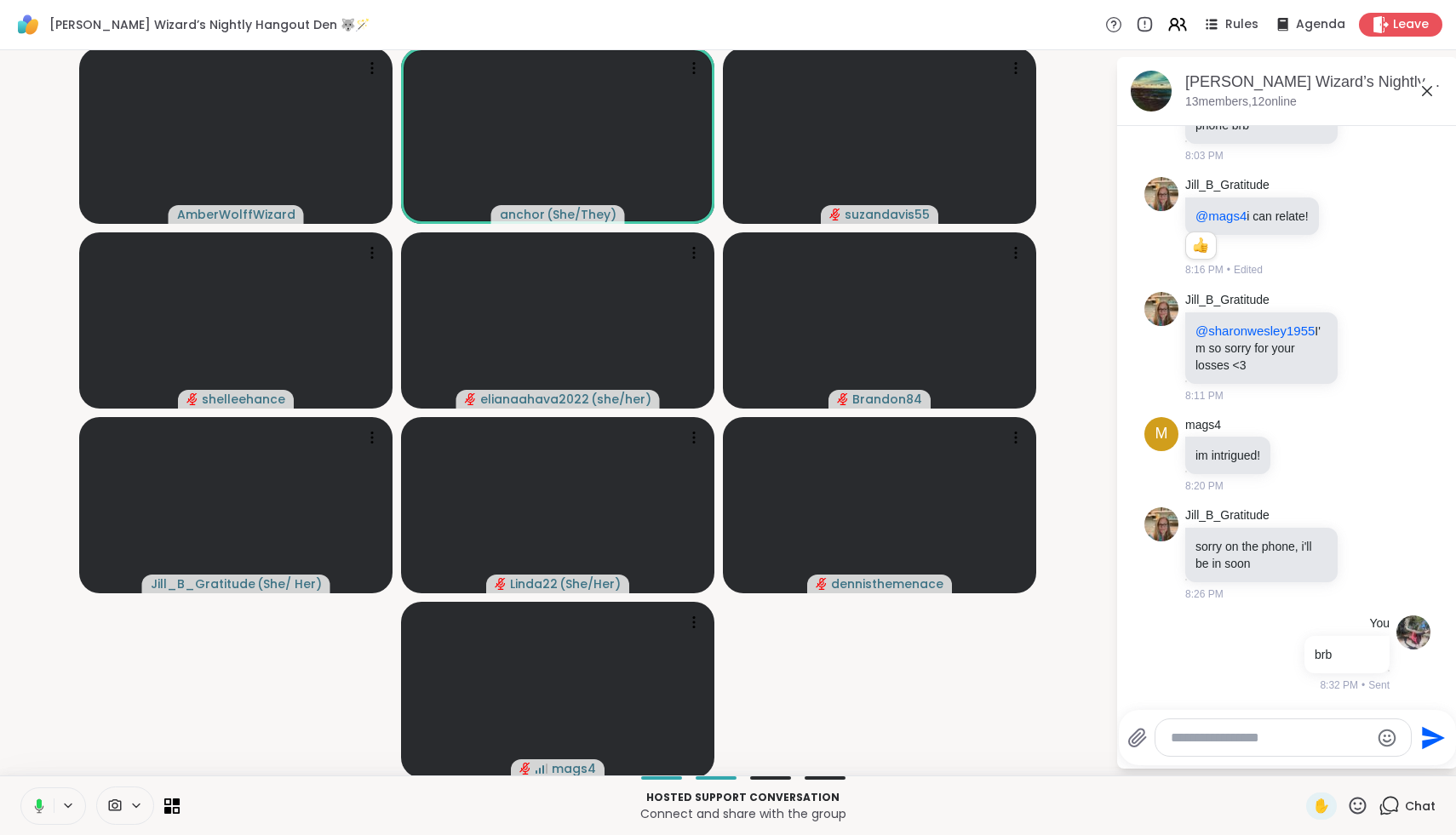
click at [42, 808] on icon at bounding box center [37, 806] width 15 height 15
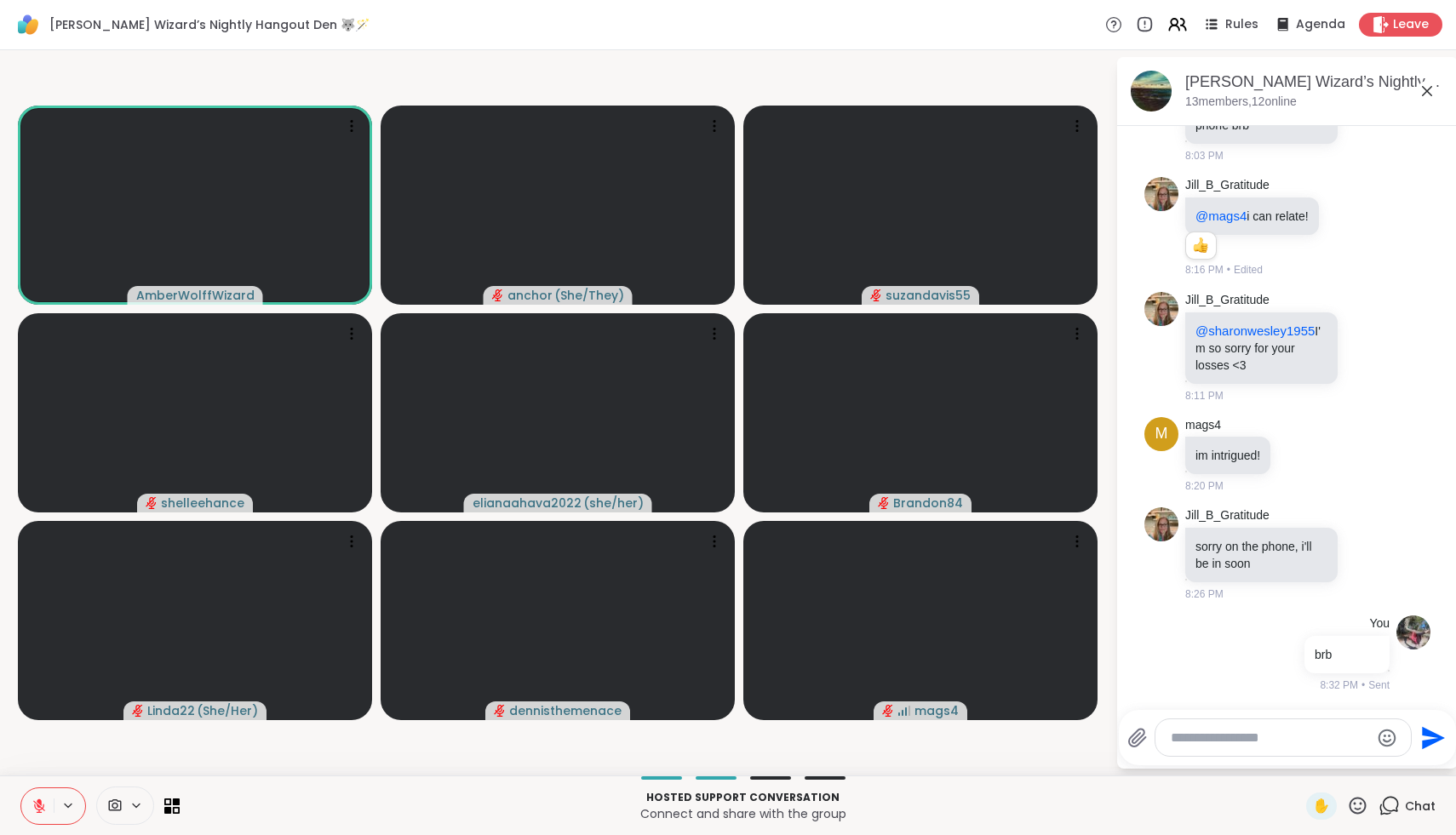
click at [42, 808] on icon at bounding box center [39, 806] width 15 height 15
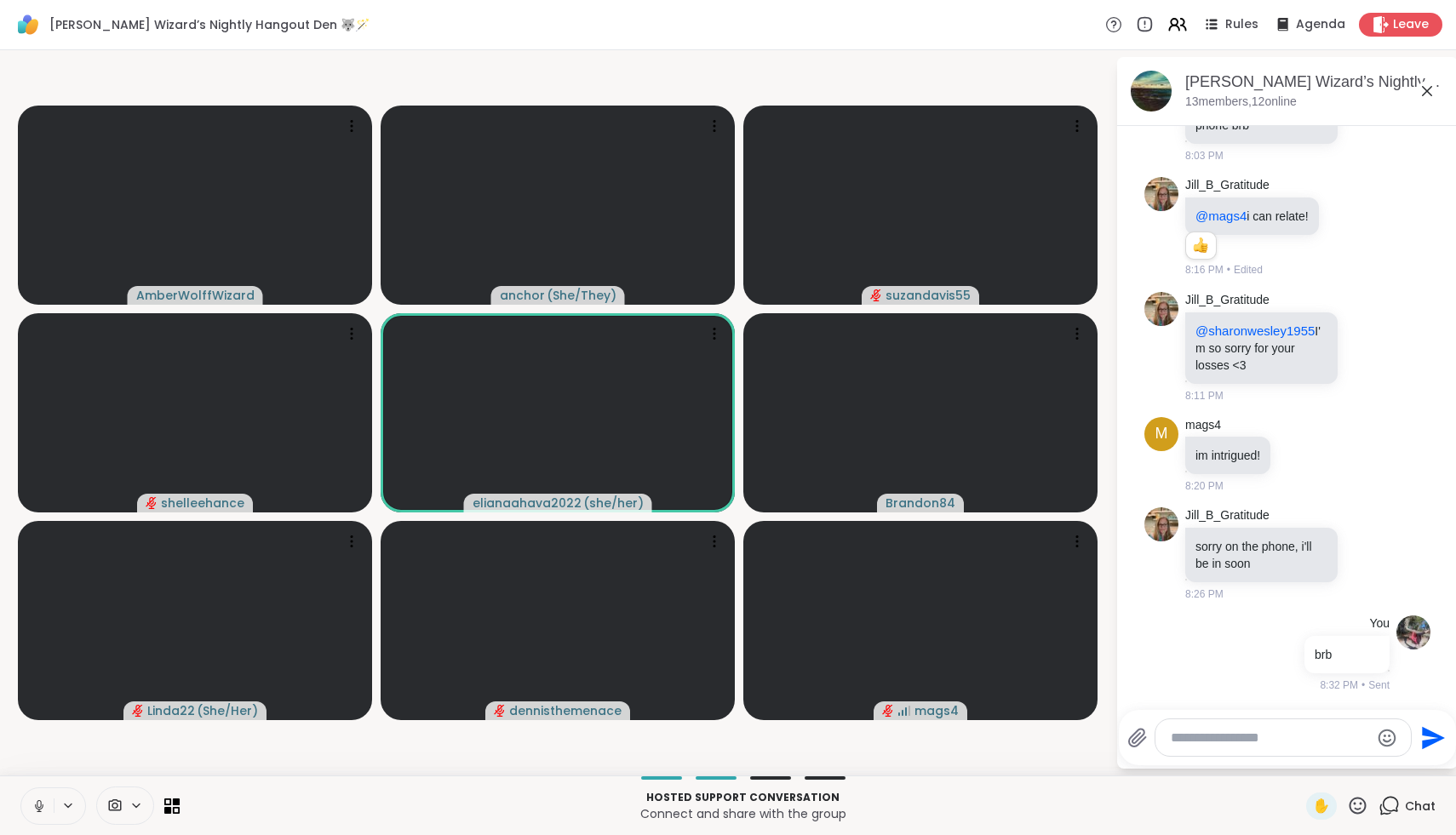
click at [42, 808] on icon at bounding box center [39, 806] width 15 height 15
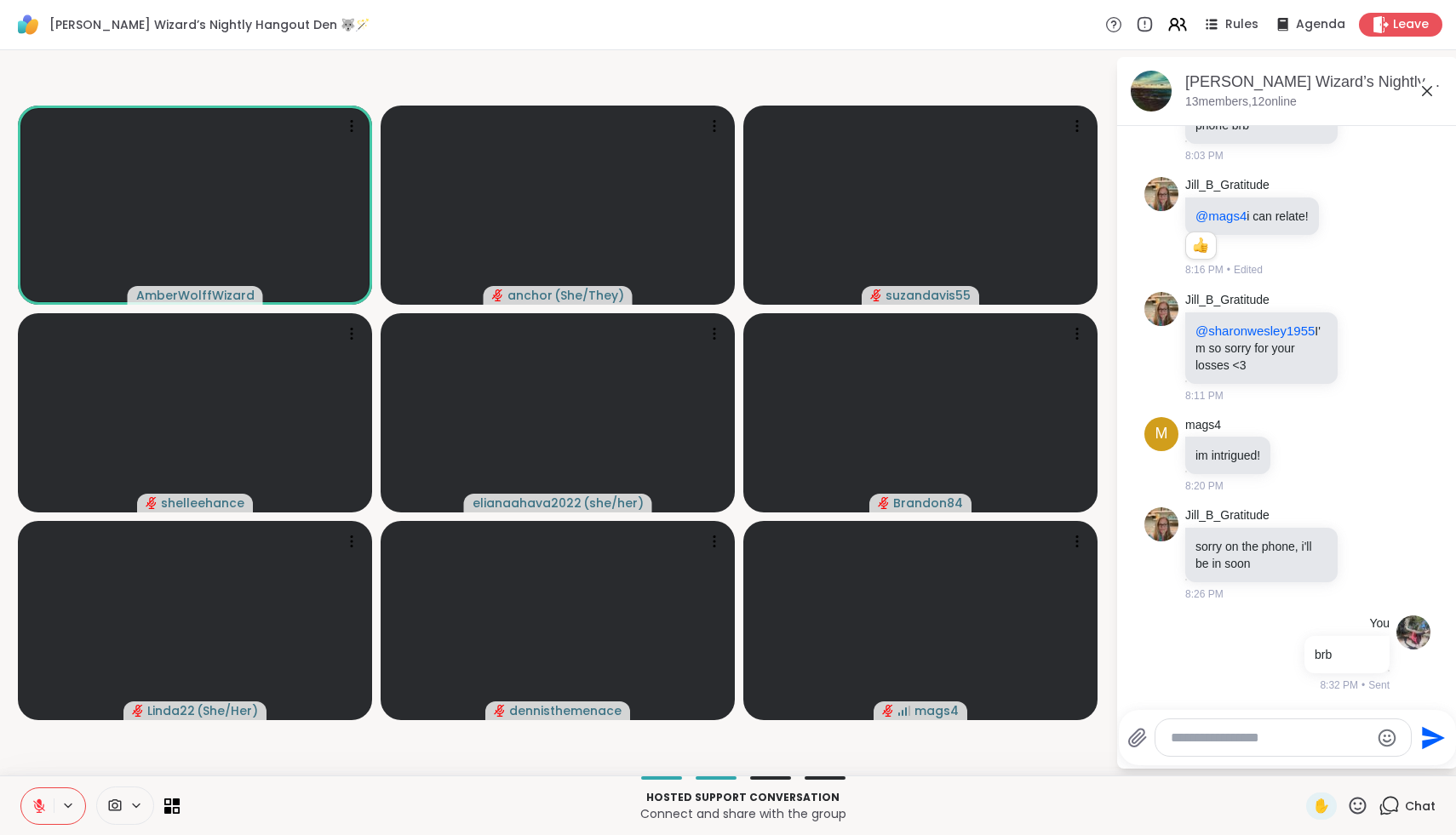
click at [42, 808] on icon at bounding box center [39, 806] width 15 height 15
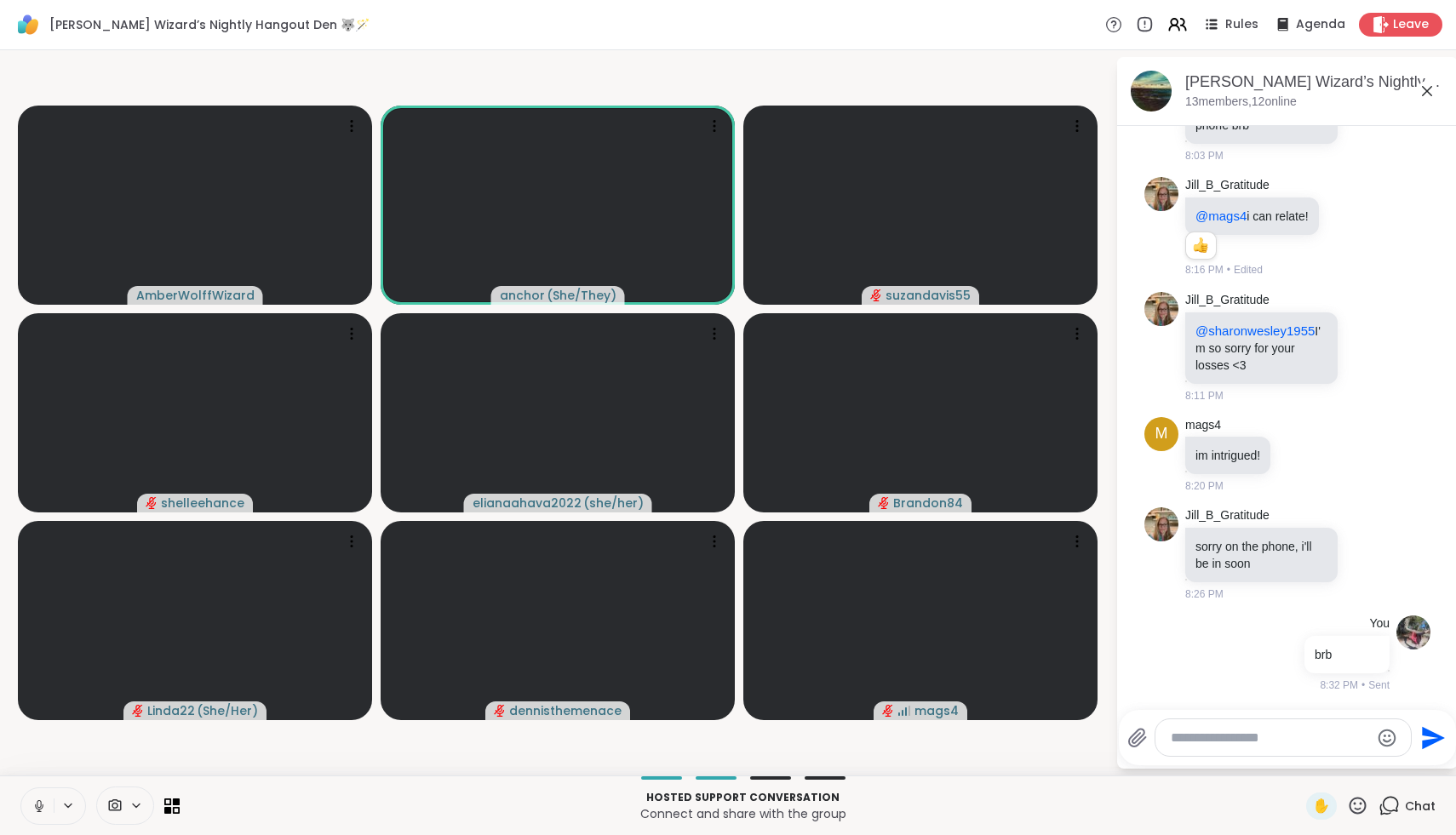
click at [39, 804] on icon at bounding box center [39, 806] width 15 height 15
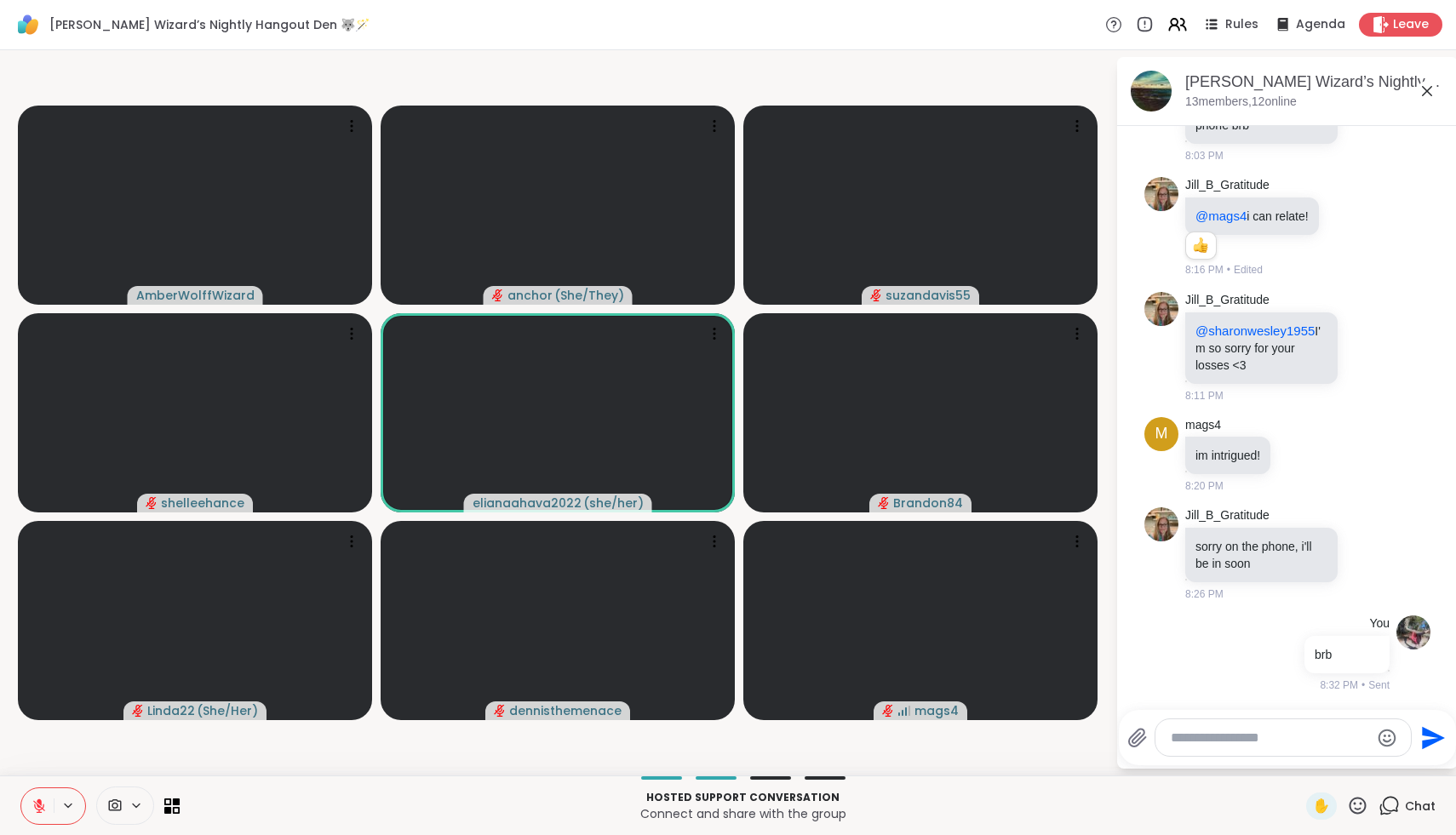
click at [39, 804] on icon at bounding box center [39, 806] width 15 height 15
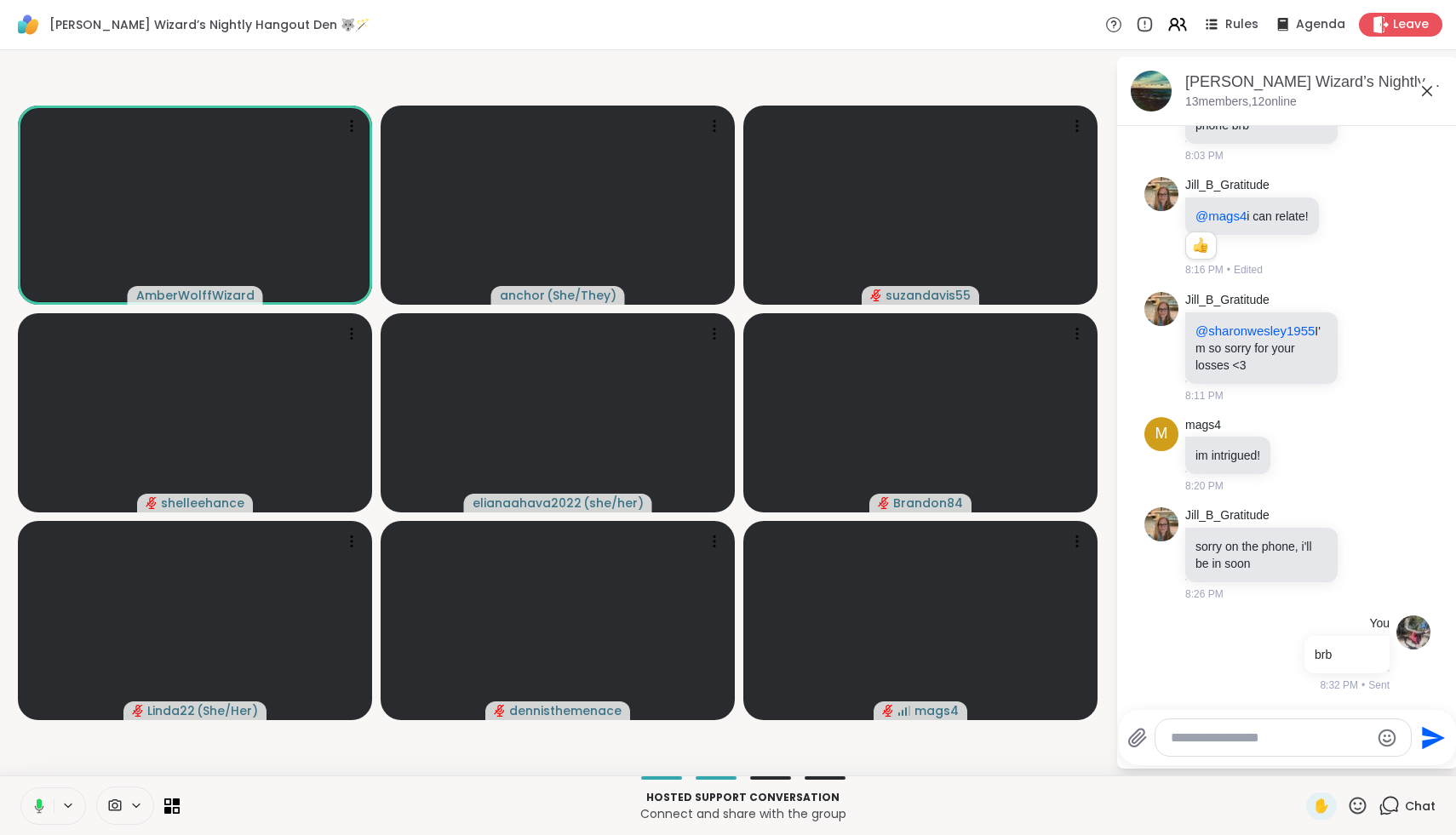
click at [39, 804] on icon at bounding box center [39, 802] width 5 height 9
click at [39, 804] on icon at bounding box center [39, 806] width 15 height 15
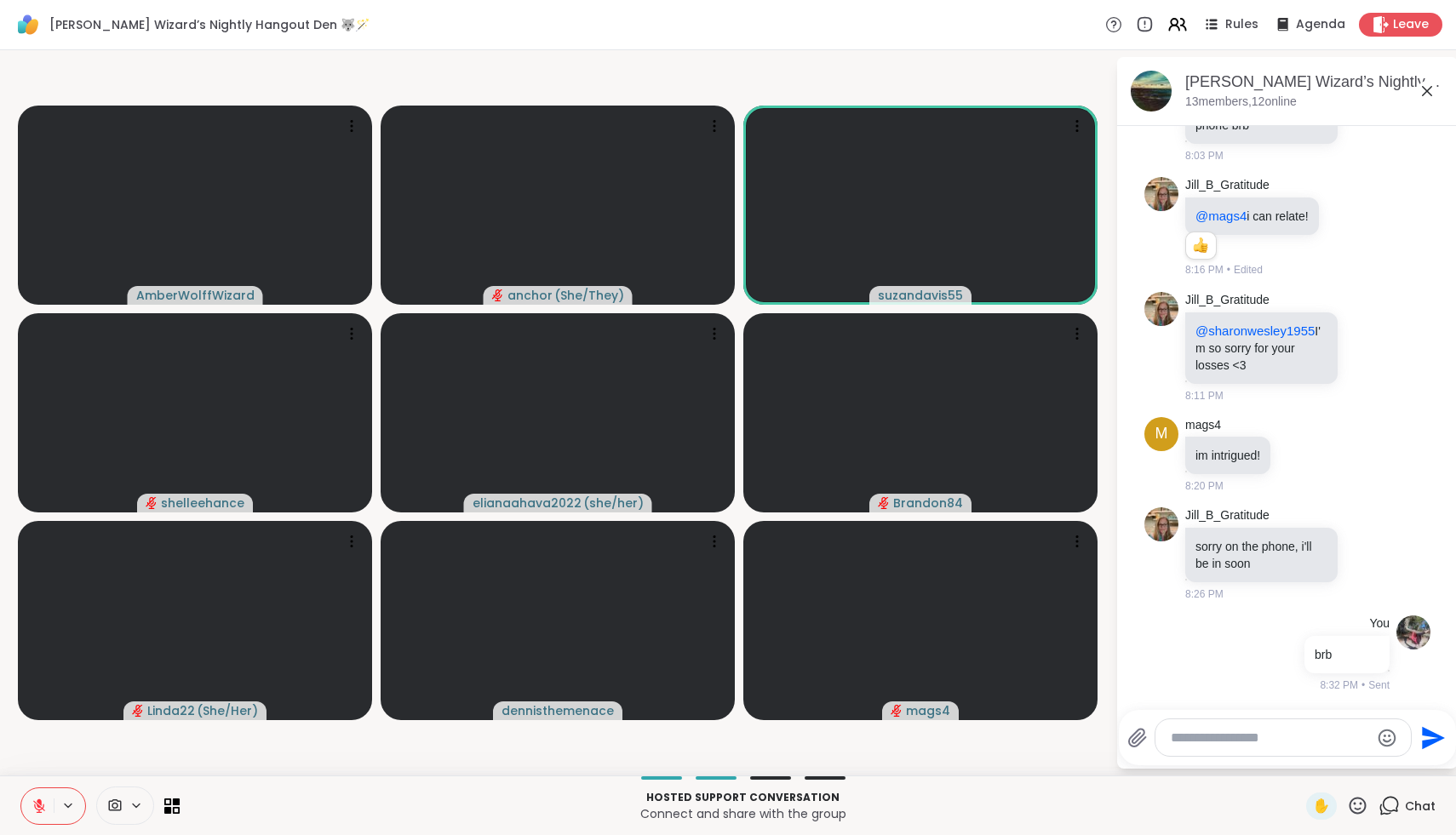
click at [39, 804] on icon at bounding box center [39, 806] width 15 height 15
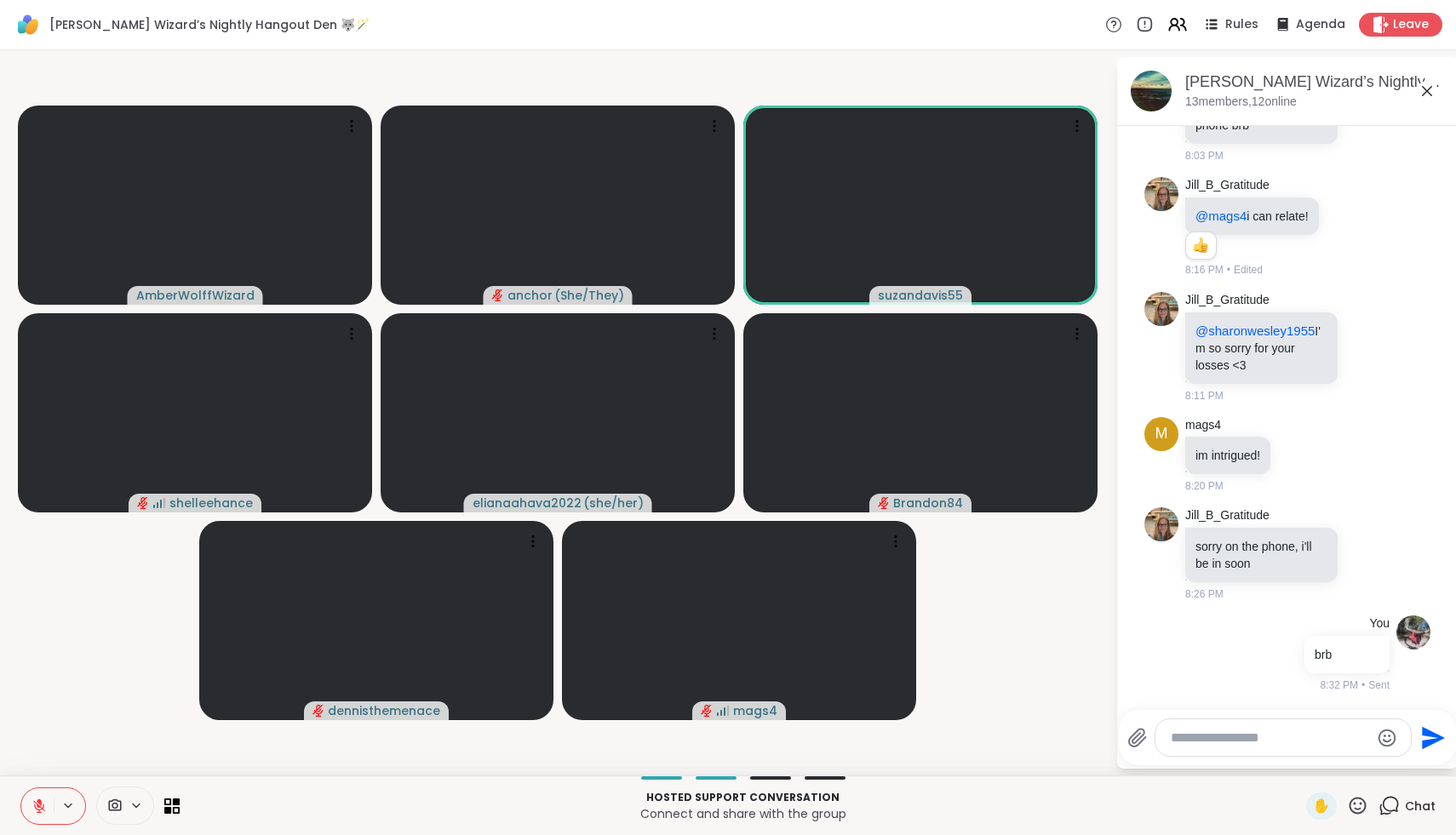
click at [1355, 806] on icon at bounding box center [1358, 805] width 21 height 21
click at [1316, 770] on span "❤️" at bounding box center [1308, 761] width 17 height 21
click at [1363, 804] on icon at bounding box center [1358, 805] width 21 height 21
click at [1419, 765] on span "🎉" at bounding box center [1421, 761] width 17 height 21
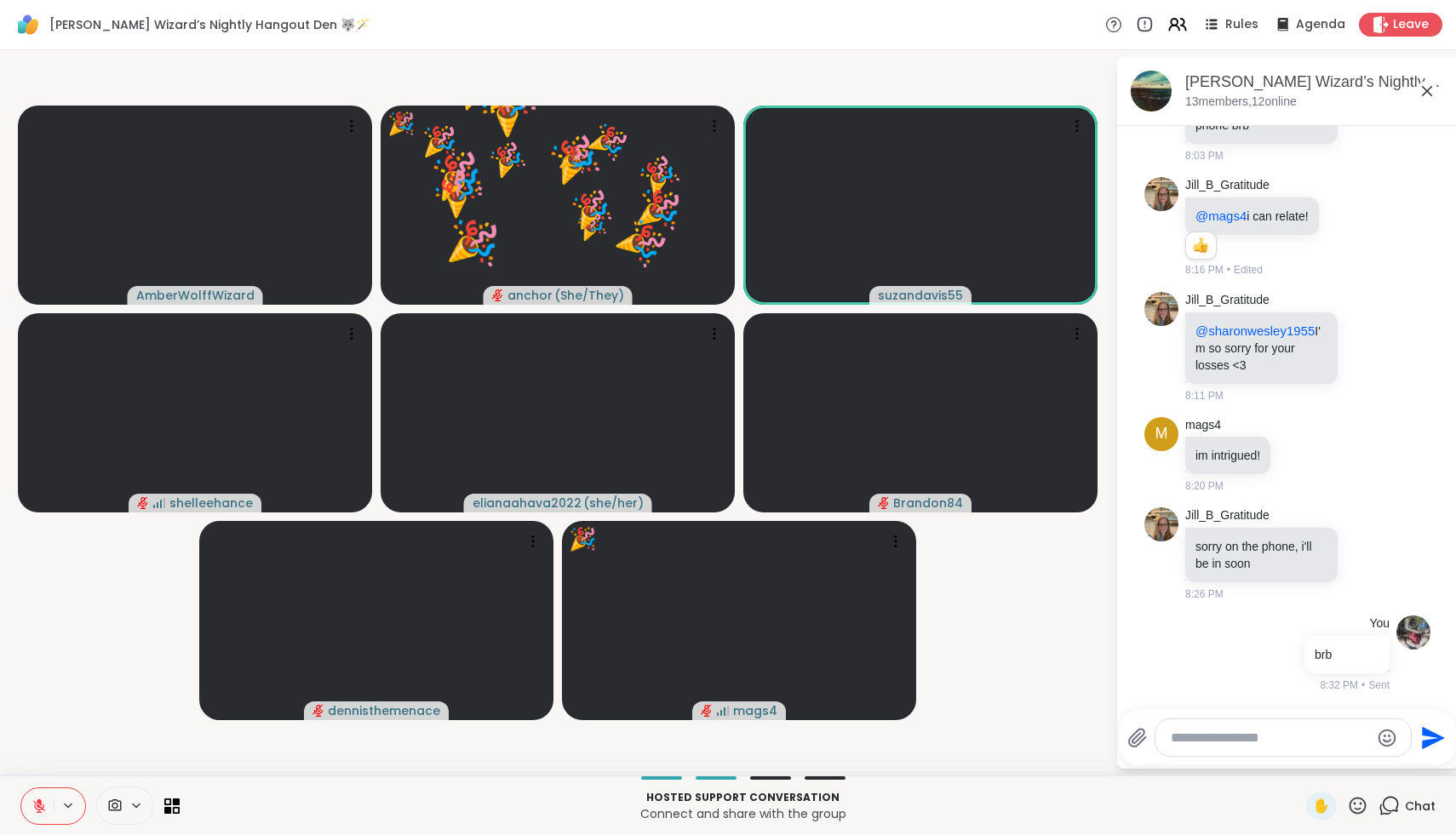
click at [1351, 811] on icon at bounding box center [1358, 805] width 21 height 21
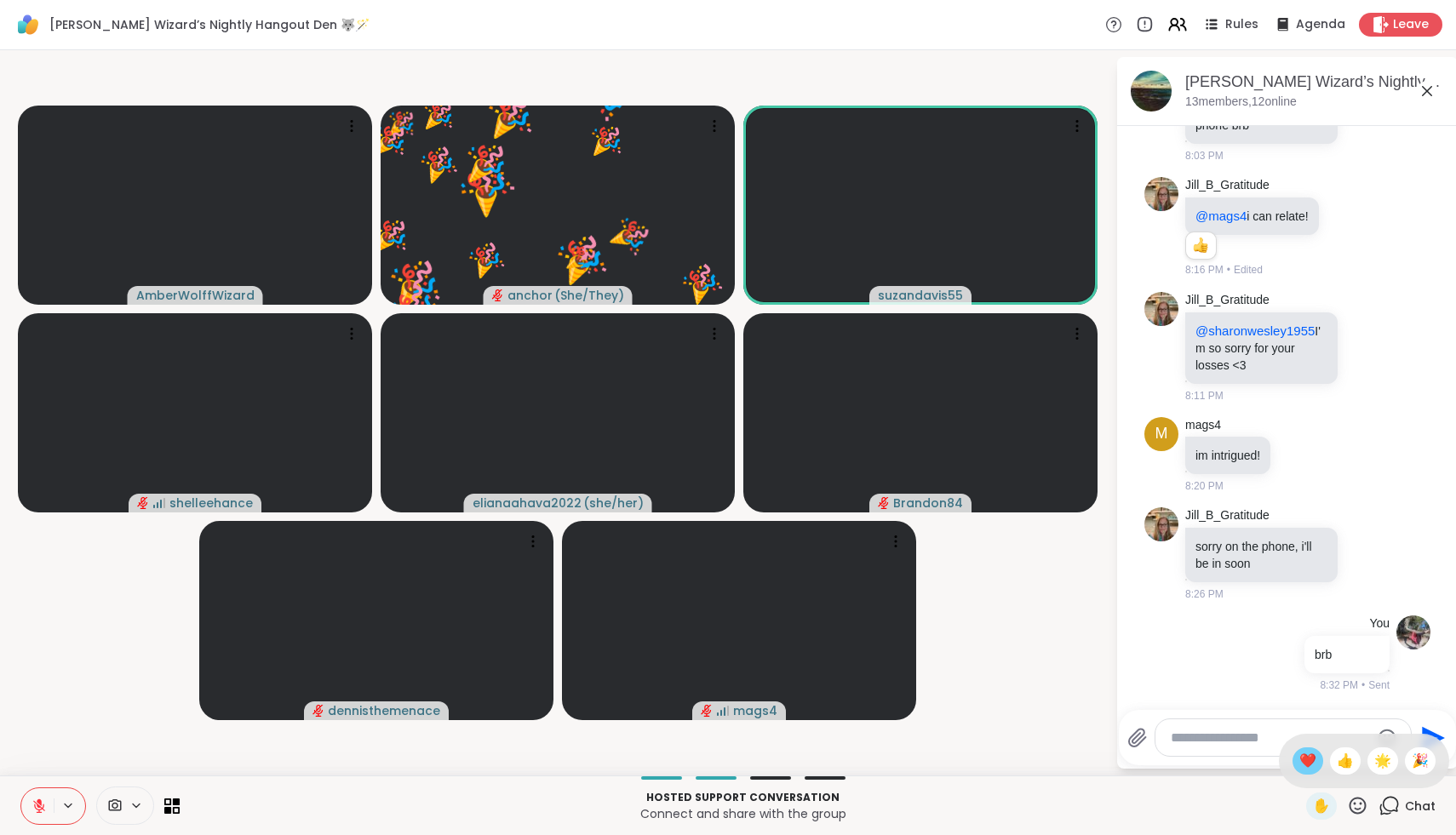
click at [1316, 757] on span "❤️" at bounding box center [1308, 761] width 17 height 21
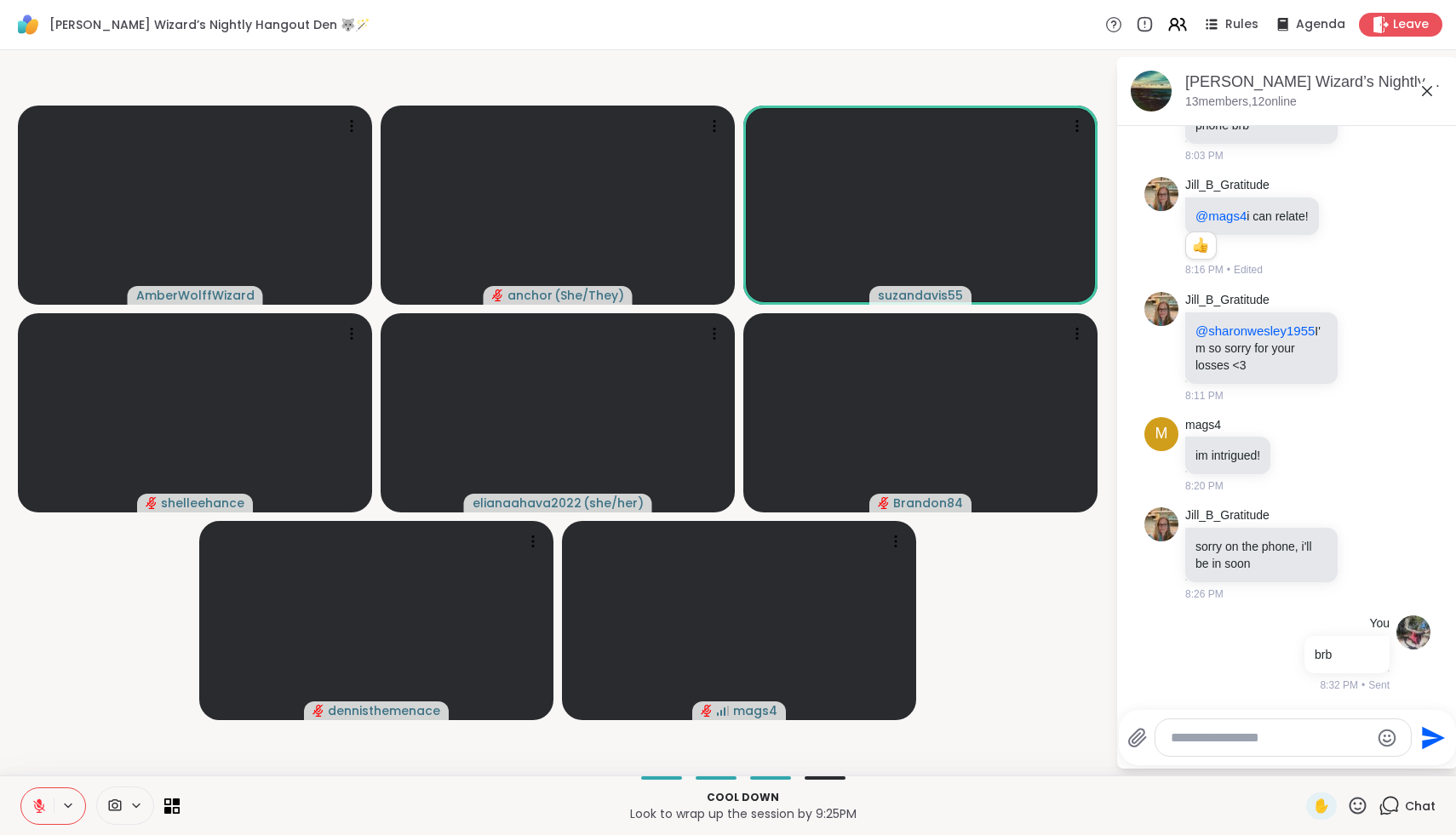
click at [1362, 809] on icon at bounding box center [1358, 805] width 21 height 21
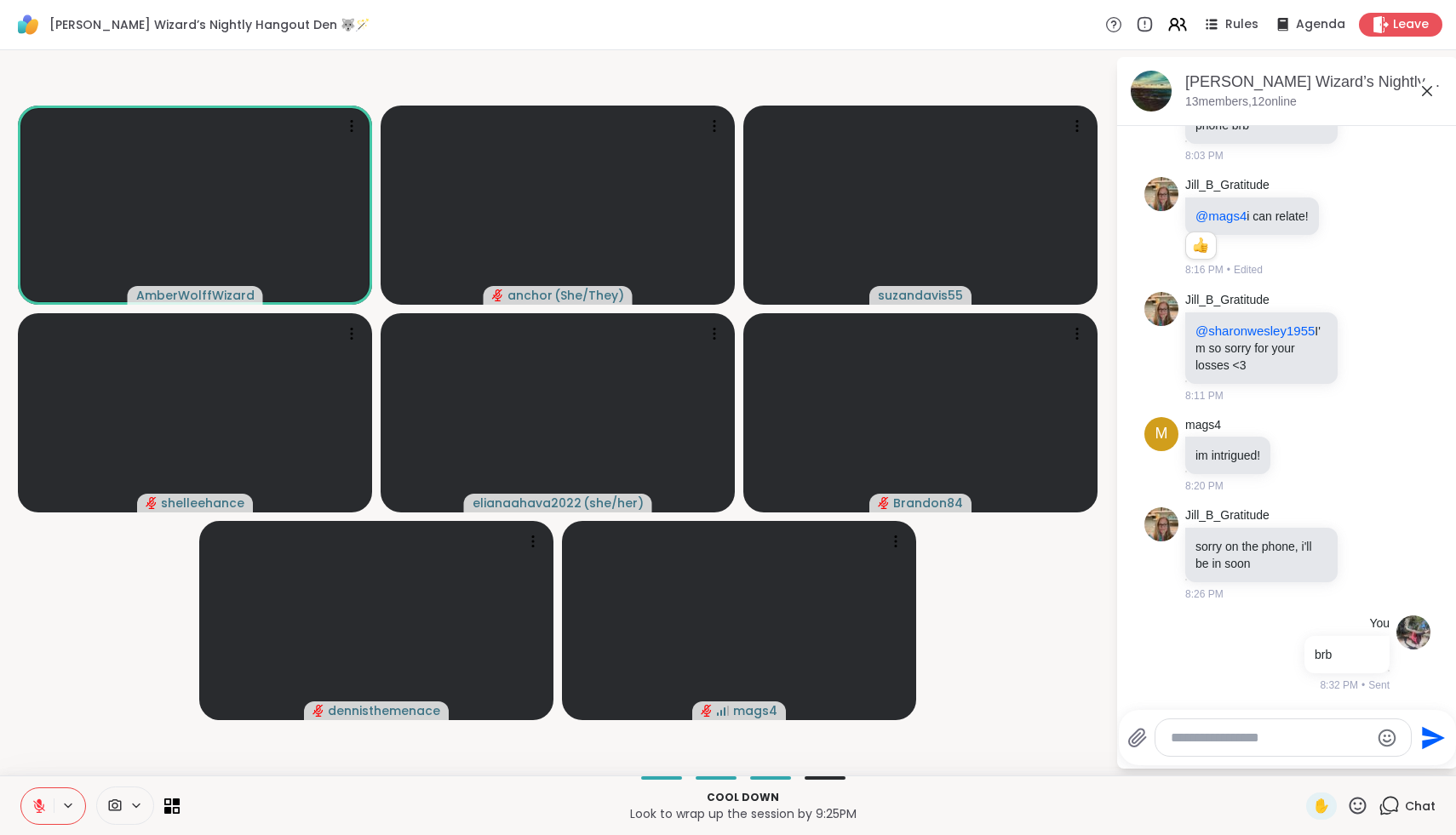
click at [1235, 816] on p "Look to wrap up the session by 9:25PM" at bounding box center [743, 814] width 1106 height 17
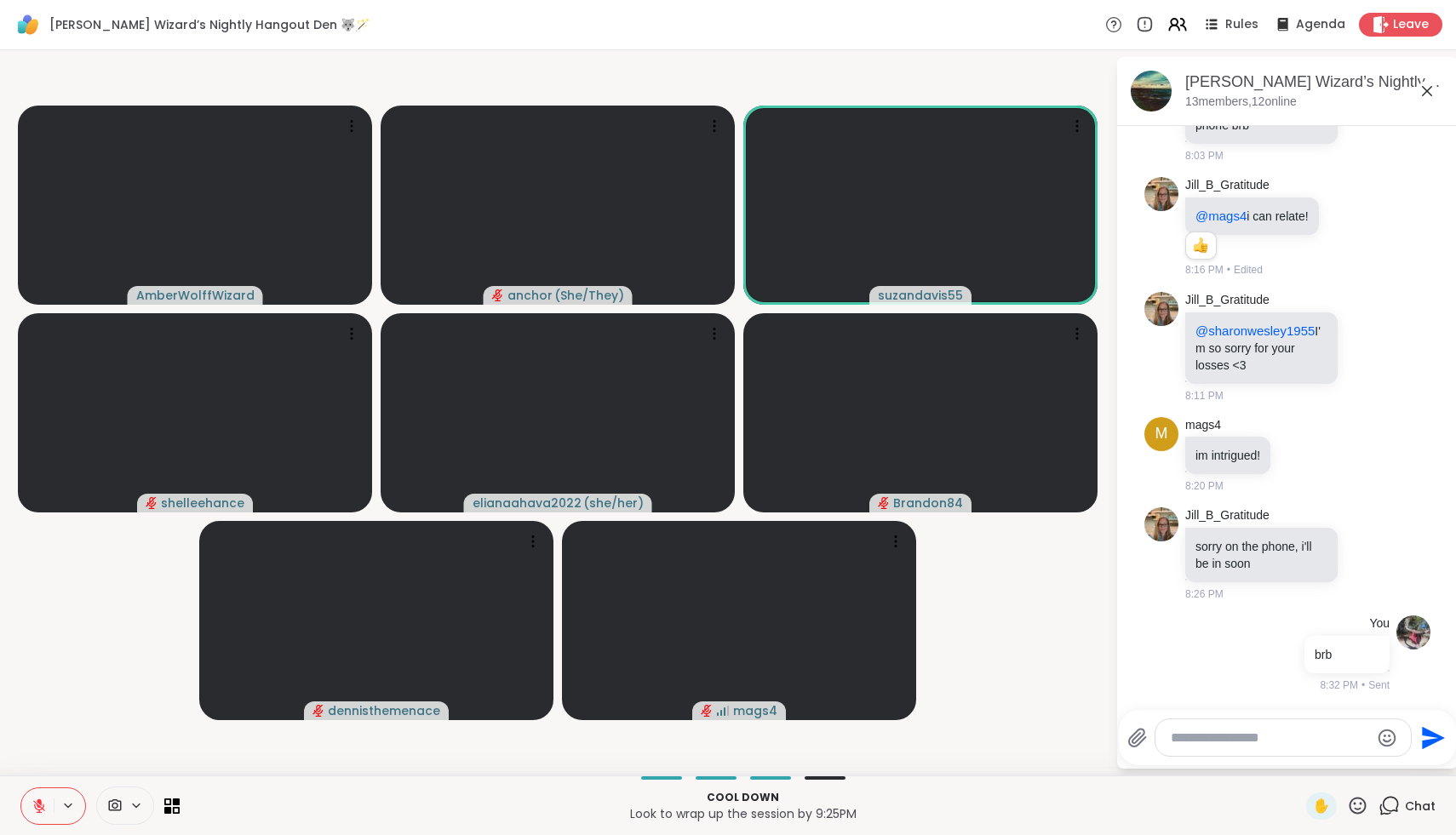
click at [1367, 806] on icon at bounding box center [1358, 805] width 17 height 17
click at [1311, 764] on div "❤️" at bounding box center [1308, 761] width 31 height 27
